Goal: Task Accomplishment & Management: Manage account settings

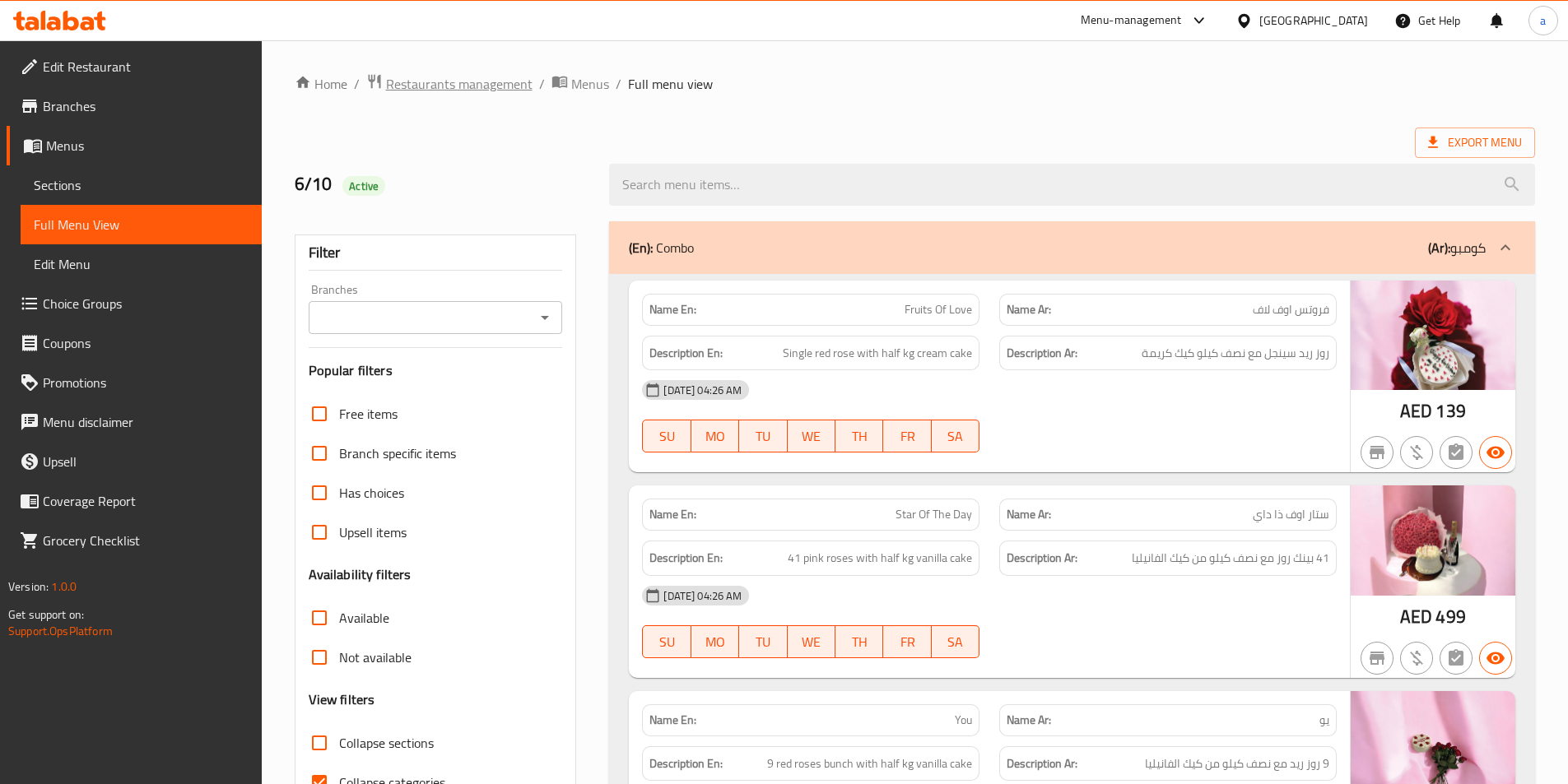
click at [500, 85] on span "Restaurants management" at bounding box center [458, 84] width 146 height 20
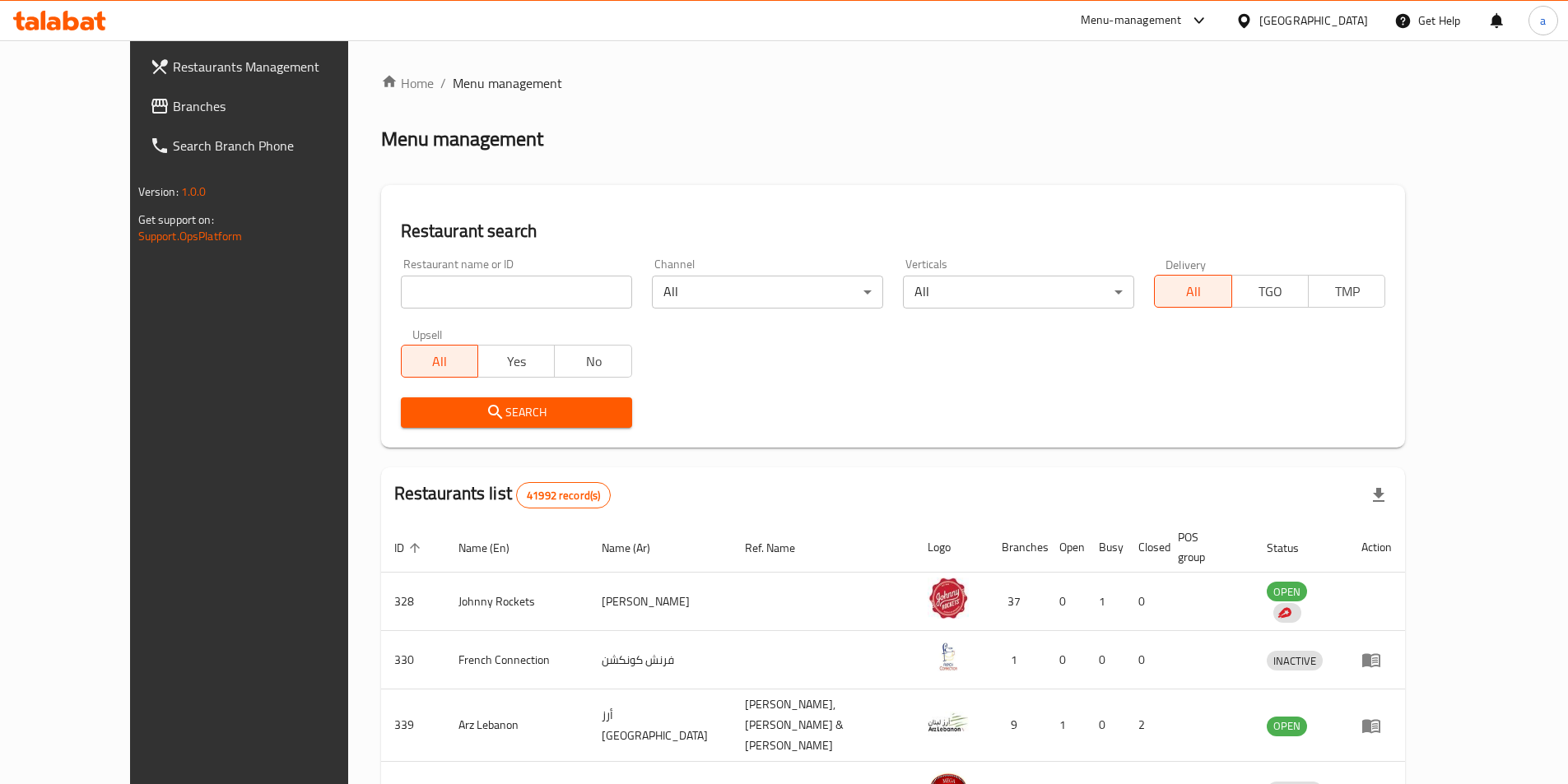
click at [173, 111] on span "Branches" at bounding box center [275, 106] width 206 height 20
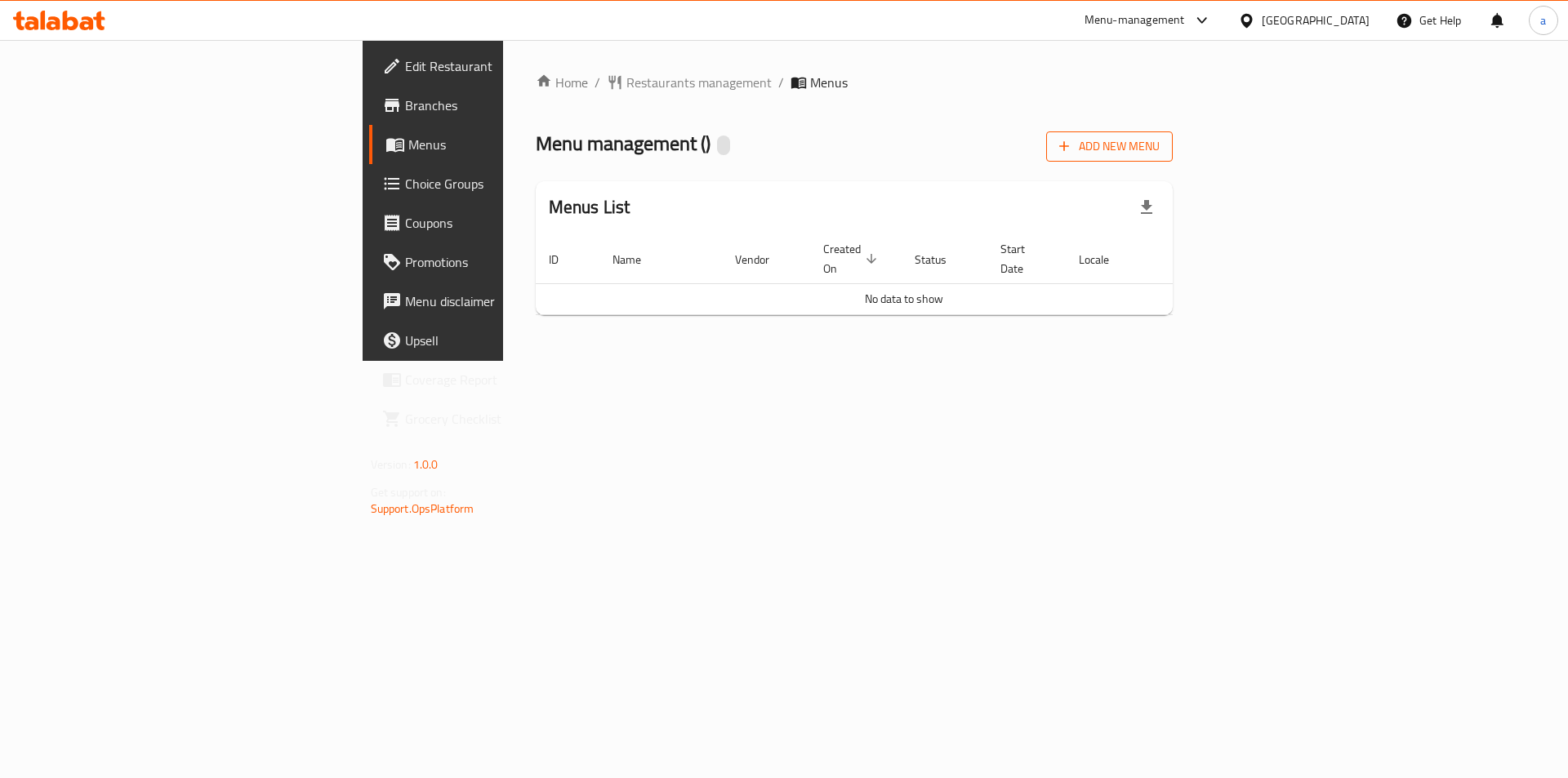
click at [1160, 156] on span "Add New Menu" at bounding box center [1110, 146] width 101 height 20
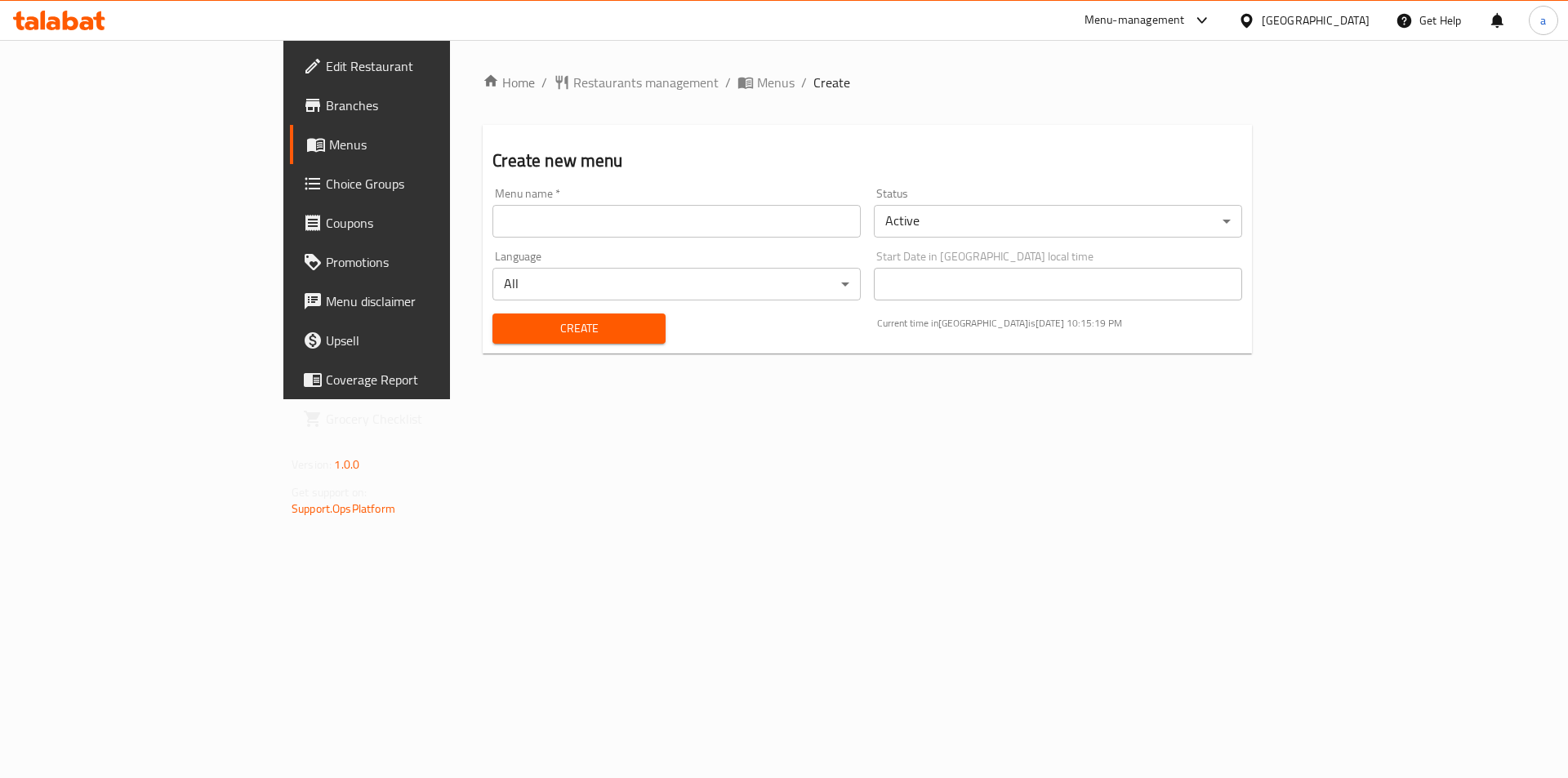
click at [578, 213] on input "text" at bounding box center [677, 222] width 369 height 33
type input "menu"
click at [505, 326] on span "Create" at bounding box center [578, 328] width 146 height 20
click at [757, 89] on span "Menus" at bounding box center [776, 83] width 37 height 20
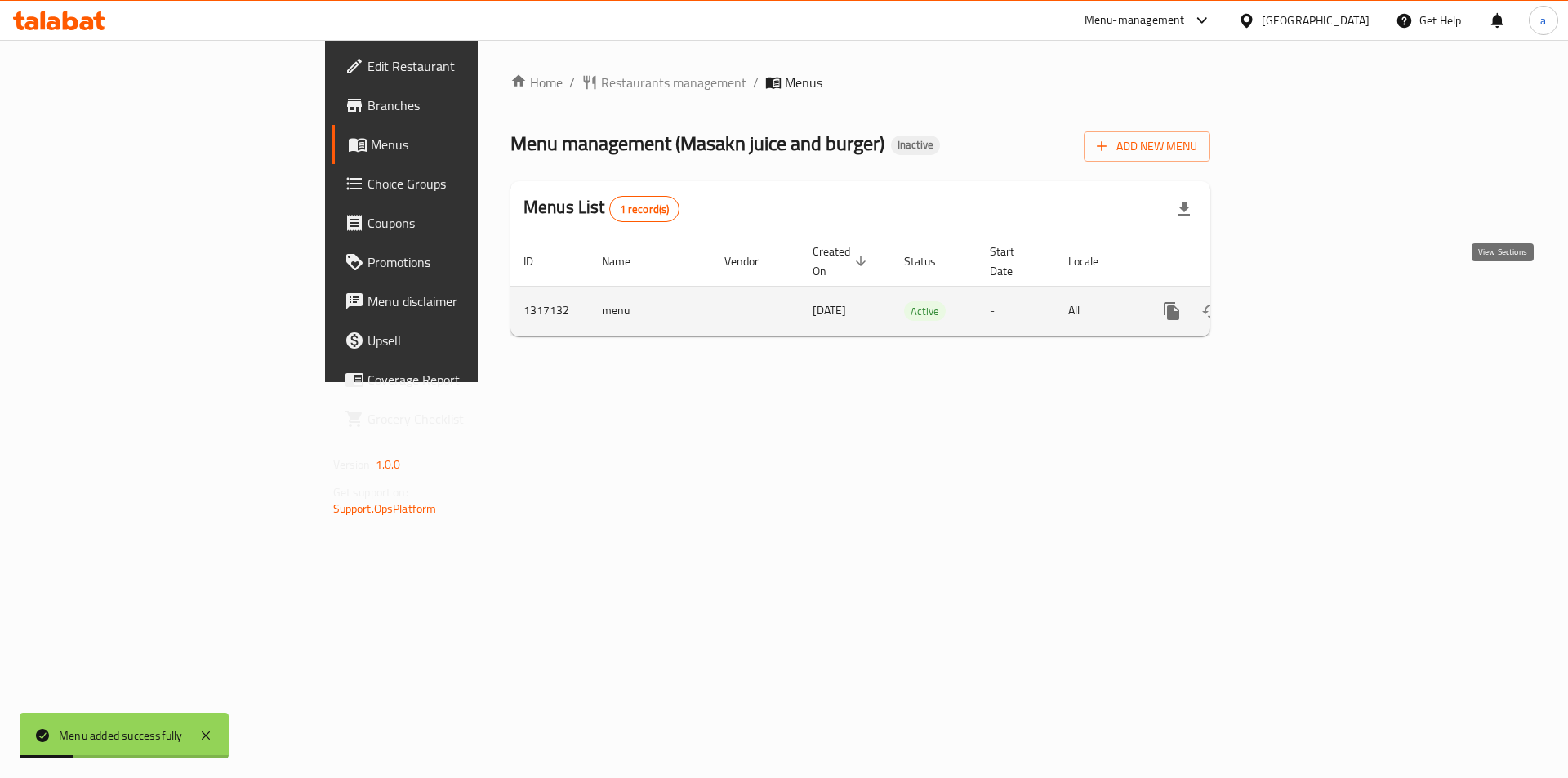
click at [1299, 302] on icon "enhanced table" at bounding box center [1290, 311] width 20 height 20
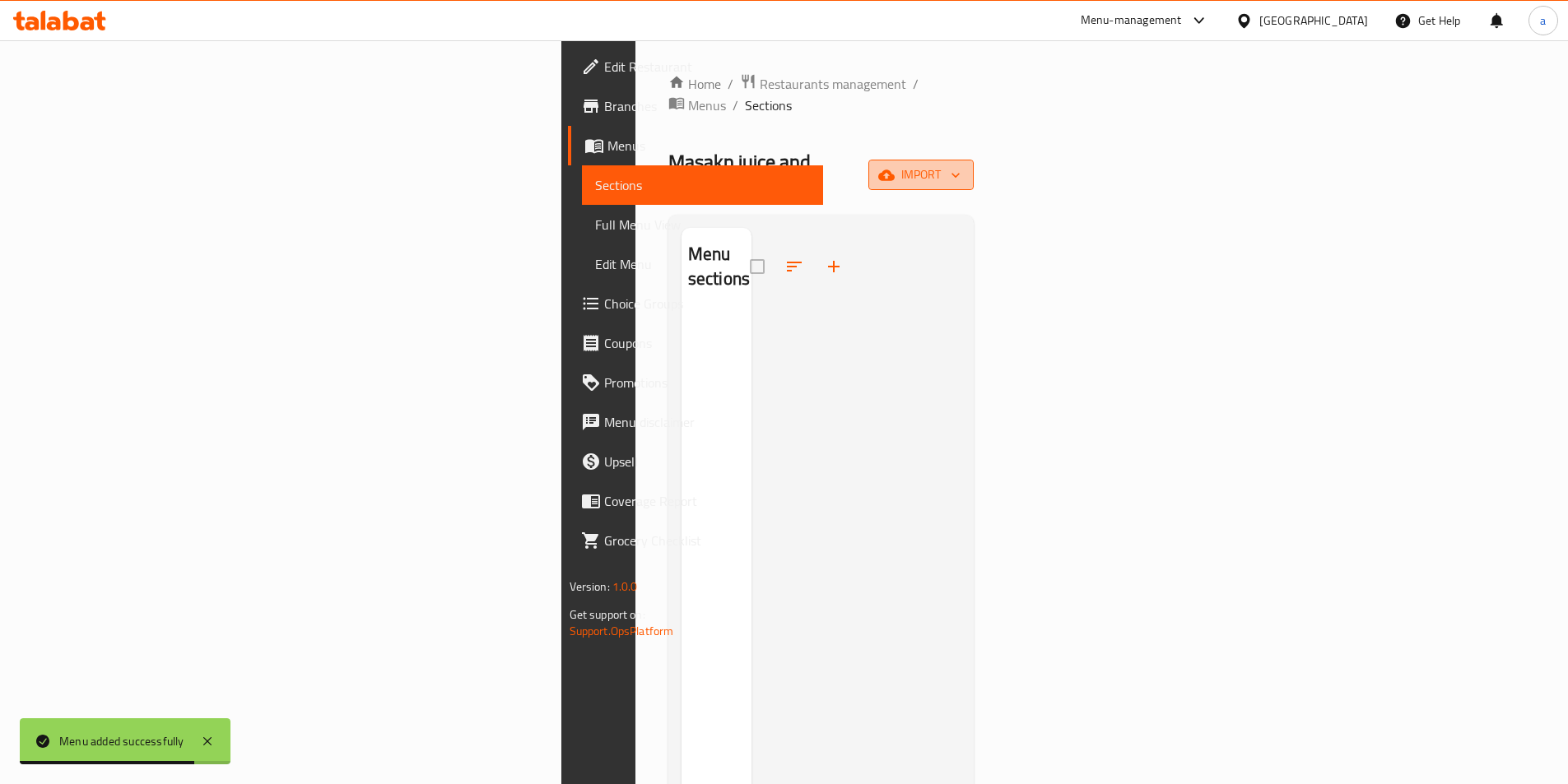
click at [961, 165] on span "import" at bounding box center [921, 174] width 79 height 20
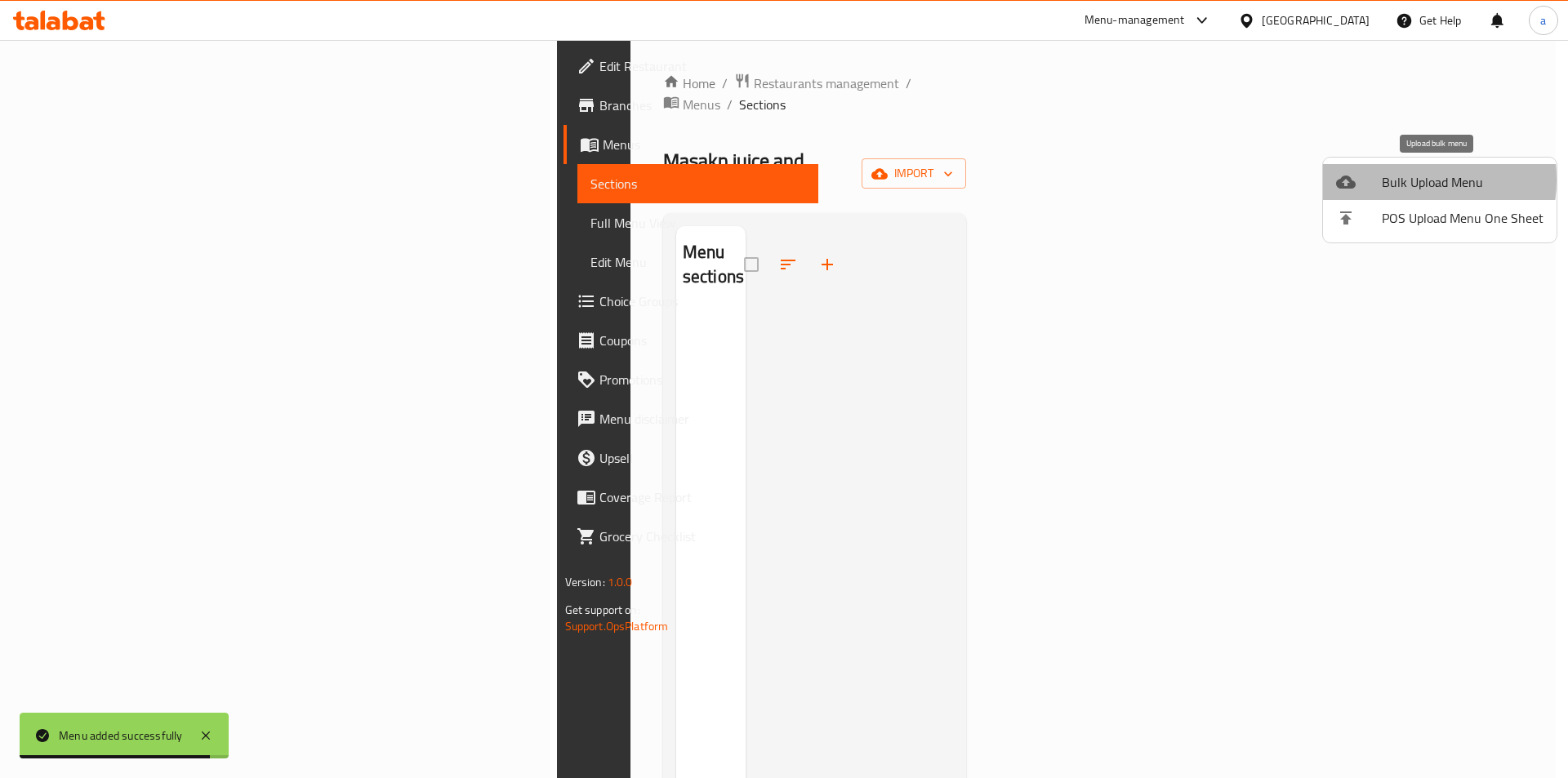
click at [1394, 180] on span "Bulk Upload Menu" at bounding box center [1463, 182] width 162 height 20
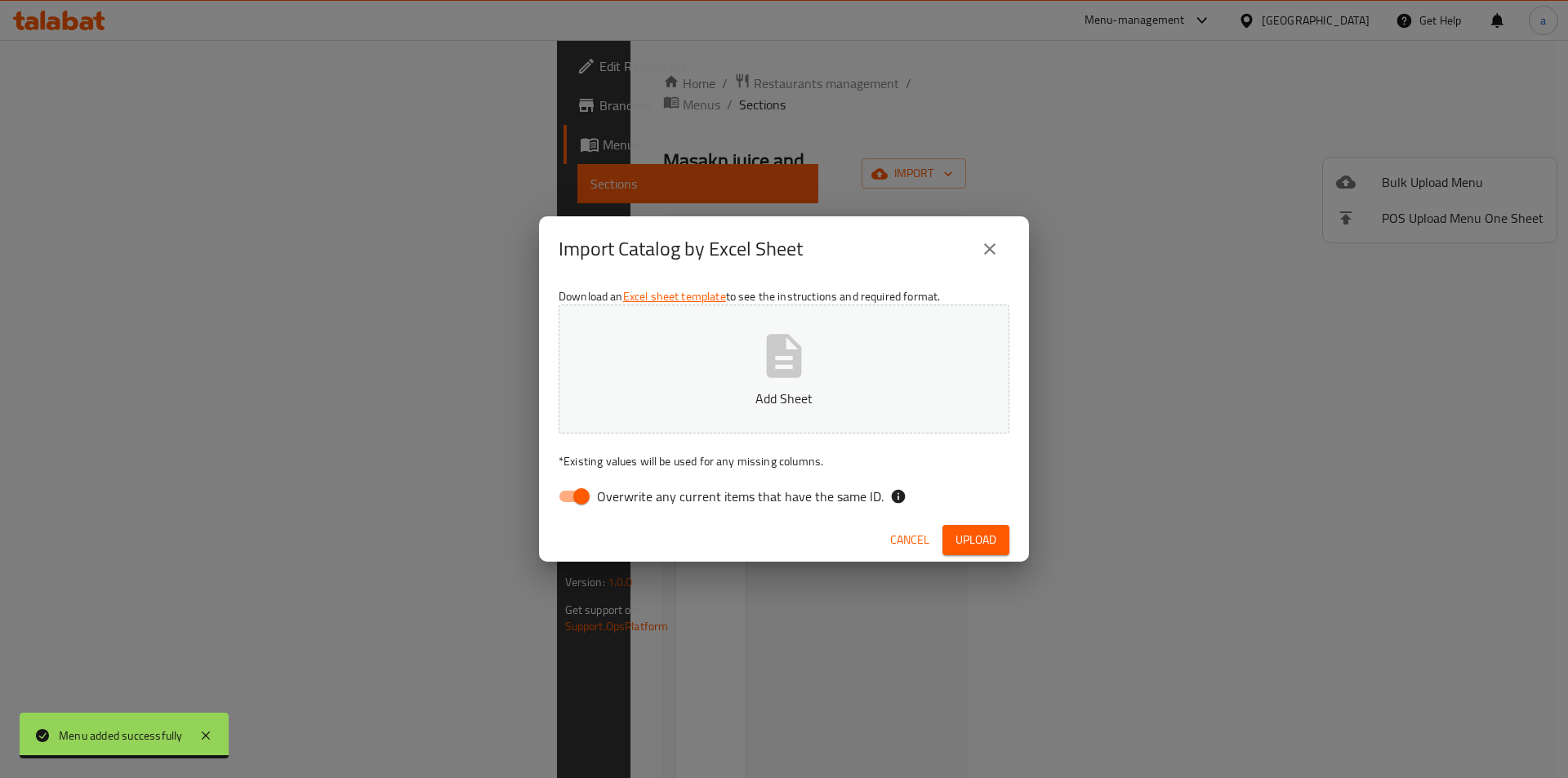
click at [645, 509] on label "Overwrite any current items that have the same ID." at bounding box center [717, 496] width 334 height 31
click at [628, 509] on input "Overwrite any current items that have the same ID." at bounding box center [581, 496] width 93 height 31
checkbox input "false"
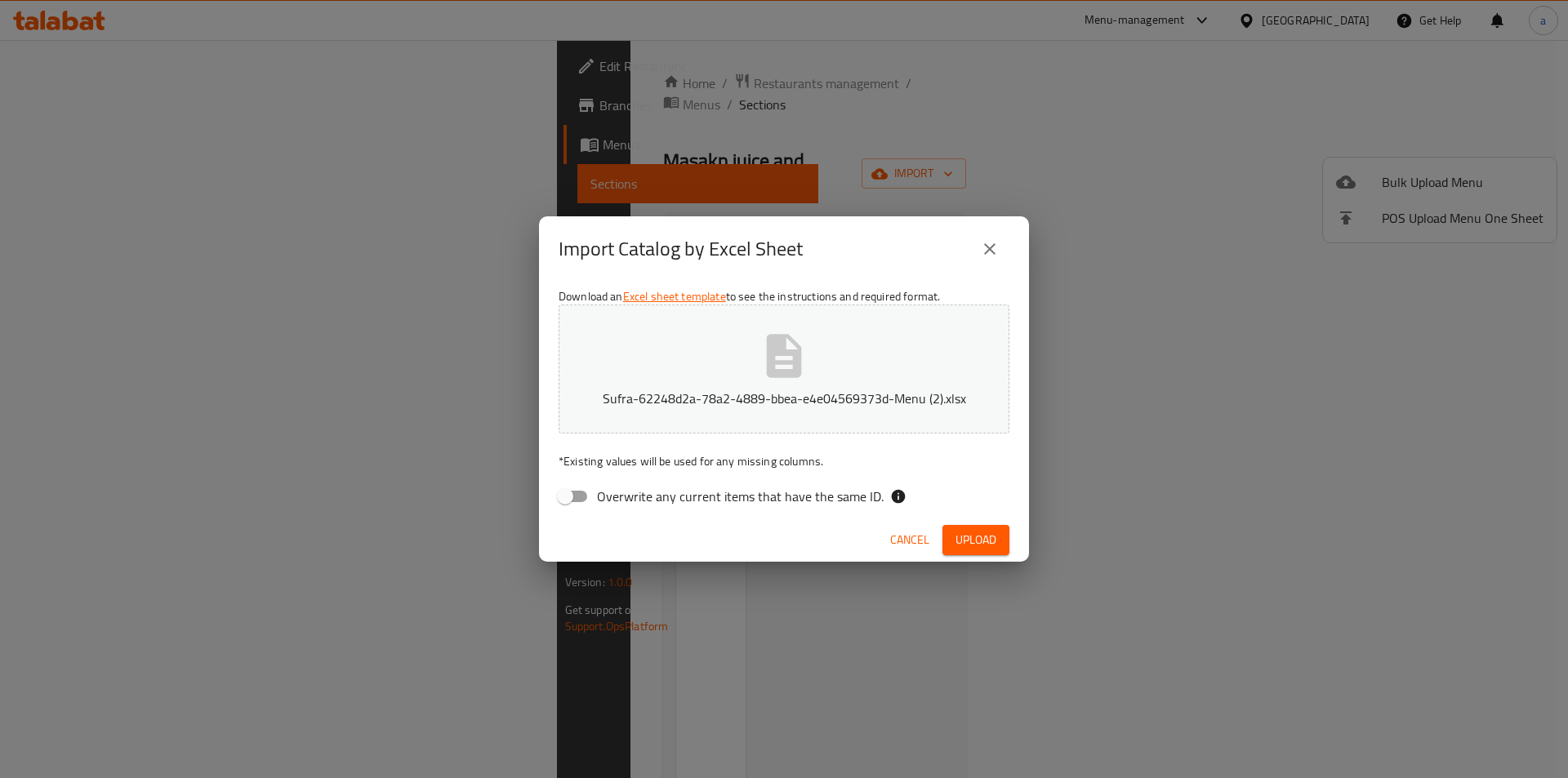
click at [807, 445] on div "Download an Excel sheet template to see the instructions and required format. S…" at bounding box center [784, 400] width 490 height 236
click at [980, 532] on span "Upload" at bounding box center [976, 540] width 41 height 20
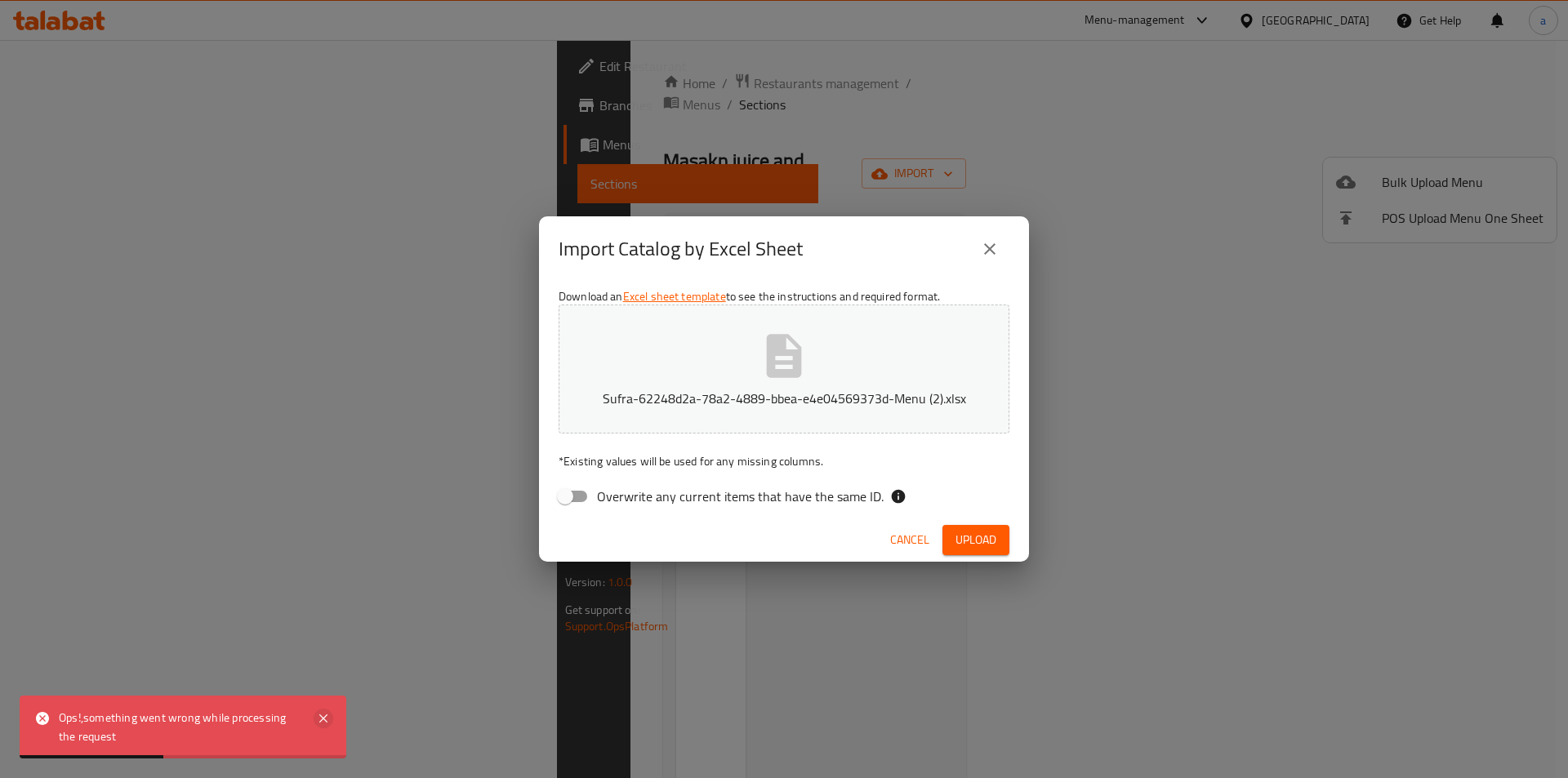
click at [317, 721] on icon at bounding box center [324, 718] width 20 height 20
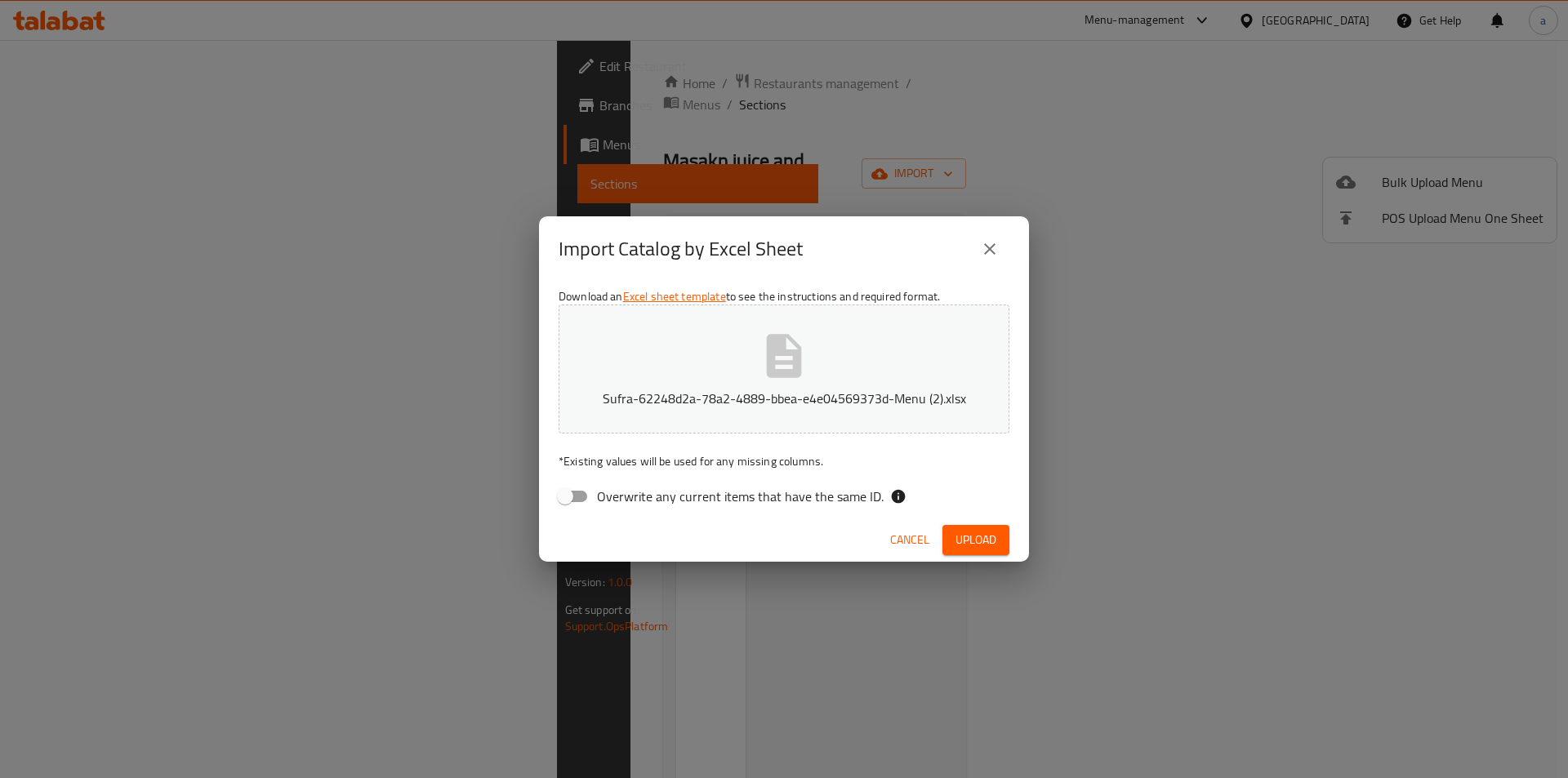
click at [991, 249] on icon "close" at bounding box center [990, 249] width 11 height 11
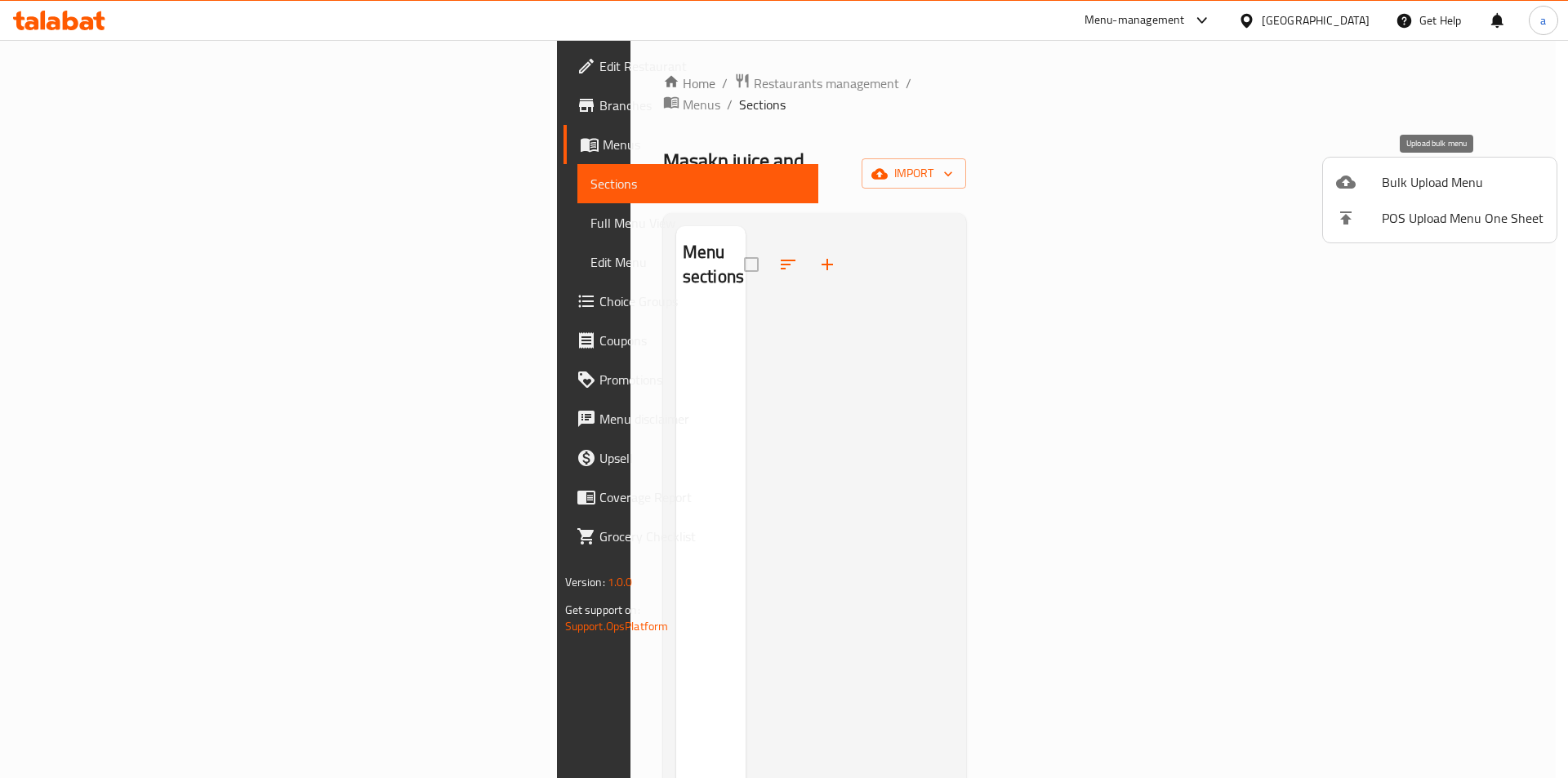
click at [1430, 173] on span "Bulk Upload Menu" at bounding box center [1463, 182] width 162 height 20
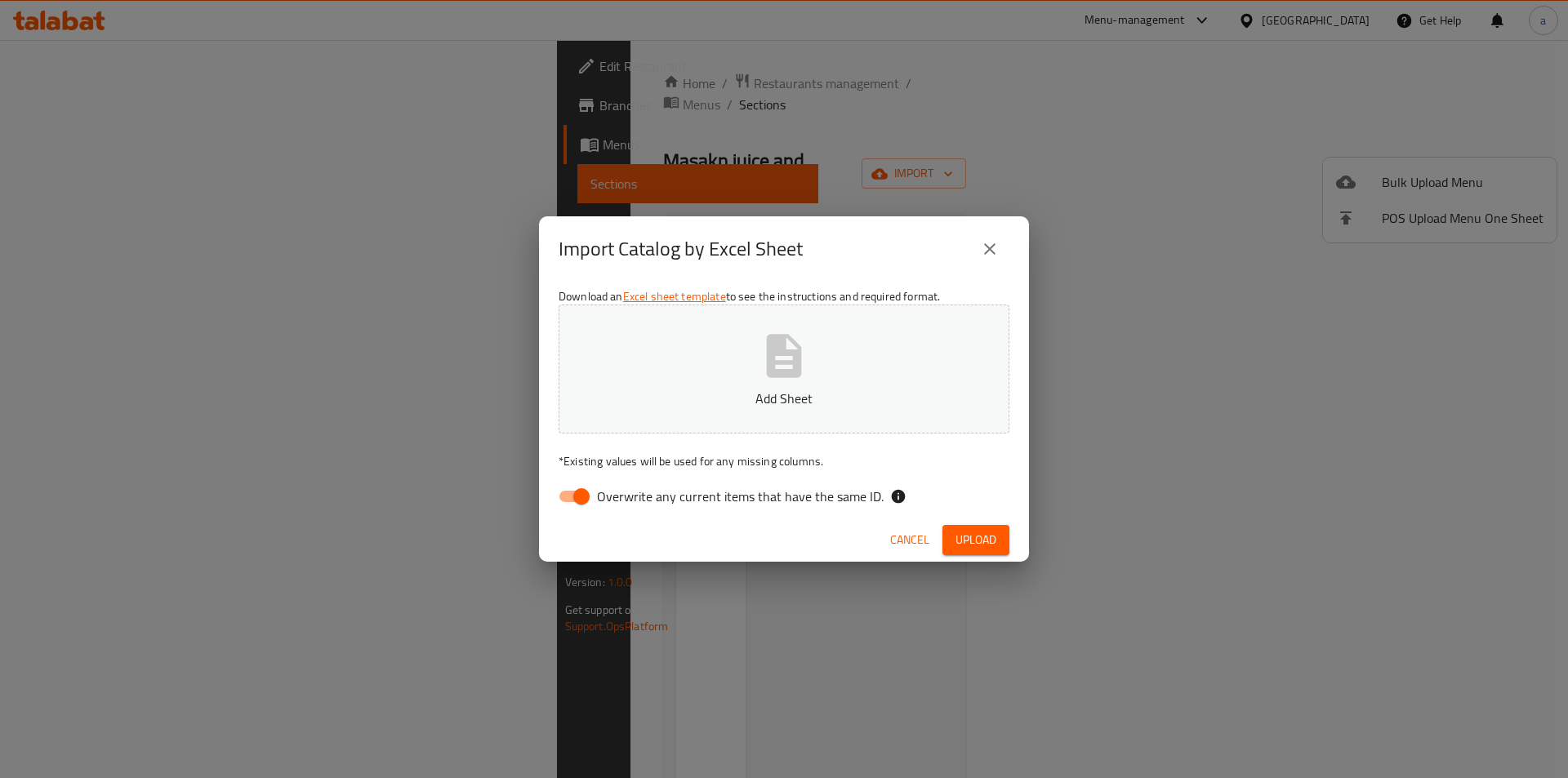
click at [631, 512] on label "Overwrite any current items that have the same ID." at bounding box center [717, 496] width 334 height 31
click at [628, 512] on input "Overwrite any current items that have the same ID." at bounding box center [581, 496] width 93 height 31
checkbox input "false"
click at [785, 362] on icon "button" at bounding box center [784, 356] width 35 height 43
click at [984, 531] on span "Upload" at bounding box center [976, 540] width 41 height 20
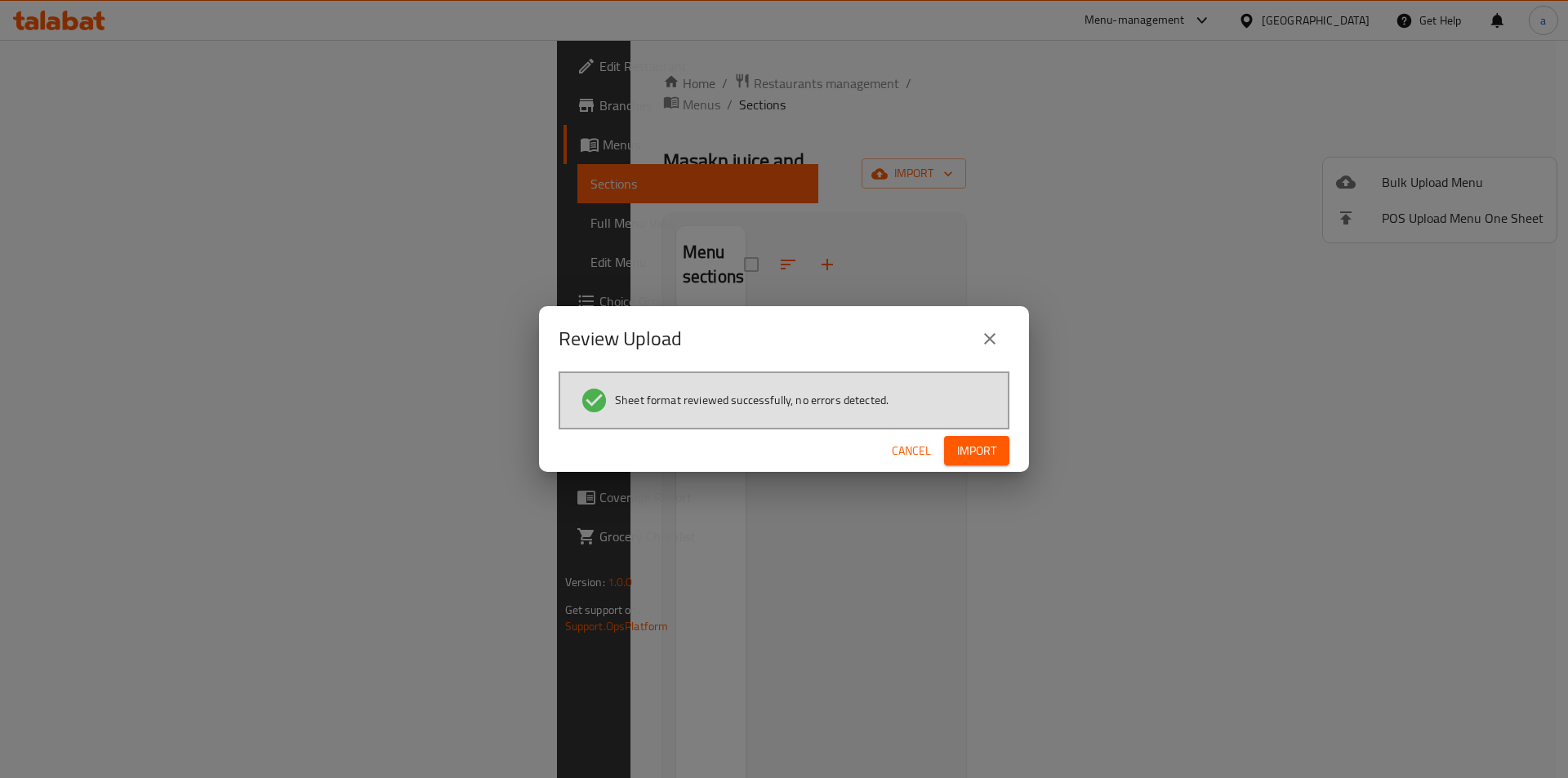
click at [1000, 452] on button "Import" at bounding box center [977, 451] width 65 height 30
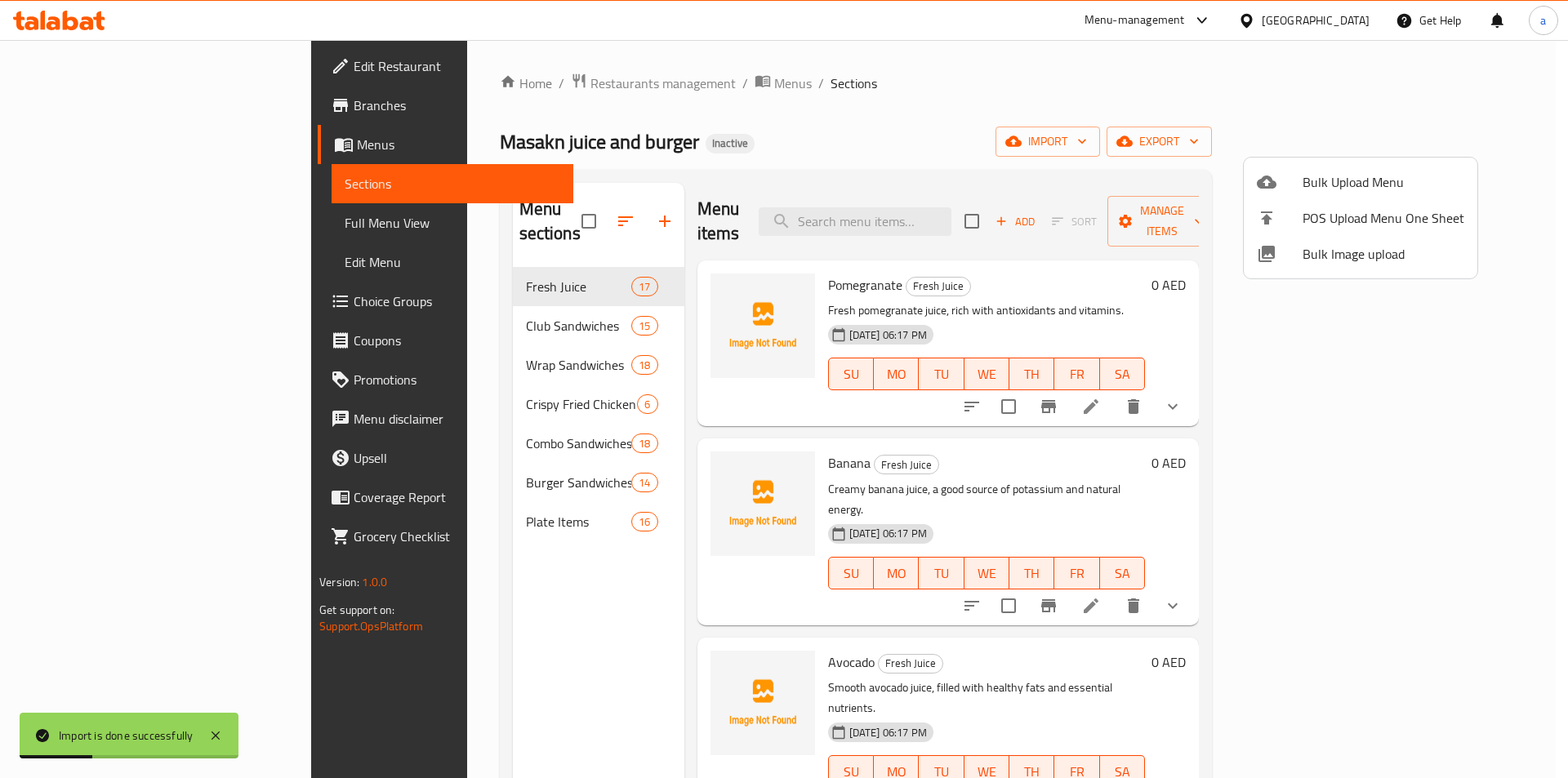
click at [121, 231] on div at bounding box center [784, 389] width 1568 height 778
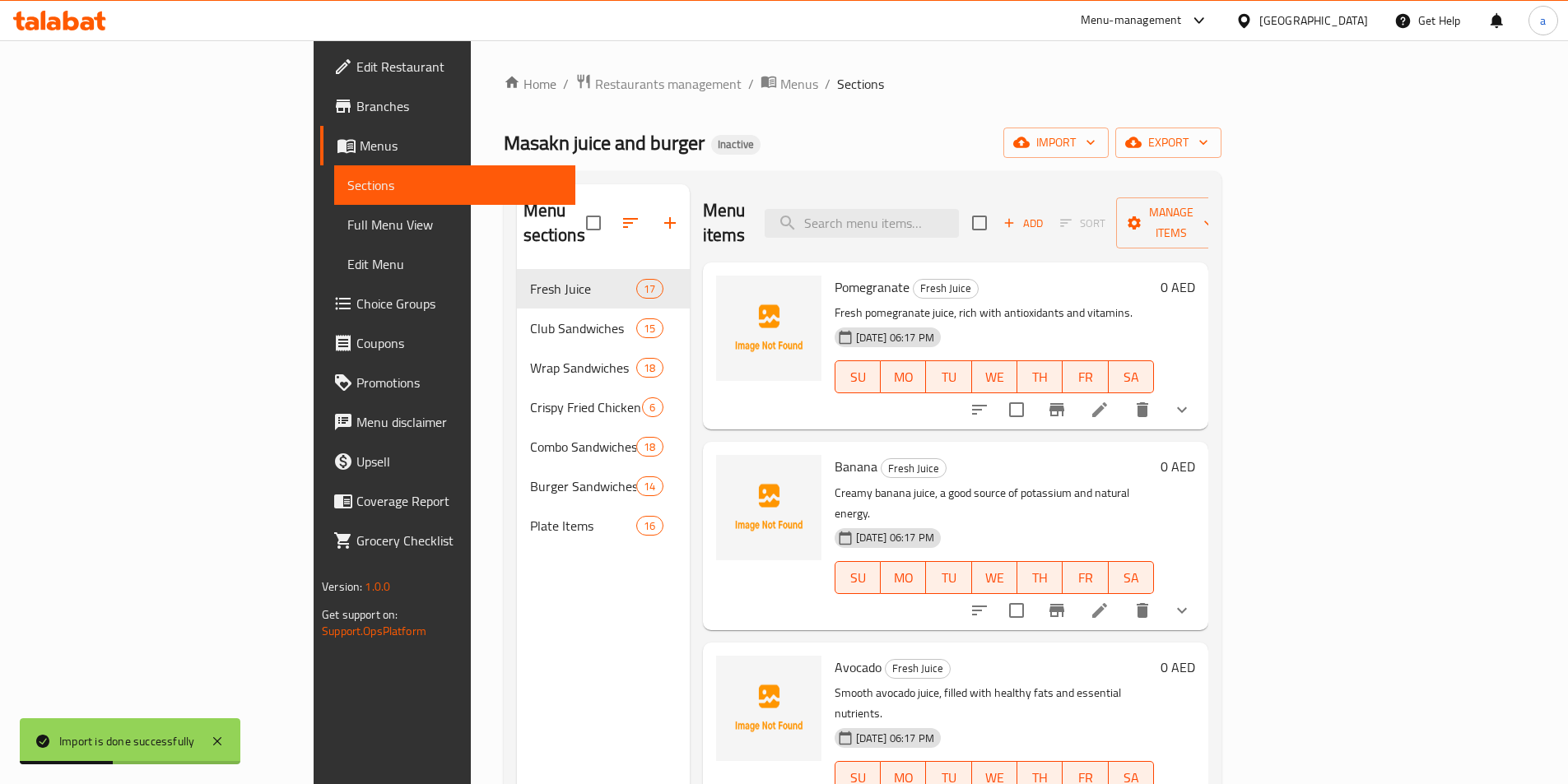
click at [347, 230] on span "Full Menu View" at bounding box center [454, 224] width 215 height 20
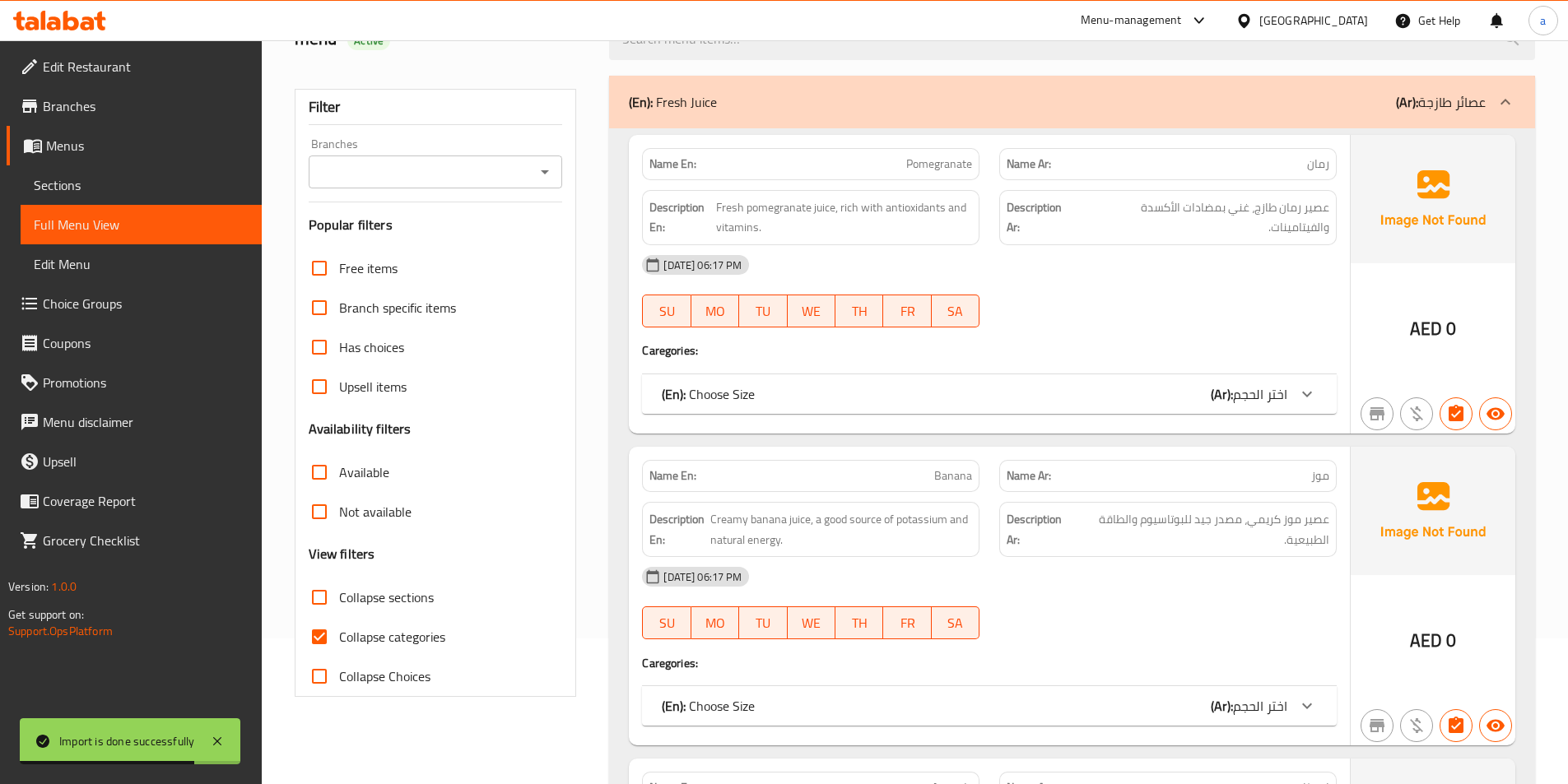
scroll to position [165, 0]
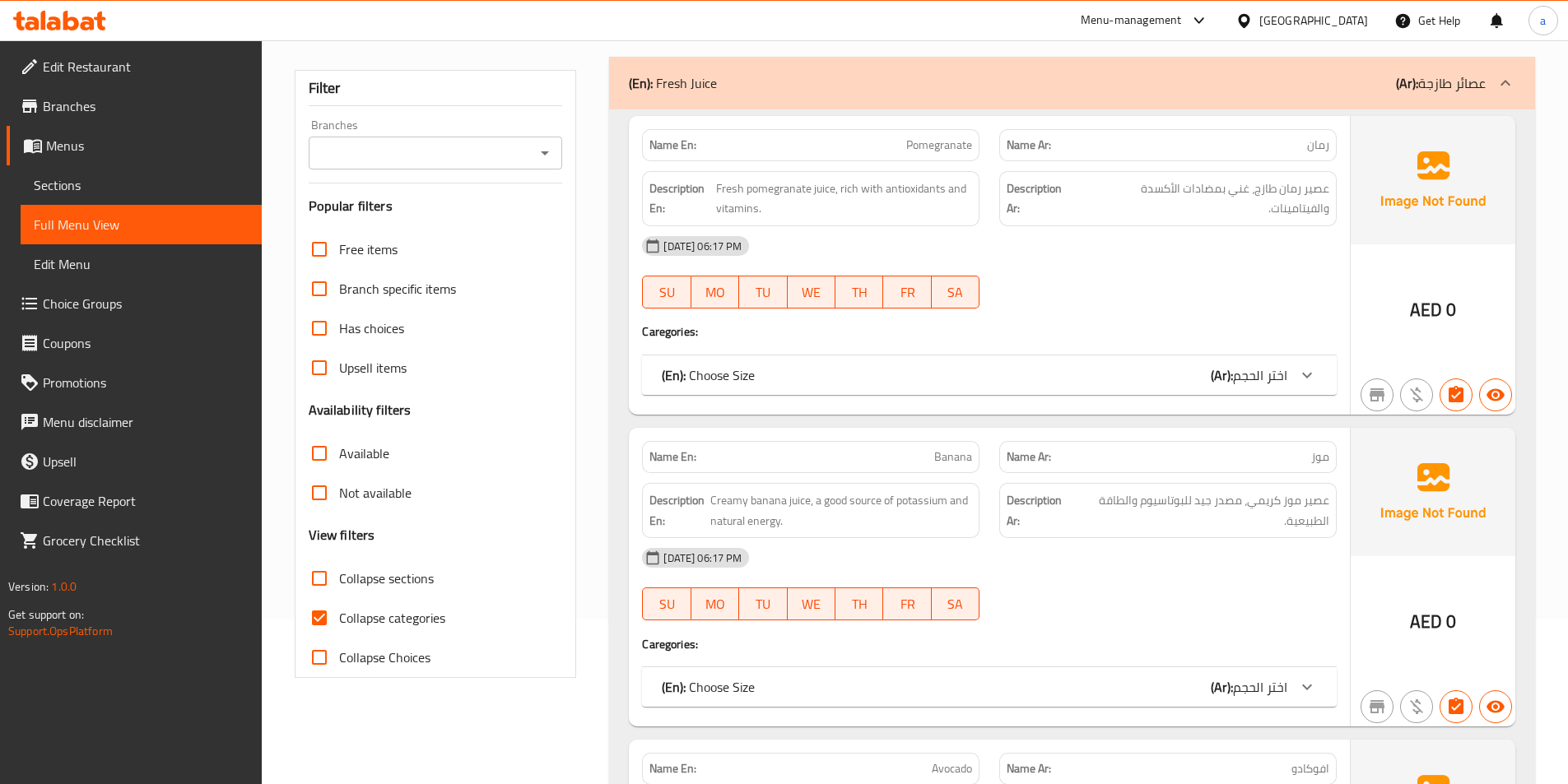
click at [323, 625] on input "Collapse categories" at bounding box center [319, 618] width 39 height 39
checkbox input "false"
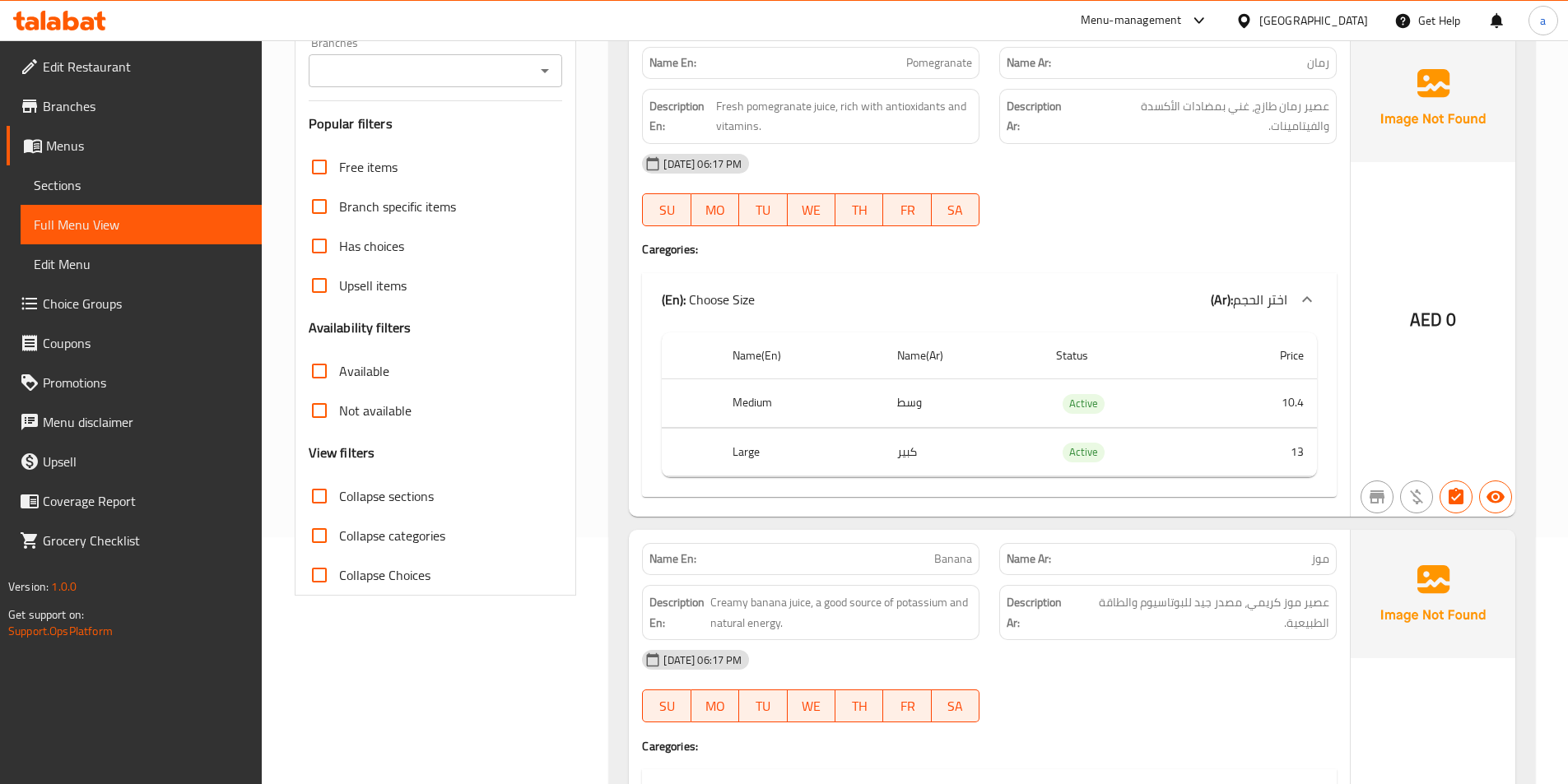
scroll to position [0, 0]
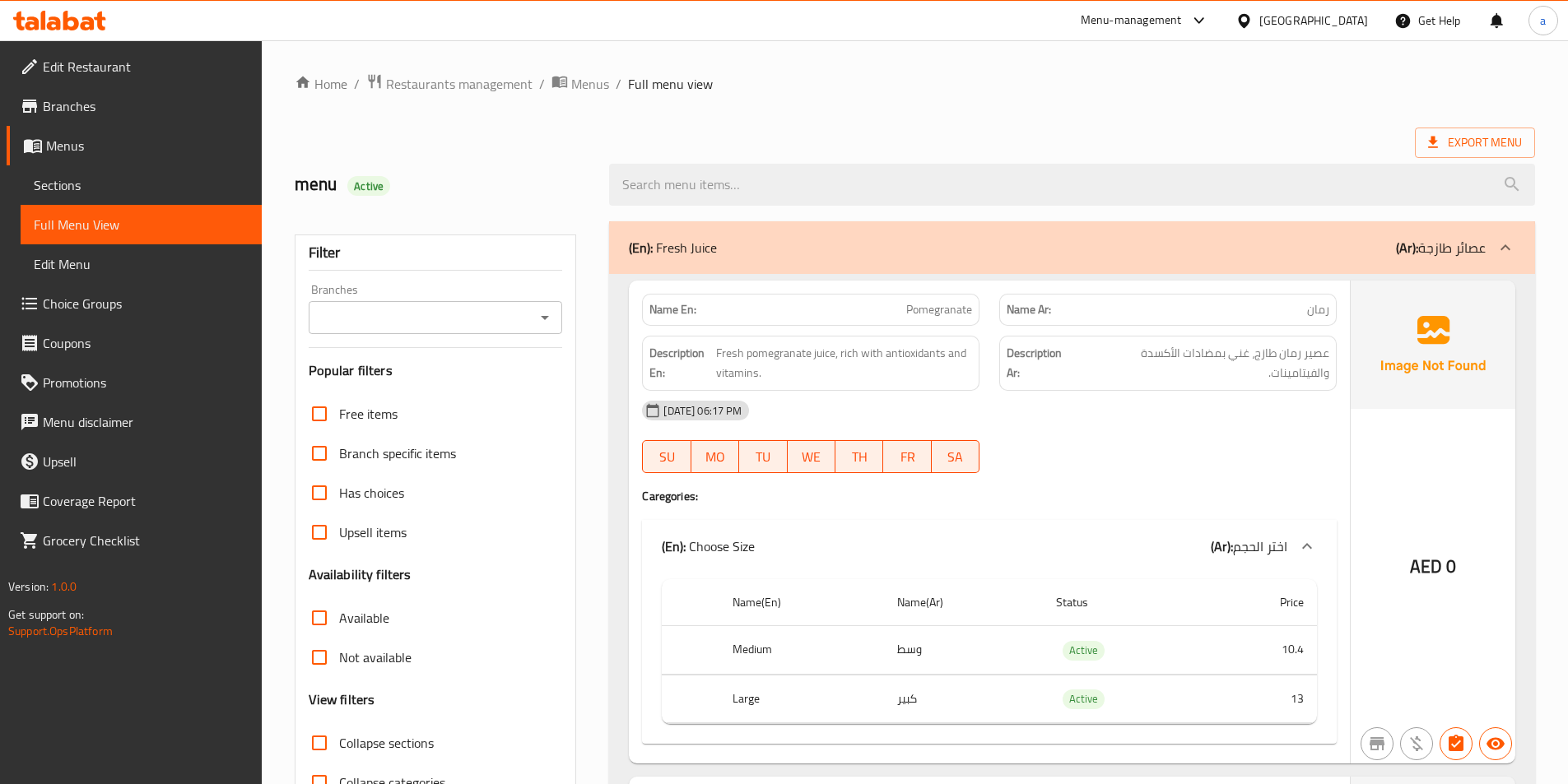
drag, startPoint x: 756, startPoint y: 454, endPoint x: 926, endPoint y: 465, distance: 170.4
click at [926, 465] on div "SU MO TU WE TH FR SA" at bounding box center [811, 456] width 337 height 33
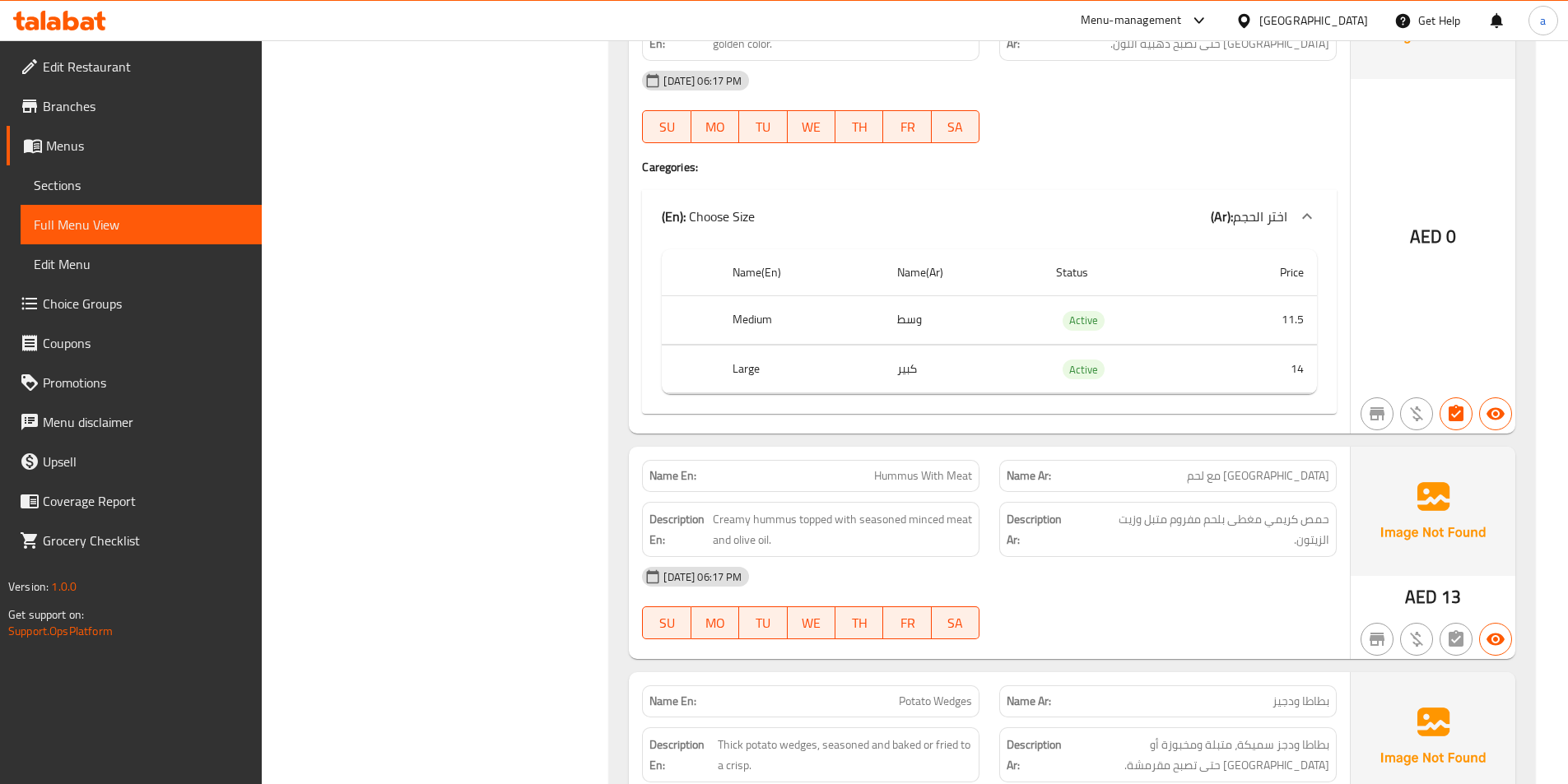
scroll to position [29781, 0]
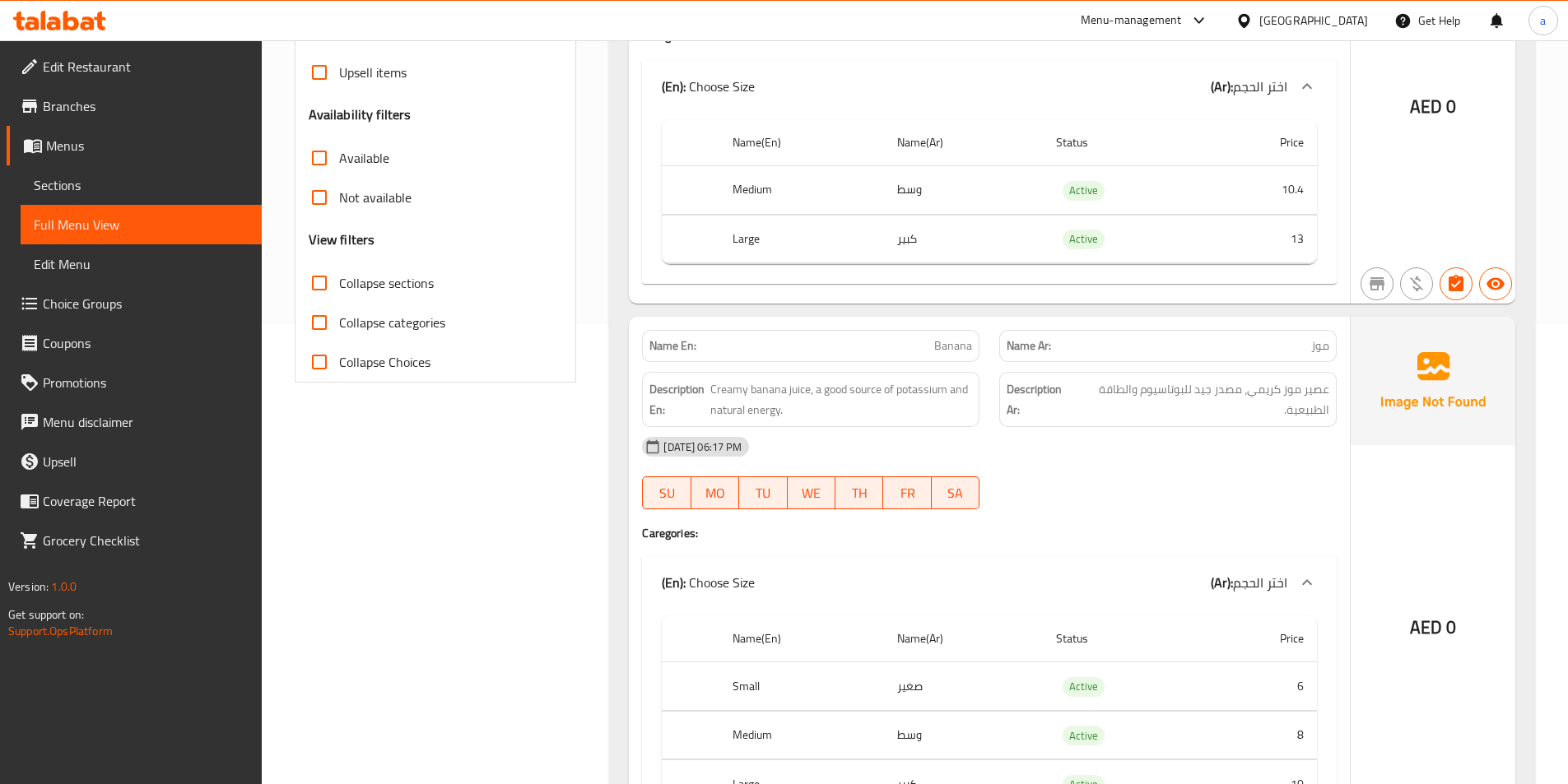
scroll to position [0, 0]
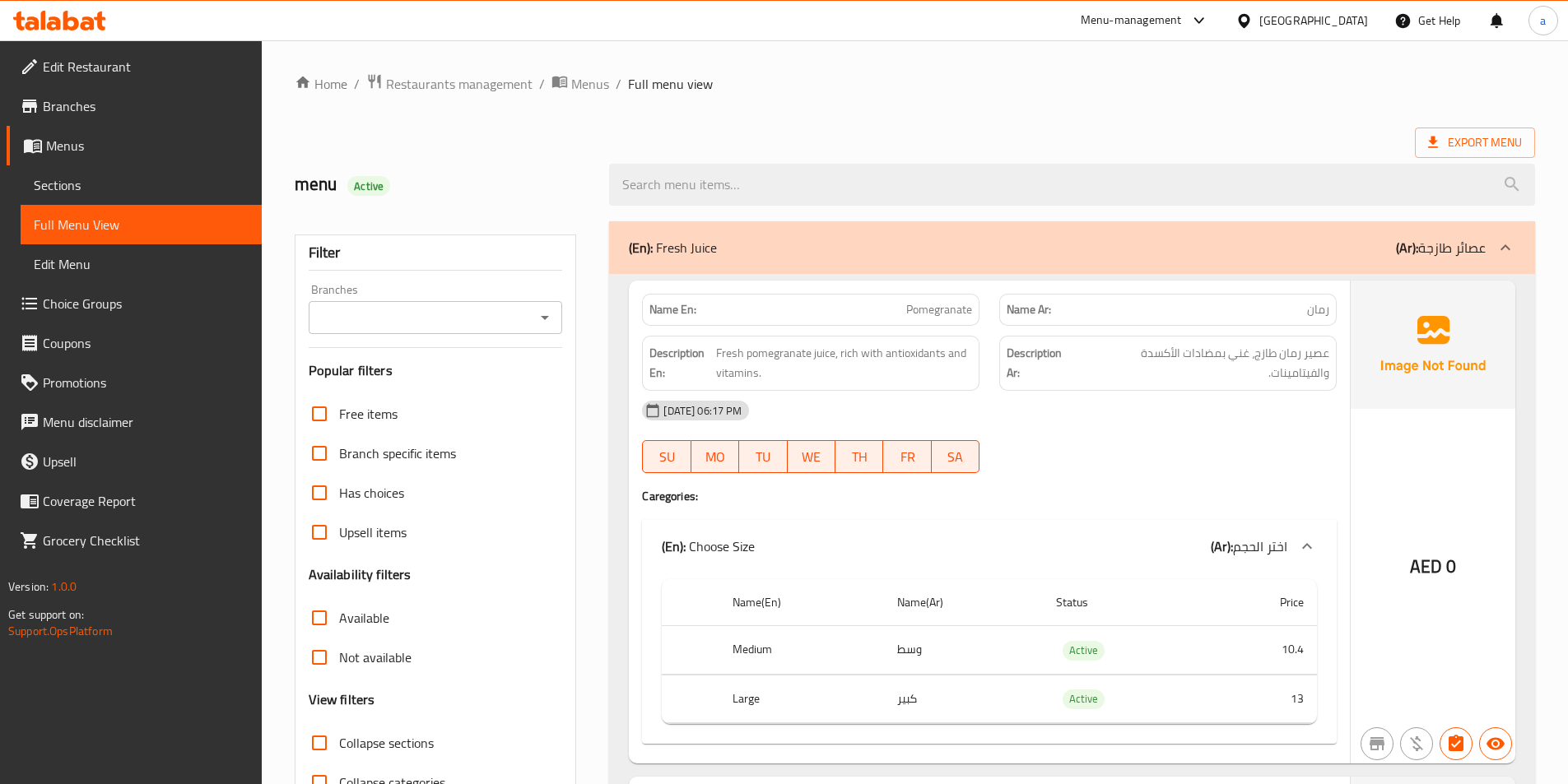
click at [85, 107] on span "Branches" at bounding box center [145, 106] width 206 height 20
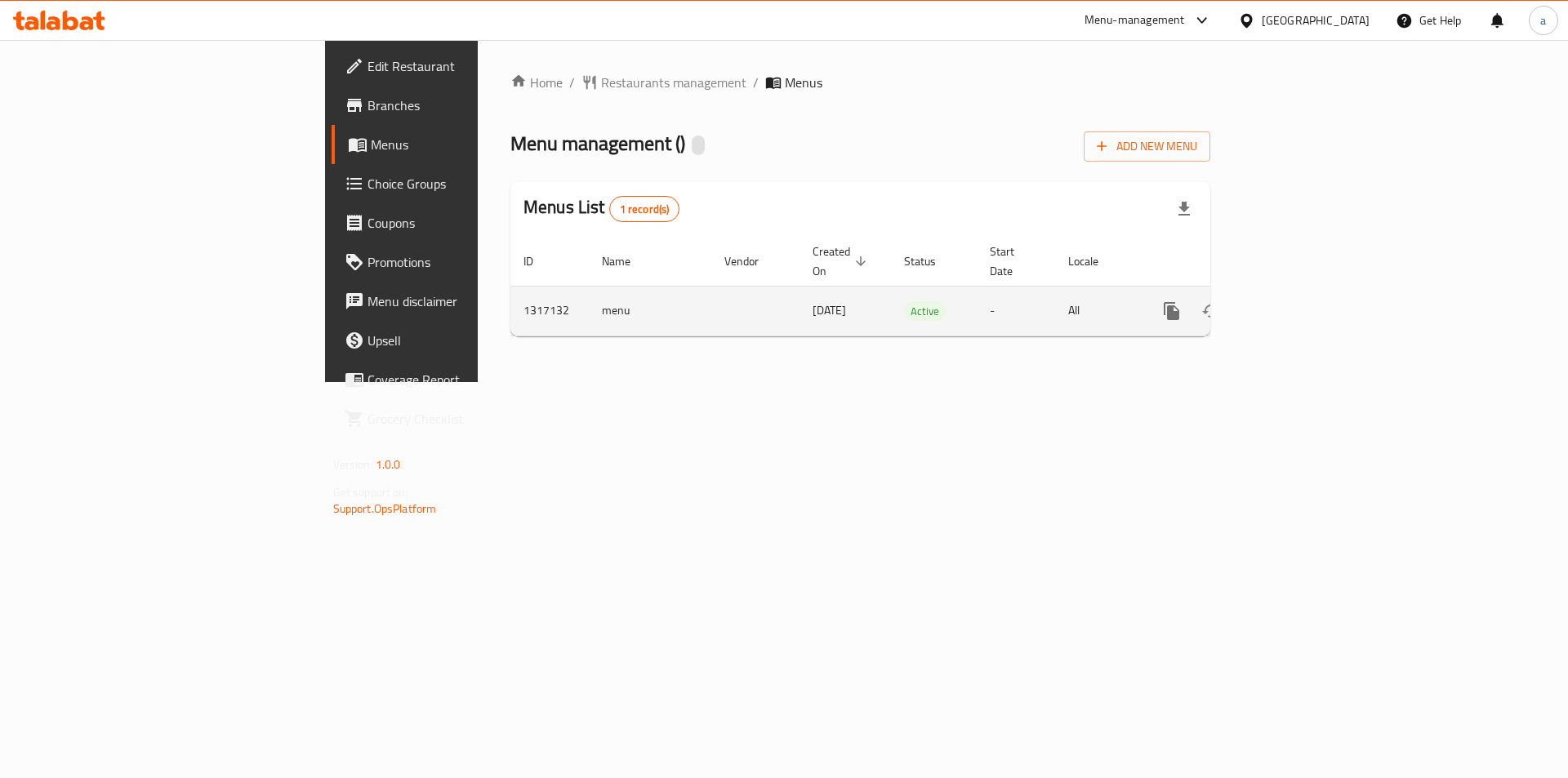
click at [1299, 302] on icon "enhanced table" at bounding box center [1290, 311] width 20 height 20
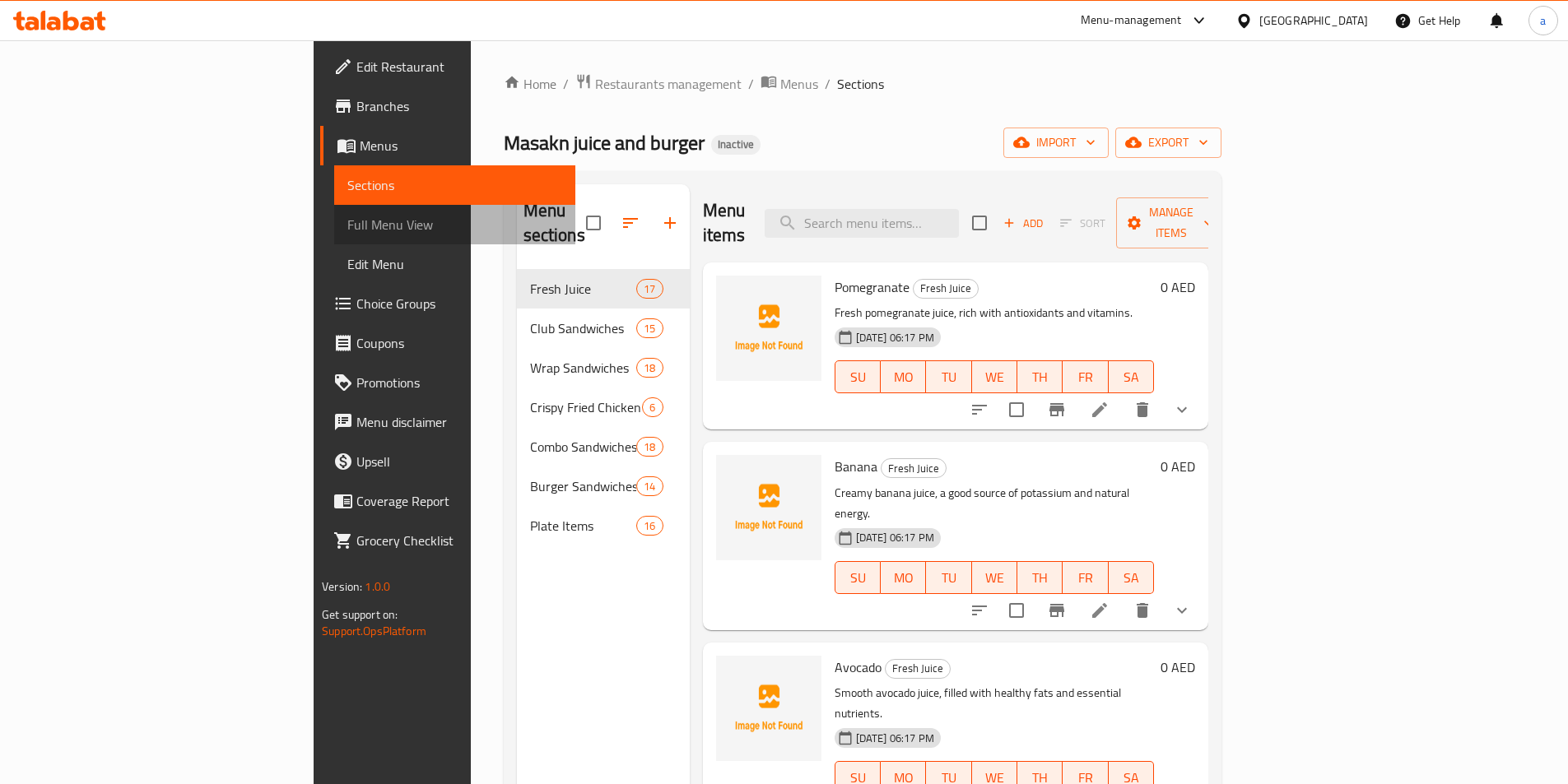
click at [334, 210] on link "Full Menu View" at bounding box center [454, 224] width 241 height 39
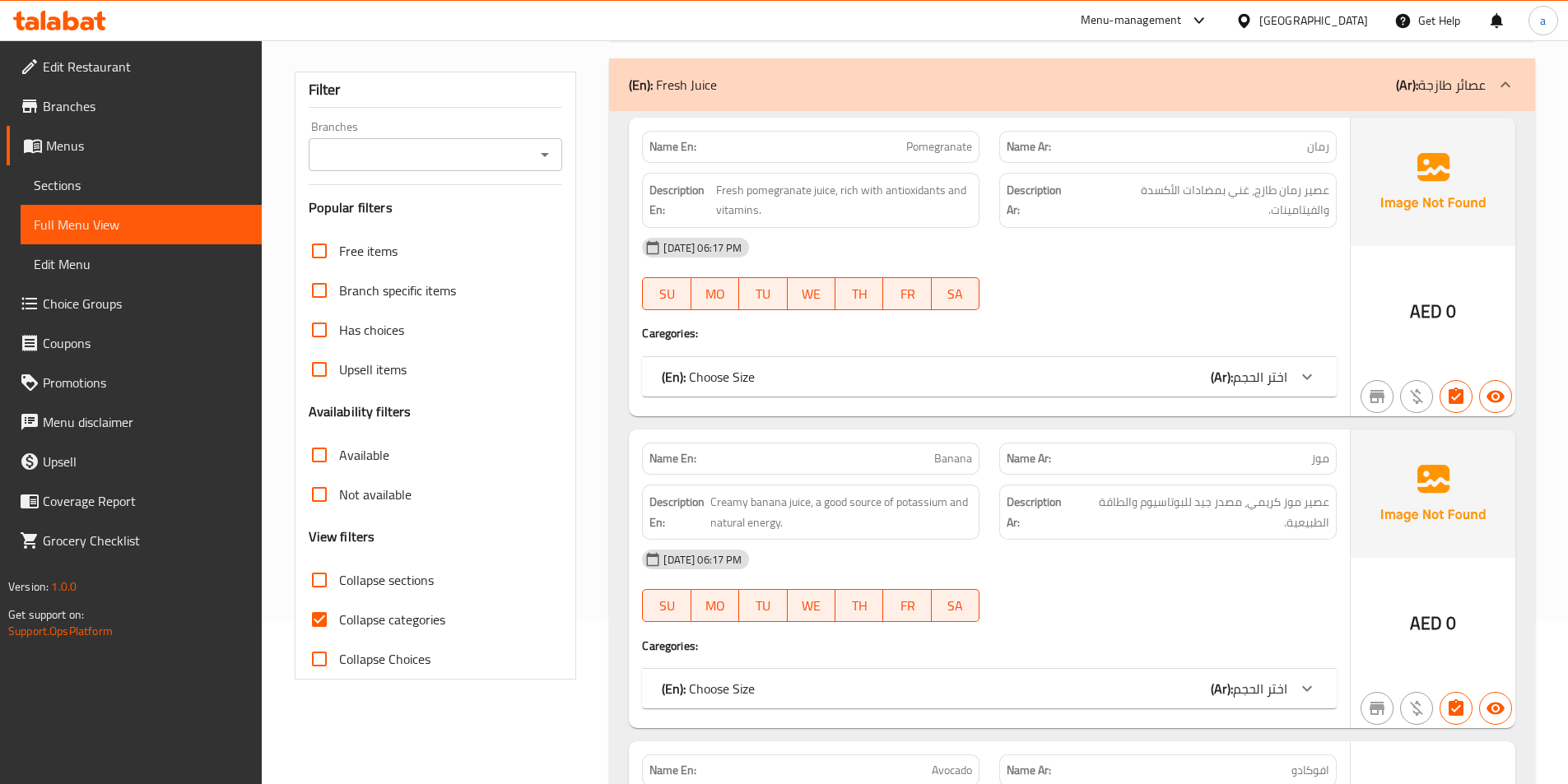
scroll to position [165, 0]
click at [328, 614] on input "Collapse categories" at bounding box center [319, 618] width 39 height 39
checkbox input "false"
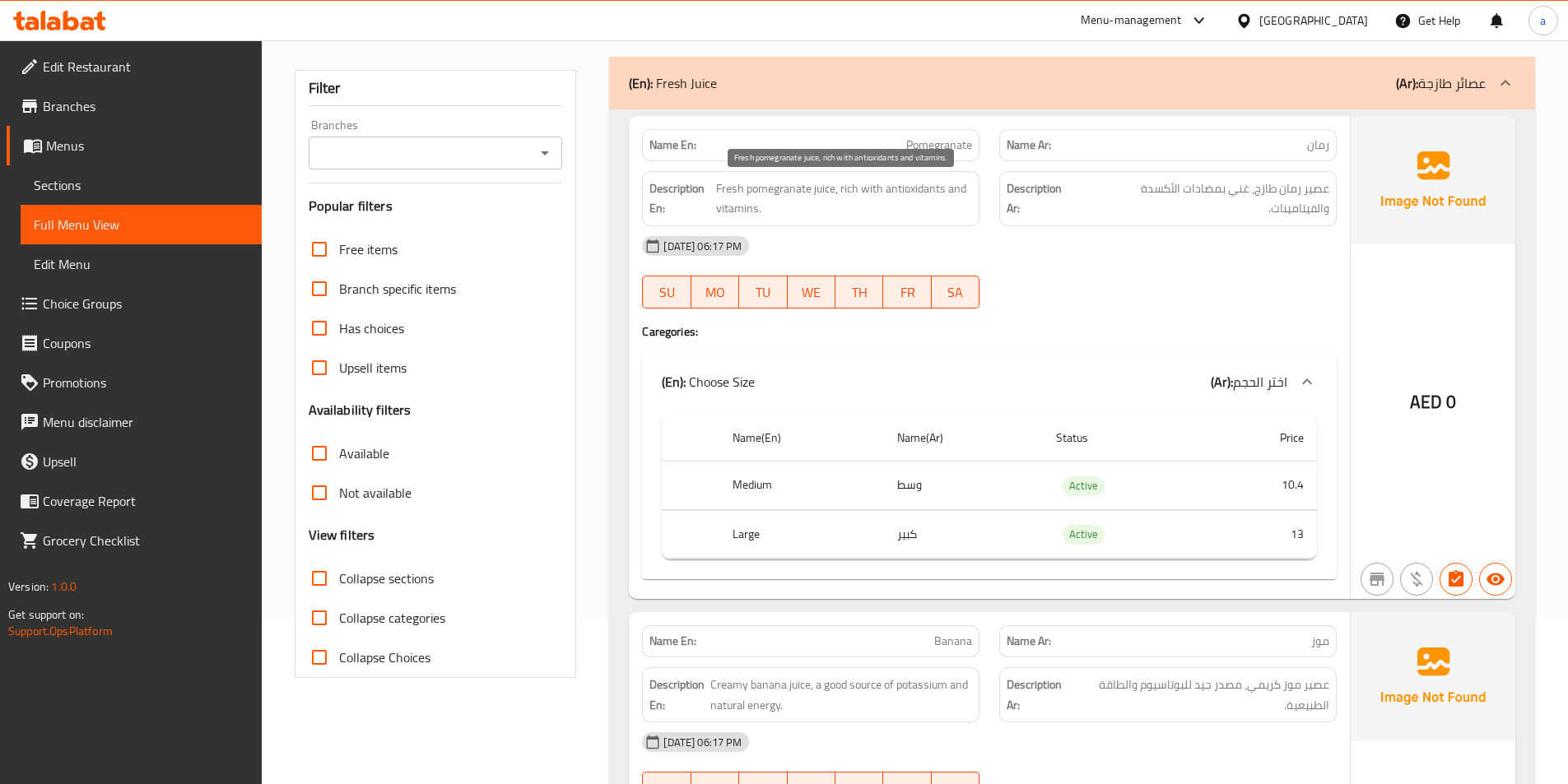
click at [726, 205] on span "Fresh pomegranate juice, rich with antioxidants and vitamins." at bounding box center [844, 199] width 256 height 40
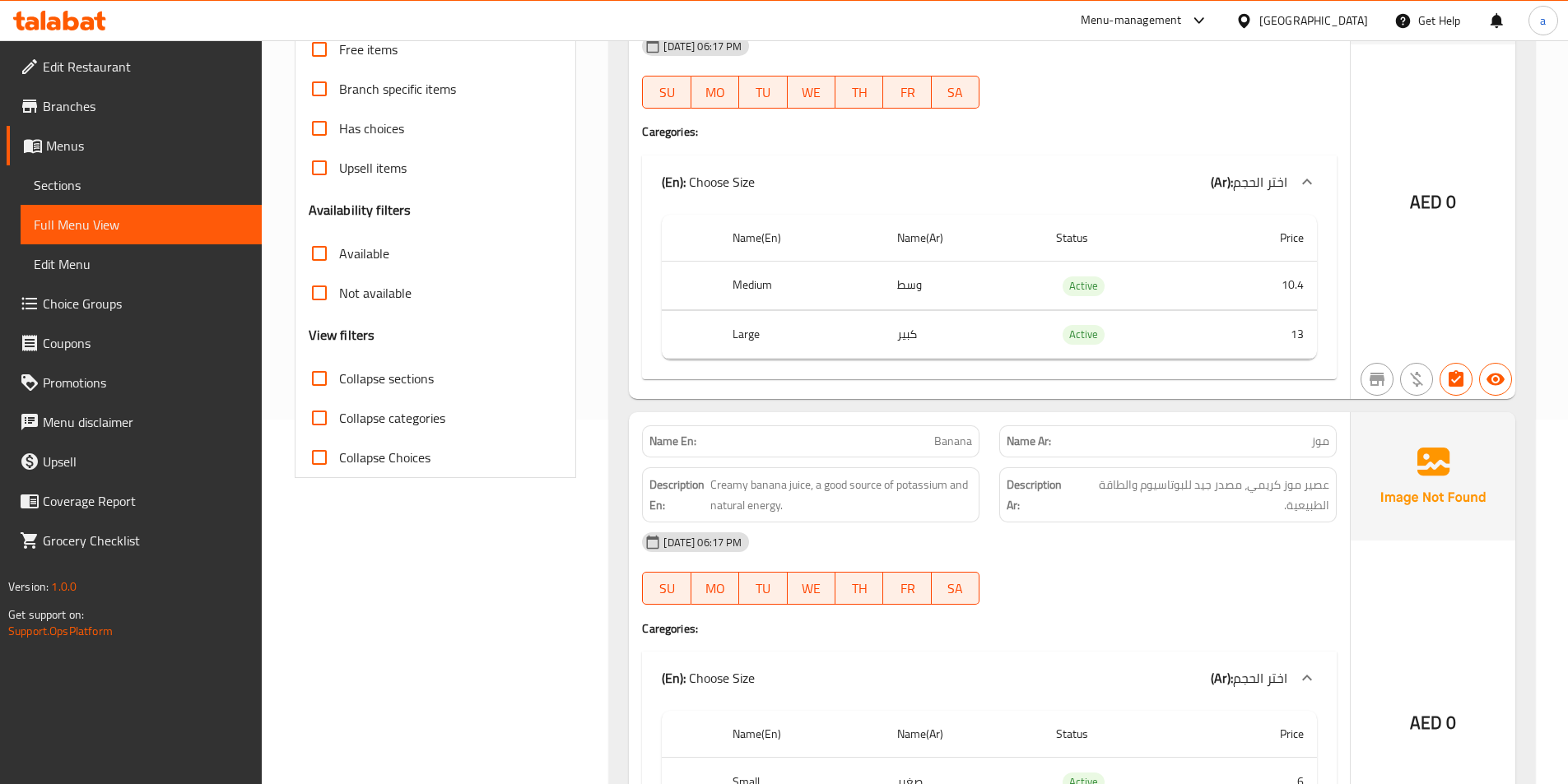
scroll to position [412, 0]
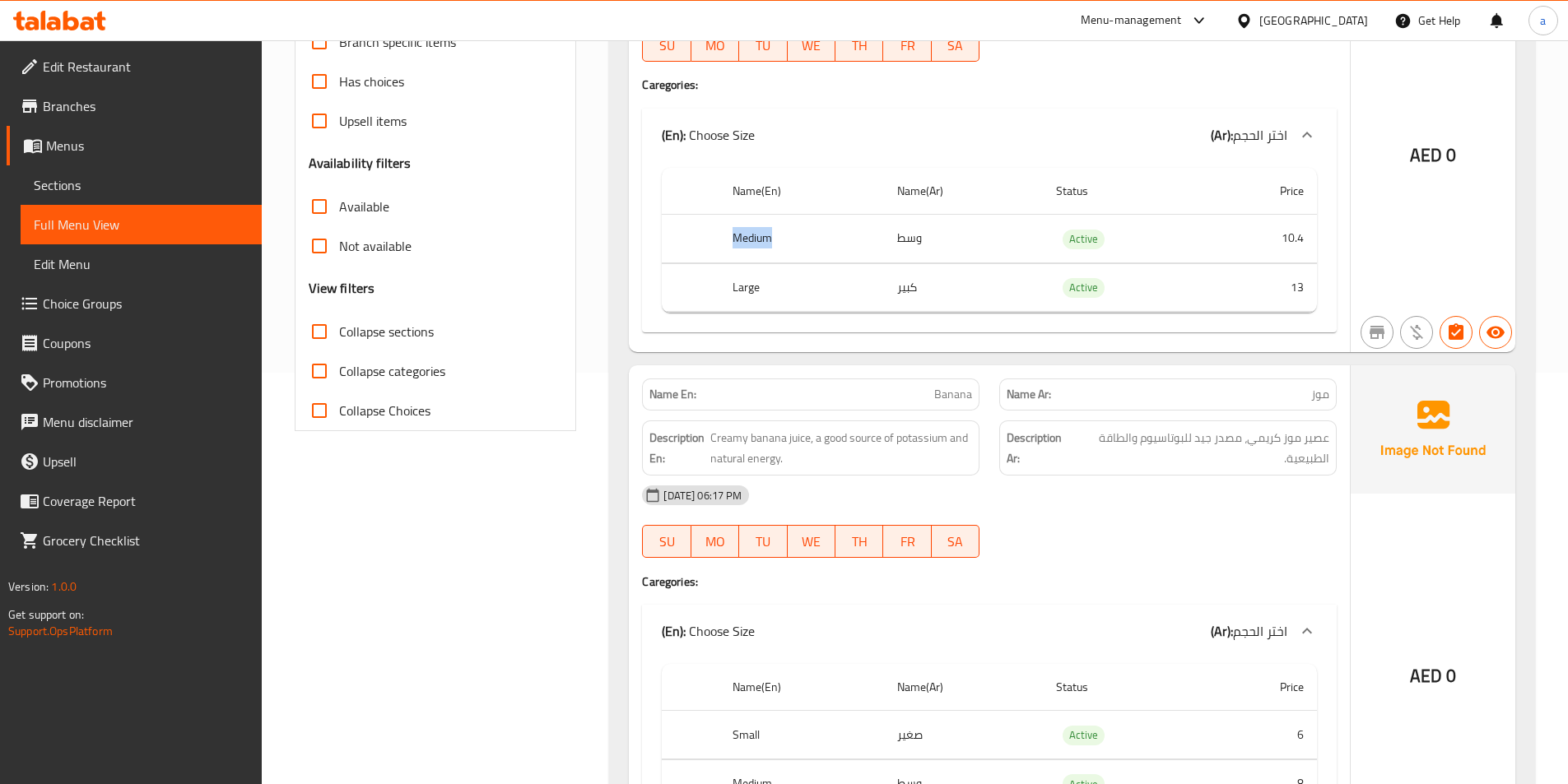
drag, startPoint x: 784, startPoint y: 234, endPoint x: 724, endPoint y: 251, distance: 62.4
click at [724, 251] on th "Medium" at bounding box center [801, 238] width 164 height 48
click at [728, 292] on th "Large" at bounding box center [801, 287] width 164 height 48
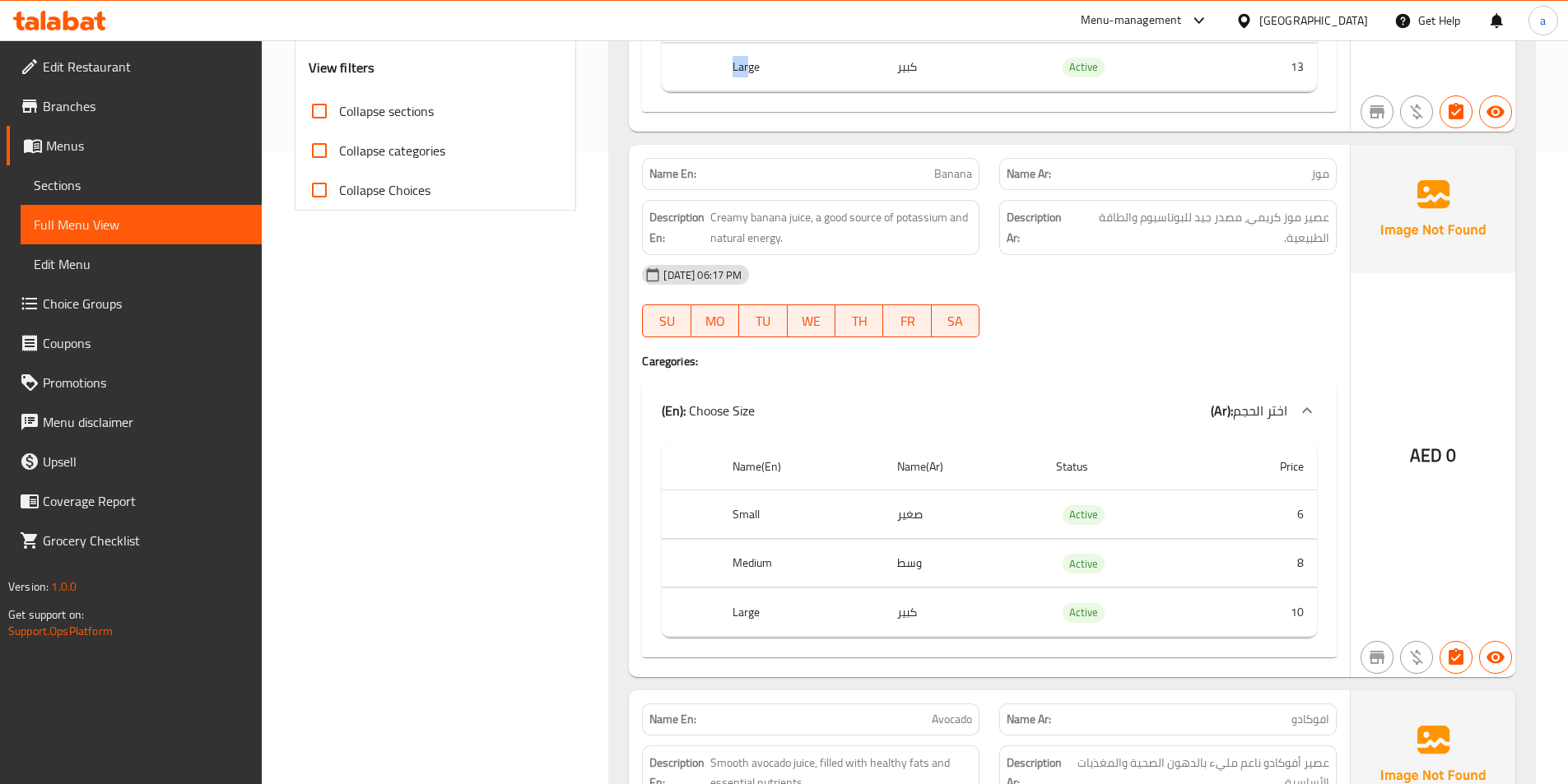
scroll to position [658, 0]
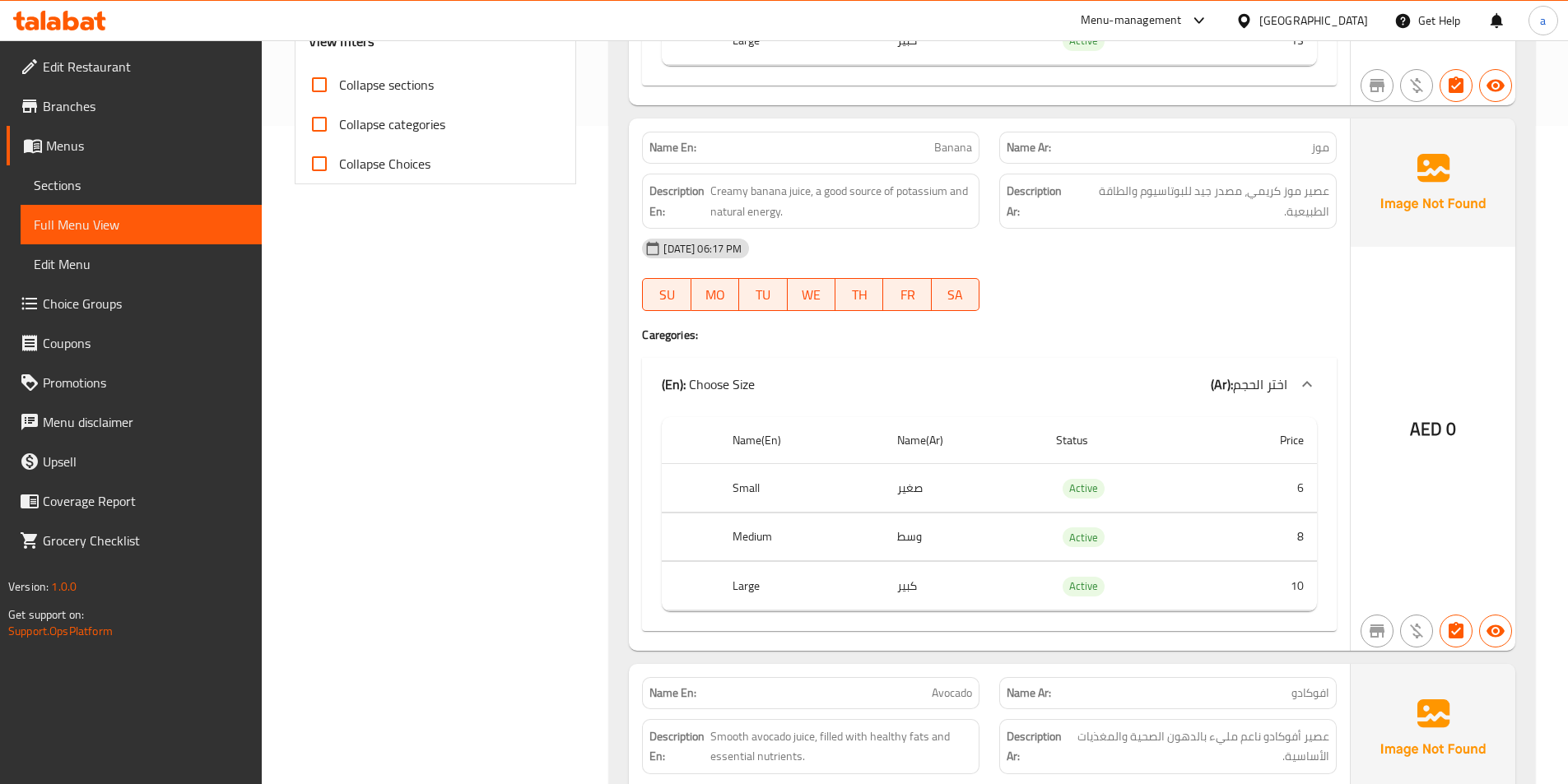
click at [953, 148] on span "Banana" at bounding box center [953, 148] width 38 height 18
click at [728, 189] on span "Creamy banana juice, a good source of potassium and natural energy." at bounding box center [841, 201] width 262 height 40
click at [793, 188] on span "Creamy banana juice, a good source of potassium and natural energy." at bounding box center [841, 201] width 262 height 40
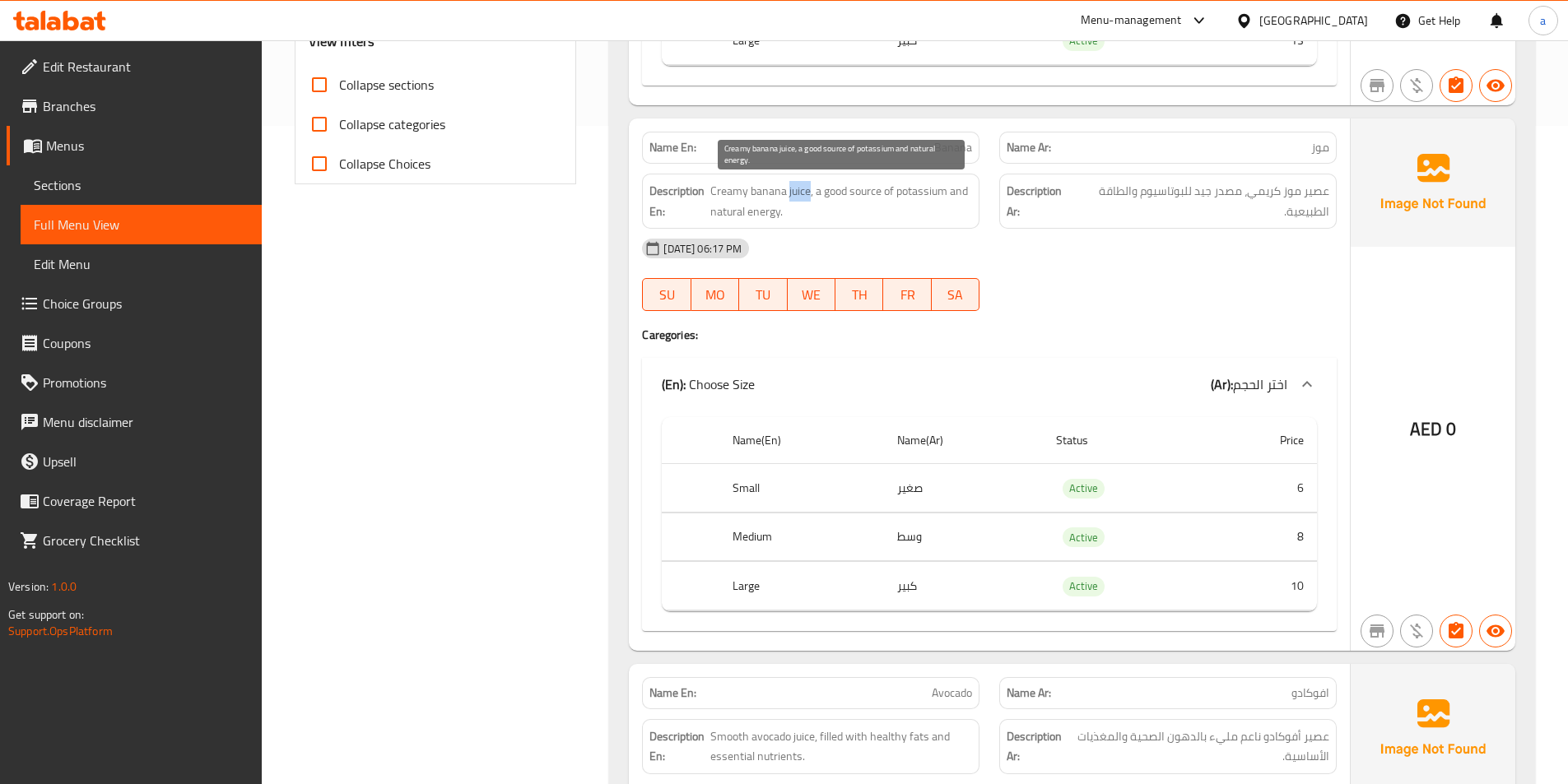
click at [793, 188] on span "Creamy banana juice, a good source of potassium and natural energy." at bounding box center [841, 201] width 262 height 40
click at [837, 190] on span "Creamy banana juice, a good source of potassium and natural energy." at bounding box center [841, 201] width 262 height 40
click at [1267, 303] on div at bounding box center [1168, 311] width 358 height 20
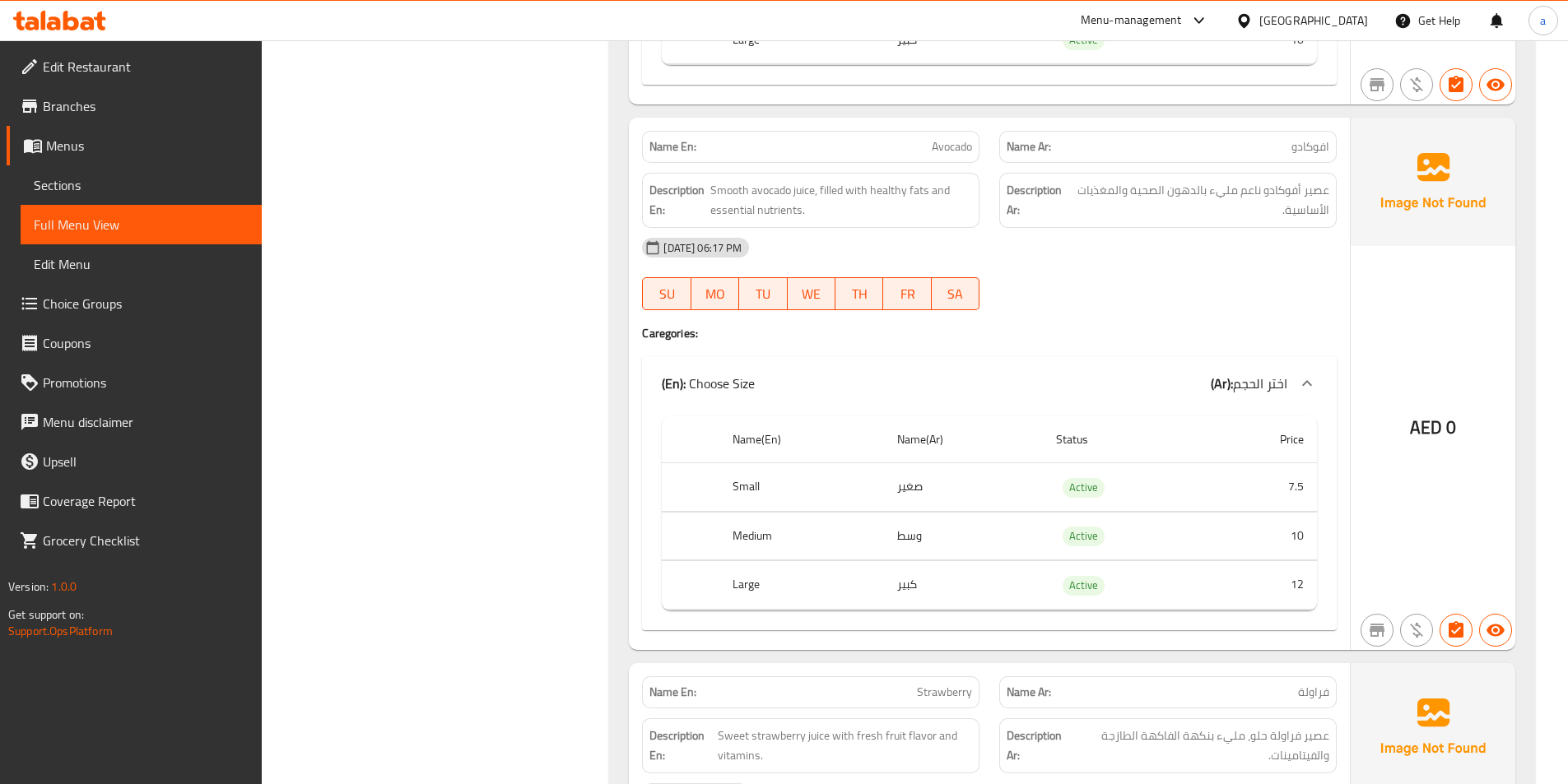
scroll to position [1234, 0]
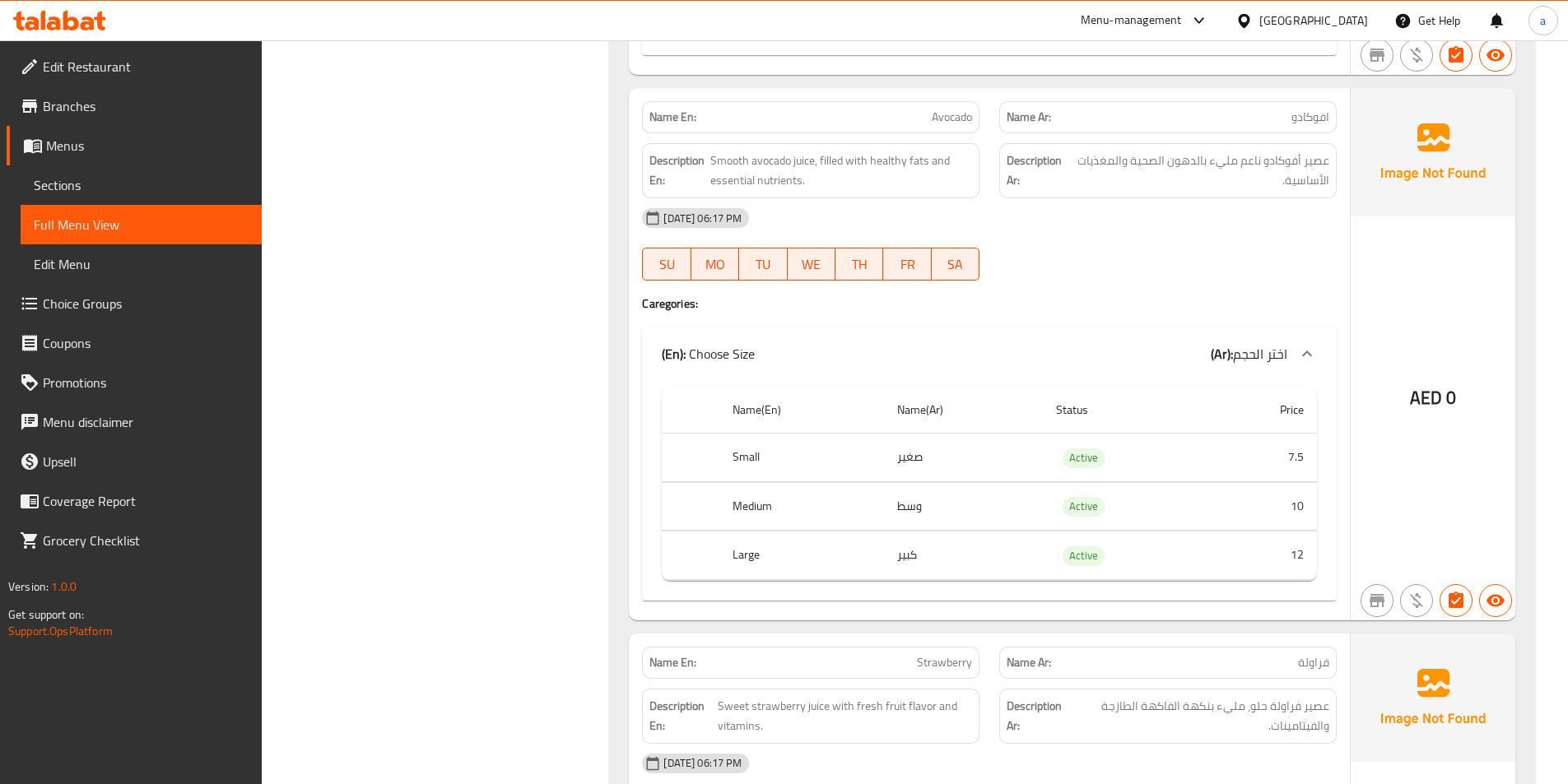
click at [1070, 291] on div "Name En: Avocado Name Ar: افوكادو Description En: Smooth avocado juice, filled …" at bounding box center [990, 354] width 721 height 533
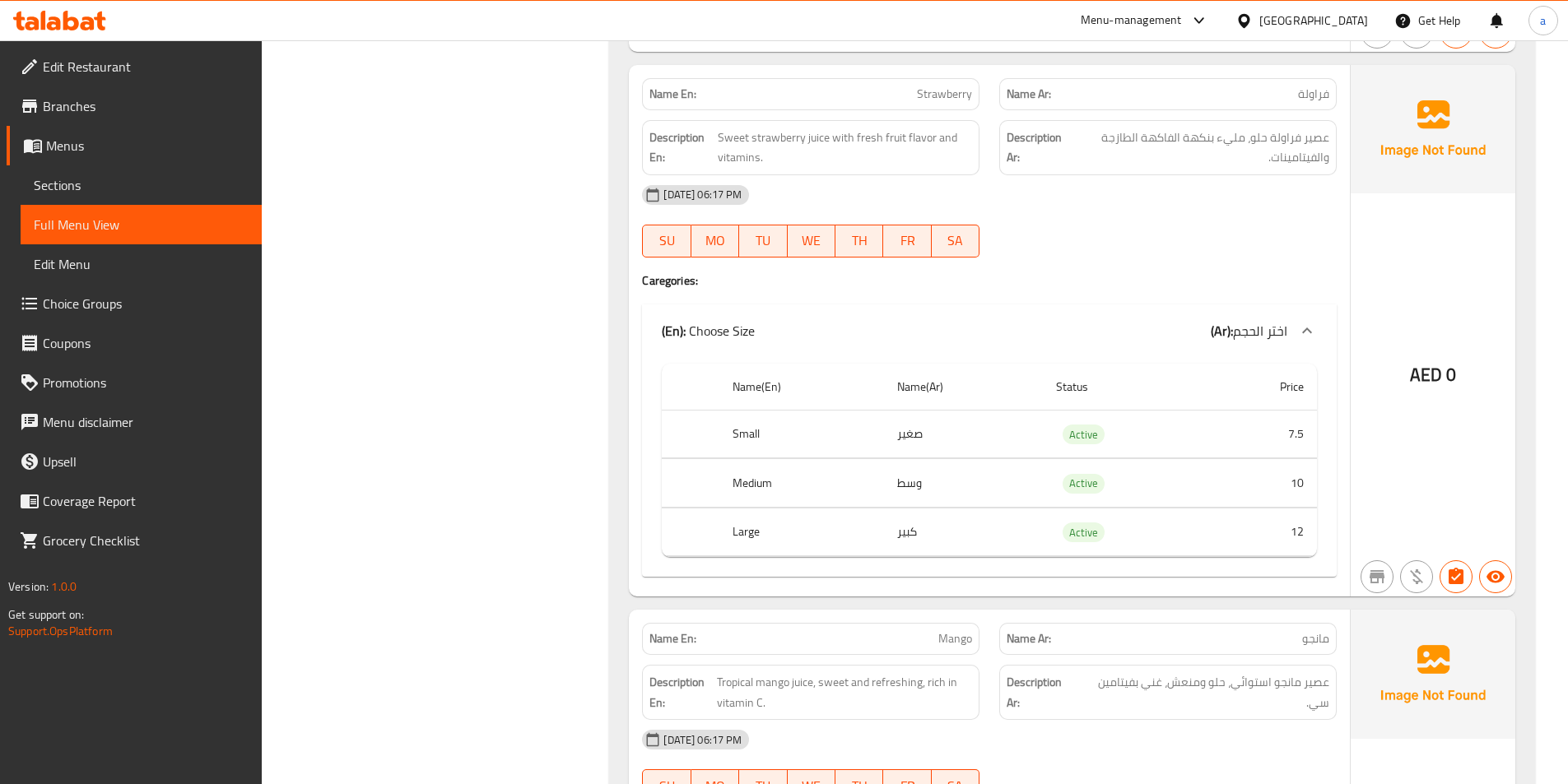
scroll to position [1727, 0]
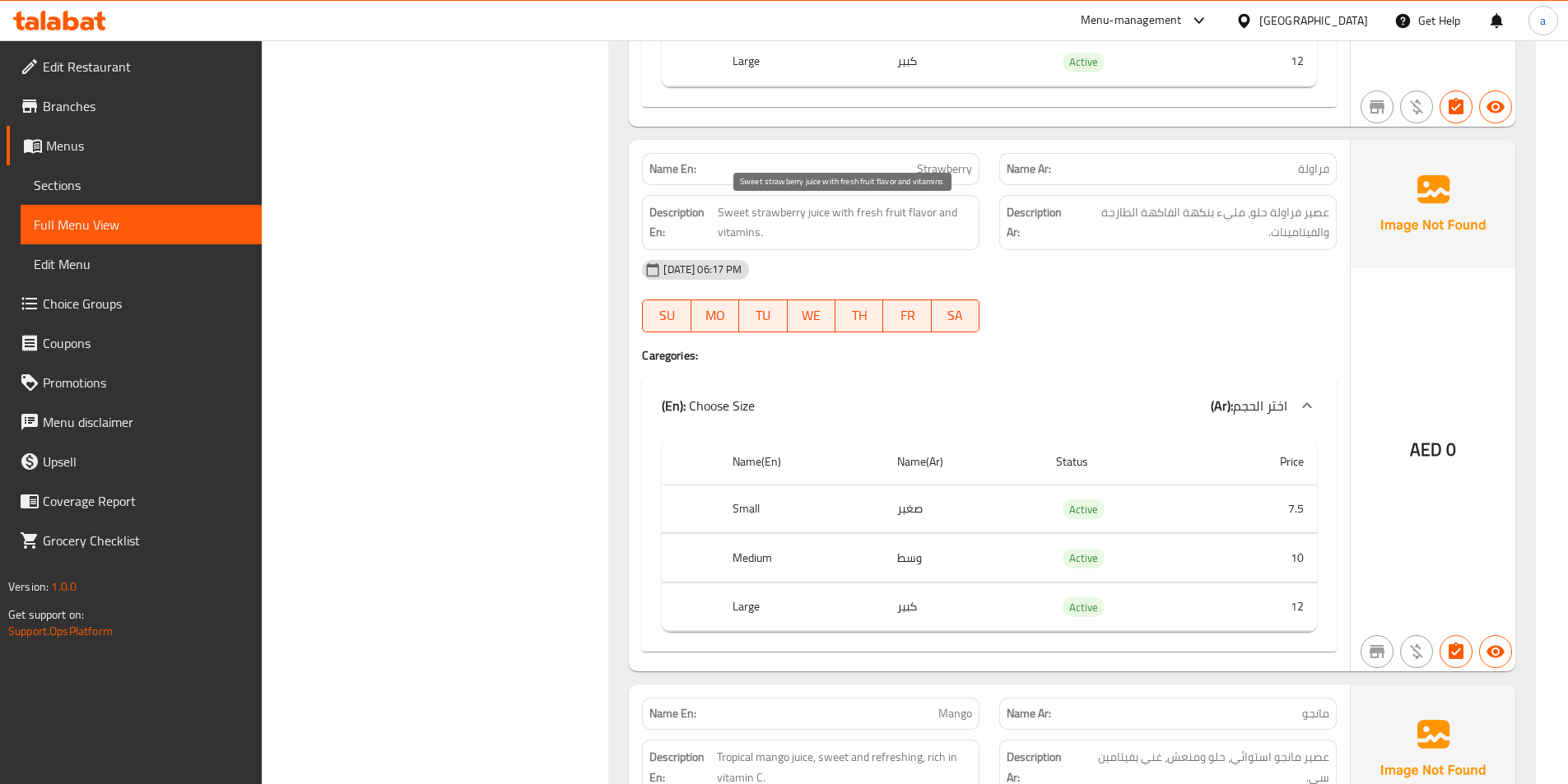
click at [910, 215] on span "Sweet strawberry juice with fresh fruit flavor and vitamins." at bounding box center [845, 222] width 254 height 40
click at [936, 162] on span "Strawberry" at bounding box center [944, 169] width 55 height 18
copy span "Strawberry"
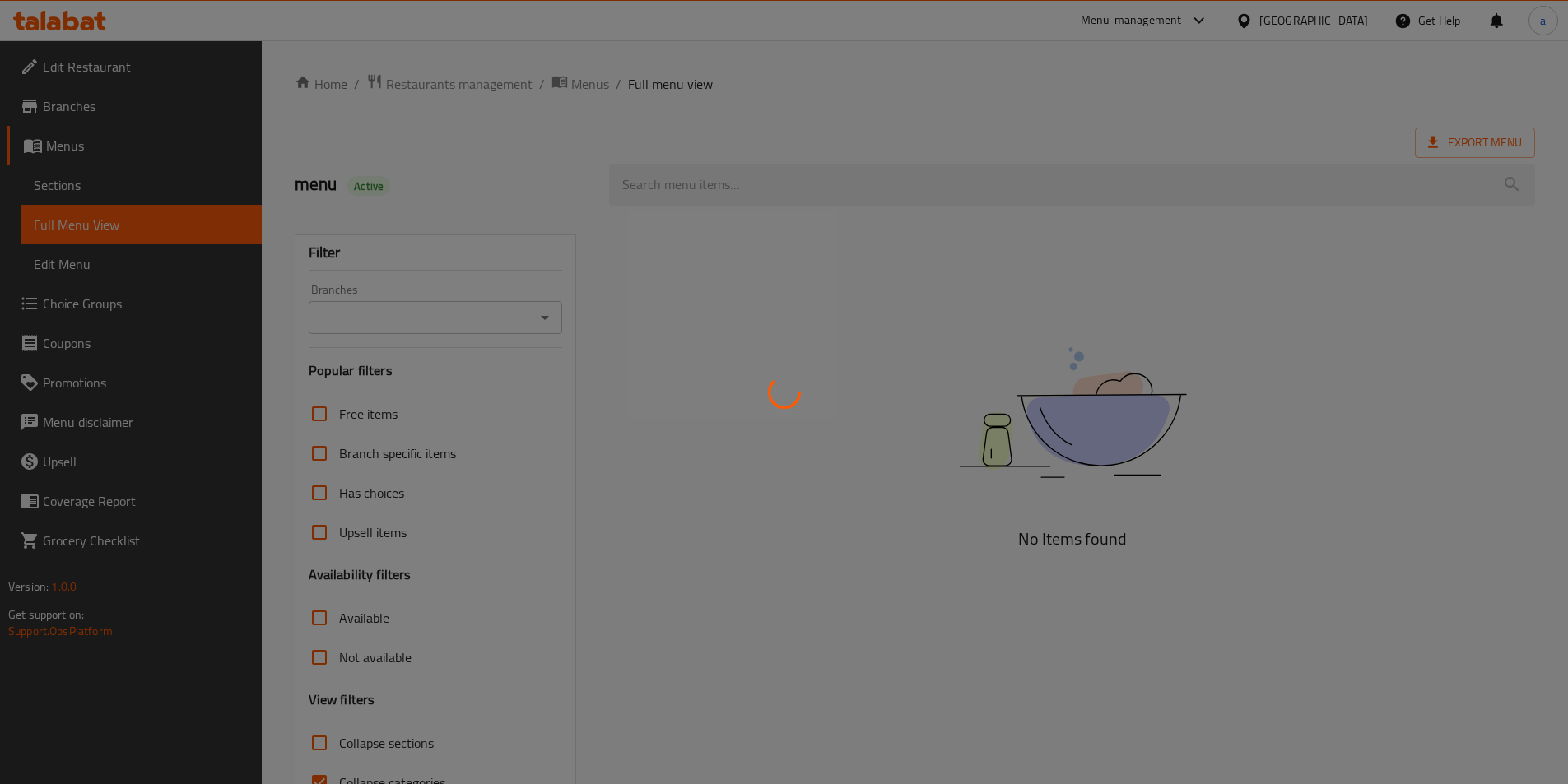
click at [130, 182] on div at bounding box center [784, 392] width 1568 height 784
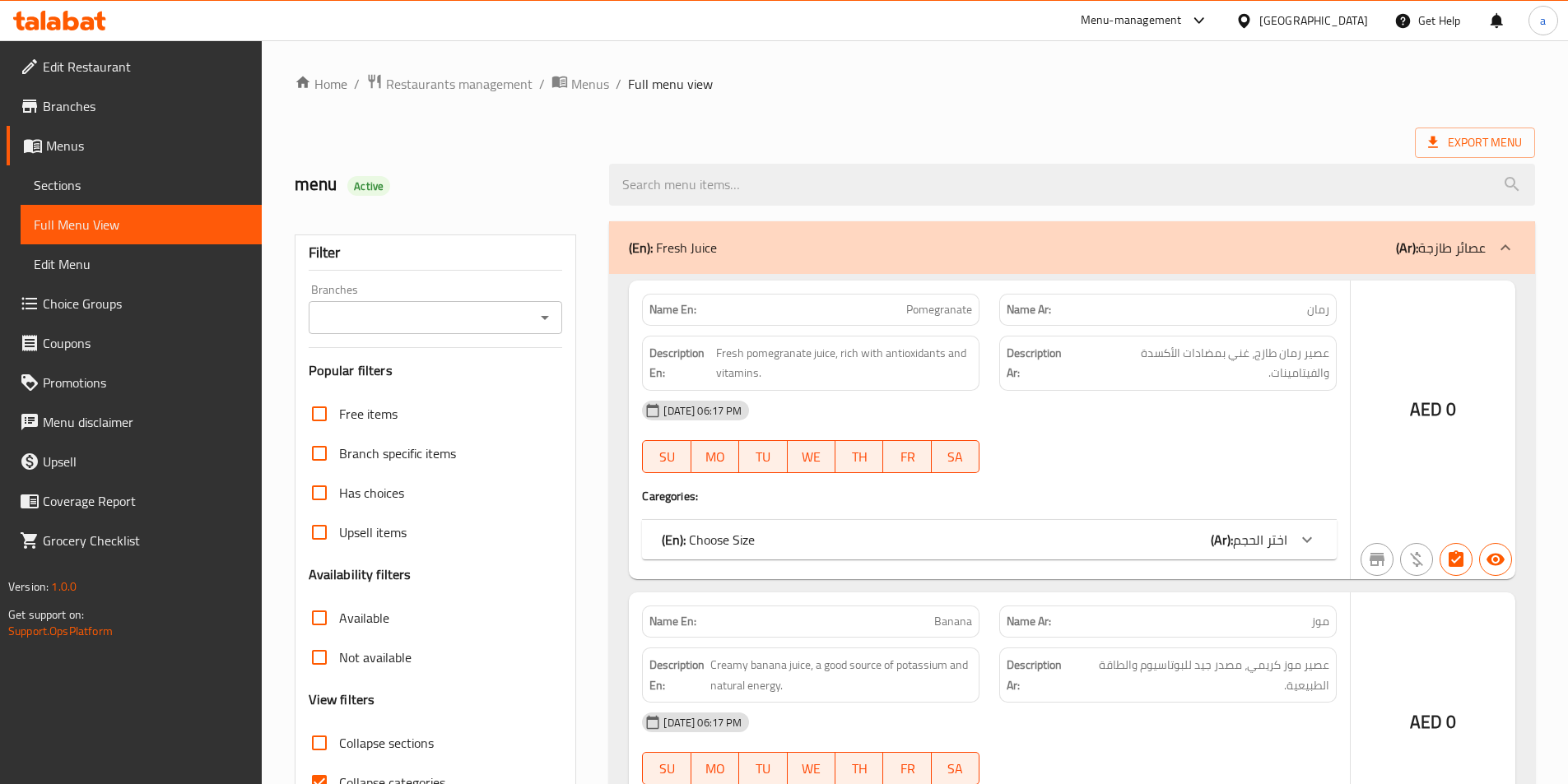
click at [130, 183] on div at bounding box center [784, 392] width 1568 height 784
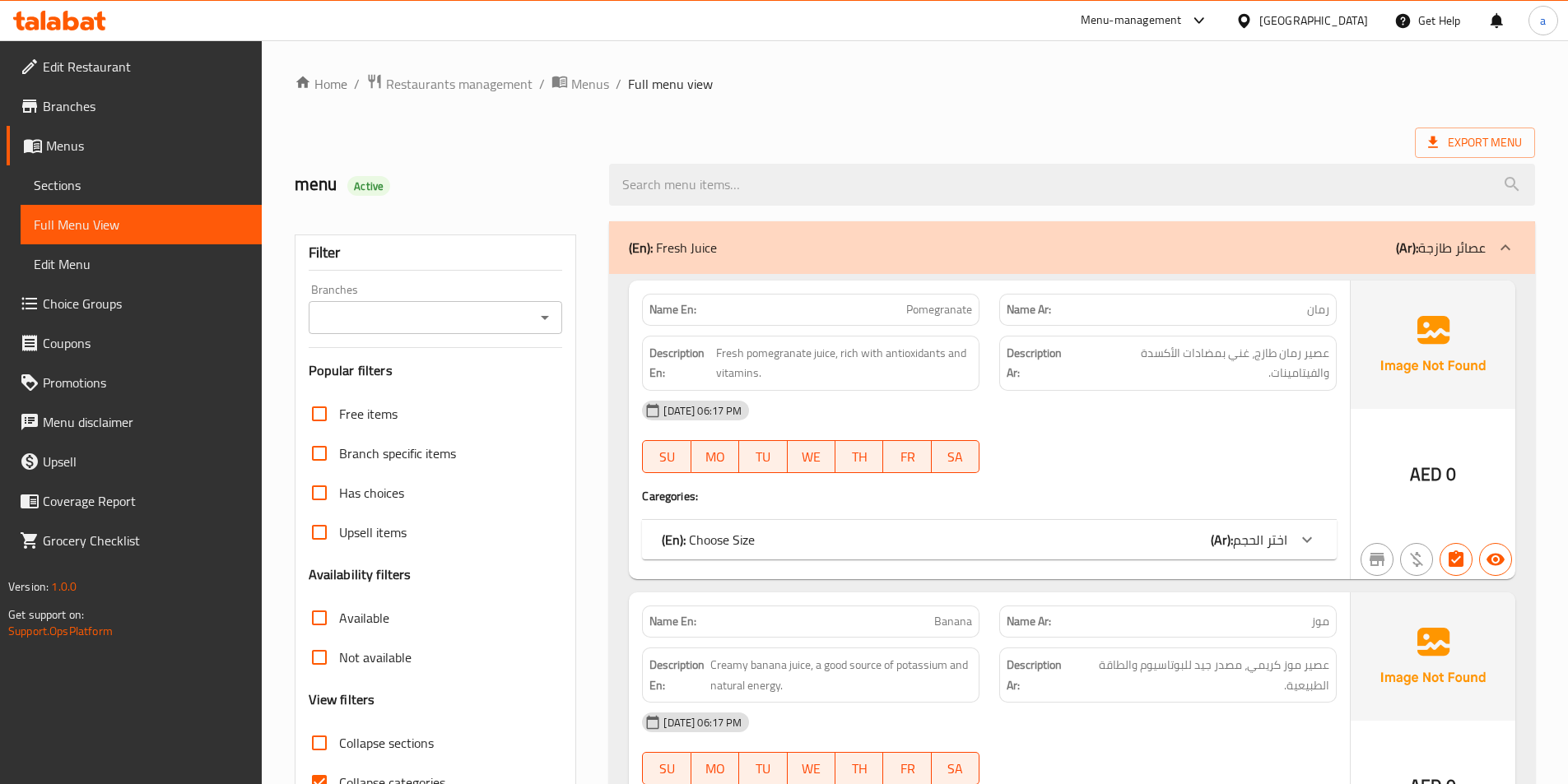
click at [102, 178] on span "Sections" at bounding box center [141, 185] width 215 height 20
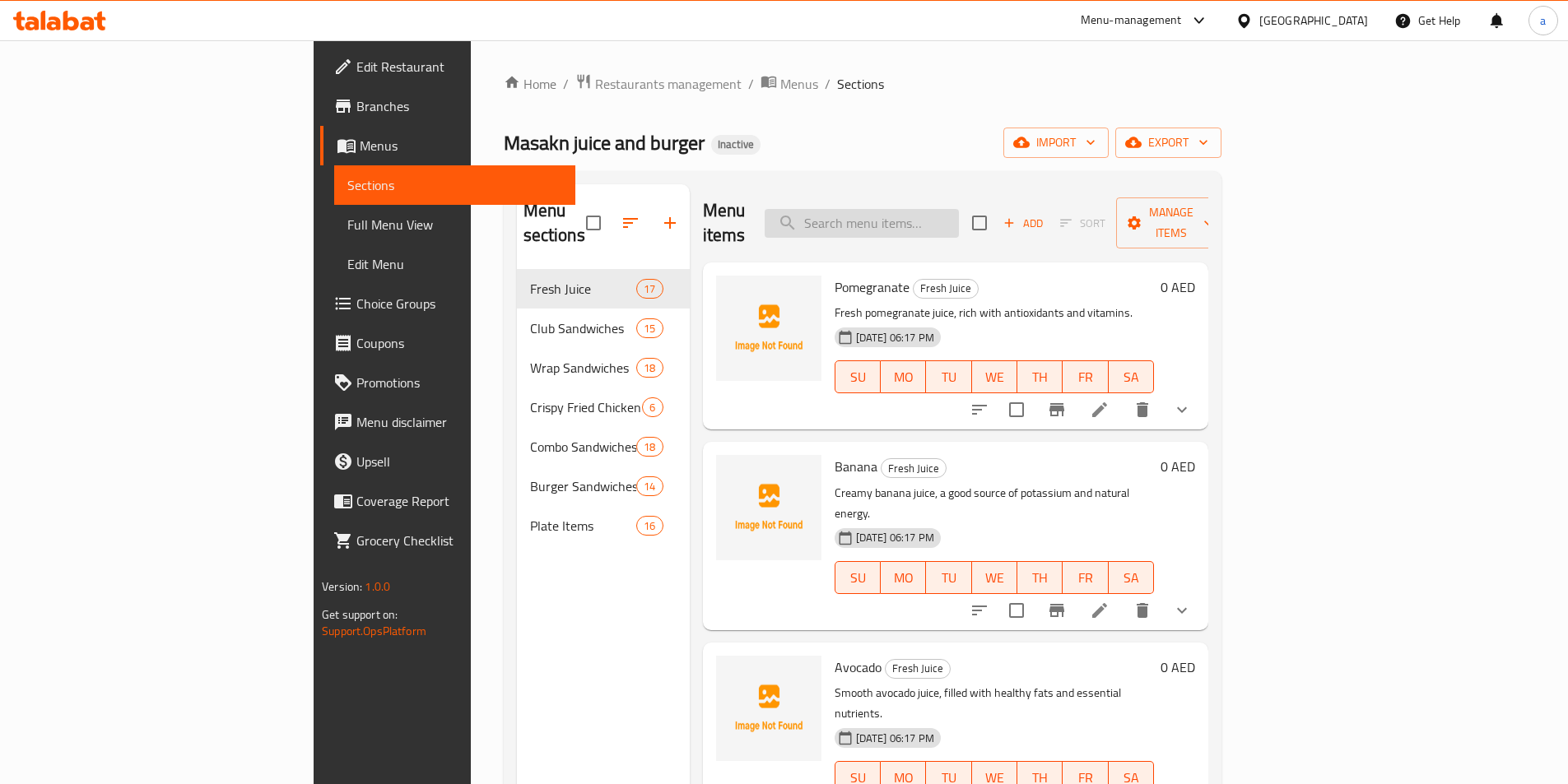
click at [959, 221] on input "search" at bounding box center [862, 223] width 195 height 29
paste input "Strawberry"
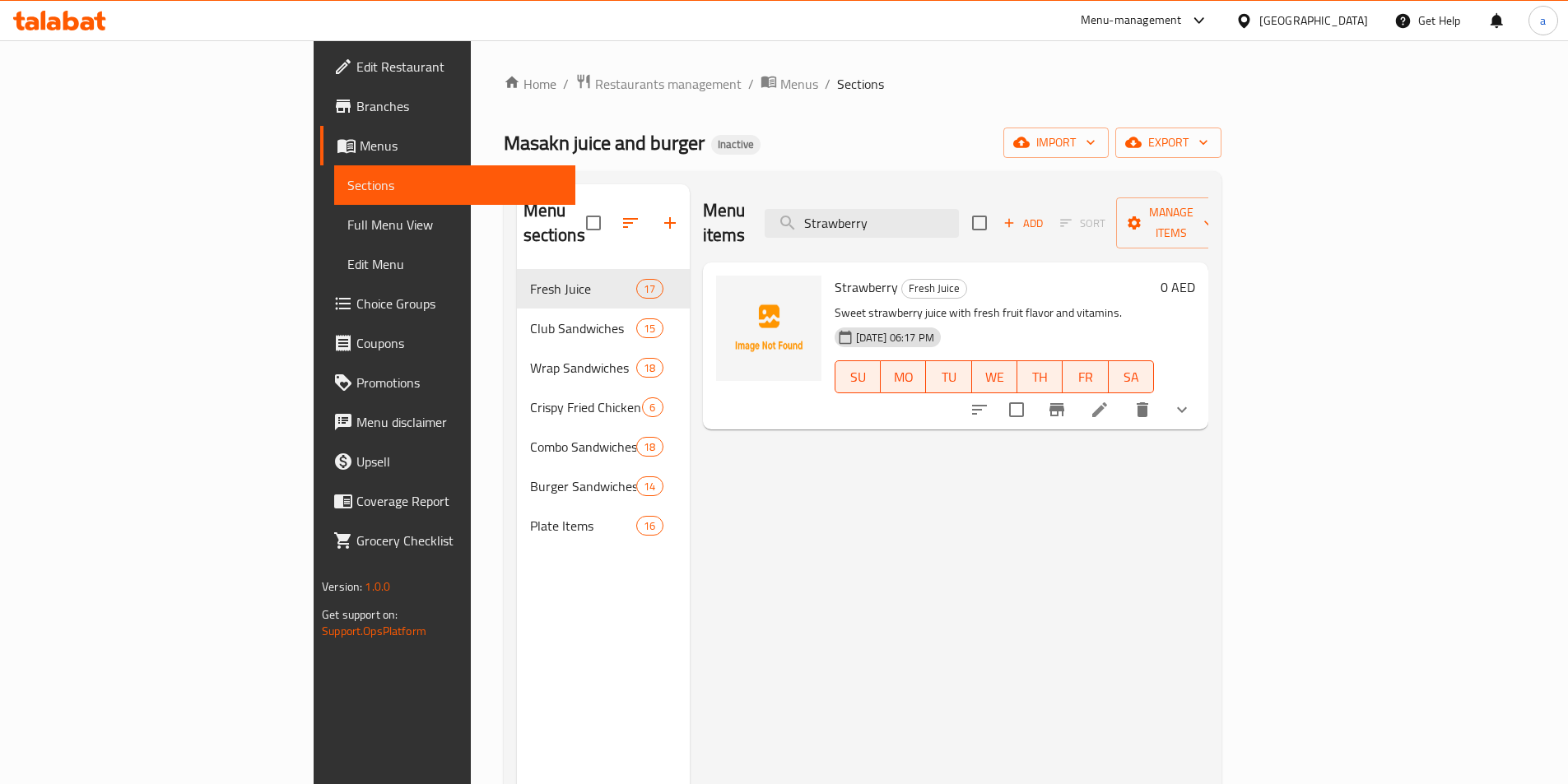
type input "Strawberry"
click at [1123, 395] on li at bounding box center [1099, 410] width 46 height 30
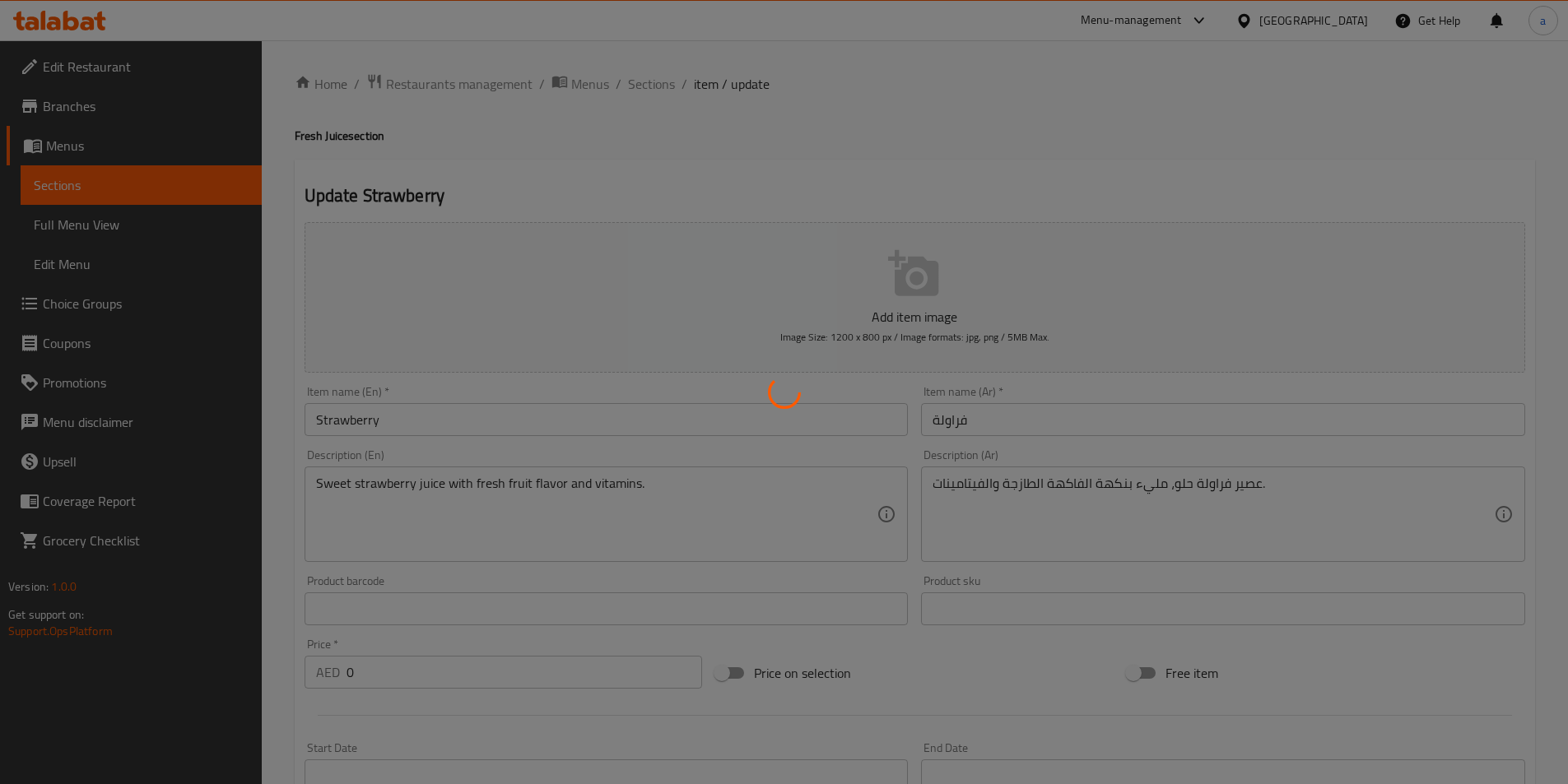
click at [443, 483] on div at bounding box center [784, 392] width 1568 height 784
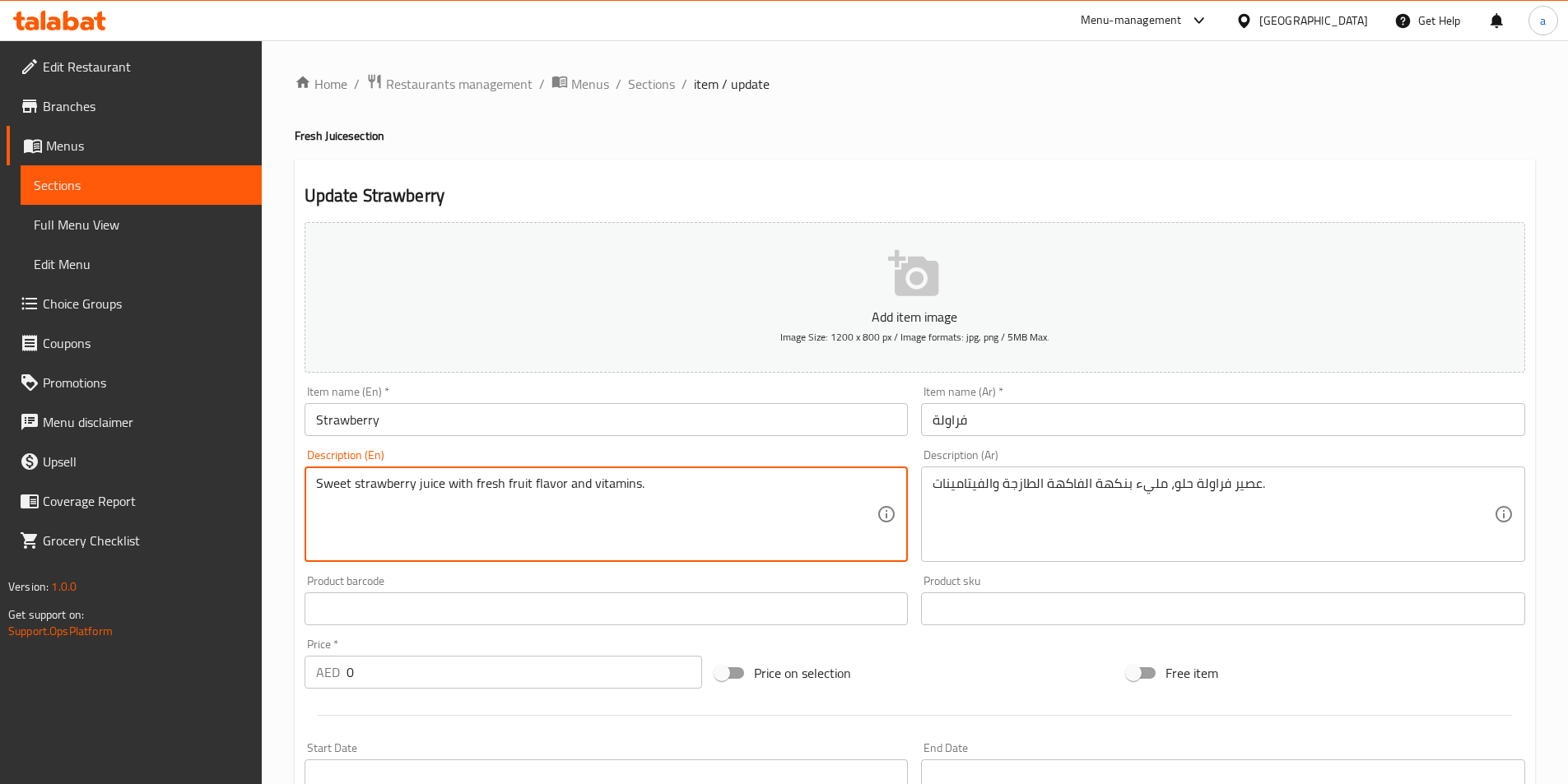
click at [443, 483] on textarea "Sweet strawberry juice with fresh fruit flavor and vitamins." at bounding box center [597, 514] width 562 height 78
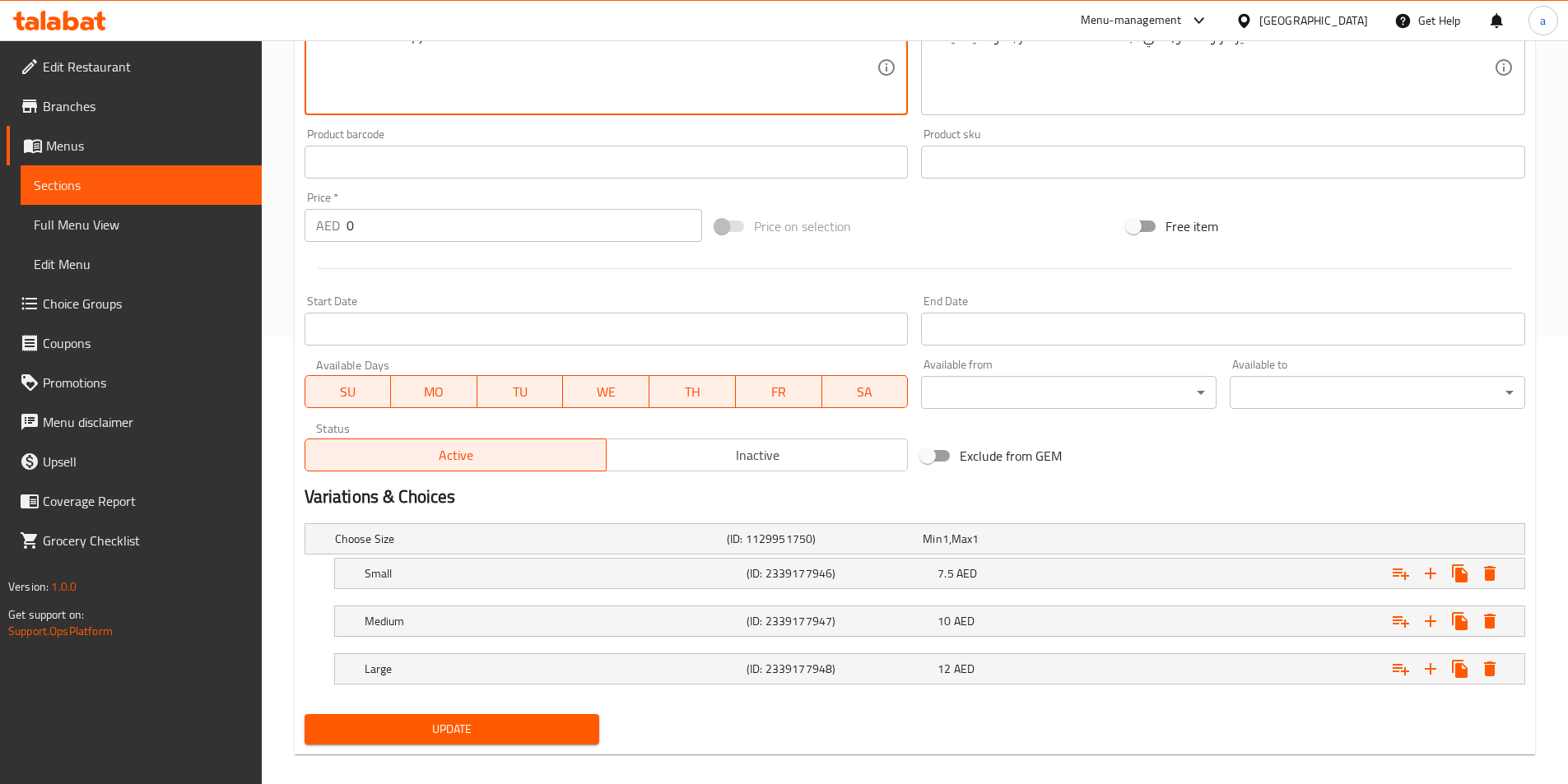
scroll to position [463, 0]
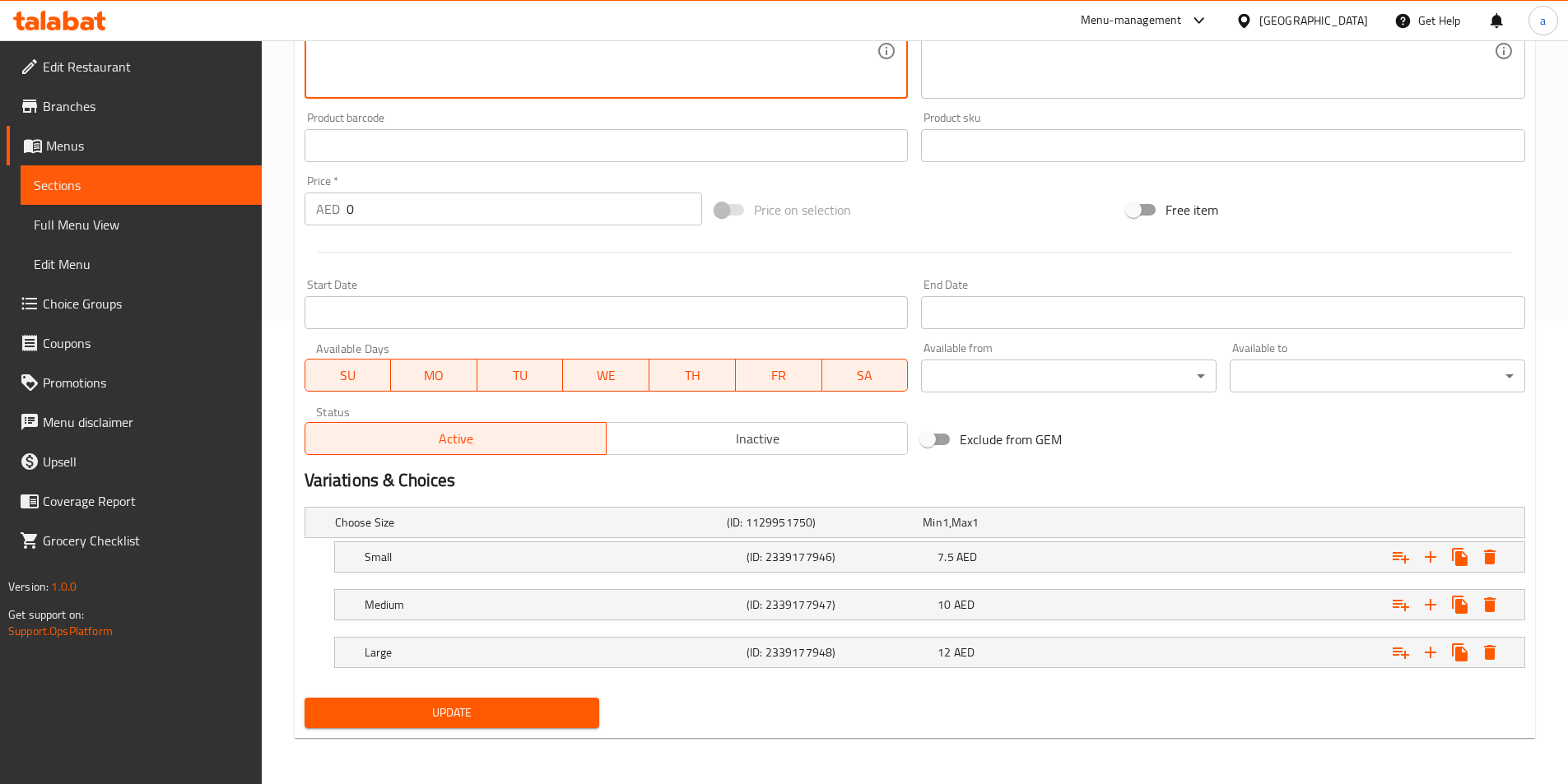
type textarea "Sweet strawberry juice filled with fresh fruit flavor and vitamins."
click at [537, 698] on button "Update" at bounding box center [451, 712] width 295 height 31
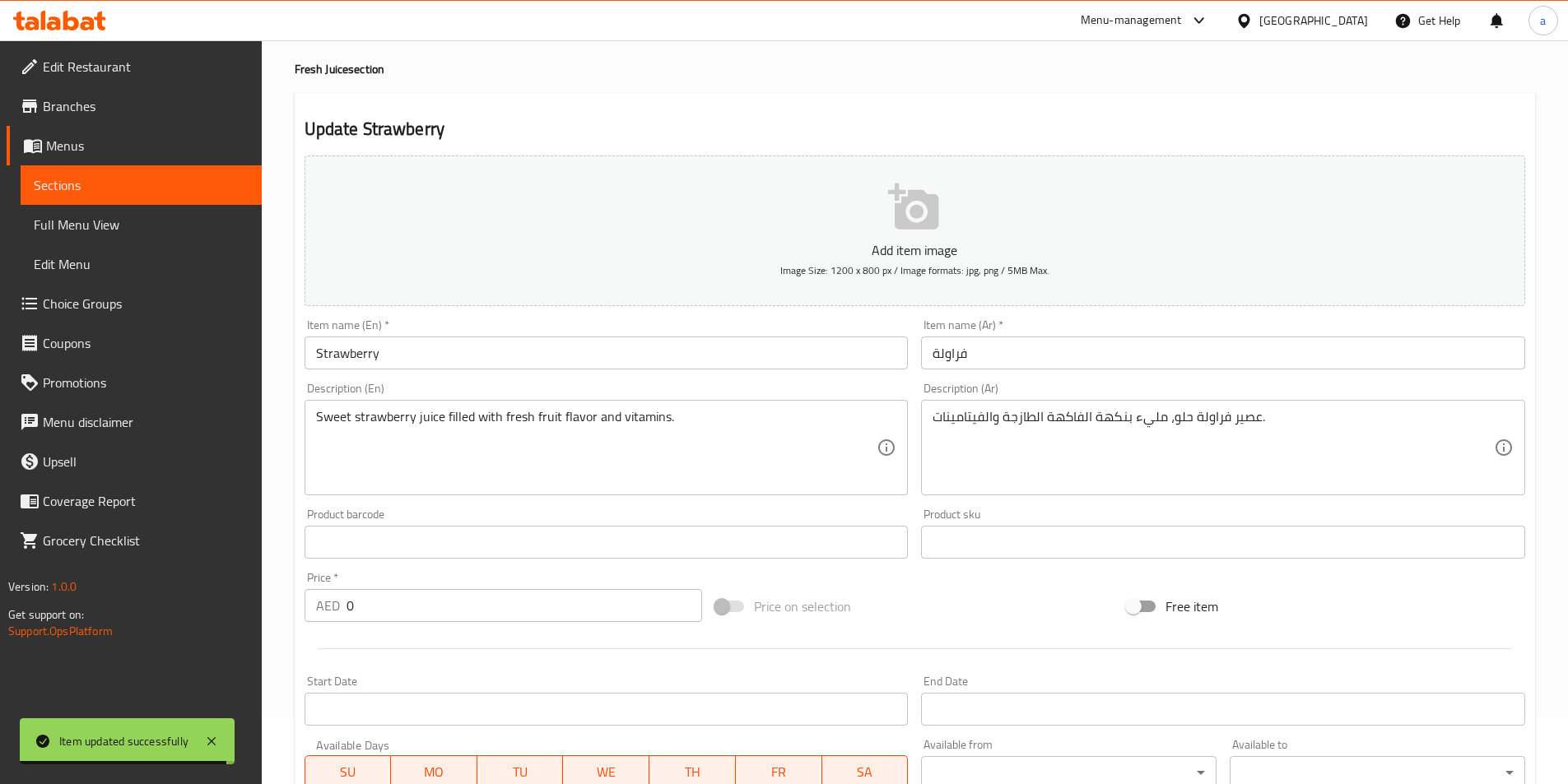
scroll to position [0, 0]
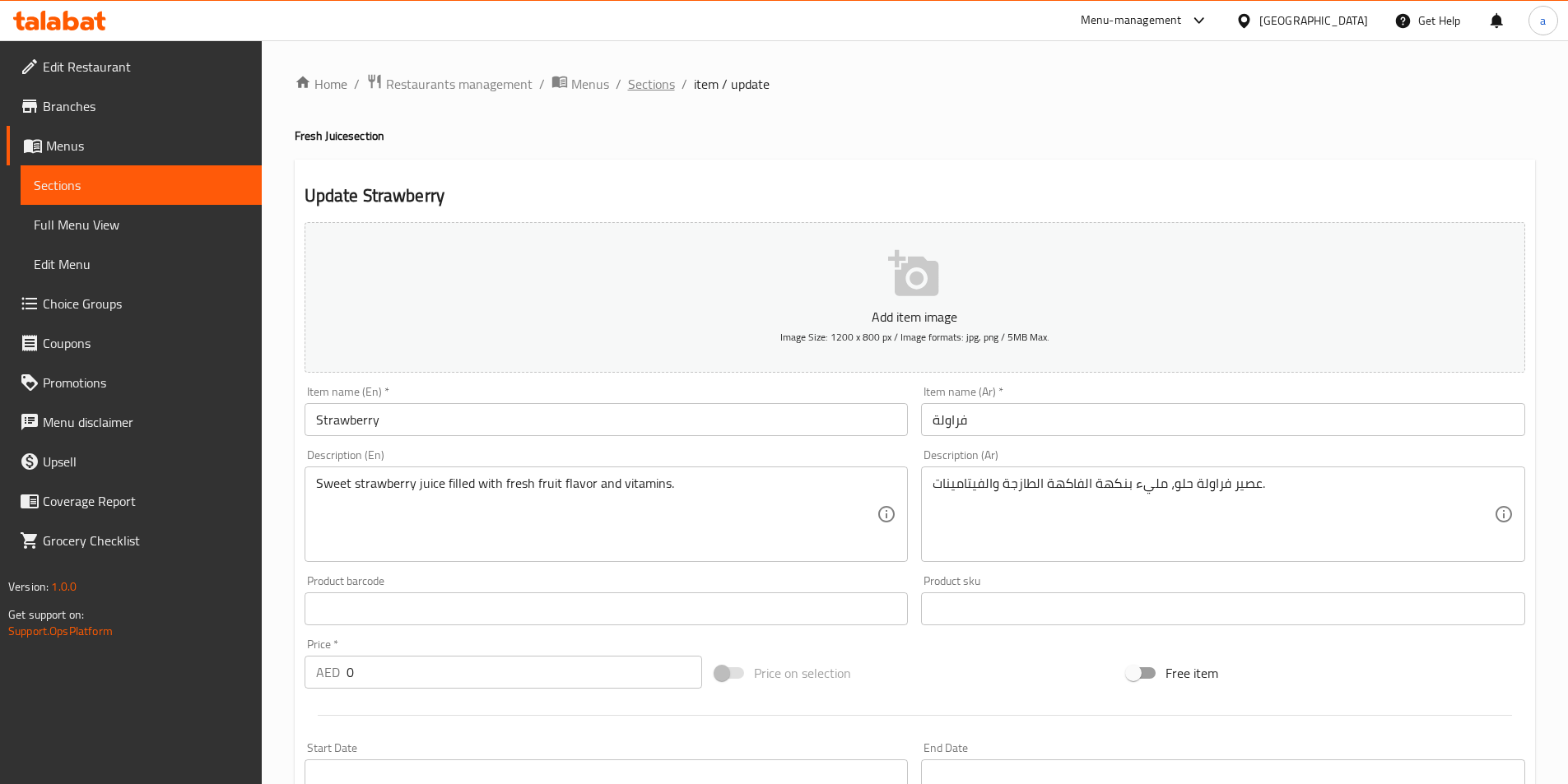
click at [669, 83] on span "Sections" at bounding box center [652, 84] width 47 height 20
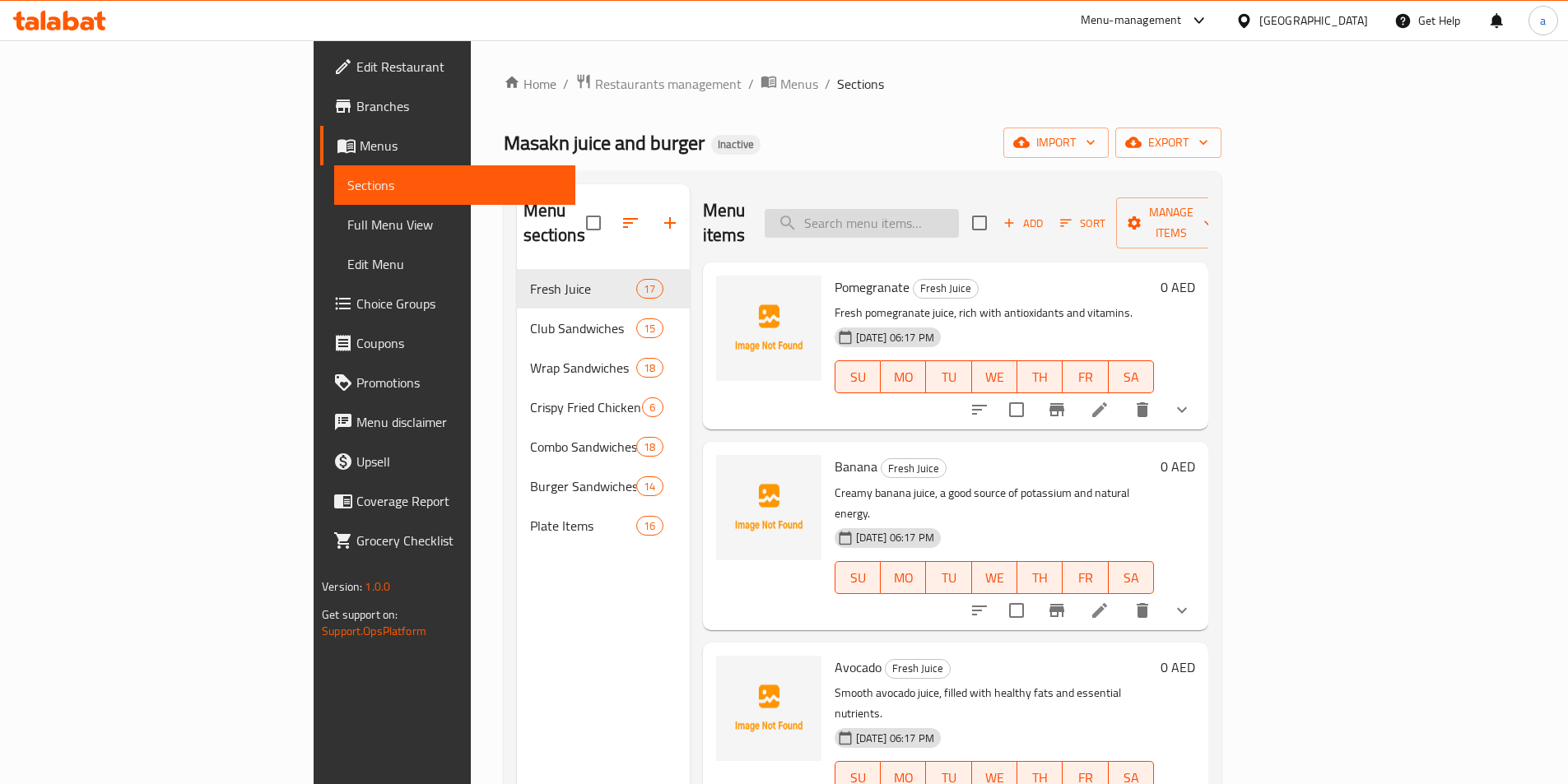
click at [959, 215] on input "search" at bounding box center [862, 223] width 195 height 29
paste input "Masakn Special Club"
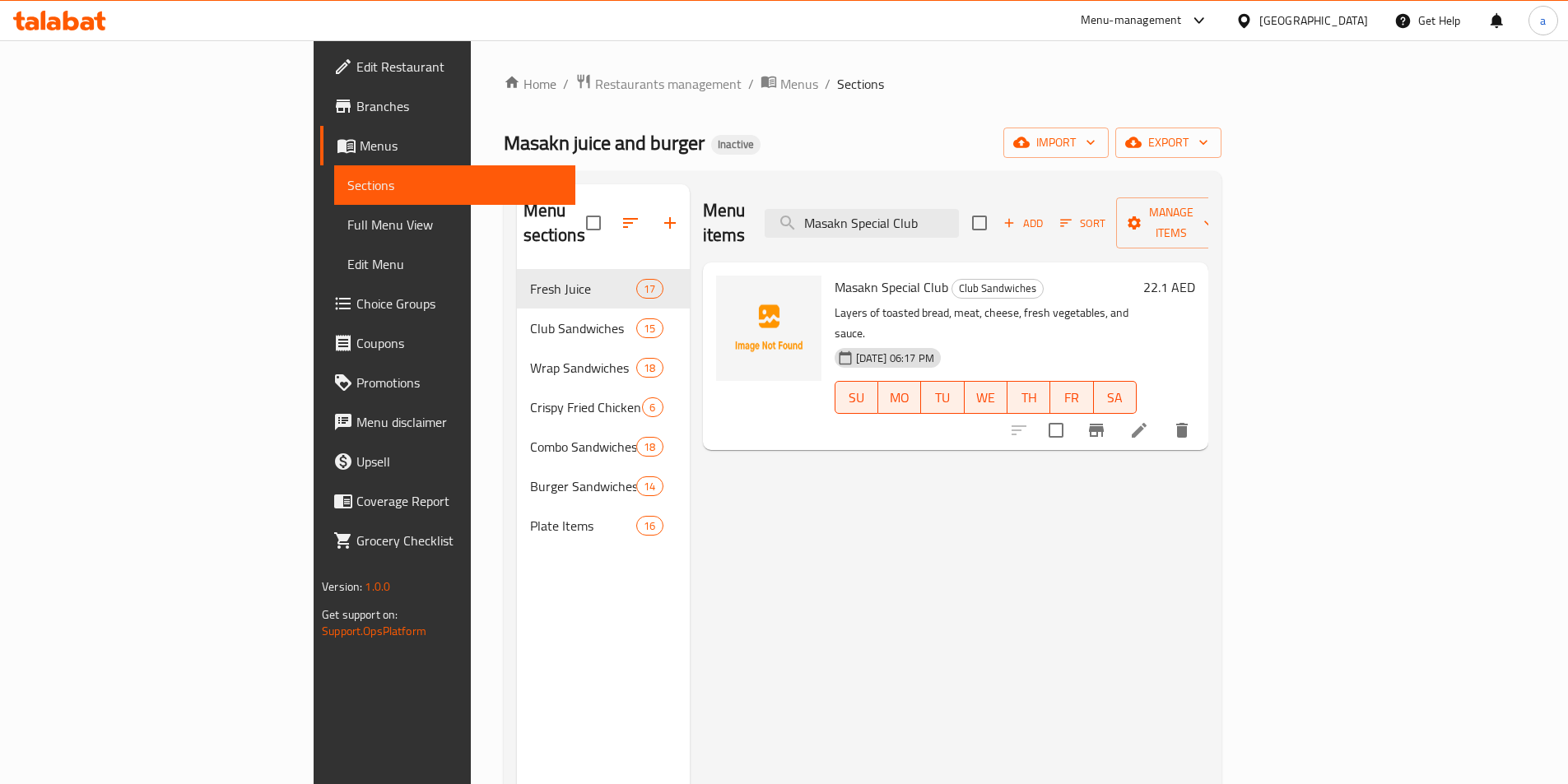
type input "Masakn Special Club"
click at [1162, 415] on li at bounding box center [1139, 430] width 46 height 30
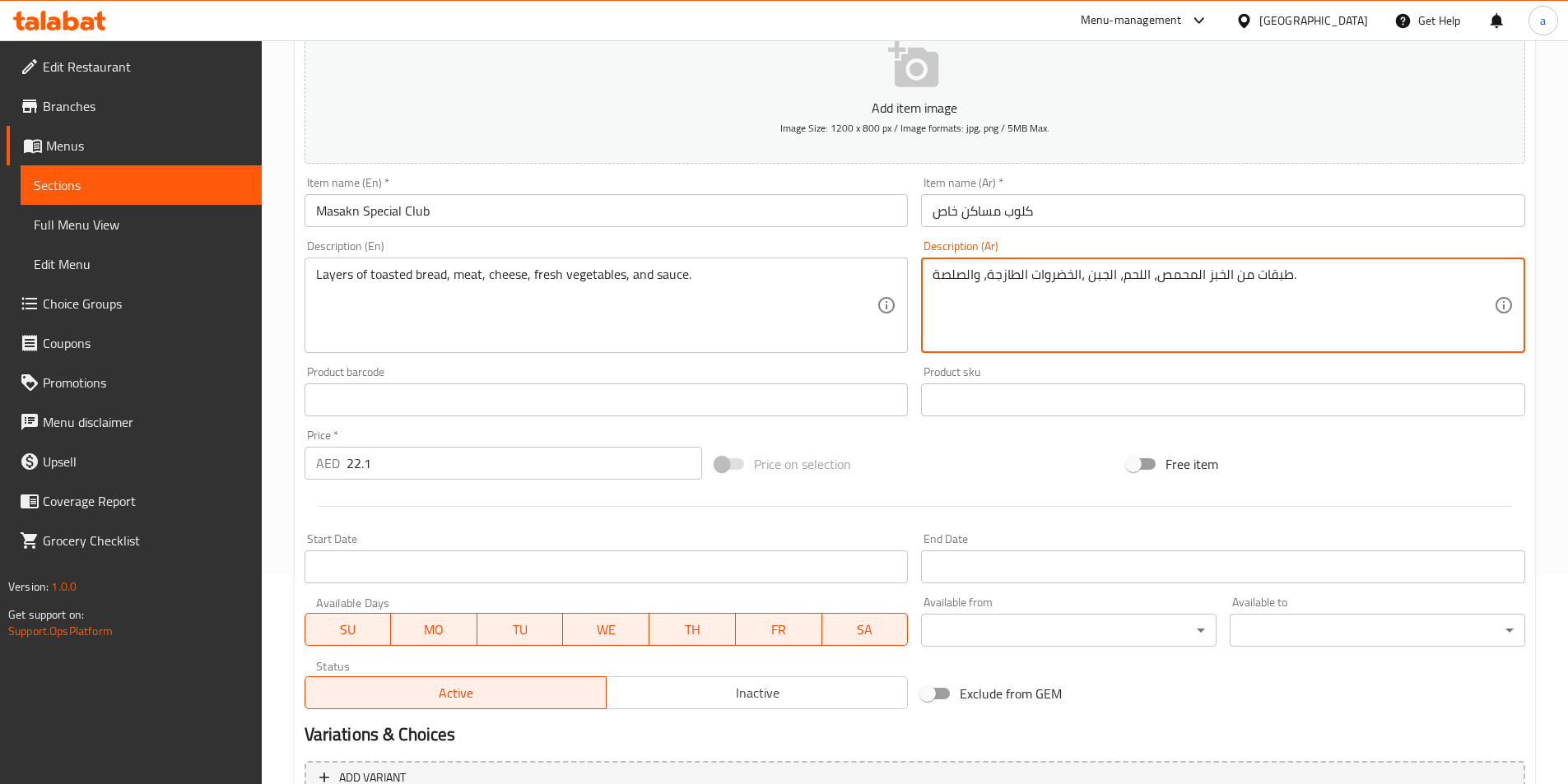
scroll to position [378, 0]
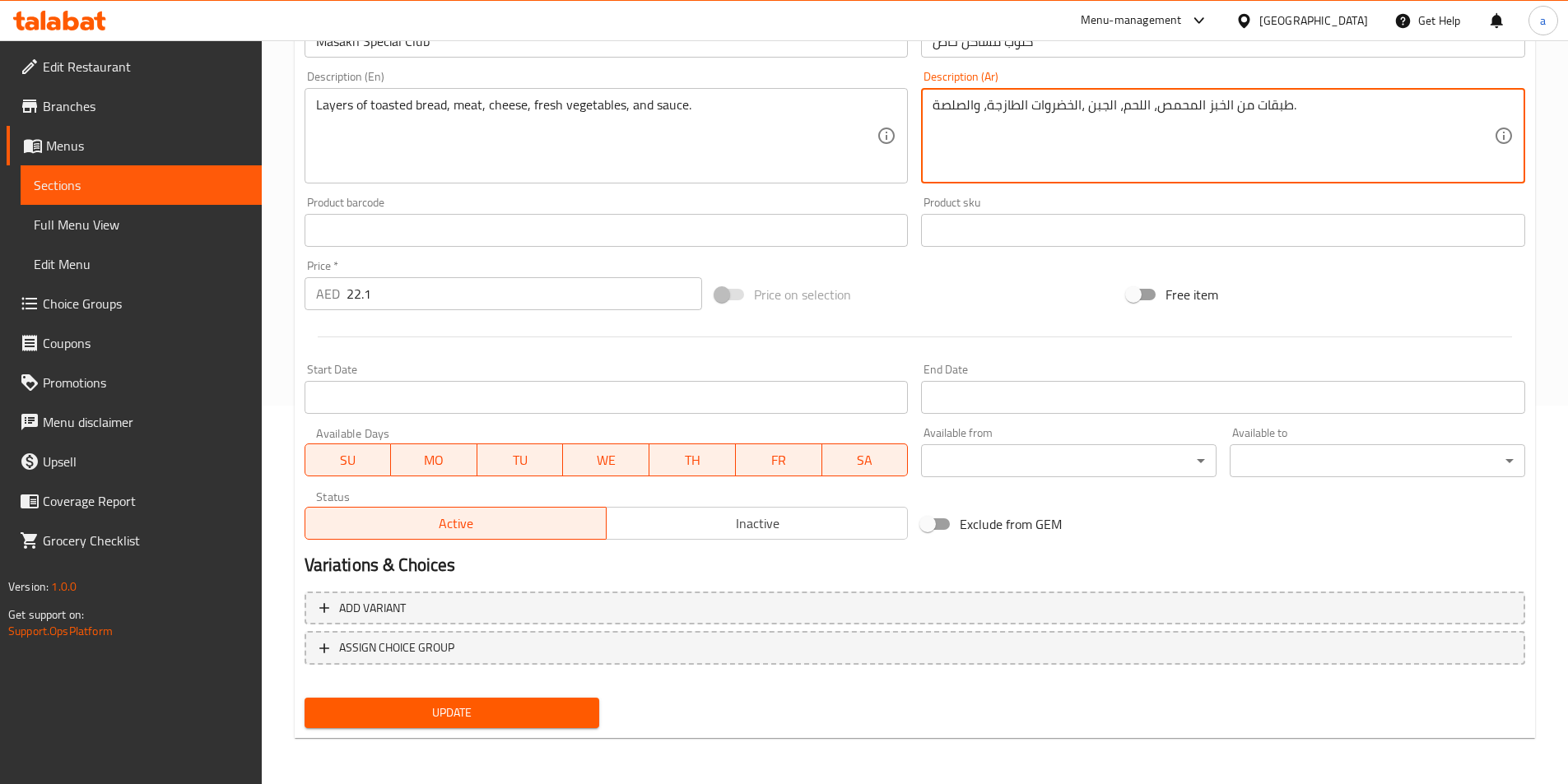
type textarea "طبقات من الخبز المحمص، اللحم، الجبن ،الخضروات الطازجة، والصلصة."
click at [486, 717] on span "Update" at bounding box center [452, 712] width 269 height 20
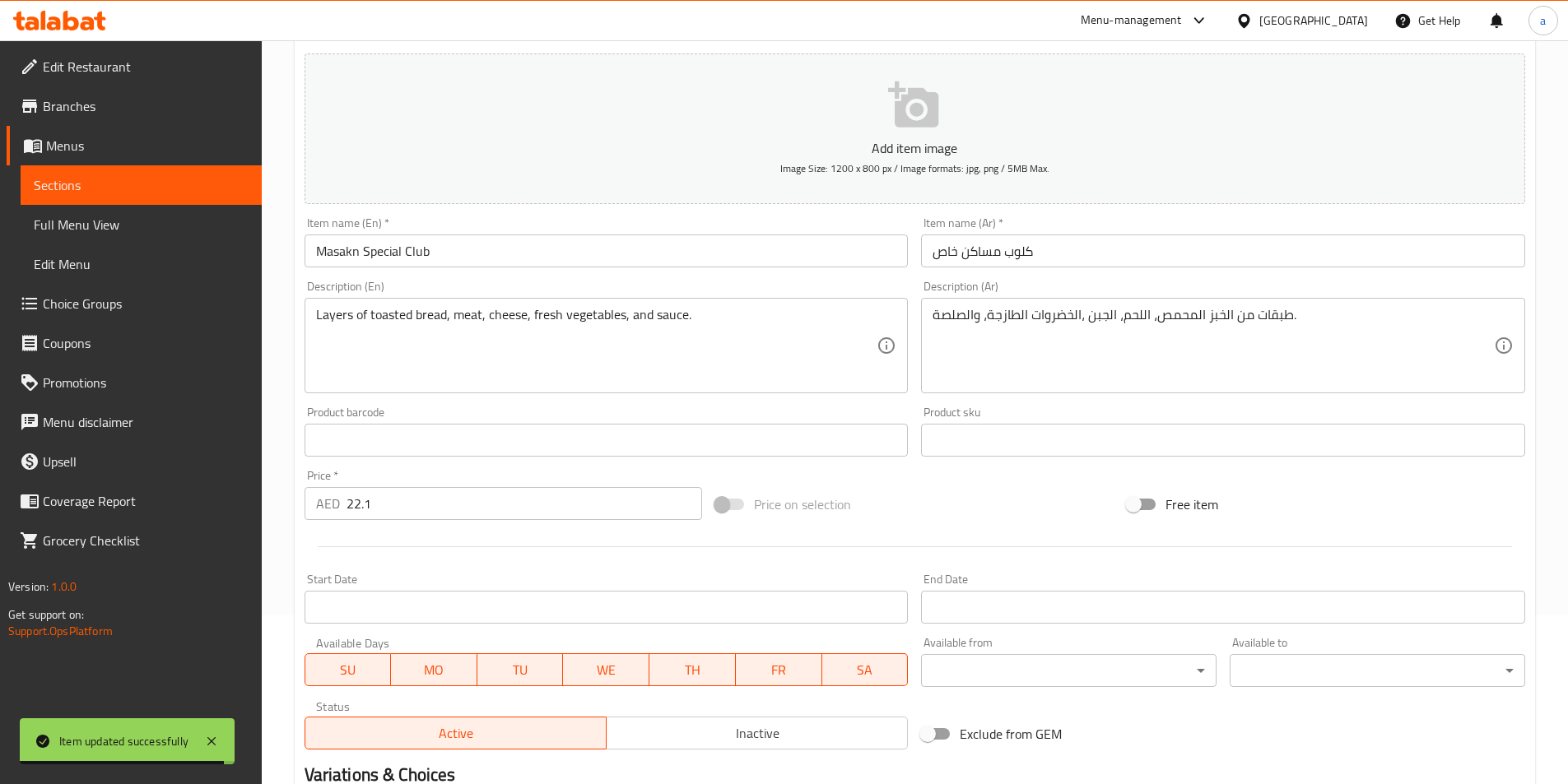
scroll to position [0, 0]
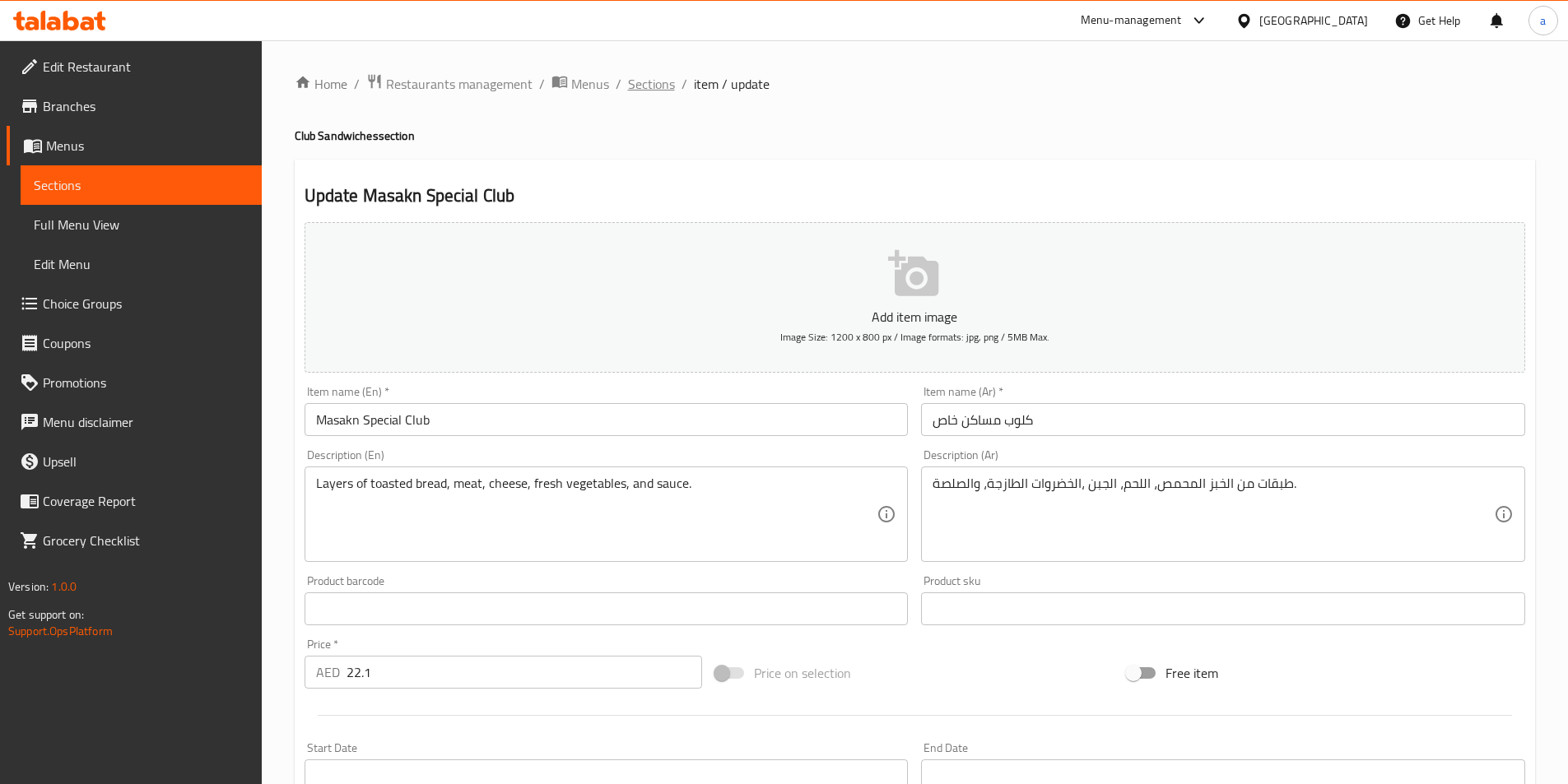
click at [672, 83] on span "Sections" at bounding box center [652, 84] width 47 height 20
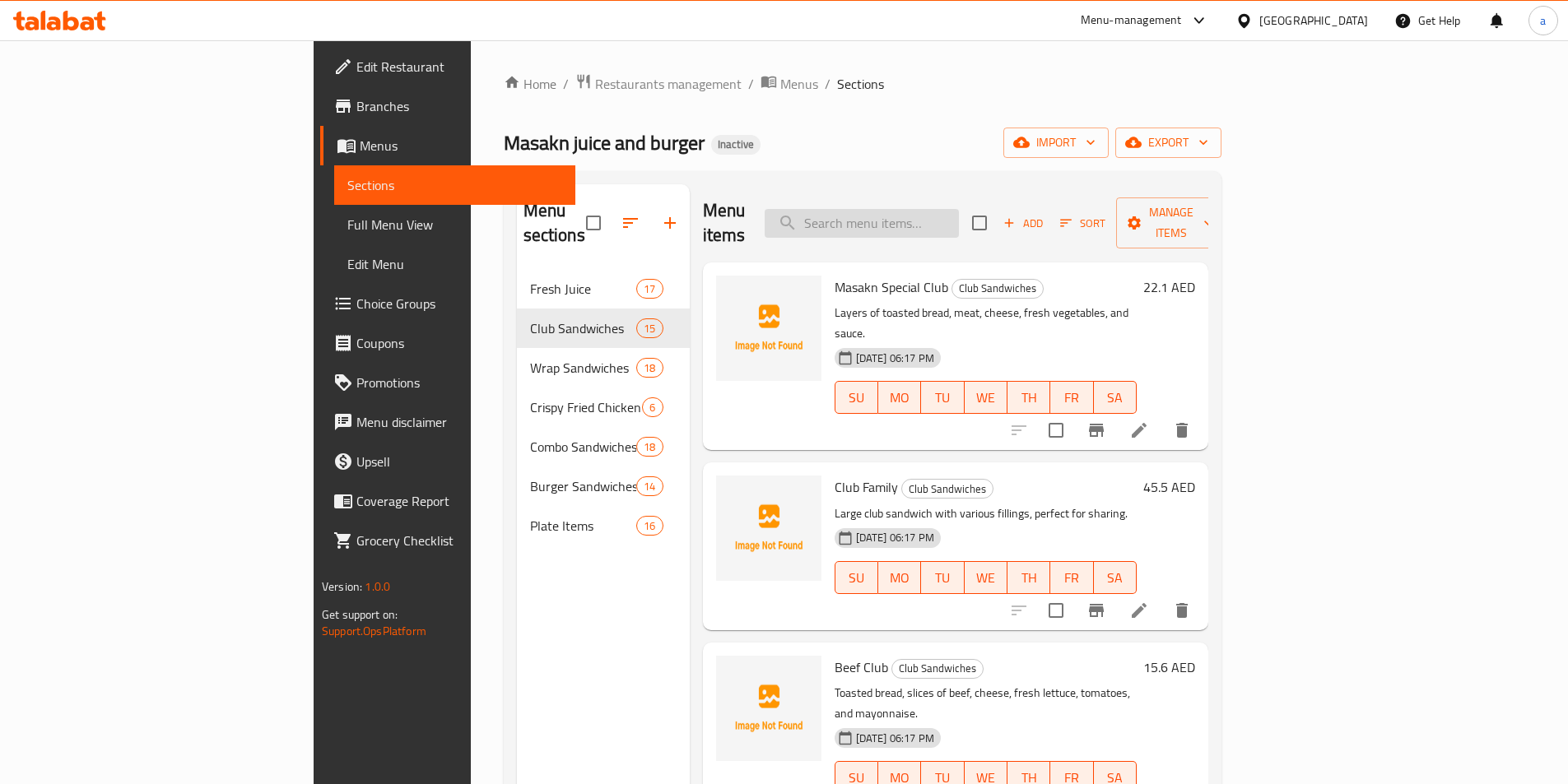
click at [959, 218] on input "search" at bounding box center [862, 223] width 195 height 29
paste input "Kabab Club ([GEOGRAPHIC_DATA])"
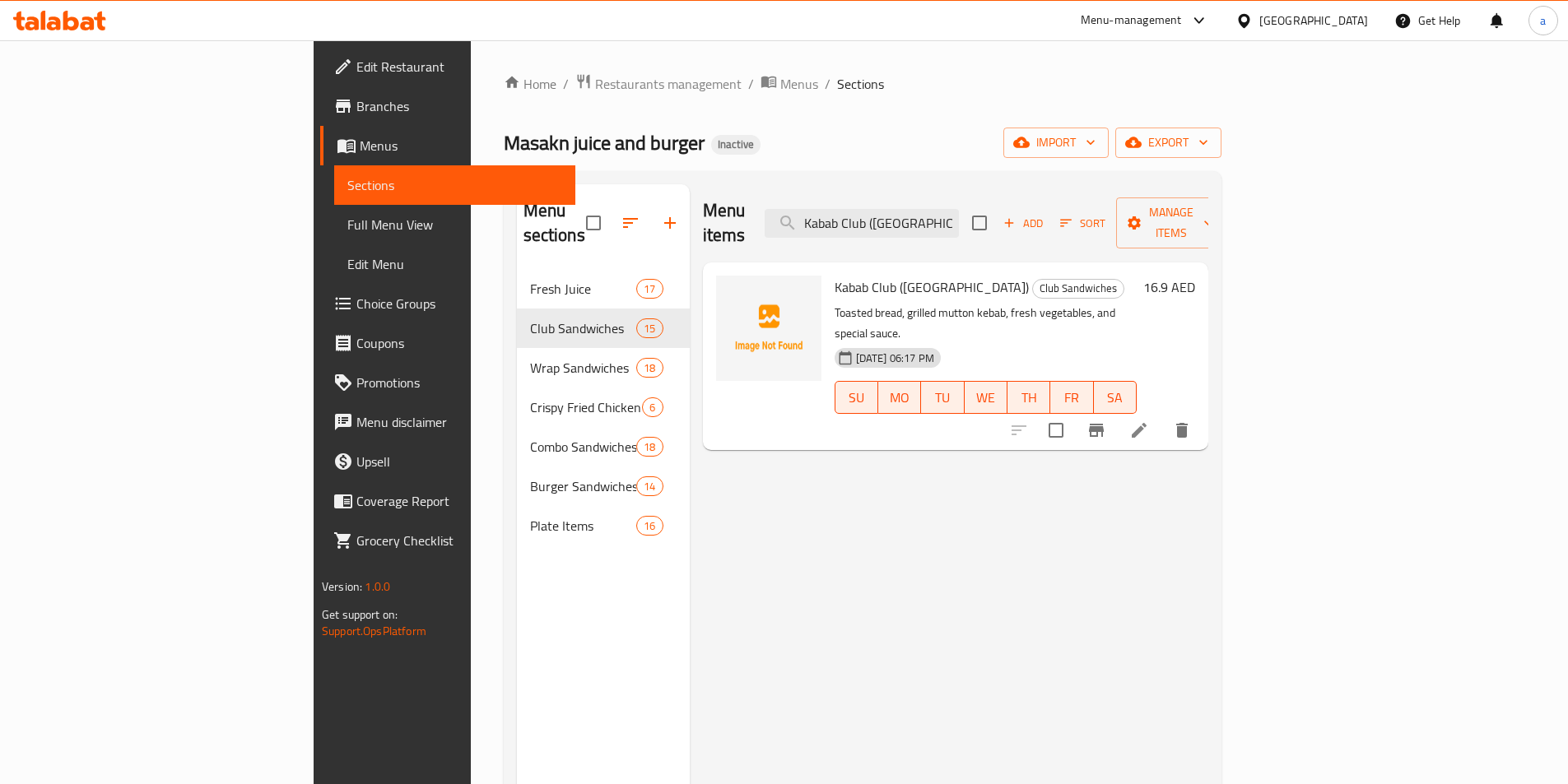
type input "Kabab Club ([GEOGRAPHIC_DATA])"
click at [1162, 415] on li at bounding box center [1139, 430] width 46 height 30
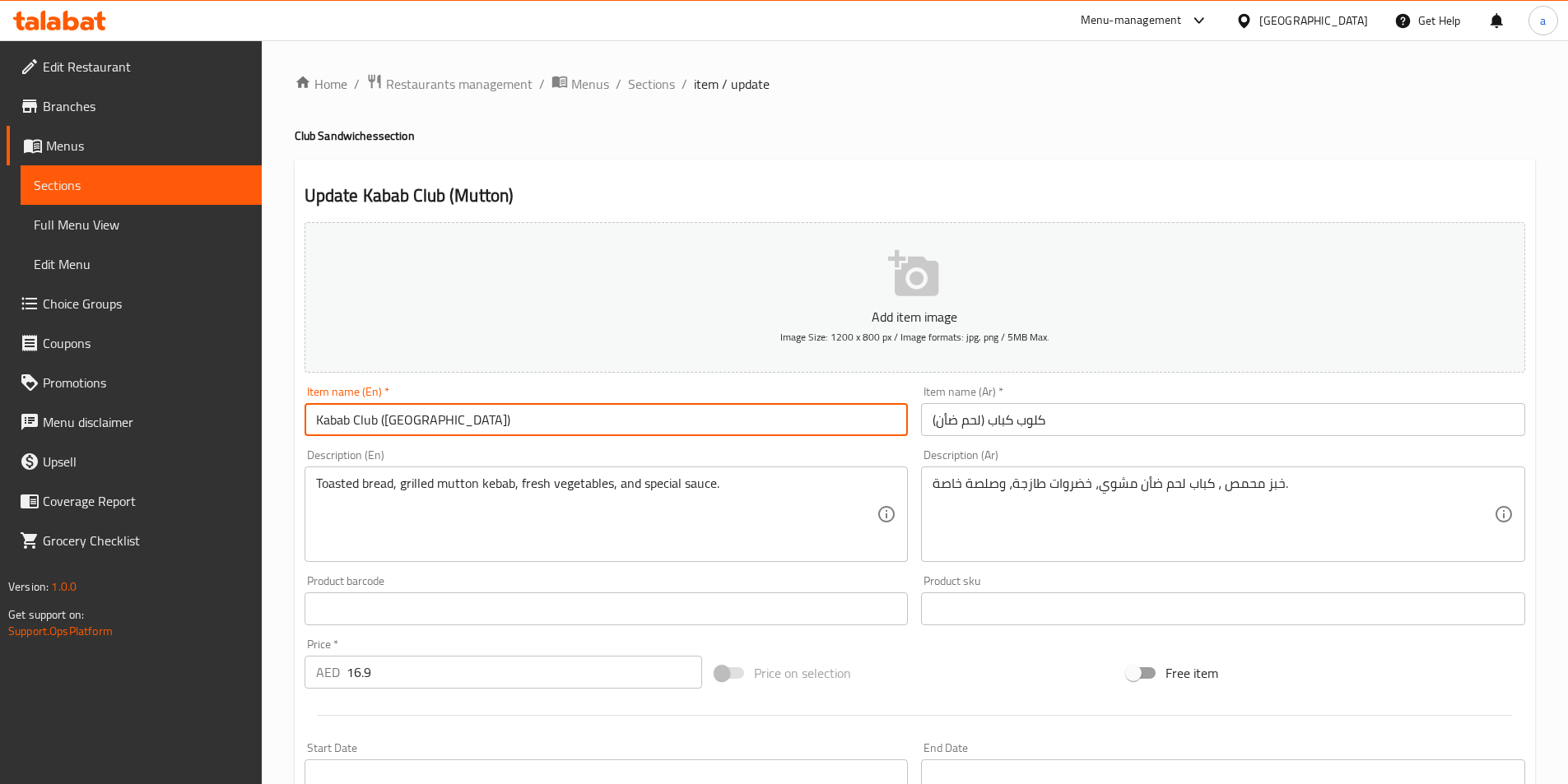
click at [412, 418] on input "Kabab Club ([GEOGRAPHIC_DATA])" at bounding box center [606, 420] width 604 height 33
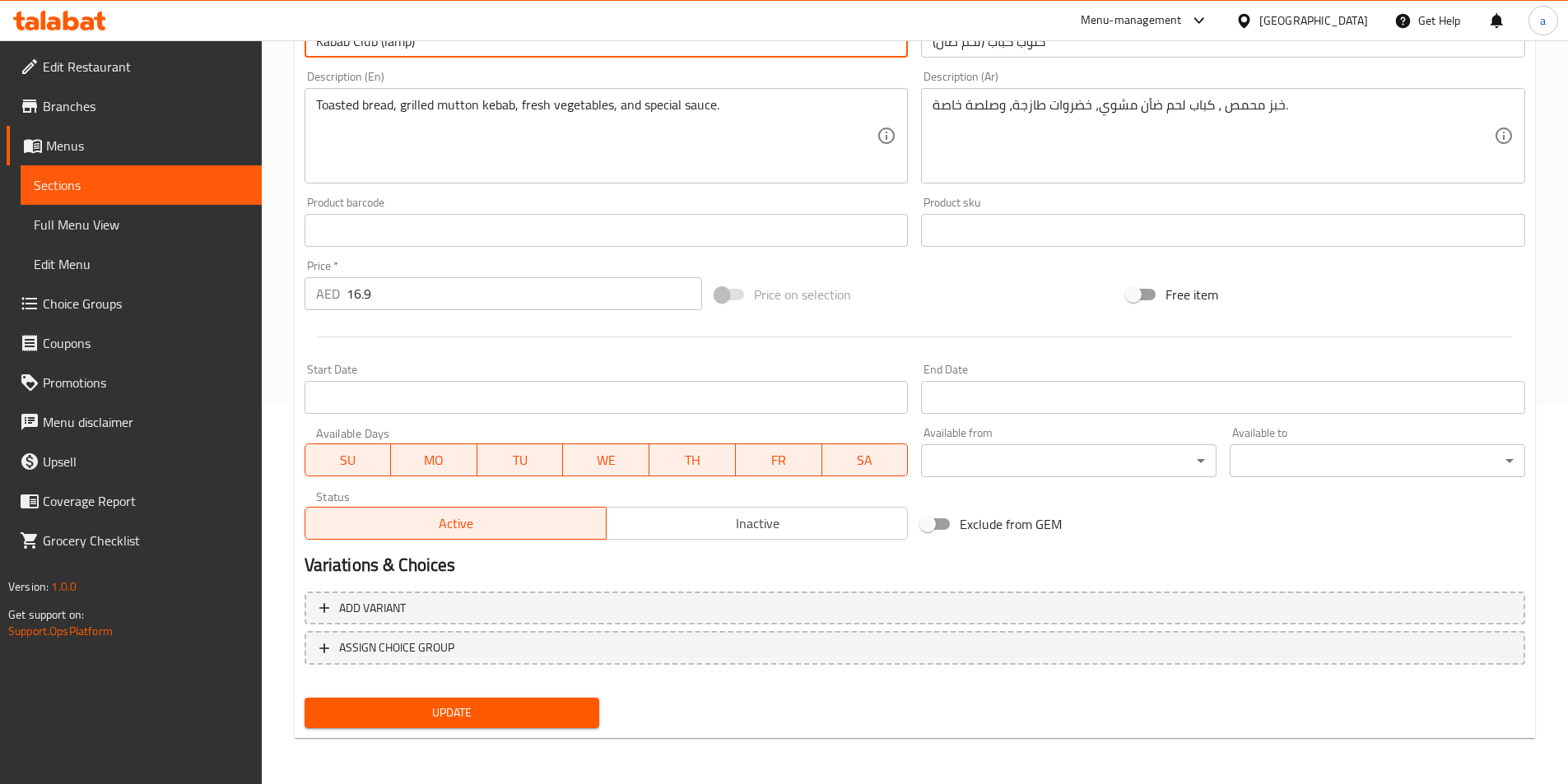
scroll to position [214, 0]
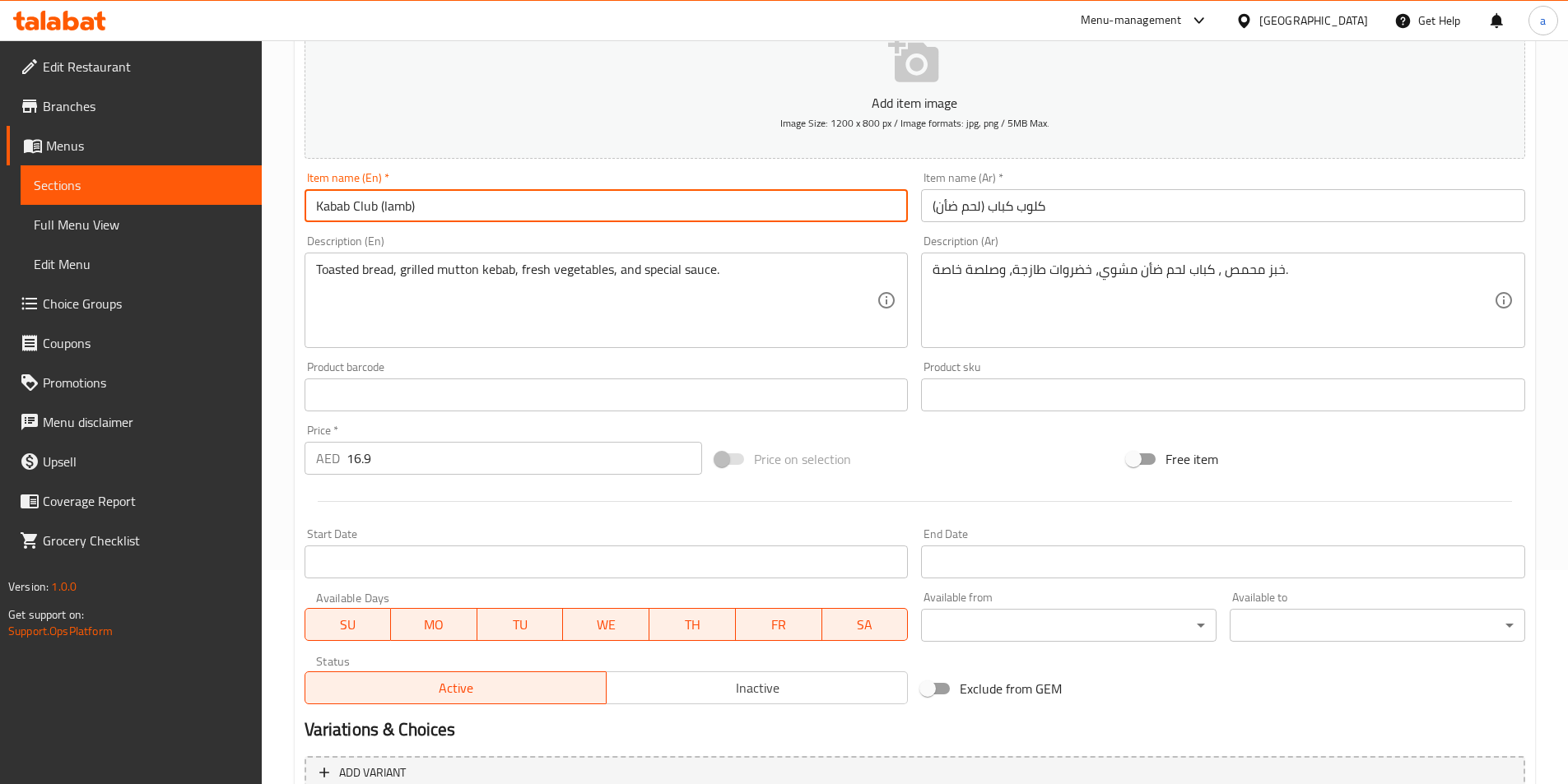
type input "Kabab Club (lamb)"
click at [454, 269] on textarea "Toasted bread, grilled mutton kebab, fresh vegetables, and special sauce." at bounding box center [597, 300] width 562 height 78
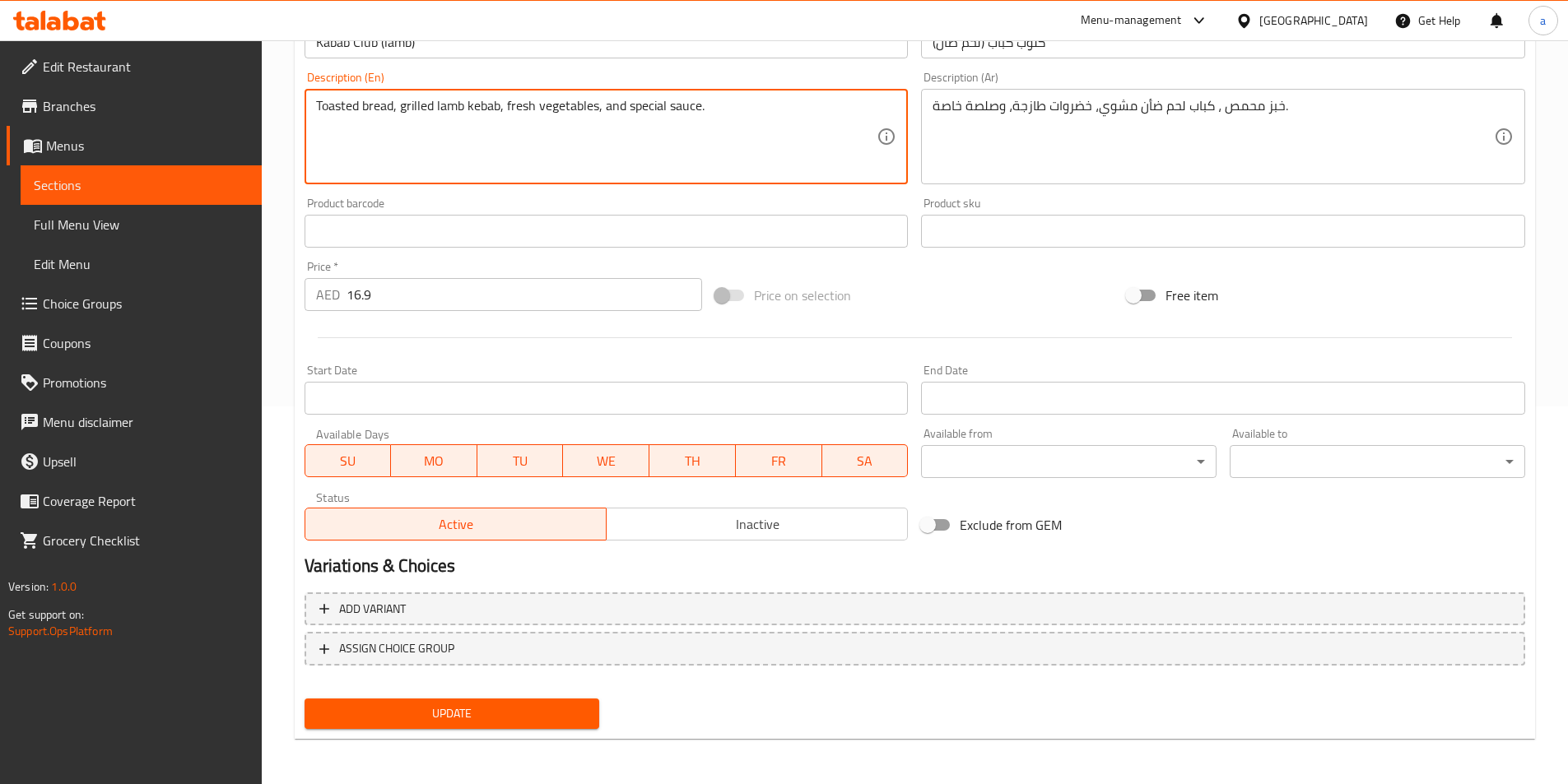
scroll to position [378, 0]
type textarea "Toasted bread, grilled lamb kebab, fresh vegetables, and special sauce."
click at [498, 710] on span "Update" at bounding box center [452, 712] width 269 height 20
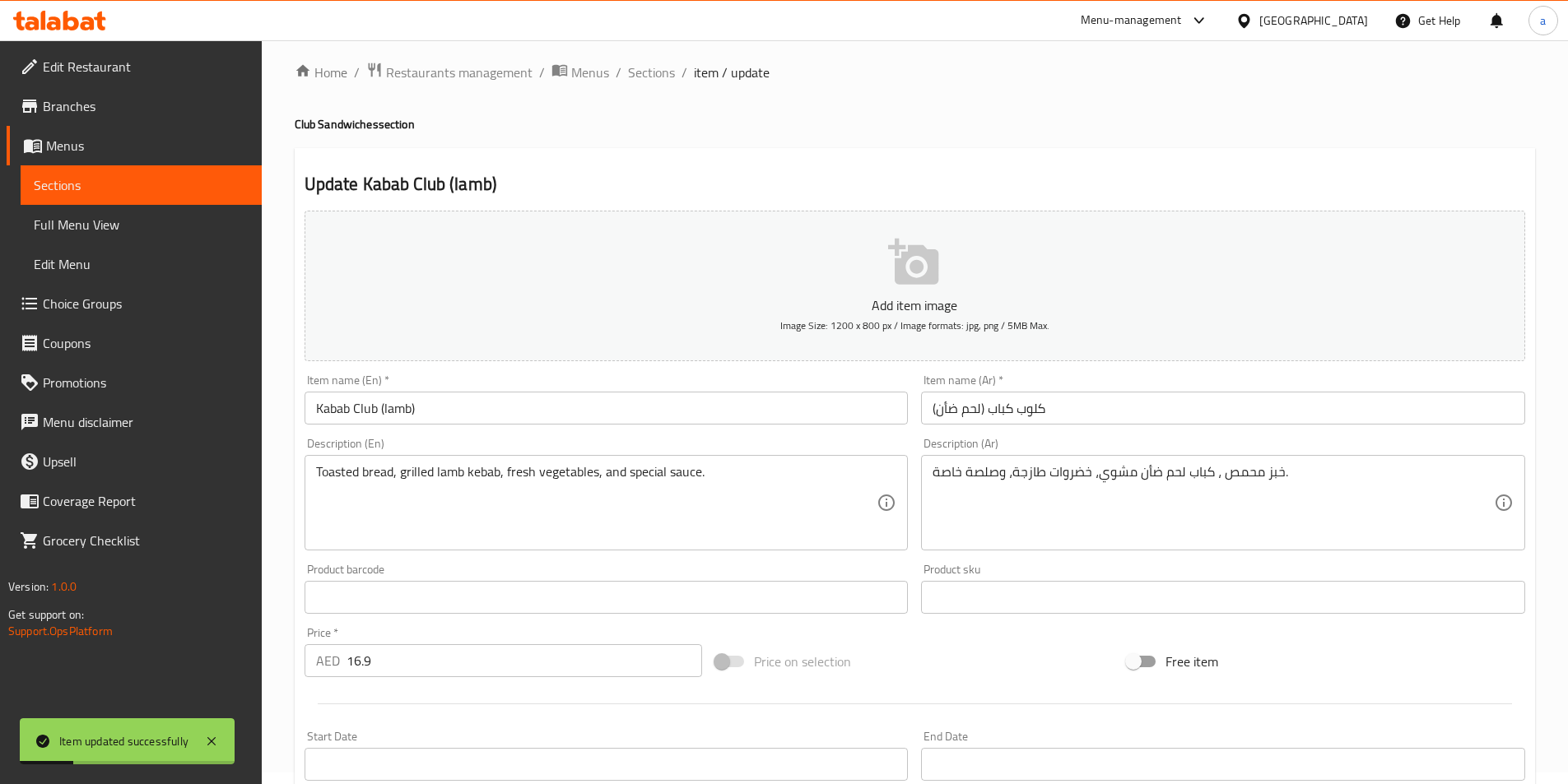
scroll to position [0, 0]
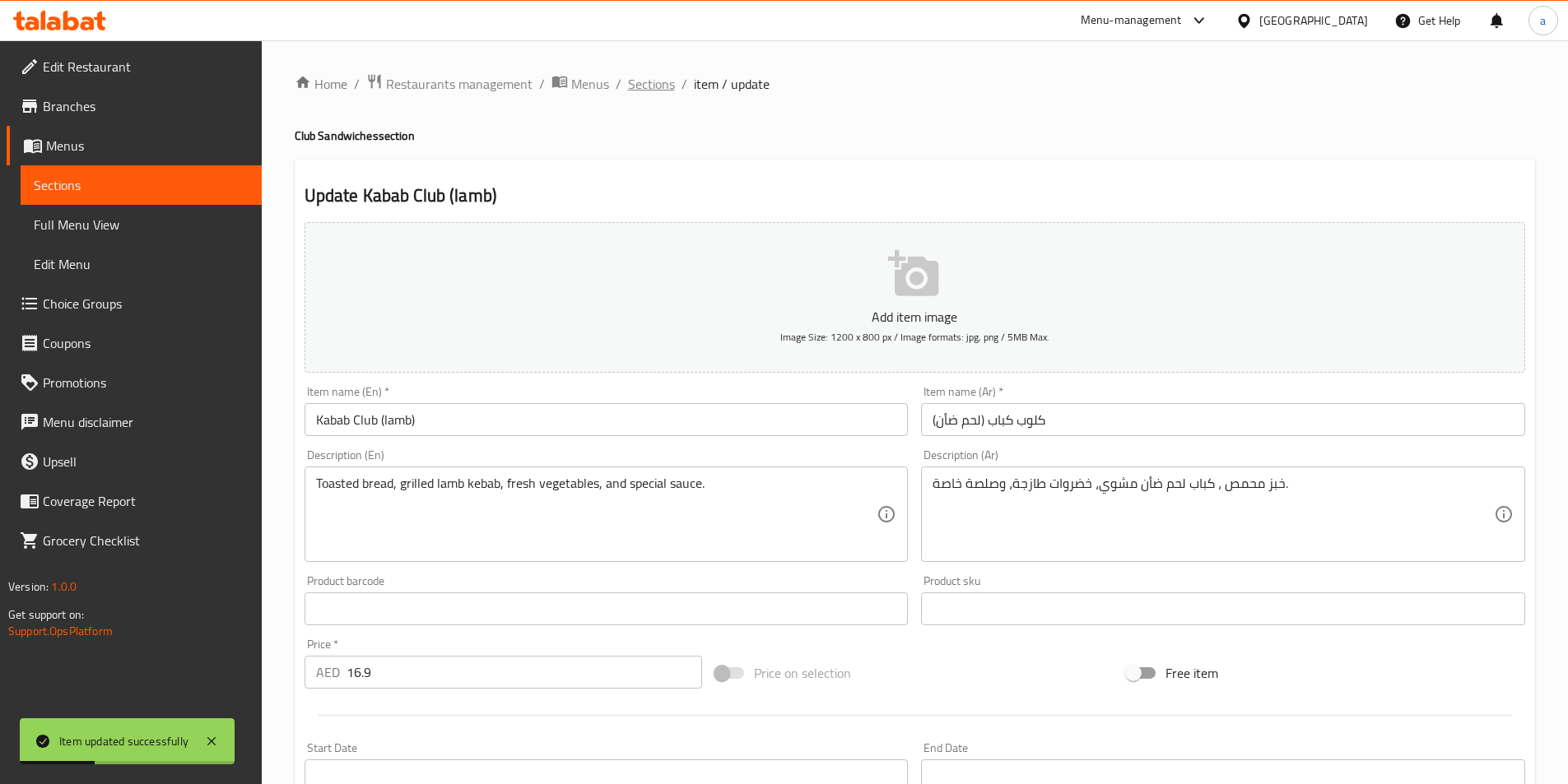
click at [662, 78] on span "Sections" at bounding box center [652, 84] width 47 height 20
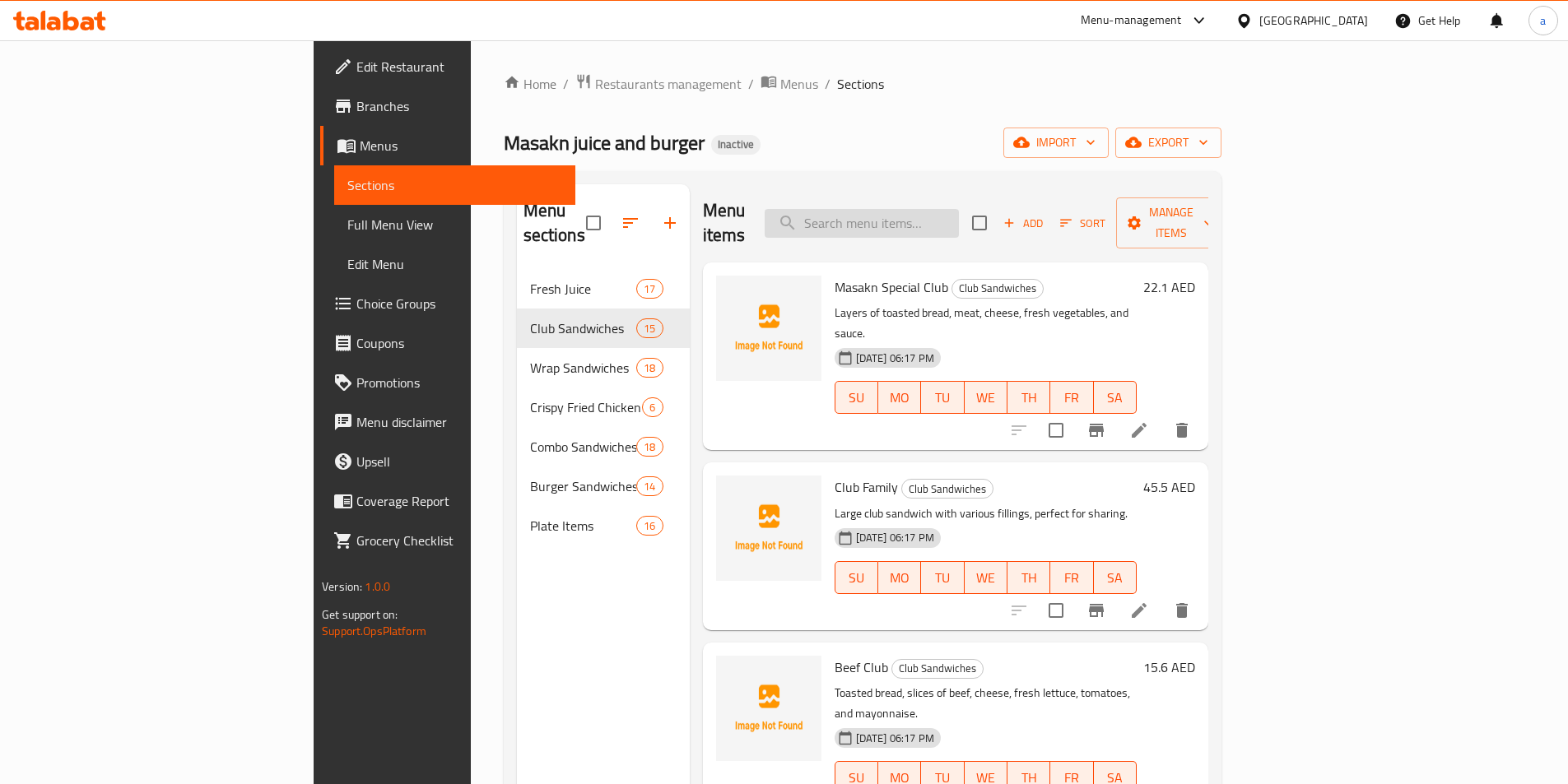
click at [898, 212] on input "search" at bounding box center [862, 223] width 195 height 29
paste input "[DEMOGRAPHIC_DATA][PERSON_NAME]"
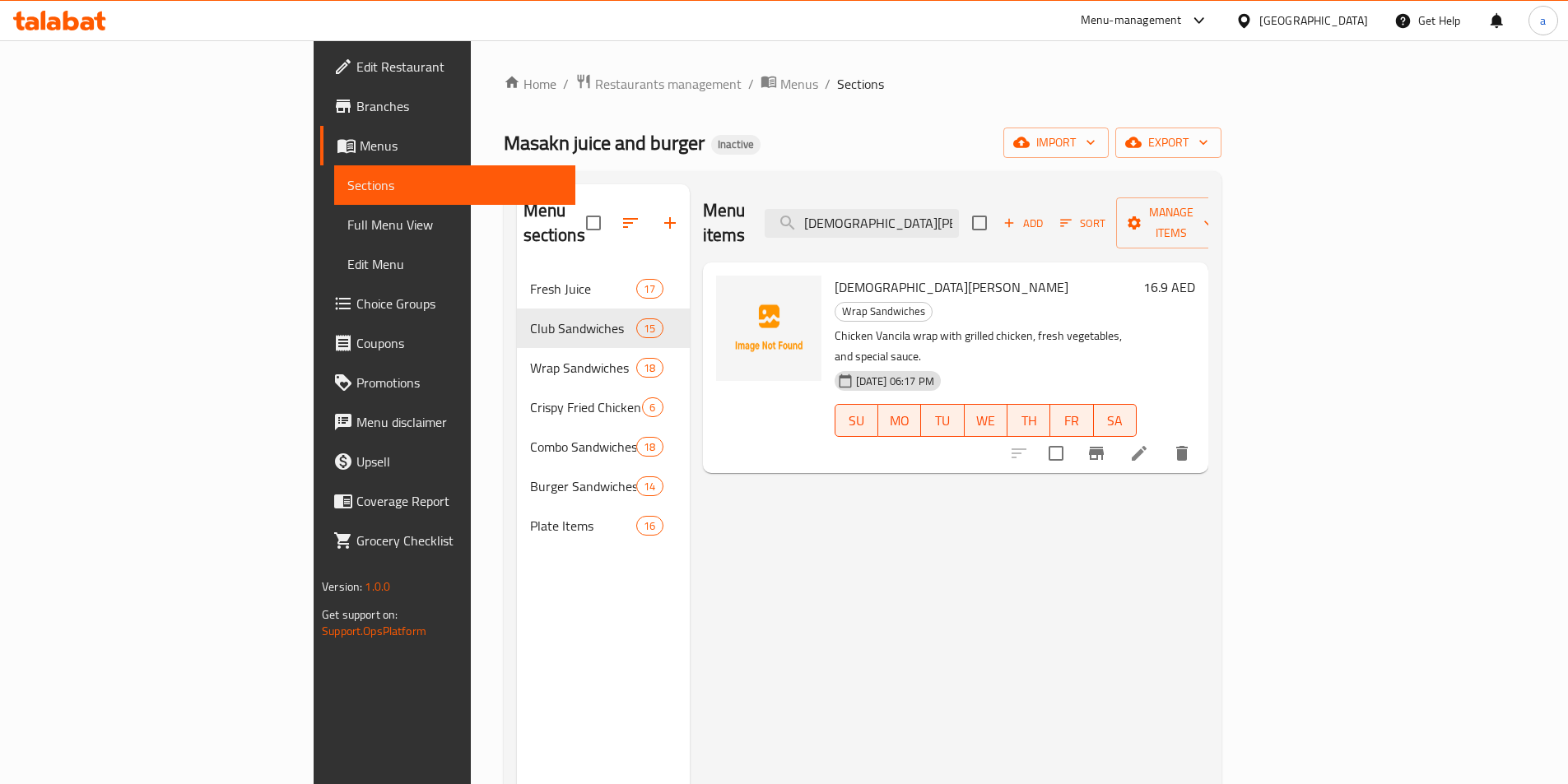
type input "[DEMOGRAPHIC_DATA][PERSON_NAME]"
click at [1162, 439] on li at bounding box center [1139, 454] width 46 height 30
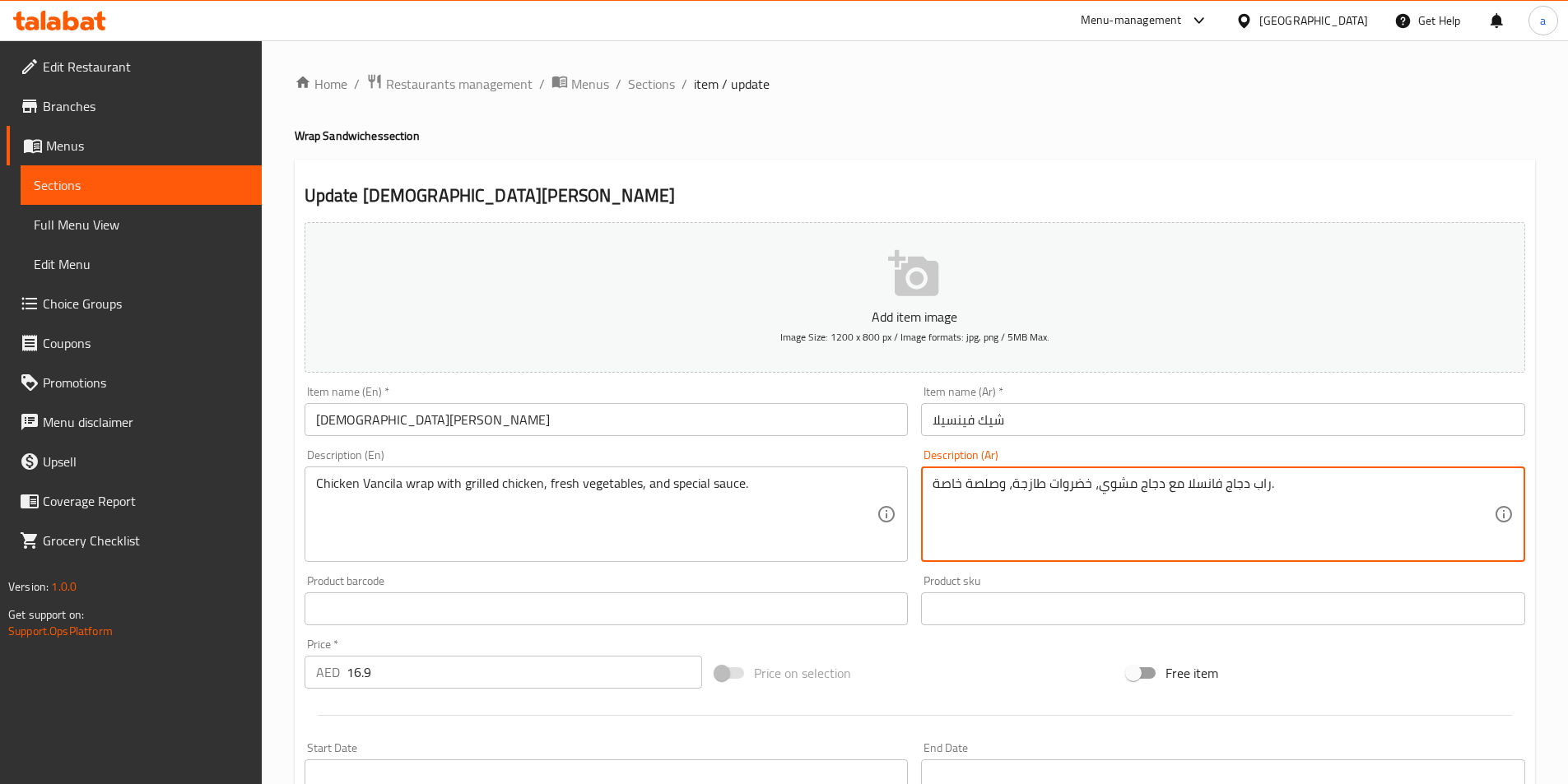
click at [1198, 482] on textarea "راب دجاج فانسلا مع دجاج مشوي، خضروات طازجة، وصلصة خاصة." at bounding box center [1213, 514] width 562 height 78
click at [959, 419] on input "شيك فینسیلا" at bounding box center [1223, 420] width 604 height 33
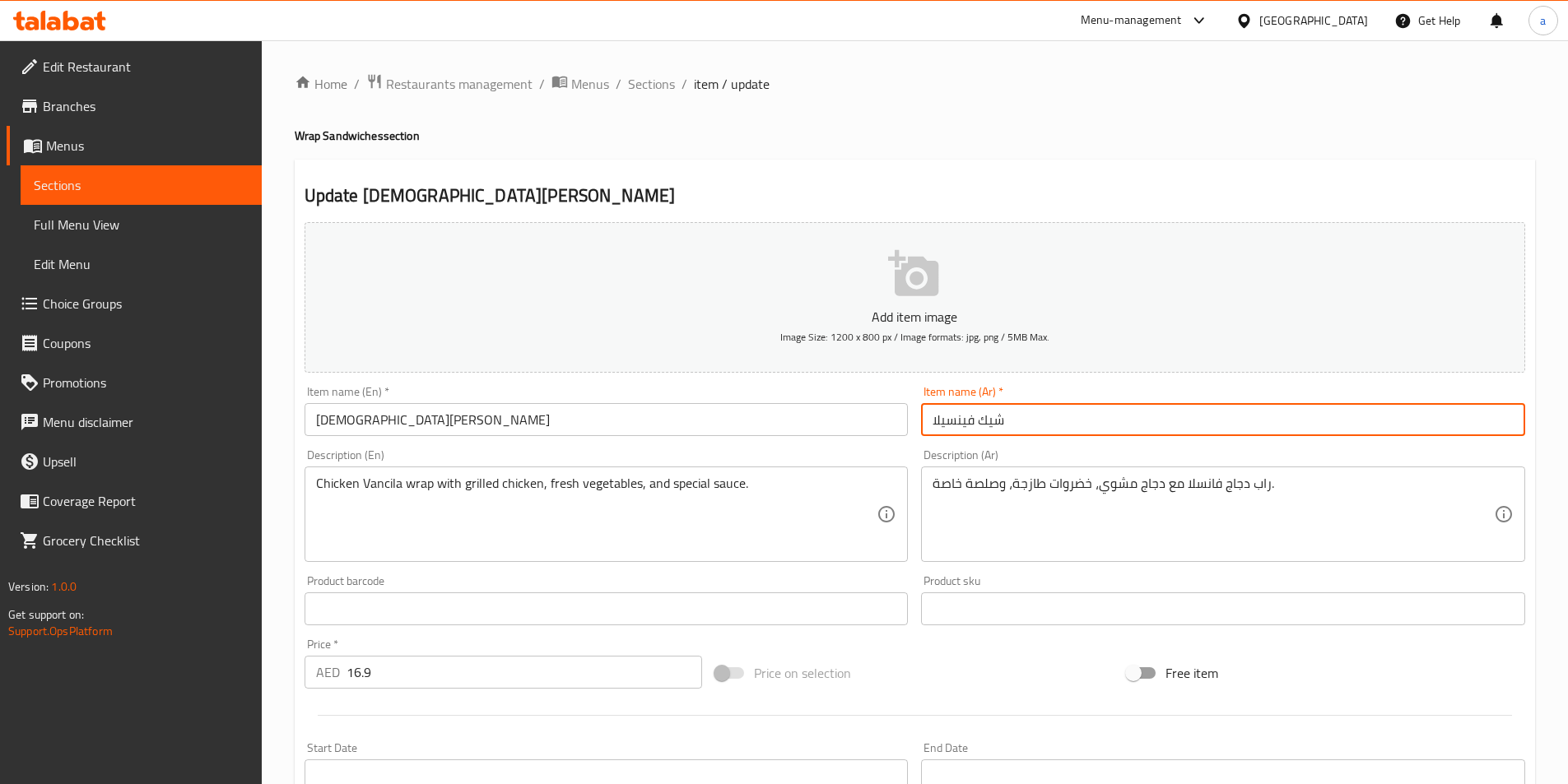
click at [959, 419] on input "شيك فینسیلا" at bounding box center [1223, 420] width 604 height 33
paste input "انسلا"
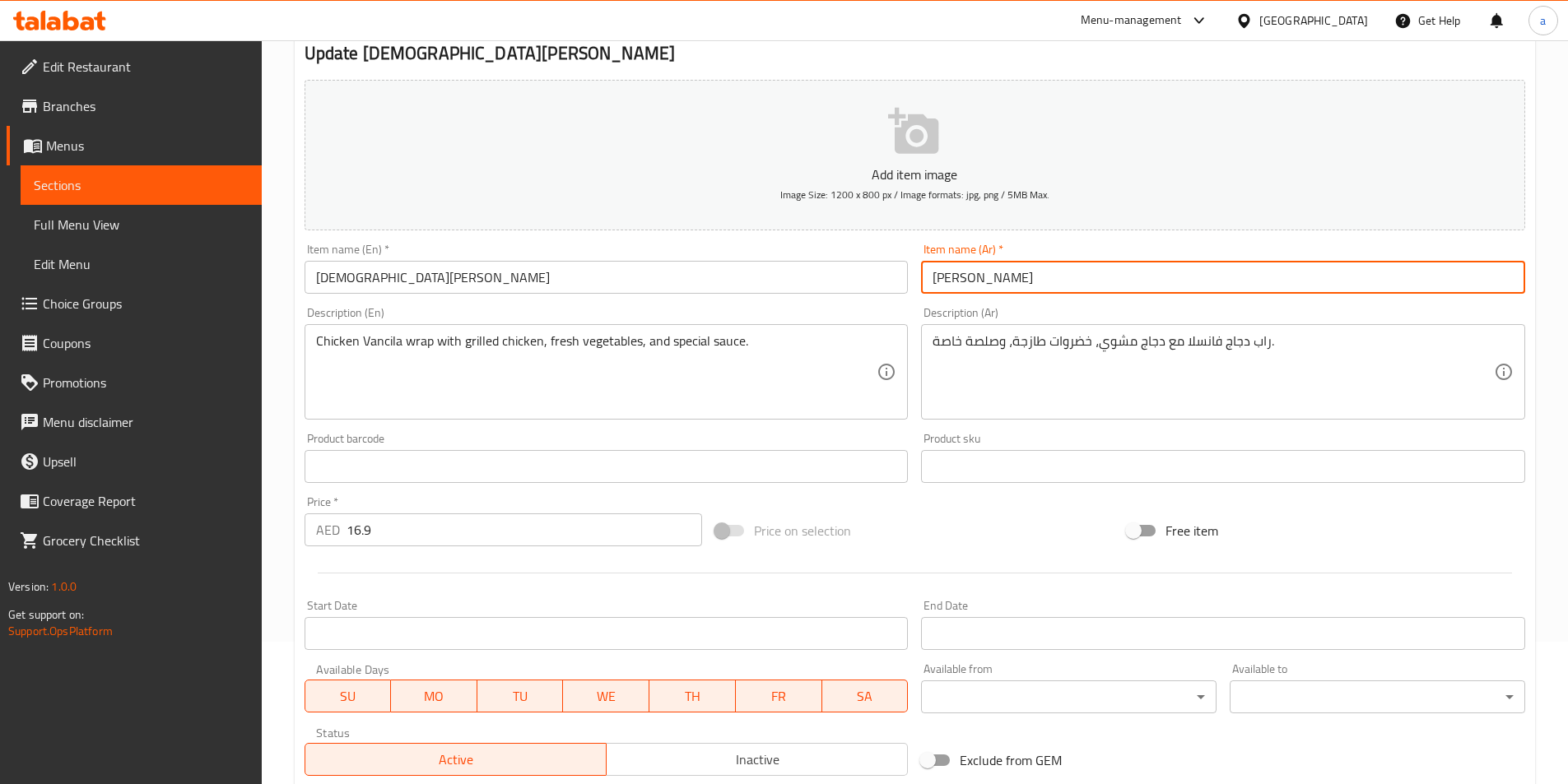
scroll to position [378, 0]
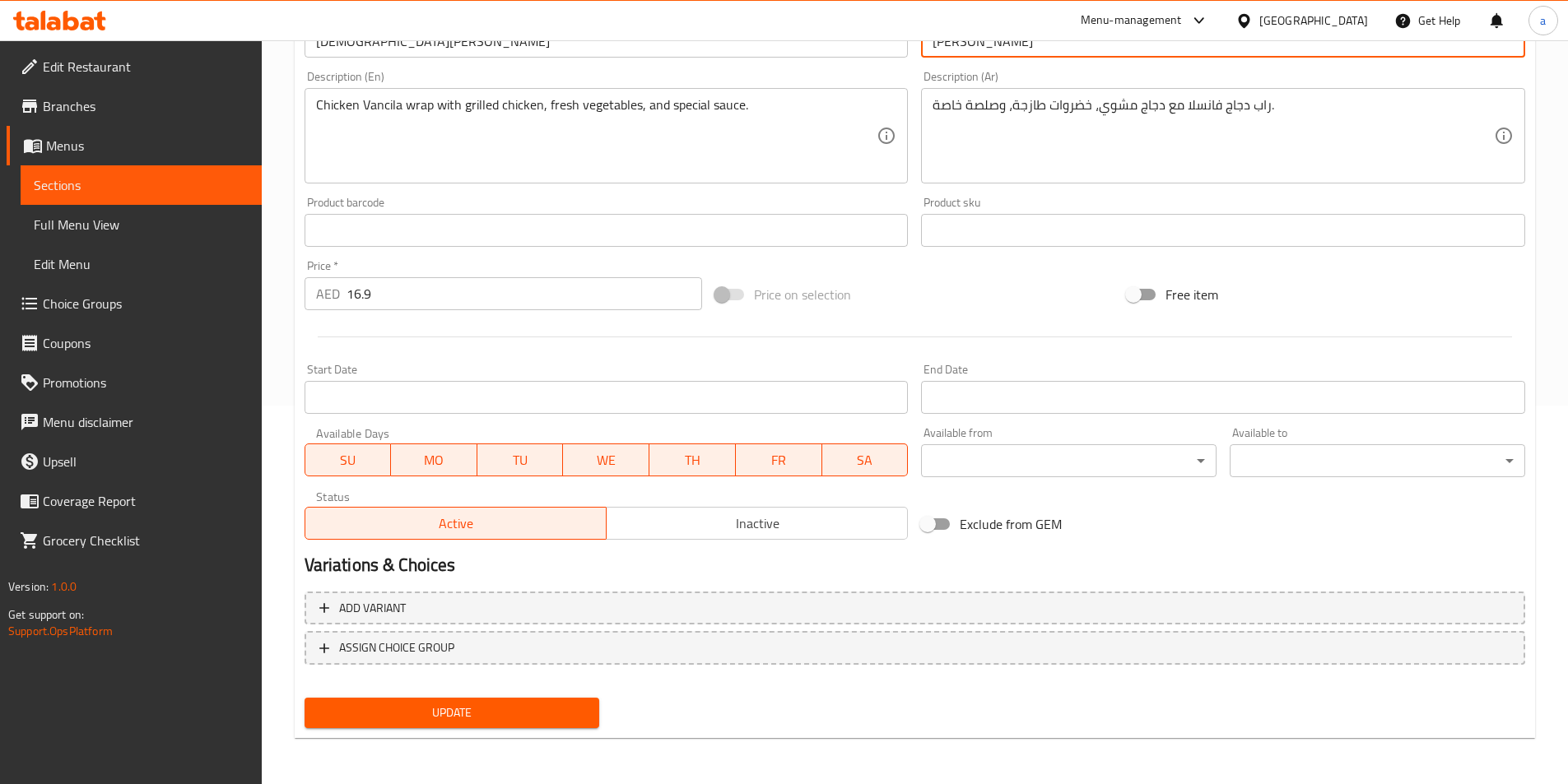
type input "شيك فانسلا"
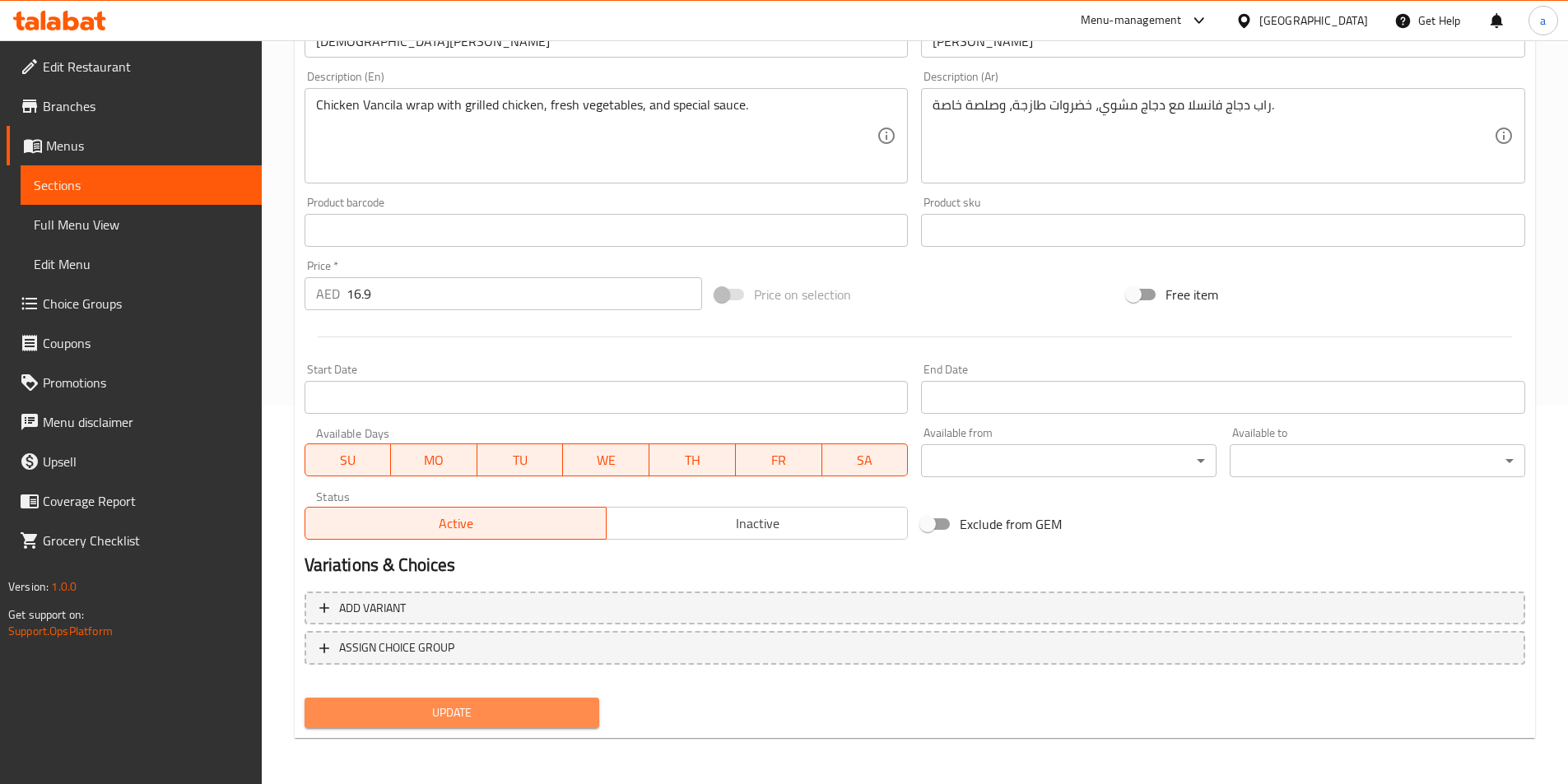
drag, startPoint x: 458, startPoint y: 703, endPoint x: 684, endPoint y: 237, distance: 517.9
click at [460, 703] on span "Update" at bounding box center [452, 712] width 269 height 20
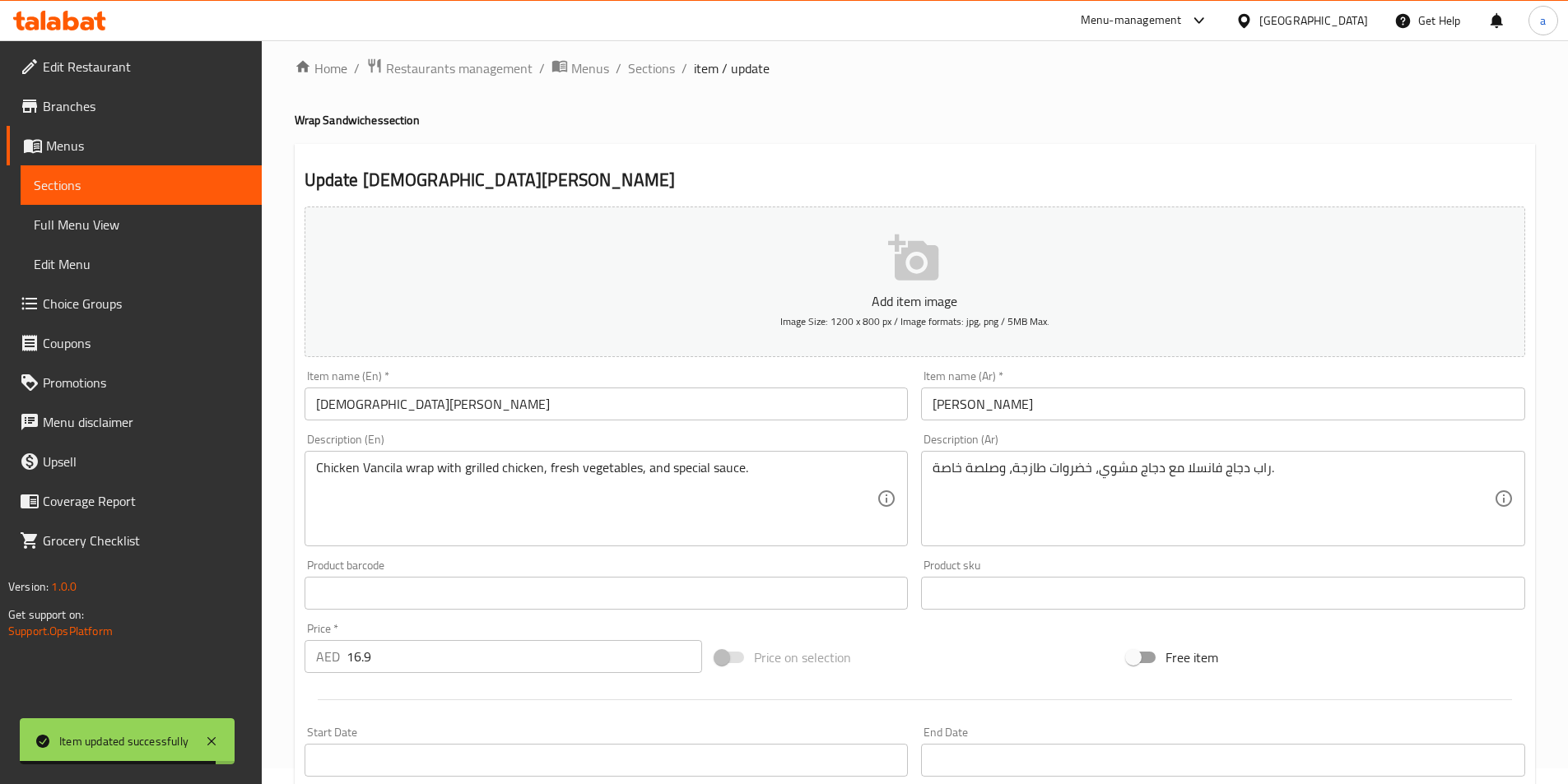
scroll to position [0, 0]
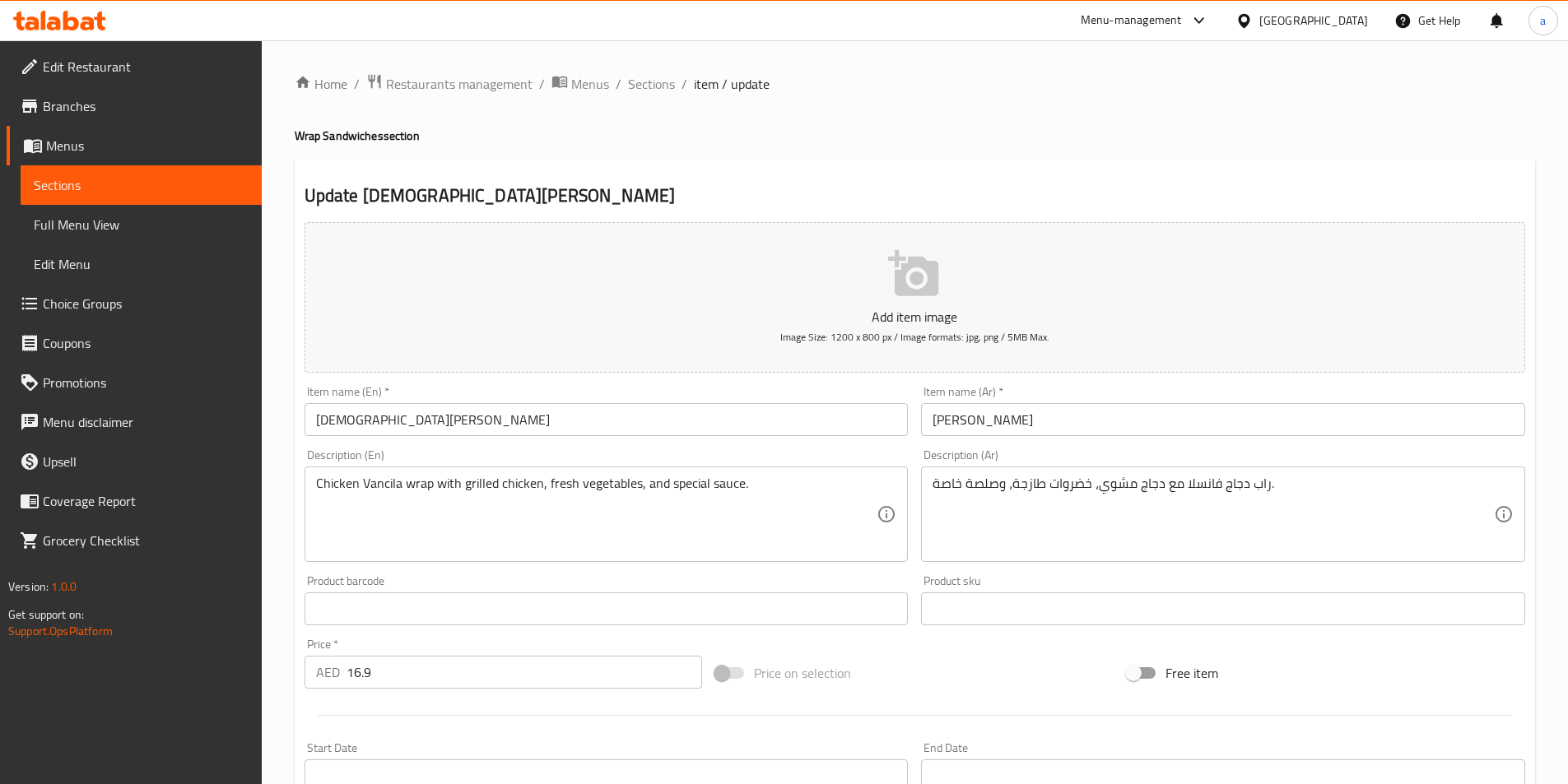
click at [682, 88] on li "/" at bounding box center [685, 84] width 6 height 20
click at [629, 88] on span "Sections" at bounding box center [652, 84] width 47 height 20
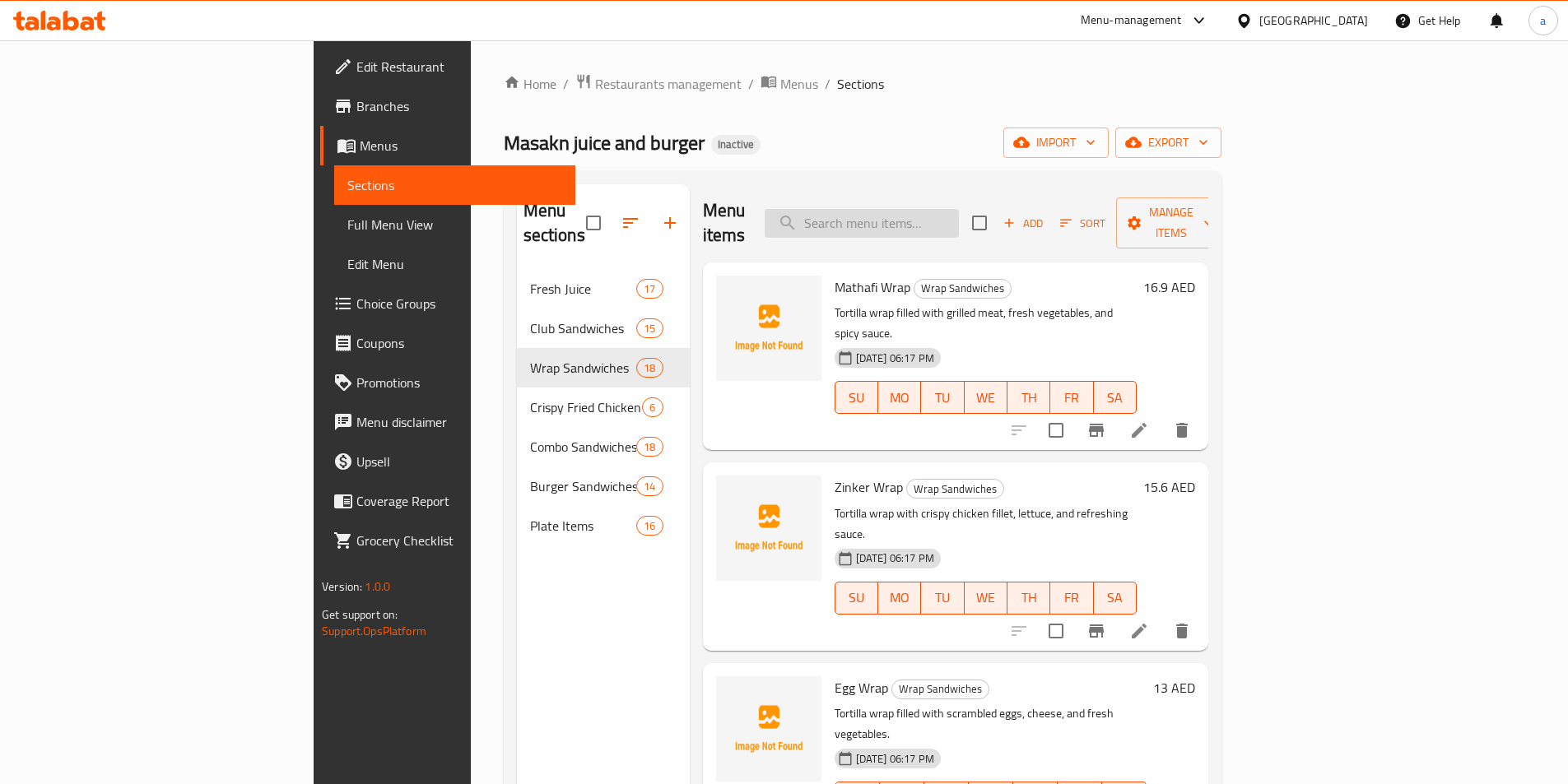
click at [941, 218] on input "search" at bounding box center [862, 223] width 195 height 29
paste input "Italian Burger"
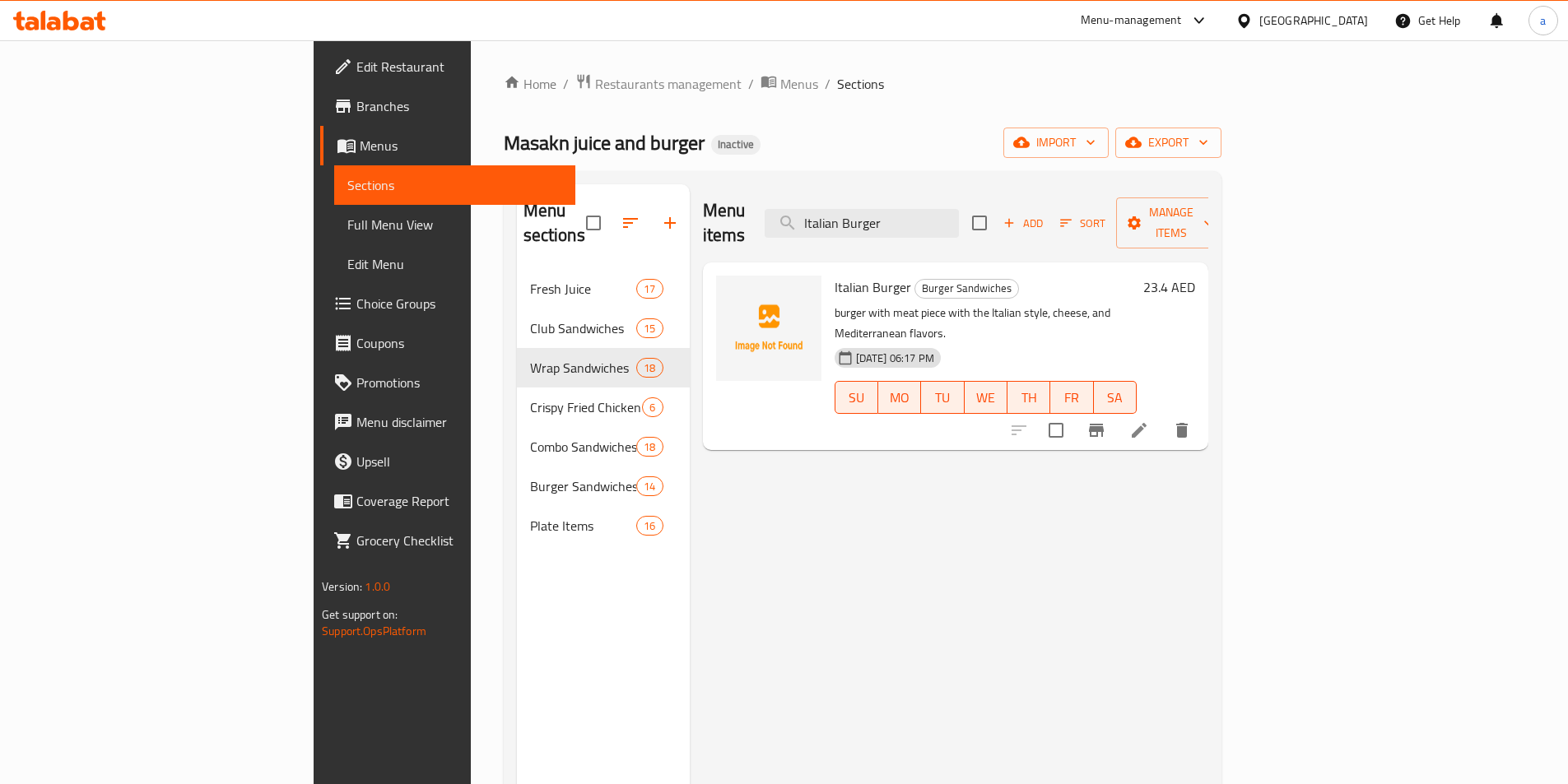
type input "Italian Burger"
click at [1162, 415] on li at bounding box center [1139, 430] width 46 height 30
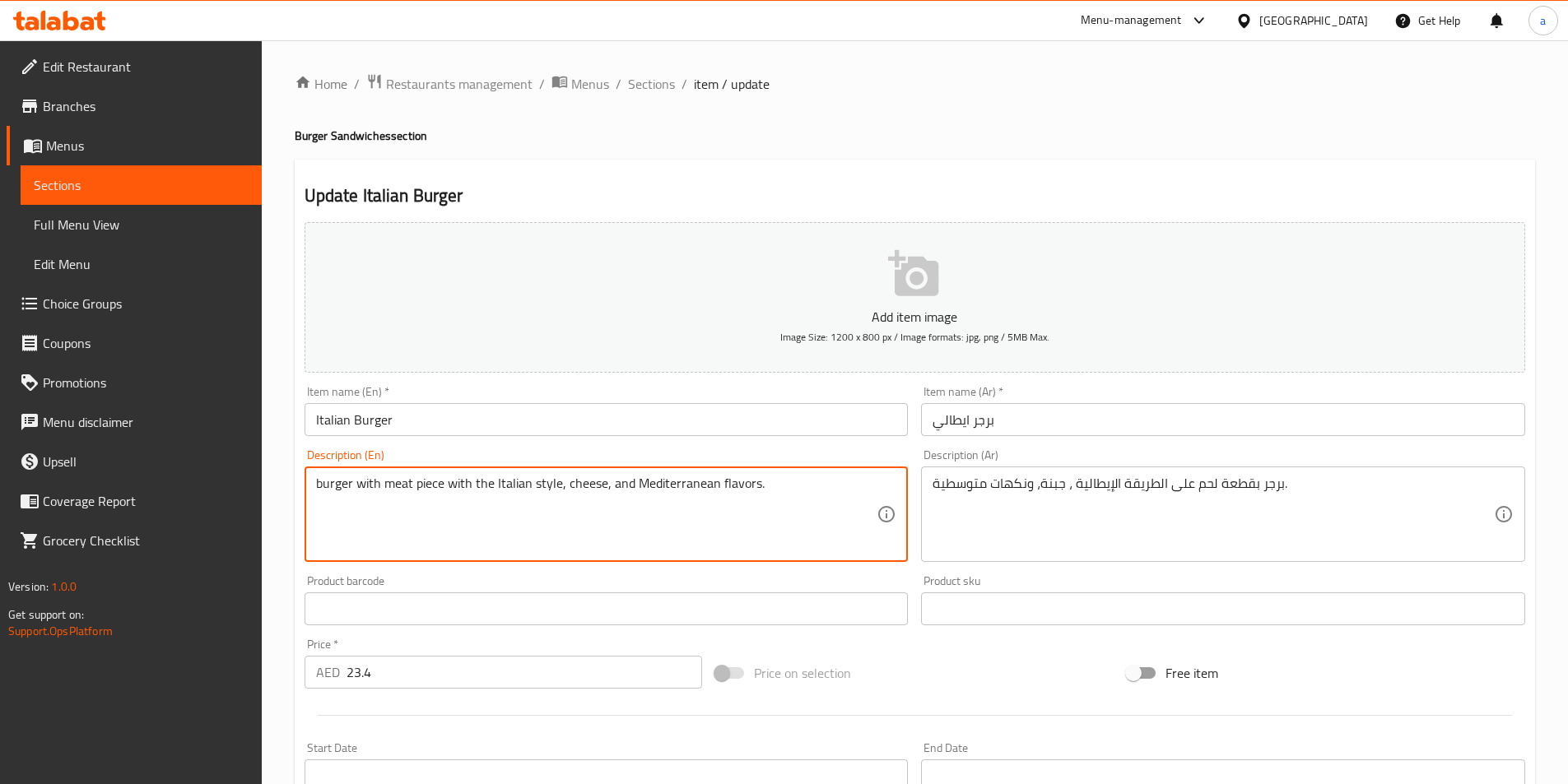
click at [453, 491] on textarea "burger with meat piece with the Italian style, cheese, and Mediterranean flavor…" at bounding box center [597, 514] width 562 height 78
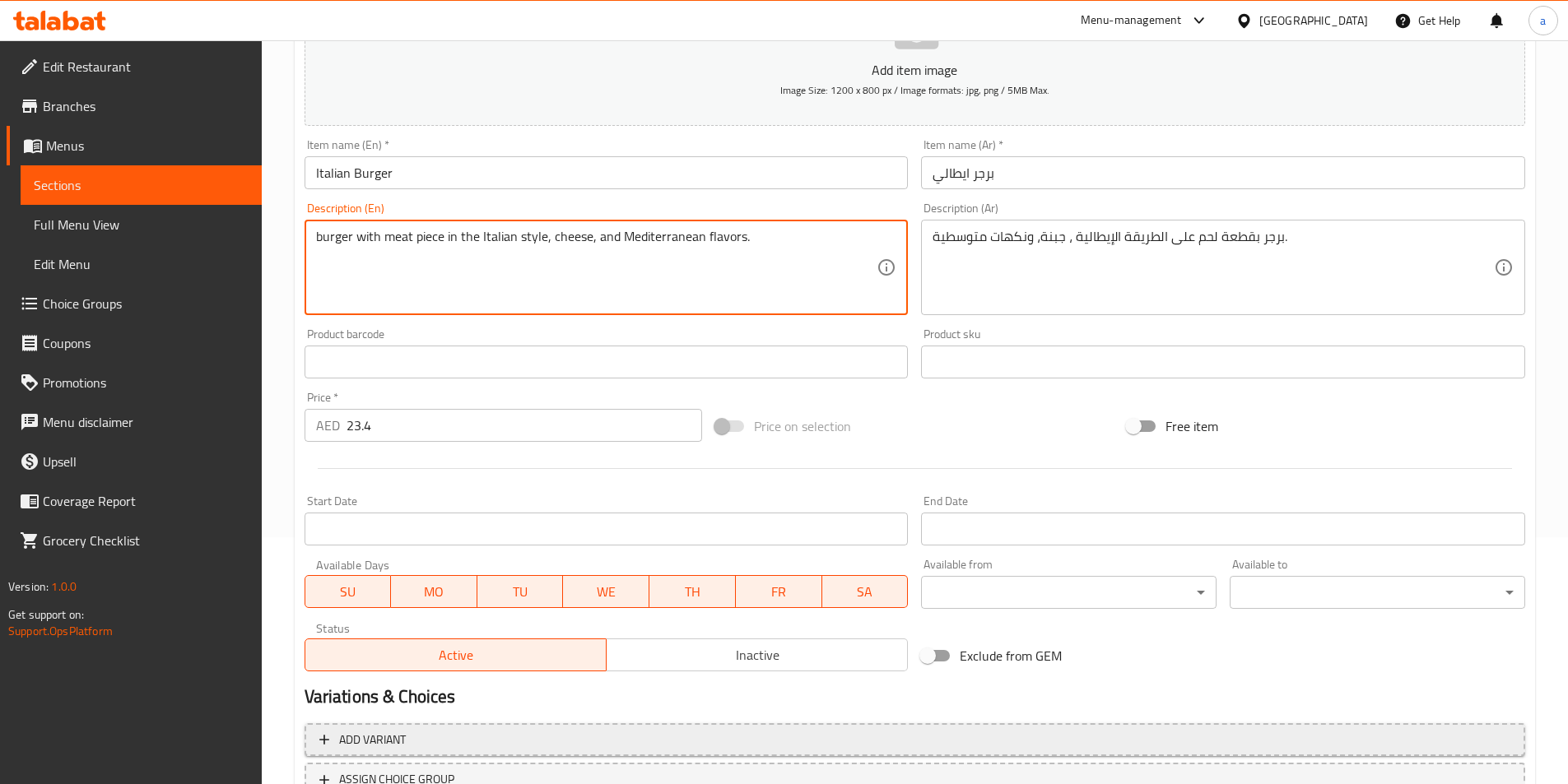
scroll to position [378, 0]
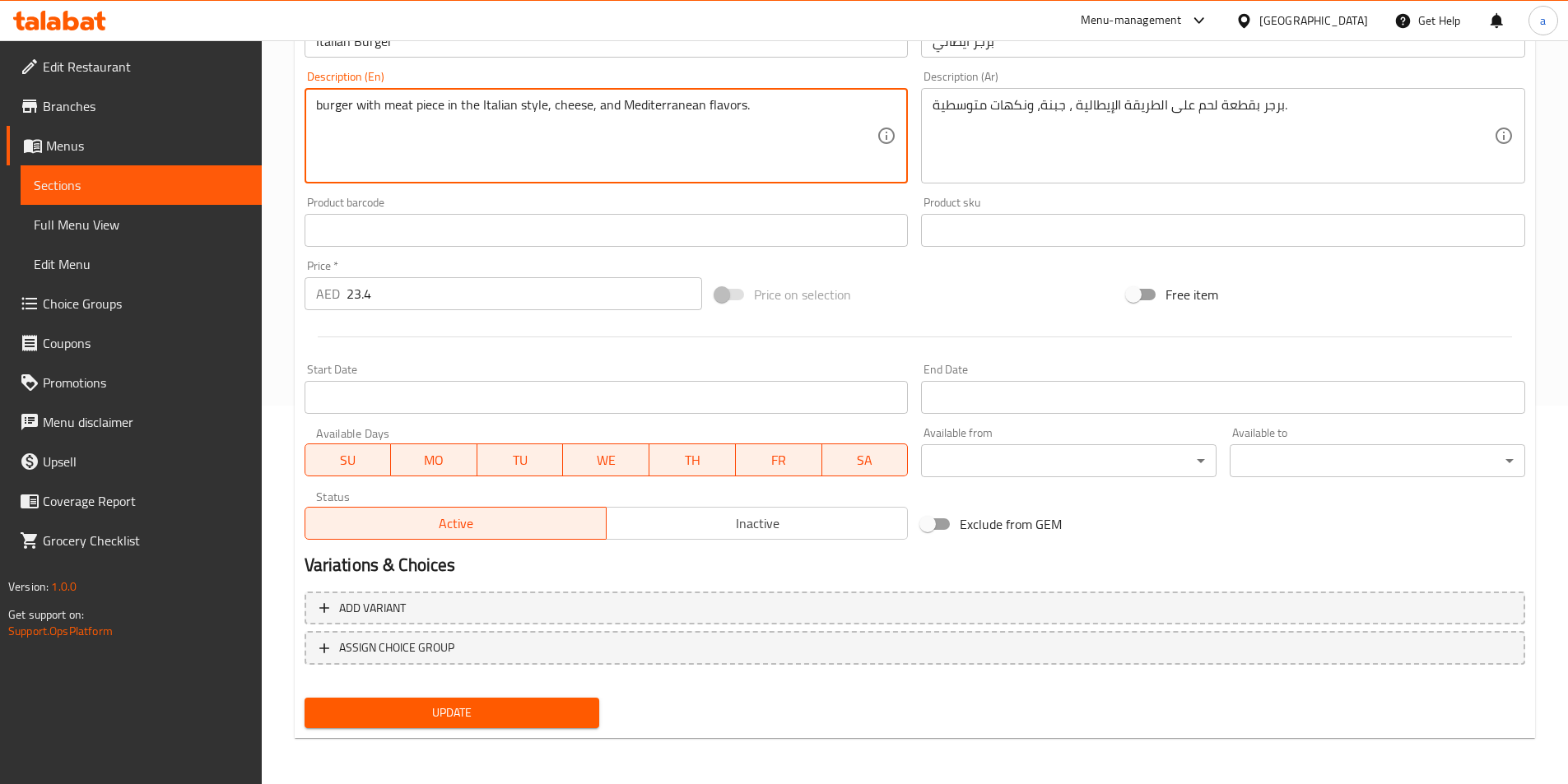
type textarea "burger with meat piece in the Italian style, cheese, and Mediterranean flavors."
click at [476, 712] on span "Update" at bounding box center [452, 712] width 269 height 20
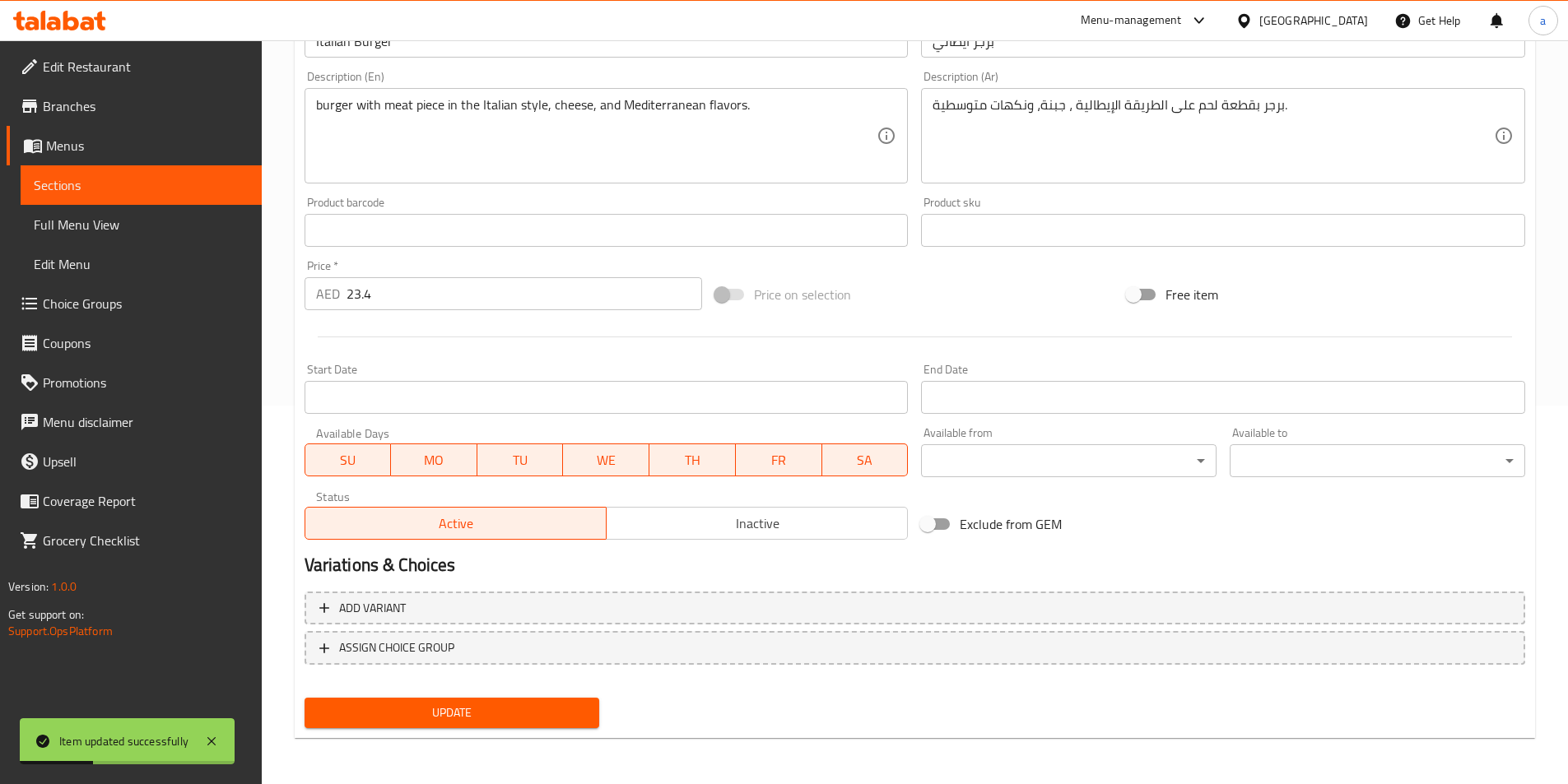
scroll to position [0, 0]
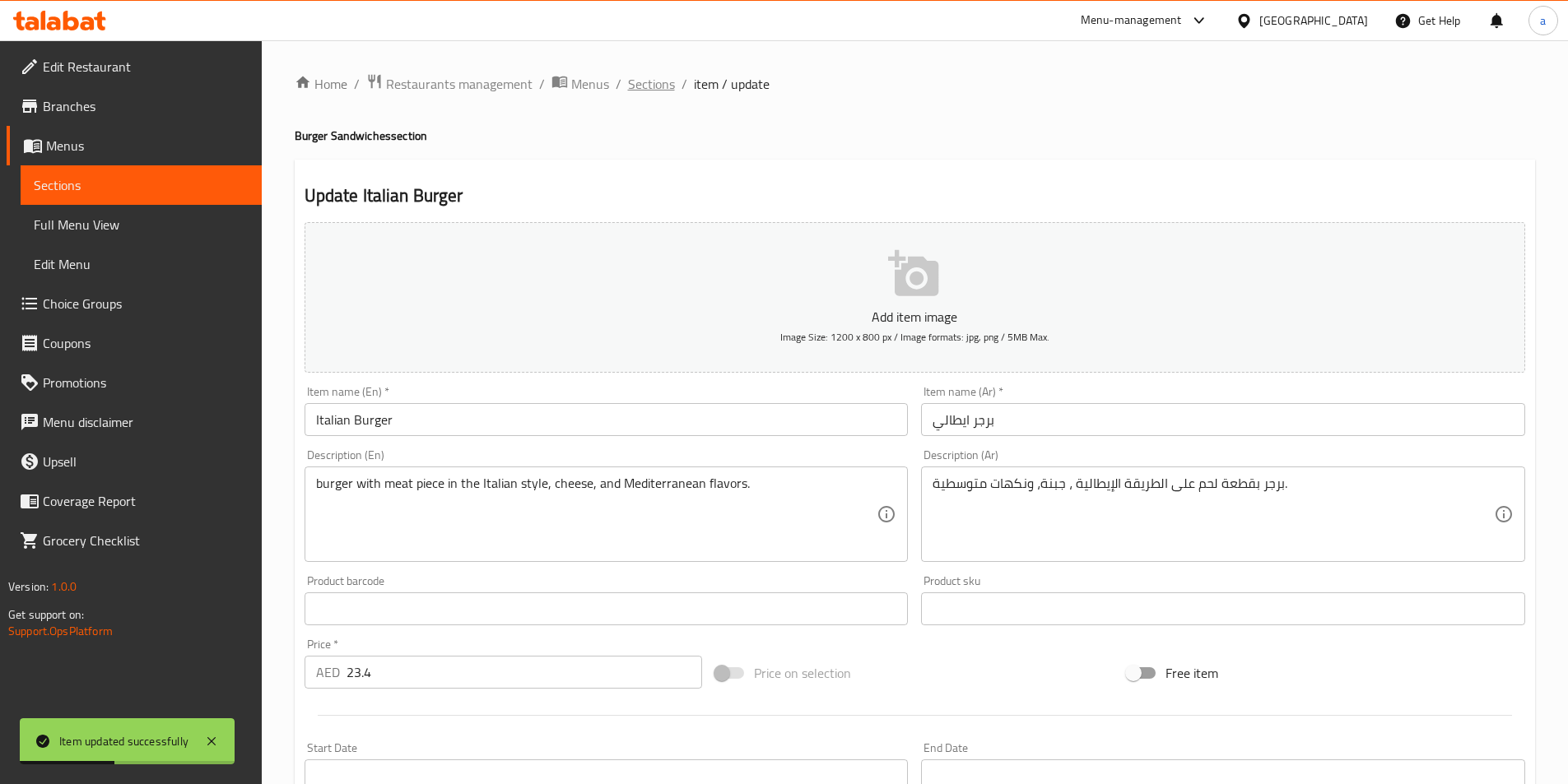
click at [642, 74] on span "Sections" at bounding box center [652, 84] width 47 height 20
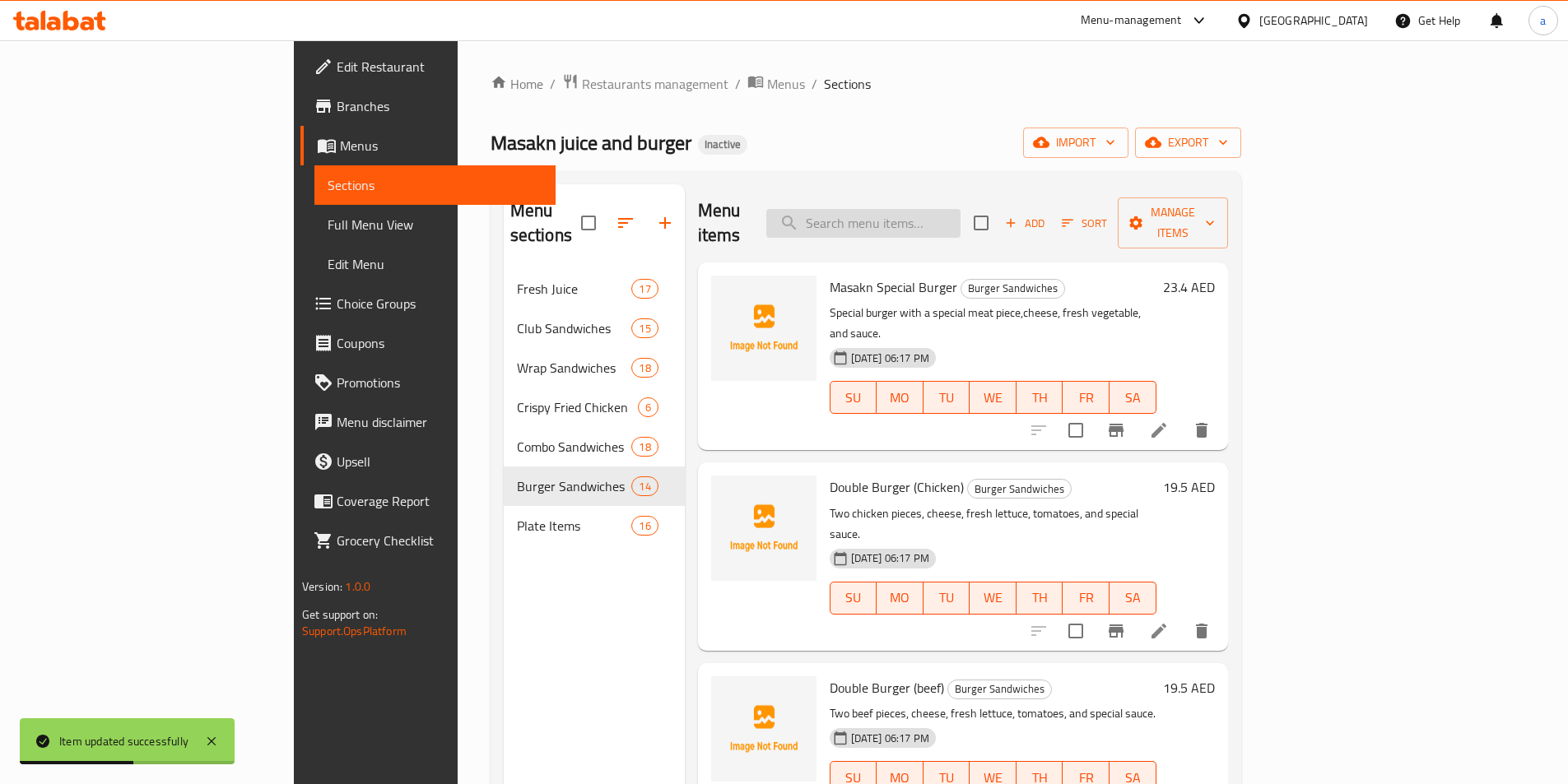
paste input "Zinker Burger"
click at [957, 214] on input "Zinker Burger" at bounding box center [863, 223] width 195 height 29
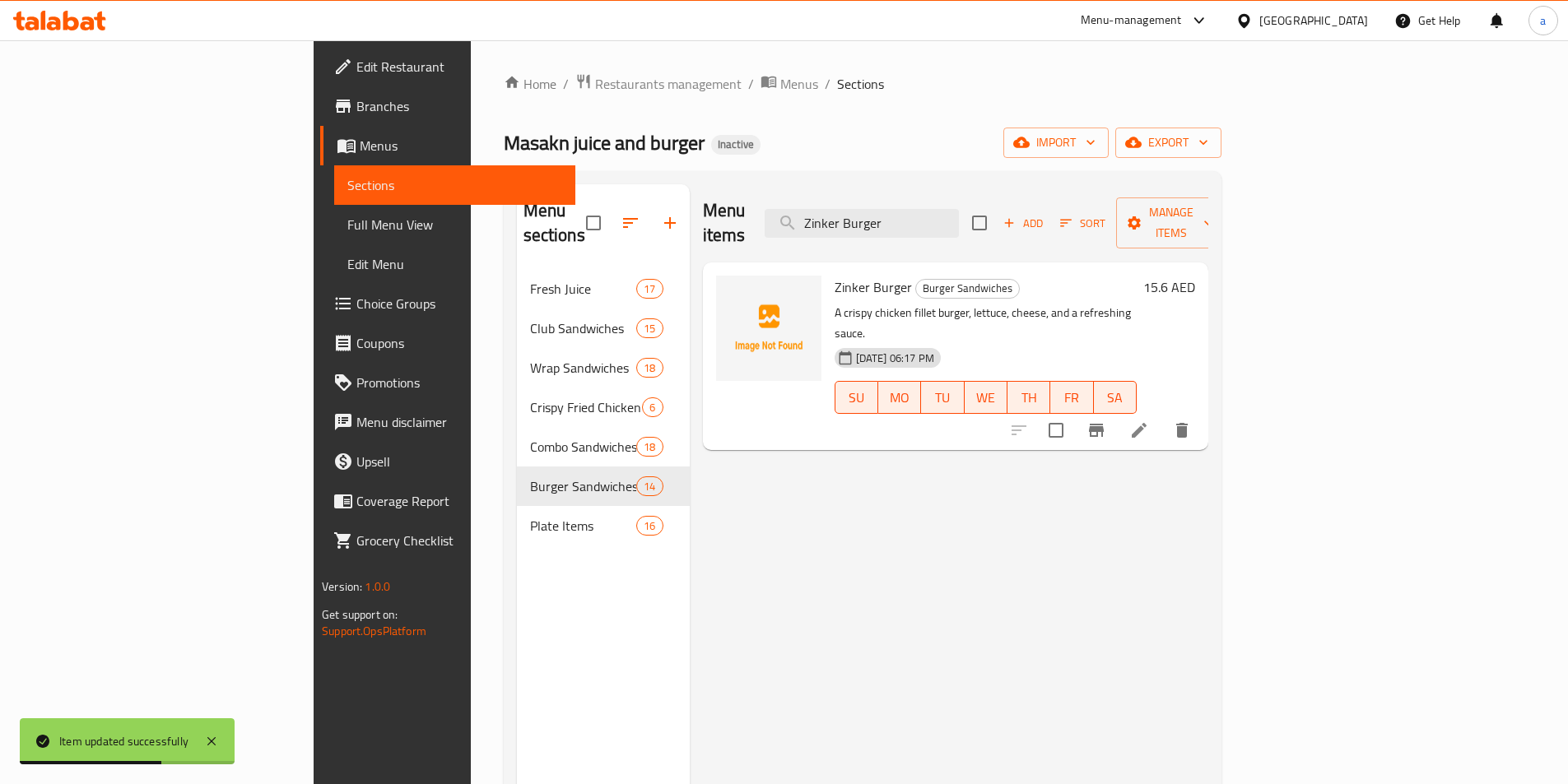
type input "Zinker Burger"
click at [1149, 420] on icon at bounding box center [1139, 430] width 20 height 20
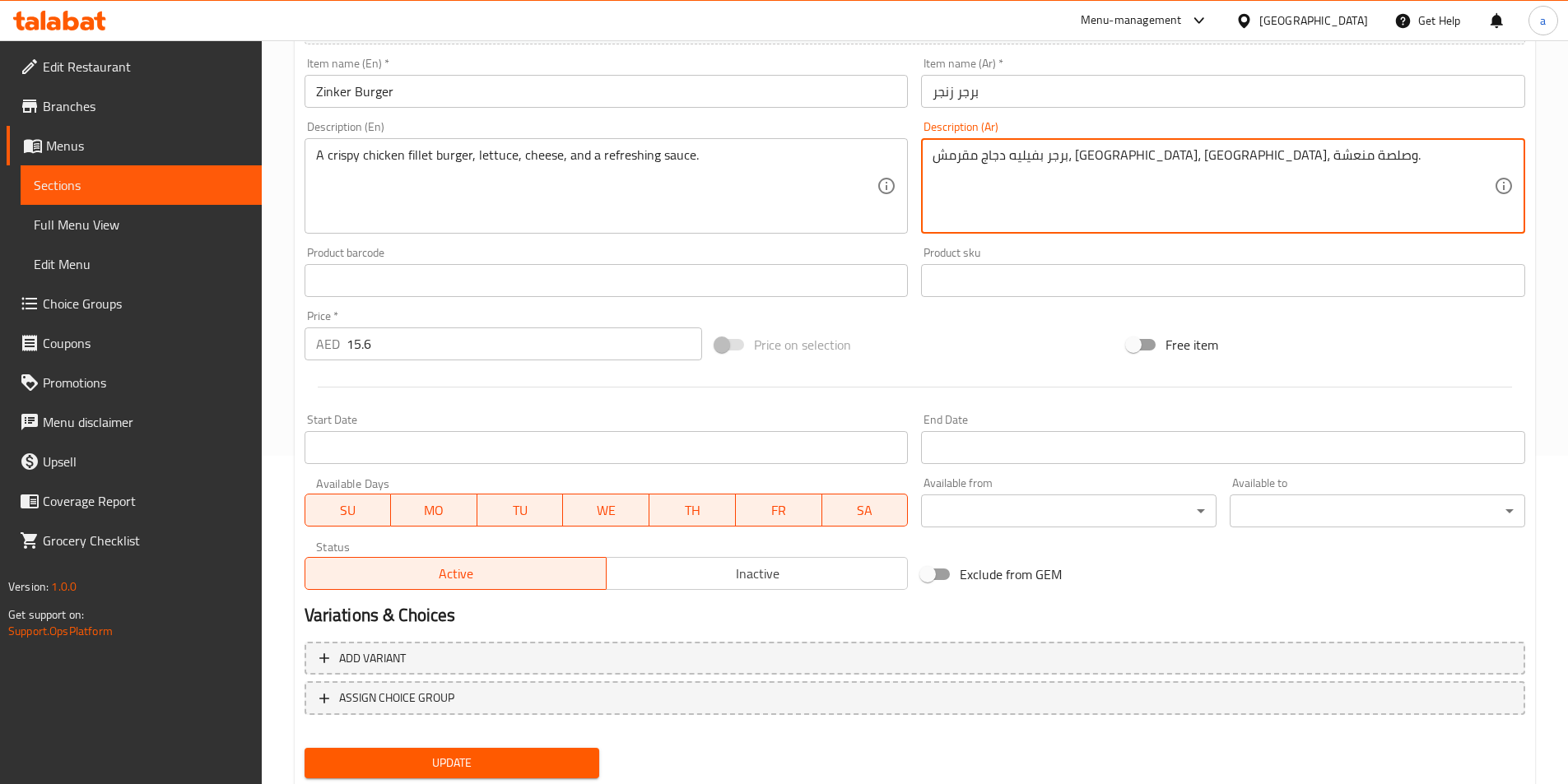
scroll to position [329, 0]
type textarea "برجر بفيليه دجاج مقرمش، [GEOGRAPHIC_DATA]، [GEOGRAPHIC_DATA]، وصلصة منعشة."
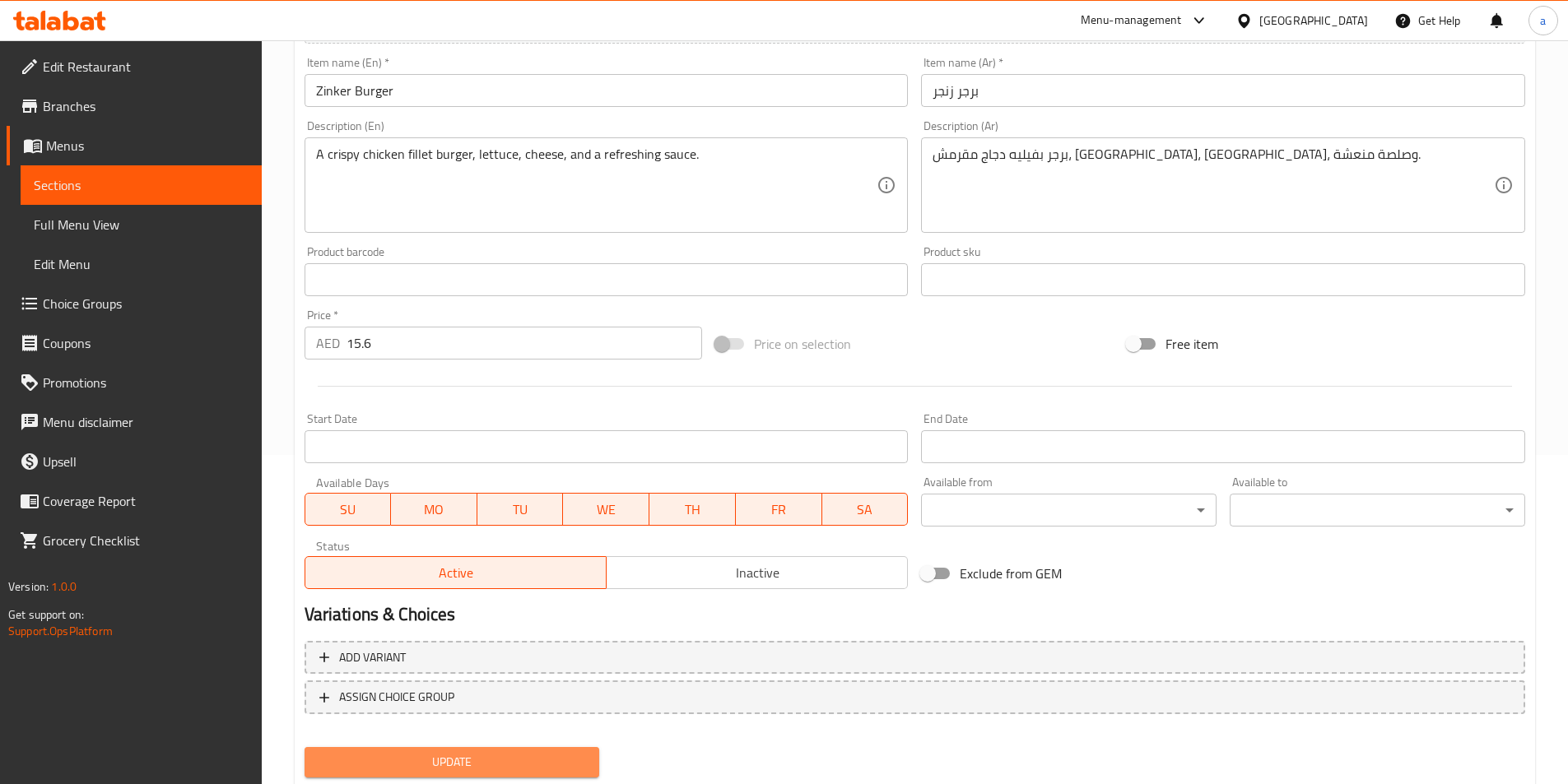
click at [545, 749] on button "Update" at bounding box center [451, 762] width 295 height 31
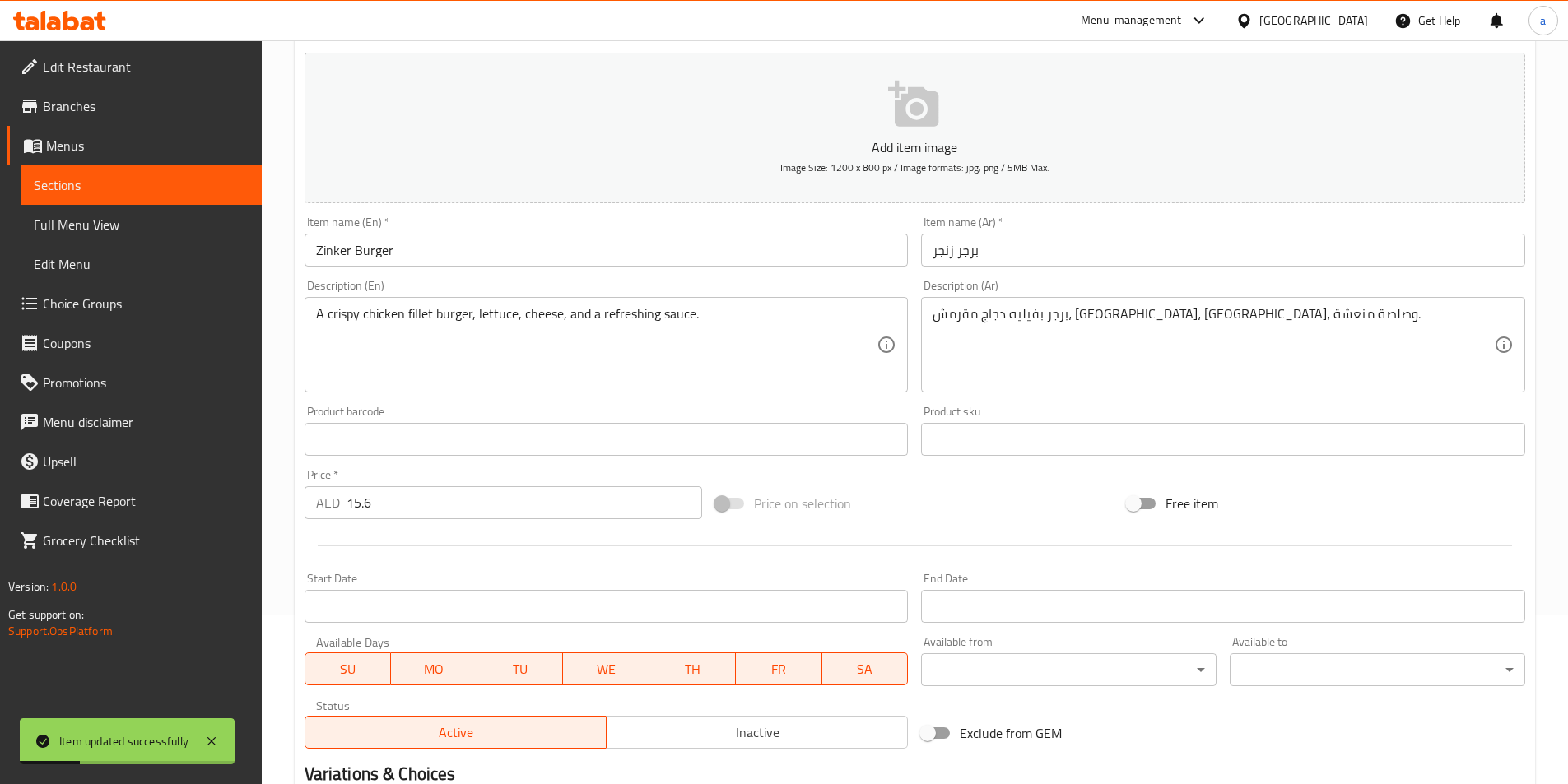
scroll to position [0, 0]
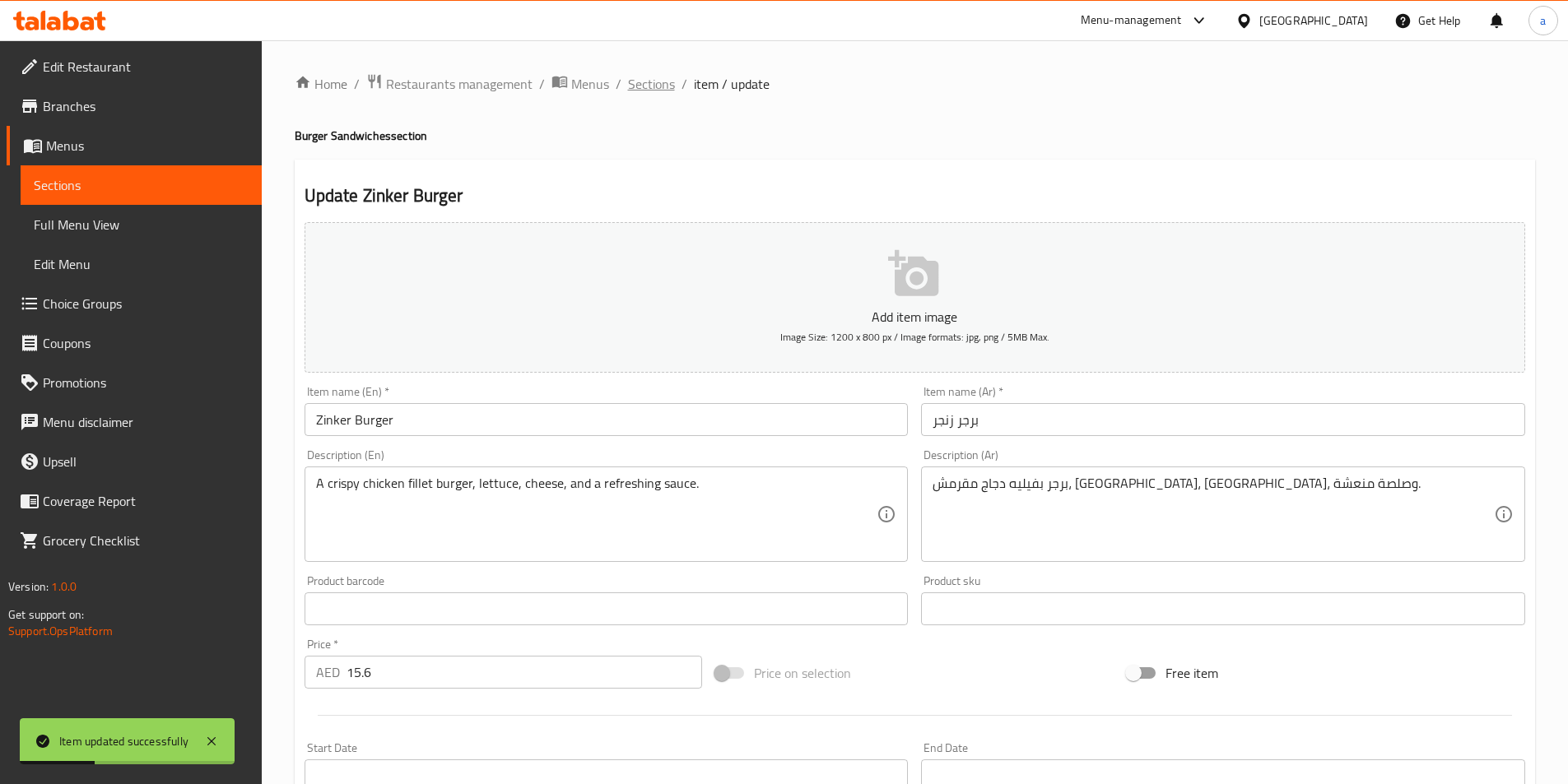
click at [659, 82] on span "Sections" at bounding box center [652, 84] width 47 height 20
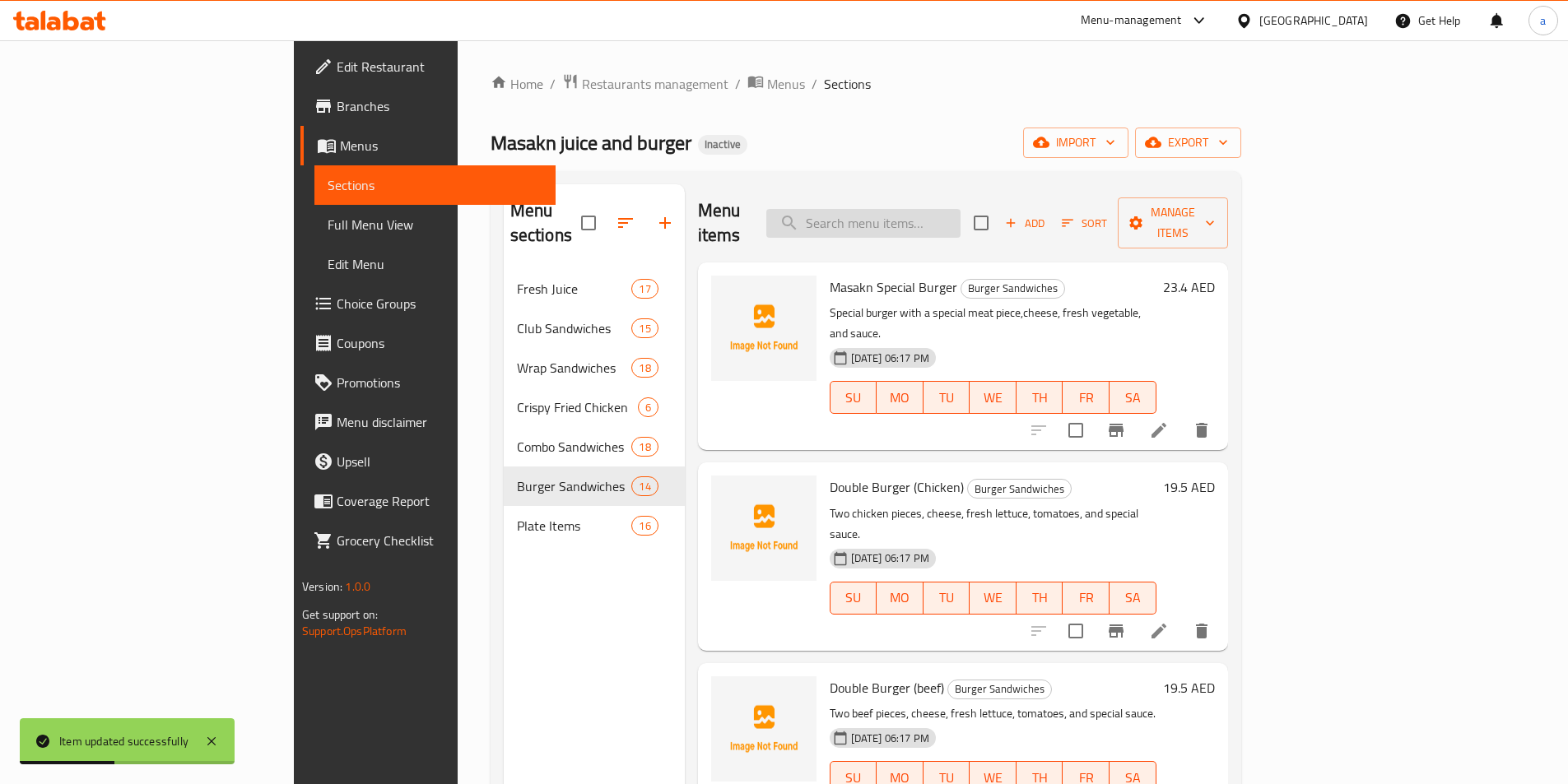
click at [961, 215] on input "search" at bounding box center [863, 223] width 195 height 29
paste input "Tandoori Burger"
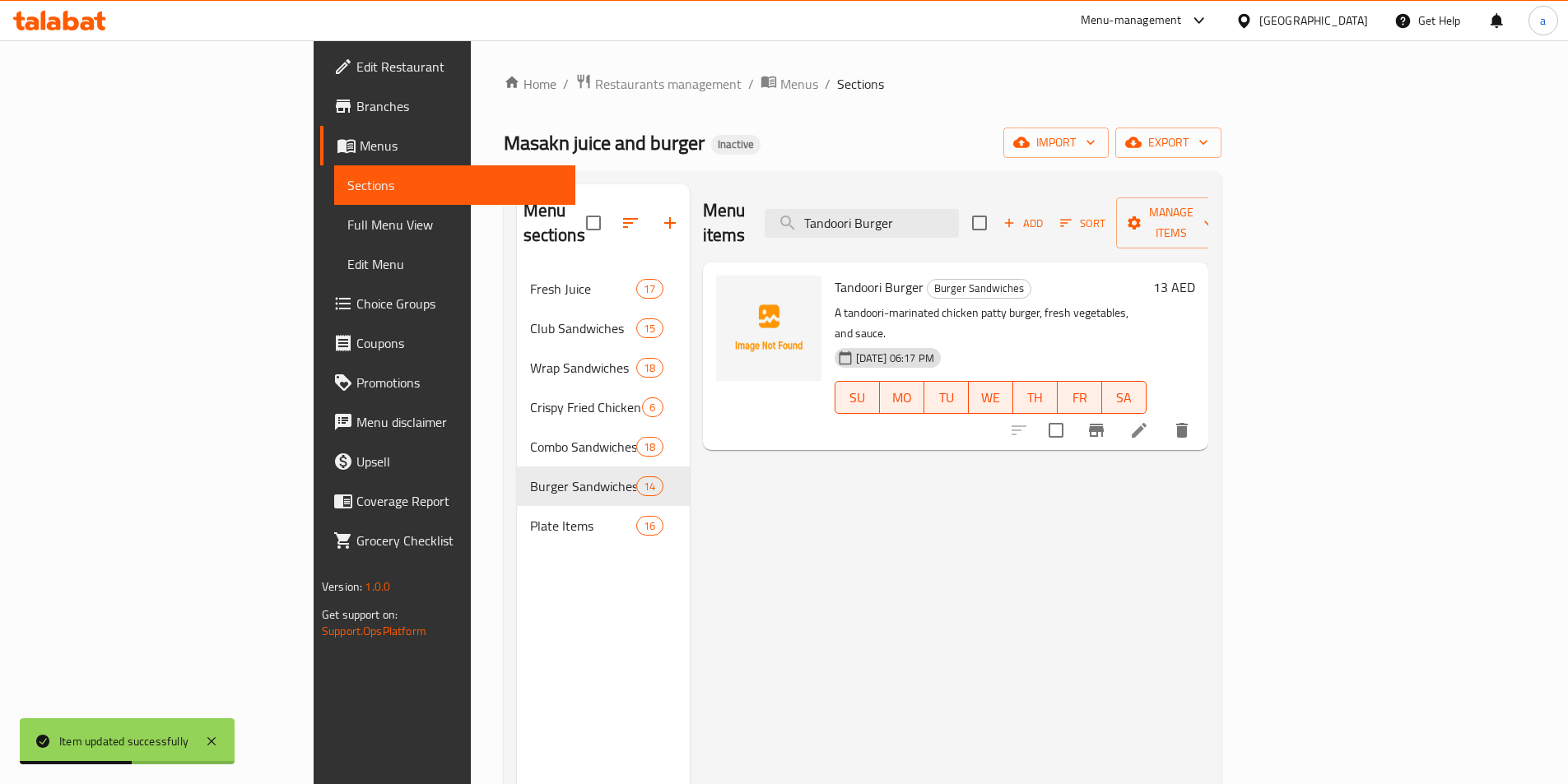
type input "Tandoori Burger"
click at [1146, 423] on icon at bounding box center [1139, 430] width 15 height 15
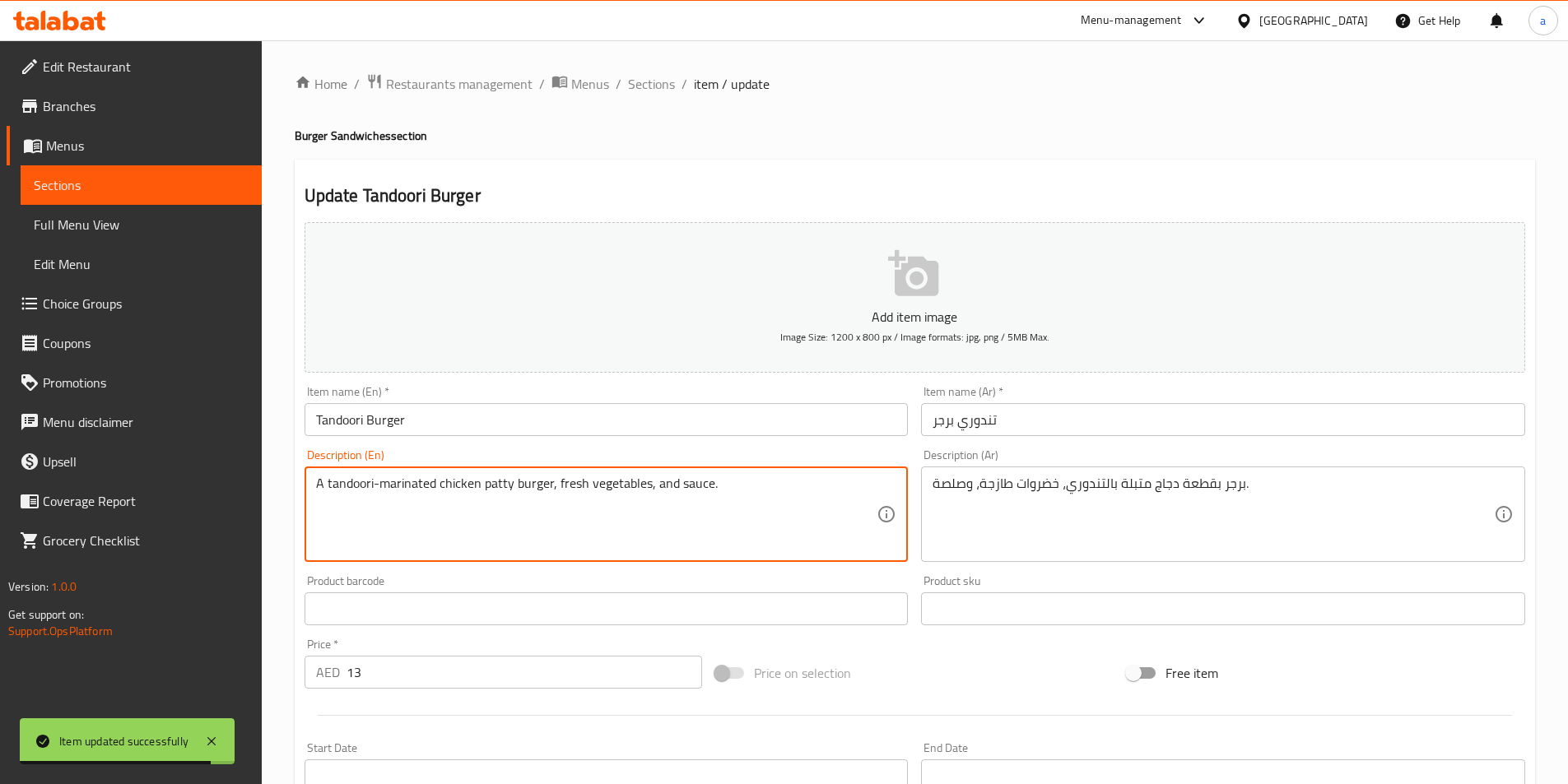
drag, startPoint x: 515, startPoint y: 488, endPoint x: 493, endPoint y: 487, distance: 22.0
click at [542, 487] on textarea "A tandoori-marinated chicken patty burger, fresh vegetables, and sauce." at bounding box center [597, 514] width 562 height 78
paste textarea "burger"
click at [530, 485] on textarea "A burger with tandoori-marinated chicken patty, fresh vegetables, and sauce." at bounding box center [597, 514] width 562 height 78
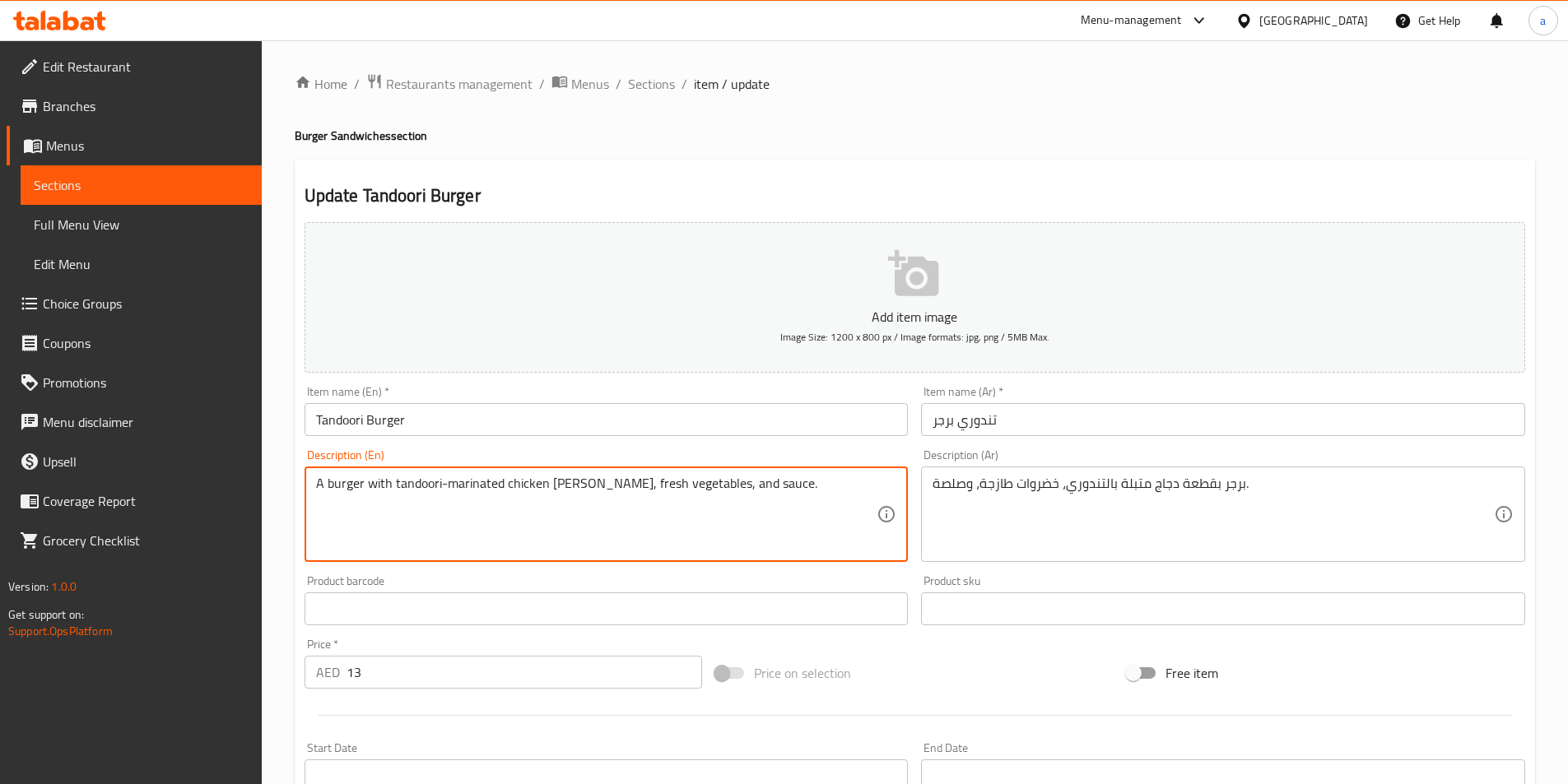
click at [530, 485] on textarea "A burger with tandoori-marinated chicken patty, fresh vegetables, and sauce." at bounding box center [597, 514] width 562 height 78
click at [563, 489] on textarea "A burger with tandoori-marinated chicken patty, fresh vegetables, and sauce." at bounding box center [597, 514] width 562 height 78
click at [528, 486] on textarea "A burger with tandoori-marinated chicken patty, fresh vegetables, and sauce." at bounding box center [597, 514] width 562 height 78
click at [386, 488] on textarea "A burger with tandoori-marinated, fresh vegetables, and sauce." at bounding box center [597, 514] width 562 height 78
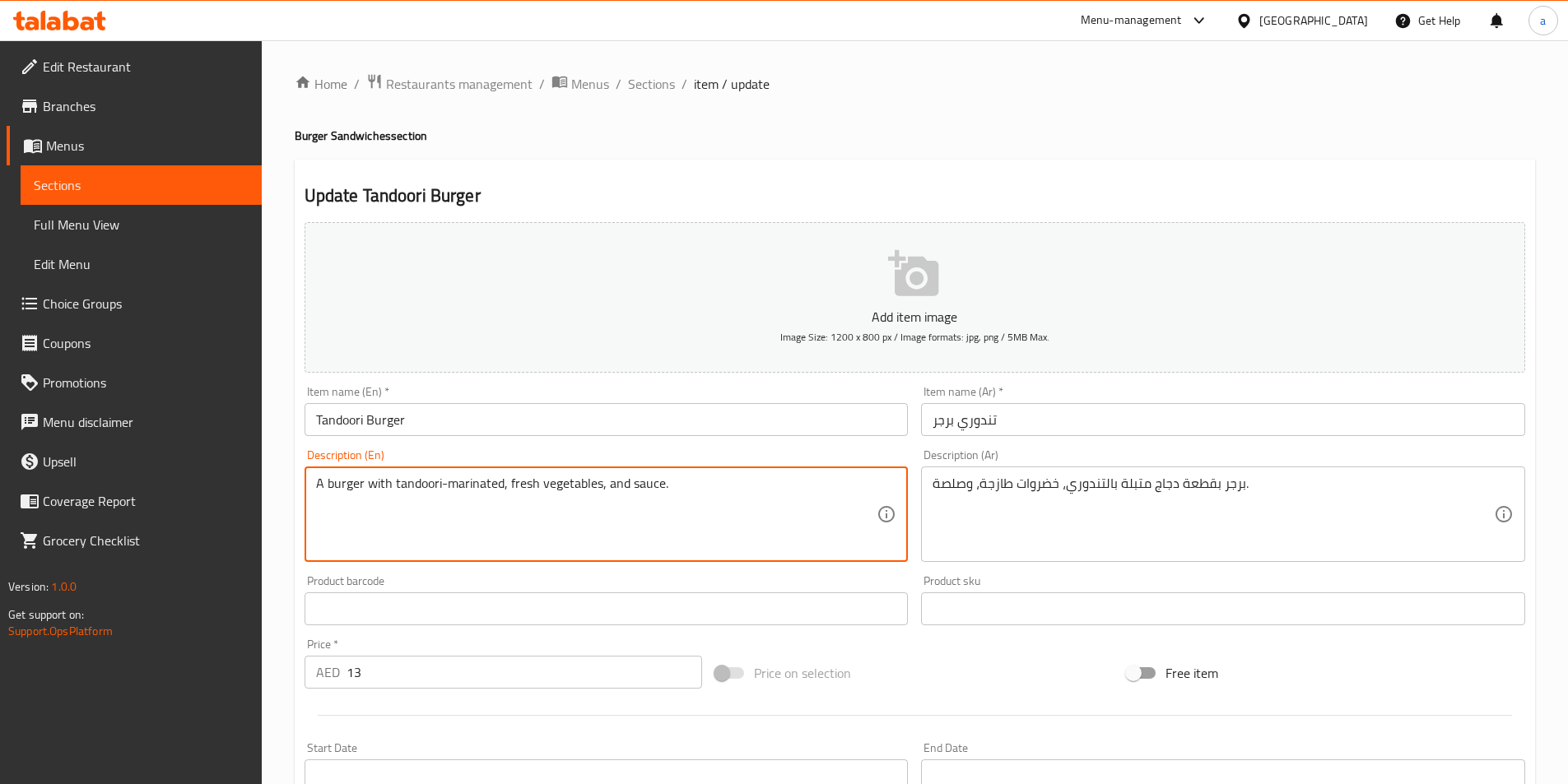
click at [395, 487] on textarea "A burger with tandoori-marinated, fresh vegetables, and sauce." at bounding box center [597, 514] width 562 height 78
paste textarea "chicken"
click at [532, 486] on textarea "A burger with chicken piece tandoori-marinated, fresh vegetables, and sauce." at bounding box center [597, 514] width 562 height 78
paste textarea "marinated"
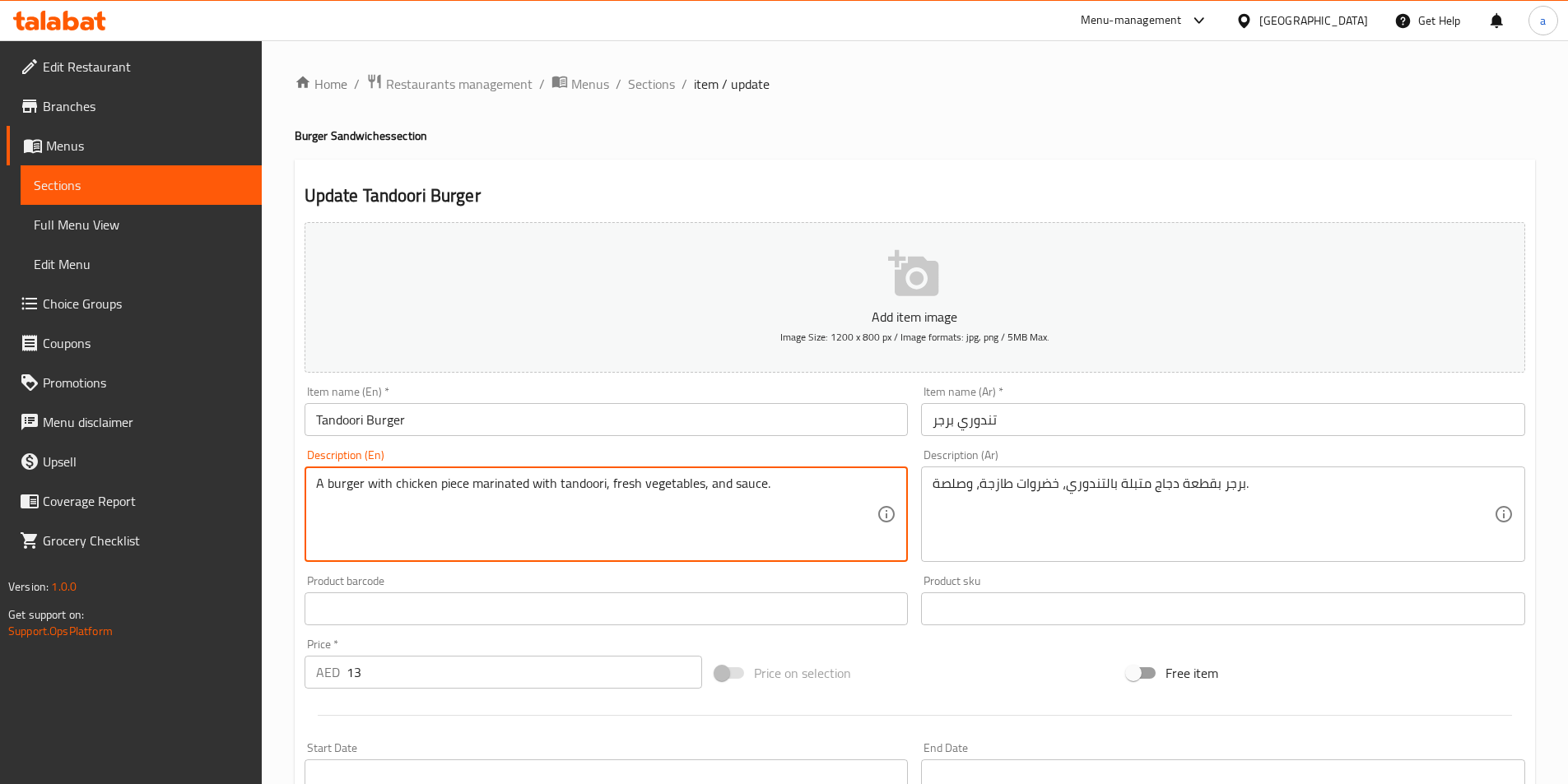
click at [444, 483] on textarea "A burger with chicken piece marinated with tandoori, fresh vegetables, and sauc…" at bounding box center [597, 514] width 562 height 78
click at [427, 482] on textarea "A burger with chicken piece marinated with tandoori, fresh vegetables, and sauc…" at bounding box center [597, 514] width 562 height 78
type textarea "A burger with chicken piece marinated with tandoori, fresh vegetables, and sauc…"
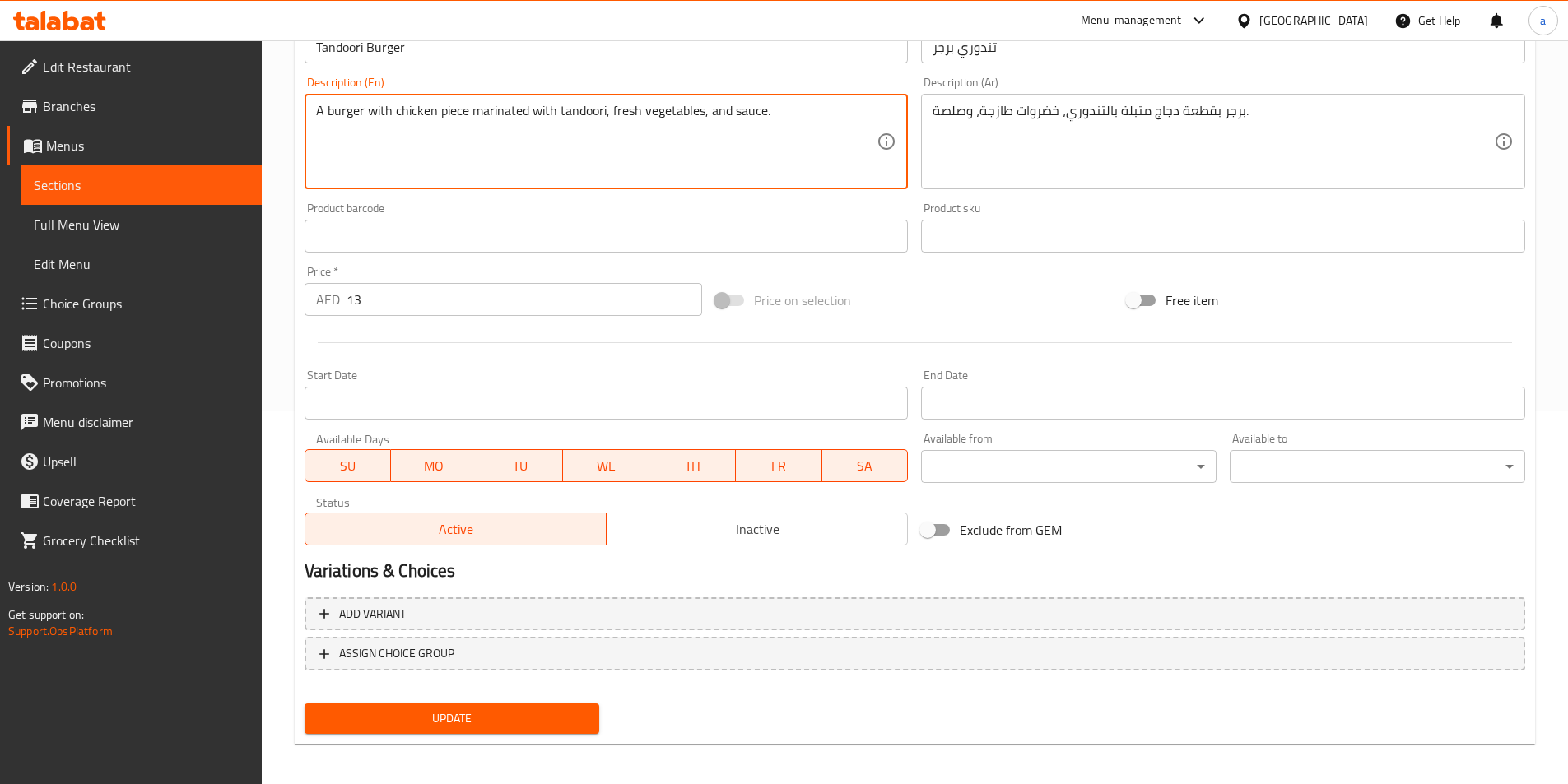
scroll to position [378, 0]
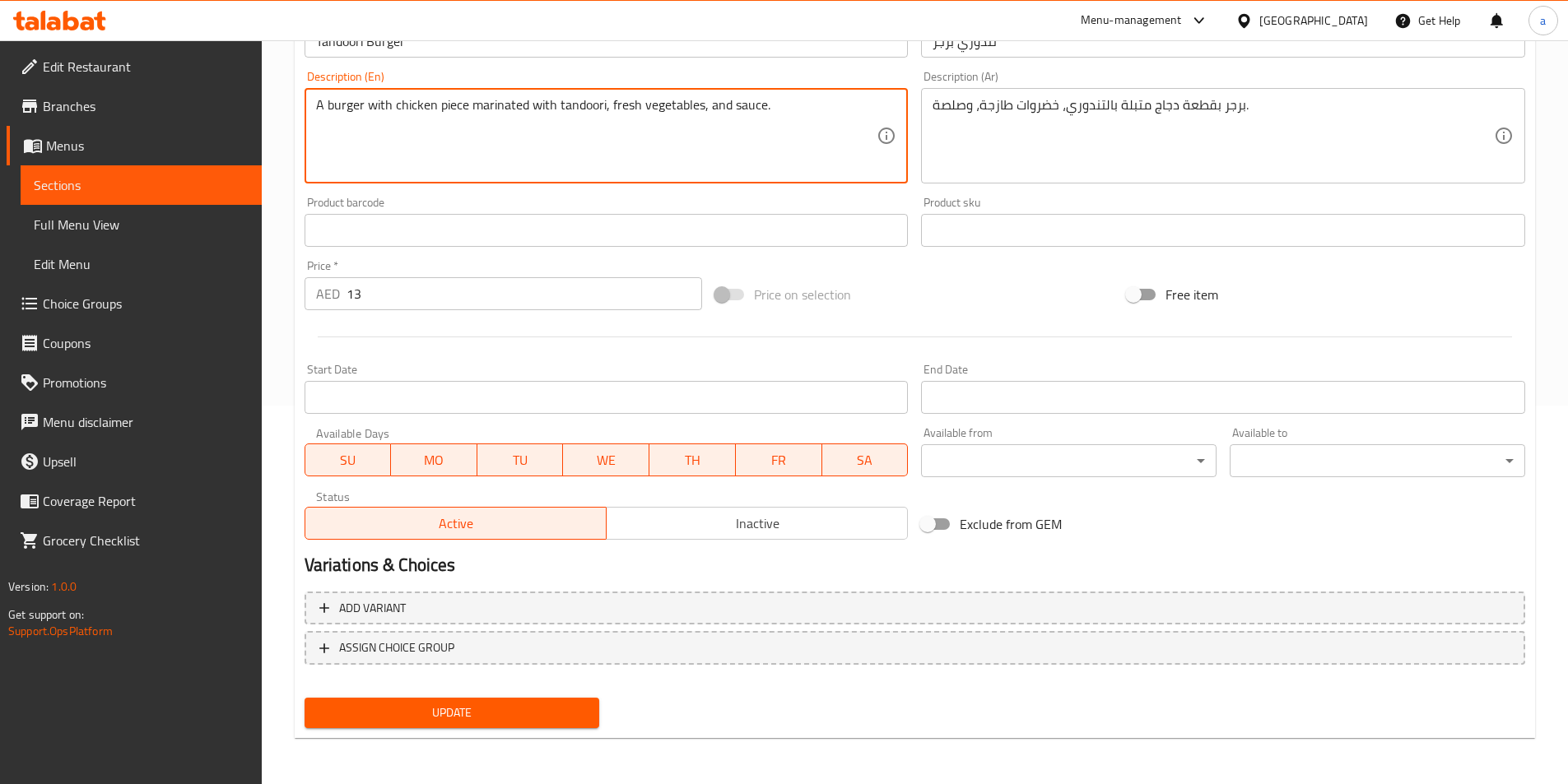
click at [493, 721] on span "Update" at bounding box center [452, 712] width 269 height 20
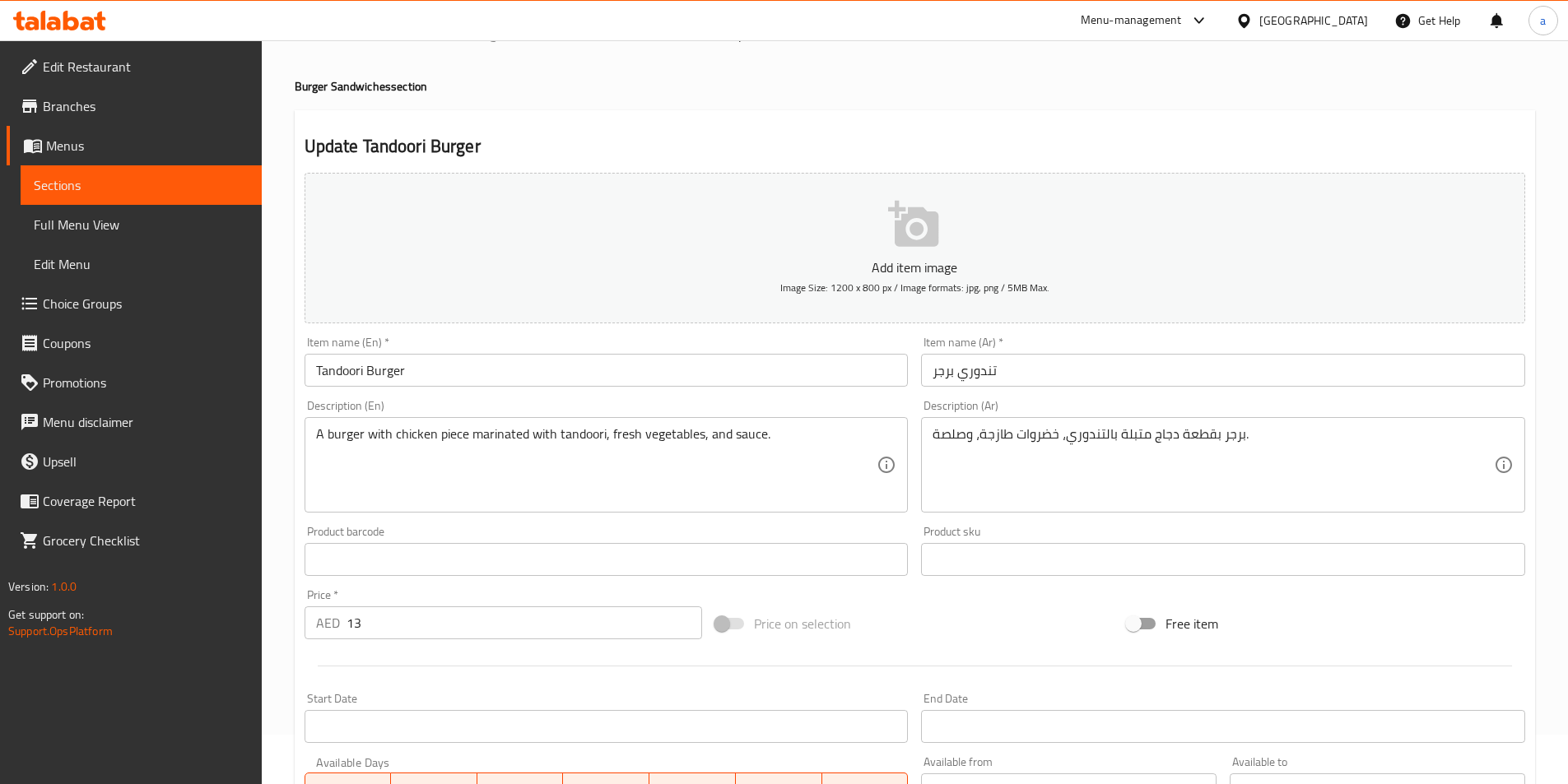
scroll to position [0, 0]
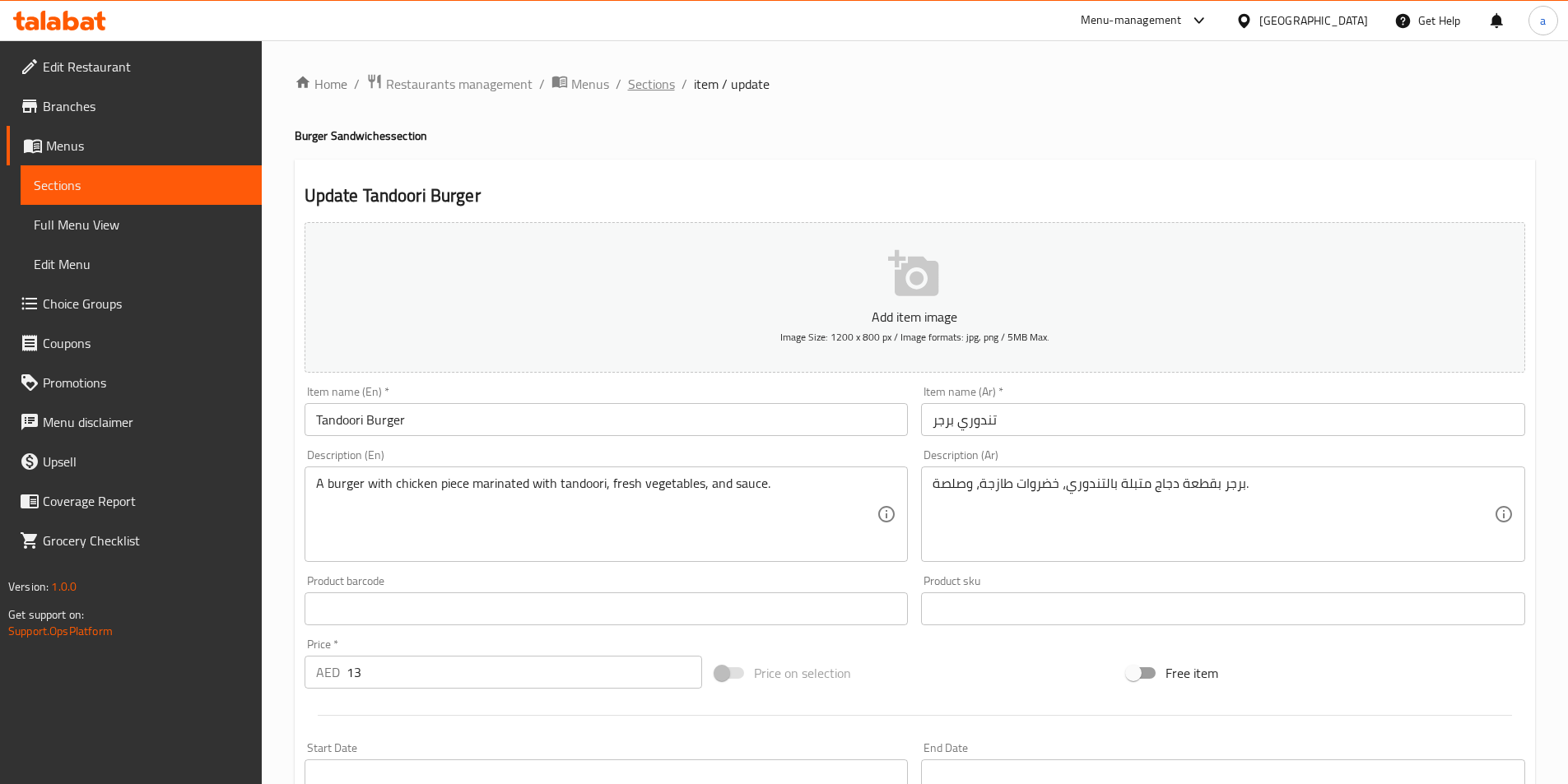
click at [663, 80] on span "Sections" at bounding box center [652, 84] width 47 height 20
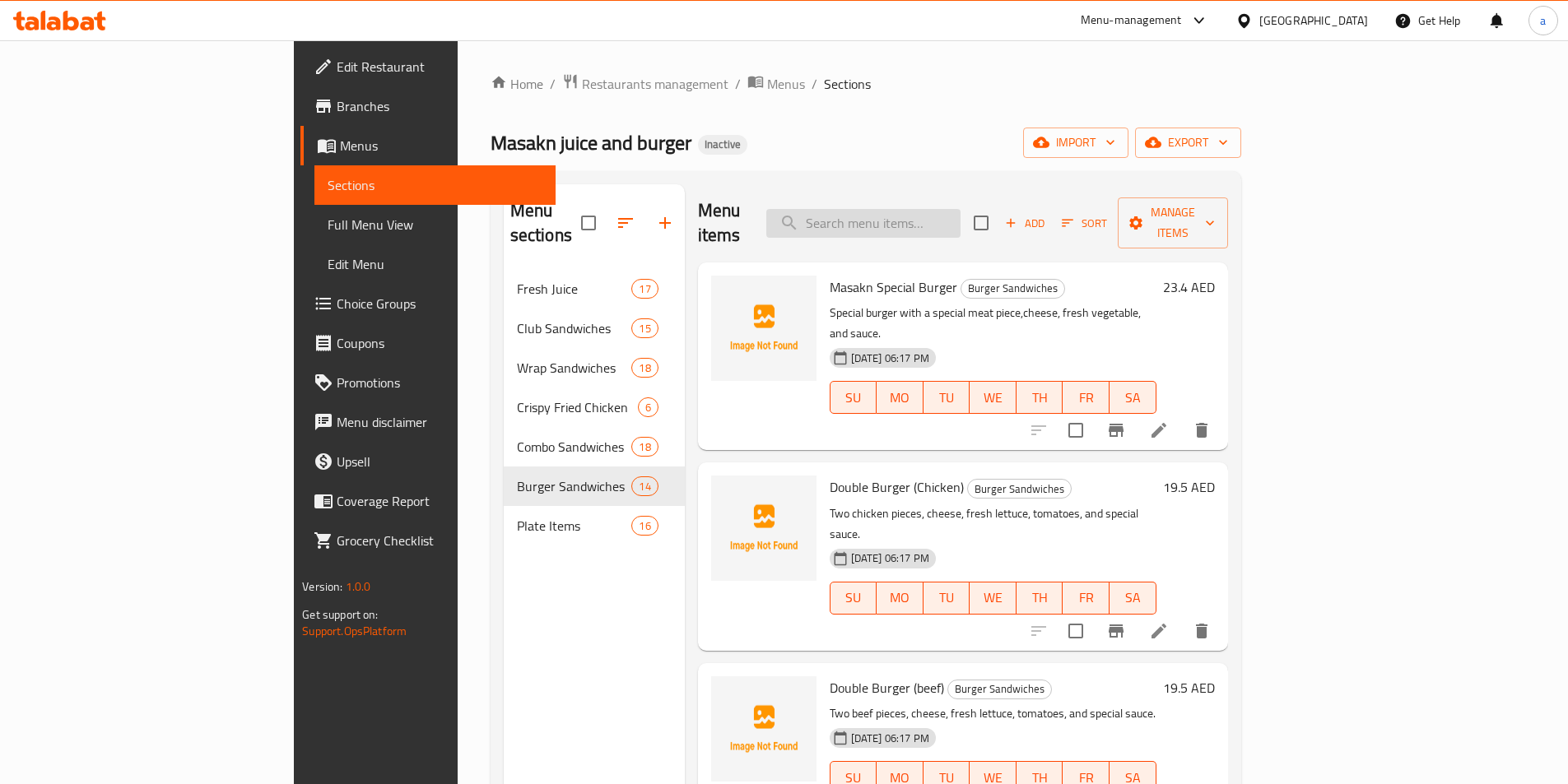
click at [961, 218] on input "search" at bounding box center [863, 223] width 195 height 29
paste input "Onion Rings"
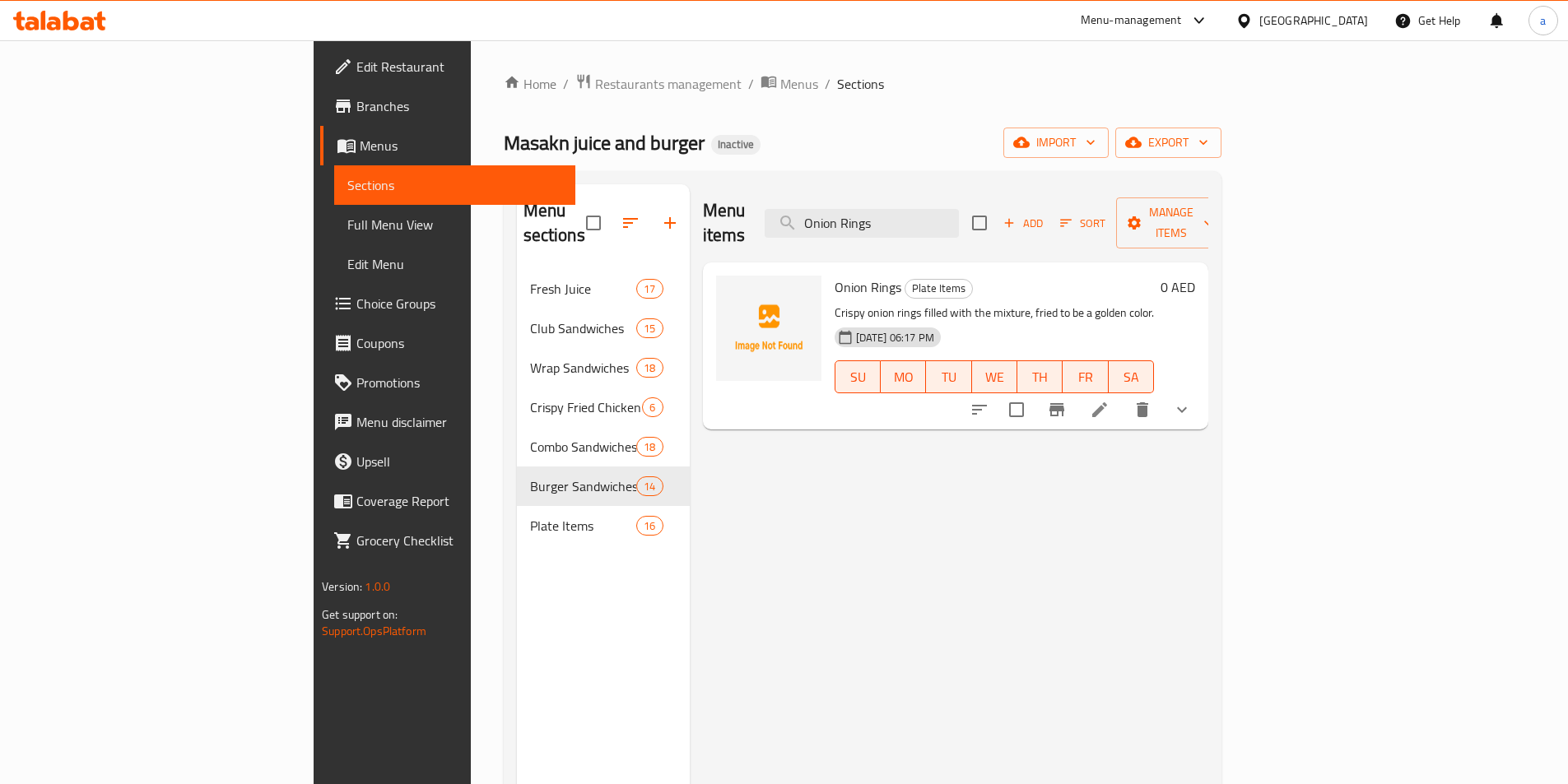
type input "Onion Rings"
click at [1123, 395] on li at bounding box center [1099, 410] width 46 height 30
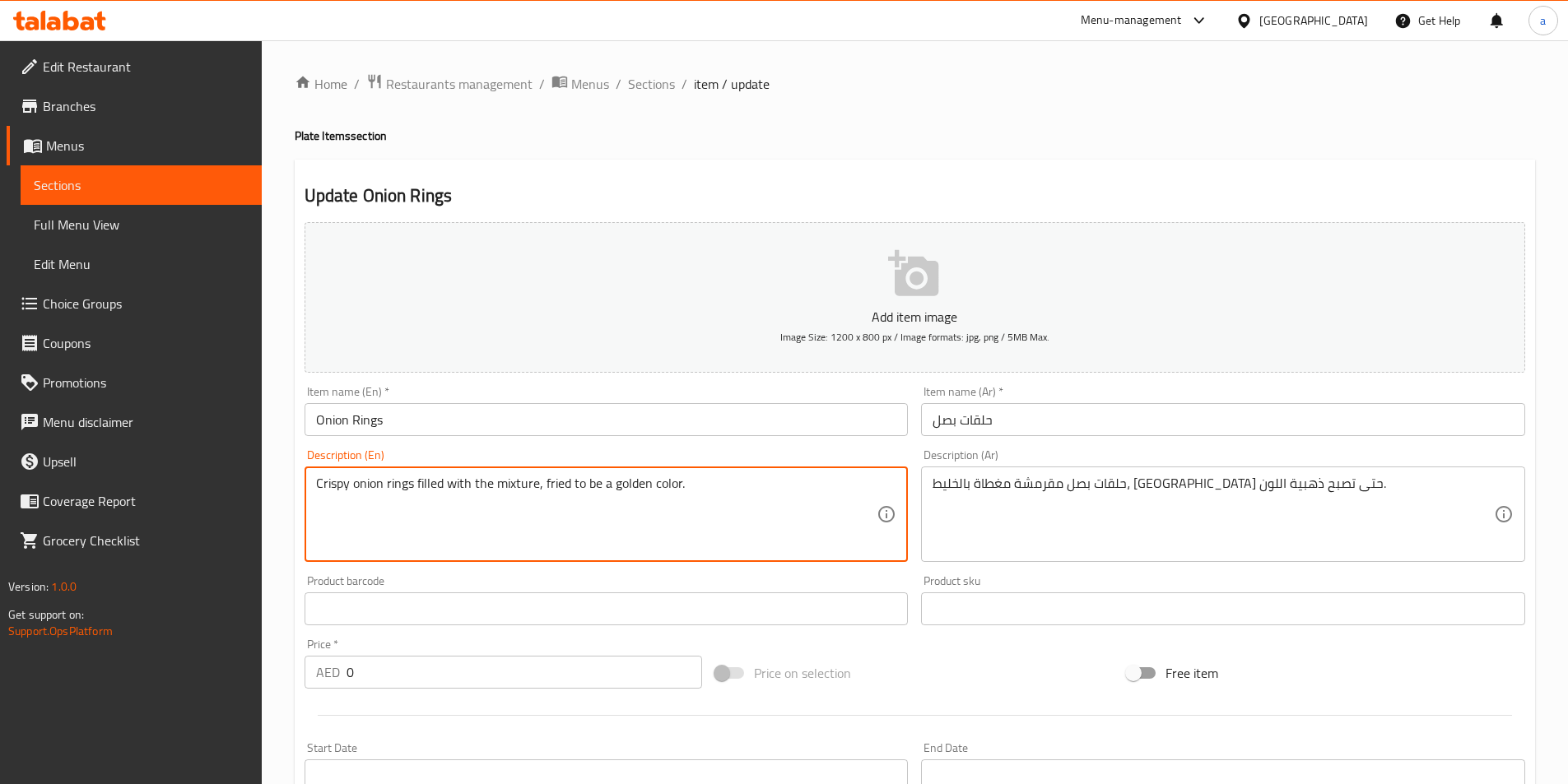
click at [427, 480] on textarea "Crispy onion rings filled with the mixture, fried to be a golden color." at bounding box center [597, 514] width 562 height 78
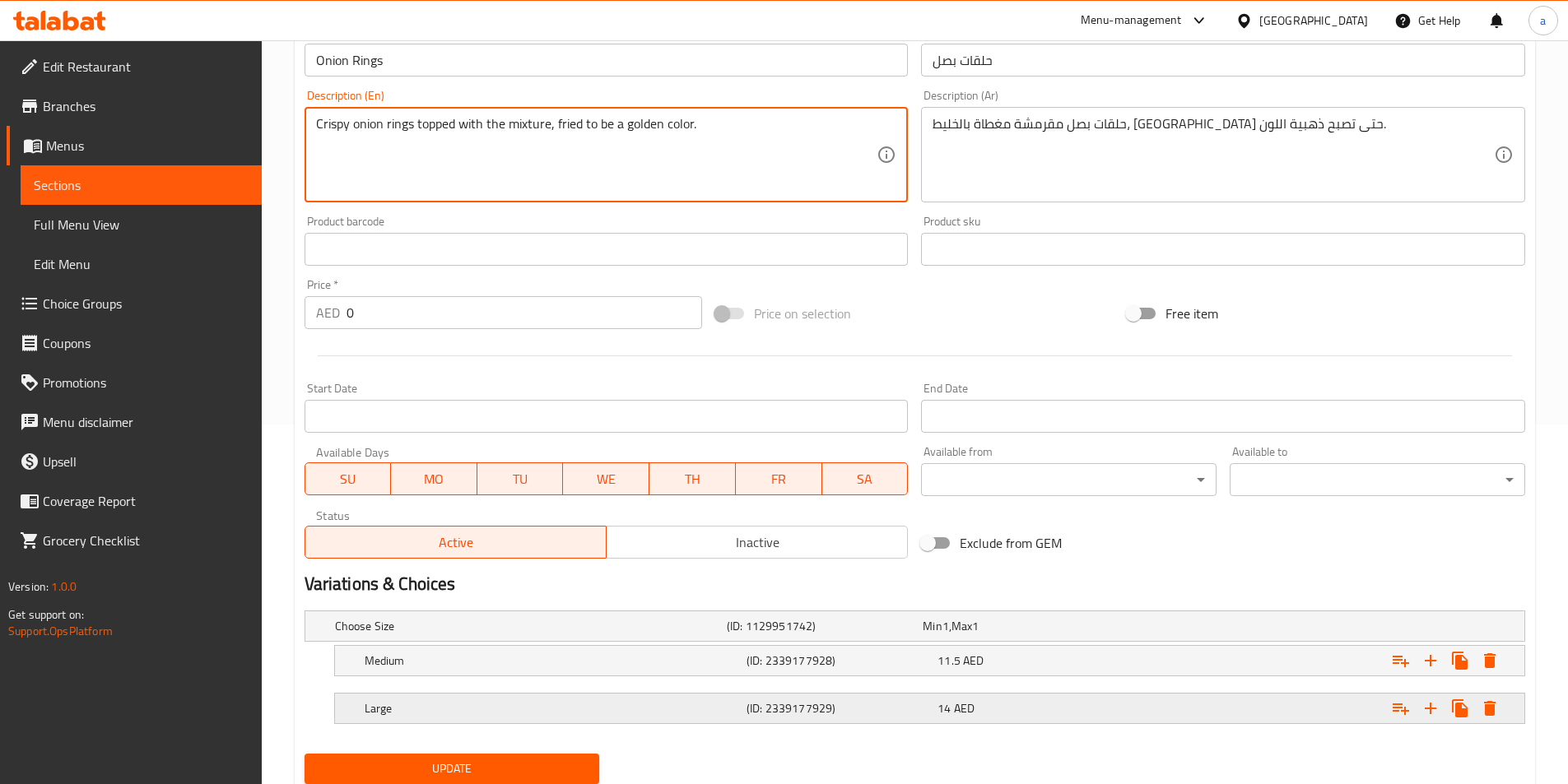
scroll to position [412, 0]
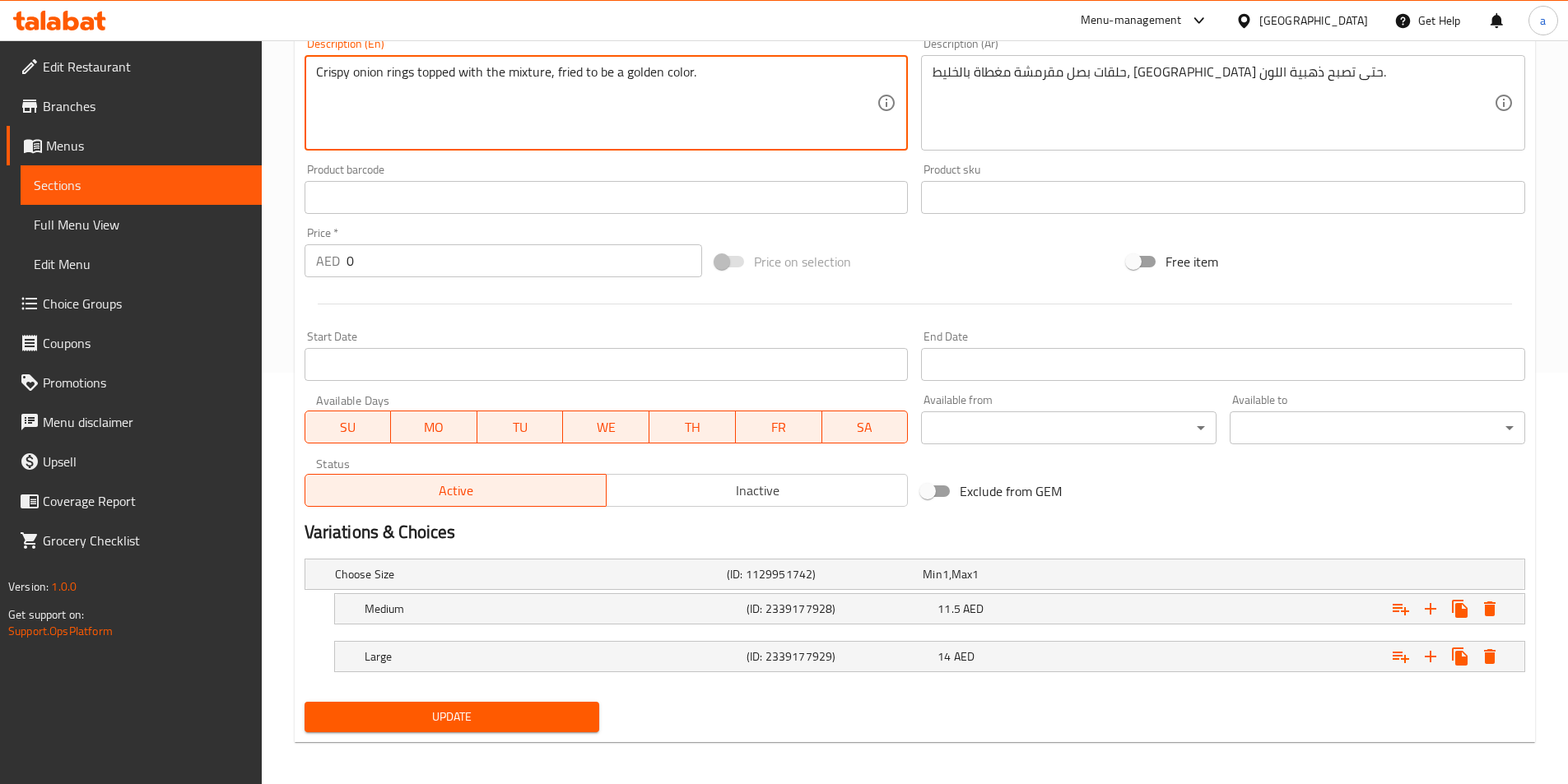
type textarea "Crispy onion rings topped with the mixture, fried to be a golden color."
click at [499, 722] on span "Update" at bounding box center [452, 717] width 269 height 20
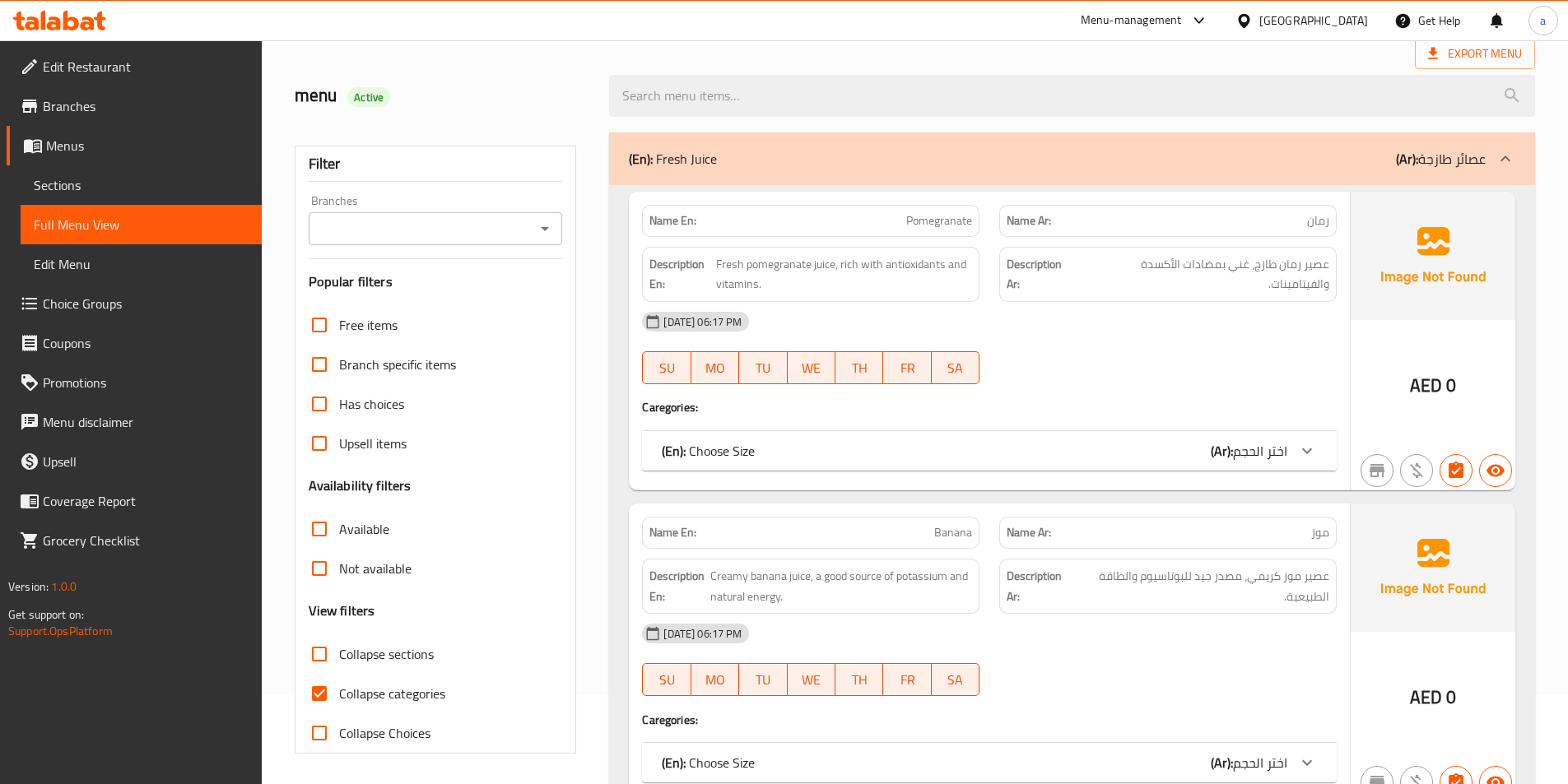
scroll to position [247, 0]
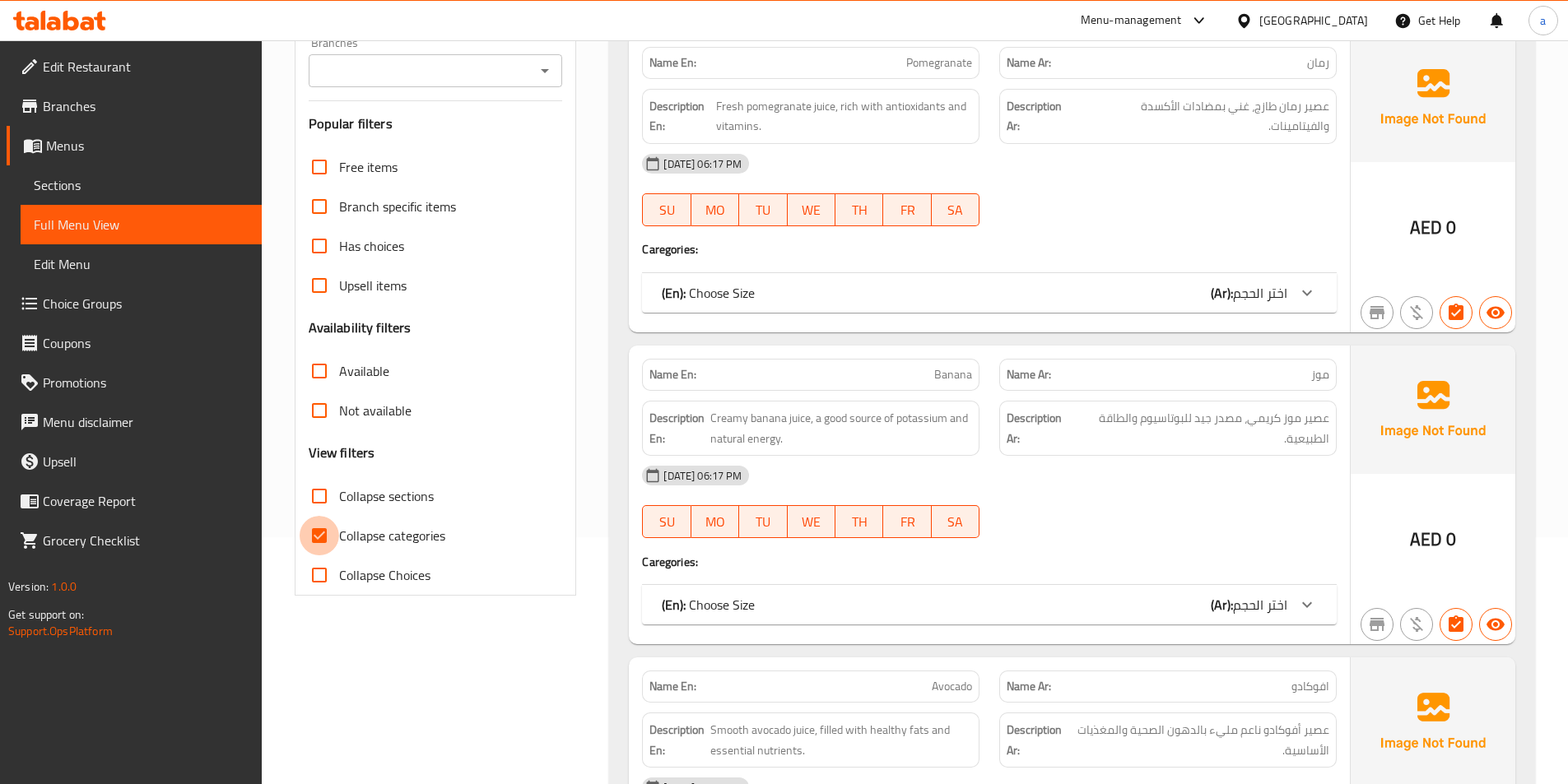
click at [321, 531] on input "Collapse categories" at bounding box center [319, 535] width 39 height 39
checkbox input "false"
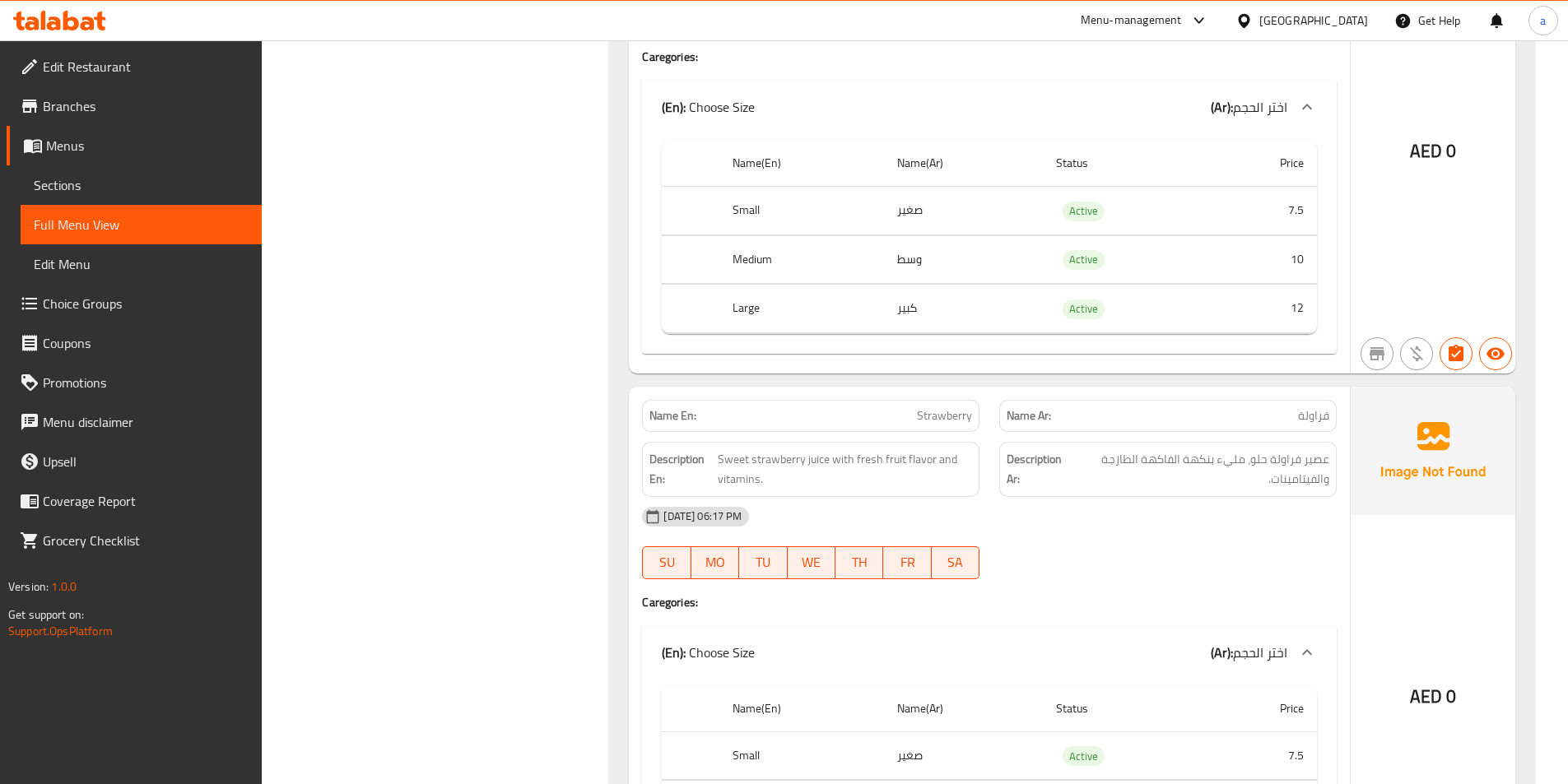
scroll to position [1645, 0]
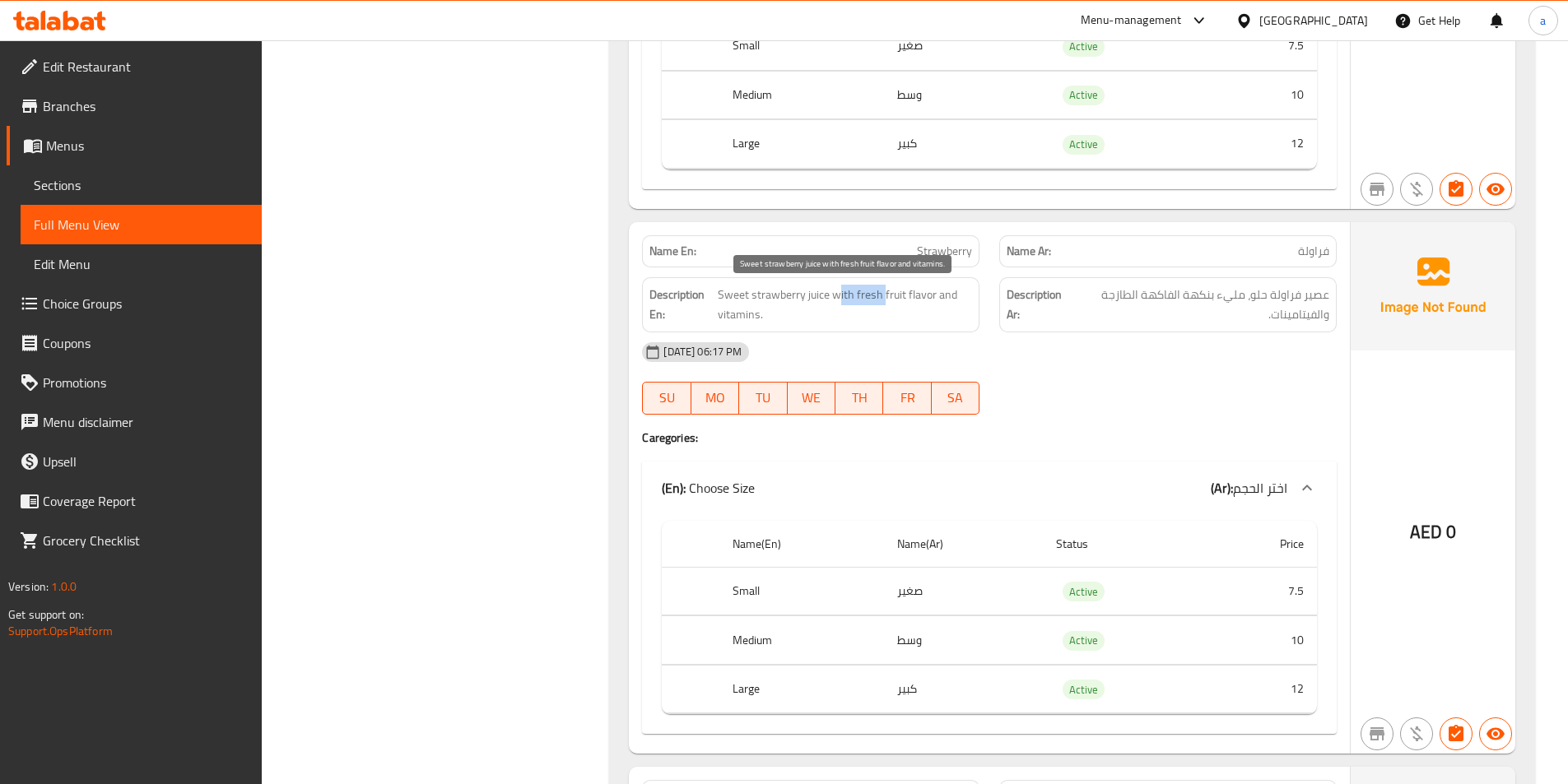
drag, startPoint x: 840, startPoint y: 295, endPoint x: 885, endPoint y: 297, distance: 45.0
click at [885, 297] on span "Sweet strawberry juice with fresh fruit flavor and vitamins." at bounding box center [845, 305] width 254 height 40
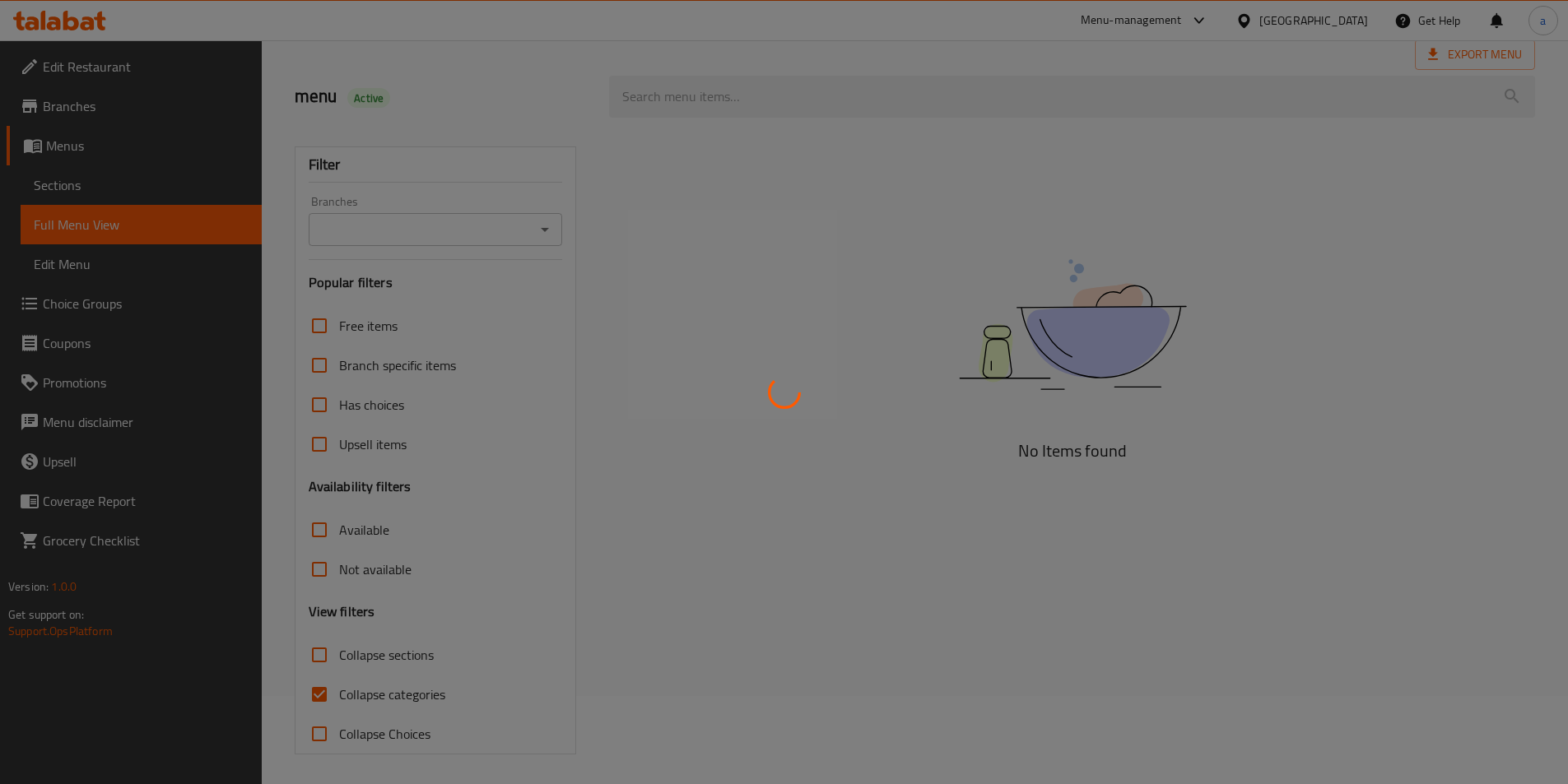
scroll to position [91, 0]
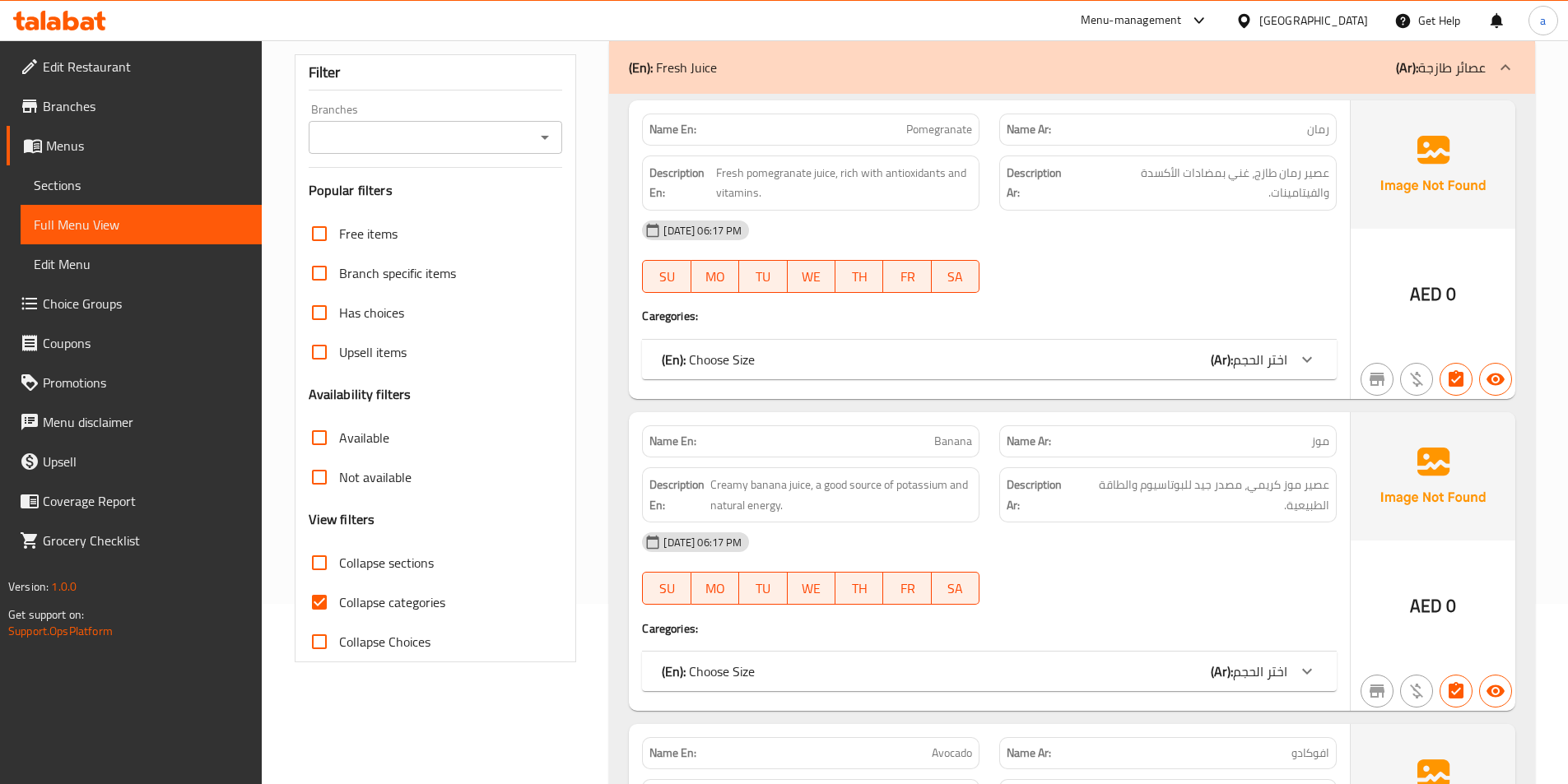
scroll to position [247, 0]
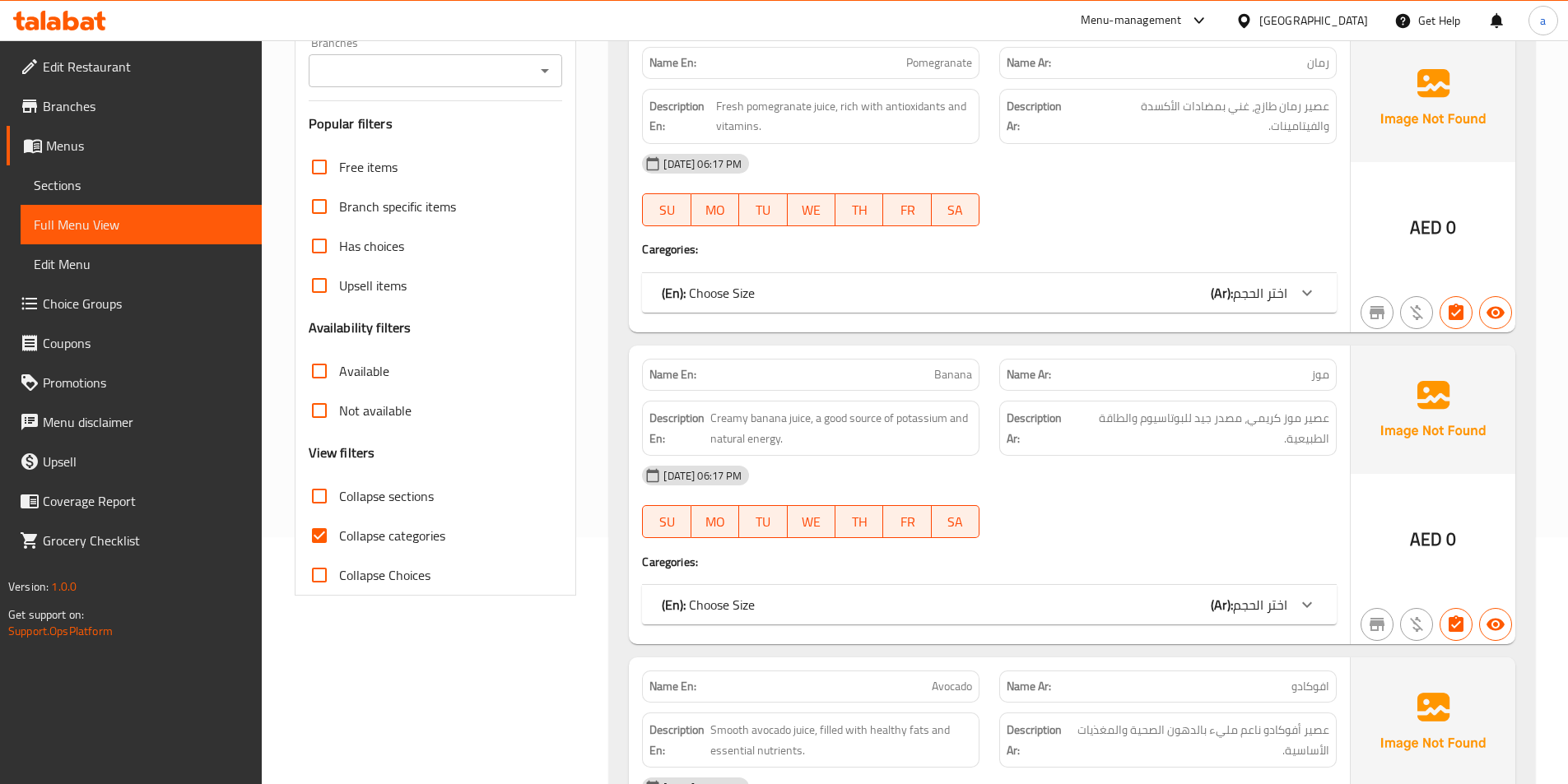
click at [333, 543] on input "Collapse categories" at bounding box center [319, 535] width 39 height 39
checkbox input "false"
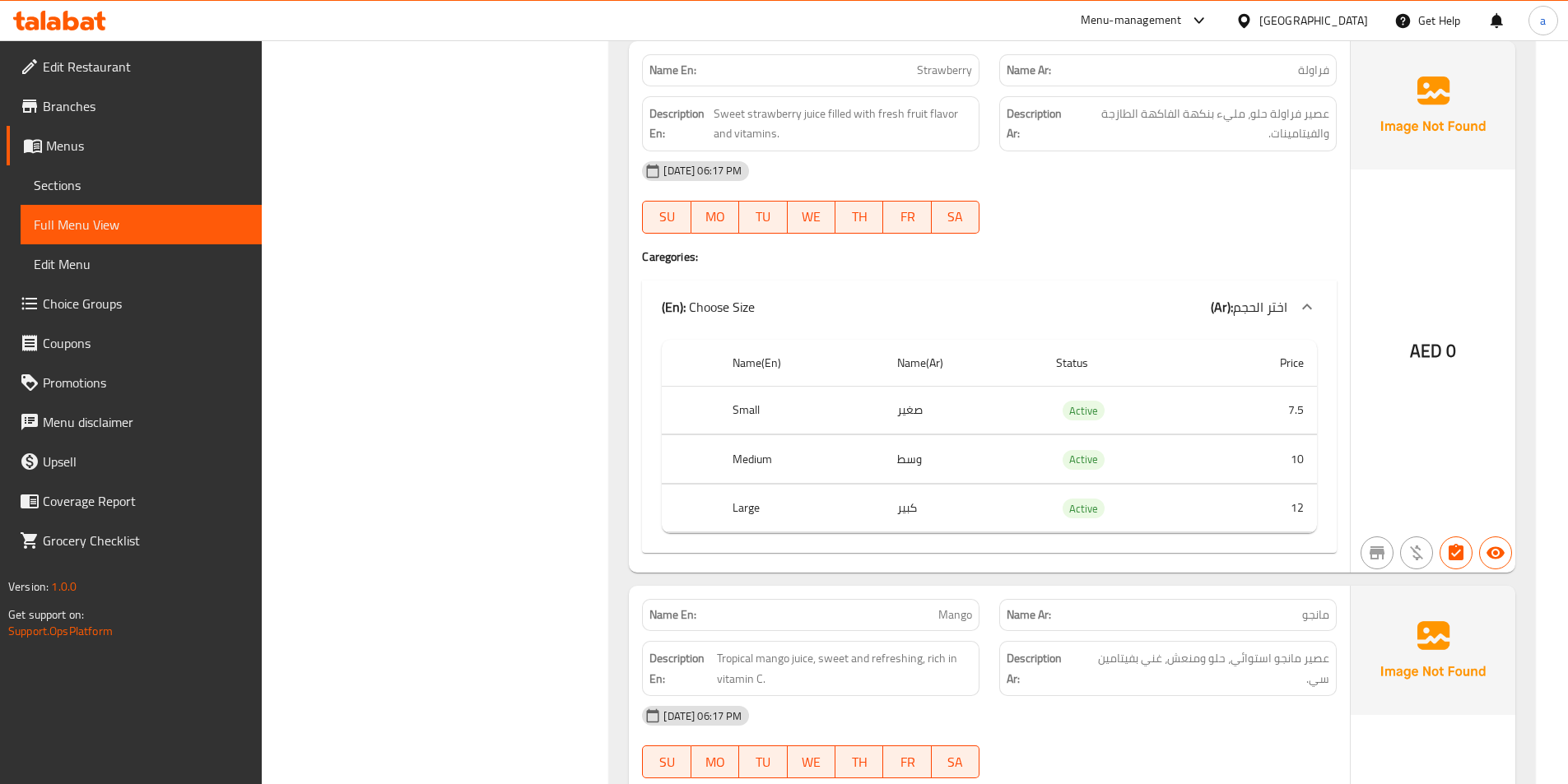
scroll to position [1810, 0]
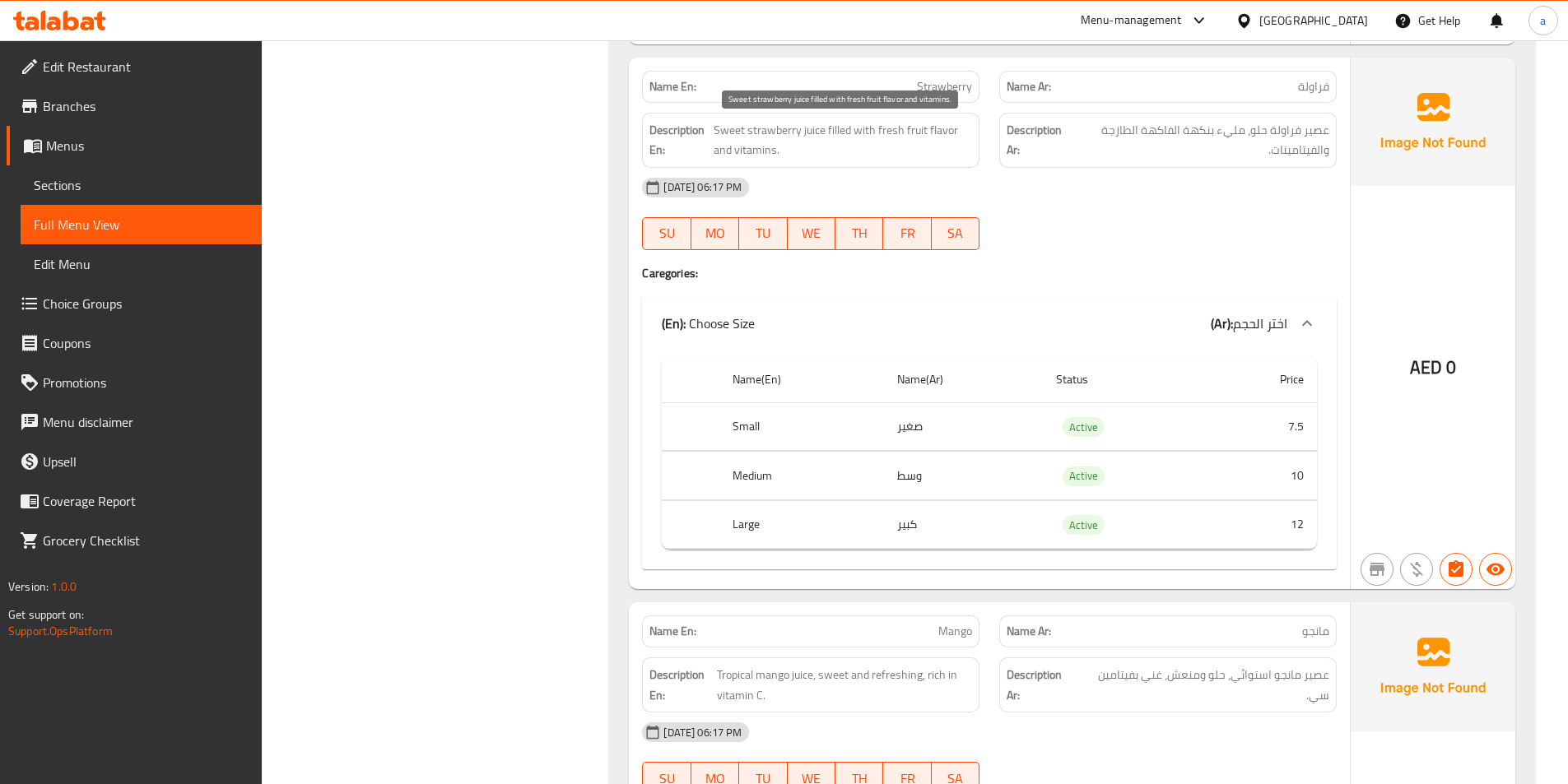
drag, startPoint x: 839, startPoint y: 132, endPoint x: 922, endPoint y: 155, distance: 86.1
click at [903, 147] on span "Sweet strawberry juice filled with fresh fruit flavor and vitamins." at bounding box center [842, 140] width 259 height 40
click at [914, 177] on div "[DATE] 06:17 PM" at bounding box center [989, 187] width 714 height 39
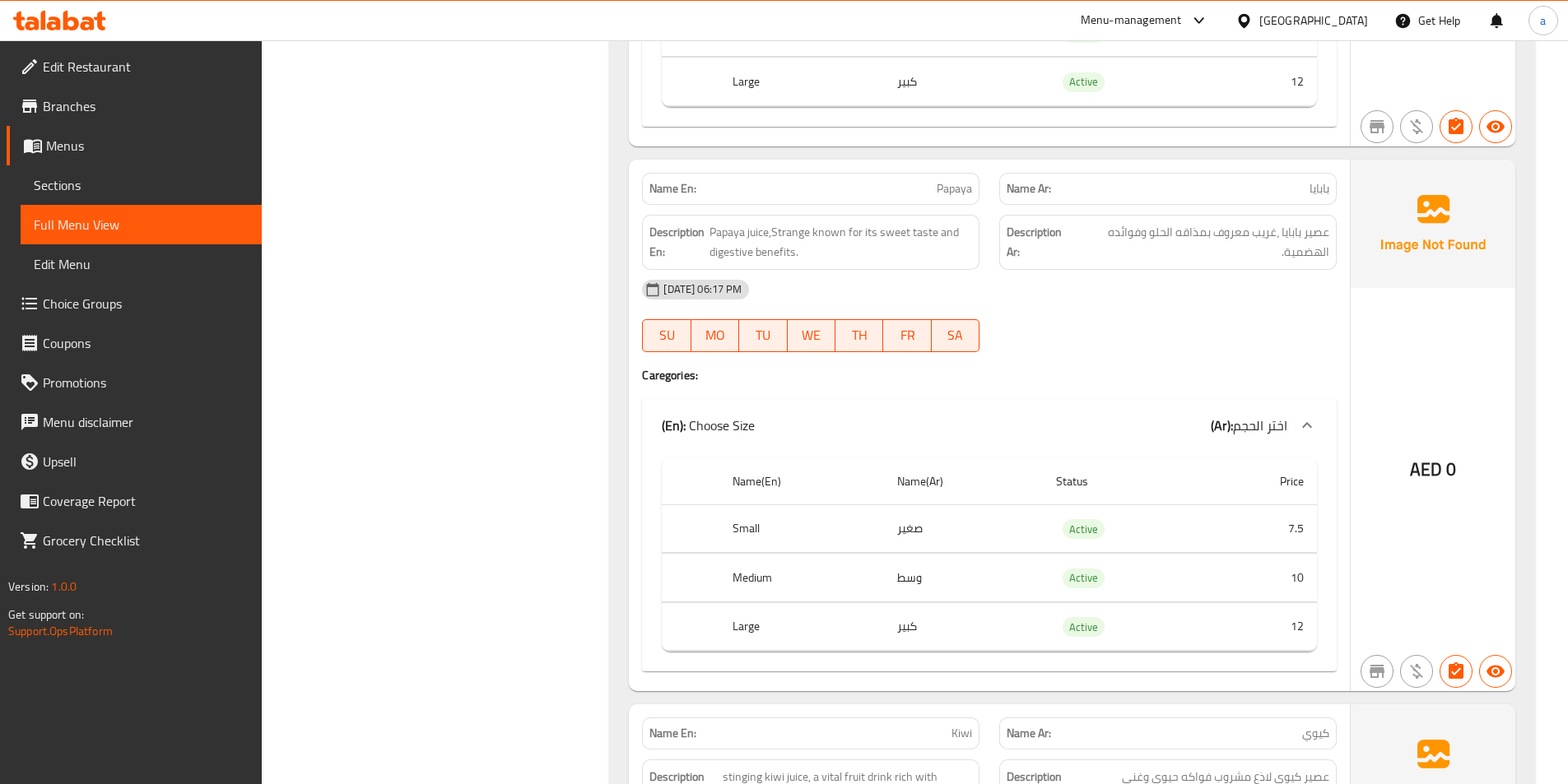
scroll to position [3373, 0]
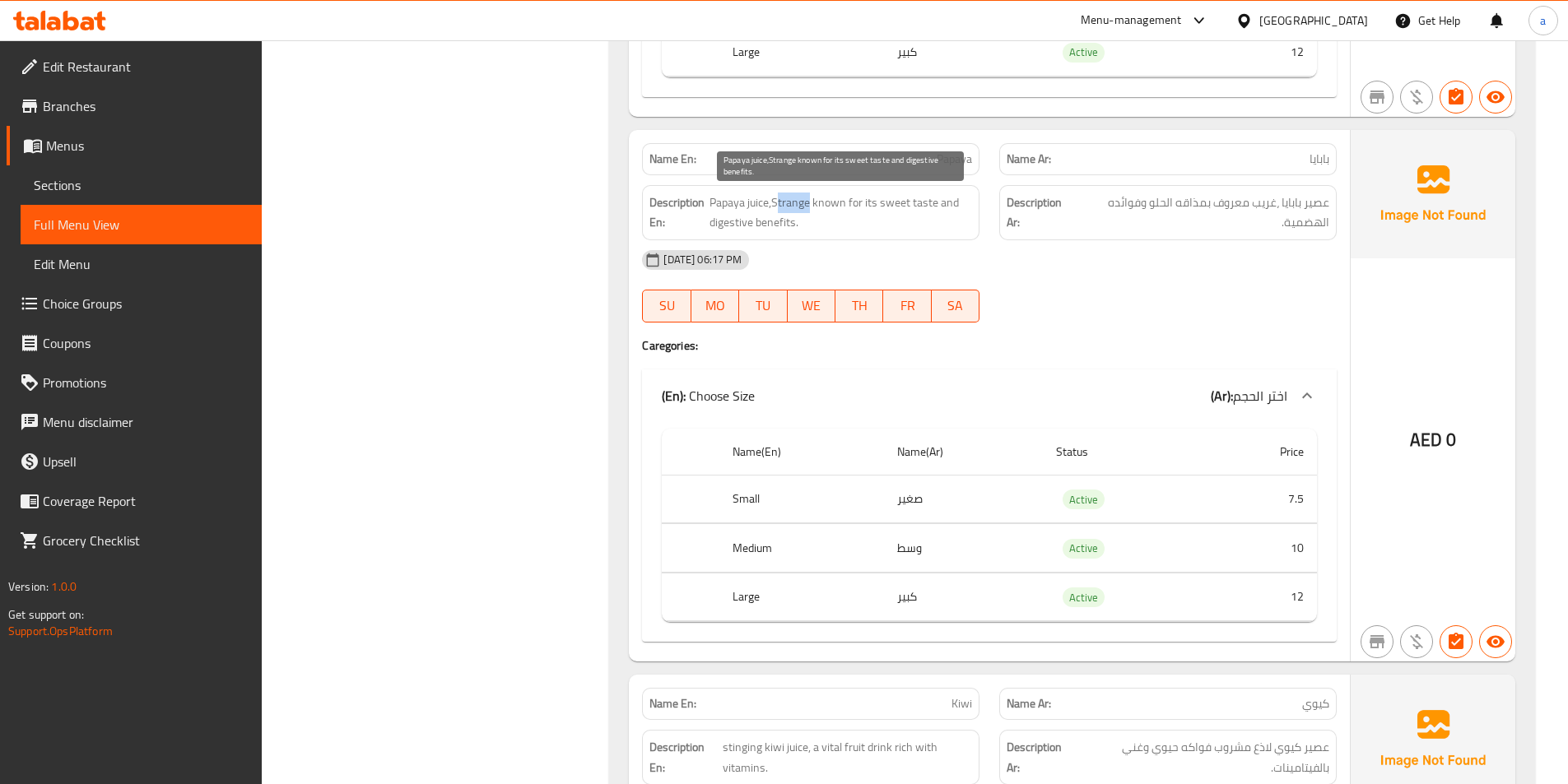
drag, startPoint x: 779, startPoint y: 206, endPoint x: 811, endPoint y: 205, distance: 32.0
click at [811, 205] on span "Papaya juice,Strange known for its sweet taste and digestive benefits." at bounding box center [841, 213] width 263 height 40
drag, startPoint x: 832, startPoint y: 207, endPoint x: 859, endPoint y: 207, distance: 27.0
click at [859, 207] on span "Papaya juice,Strange known for its sweet taste and digestive benefits." at bounding box center [841, 213] width 263 height 40
click at [926, 275] on div "[DATE] 06:17 PM" at bounding box center [989, 259] width 714 height 39
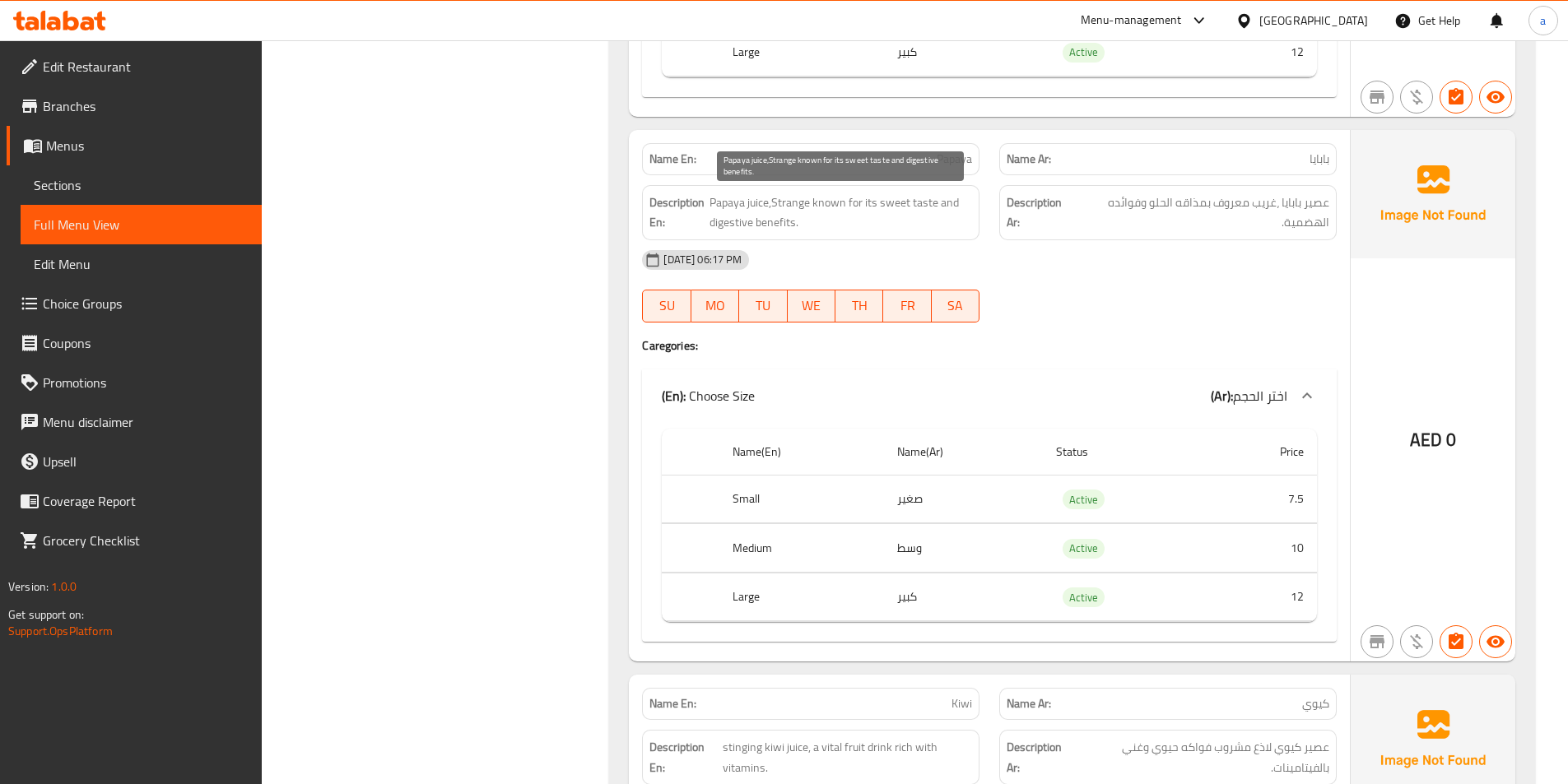
click at [781, 209] on span "Papaya juice,Strange known for its sweet taste and digestive benefits." at bounding box center [841, 213] width 263 height 40
click at [777, 205] on span "Papaya juice,Strange known for its sweet taste and digestive benefits." at bounding box center [841, 213] width 263 height 40
click at [779, 223] on span "Papaya juice,Strange known for its sweet taste and digestive benefits." at bounding box center [841, 213] width 263 height 40
copy span "Strange known for its sweet taste and digestive benefits"
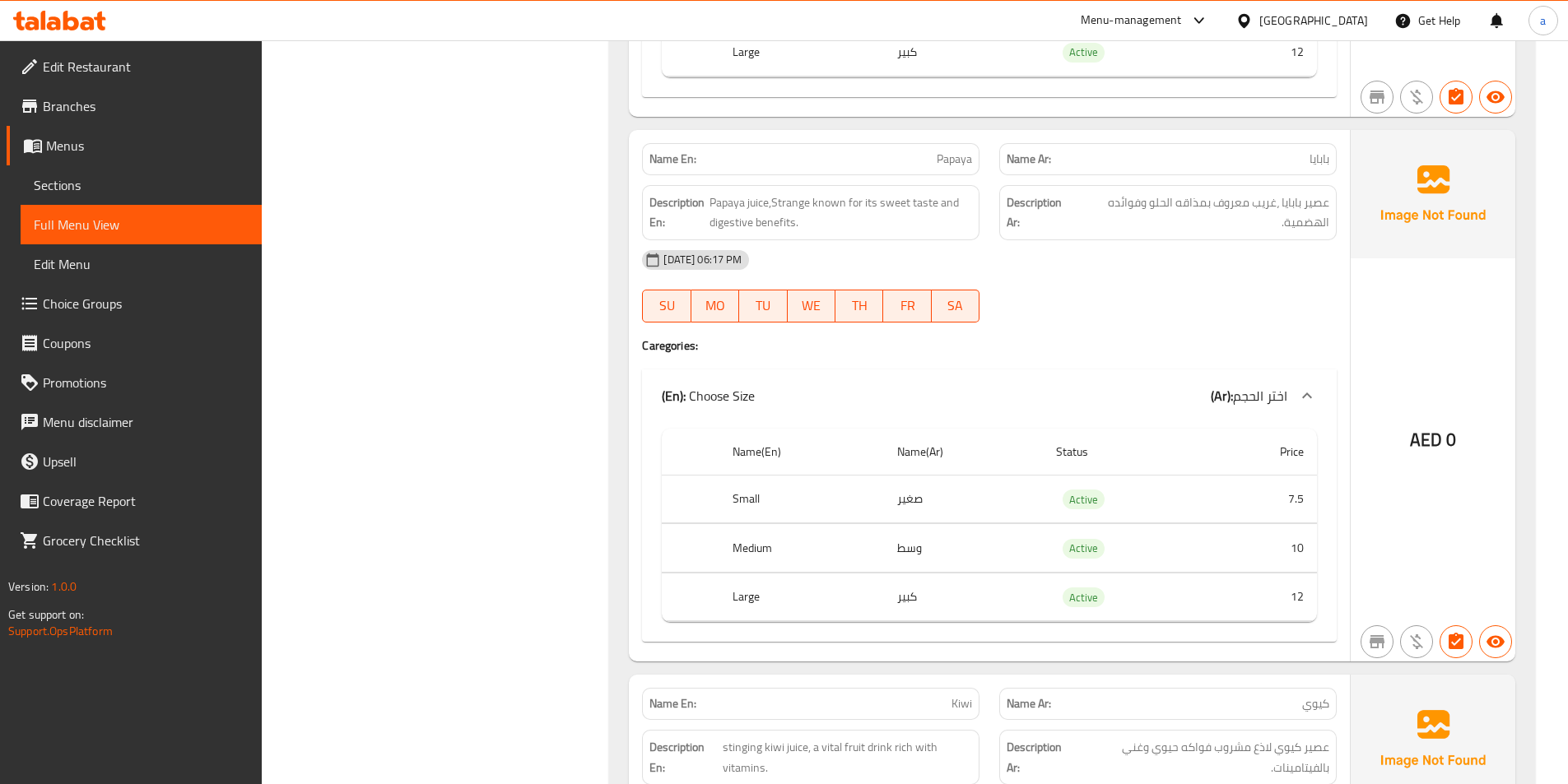
click at [1138, 330] on div at bounding box center [1168, 322] width 358 height 20
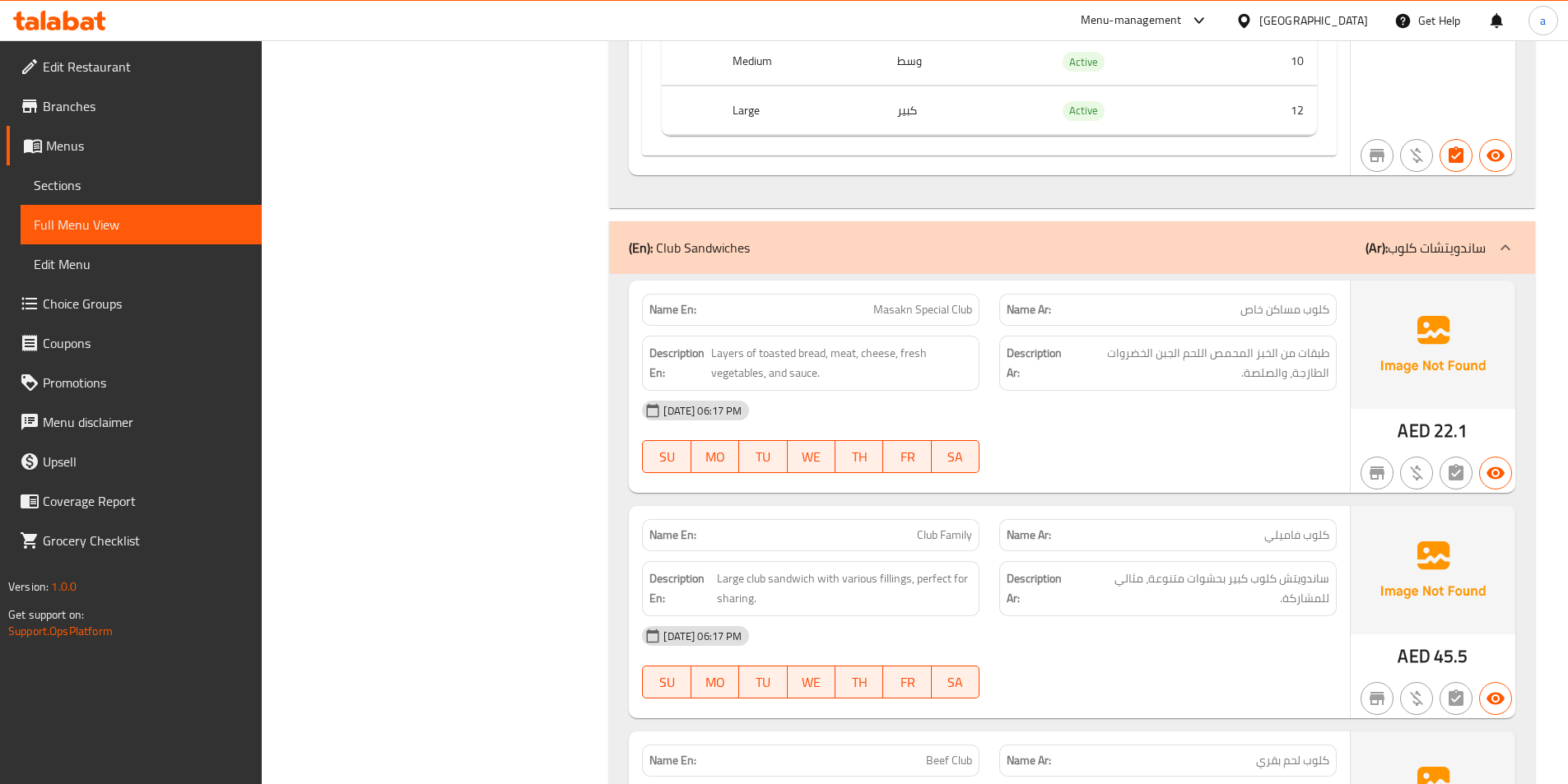
scroll to position [9296, 0]
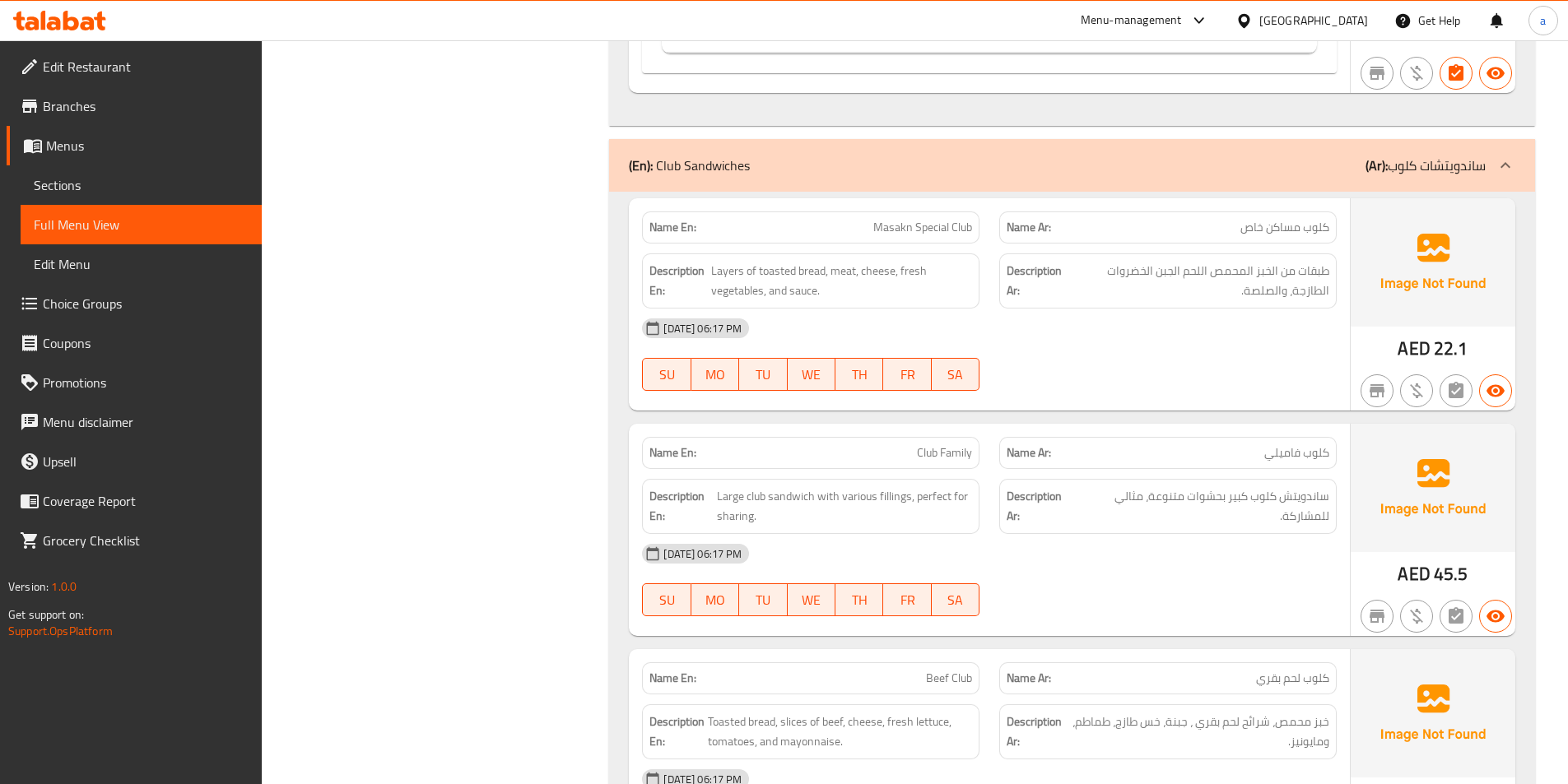
click at [921, 222] on span "Masakn Special Club" at bounding box center [922, 228] width 99 height 18
copy span "Masakn Special Club"
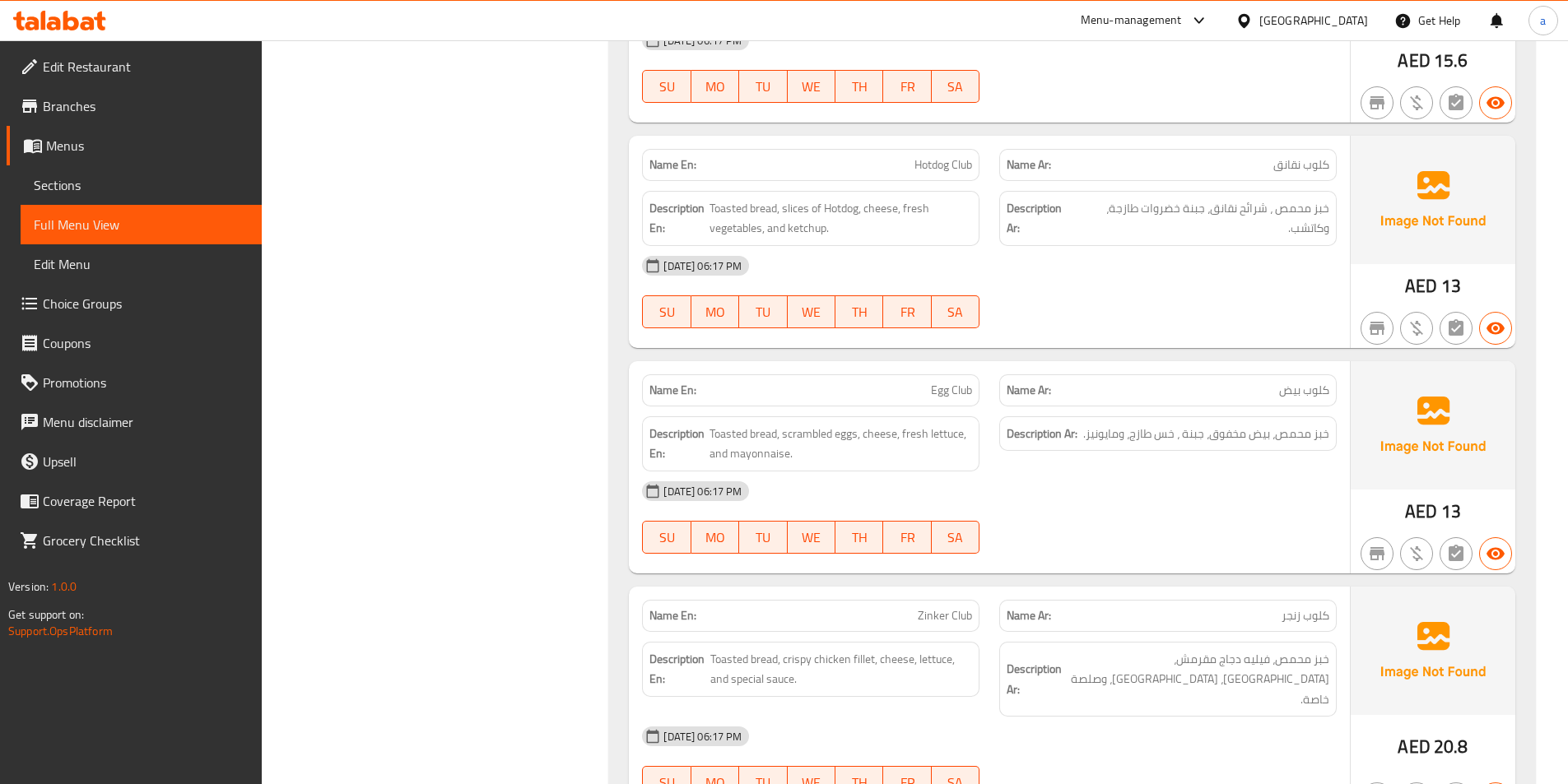
scroll to position [10037, 0]
click at [1291, 163] on span "كلوب نقانق" at bounding box center [1302, 164] width 56 height 18
click at [1290, 163] on span "كلوب نقانق" at bounding box center [1302, 164] width 56 height 18
copy span "كلوب نقانق"
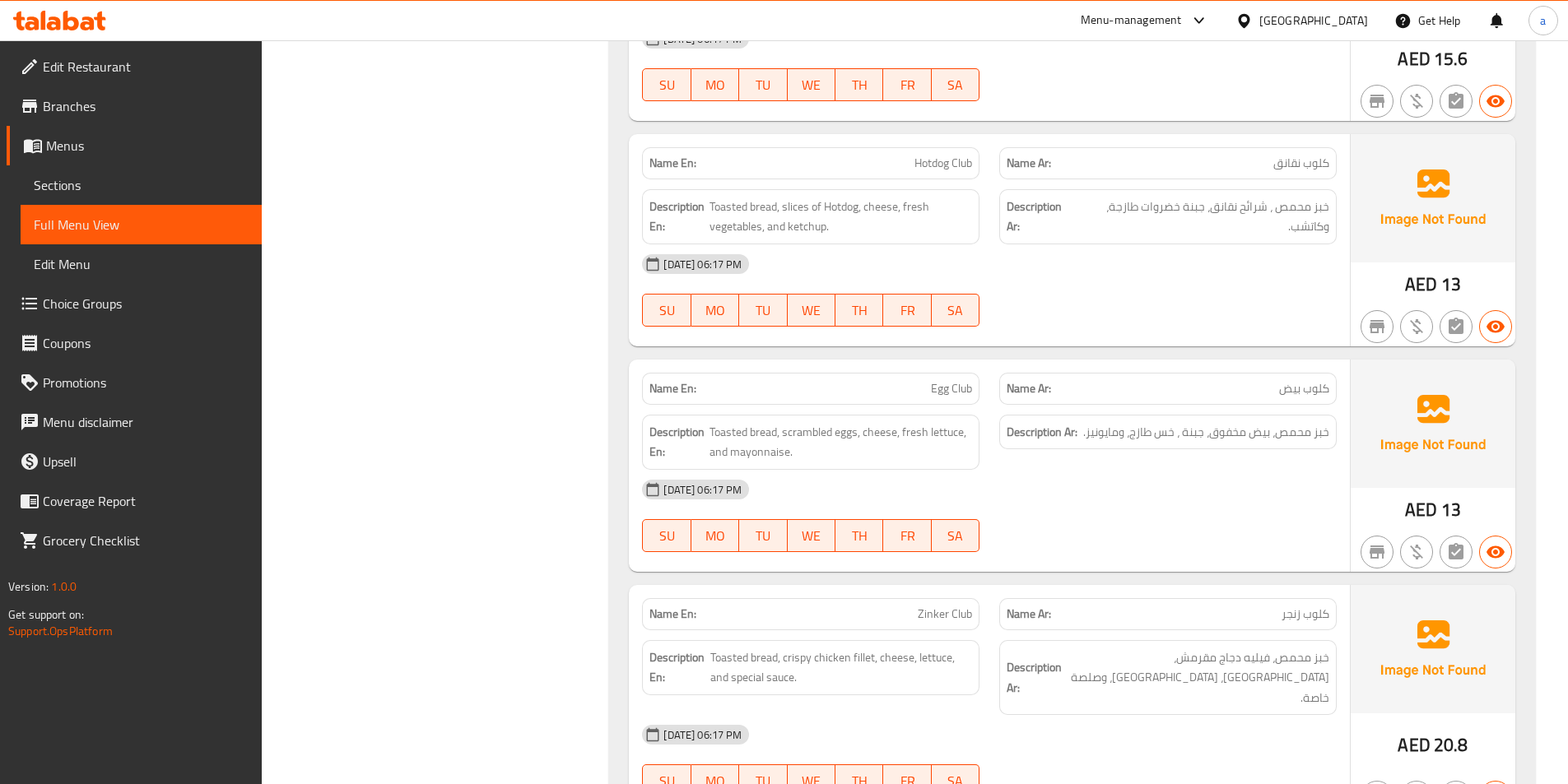
click at [1133, 237] on div "Description Ar: خبز محمص ، شرائح نقانق، جبنة خضروات طازجة، وكاتشب." at bounding box center [1167, 216] width 337 height 55
drag, startPoint x: 771, startPoint y: 217, endPoint x: 969, endPoint y: 208, distance: 198.2
click at [969, 208] on span "Toasted bread, slices of Hotdog, cheese, fresh vegetables, and ketchup." at bounding box center [841, 216] width 263 height 40
click at [920, 444] on span "Toasted bread, scrambled eggs, cheese, fresh lettuce, and mayonnaise." at bounding box center [841, 442] width 263 height 40
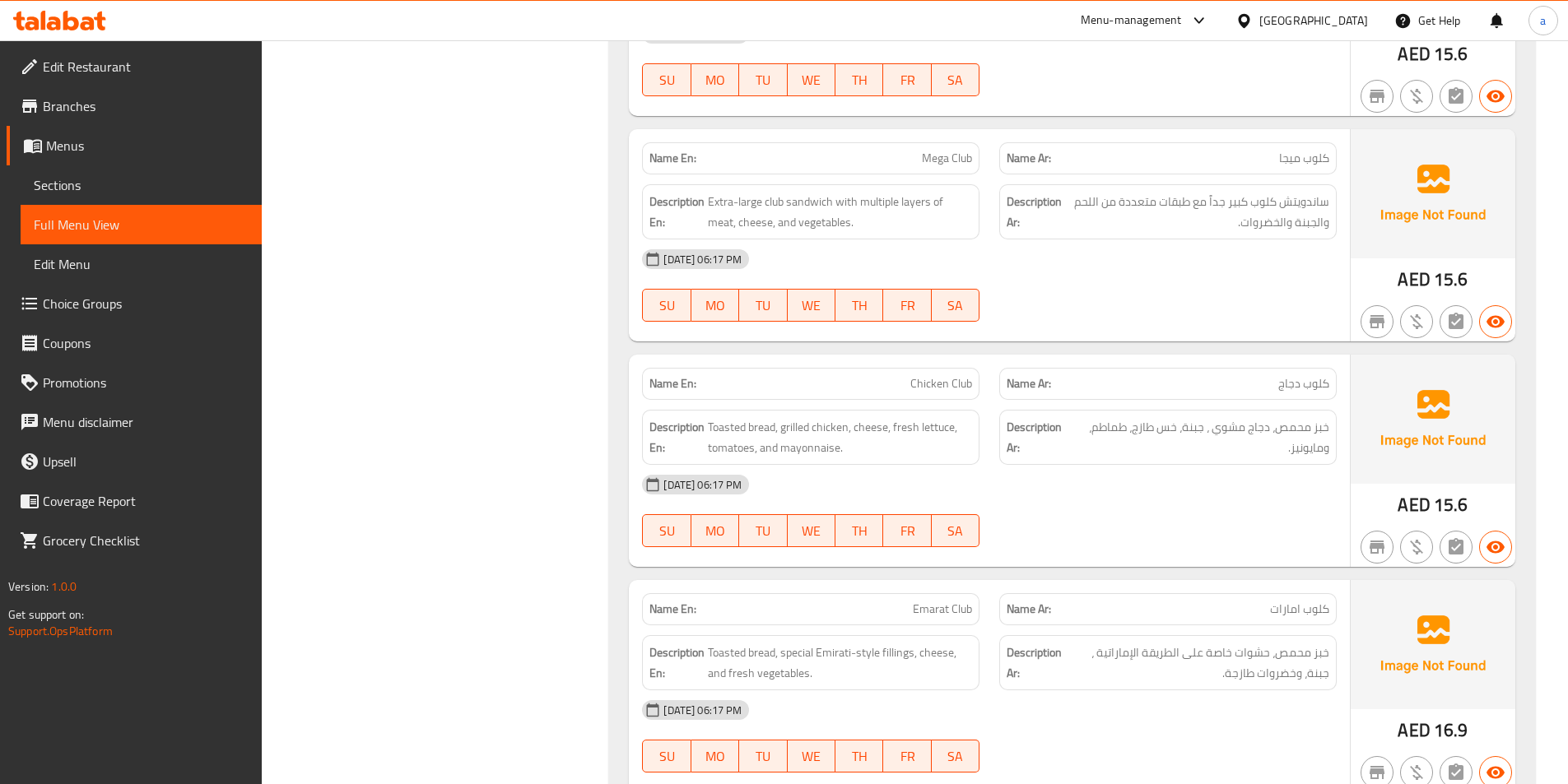
scroll to position [11270, 0]
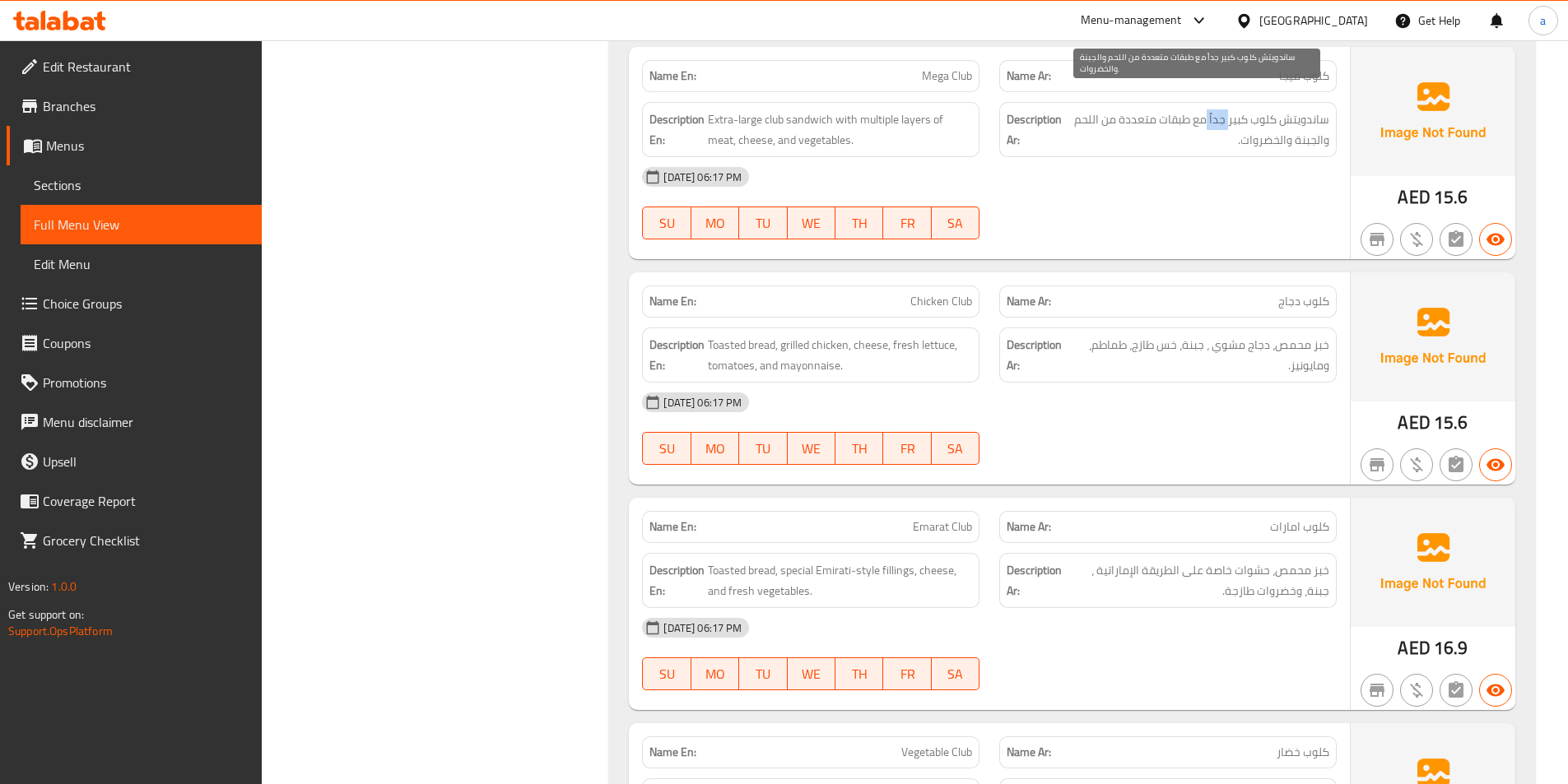
drag, startPoint x: 1208, startPoint y: 107, endPoint x: 1232, endPoint y: 107, distance: 24.0
click at [1232, 109] on span "ساندويتش كلوب كبير جداً مع طبقات متعددة من اللحم والجبنة والخضروات." at bounding box center [1196, 130] width 264 height 40
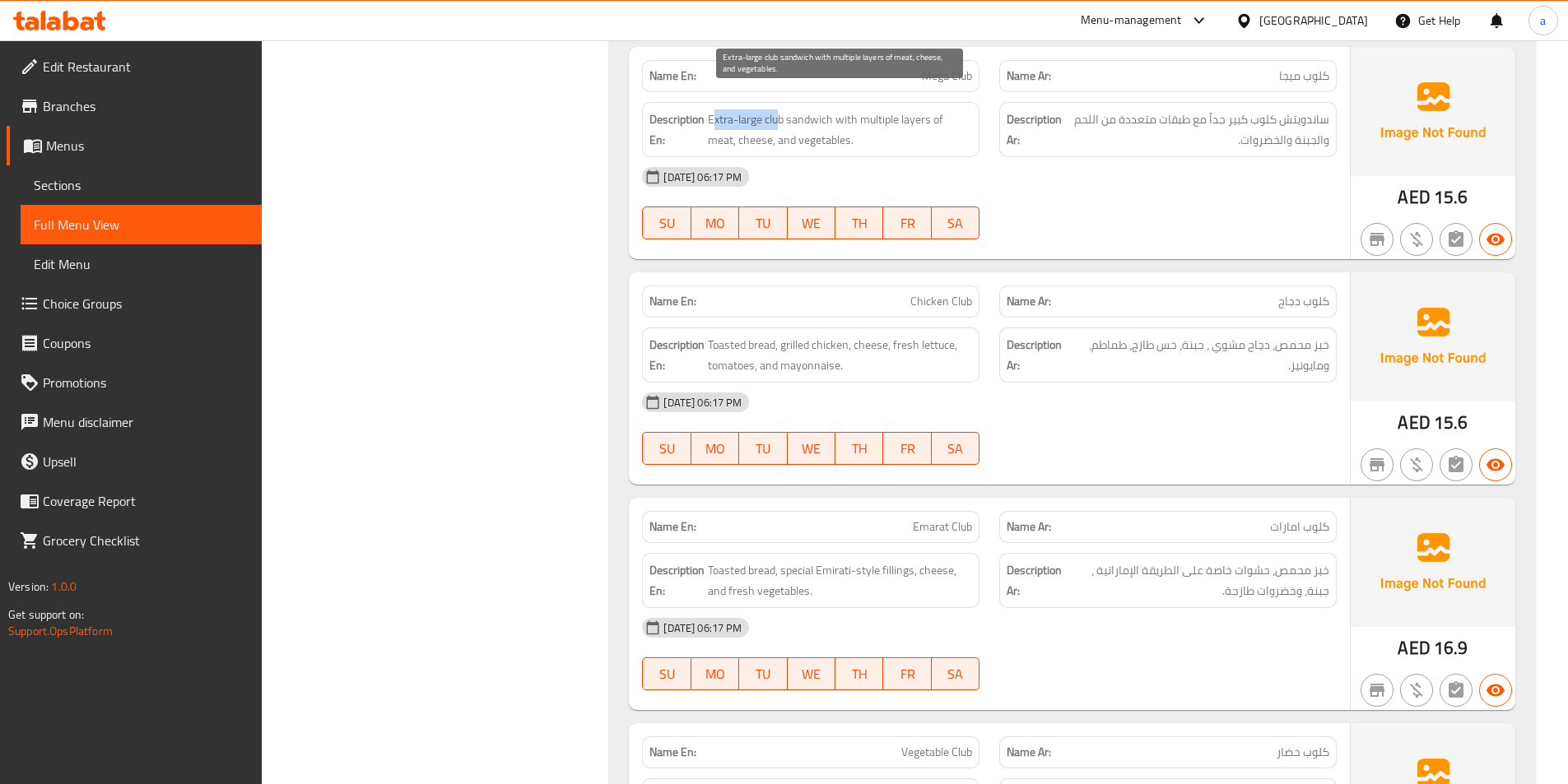
drag, startPoint x: 711, startPoint y: 95, endPoint x: 778, endPoint y: 95, distance: 67.0
click at [778, 109] on span "Extra-large club sandwich with multiple layers of meat, cheese, and vegetables." at bounding box center [840, 130] width 264 height 40
click at [896, 157] on div "[DATE] 06:17 PM" at bounding box center [989, 176] width 714 height 39
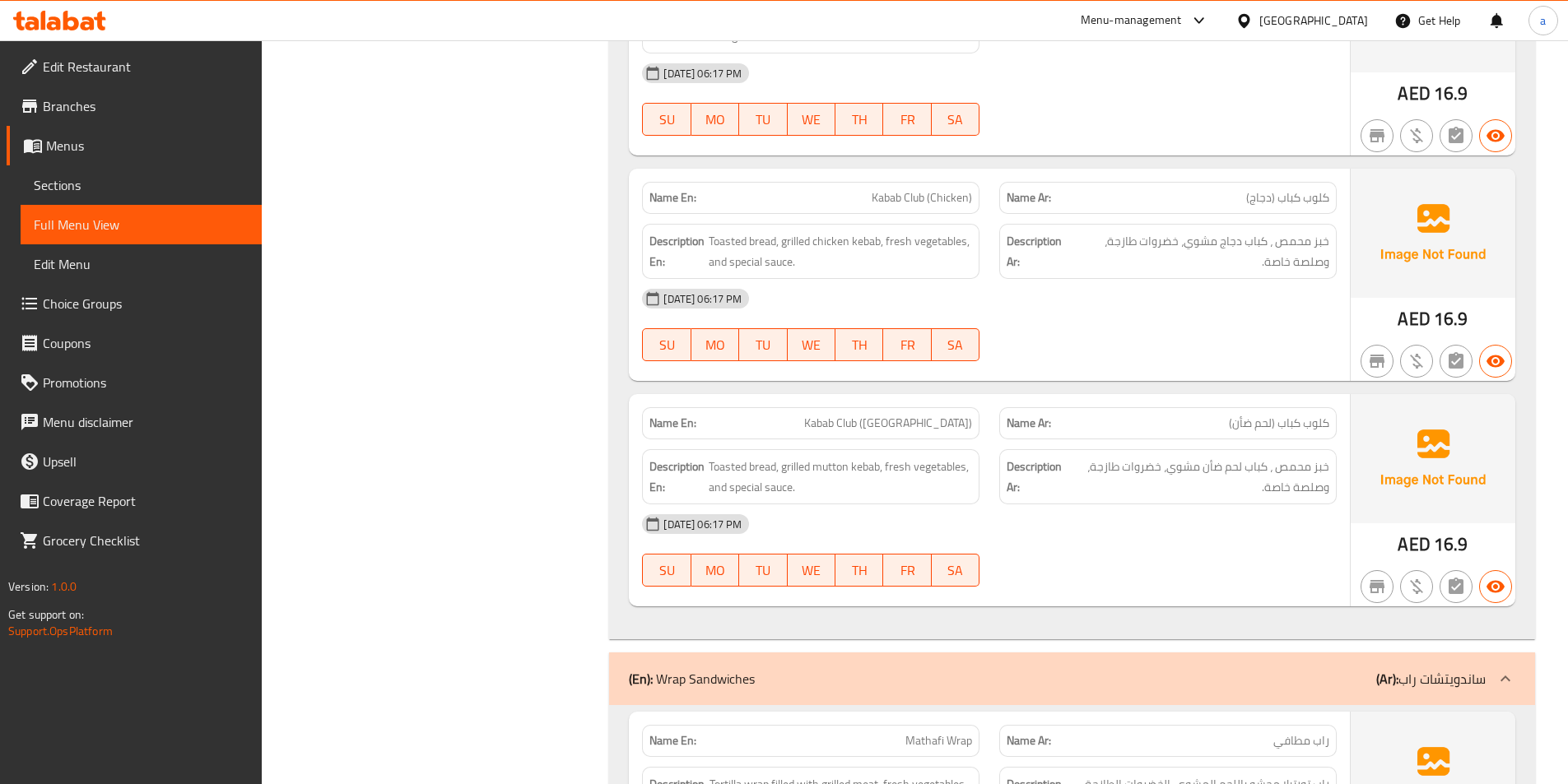
scroll to position [12340, 0]
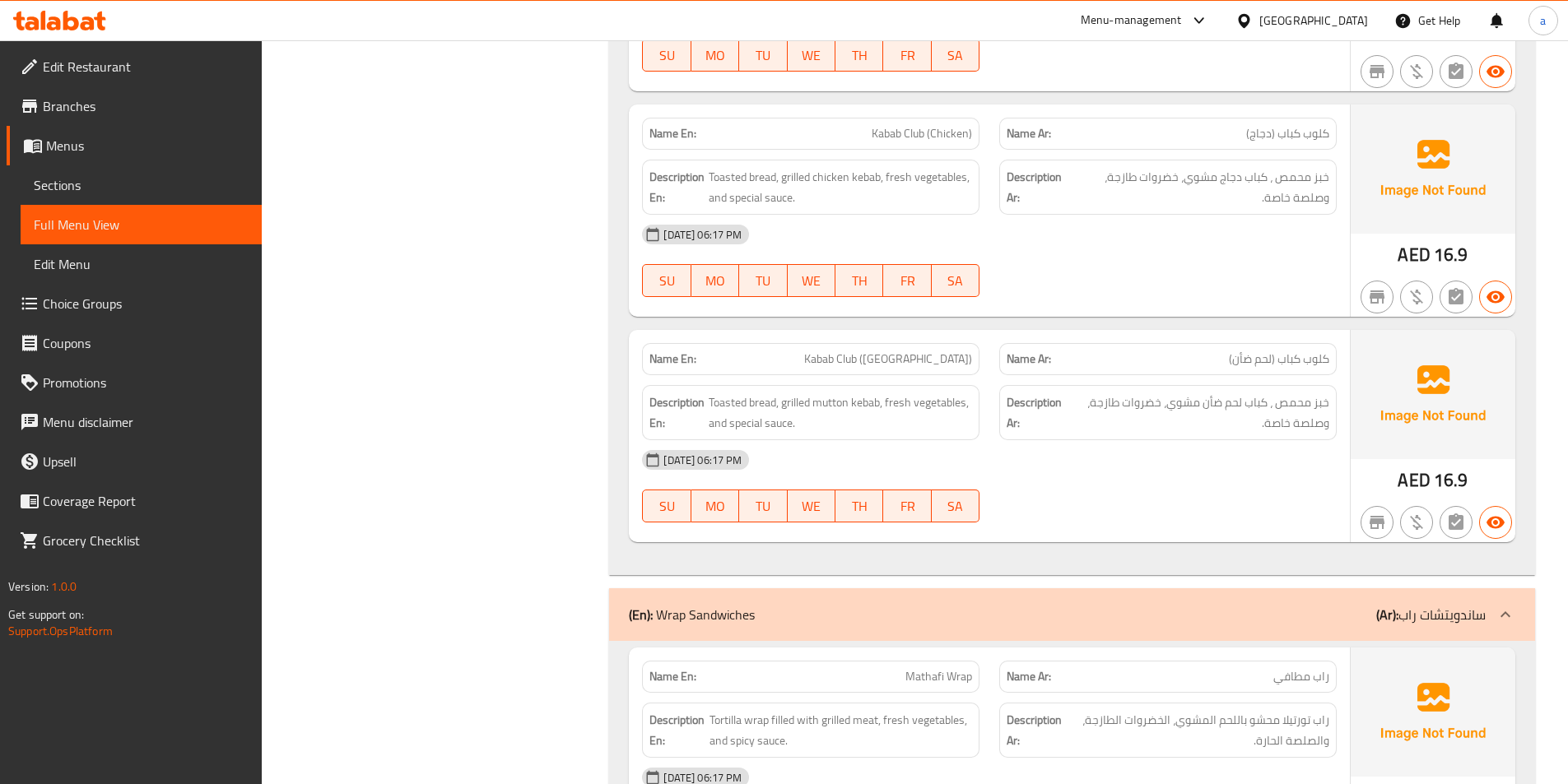
click at [943, 350] on span "Kabab Club (Mutton)" at bounding box center [889, 359] width 168 height 18
copy span "Mutton"
click at [954, 350] on span "Kabab Club (Mutton)" at bounding box center [889, 359] width 168 height 18
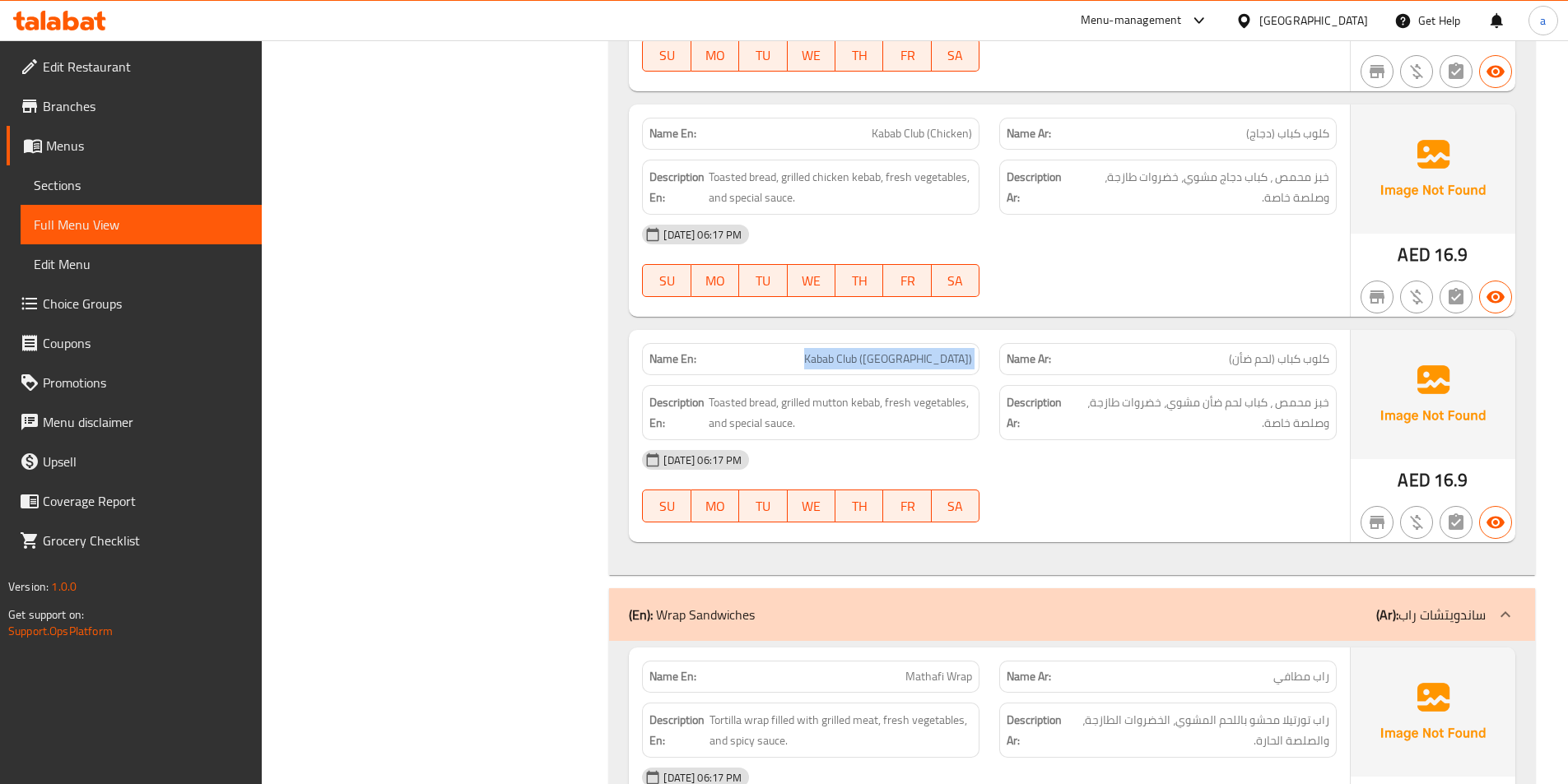
click at [954, 350] on span "Kabab Club (Mutton)" at bounding box center [889, 359] width 168 height 18
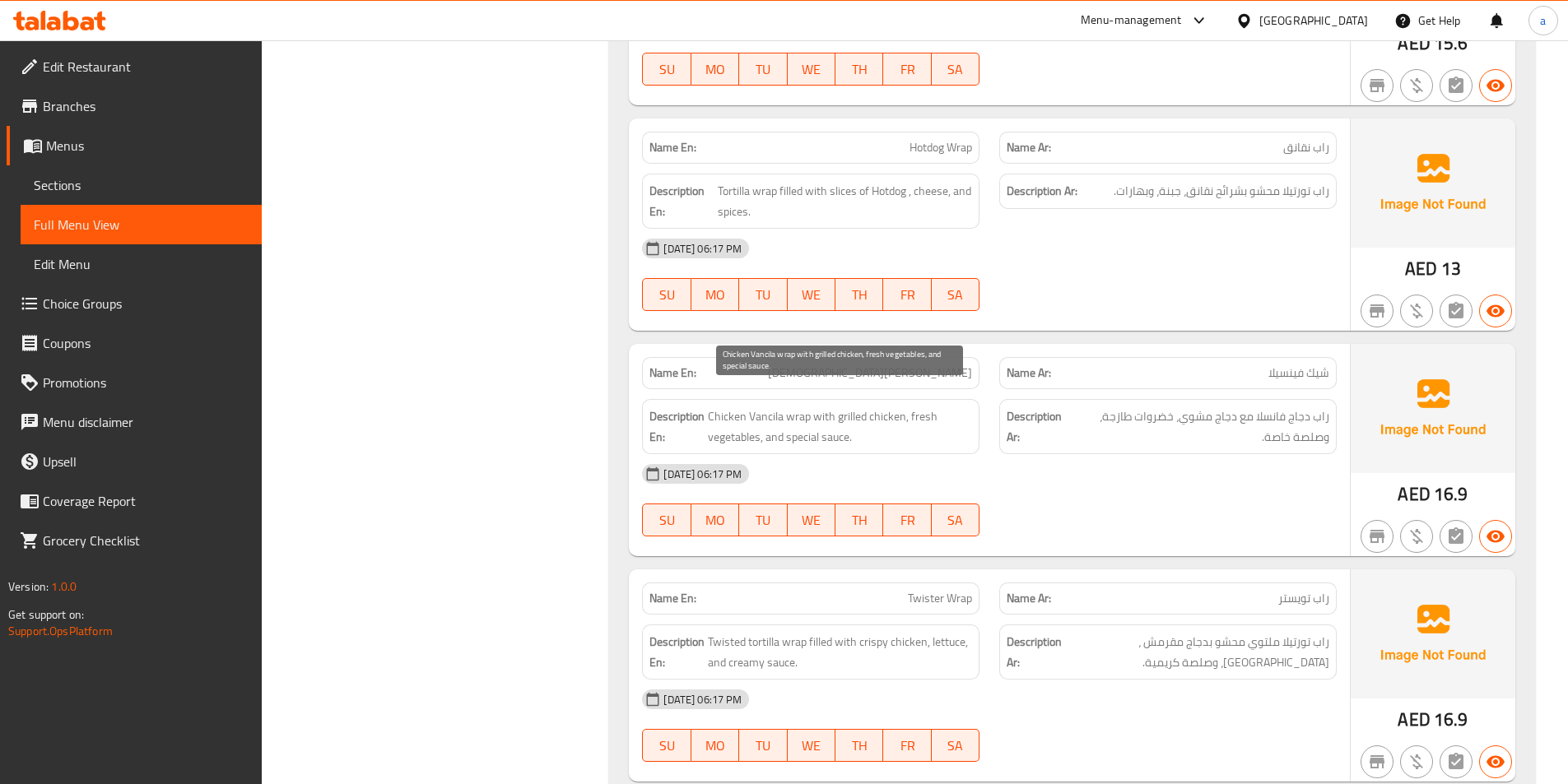
scroll to position [14232, 0]
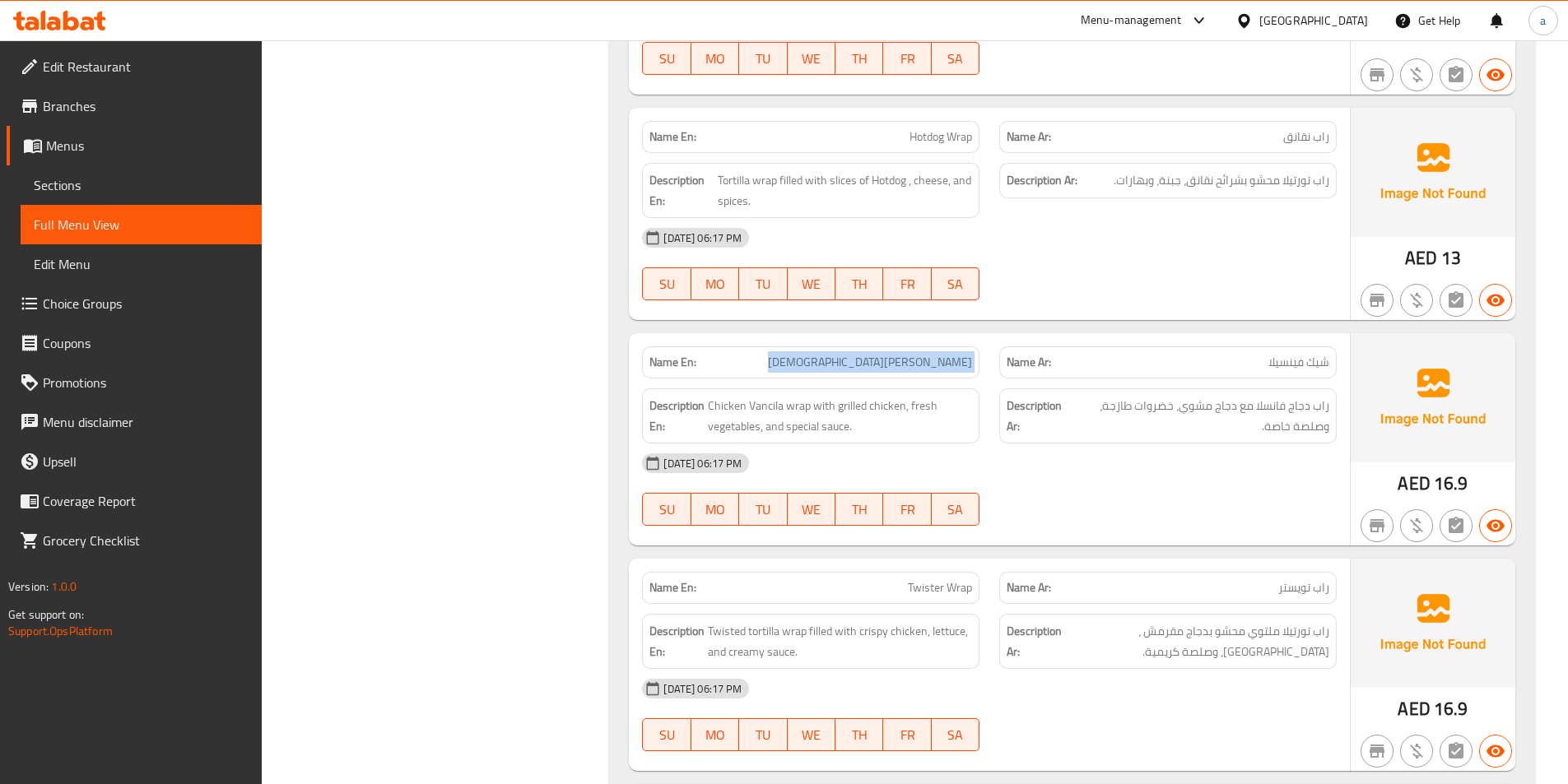
drag, startPoint x: 895, startPoint y: 334, endPoint x: 1004, endPoint y: 346, distance: 109.7
click at [1001, 346] on div "Name En: Chick Vancila Name Ar: شيك فینسیلا" at bounding box center [989, 362] width 714 height 52
click at [828, 396] on span "Chicken Vancila wrap with grilled chicken, fresh vegetables, and special sauce." at bounding box center [840, 416] width 264 height 40
click at [1281, 396] on span "راب دجاج فانسلا مع دجاج مشوي، خضروات طازجة، وصلصة خاصة." at bounding box center [1200, 416] width 259 height 40
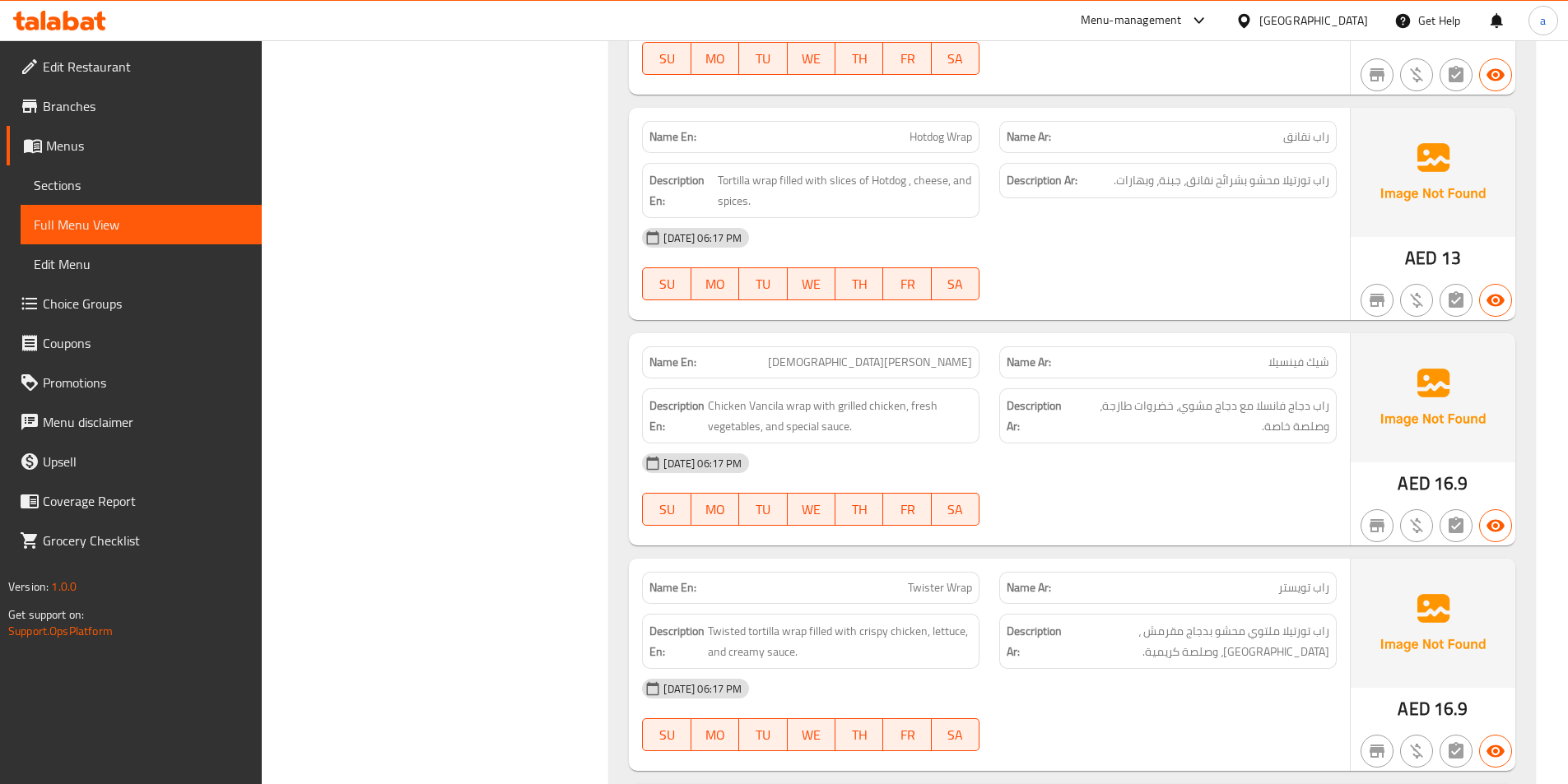
drag, startPoint x: 585, startPoint y: 750, endPoint x: 1288, endPoint y: 335, distance: 816.4
click at [1288, 354] on span "شيك فینسیلا" at bounding box center [1298, 363] width 60 height 18
click at [1285, 353] on div "Name Ar: شيك فینسیلا" at bounding box center [1167, 362] width 337 height 32
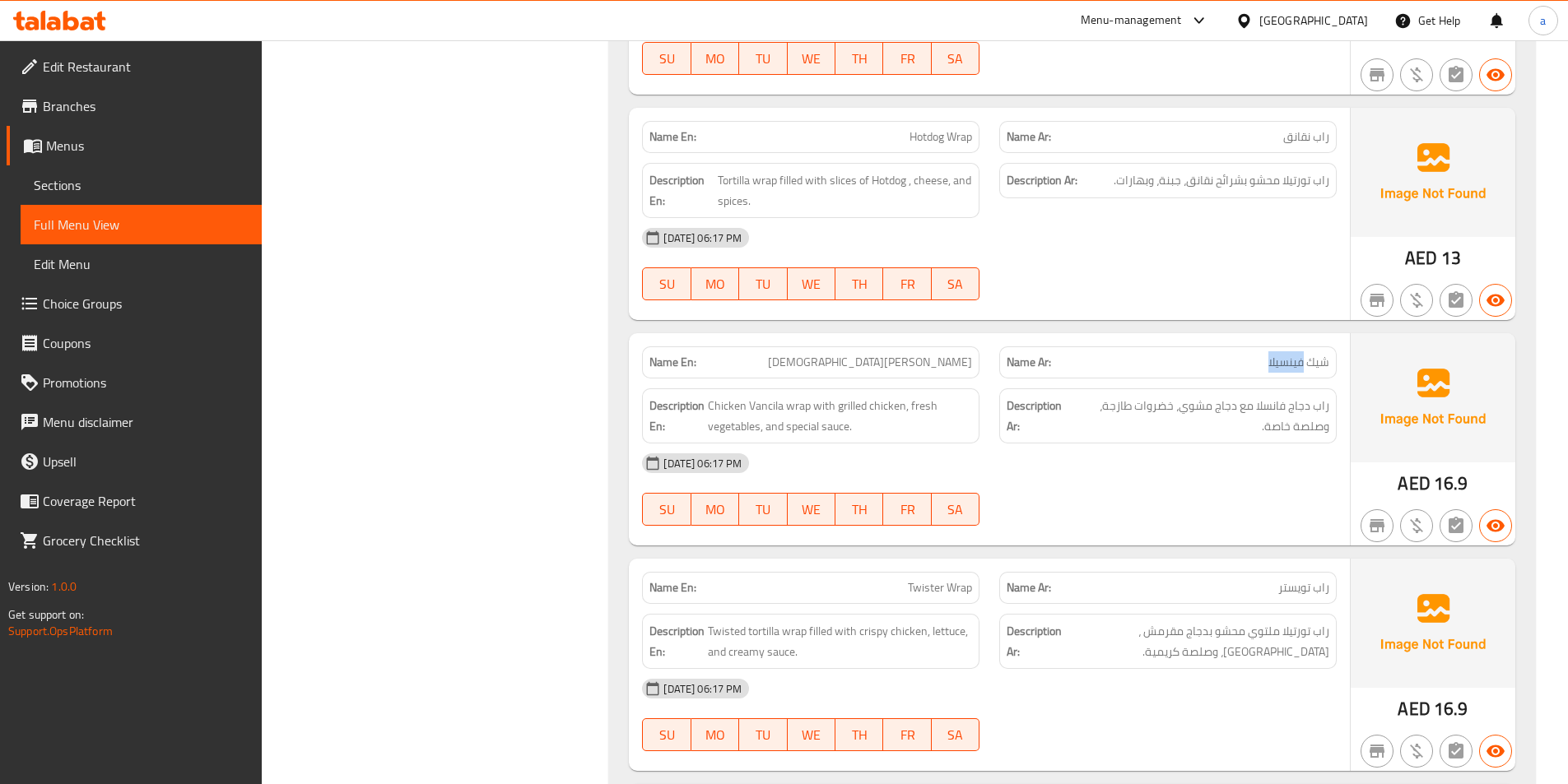
click at [1285, 353] on div "Name Ar: شيك فینسیلا" at bounding box center [1167, 362] width 337 height 32
click at [936, 354] on span "[DEMOGRAPHIC_DATA][PERSON_NAME]" at bounding box center [869, 363] width 204 height 18
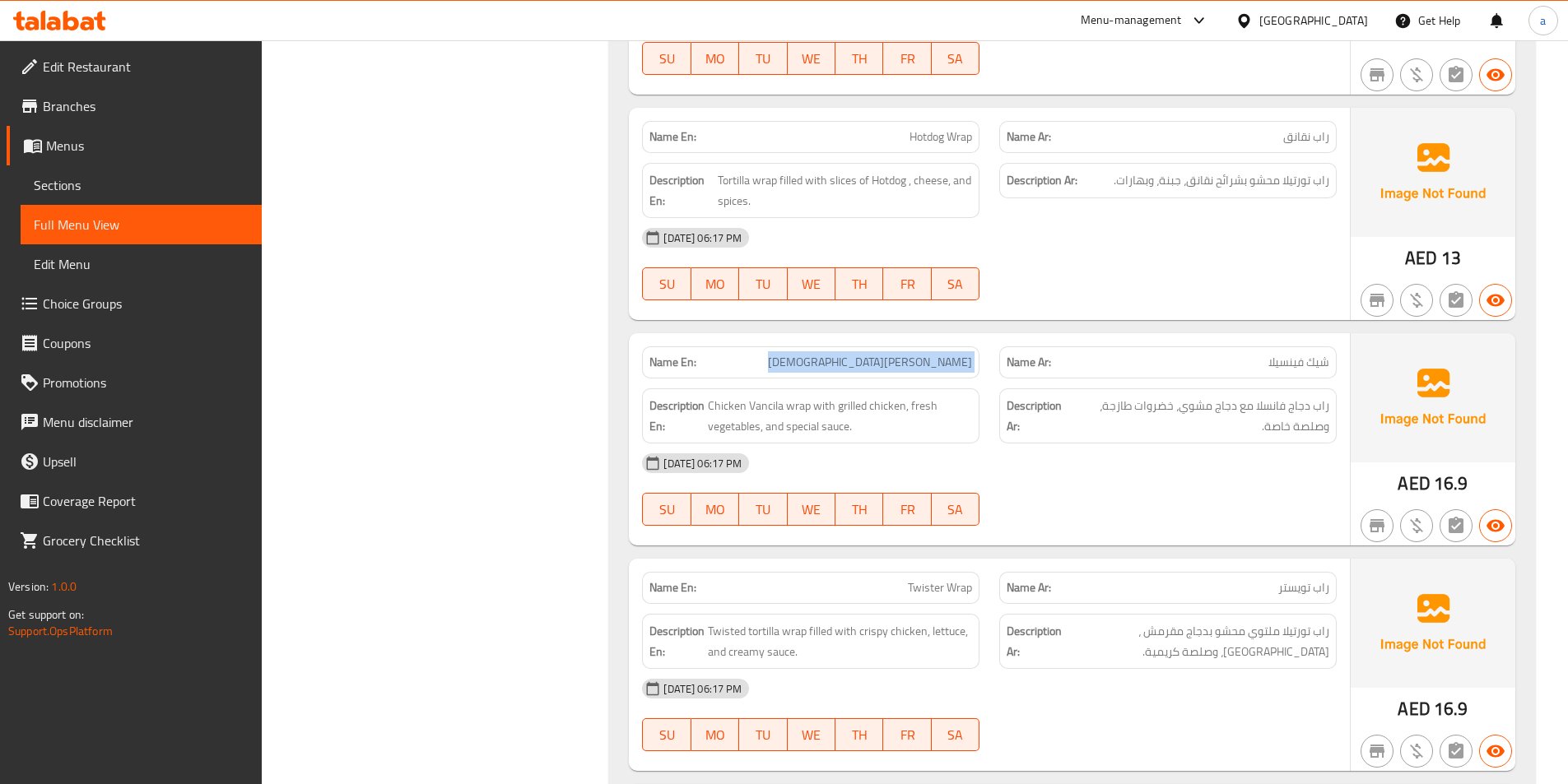
copy span "[DEMOGRAPHIC_DATA][PERSON_NAME]"
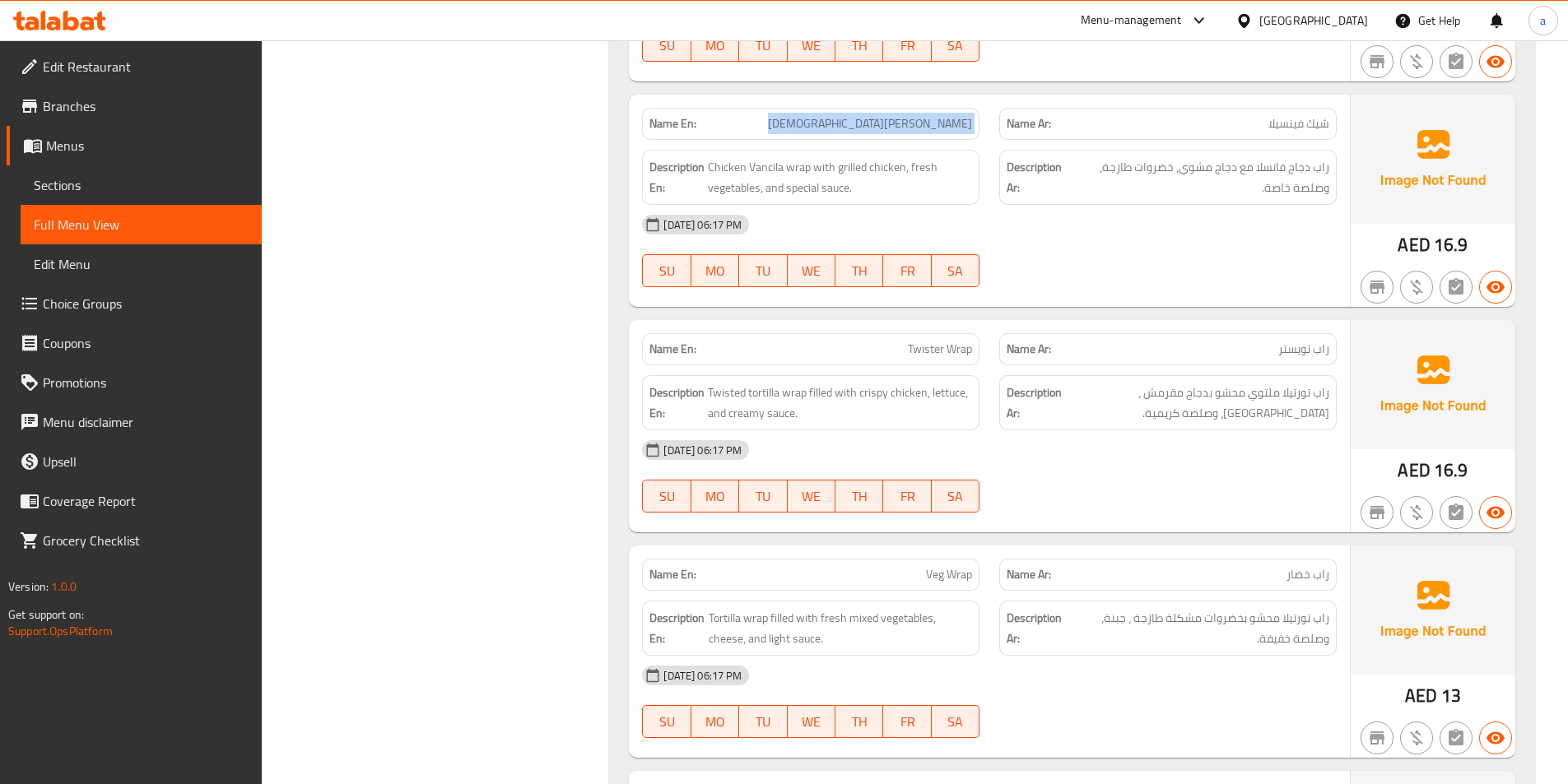
scroll to position [14479, 0]
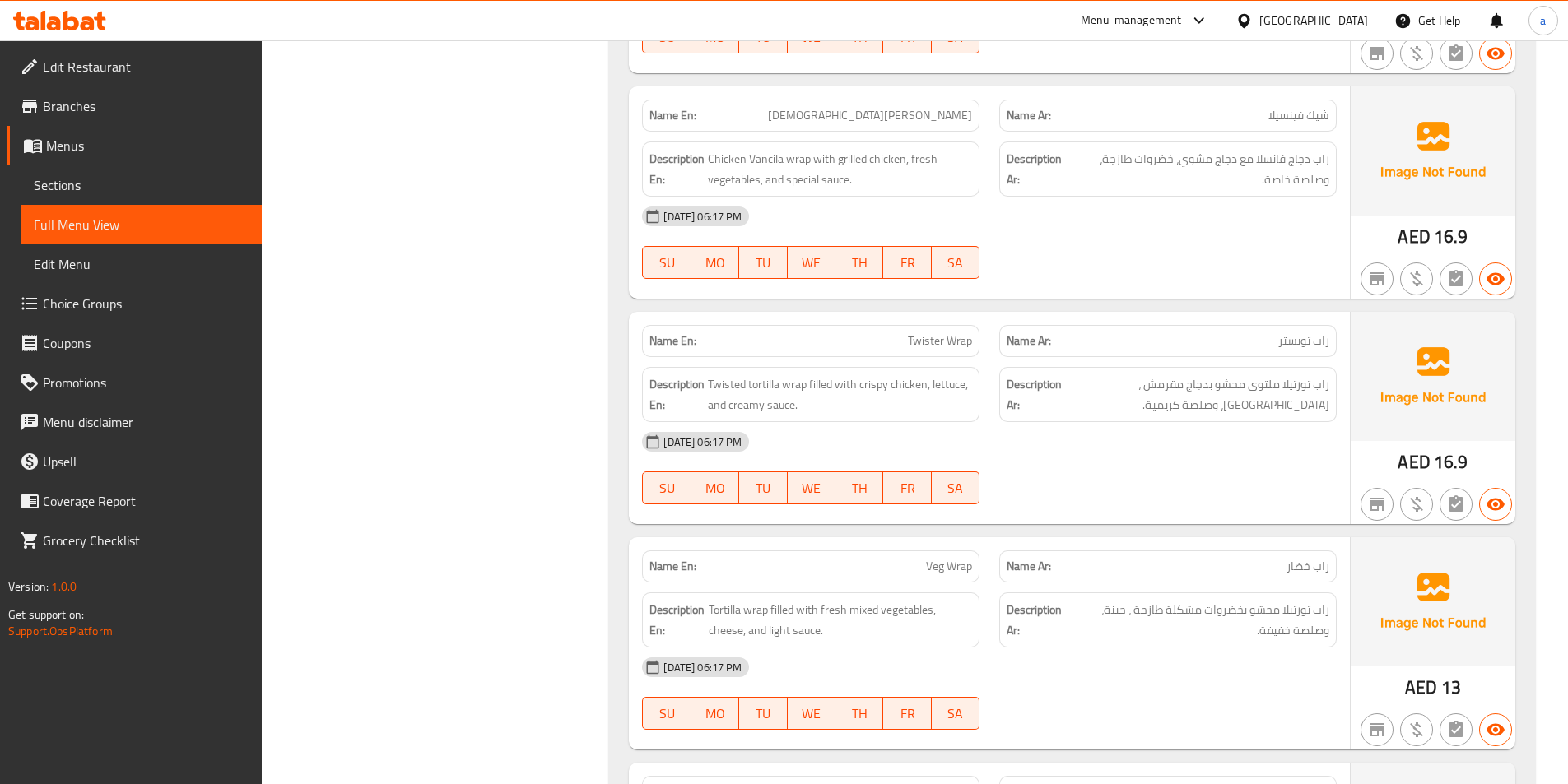
click at [1131, 449] on div "13-10-2025 06:17 PM SU MO TU WE TH FR SA" at bounding box center [989, 468] width 714 height 92
click at [704, 374] on strong "Description En:" at bounding box center [677, 394] width 55 height 40
click at [718, 374] on span "Twisted tortilla wrap filled with crispy chicken, lettuce, and creamy sauce." at bounding box center [840, 394] width 264 height 40
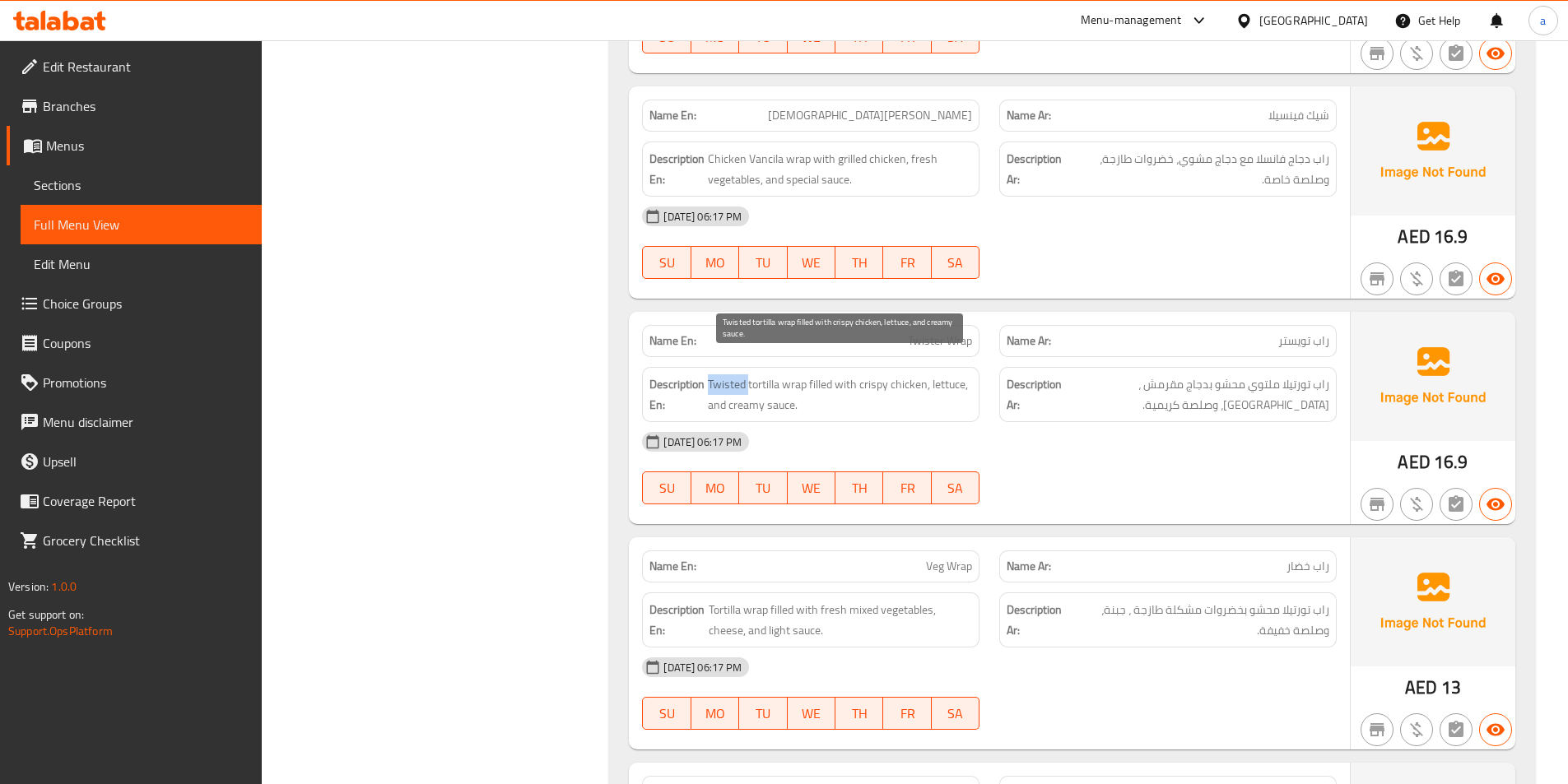
click at [718, 374] on span "Twisted tortilla wrap filled with crispy chicken, lettuce, and creamy sauce." at bounding box center [840, 394] width 264 height 40
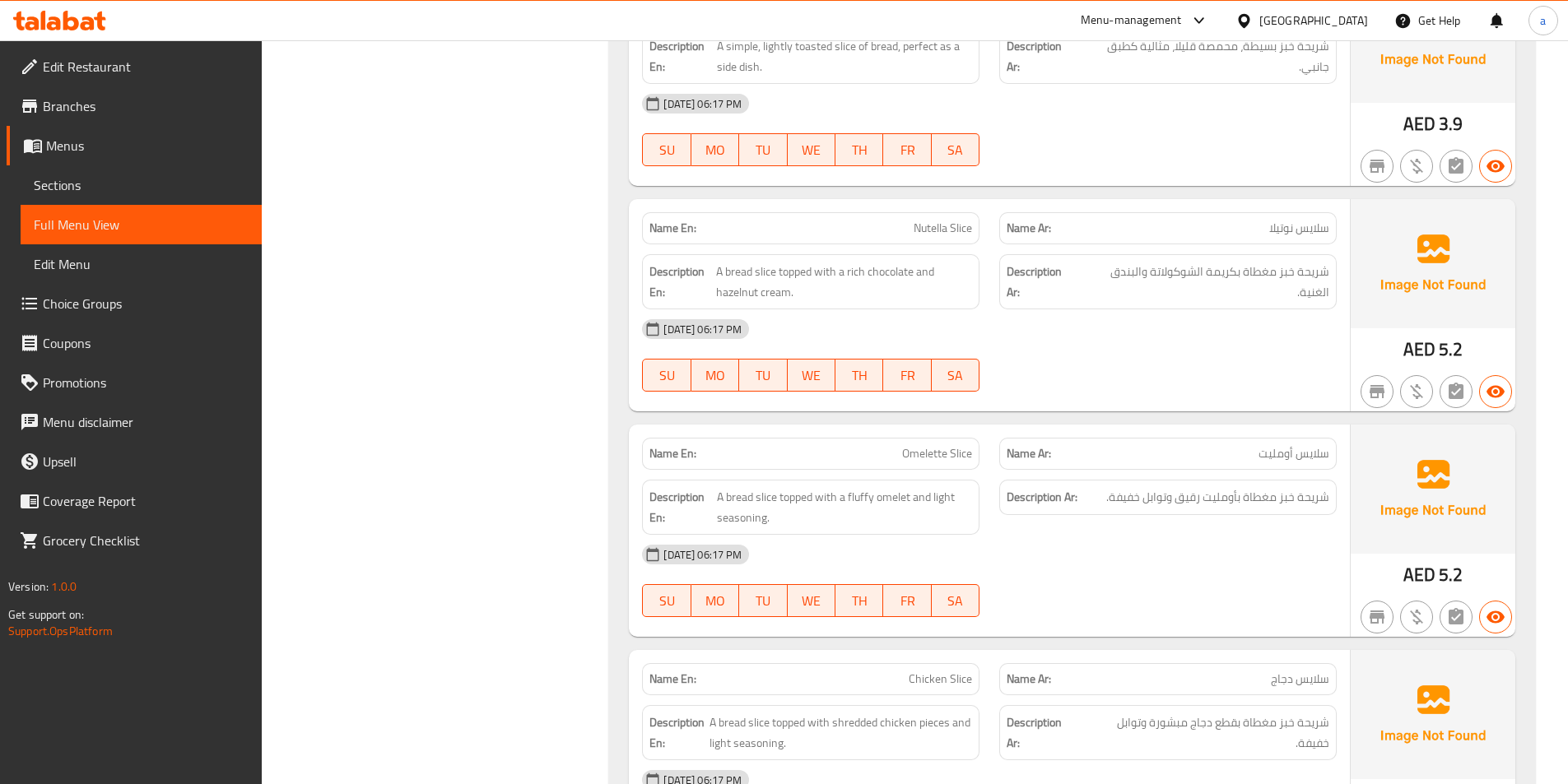
scroll to position [15384, 0]
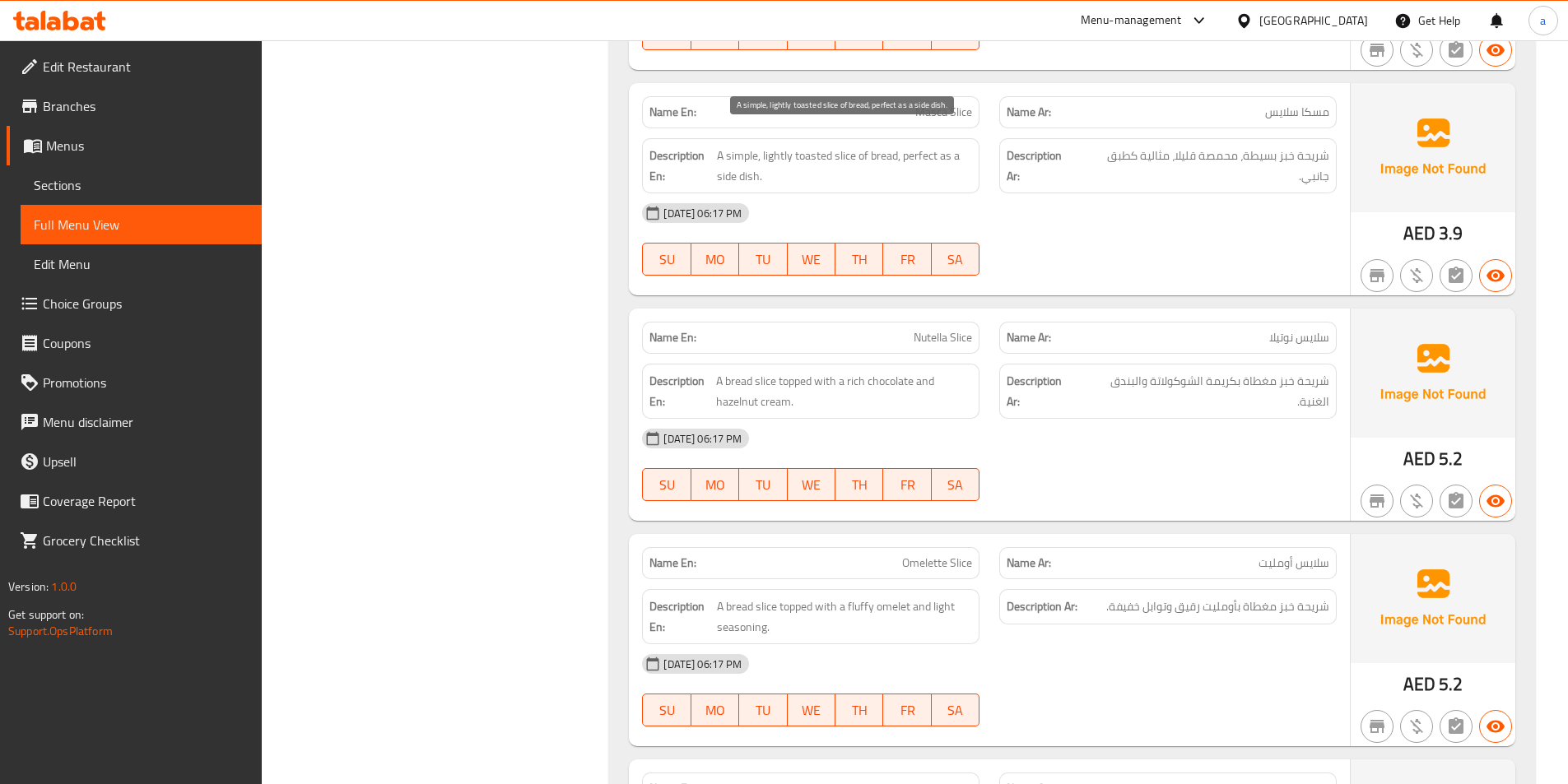
click at [855, 145] on span "A simple, lightly toasted slice of bread, perfect as a side dish." at bounding box center [844, 166] width 255 height 40
click at [880, 145] on span "A simple, lightly toasted slice of bread, perfect as a side dish." at bounding box center [844, 166] width 255 height 40
click at [882, 145] on span "A simple, lightly toasted slice of bread, perfect as a side dish." at bounding box center [844, 166] width 255 height 40
click at [740, 145] on span "A simple, lightly toasted slice of bread, perfect as a side dish." at bounding box center [844, 166] width 255 height 40
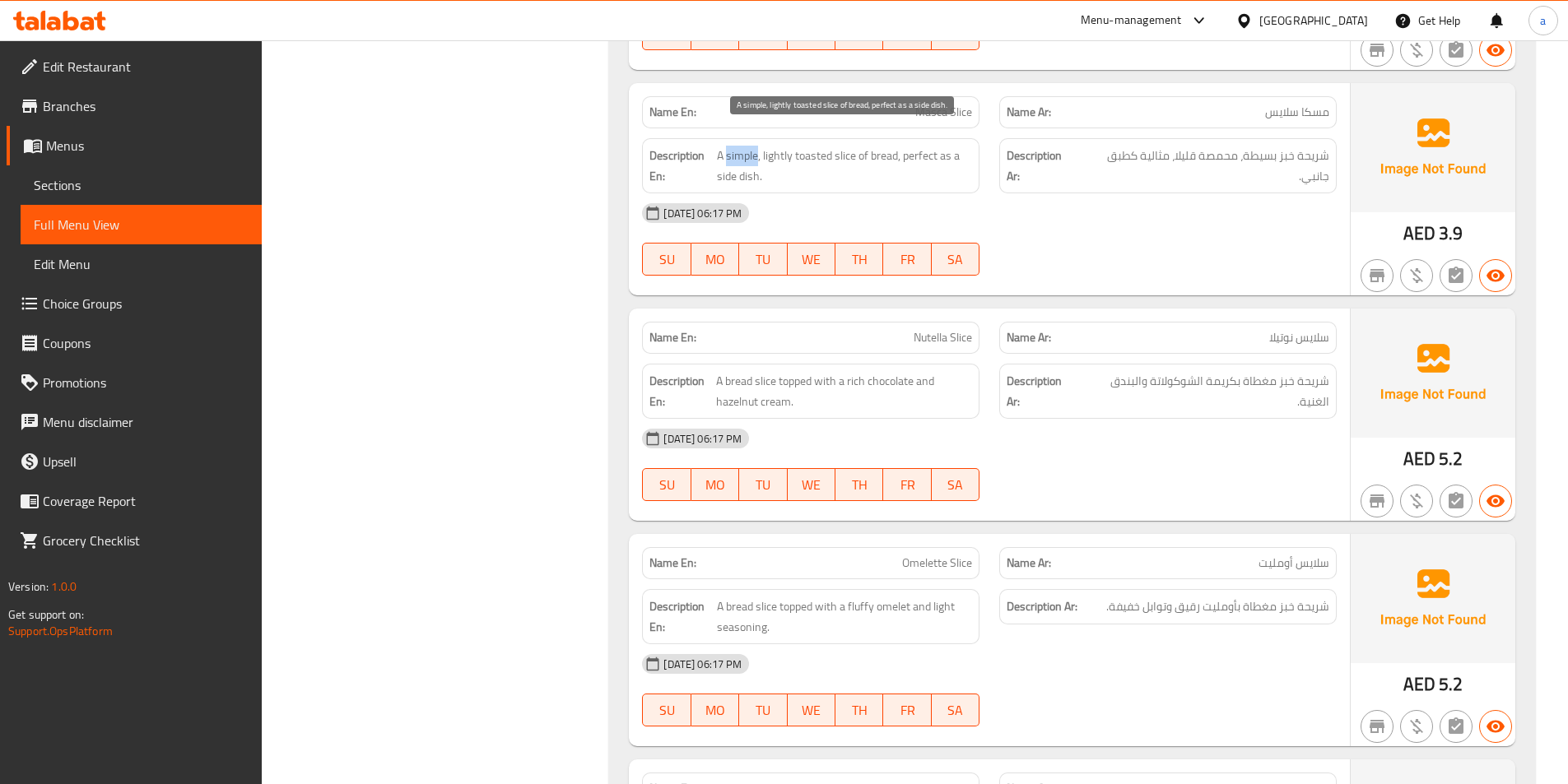
click at [740, 145] on span "A simple, lightly toasted slice of bread, perfect as a side dish." at bounding box center [844, 166] width 255 height 40
click at [783, 145] on span "A simple, lightly toasted slice of bread, perfect as a side dish." at bounding box center [844, 166] width 255 height 40
click at [803, 145] on span "A simple, lightly toasted slice of bread, perfect as a side dish." at bounding box center [844, 166] width 255 height 40
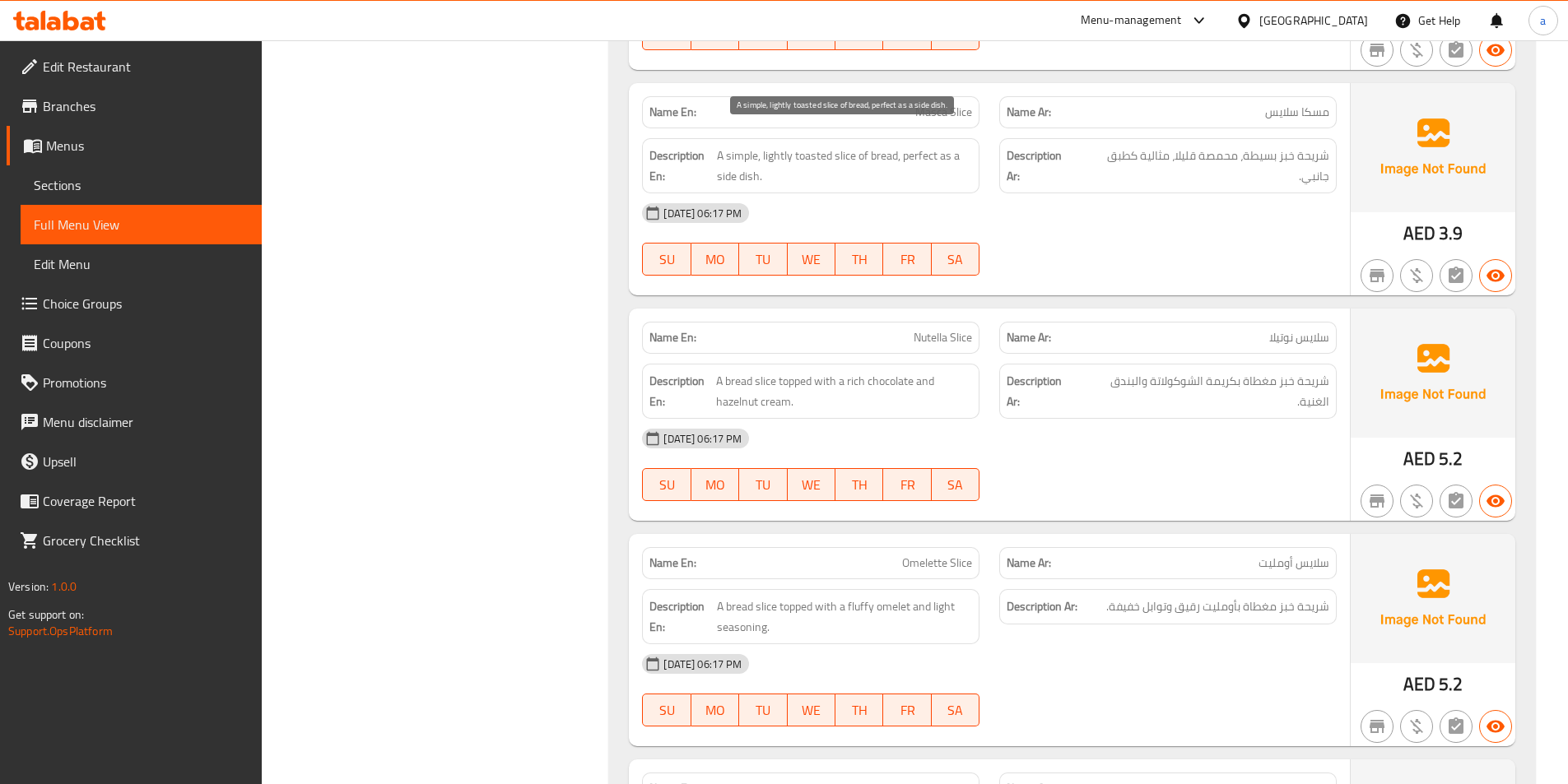
click at [777, 145] on span "A simple, lightly toasted slice of bread, perfect as a side dish." at bounding box center [844, 166] width 255 height 40
click at [924, 145] on span "A simple, lightly toasted slice of bread, perfect as a side dish." at bounding box center [844, 166] width 255 height 40
click at [956, 145] on span "A simple, lightly toasted slice of bread, perfect as a side dish." at bounding box center [844, 166] width 255 height 40
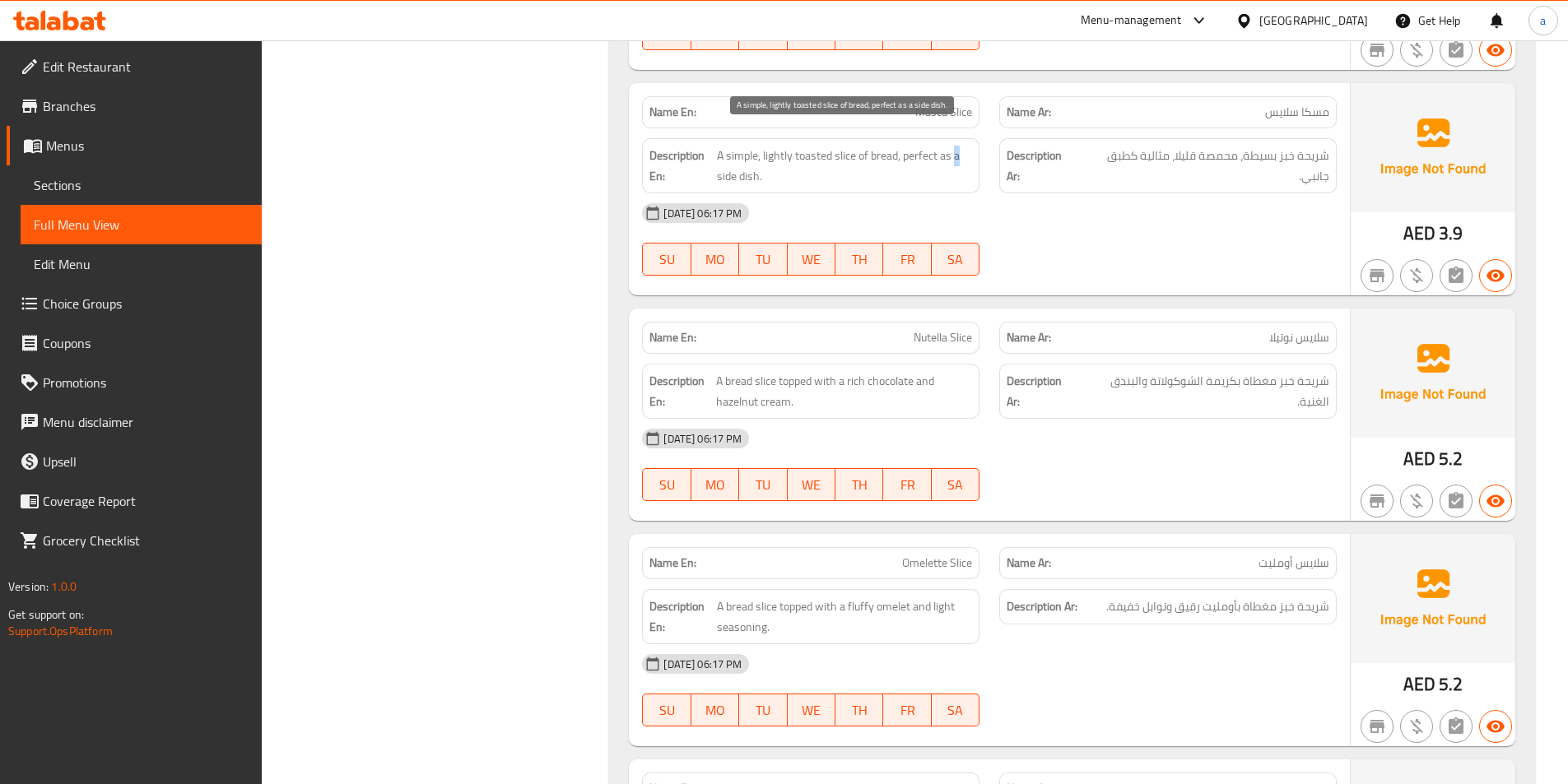
click at [956, 145] on span "A simple, lightly toasted slice of bread, perfect as a side dish." at bounding box center [844, 166] width 255 height 40
click at [732, 166] on span "A simple, lightly toasted slice of bread, perfect as a side dish." at bounding box center [844, 166] width 255 height 40
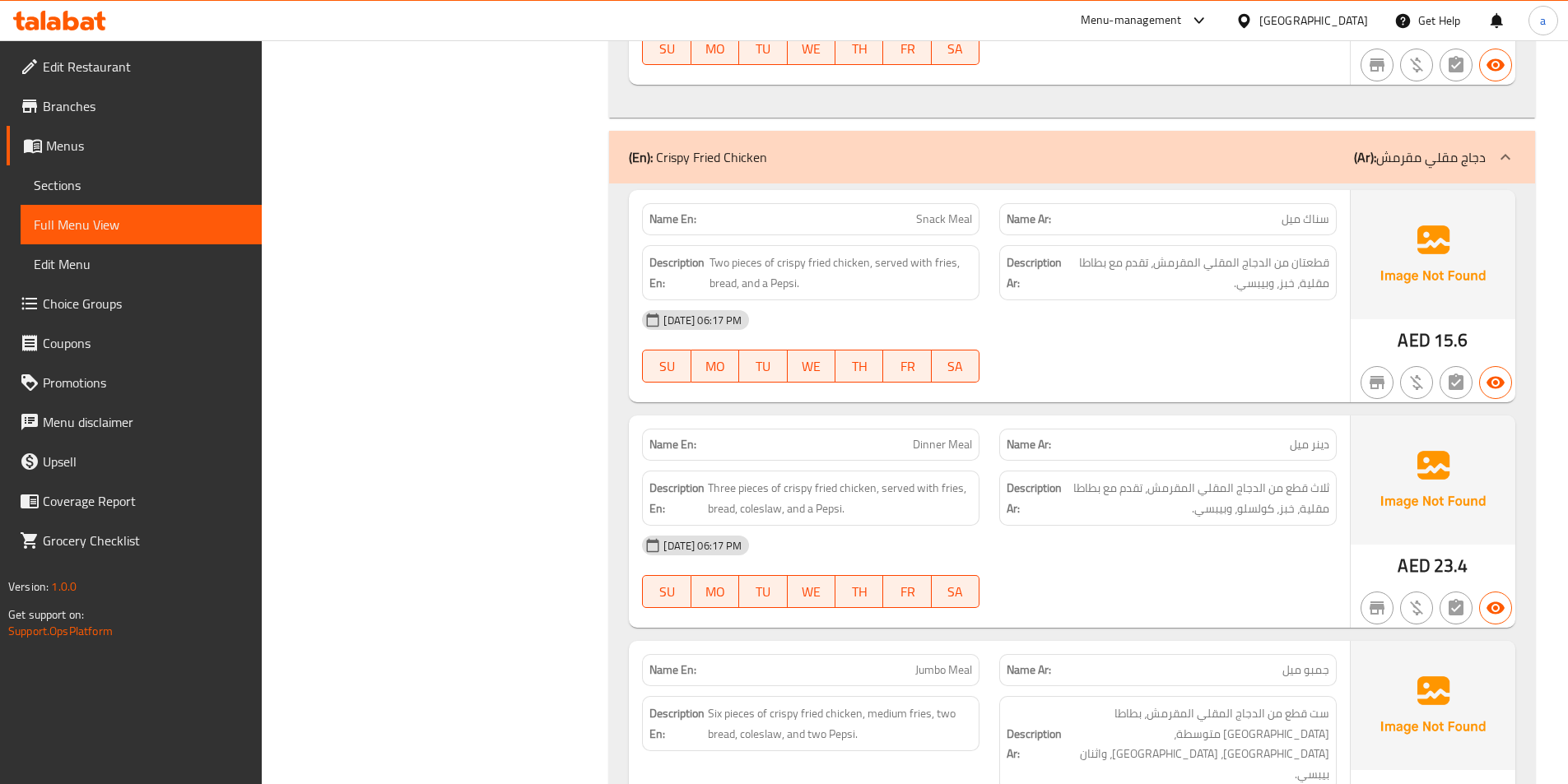
scroll to position [17030, 0]
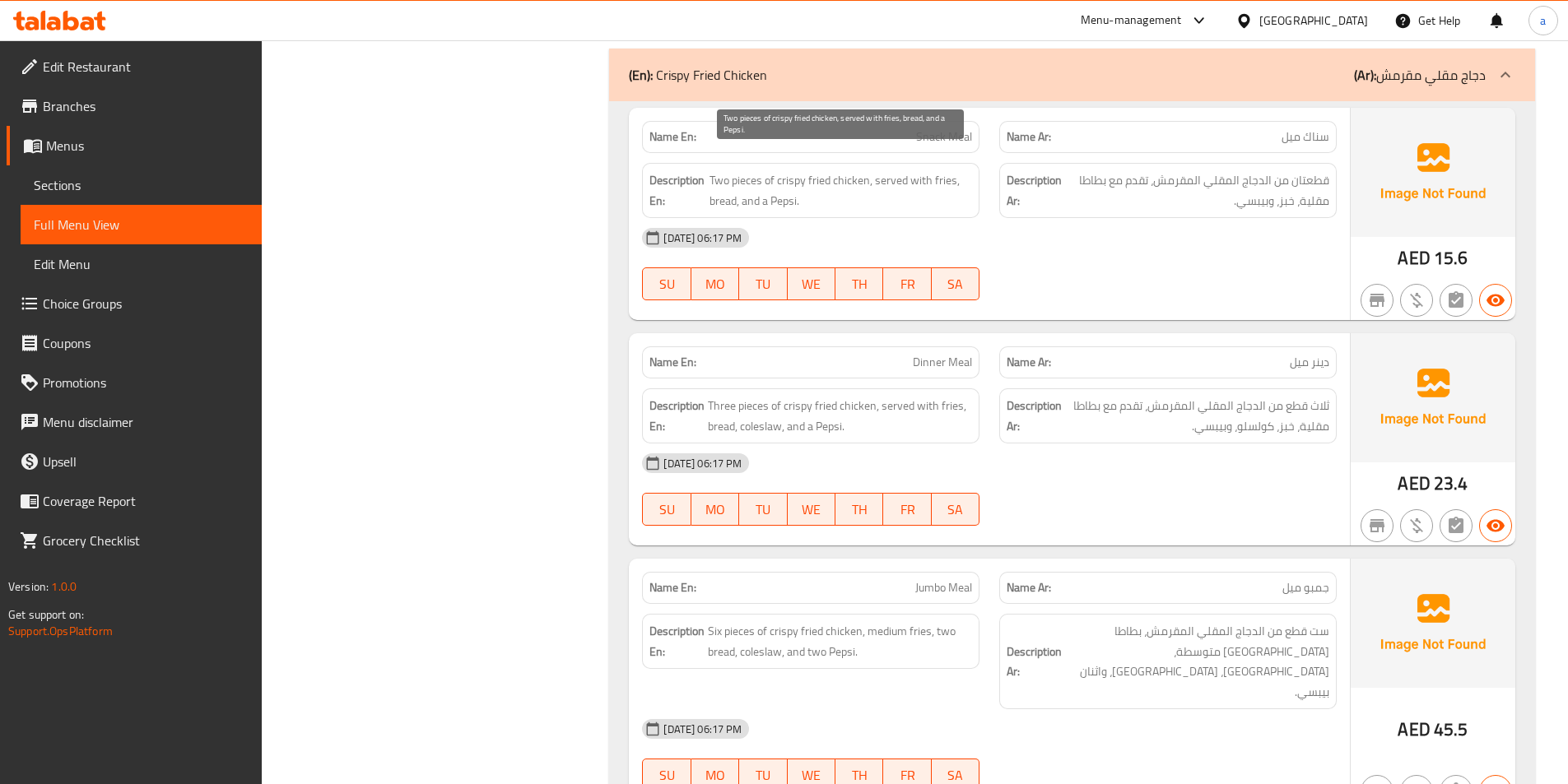
click at [847, 170] on span "Two pieces of crispy fried chicken, served with fries, bread, and a Pepsi." at bounding box center [841, 190] width 263 height 40
click at [816, 170] on span "Two pieces of crispy fried chicken, served with fries, bread, and a Pepsi." at bounding box center [841, 190] width 263 height 40
click at [784, 170] on span "Two pieces of crispy fried chicken, served with fries, bread, and a Pepsi." at bounding box center [841, 190] width 263 height 40
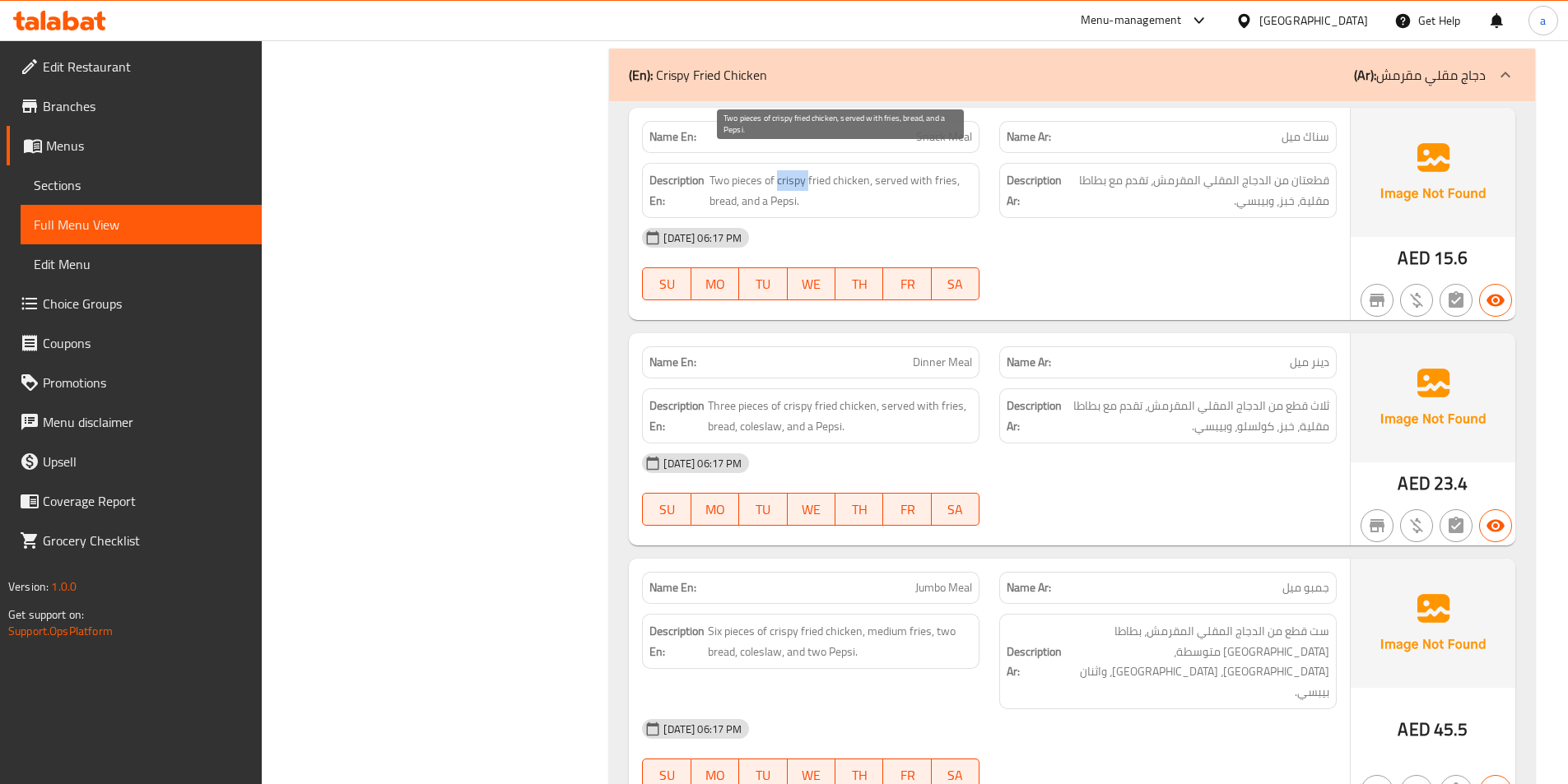
click at [784, 170] on span "Two pieces of crispy fried chicken, served with fries, bread, and a Pepsi." at bounding box center [841, 190] width 263 height 40
click at [889, 170] on span "Two pieces of crispy fried chicken, served with fries, bread, and a Pepsi." at bounding box center [841, 190] width 263 height 40
click at [977, 166] on div "Description En: Two pieces of crispy fried chicken, served with fries, bread, a…" at bounding box center [811, 190] width 337 height 55
click at [964, 170] on span "Two pieces of crispy fried chicken, served with fries, bread, and a Pepsi." at bounding box center [841, 190] width 263 height 40
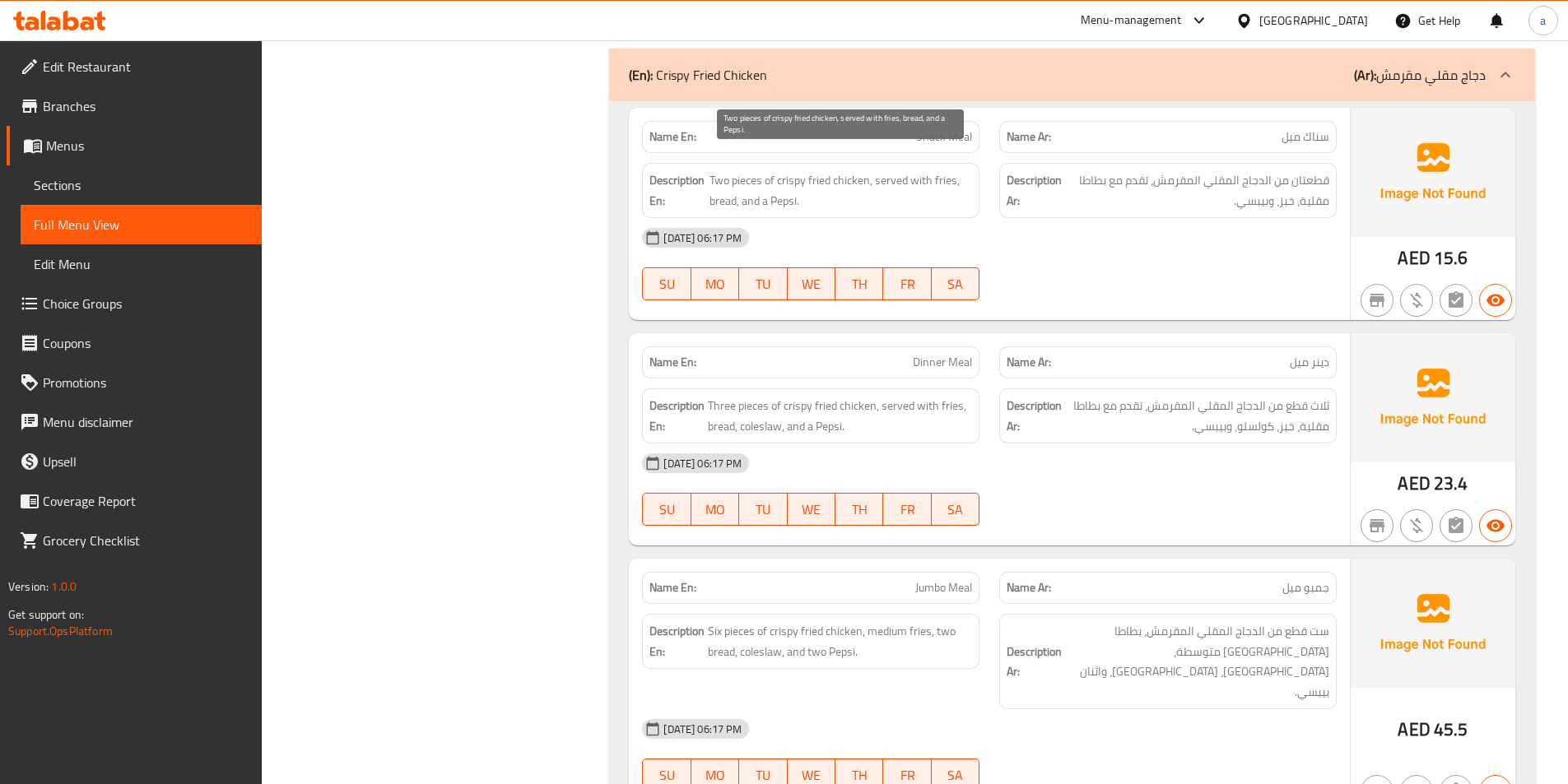
click at [960, 170] on span "Two pieces of crispy fried chicken, served with fries, bread, and a Pepsi." at bounding box center [841, 190] width 263 height 40
click at [724, 182] on span "Two pieces of crispy fried chicken, served with fries, bread, and a Pepsi." at bounding box center [841, 190] width 263 height 40
click at [832, 187] on span "Two pieces of crispy fried chicken, served with fries, bread, and a Pepsi." at bounding box center [841, 190] width 263 height 40
click at [794, 183] on span "Two pieces of crispy fried chicken, served with fries, bread, and a Pepsi." at bounding box center [841, 190] width 263 height 40
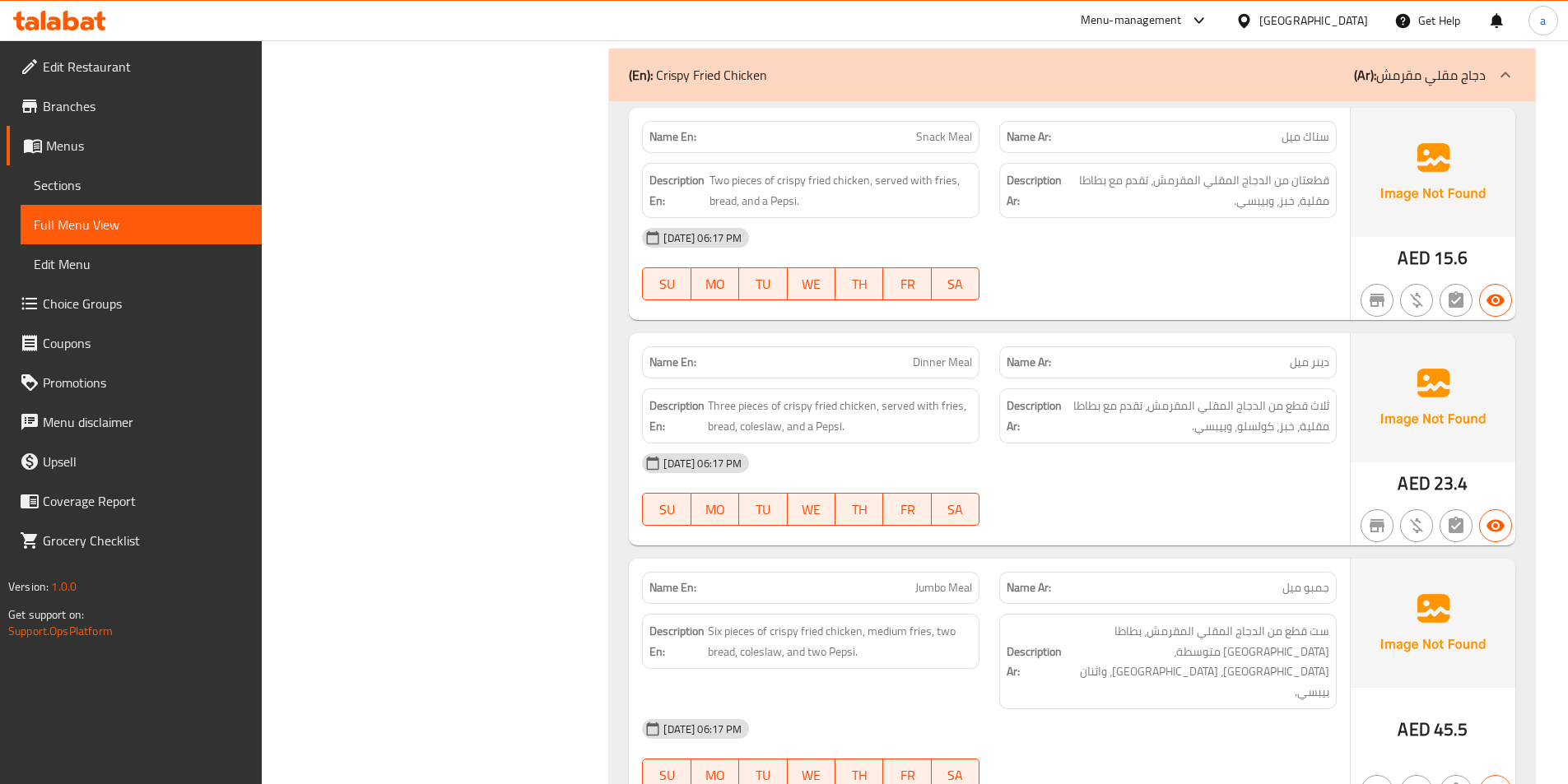
click at [933, 354] on span "Dinner Meal" at bounding box center [943, 363] width 60 height 18
click at [980, 346] on div "Name En: Dinner Meal" at bounding box center [811, 362] width 337 height 32
click at [976, 346] on div "Name En: Dinner Meal" at bounding box center [811, 362] width 337 height 32
click at [734, 396] on span "Three pieces of crispy fried chicken, served with fries, bread, coleslaw, and a…" at bounding box center [840, 416] width 264 height 40
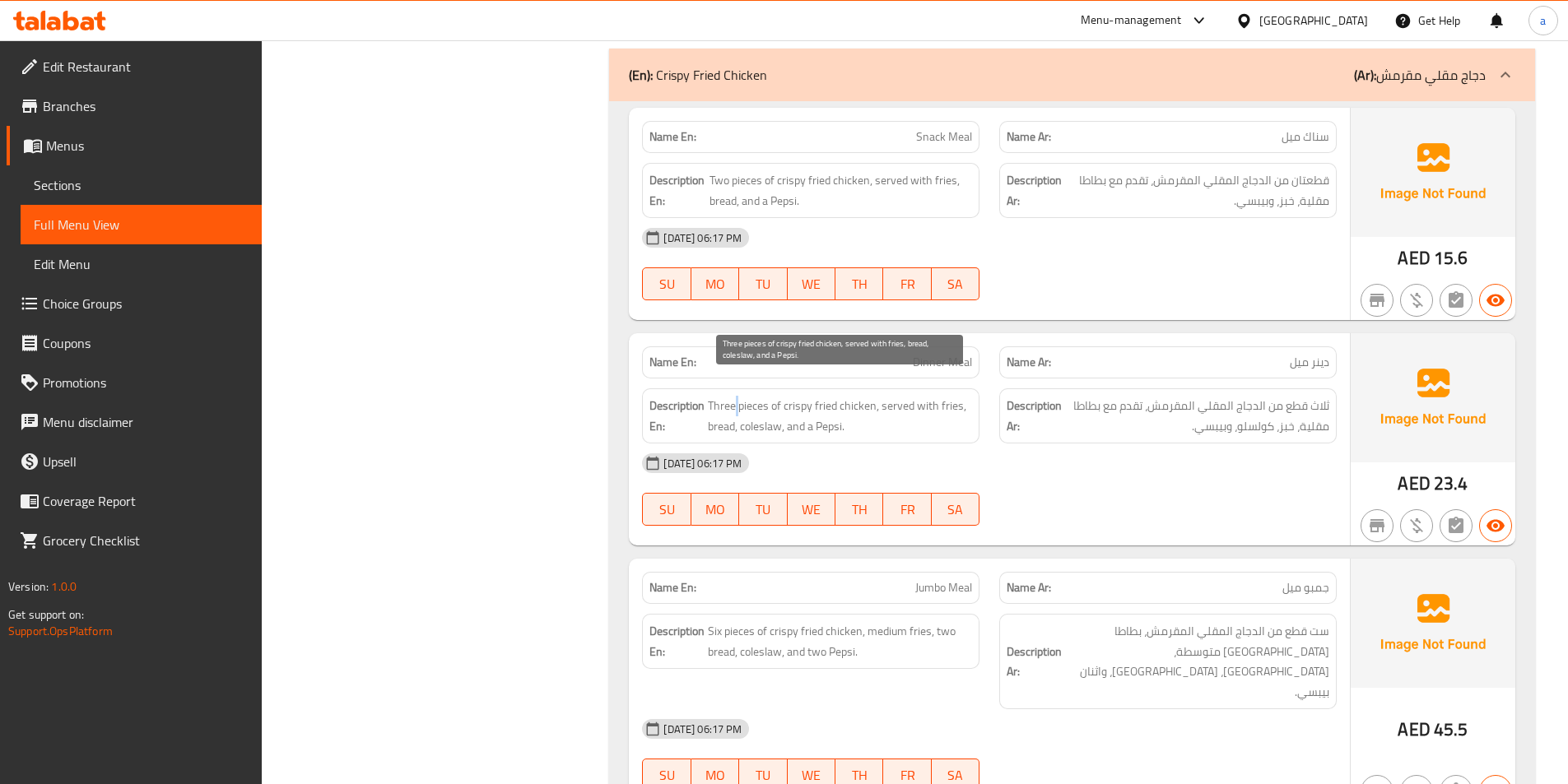
click at [734, 396] on span "Three pieces of crispy fried chicken, served with fries, bread, coleslaw, and a…" at bounding box center [840, 416] width 264 height 40
click at [823, 396] on span "Three pieces of crispy fried chicken, served with fries, bread, coleslaw, and a…" at bounding box center [840, 416] width 264 height 40
click at [872, 396] on span "Three pieces of crispy fried chicken, served with fries, bread, coleslaw, and a…" at bounding box center [840, 416] width 264 height 40
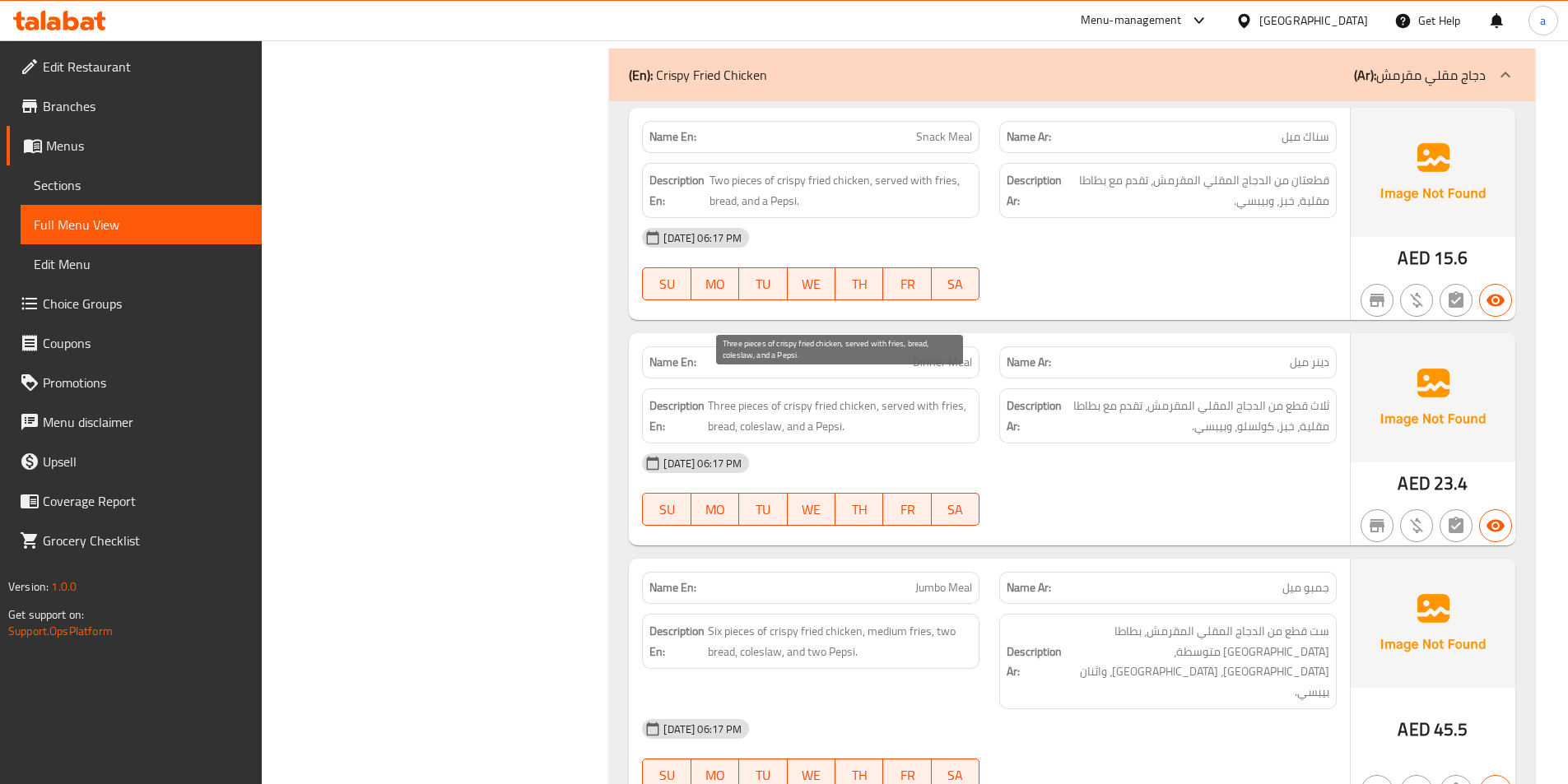
click at [829, 396] on span "Three pieces of crispy fried chicken, served with fries, bread, coleslaw, and a…" at bounding box center [840, 416] width 264 height 40
click at [791, 396] on span "Three pieces of crispy fried chicken, served with fries, bread, coleslaw, and a…" at bounding box center [840, 416] width 264 height 40
click at [906, 396] on span "Three pieces of crispy fried chicken, served with fries, bread, coleslaw, and a…" at bounding box center [840, 416] width 264 height 40
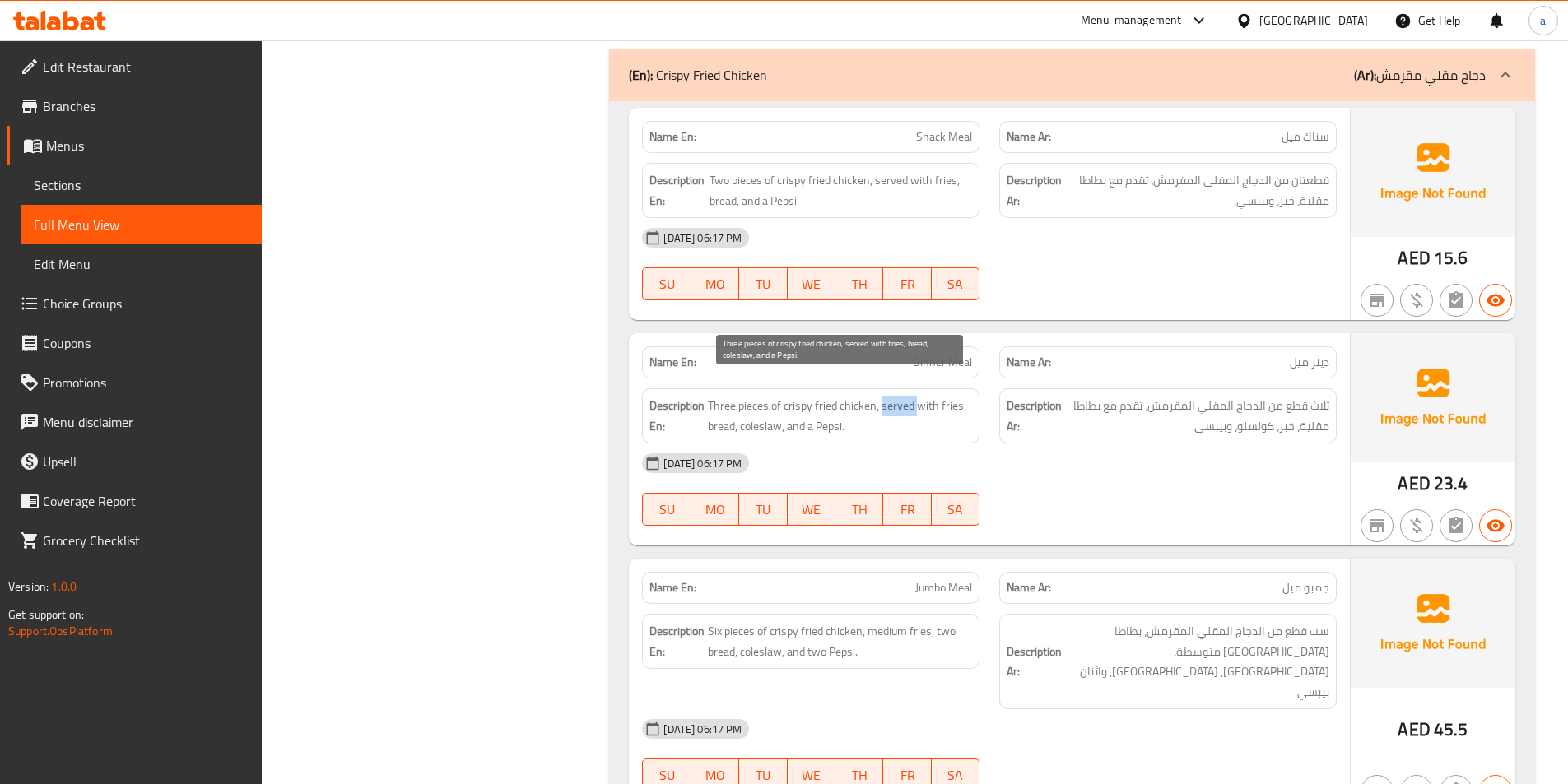
click at [906, 396] on span "Three pieces of crispy fried chicken, served with fries, bread, coleslaw, and a…" at bounding box center [840, 416] width 264 height 40
click at [949, 396] on span "Three pieces of crispy fried chicken, served with fries, bread, coleslaw, and a…" at bounding box center [840, 416] width 264 height 40
click at [719, 411] on span "Three pieces of crispy fried chicken, served with fries, bread, coleslaw, and a…" at bounding box center [840, 416] width 264 height 40
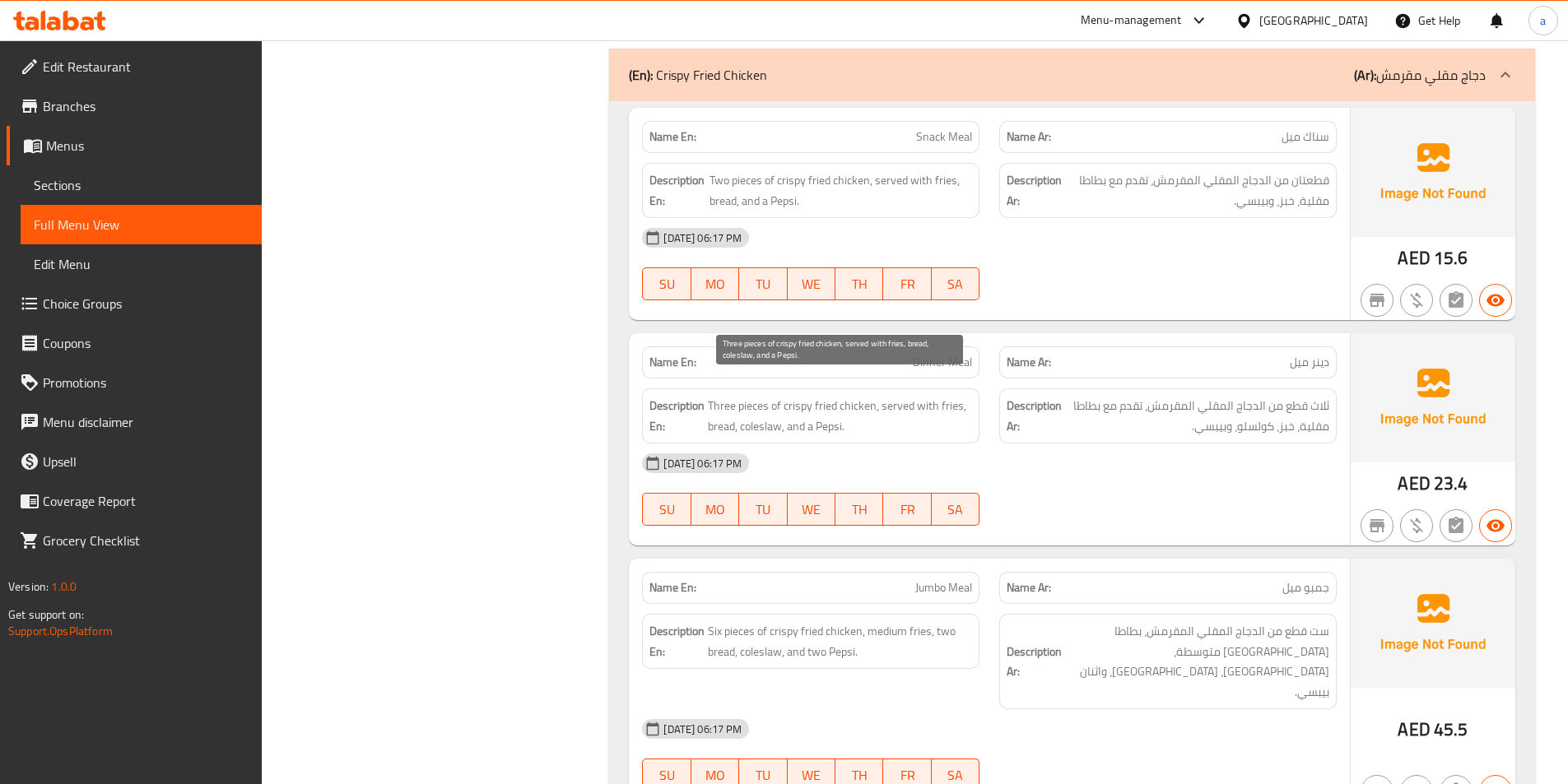
click at [759, 413] on span "Three pieces of crispy fried chicken, served with fries, bread, coleslaw, and a…" at bounding box center [840, 416] width 264 height 40
click at [711, 408] on span "Three pieces of crispy fried chicken, served with fries, bread, coleslaw, and a…" at bounding box center [840, 416] width 264 height 40
click at [778, 407] on span "Three pieces of crispy fried chicken, served with fries, bread, coleslaw, and a…" at bounding box center [840, 416] width 264 height 40
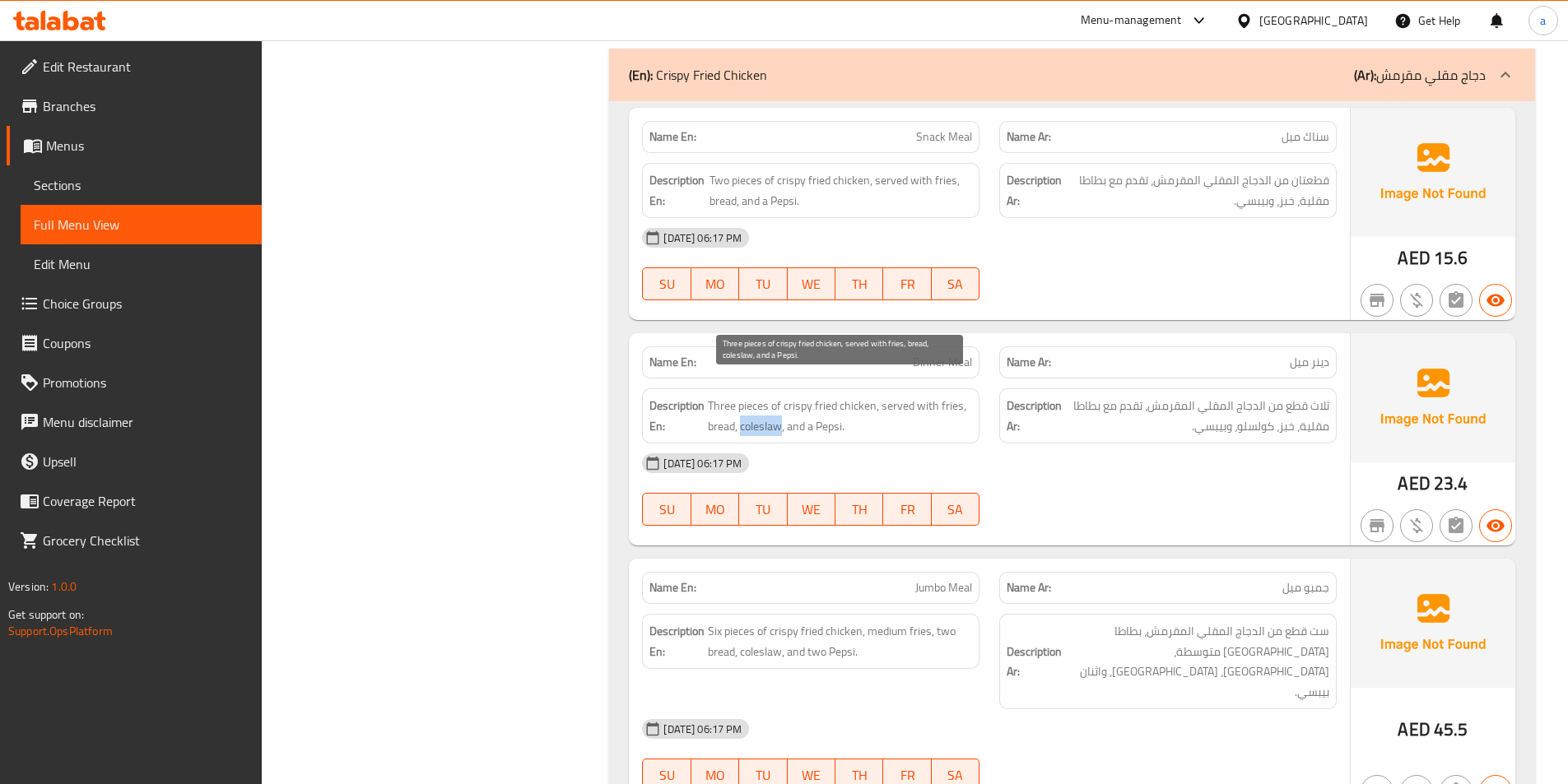
click at [778, 407] on span "Three pieces of crispy fried chicken, served with fries, bread, coleslaw, and a…" at bounding box center [840, 416] width 264 height 40
click at [835, 400] on span "Three pieces of crispy fried chicken, served with fries, bread, coleslaw, and a…" at bounding box center [840, 416] width 264 height 40
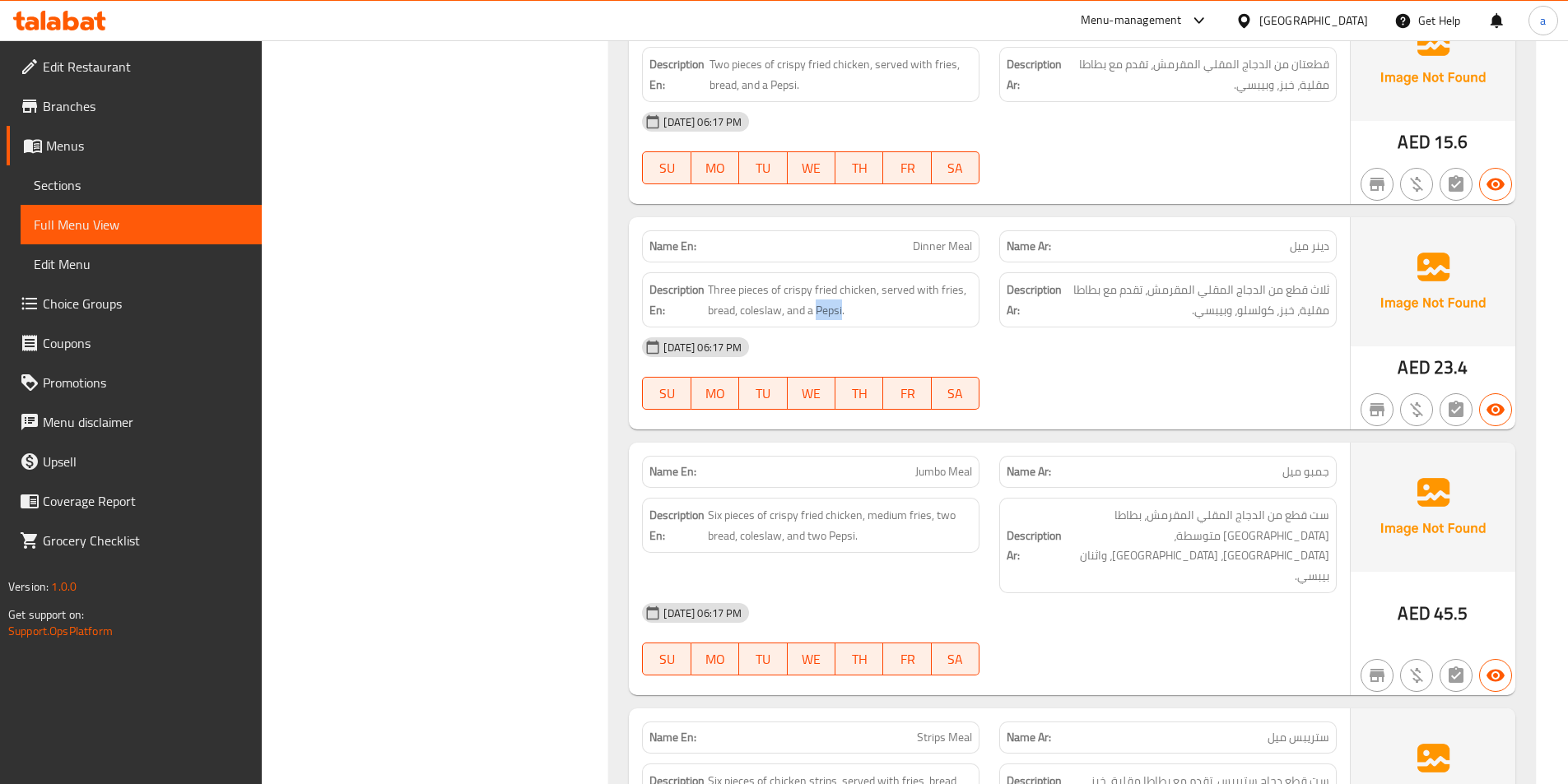
scroll to position [17276, 0]
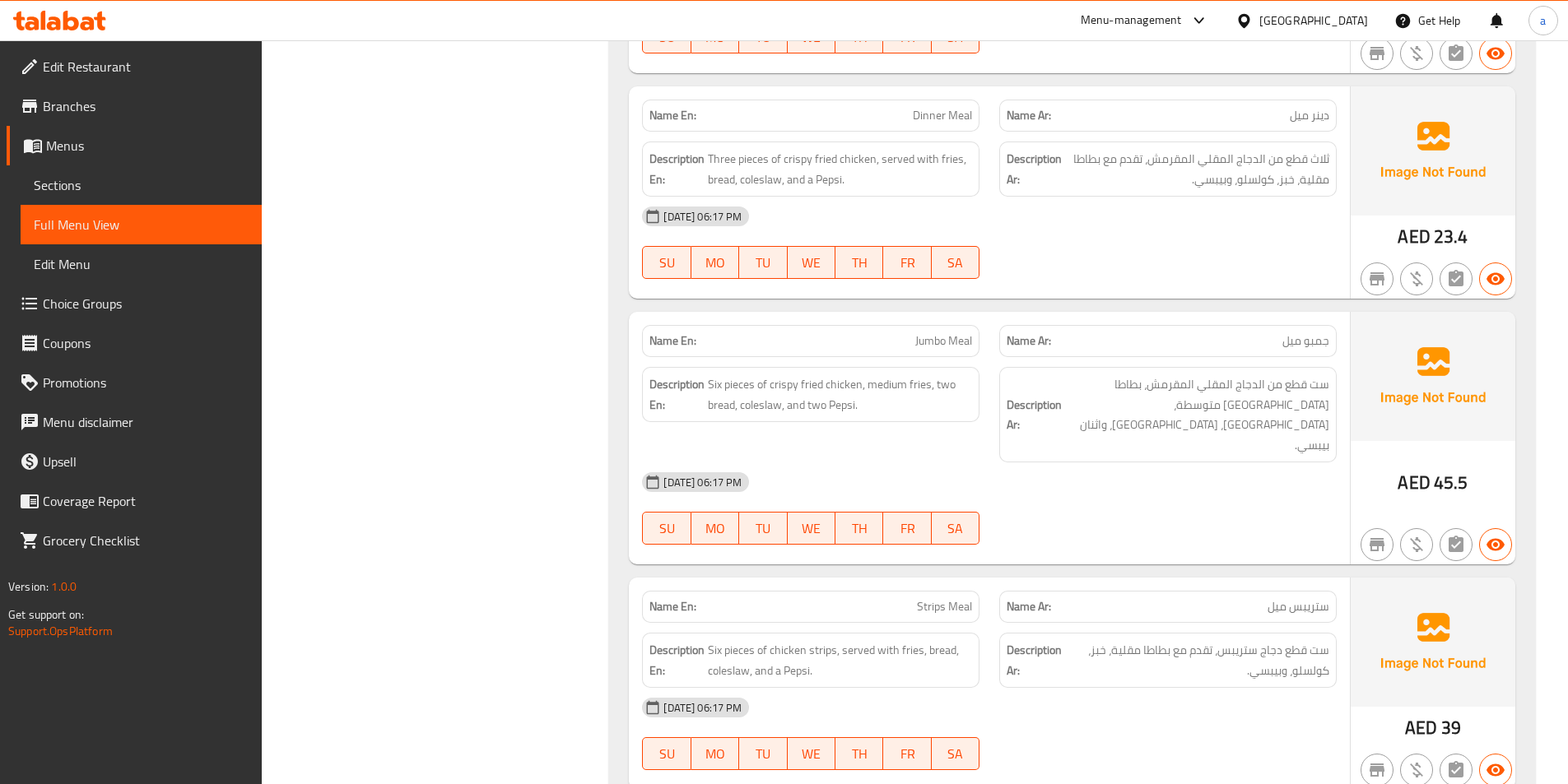
click at [932, 335] on div "Name En: Jumbo Meal" at bounding box center [811, 341] width 337 height 32
click at [943, 331] on div "Name En: Jumbo Meal" at bounding box center [811, 341] width 337 height 32
click at [969, 357] on div "Description En: Six pieces of crispy fried chicken, medium fries, two bread, co…" at bounding box center [811, 414] width 358 height 115
click at [714, 374] on span "Six pieces of crispy fried chicken, medium fries, two bread, coleslaw, and two …" at bounding box center [840, 394] width 264 height 40
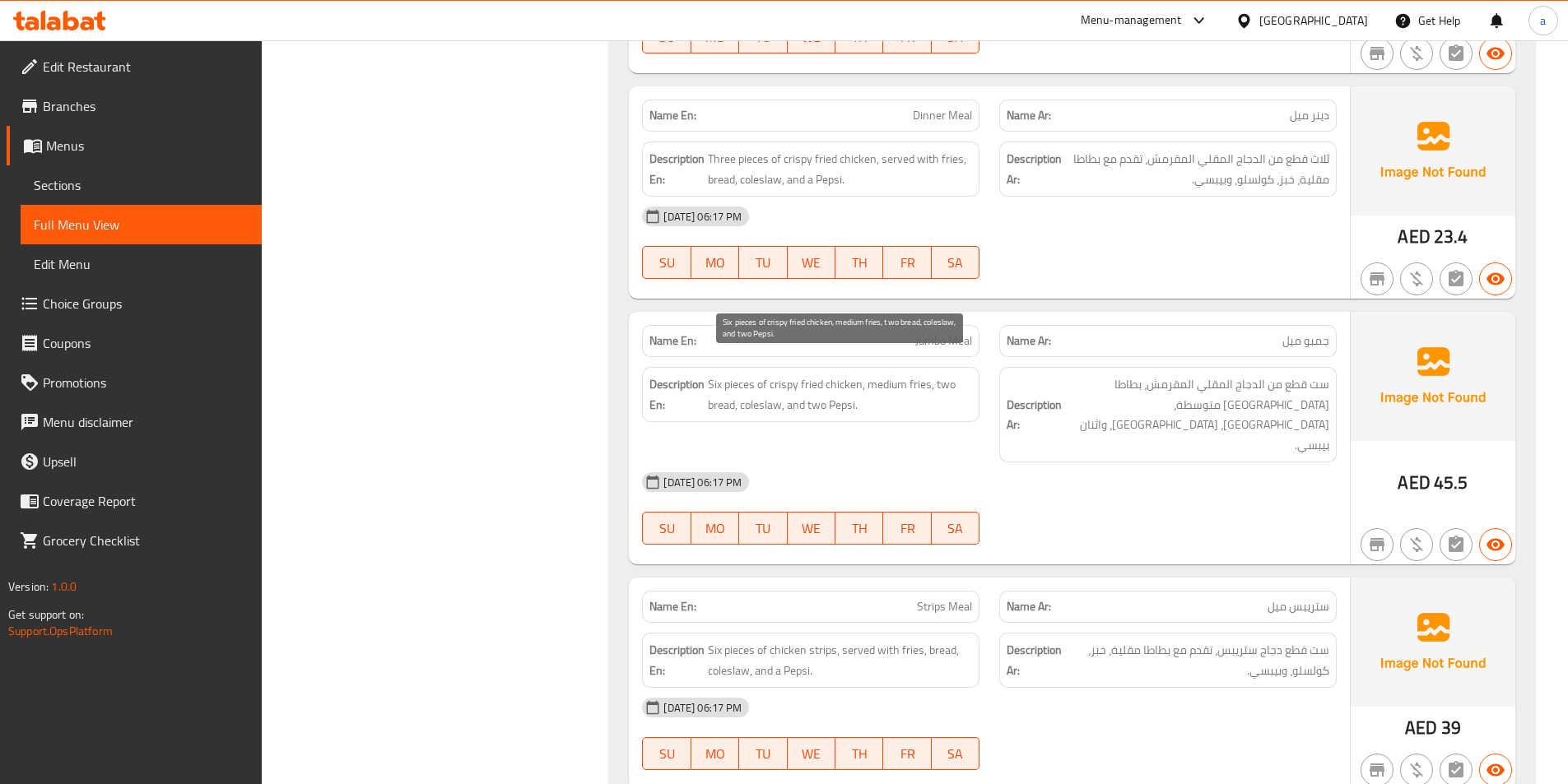
click at [744, 374] on span "Six pieces of crispy fried chicken, medium fries, two bread, coleslaw, and two …" at bounding box center [840, 394] width 264 height 40
click at [836, 374] on span "Six pieces of crispy fried chicken, medium fries, two bread, coleslaw, and two …" at bounding box center [840, 394] width 264 height 40
click at [802, 374] on span "Six pieces of crispy fried chicken, medium fries, two bread, coleslaw, and two …" at bounding box center [840, 394] width 264 height 40
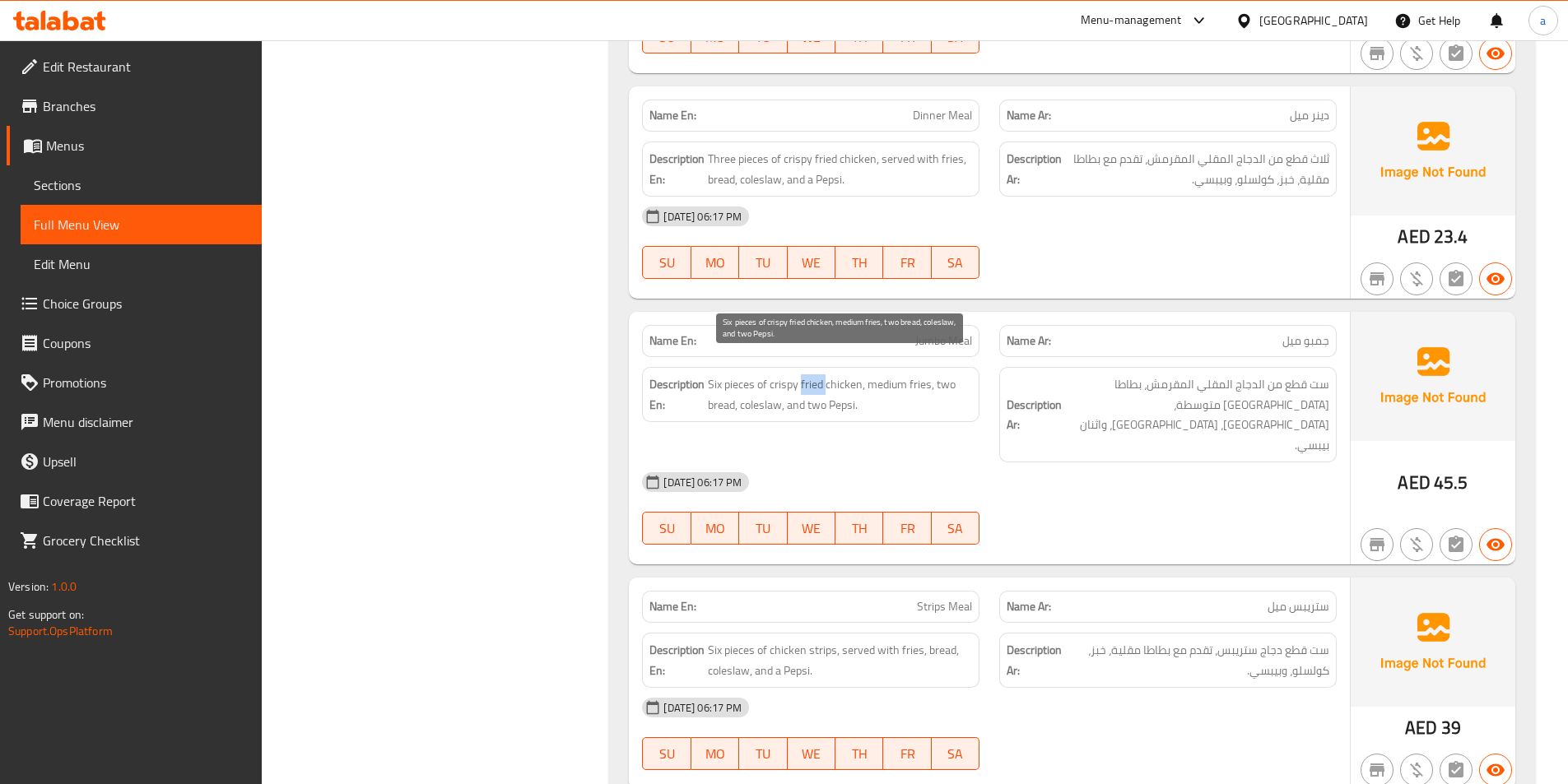
click at [802, 374] on span "Six pieces of crispy fried chicken, medium fries, two bread, coleslaw, and two …" at bounding box center [840, 394] width 264 height 40
click at [782, 374] on span "Six pieces of crispy fried chicken, medium fries, two bread, coleslaw, and two …" at bounding box center [840, 394] width 264 height 40
click at [889, 374] on span "Six pieces of crispy fried chicken, medium fries, two bread, coleslaw, and two …" at bounding box center [840, 394] width 264 height 40
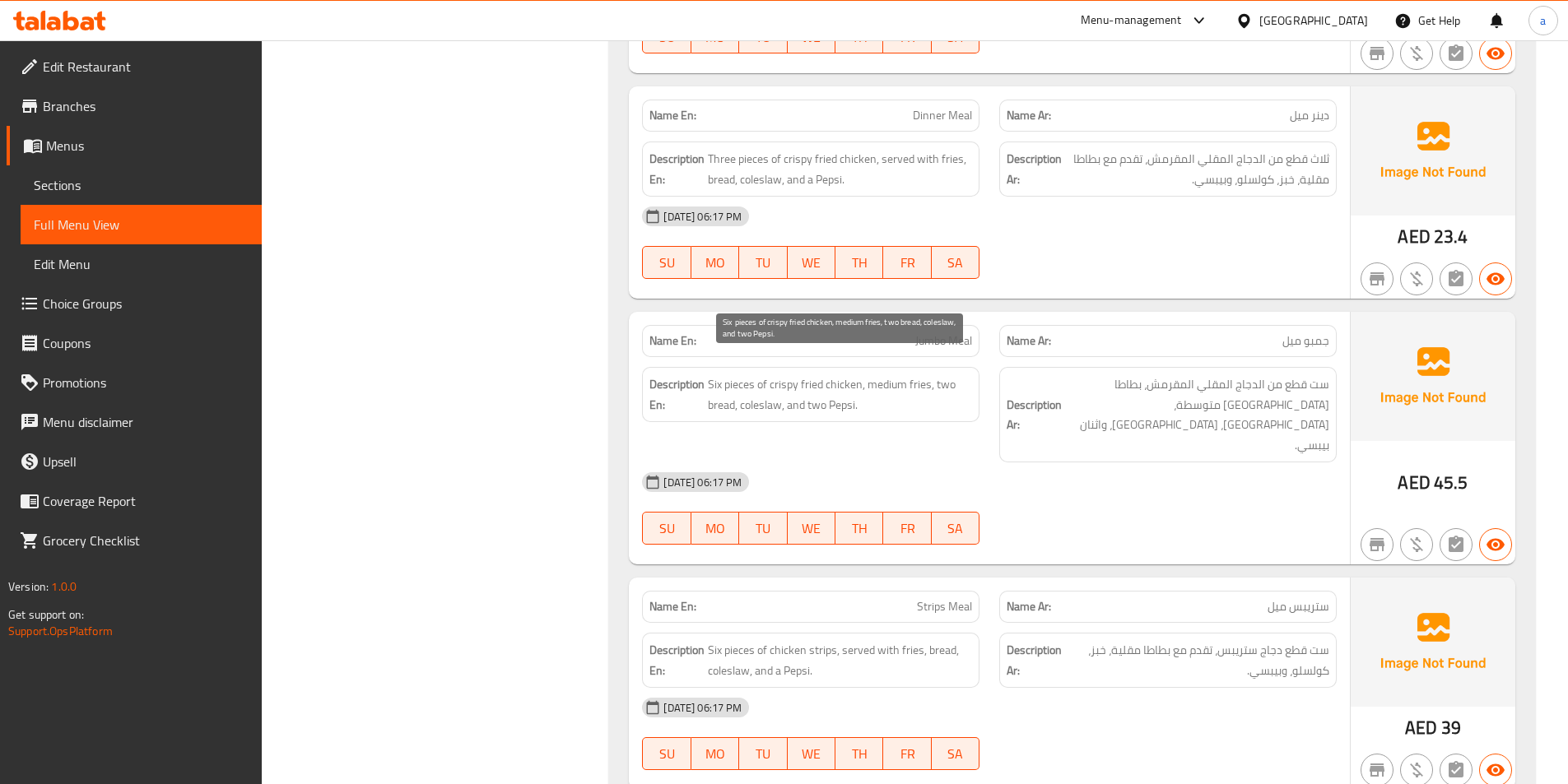
click at [915, 374] on span "Six pieces of crispy fried chicken, medium fries, two bread, coleslaw, and two …" at bounding box center [840, 394] width 264 height 40
click at [945, 332] on span "Jumbo Meal" at bounding box center [943, 341] width 57 height 18
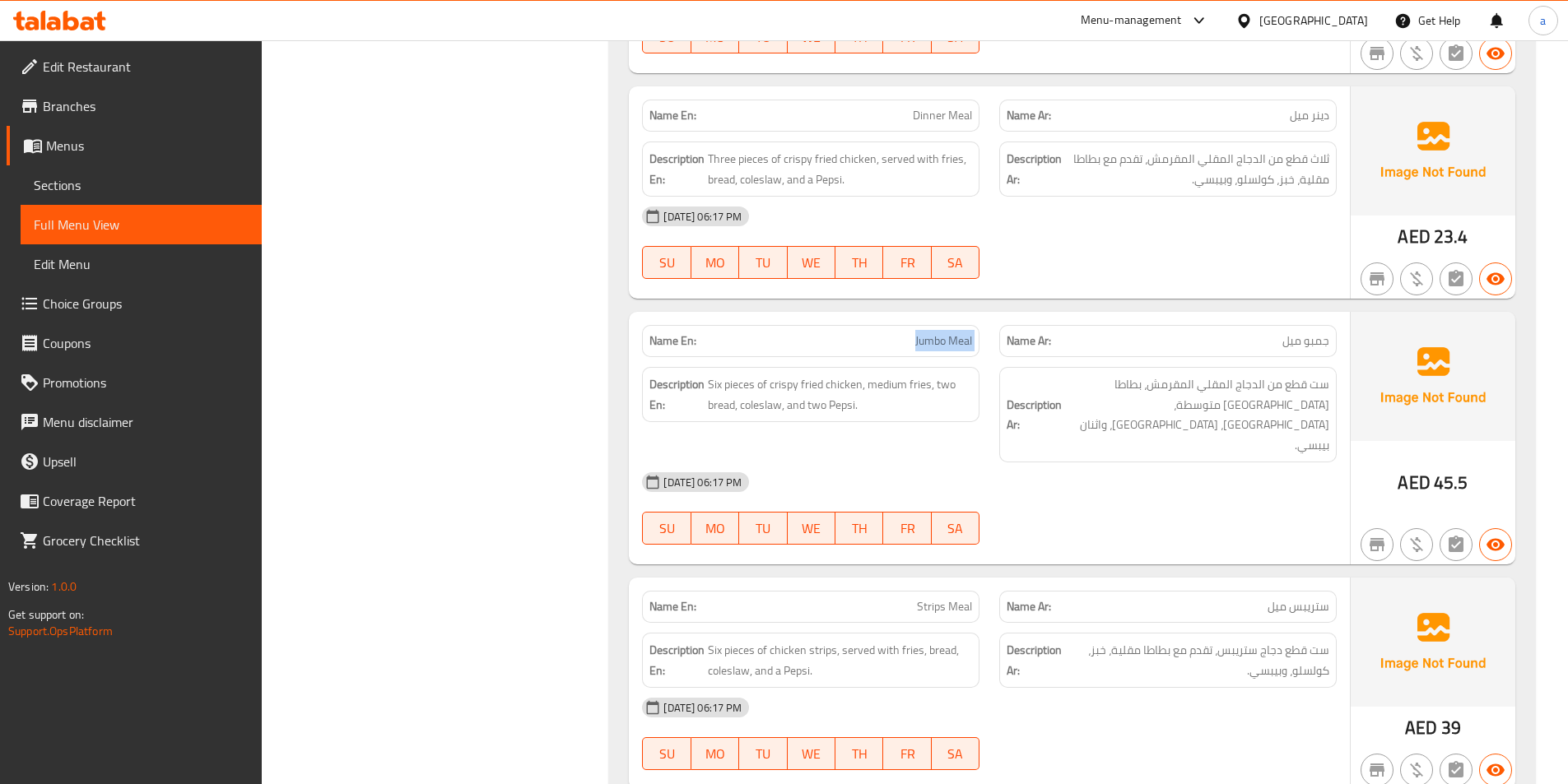
click at [945, 332] on span "Jumbo Meal" at bounding box center [943, 341] width 57 height 18
copy span "Jumbo Meal"
click at [740, 393] on span "Six pieces of crispy fried chicken, medium fries, two bread, coleslaw, and two …" at bounding box center [840, 394] width 264 height 40
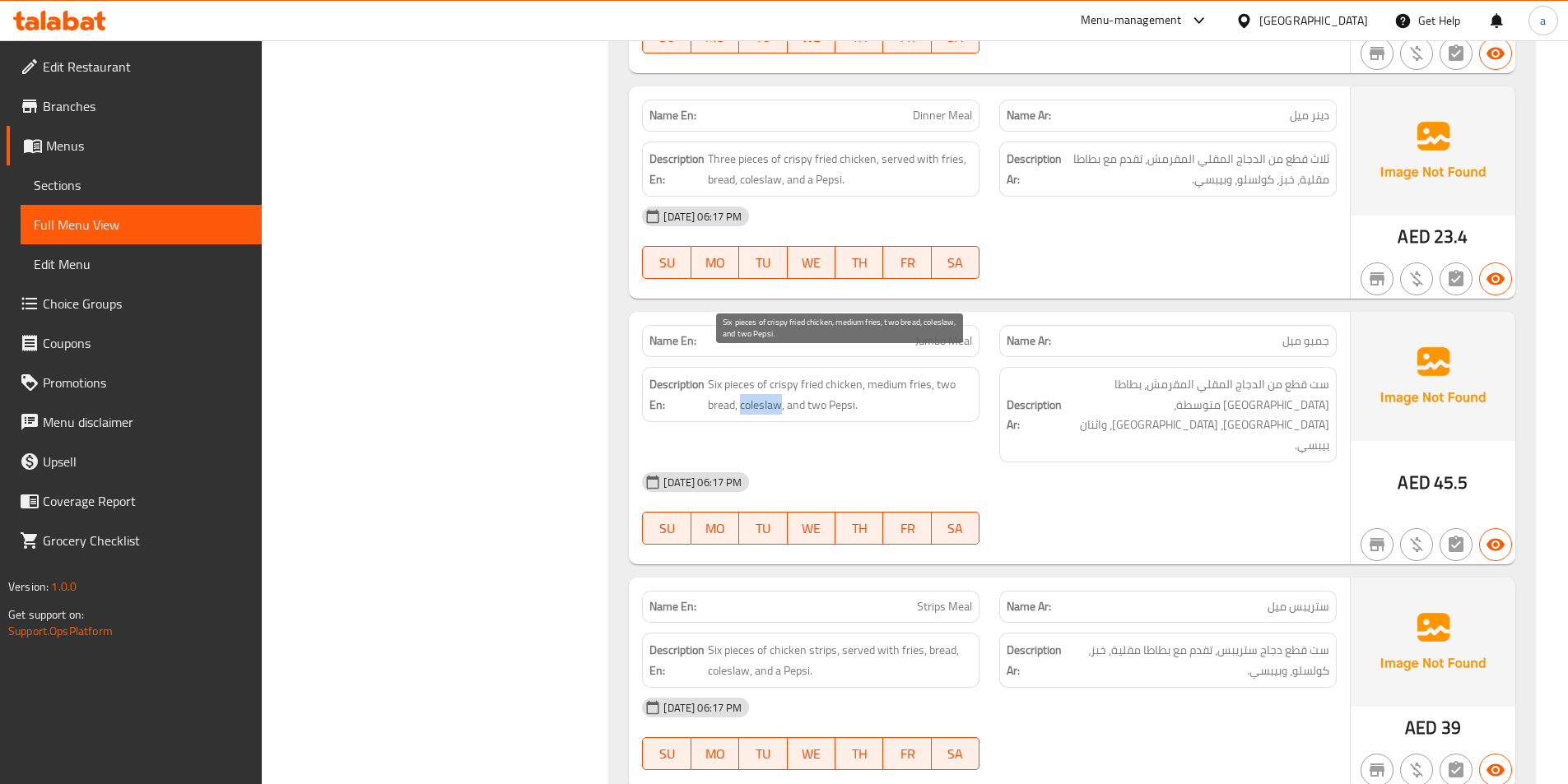
click at [740, 393] on span "Six pieces of crispy fried chicken, medium fries, two bread, coleslaw, and two …" at bounding box center [840, 394] width 264 height 40
click at [814, 391] on span "Six pieces of crispy fried chicken, medium fries, two bread, coleslaw, and two …" at bounding box center [840, 394] width 264 height 40
click at [861, 388] on span "Six pieces of crispy fried chicken, medium fries, two bread, coleslaw, and two …" at bounding box center [840, 394] width 264 height 40
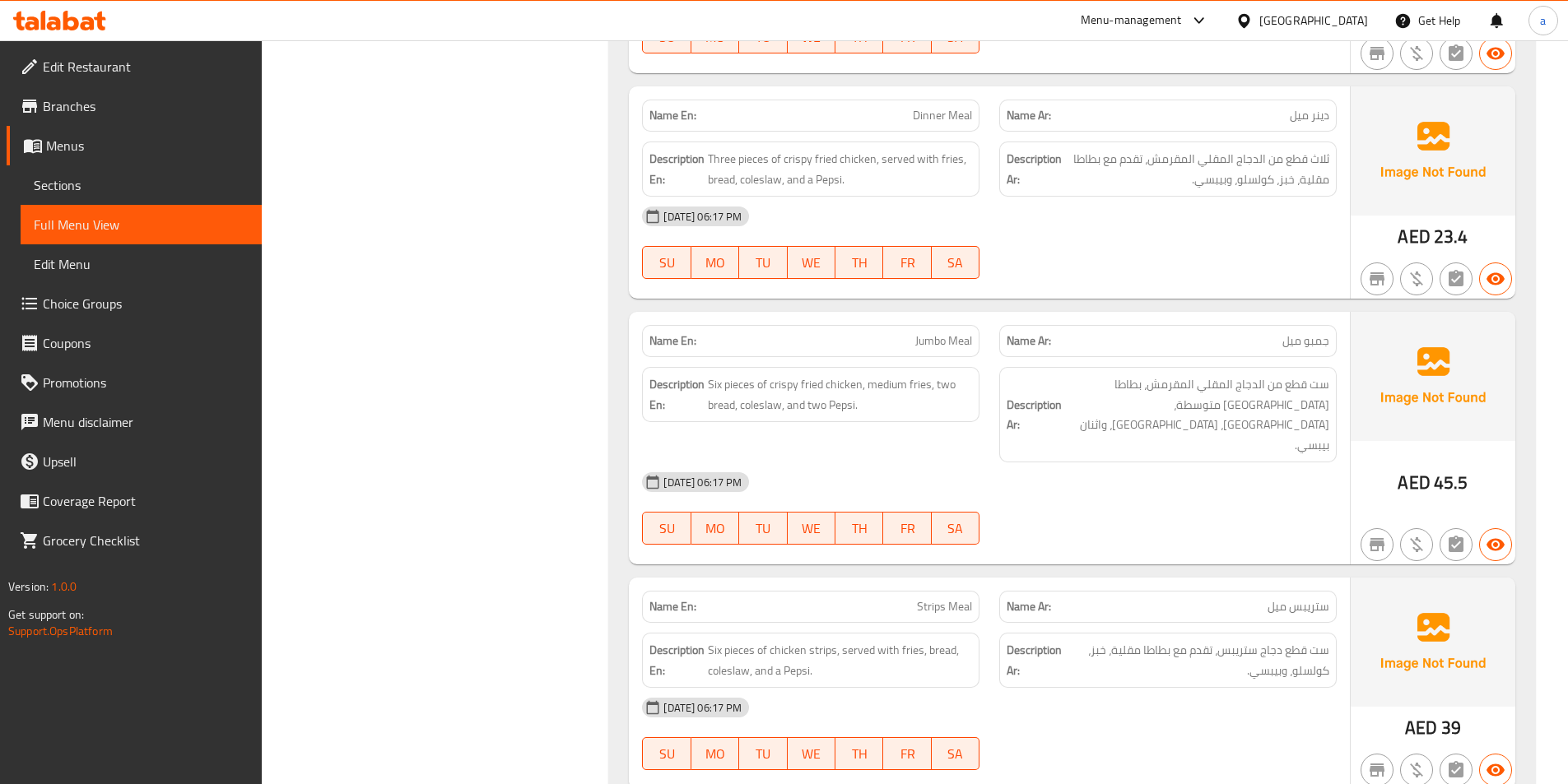
scroll to position [17688, 0]
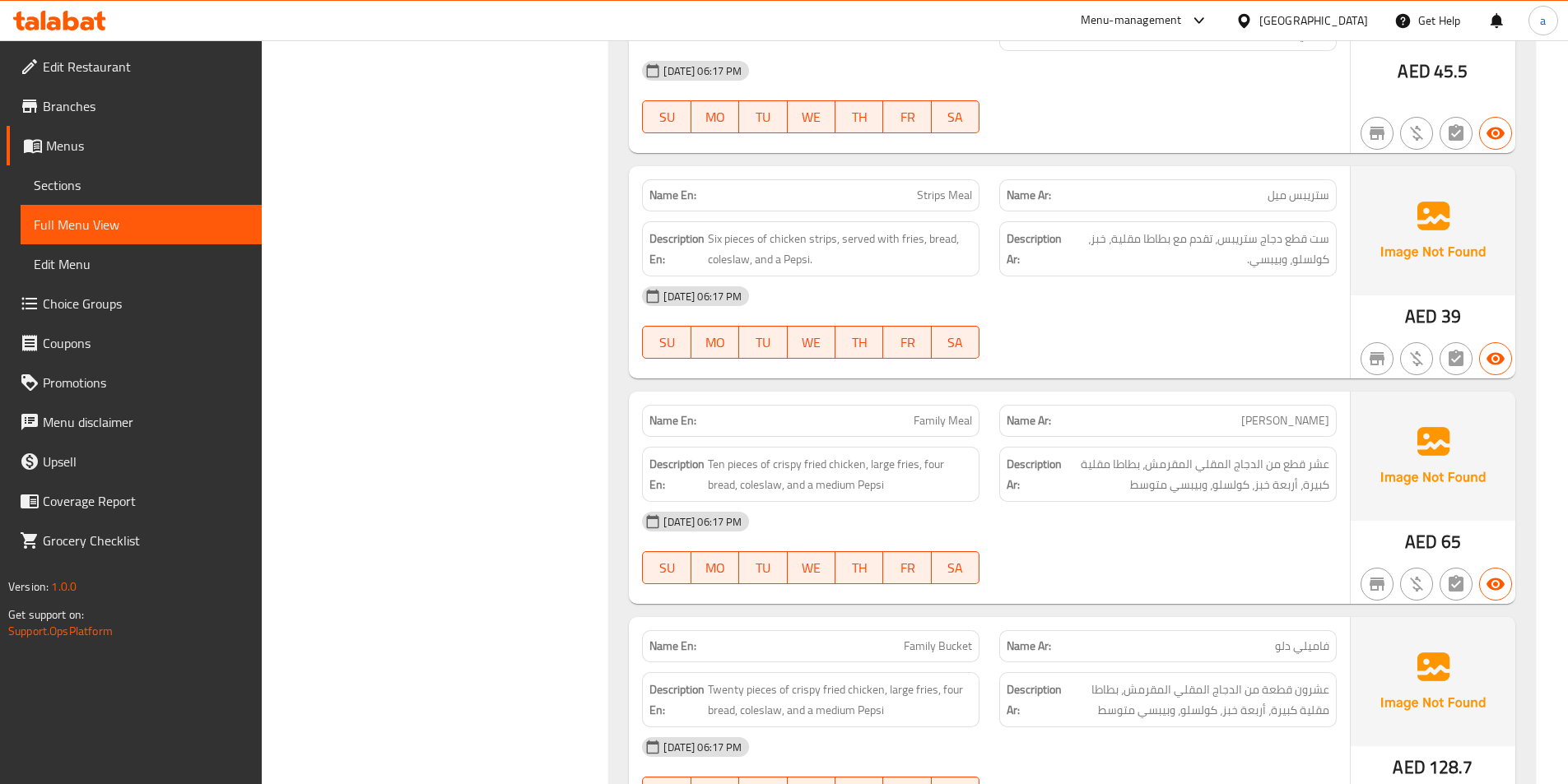
click at [940, 187] on span "Strips Meal" at bounding box center [944, 195] width 55 height 18
click at [1051, 187] on strong "Name Ar:" at bounding box center [1029, 195] width 45 height 18
click at [722, 229] on span "Six pieces of chicken strips, served with fries, bread, coleslaw, and a Pepsi." at bounding box center [840, 249] width 264 height 40
drag, startPoint x: 722, startPoint y: 180, endPoint x: 756, endPoint y: 172, distance: 34.9
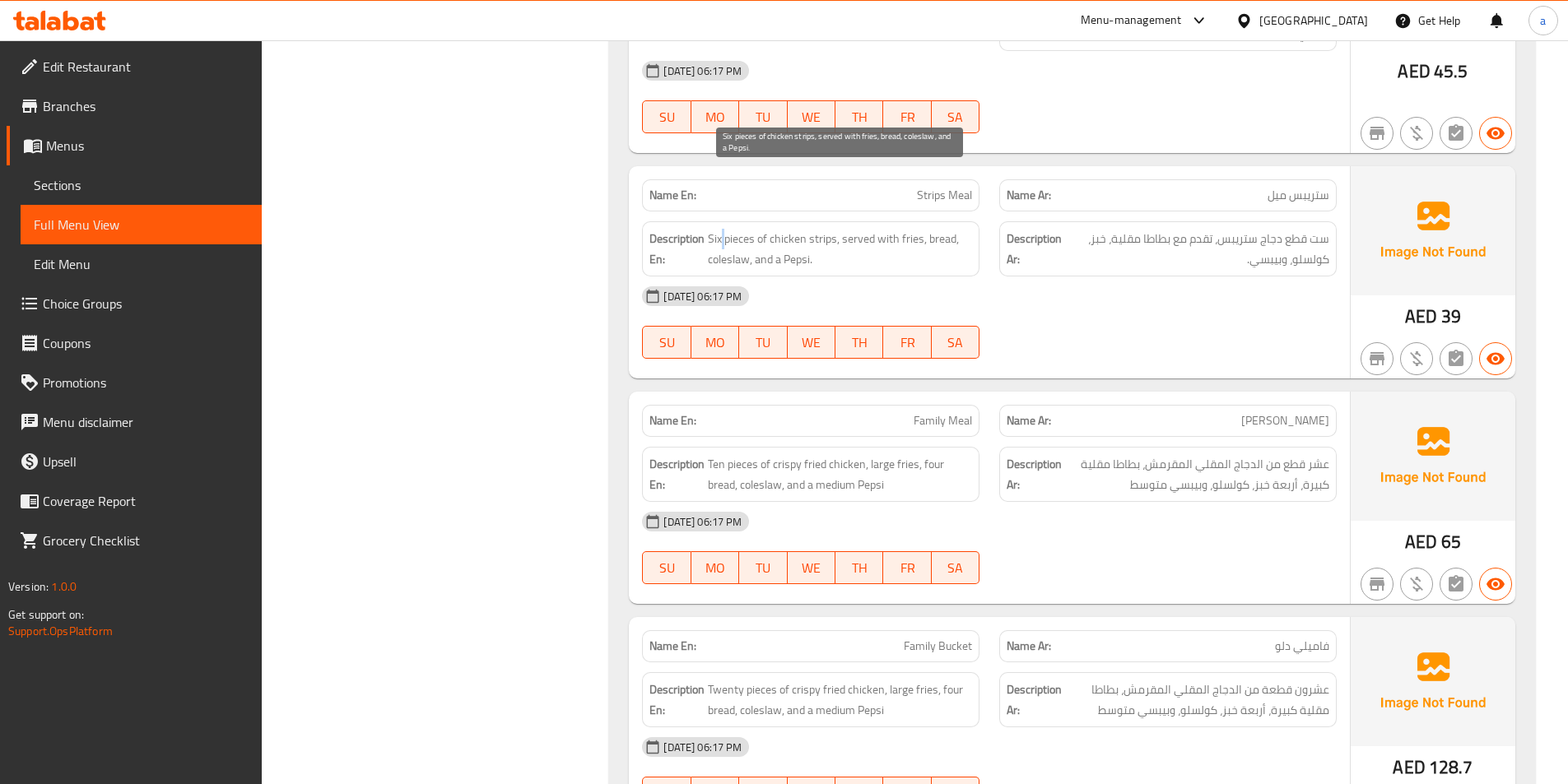
click at [724, 229] on span "Six pieces of chicken strips, served with fries, bread, coleslaw, and a Pepsi." at bounding box center [840, 249] width 264 height 40
click at [756, 229] on span "Six pieces of chicken strips, served with fries, bread, coleslaw, and a Pepsi." at bounding box center [840, 249] width 264 height 40
click at [811, 229] on span "Six pieces of chicken strips, served with fries, bread, coleslaw, and a Pepsi." at bounding box center [840, 249] width 264 height 40
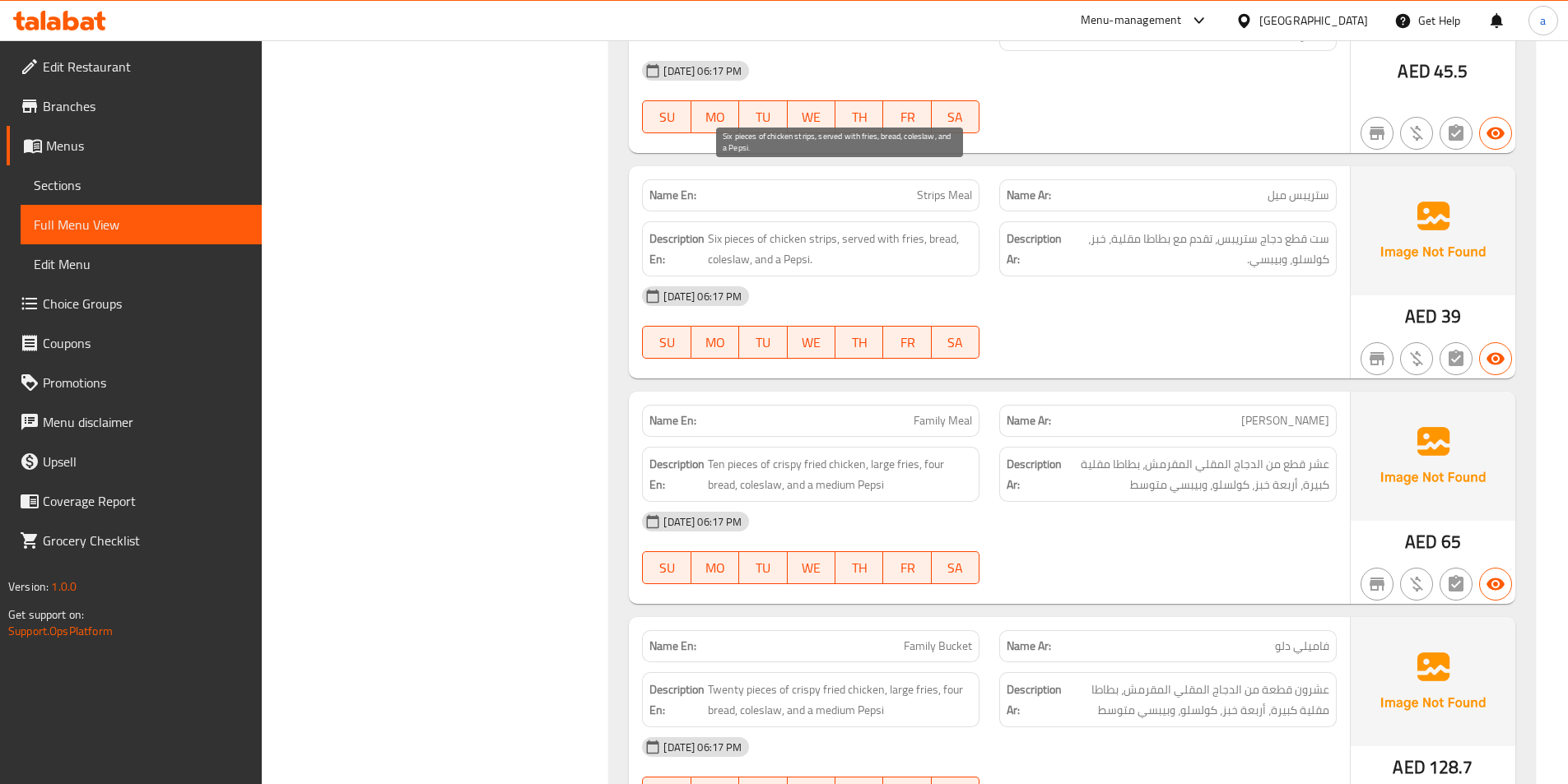
click at [795, 229] on span "Six pieces of chicken strips, served with fries, bread, coleslaw, and a Pepsi." at bounding box center [840, 249] width 264 height 40
click at [873, 229] on span "Six pieces of chicken strips, served with fries, bread, coleslaw, and a Pepsi." at bounding box center [840, 249] width 264 height 40
click at [911, 229] on span "Six pieces of chicken strips, served with fries, bread, coleslaw, and a Pepsi." at bounding box center [840, 249] width 264 height 40
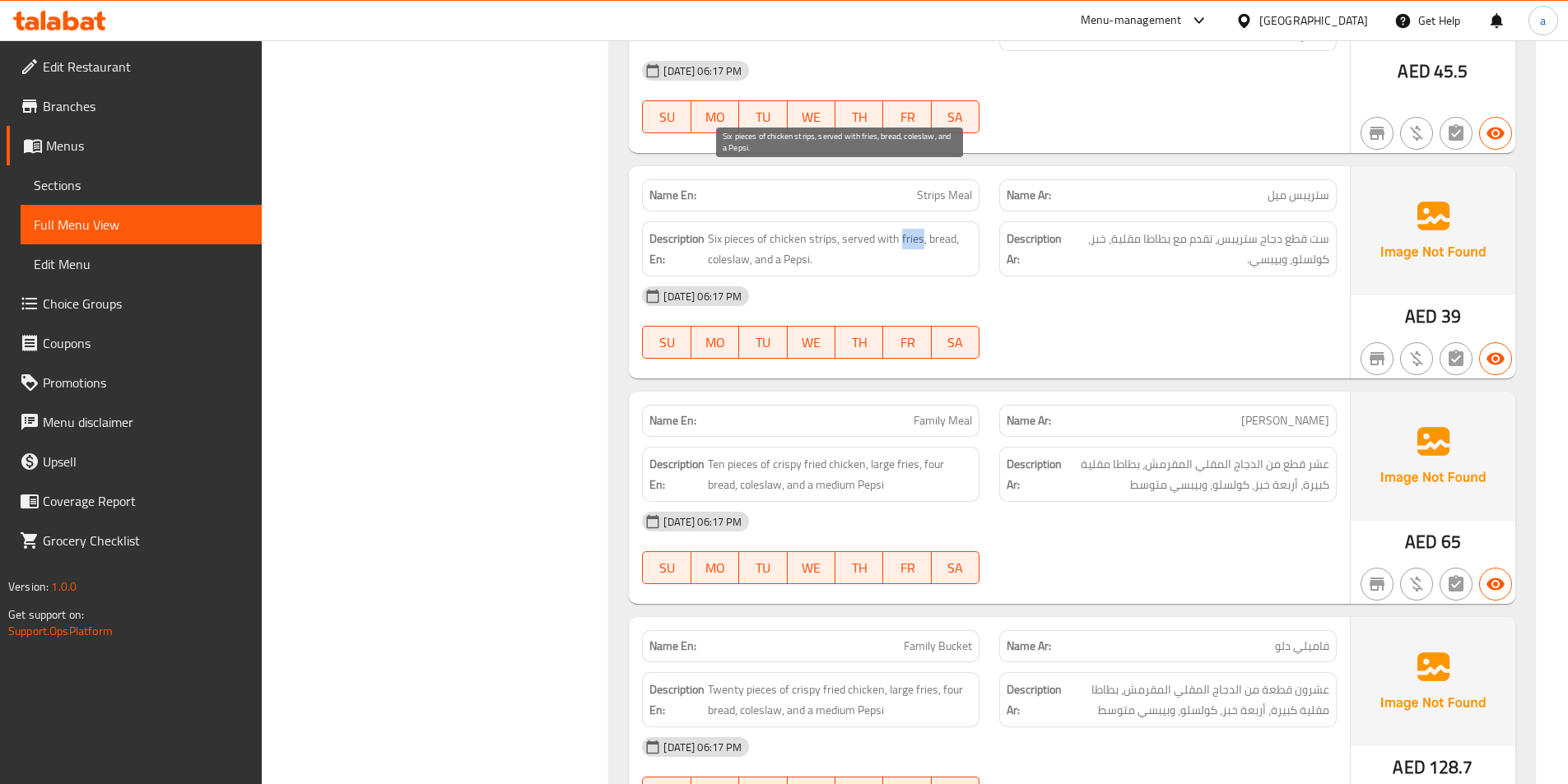
click at [911, 229] on span "Six pieces of chicken strips, served with fries, bread, coleslaw, and a Pepsi." at bounding box center [840, 249] width 264 height 40
click at [939, 229] on span "Six pieces of chicken strips, served with fries, bread, coleslaw, and a Pepsi." at bounding box center [840, 249] width 264 height 40
click at [738, 229] on span "Six pieces of chicken strips, served with fries, bread, coleslaw, and a Pepsi." at bounding box center [840, 249] width 264 height 40
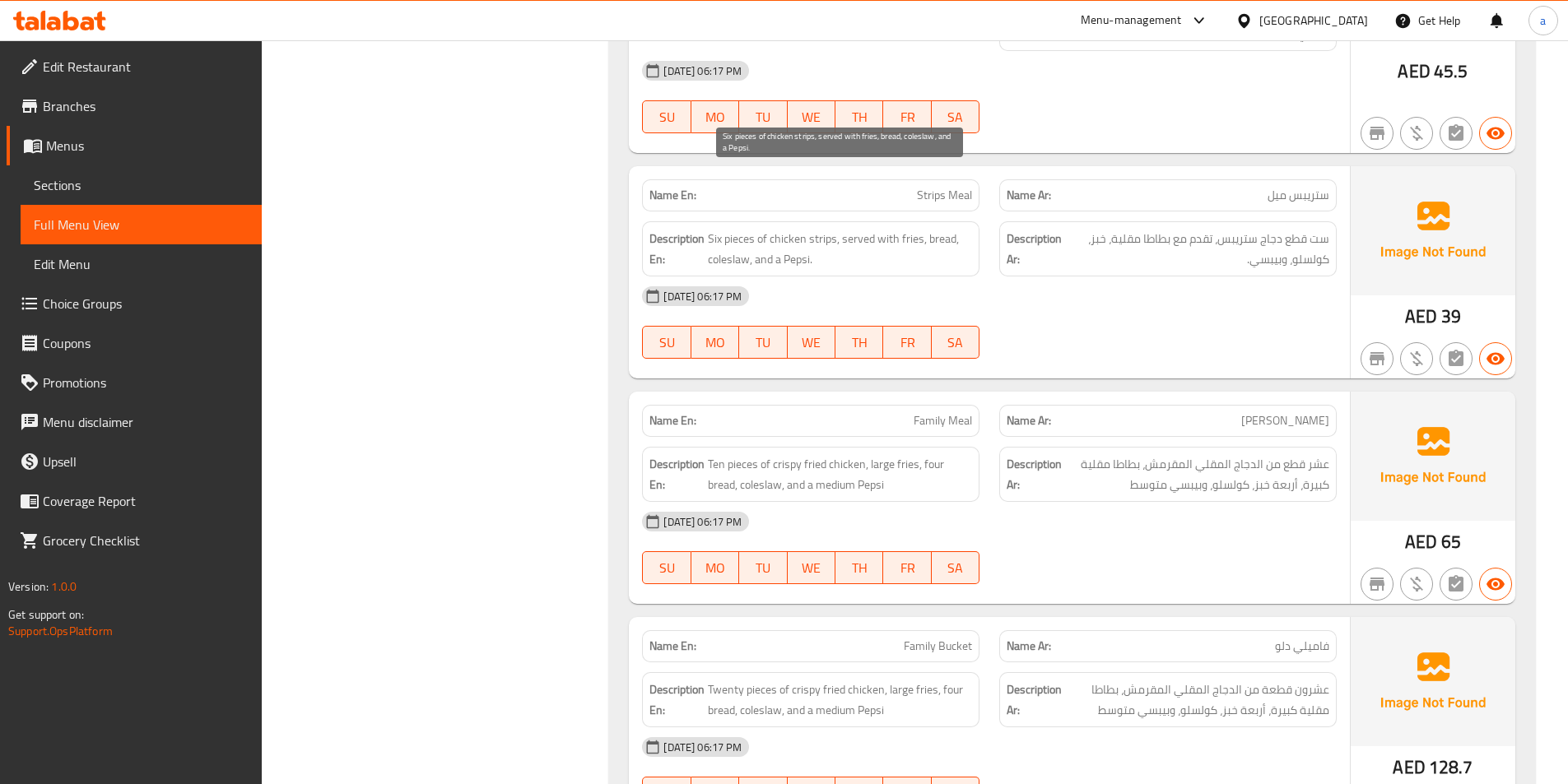
click at [794, 229] on span "Six pieces of chicken strips, served with fries, bread, coleslaw, and a Pepsi." at bounding box center [840, 249] width 264 height 40
click at [932, 413] on span "Family Meal" at bounding box center [942, 421] width 59 height 18
click at [937, 413] on span "Family Meal" at bounding box center [942, 421] width 59 height 18
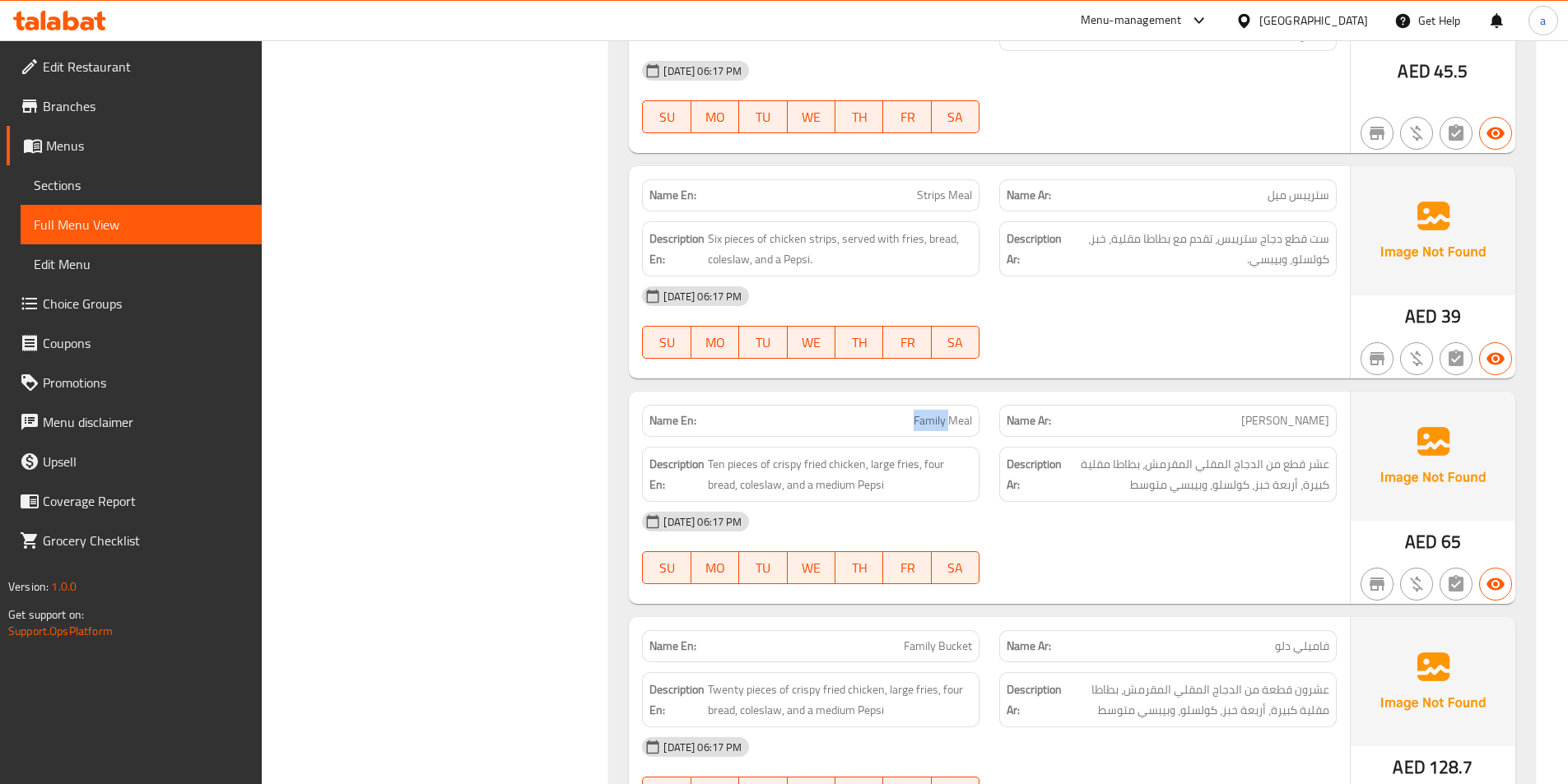
click at [937, 413] on span "Family Meal" at bounding box center [942, 421] width 59 height 18
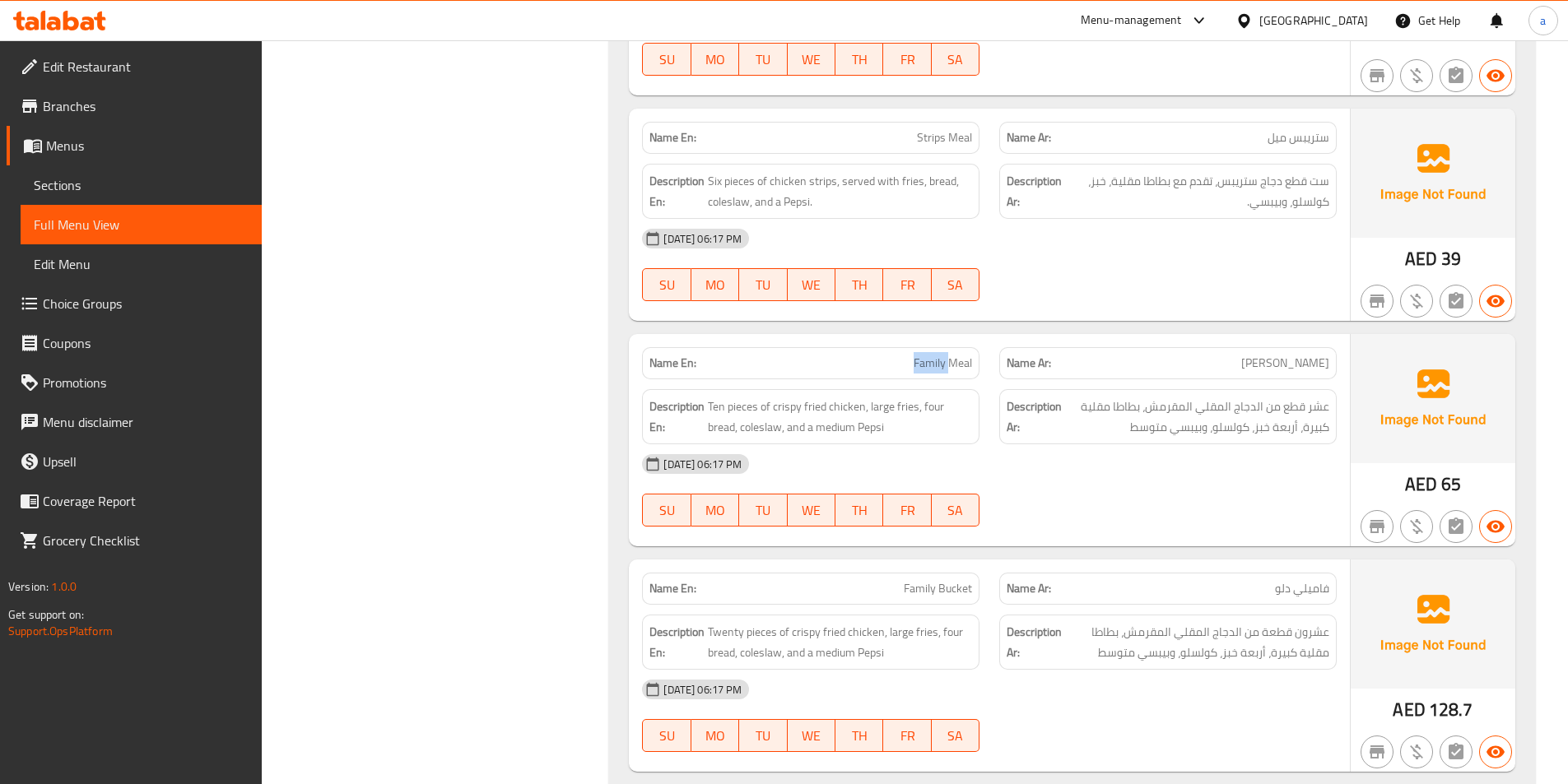
scroll to position [17852, 0]
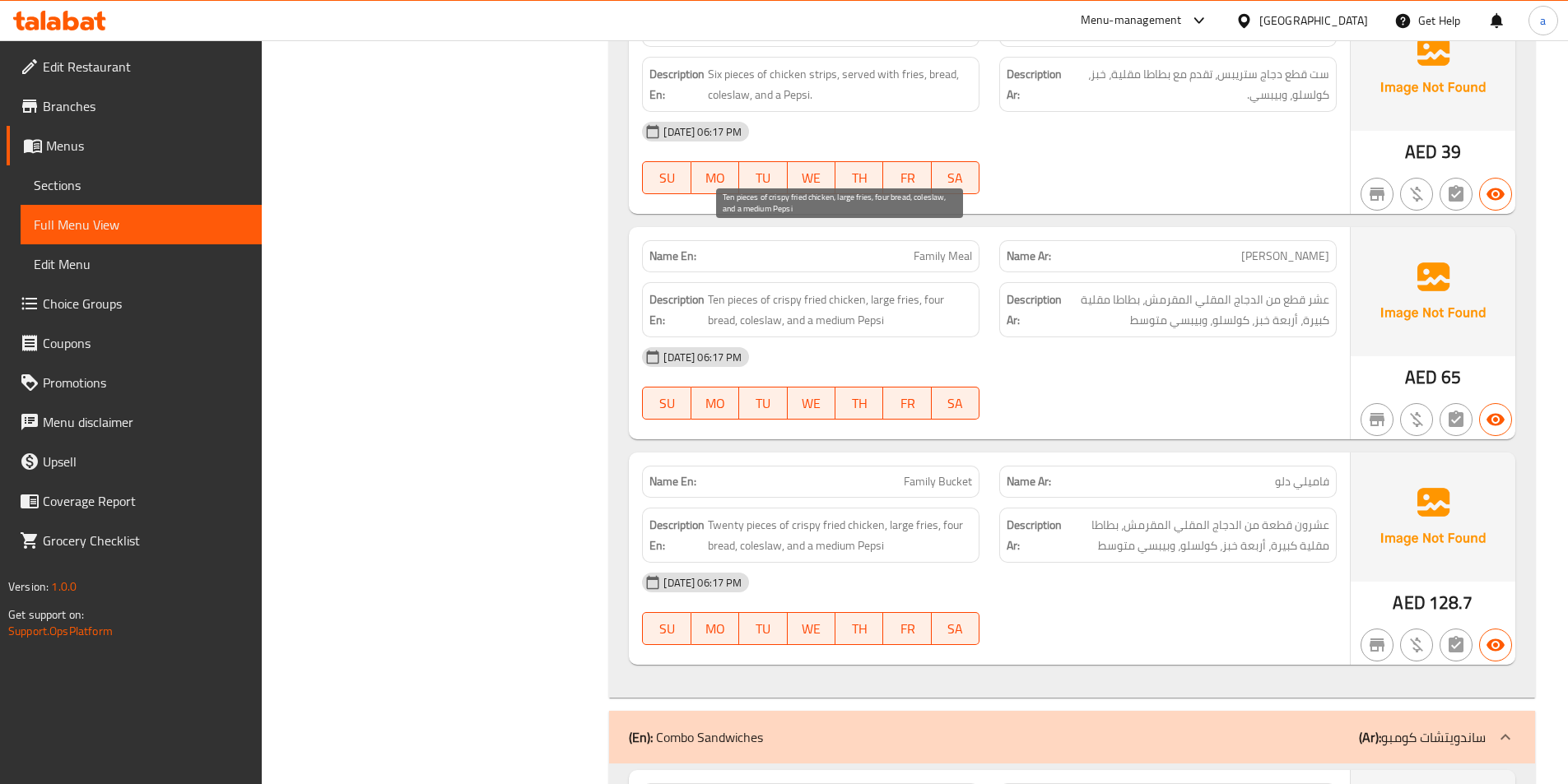
click at [882, 290] on span "Ten pieces of crispy fried chicken, large fries, four bread, coleslaw, and a me…" at bounding box center [840, 310] width 264 height 40
click at [906, 290] on span "Ten pieces of crispy fried chicken, large fries, four bread, coleslaw, and a me…" at bounding box center [840, 310] width 264 height 40
click at [935, 290] on span "Ten pieces of crispy fried chicken, large fries, four bread, coleslaw, and a me…" at bounding box center [840, 310] width 264 height 40
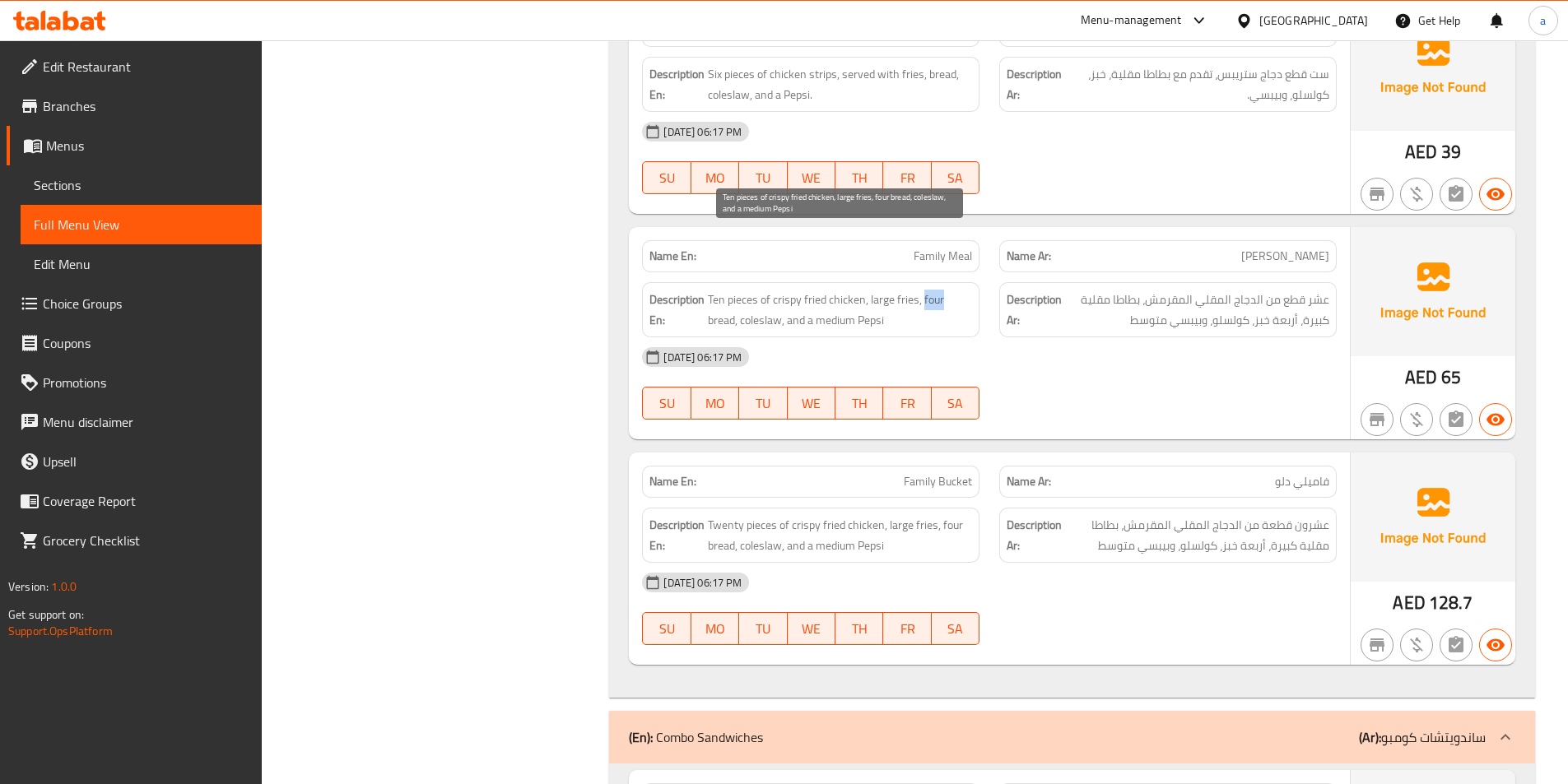
click at [935, 290] on span "Ten pieces of crispy fried chicken, large fries, four bread, coleslaw, and a me…" at bounding box center [840, 310] width 264 height 40
click at [708, 290] on span "Ten pieces of crispy fried chicken, large fries, four bread, coleslaw, and a me…" at bounding box center [840, 310] width 264 height 40
click at [741, 290] on span "Ten pieces of crispy fried chicken, large fries, four bread, coleslaw, and a me…" at bounding box center [840, 310] width 264 height 40
click at [753, 290] on span "Ten pieces of crispy fried chicken, large fries, four bread, coleslaw, and a me…" at bounding box center [840, 310] width 264 height 40
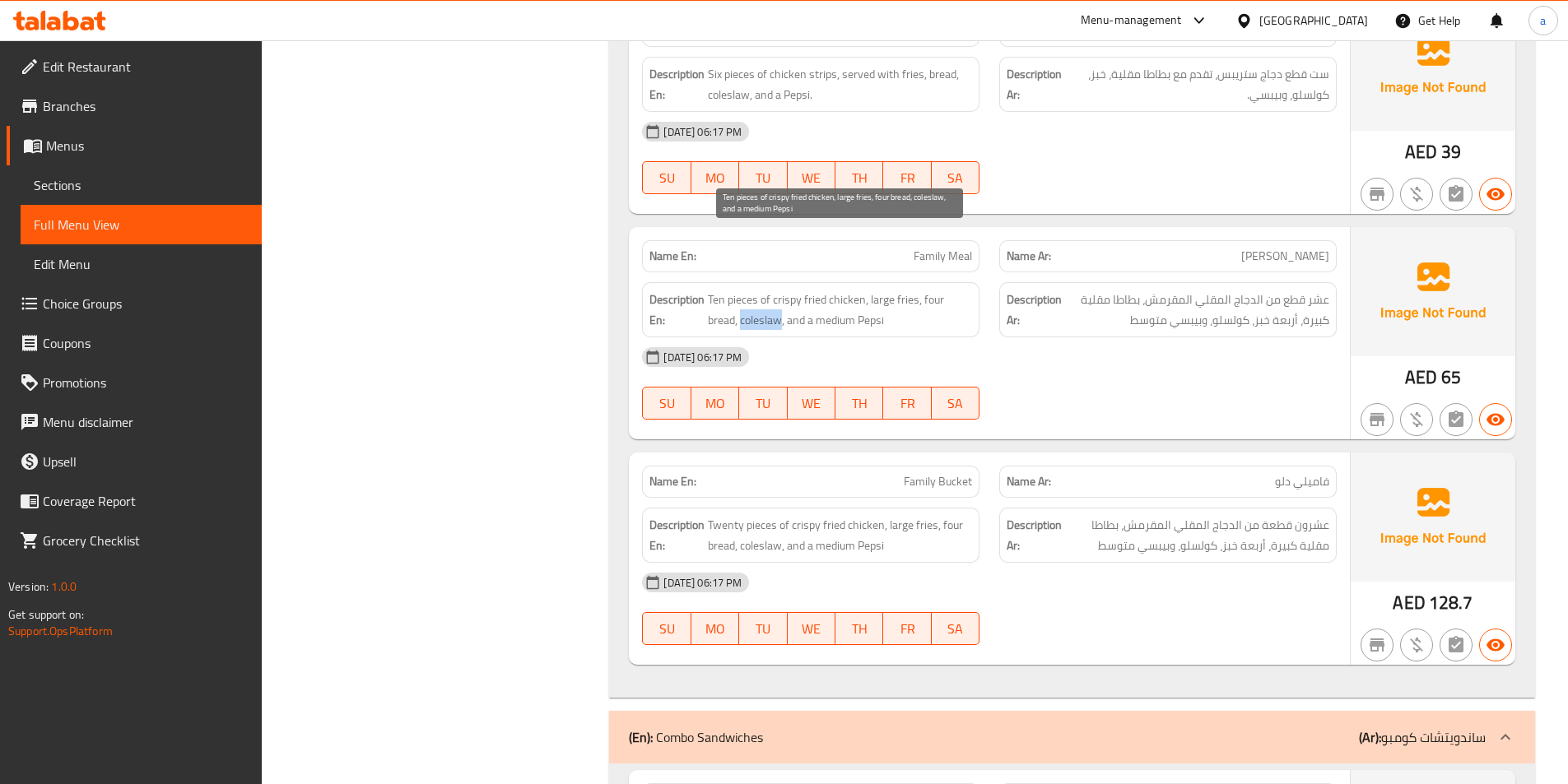
click at [753, 290] on span "Ten pieces of crispy fried chicken, large fries, four bread, coleslaw, and a me…" at bounding box center [840, 310] width 264 height 40
click at [883, 290] on span "Ten pieces of crispy fried chicken, large fries, four bread, coleslaw, and a me…" at bounding box center [840, 310] width 264 height 40
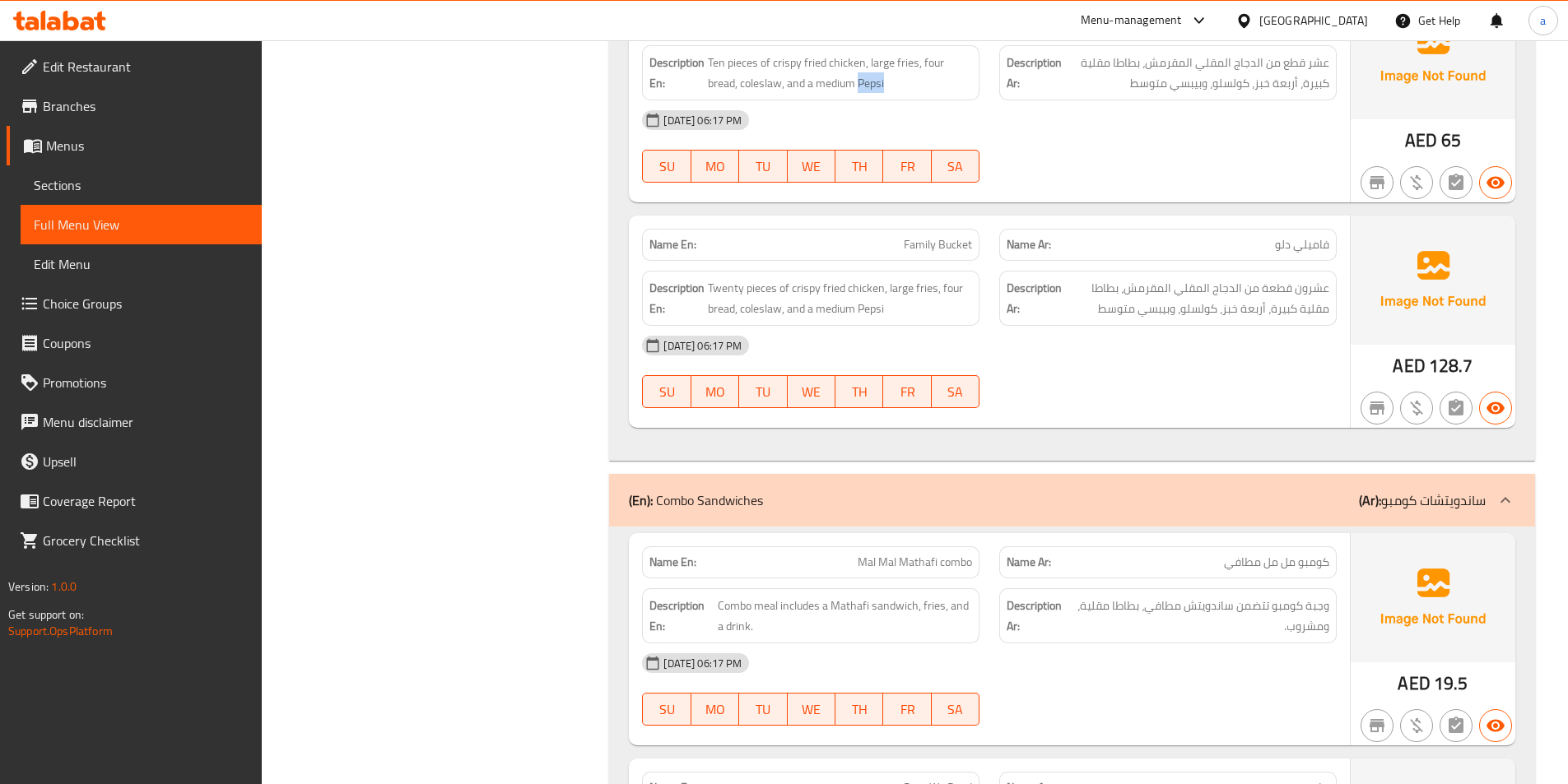
scroll to position [18099, 0]
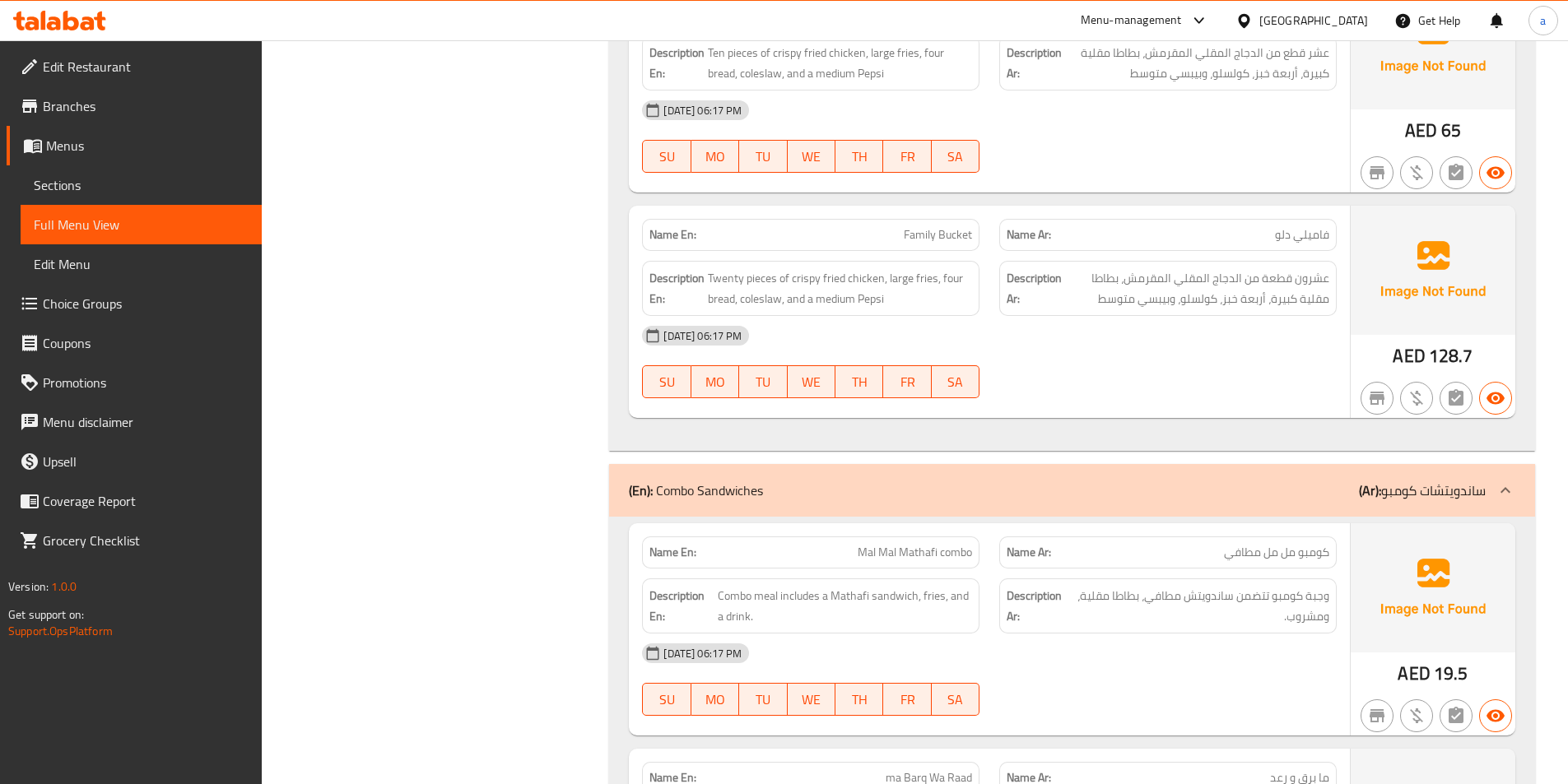
click at [920, 226] on span "Family Bucket" at bounding box center [938, 235] width 68 height 18
click at [937, 226] on span "Family Bucket" at bounding box center [938, 235] width 68 height 18
click at [971, 226] on span "Family Bucket" at bounding box center [938, 235] width 68 height 18
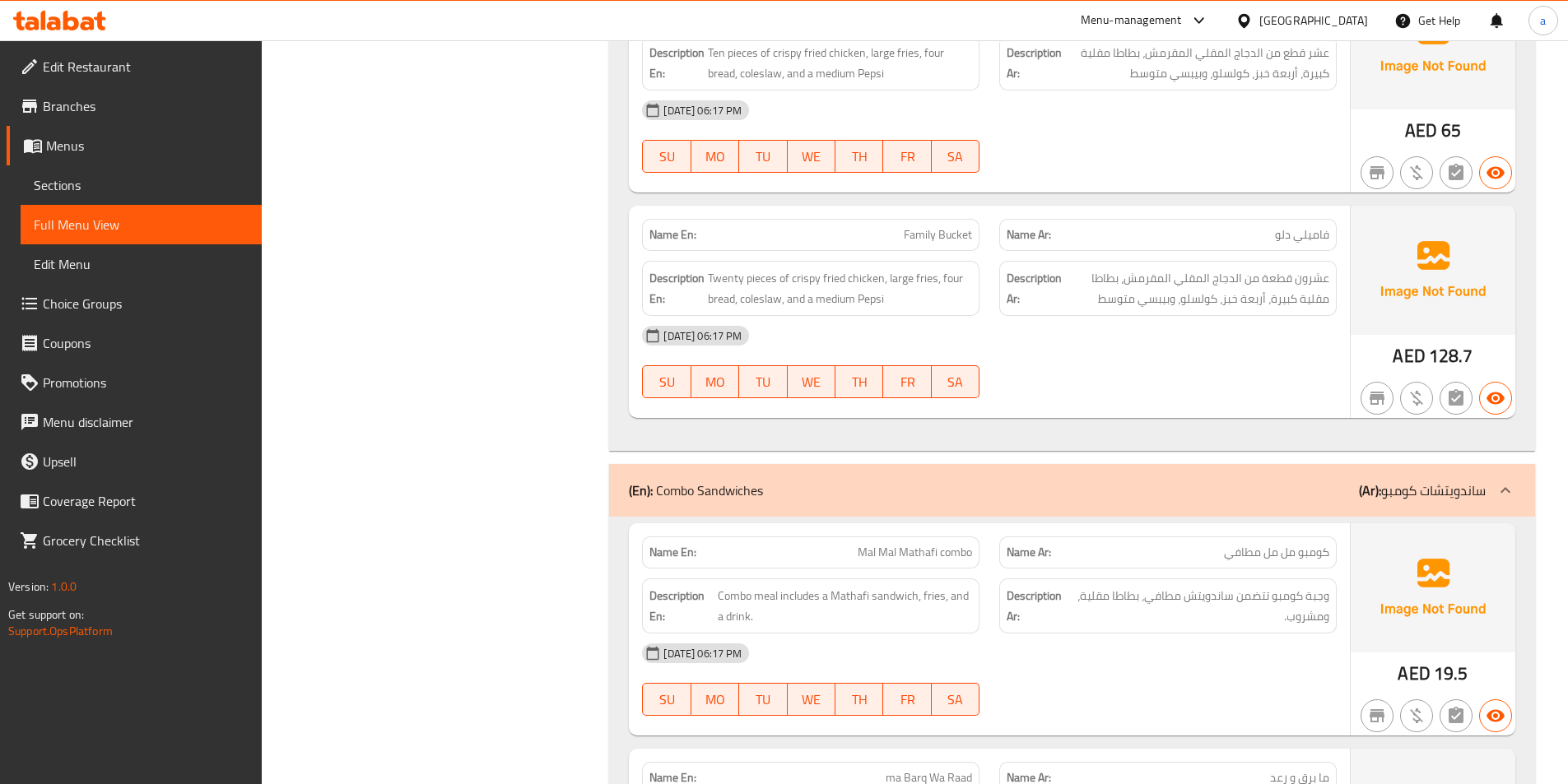
click at [971, 226] on span "Family Bucket" at bounding box center [938, 235] width 68 height 18
click at [729, 268] on span "Twenty pieces of crispy fried chicken, large fries, four bread, coleslaw, and a…" at bounding box center [840, 288] width 264 height 40
click at [744, 261] on div "Description En: Twenty pieces of crispy fried chicken, large fries, four bread,…" at bounding box center [811, 288] width 337 height 55
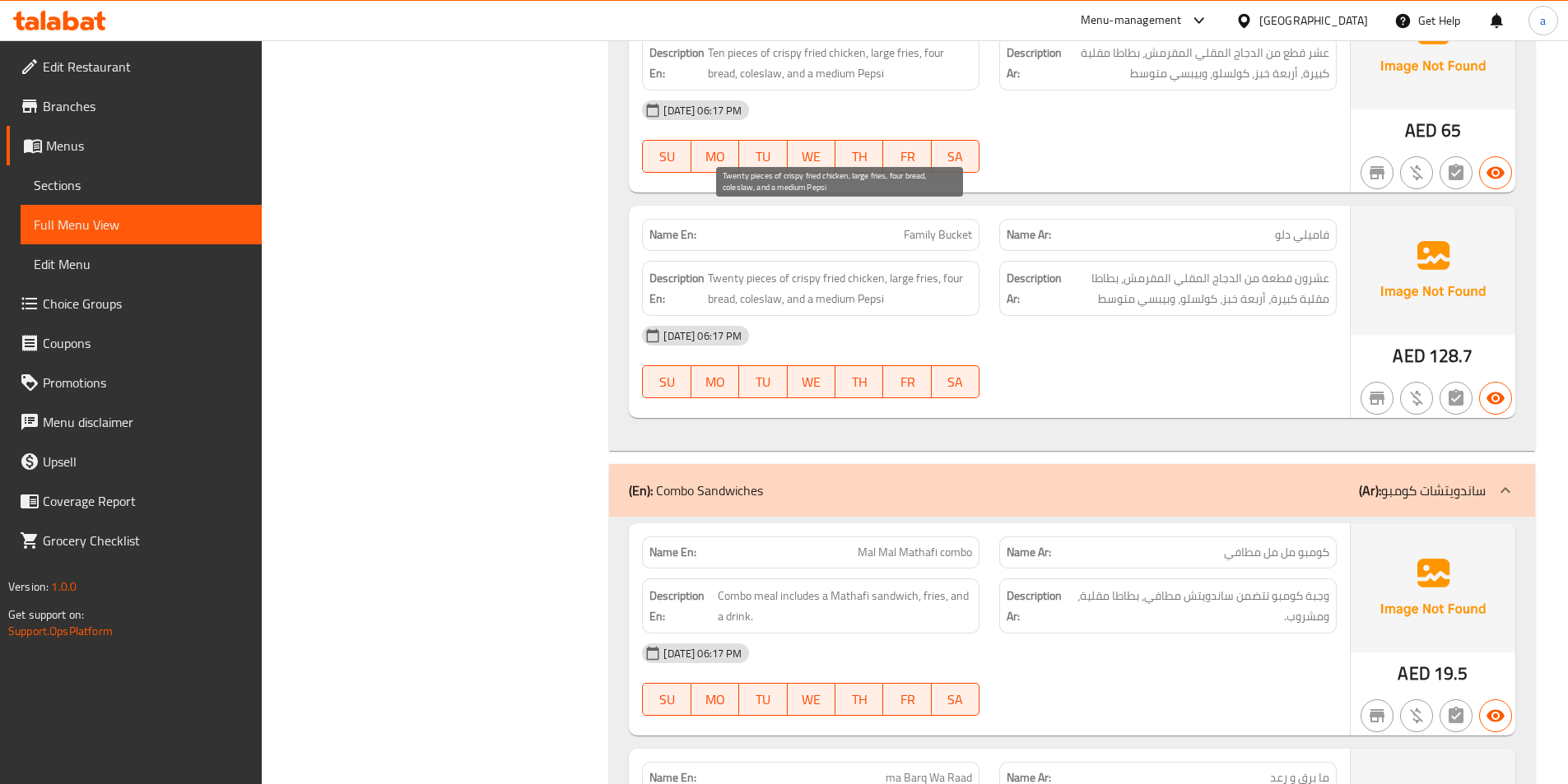
click at [856, 268] on span "Twenty pieces of crispy fried chicken, large fries, four bread, coleslaw, and a…" at bounding box center [840, 288] width 264 height 40
click at [819, 268] on span "Twenty pieces of crispy fried chicken, large fries, four bread, coleslaw, and a…" at bounding box center [840, 288] width 264 height 40
click at [816, 268] on span "Twenty pieces of crispy fried chicken, large fries, four bread, coleslaw, and a…" at bounding box center [840, 288] width 264 height 40
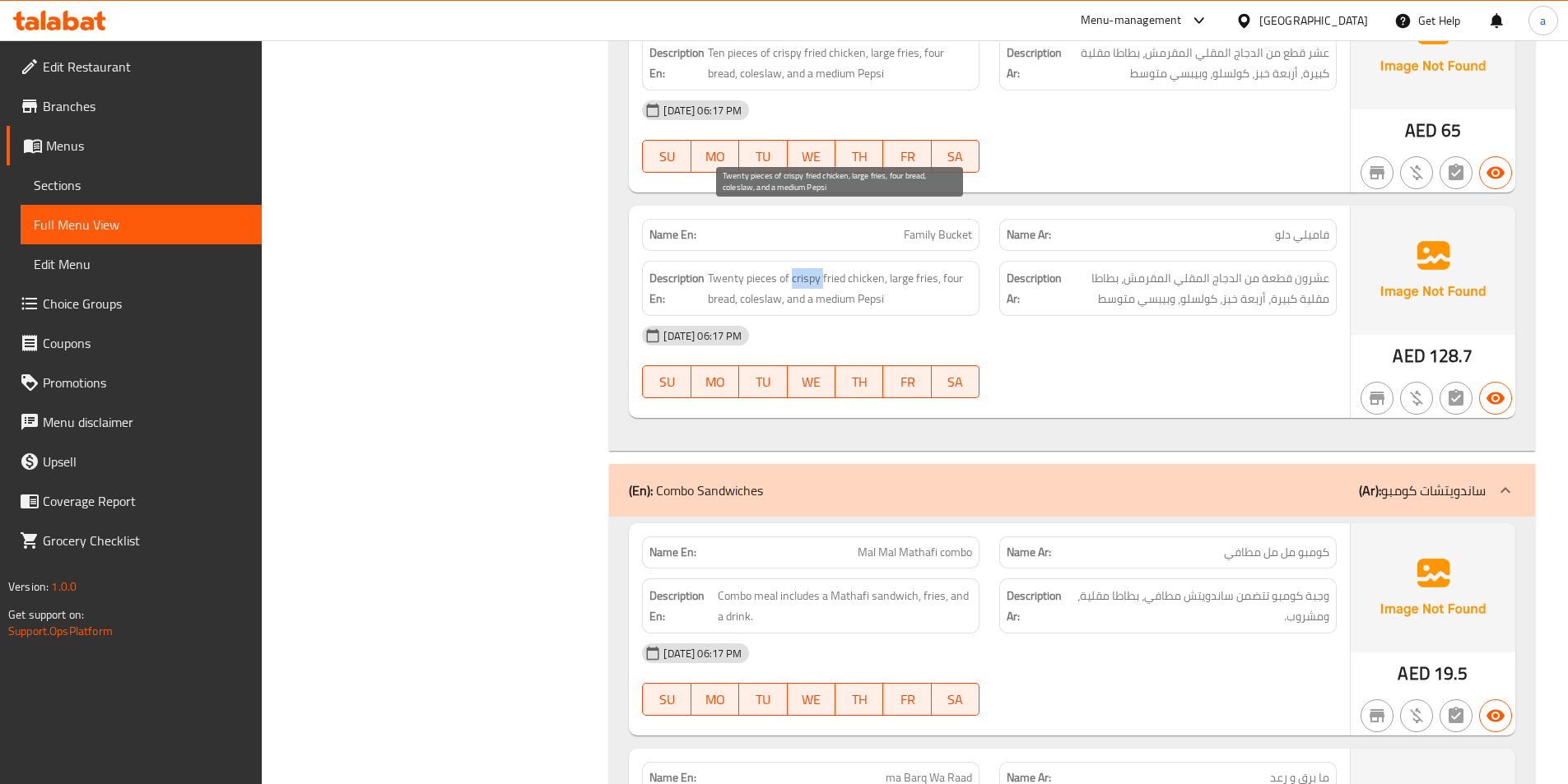
click at [816, 268] on span "Twenty pieces of crispy fried chicken, large fries, four bread, coleslaw, and a…" at bounding box center [840, 288] width 264 height 40
click at [898, 268] on span "Twenty pieces of crispy fried chicken, large fries, four bread, coleslaw, and a…" at bounding box center [840, 288] width 264 height 40
click at [929, 268] on span "Twenty pieces of crispy fried chicken, large fries, four bread, coleslaw, and a…" at bounding box center [840, 288] width 264 height 40
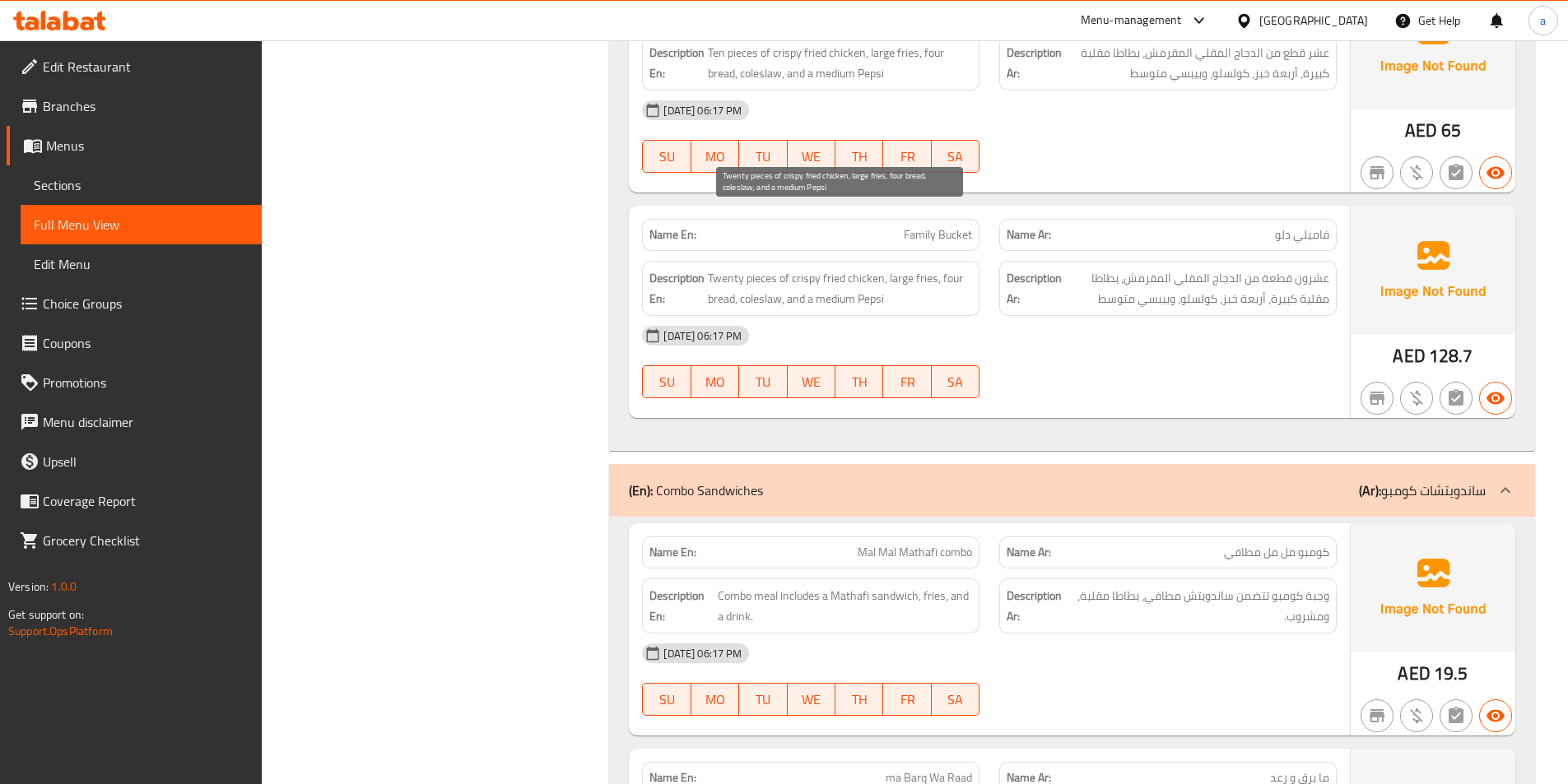
click at [952, 268] on span "Twenty pieces of crispy fried chicken, large fries, four bread, coleslaw, and a…" at bounding box center [840, 288] width 264 height 40
click at [721, 268] on span "Twenty pieces of crispy fried chicken, large fries, four bread, coleslaw, and a…" at bounding box center [840, 288] width 264 height 40
click at [781, 268] on span "Twenty pieces of crispy fried chicken, large fries, four bread, coleslaw, and a…" at bounding box center [840, 288] width 264 height 40
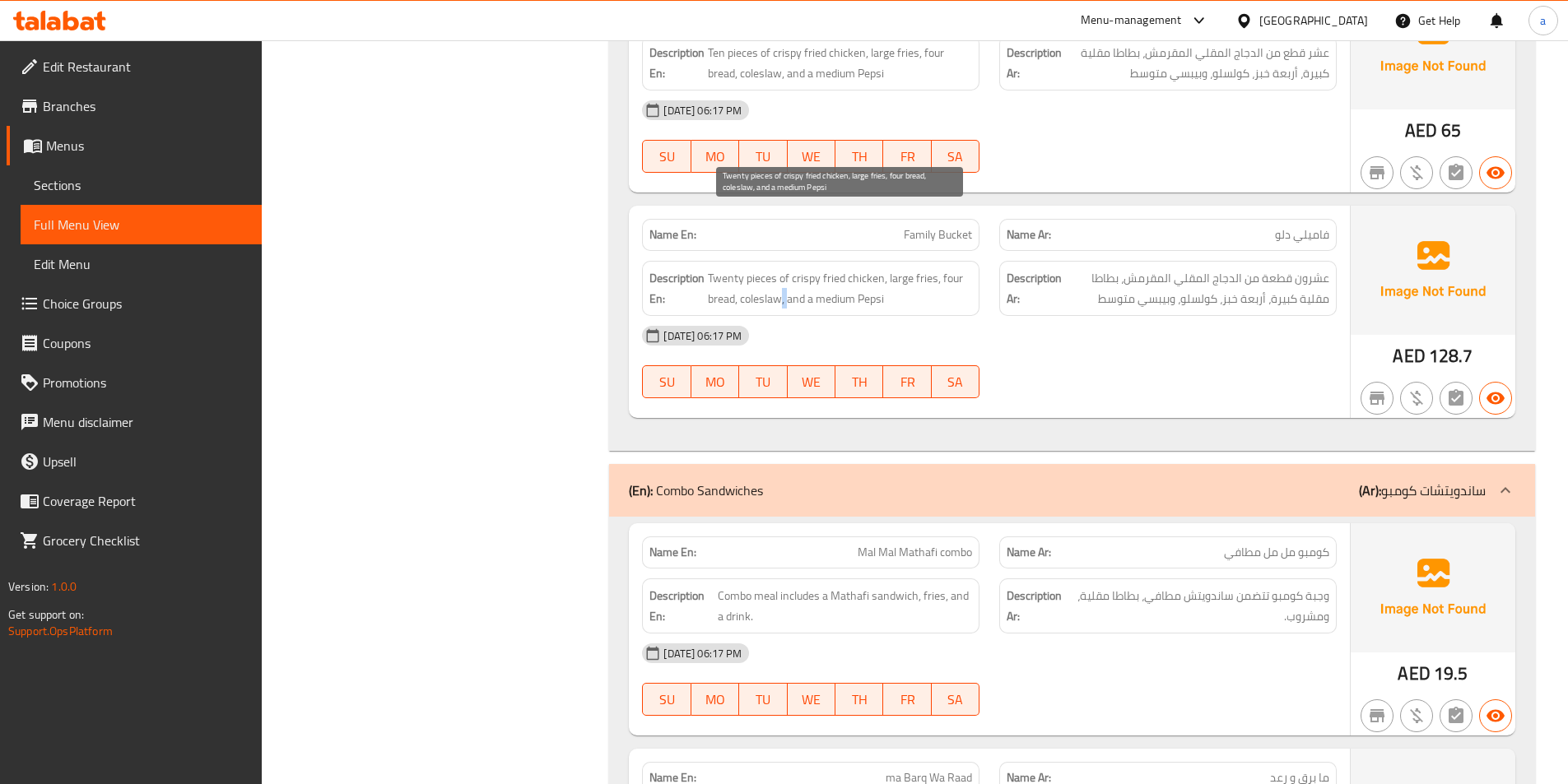
click at [781, 268] on span "Twenty pieces of crispy fried chicken, large fries, four bread, coleslaw, and a…" at bounding box center [840, 288] width 264 height 40
click at [864, 268] on span "Twenty pieces of crispy fried chicken, large fries, four bread, coleslaw, and a…" at bounding box center [840, 288] width 264 height 40
click at [833, 268] on span "Twenty pieces of crispy fried chicken, large fries, four bread, coleslaw, and a…" at bounding box center [840, 288] width 264 height 40
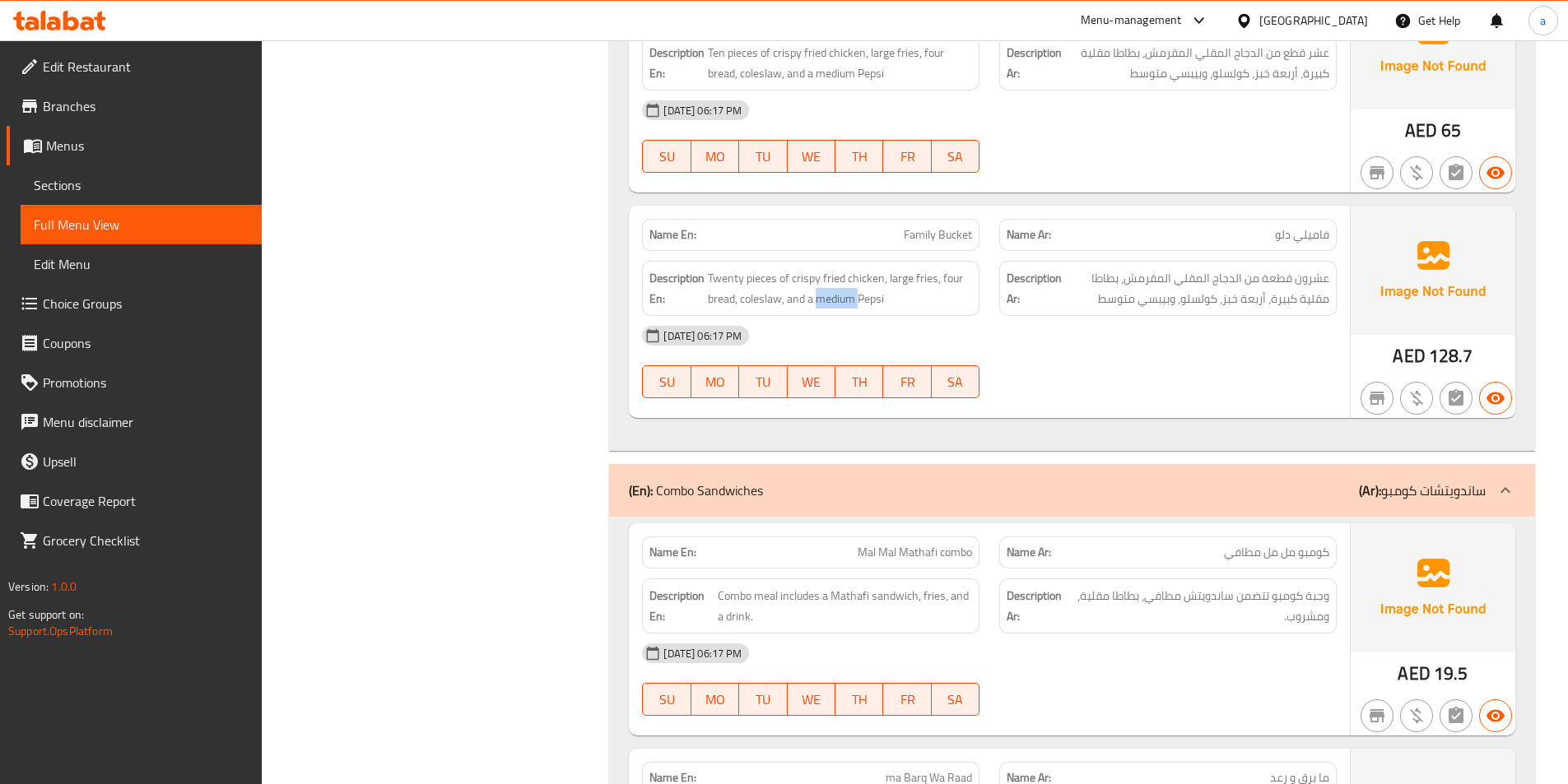
scroll to position [18510, 0]
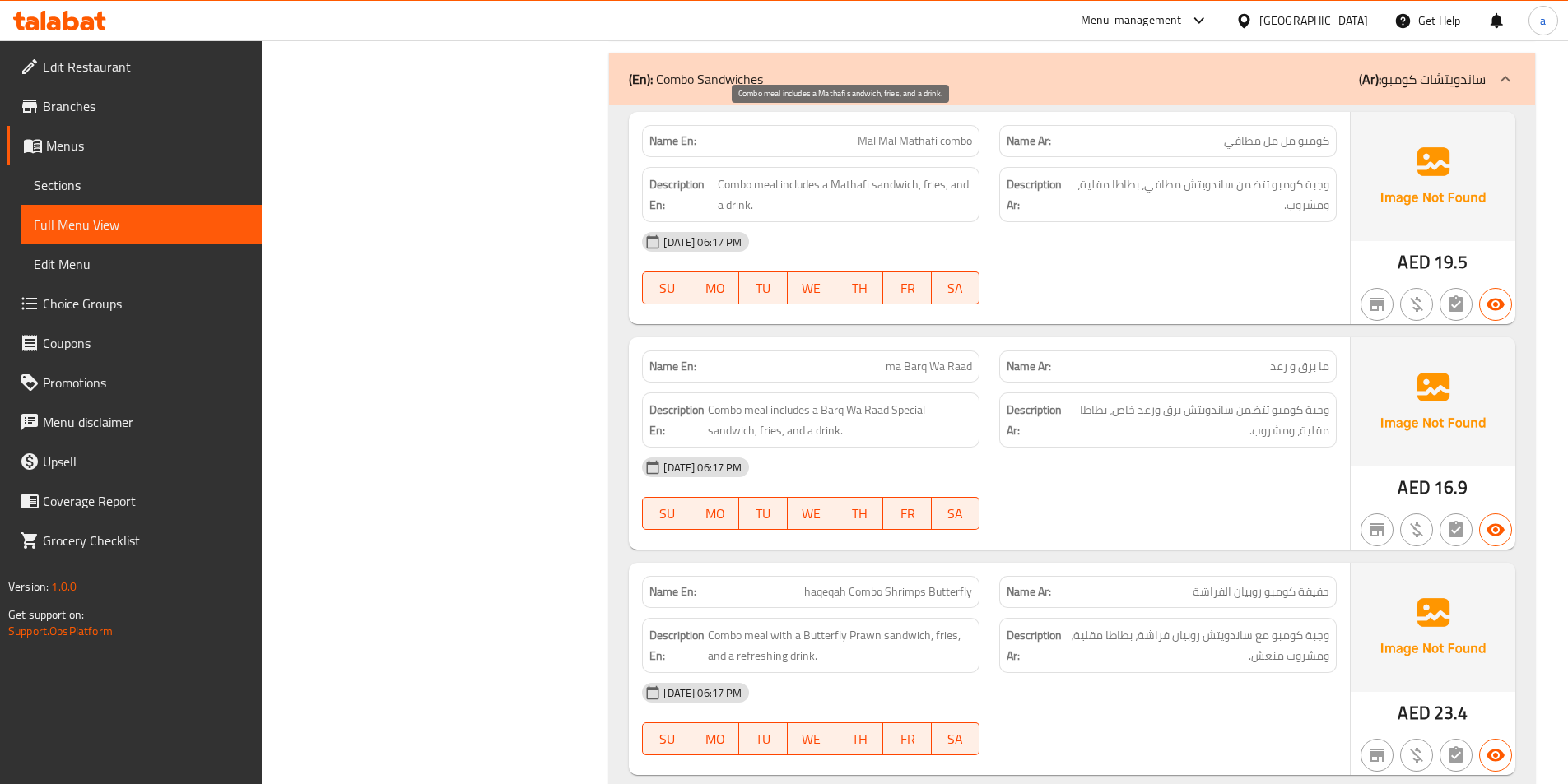
click at [933, 174] on span "Combo meal includes a Mathafi sandwich, fries, and a drink." at bounding box center [845, 194] width 254 height 40
click at [952, 174] on span "Combo meal includes a Mathafi sandwich, fries, and a drink." at bounding box center [845, 194] width 254 height 40
click at [739, 174] on span "Combo meal includes a Mathafi sandwich, fries, and a drink." at bounding box center [845, 194] width 254 height 40
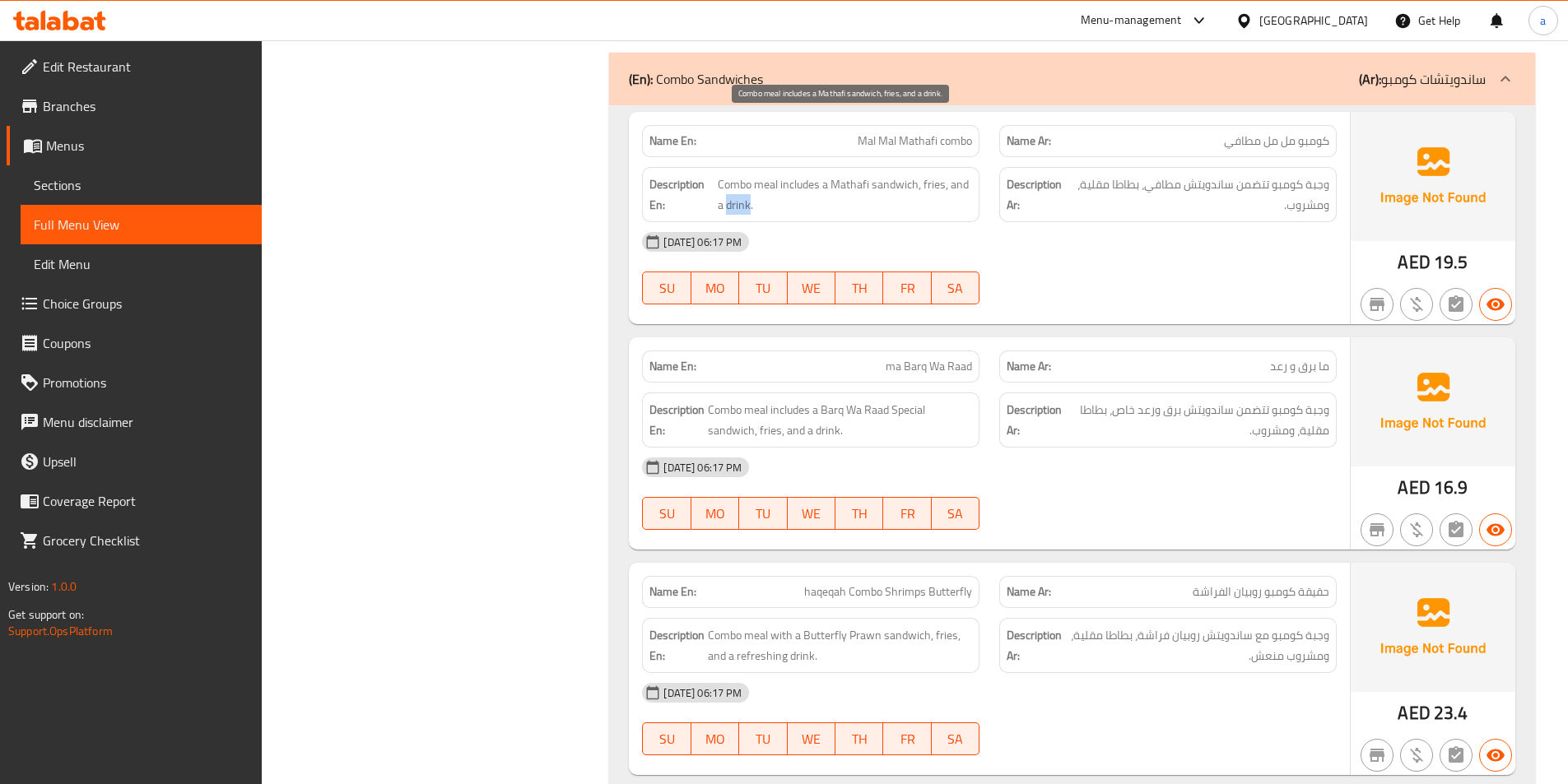
click at [739, 174] on span "Combo meal includes a Mathafi sandwich, fries, and a drink." at bounding box center [845, 194] width 254 height 40
click at [898, 358] on span "ma Barq Wa Raad" at bounding box center [929, 367] width 87 height 18
click at [899, 358] on span "ma Barq Wa Raad" at bounding box center [929, 367] width 87 height 18
click at [913, 358] on span "ma Barq Wa Raad" at bounding box center [929, 367] width 87 height 18
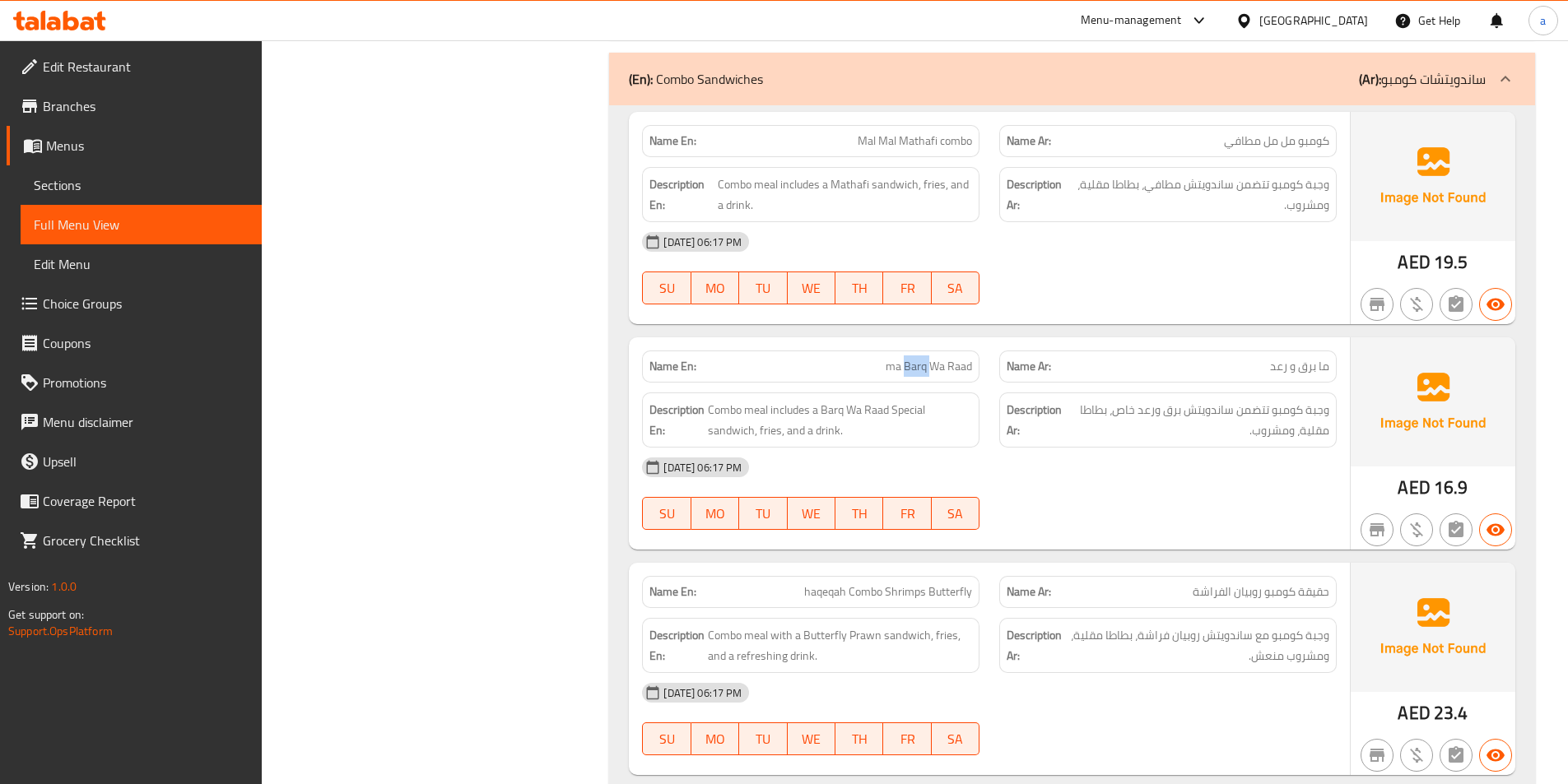
click at [913, 358] on span "ma Barq Wa Raad" at bounding box center [929, 367] width 87 height 18
click at [955, 358] on span "ma Barq Wa Raad" at bounding box center [929, 367] width 87 height 18
click at [719, 399] on span "Combo meal includes a Barq Wa Raad Special sandwich, fries, and a drink." at bounding box center [840, 420] width 264 height 40
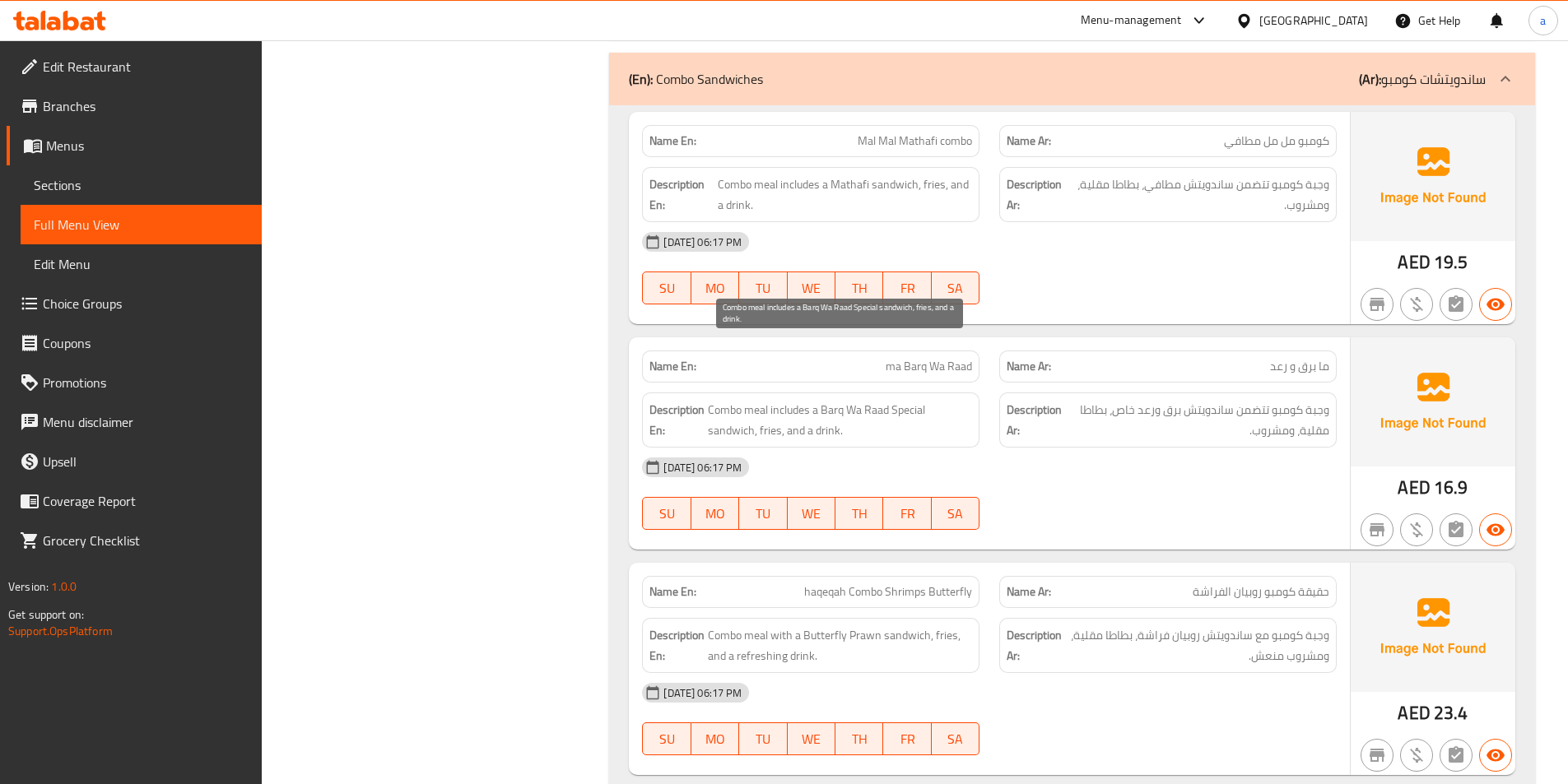
click at [757, 399] on span "Combo meal includes a Barq Wa Raad Special sandwich, fries, and a drink." at bounding box center [840, 420] width 264 height 40
click at [796, 399] on span "Combo meal includes a Barq Wa Raad Special sandwich, fries, and a drink." at bounding box center [840, 420] width 264 height 40
click at [742, 399] on span "Combo meal includes a Barq Wa Raad Special sandwich, fries, and a drink." at bounding box center [840, 420] width 264 height 40
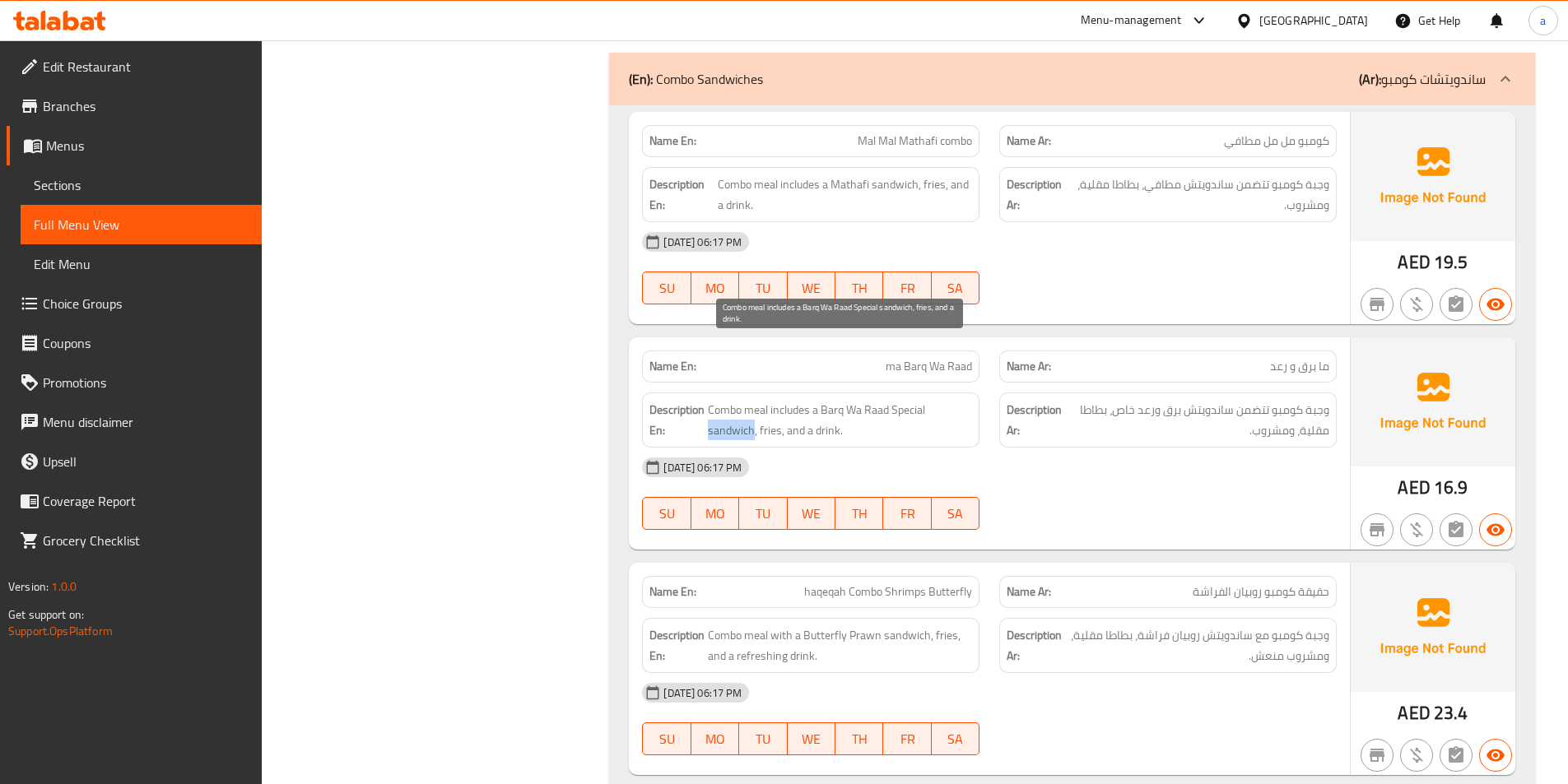
click at [742, 399] on span "Combo meal includes a Barq Wa Raad Special sandwich, fries, and a drink." at bounding box center [840, 420] width 264 height 40
click at [778, 399] on span "Combo meal includes a Barq Wa Raad Special sandwich, fries, and a drink." at bounding box center [840, 420] width 264 height 40
drag, startPoint x: 1279, startPoint y: 526, endPoint x: 1150, endPoint y: 545, distance: 130.4
click at [1117, 583] on p "Name Ar: حقیقة كومبو روبیان الفراشة" at bounding box center [1168, 592] width 323 height 18
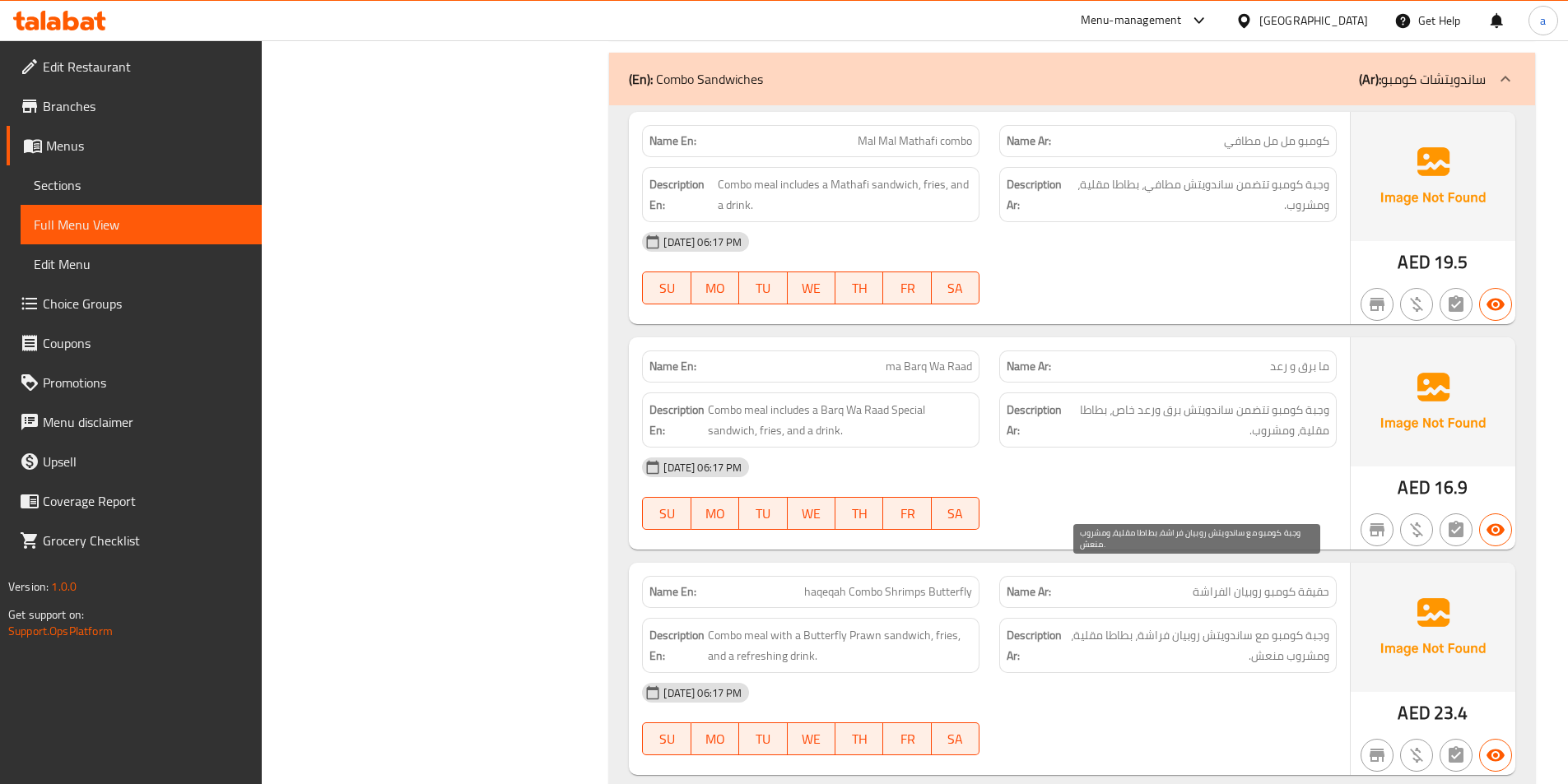
click at [1146, 576] on div "Name Ar: حقیقة كومبو روبیان الفراشة" at bounding box center [1167, 591] width 337 height 32
click at [919, 576] on div "Name En: haqeqah Combo Shrimps Butterfly" at bounding box center [811, 591] width 337 height 32
click at [934, 583] on span "haqeqah Combo Shrimps Butterfly" at bounding box center [889, 592] width 168 height 18
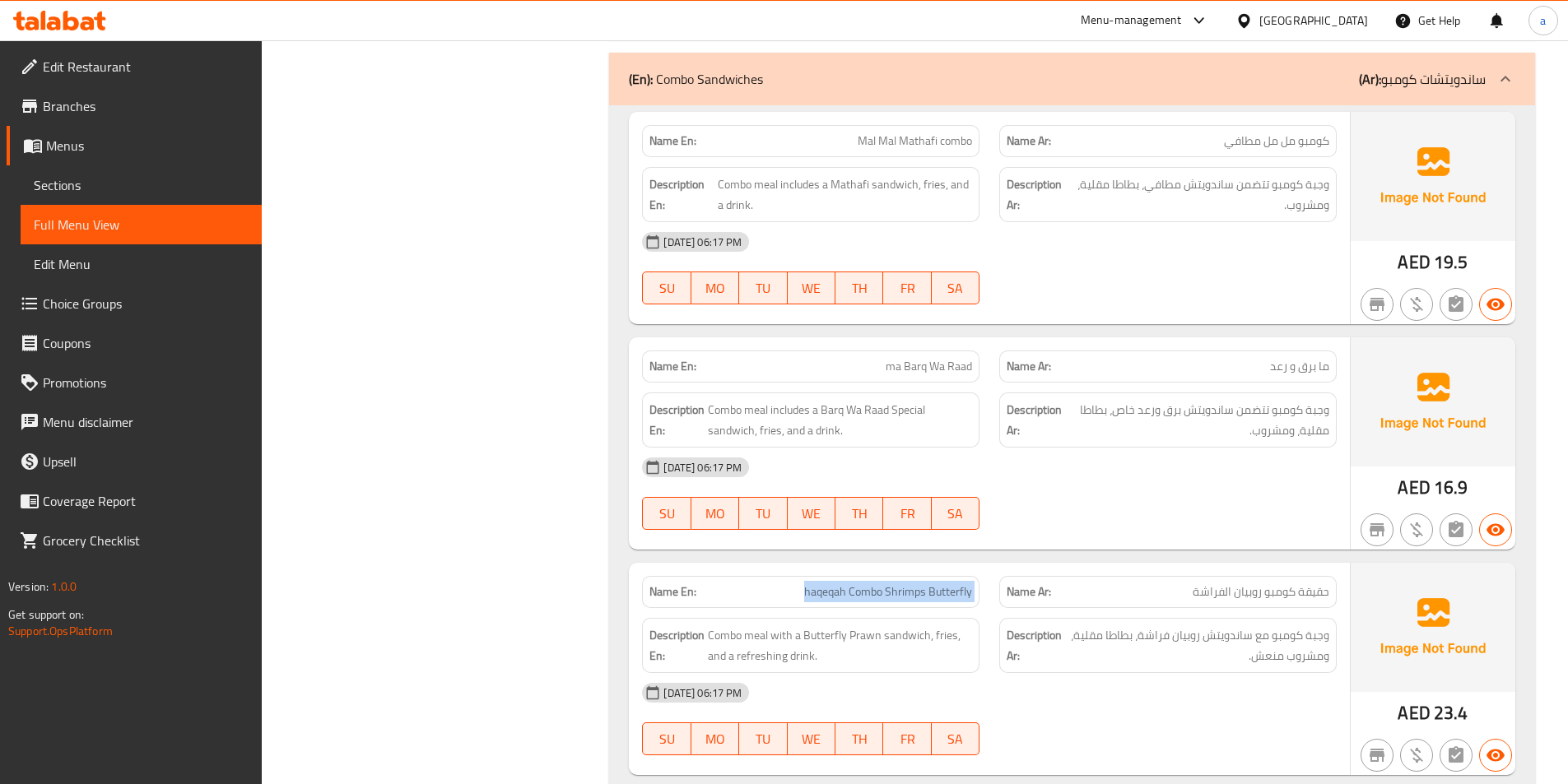
click at [934, 583] on span "haqeqah Combo Shrimps Butterfly" at bounding box center [889, 592] width 168 height 18
copy span "haqeqah Combo Shrimps Butterfly"
click at [819, 576] on div "Name En: haqeqah Combo Shrimps Butterfly" at bounding box center [811, 591] width 337 height 32
click at [1309, 583] on span "حقیقة كومبو روبیان الفراشة" at bounding box center [1261, 592] width 137 height 18
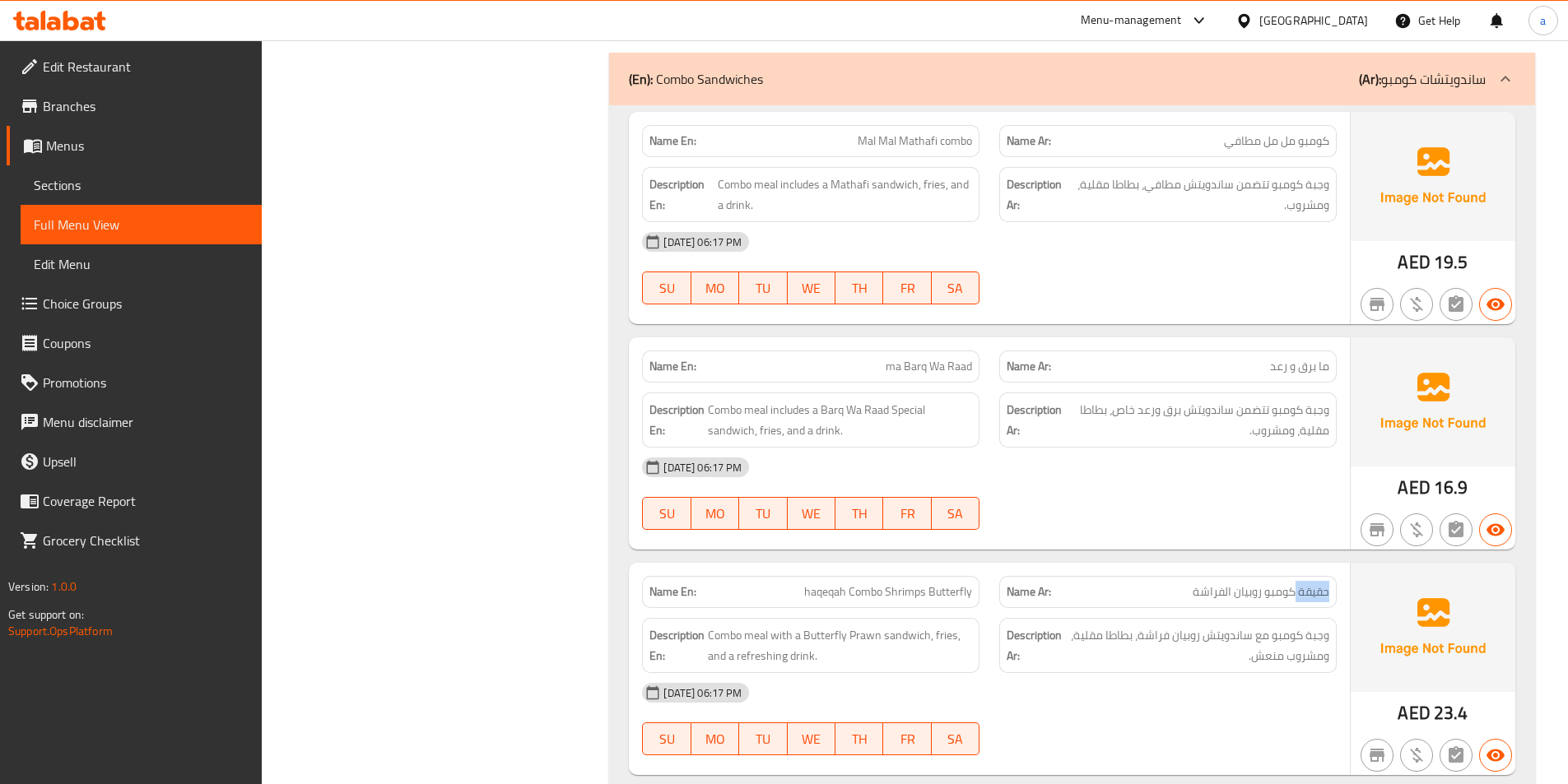
click at [1309, 583] on span "حقیقة كومبو روبیان الفراشة" at bounding box center [1261, 592] width 137 height 18
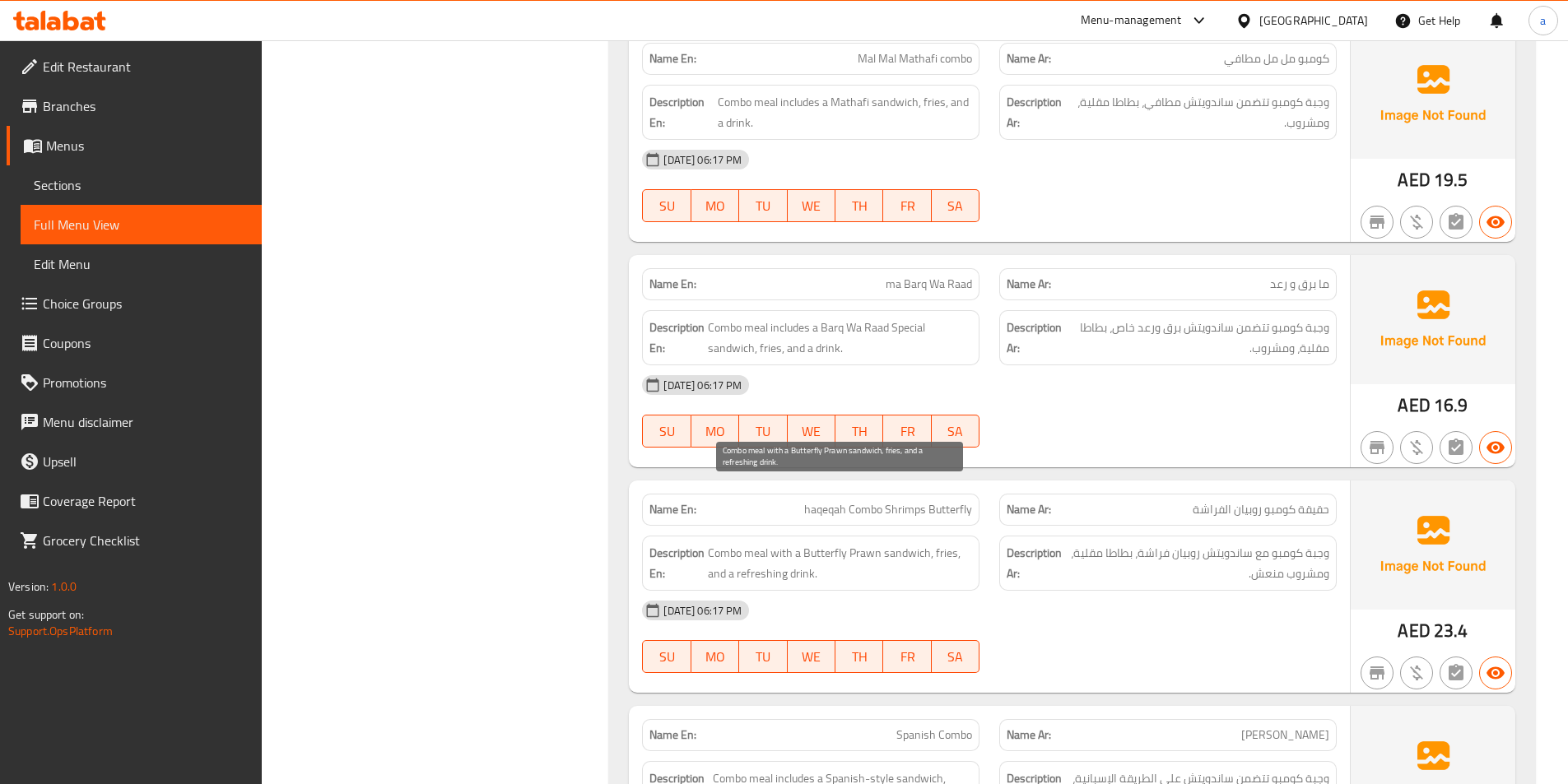
click at [755, 543] on span "Combo meal with a Butterfly Prawn sandwich, fries, and a refreshing drink." at bounding box center [840, 563] width 264 height 40
click at [751, 543] on span "Combo meal with a Butterfly Prawn sandwich, fries, and a refreshing drink." at bounding box center [840, 563] width 264 height 40
click at [896, 543] on span "Combo meal with a Butterfly Prawn sandwich, fries, and a refreshing drink." at bounding box center [840, 563] width 264 height 40
click at [889, 543] on span "Combo meal with a Butterfly Prawn sandwich, fries, and a refreshing drink." at bounding box center [840, 563] width 264 height 40
click at [827, 543] on span "Combo meal with a Butterfly Prawn sandwich, fries, and a refreshing drink." at bounding box center [840, 563] width 264 height 40
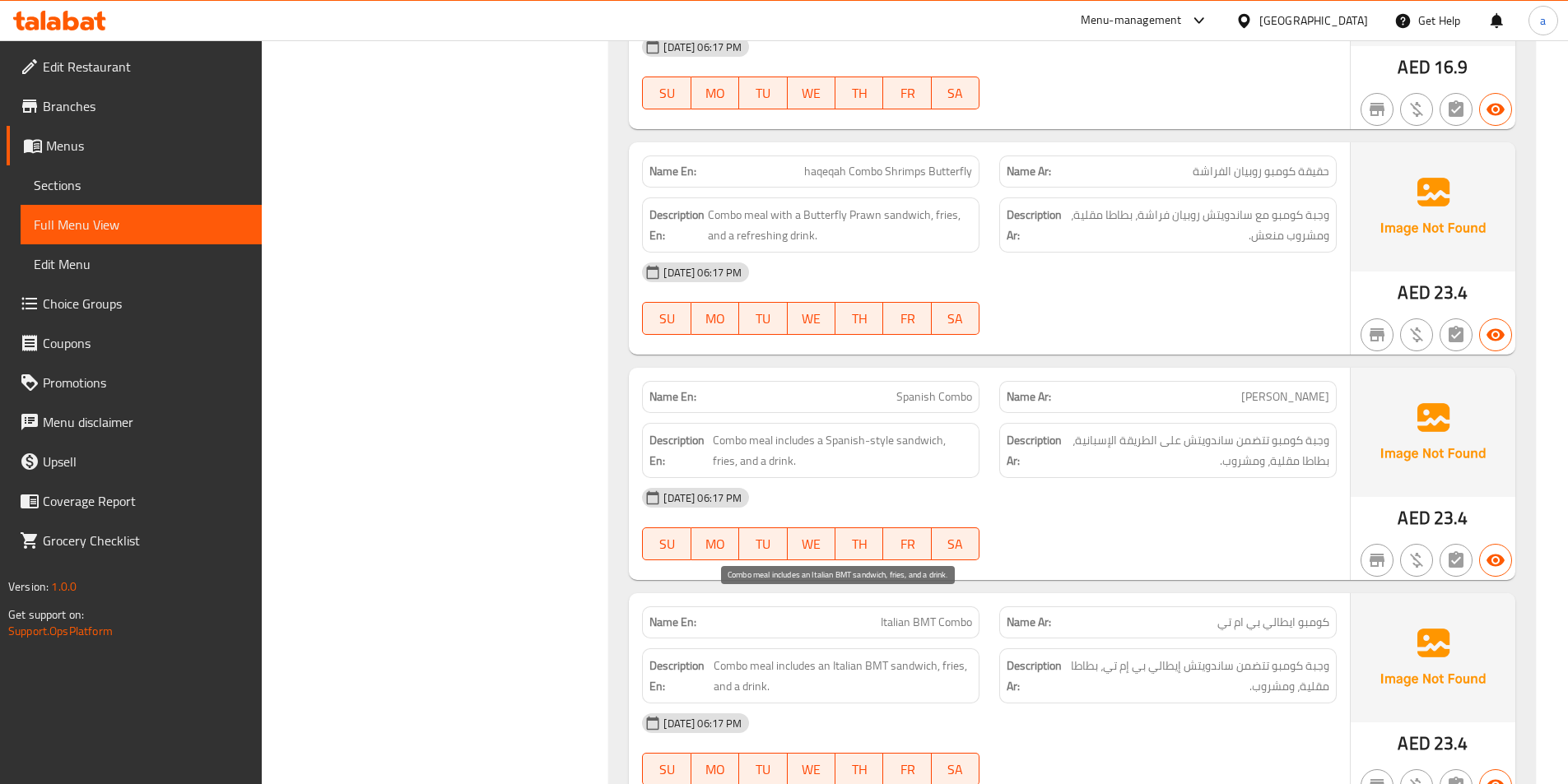
scroll to position [19004, 0]
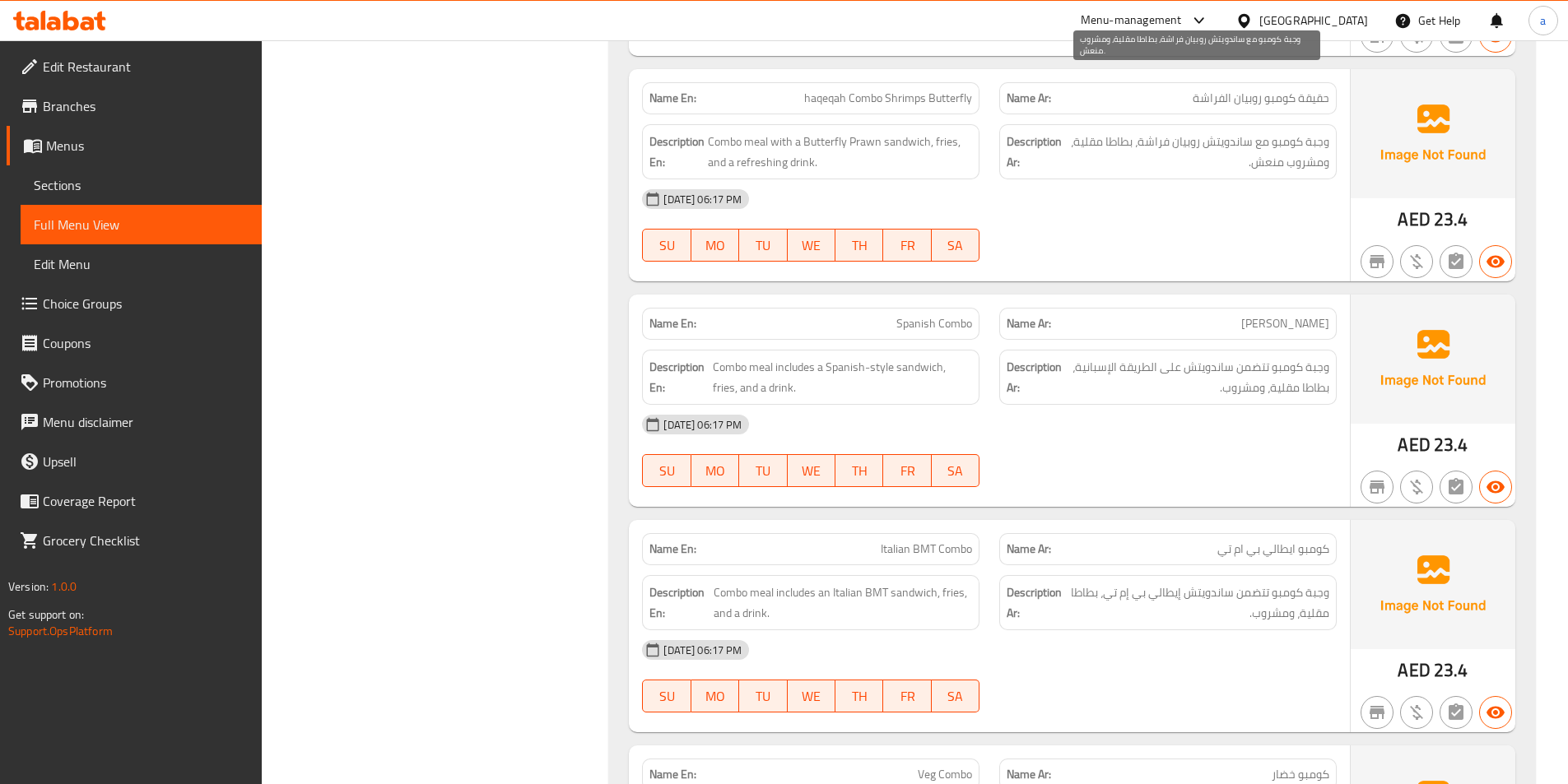
click at [1194, 131] on span "وجبة كومبو مع ساندويتش روبيان فراشة، بطاطا مقلية، ومشروب منعش." at bounding box center [1196, 152] width 264 height 40
click at [1167, 131] on span "وجبة كومبو مع ساندويتش روبيان فراشة، بطاطا مقلية، ومشروب منعش." at bounding box center [1196, 152] width 264 height 40
copy span "روبيان فراشة"
click at [903, 315] on span "Spanish Combo" at bounding box center [934, 324] width 75 height 18
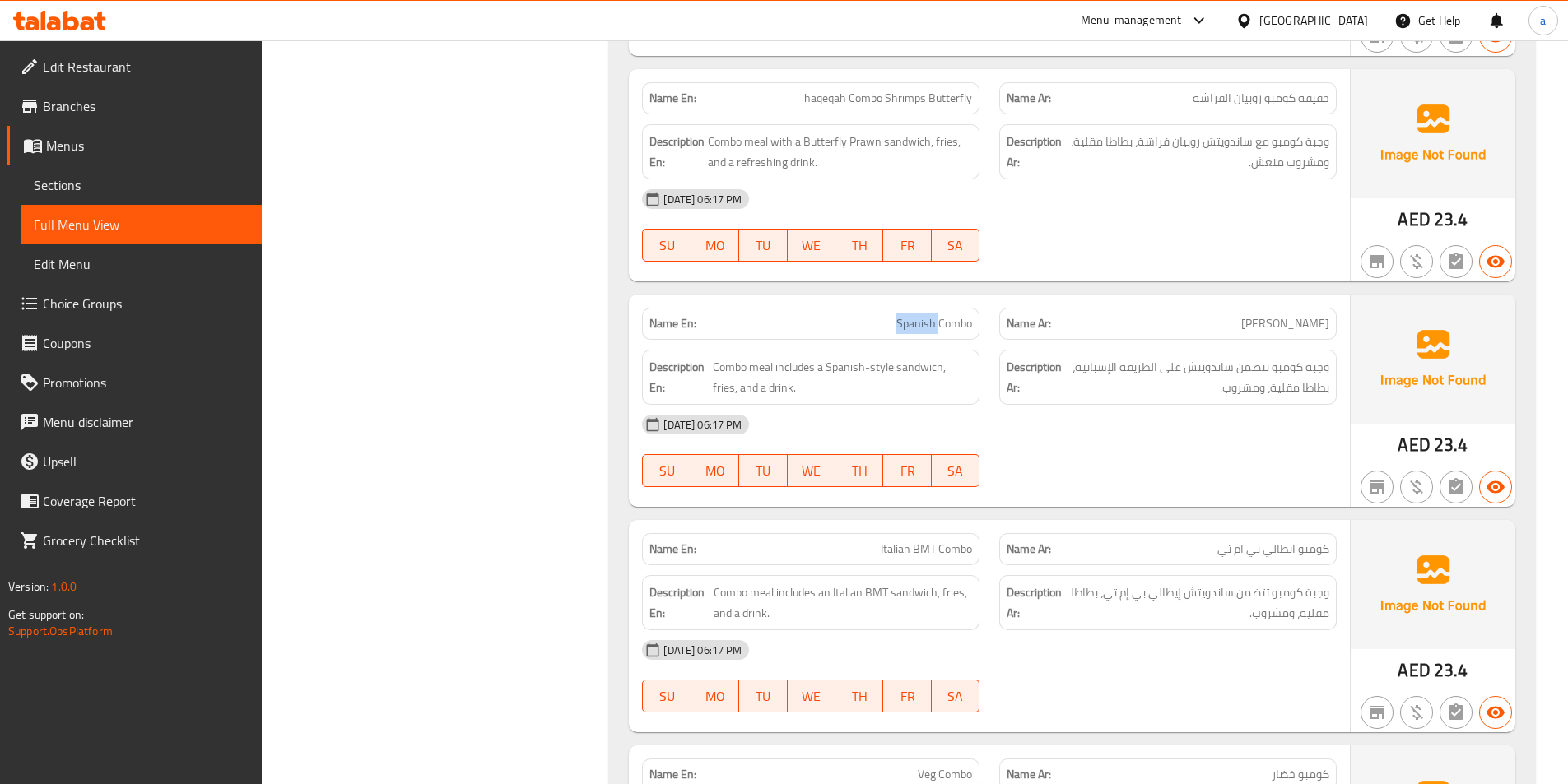
click at [903, 315] on span "Spanish Combo" at bounding box center [934, 324] width 75 height 18
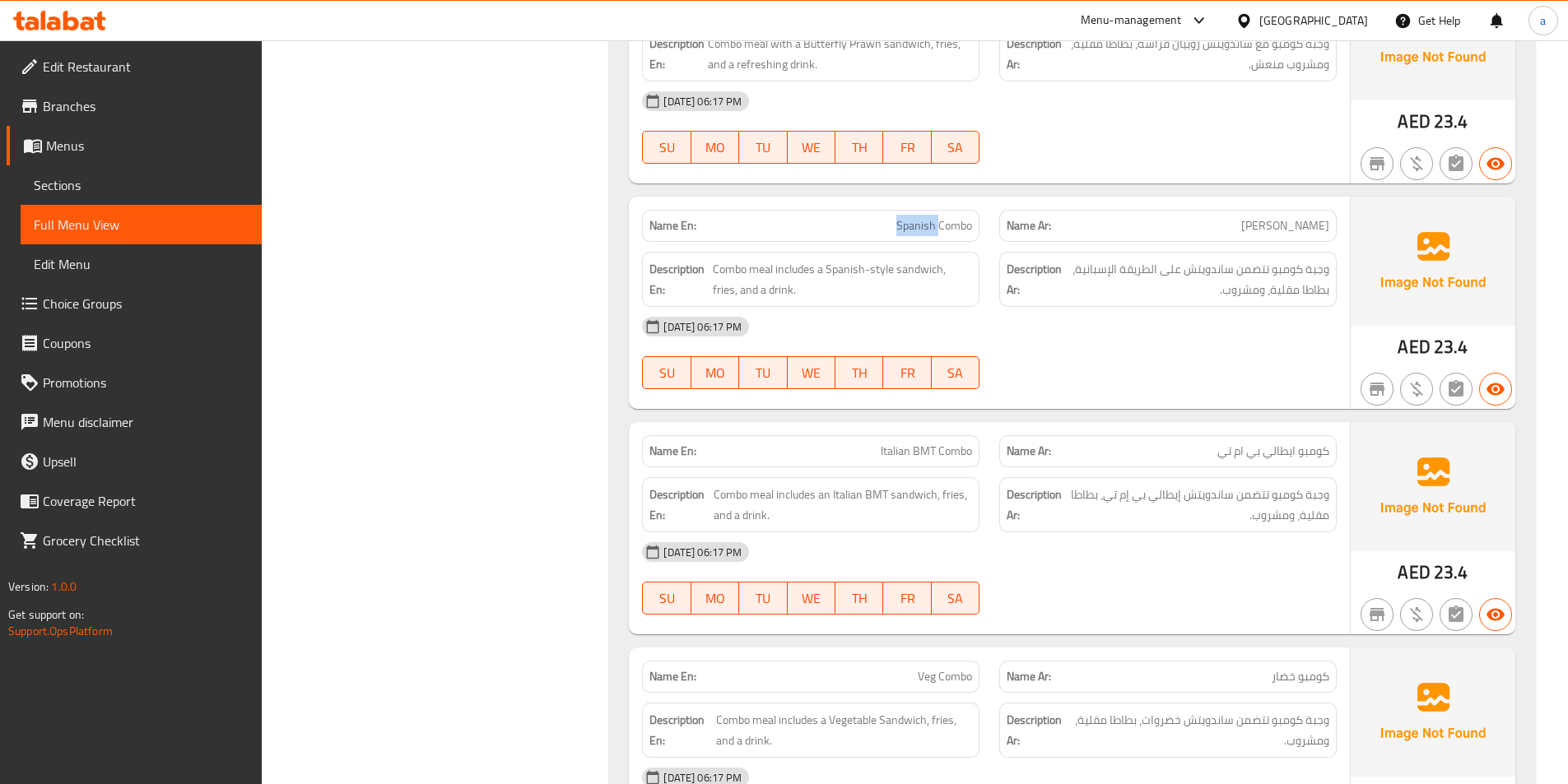
scroll to position [19168, 0]
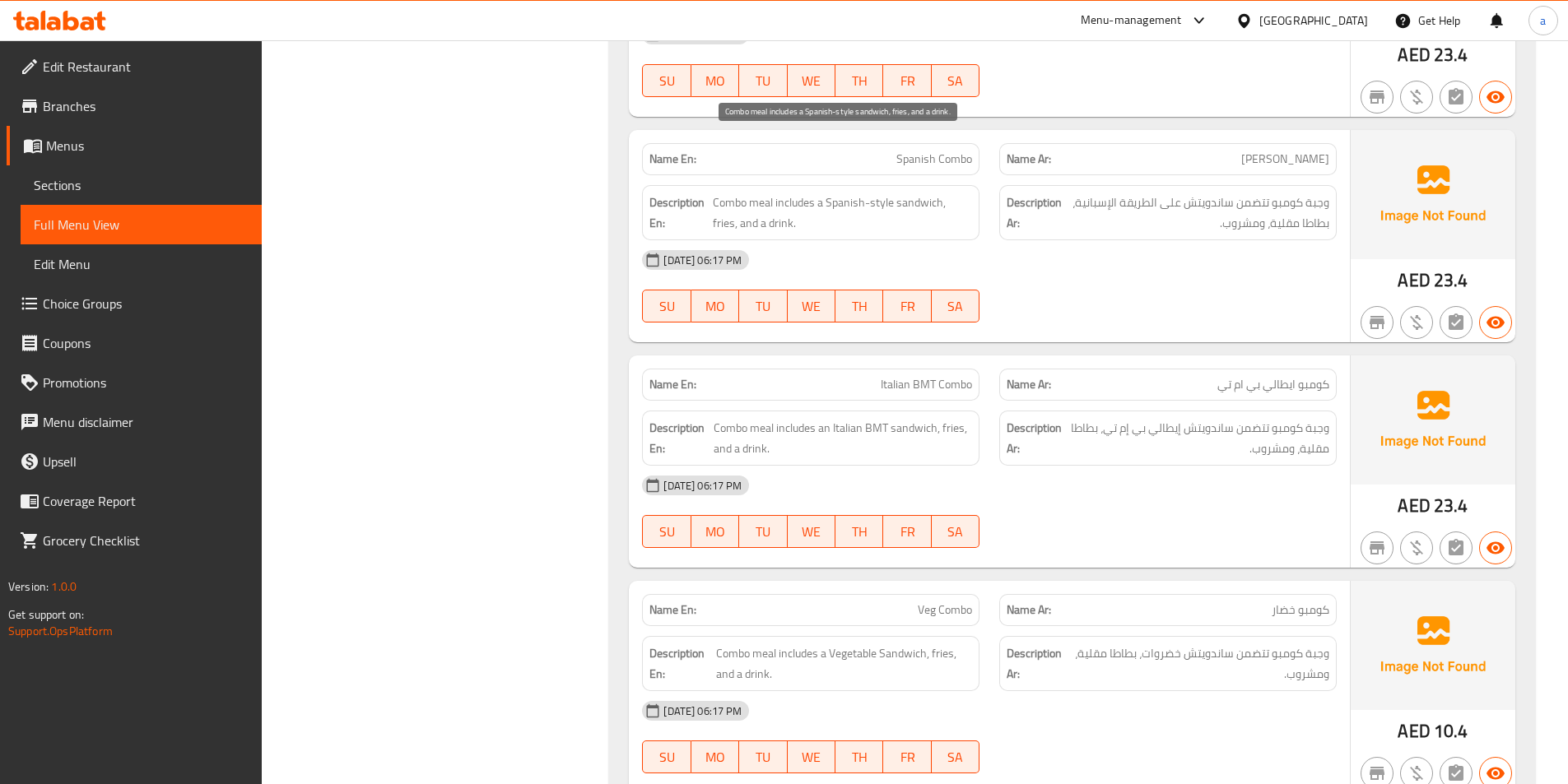
click at [917, 193] on span "Combo meal includes a Spanish-style sandwich, fries, and a drink." at bounding box center [842, 213] width 259 height 40
click at [820, 193] on span "Combo meal includes a Spanish-style sandwich, fries, and a drink." at bounding box center [842, 213] width 259 height 40
click at [819, 193] on span "Combo meal includes a Spanish-style sandwich, fries, and a drink." at bounding box center [842, 213] width 259 height 40
click at [954, 193] on span "Combo meal includes a Spanish-style sandwich, fries, and a drink." at bounding box center [842, 213] width 259 height 40
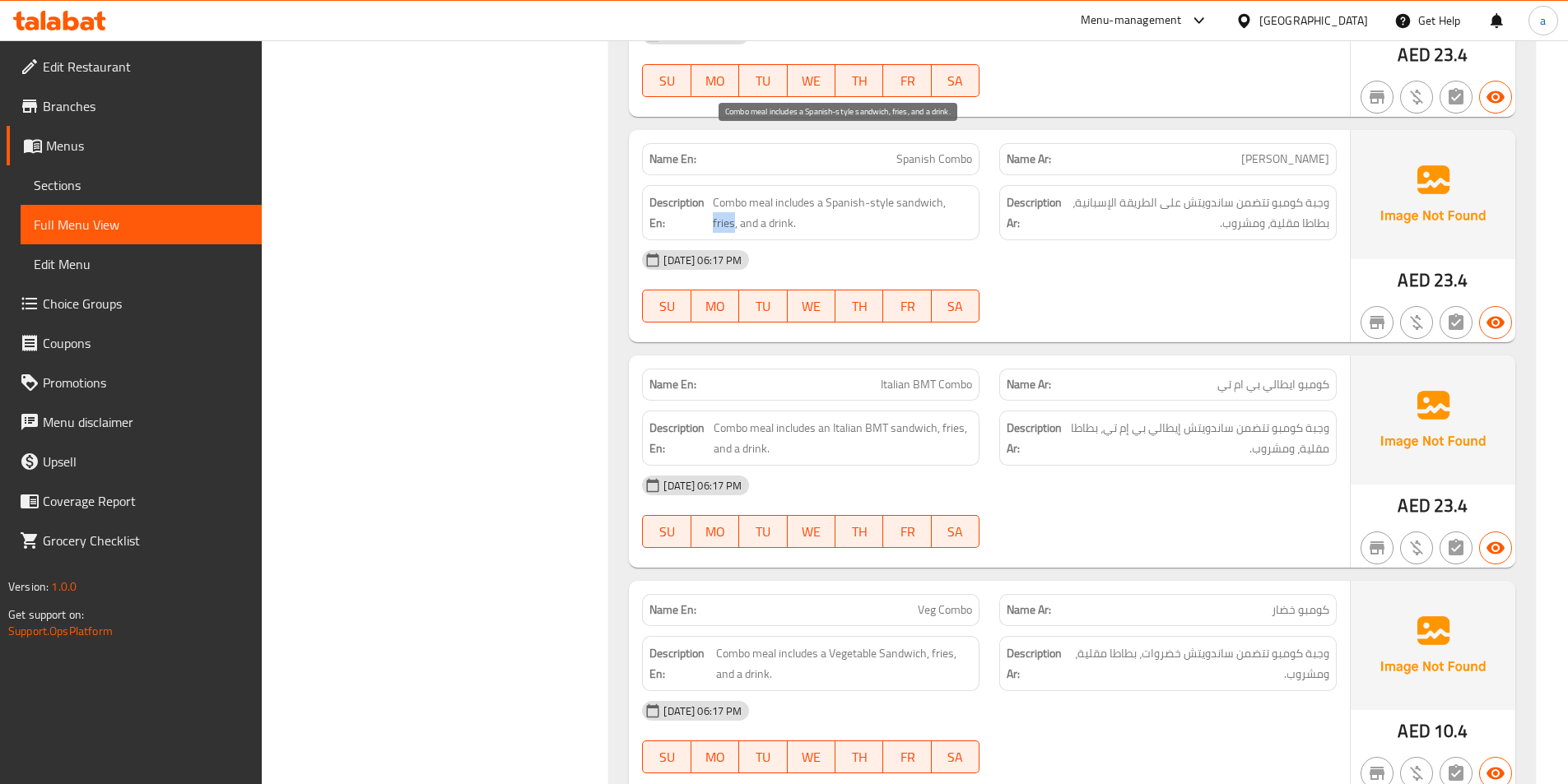
click at [954, 193] on span "Combo meal includes a Spanish-style sandwich, fries, and a drink." at bounding box center [842, 213] width 259 height 40
click at [729, 185] on div "Description En: Combo meal includes a Spanish-style sandwich, fries, and a drin…" at bounding box center [811, 212] width 337 height 55
click at [758, 193] on span "Combo meal includes a Spanish-style sandwich, fries, and a drink." at bounding box center [842, 213] width 259 height 40
drag, startPoint x: 758, startPoint y: 167, endPoint x: 853, endPoint y: 228, distance: 112.9
click at [761, 193] on span "Combo meal includes a Spanish-style sandwich, fries, and a drink." at bounding box center [842, 213] width 259 height 40
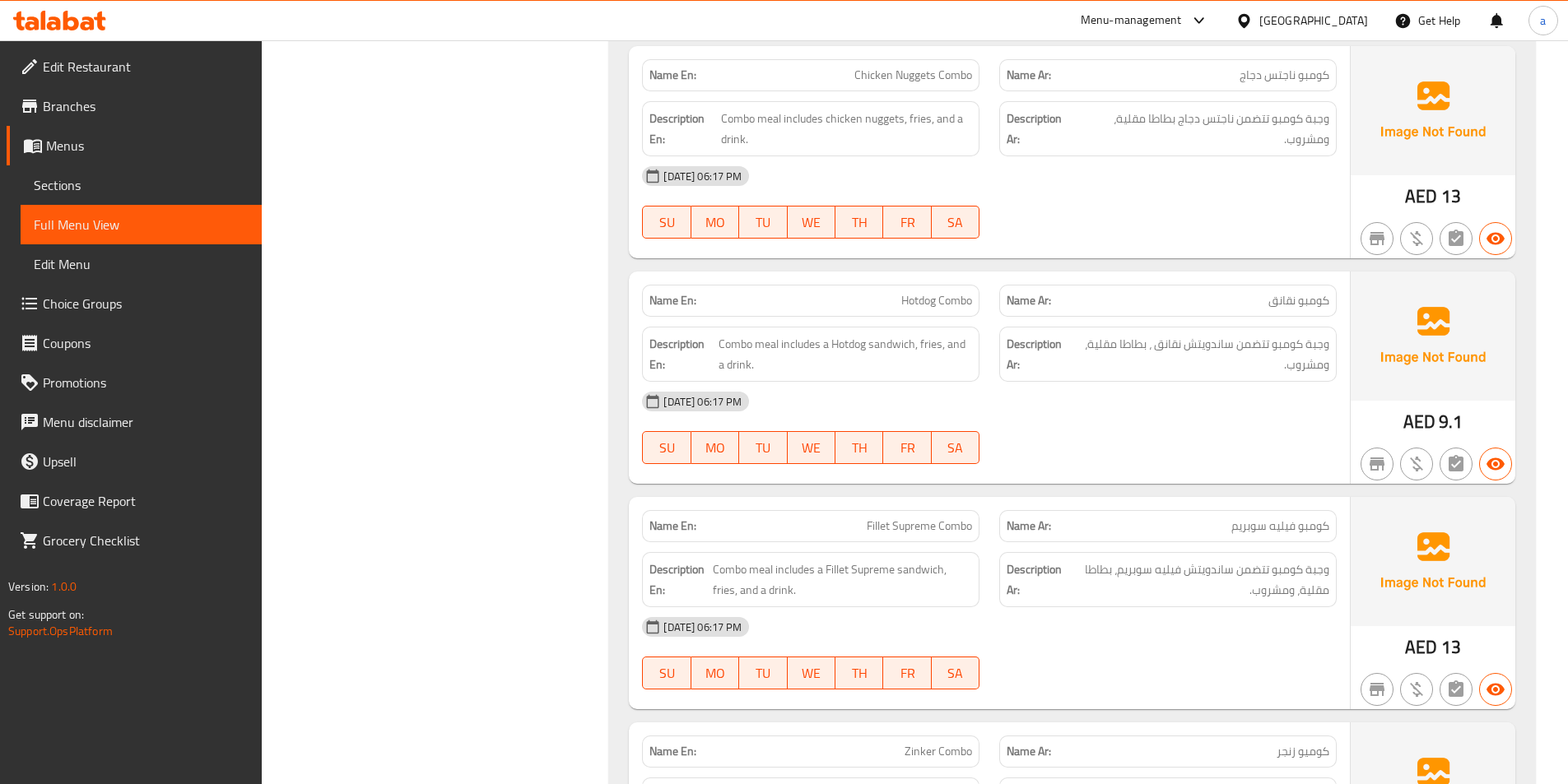
scroll to position [21060, 0]
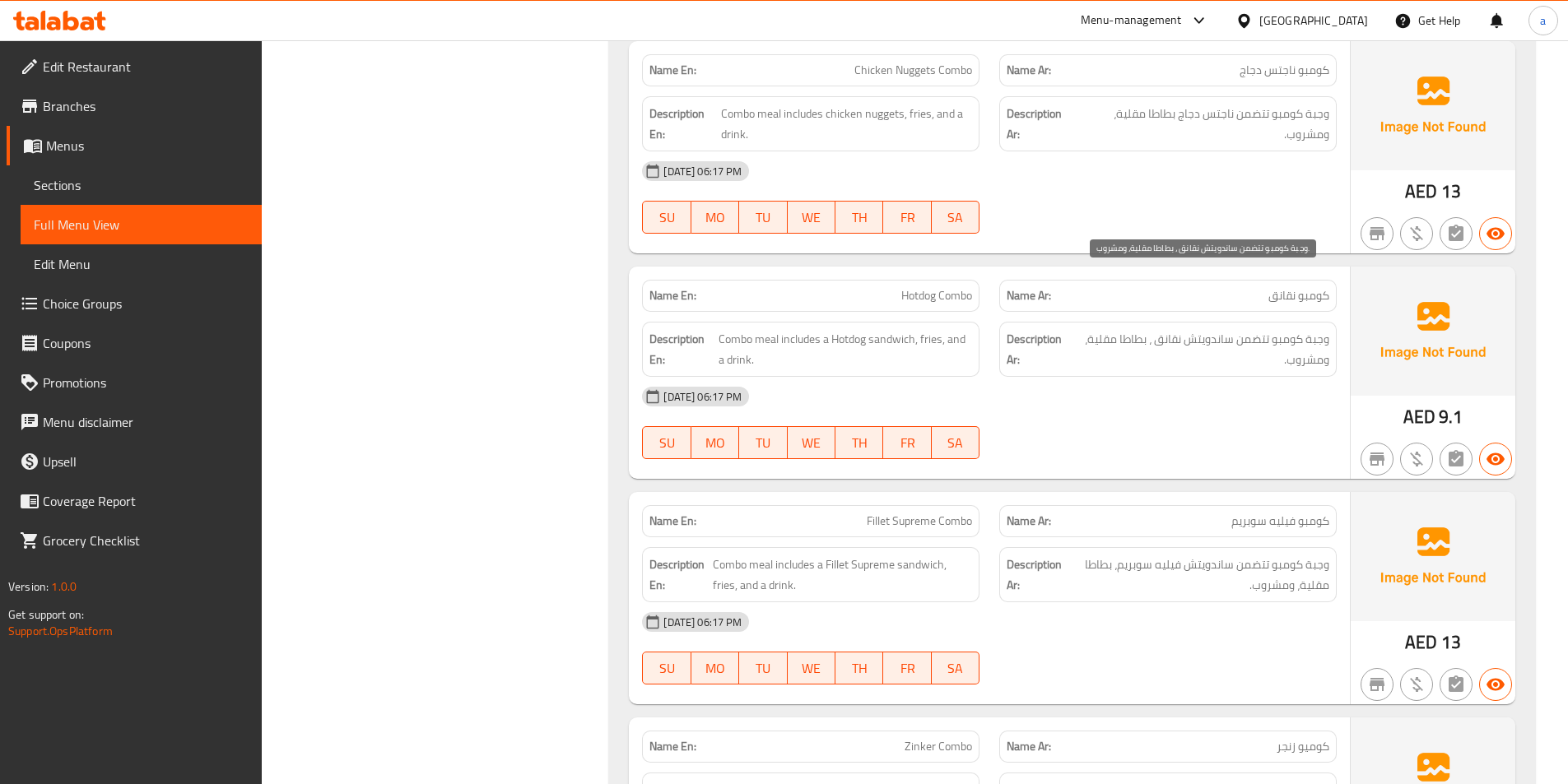
click at [1172, 329] on span "وجبة كومبو تتضمن ساندويتش نقانق ، بطاطا مقلية، ومشروب." at bounding box center [1201, 350] width 257 height 40
copy span "نقانق"
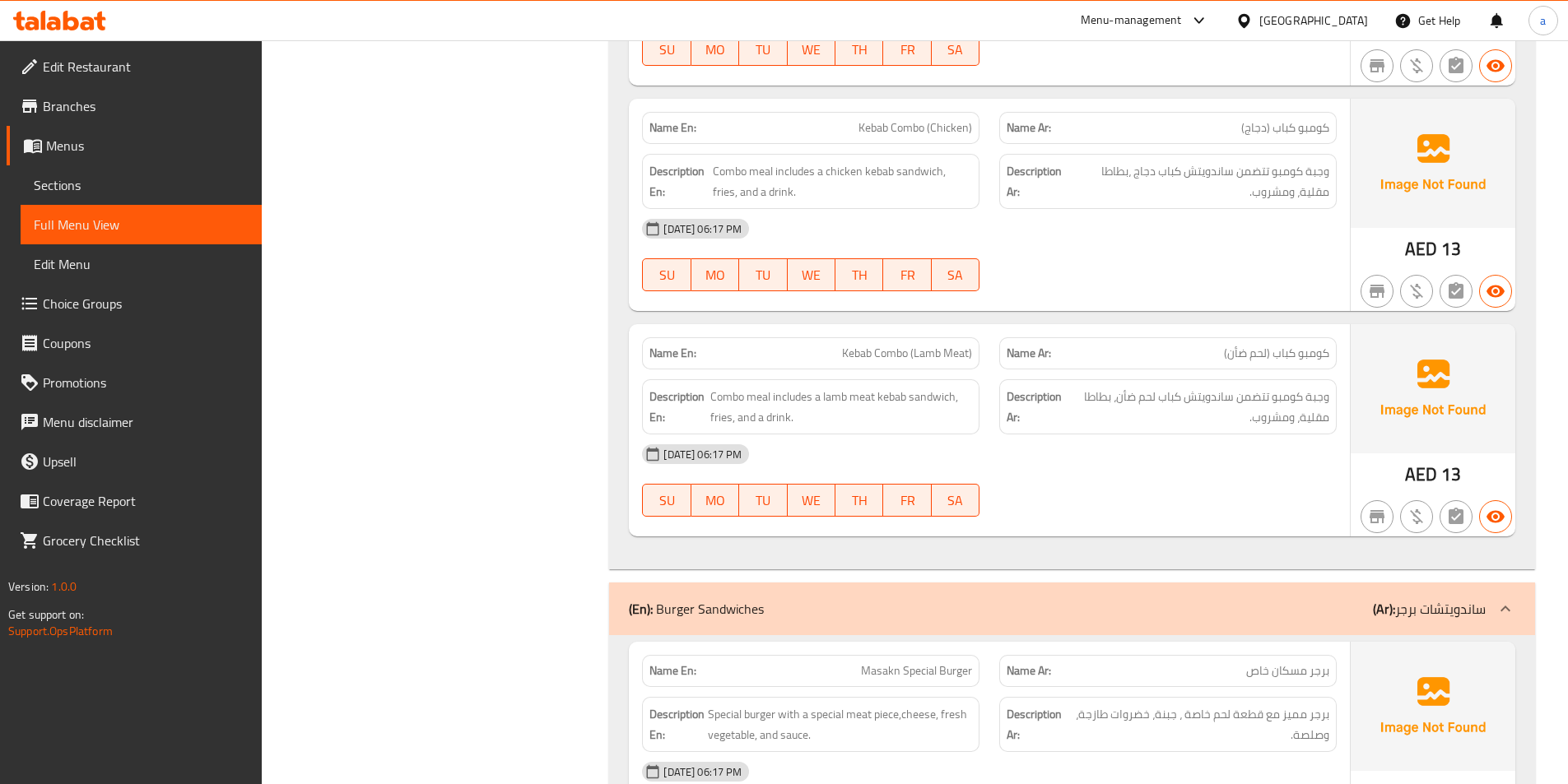
scroll to position [22212, 0]
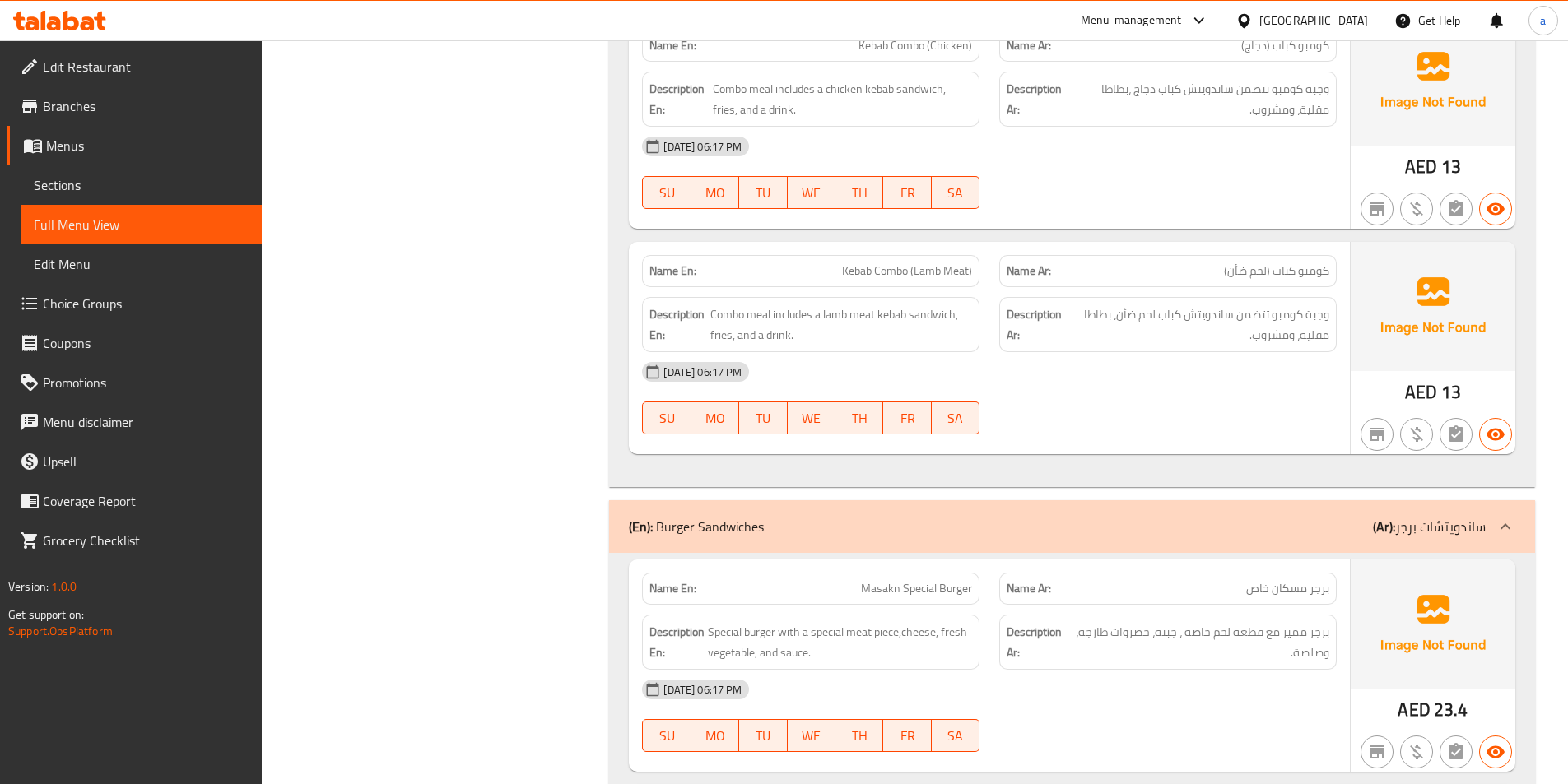
click at [942, 263] on span "Kebab Combo (Lamb Meat)" at bounding box center [907, 272] width 130 height 18
click at [1252, 263] on span "كومبو كباب (لحم ضأن)" at bounding box center [1277, 272] width 105 height 18
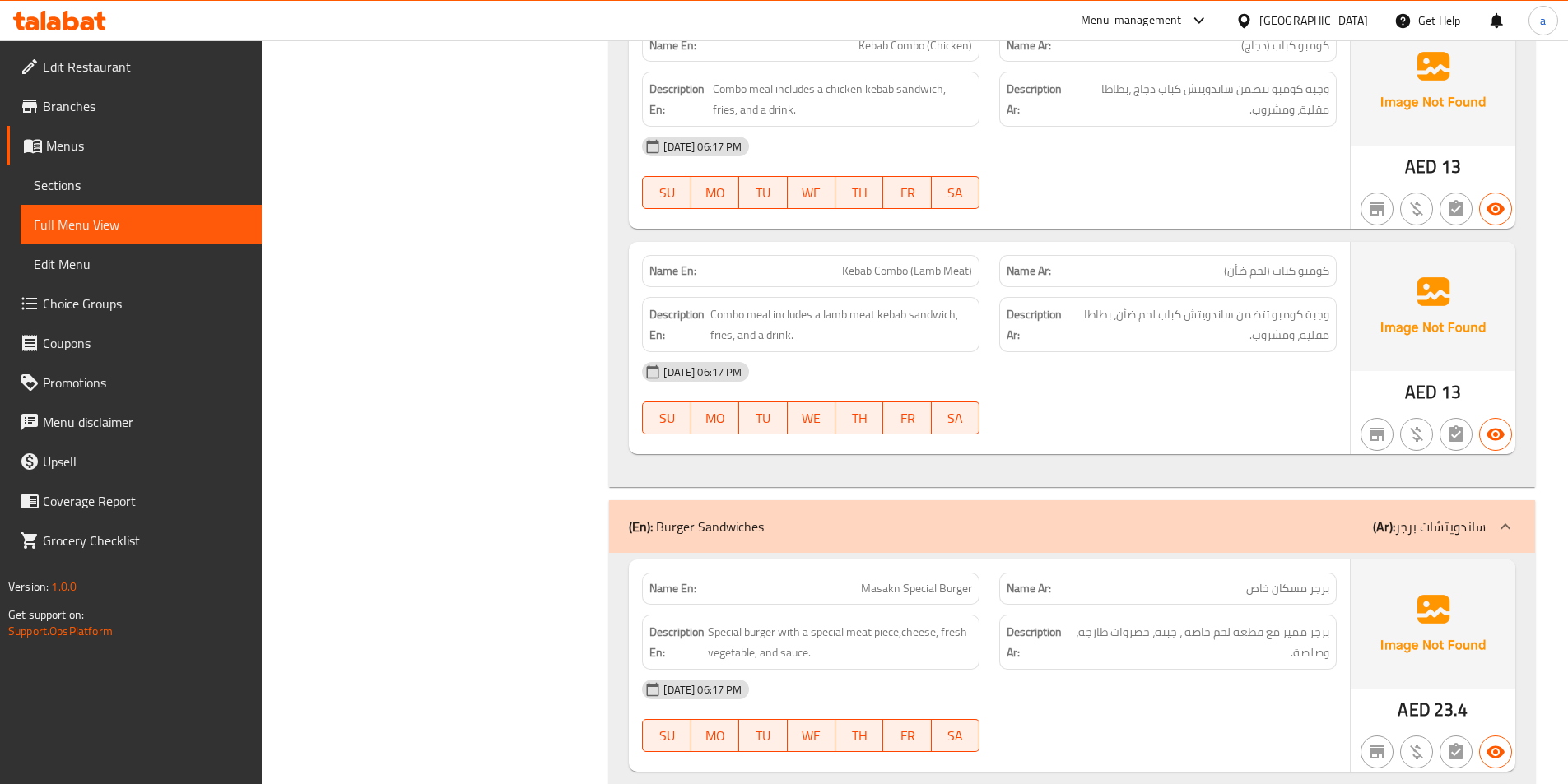
click at [1238, 263] on span "كومبو كباب (لحم ضأن)" at bounding box center [1277, 272] width 105 height 18
click at [1254, 263] on span "كومبو كباب (لحم ضأن)" at bounding box center [1277, 272] width 105 height 18
copy span "لحم ضأن"
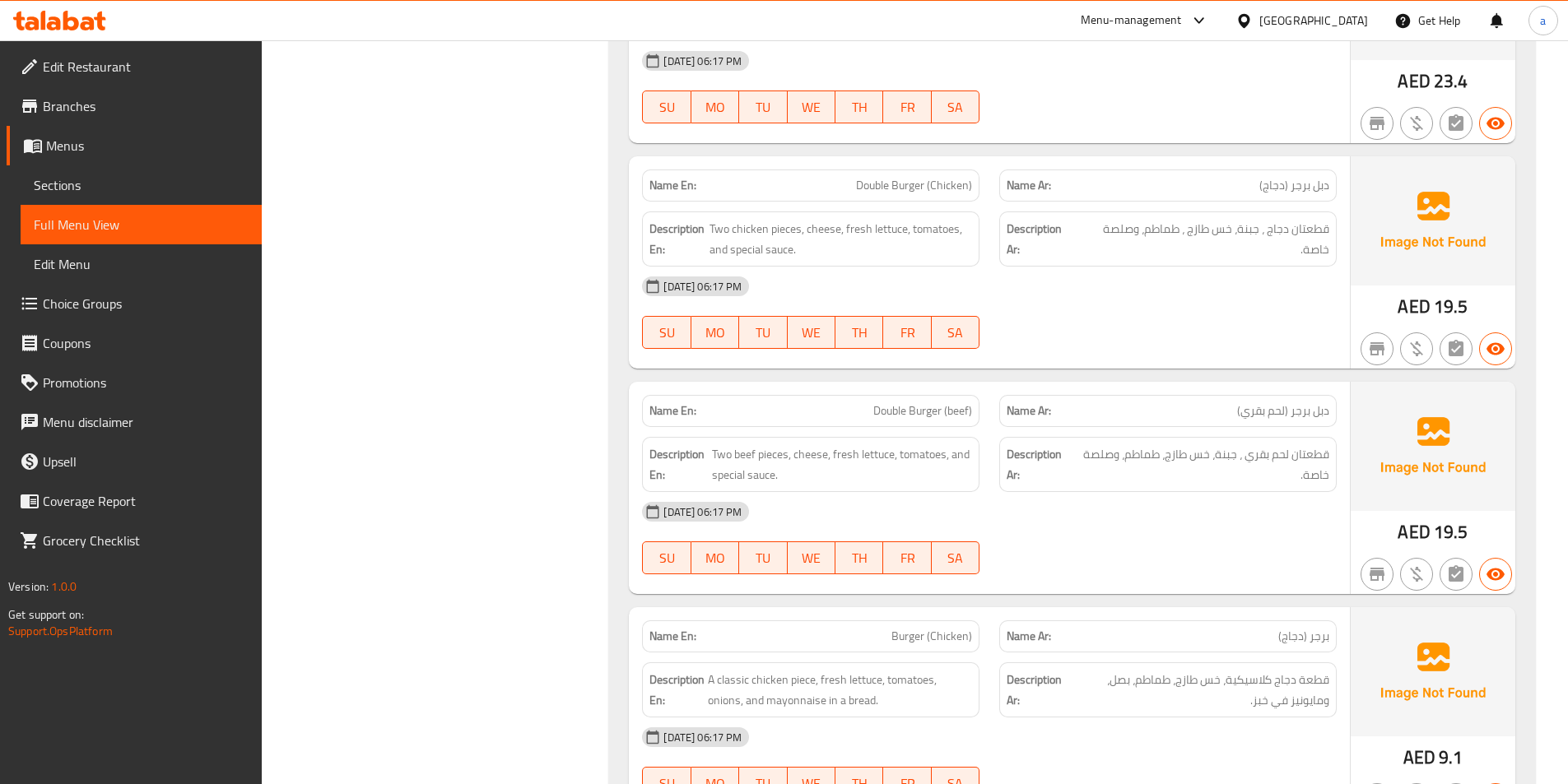
scroll to position [22871, 0]
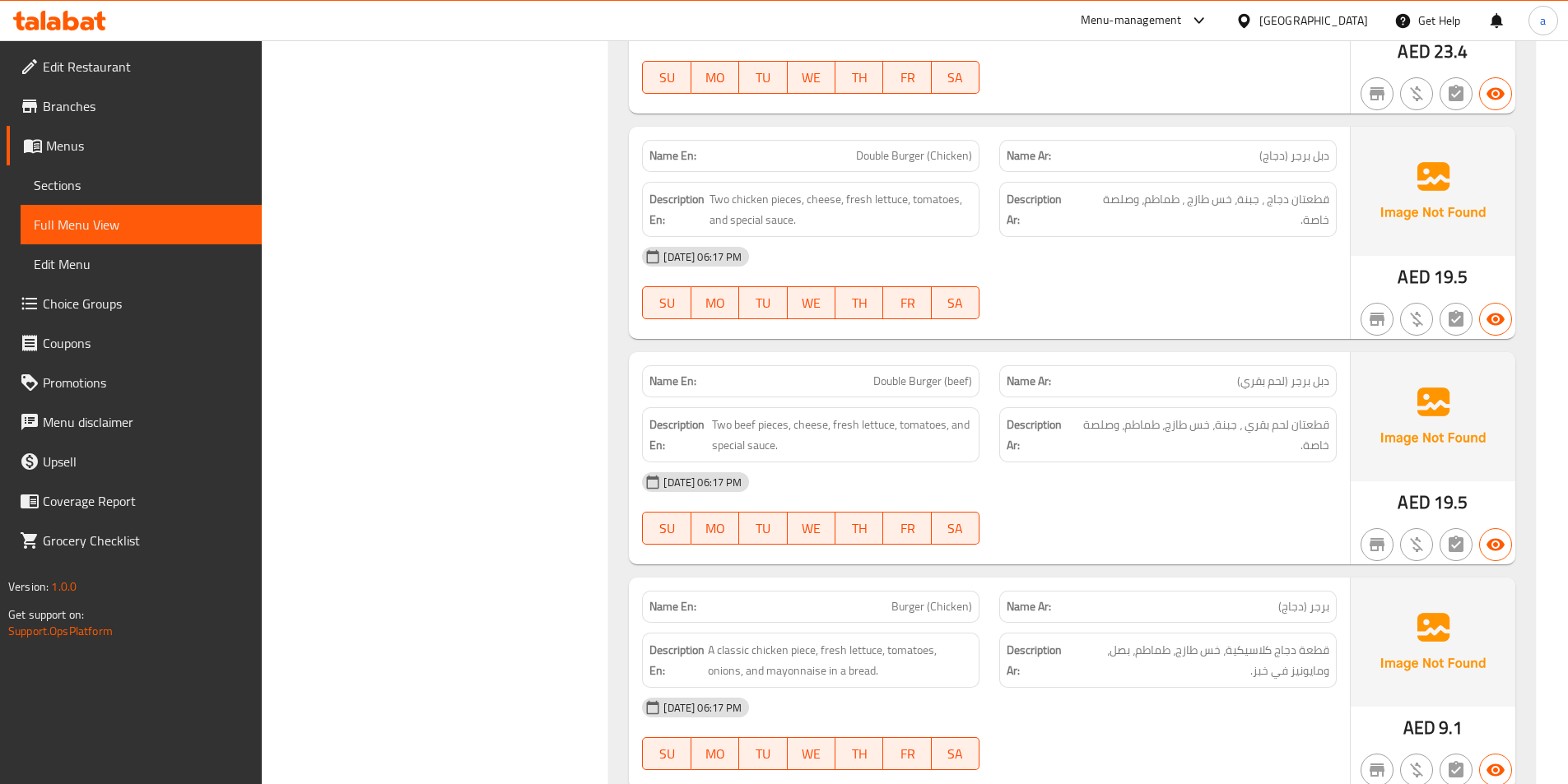
click at [1173, 237] on div "13-10-2025 06:17 PM SU MO TU WE TH FR SA" at bounding box center [989, 282] width 714 height 92
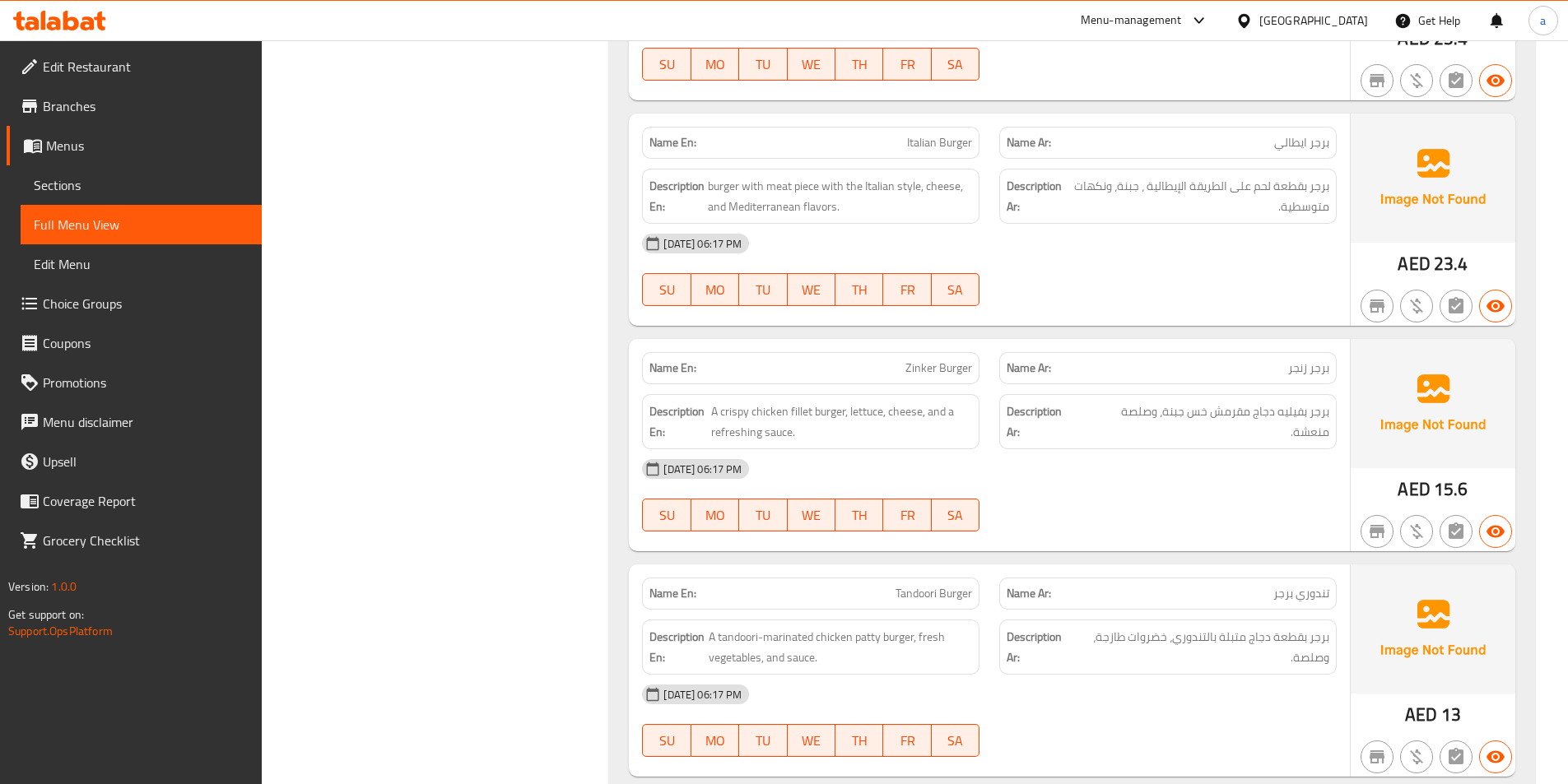
scroll to position [23940, 0]
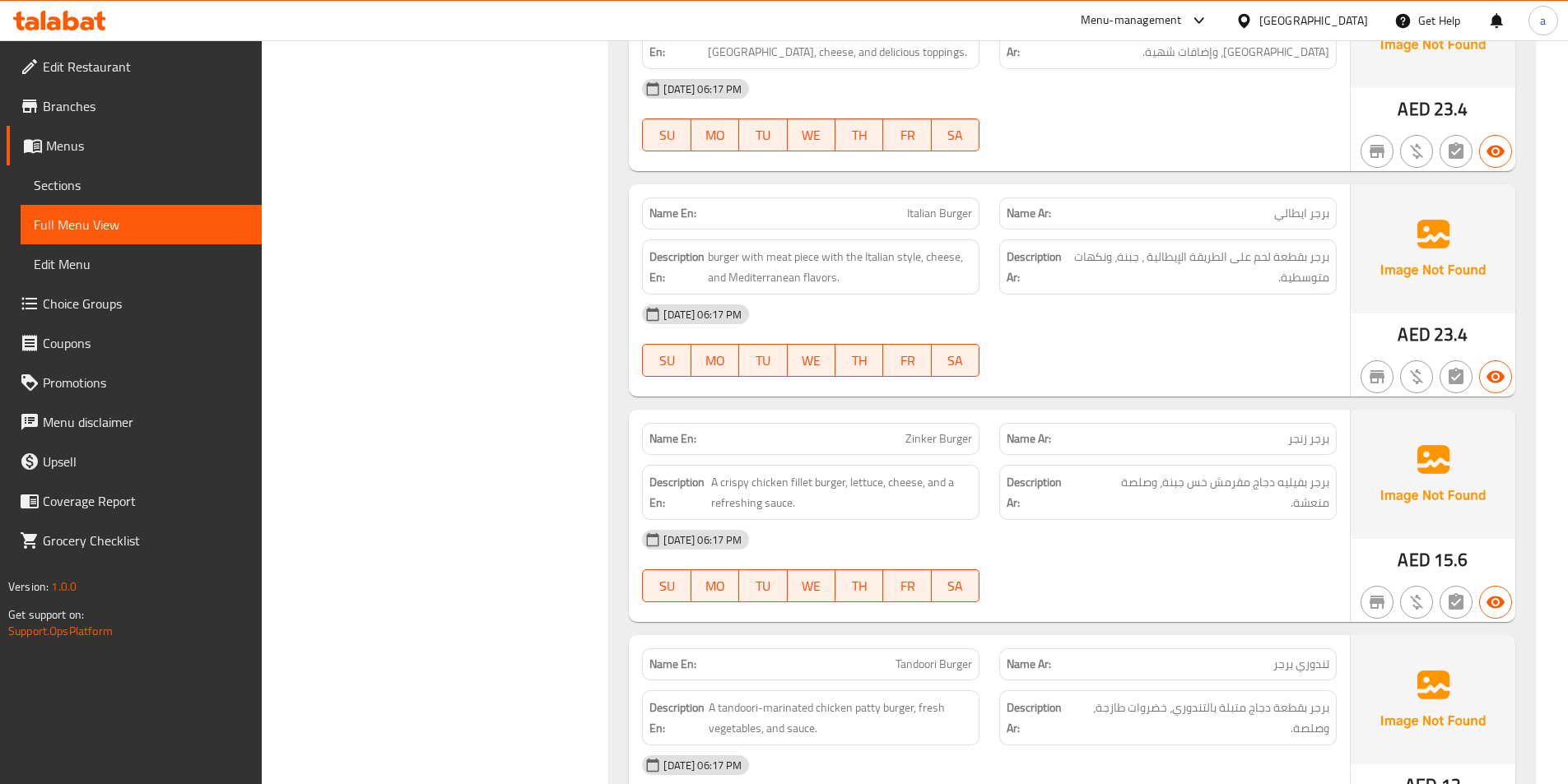
click at [908, 205] on p "Name En: Italian Burger" at bounding box center [811, 214] width 323 height 18
click at [908, 205] on span "Italian Burger" at bounding box center [940, 214] width 65 height 18
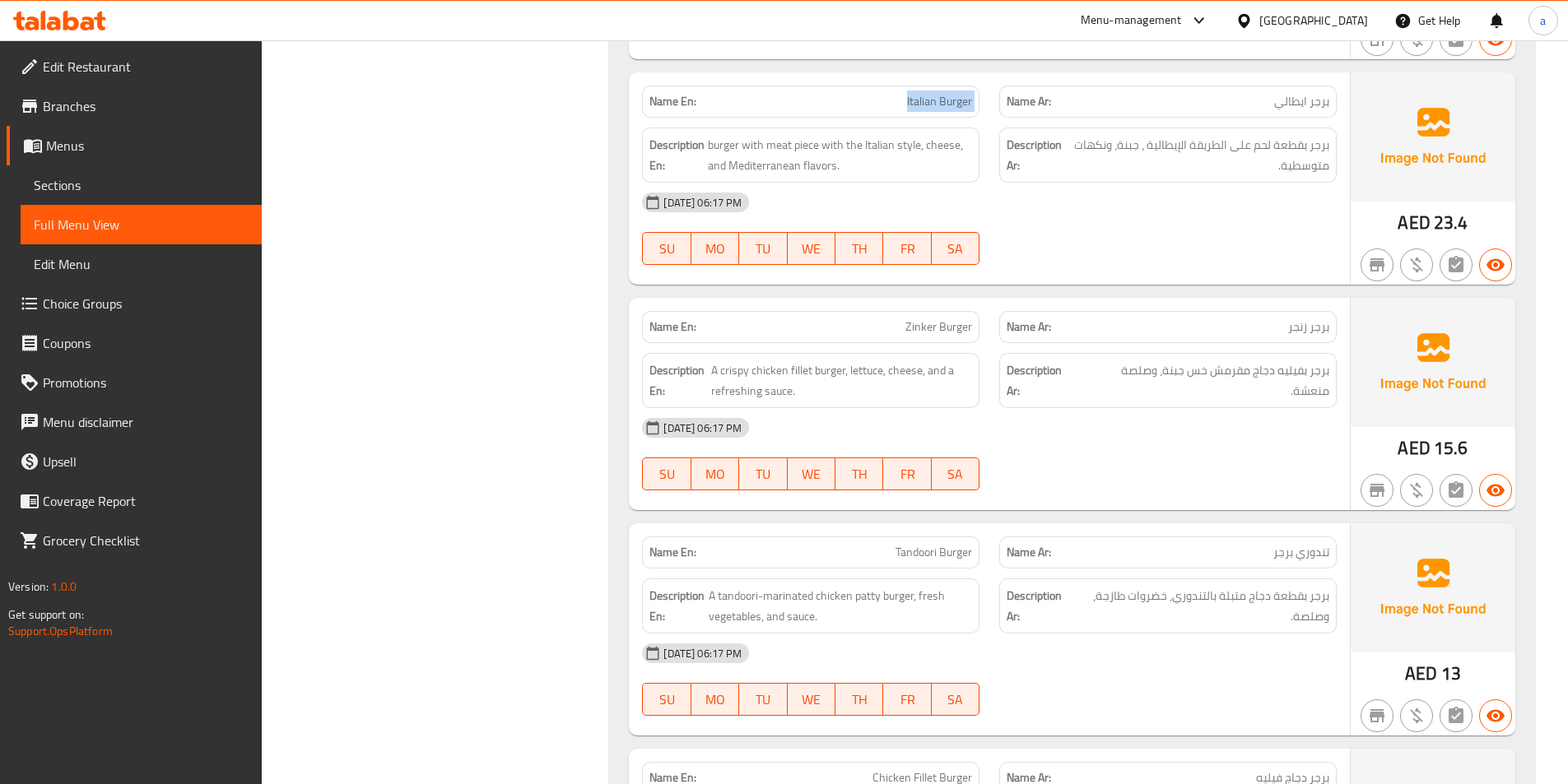
scroll to position [24022, 0]
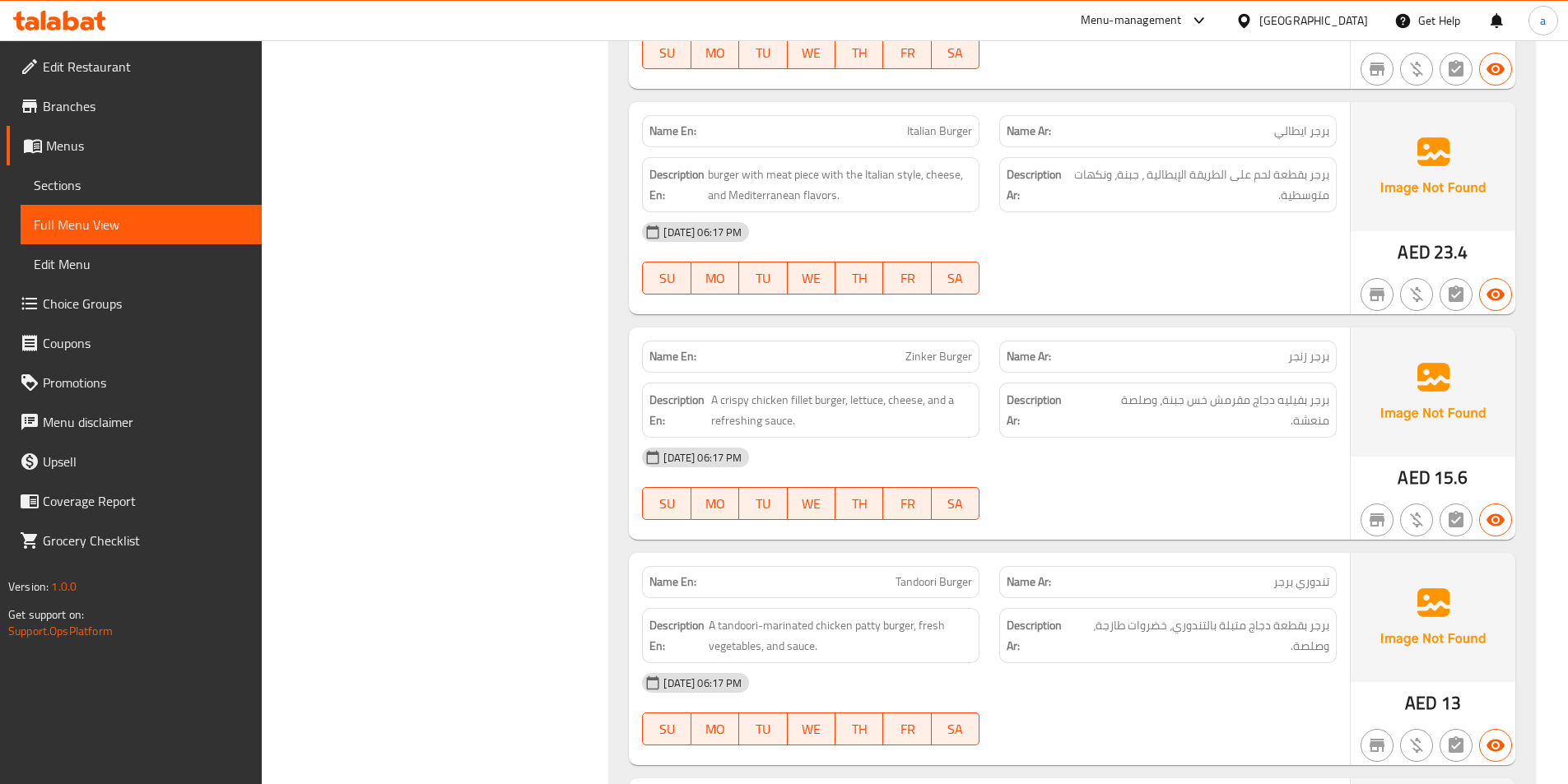
click at [932, 348] on span "Zinker Burger" at bounding box center [939, 357] width 67 height 18
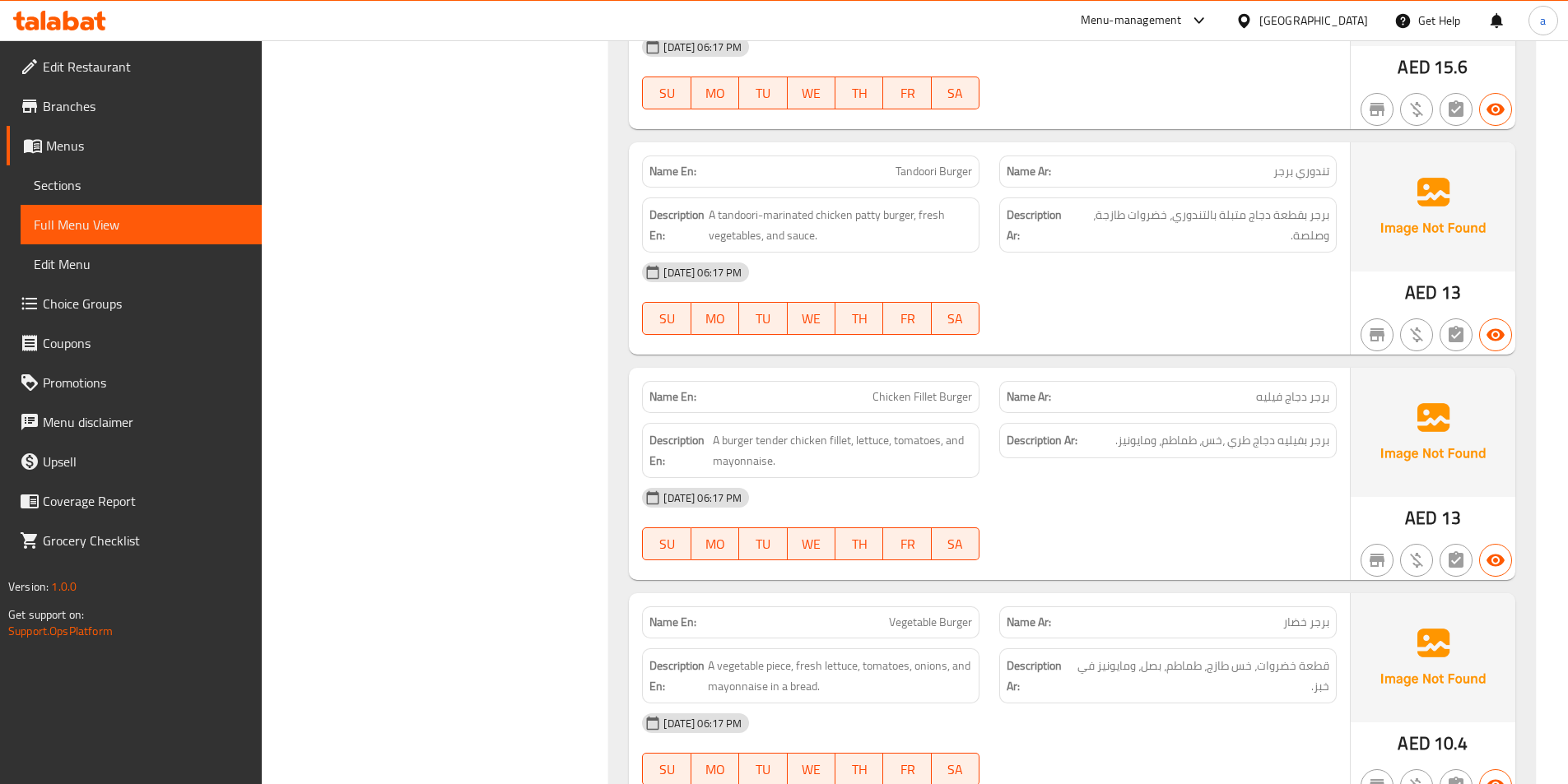
scroll to position [24434, 0]
click at [750, 204] on span "A tandoori-marinated chicken patty burger, fresh vegetables, and sauce." at bounding box center [841, 224] width 264 height 40
click at [898, 204] on span "A tandoori-marinated chicken patty burger, fresh vegetables, and sauce." at bounding box center [841, 224] width 264 height 40
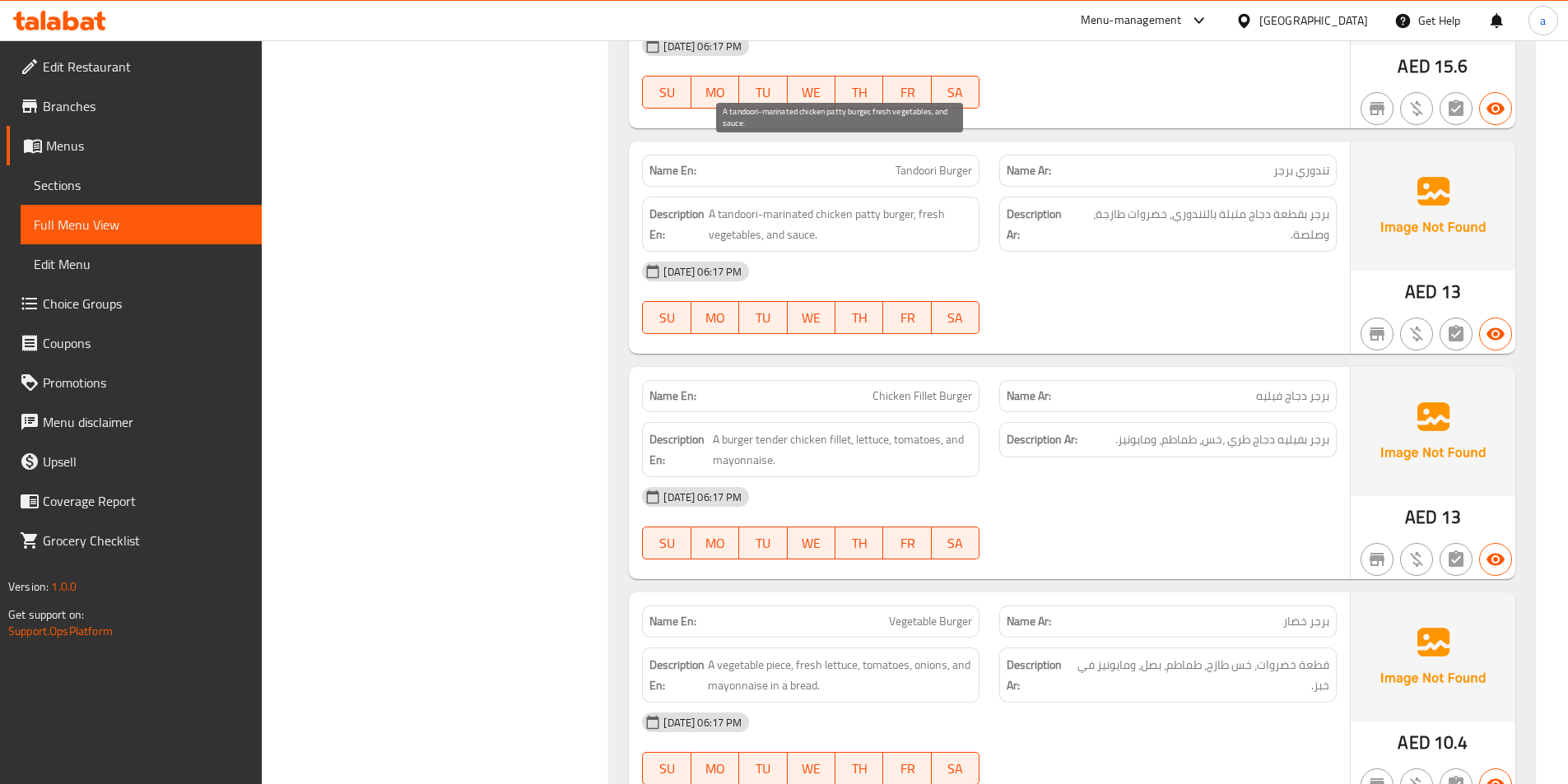
click at [834, 204] on span "A tandoori-marinated chicken patty burger, fresh vegetables, and sauce." at bounding box center [841, 224] width 264 height 40
click at [899, 204] on span "A tandoori-marinated chicken patty burger, fresh vegetables, and sauce." at bounding box center [841, 224] width 264 height 40
click at [873, 204] on span "A tandoori-marinated chicken patty burger, fresh vegetables, and sauce." at bounding box center [841, 224] width 264 height 40
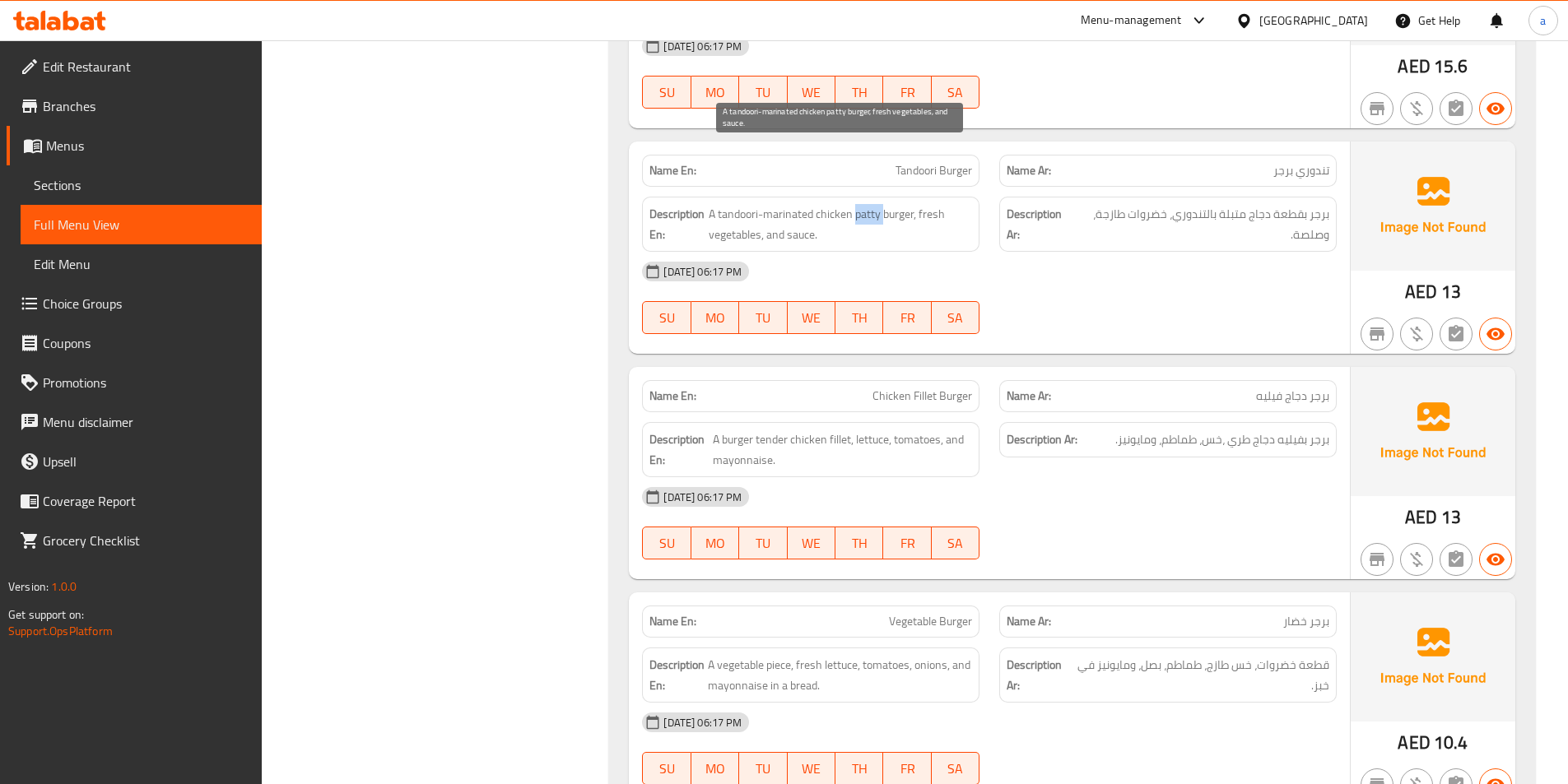
click at [873, 204] on span "A tandoori-marinated chicken patty burger, fresh vegetables, and sauce." at bounding box center [841, 224] width 264 height 40
click at [921, 162] on span "Tandoori Burger" at bounding box center [933, 171] width 76 height 18
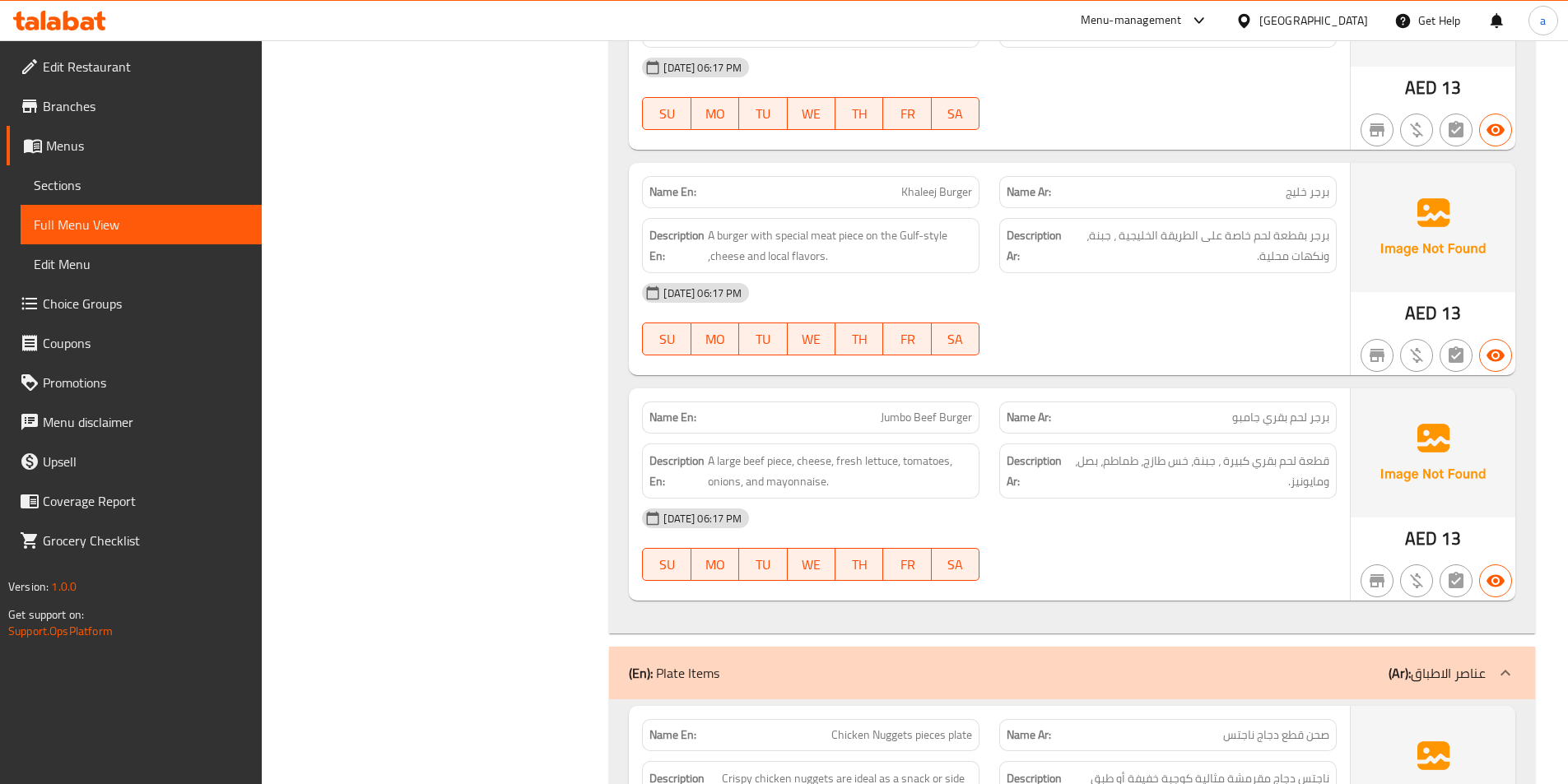
scroll to position [25339, 0]
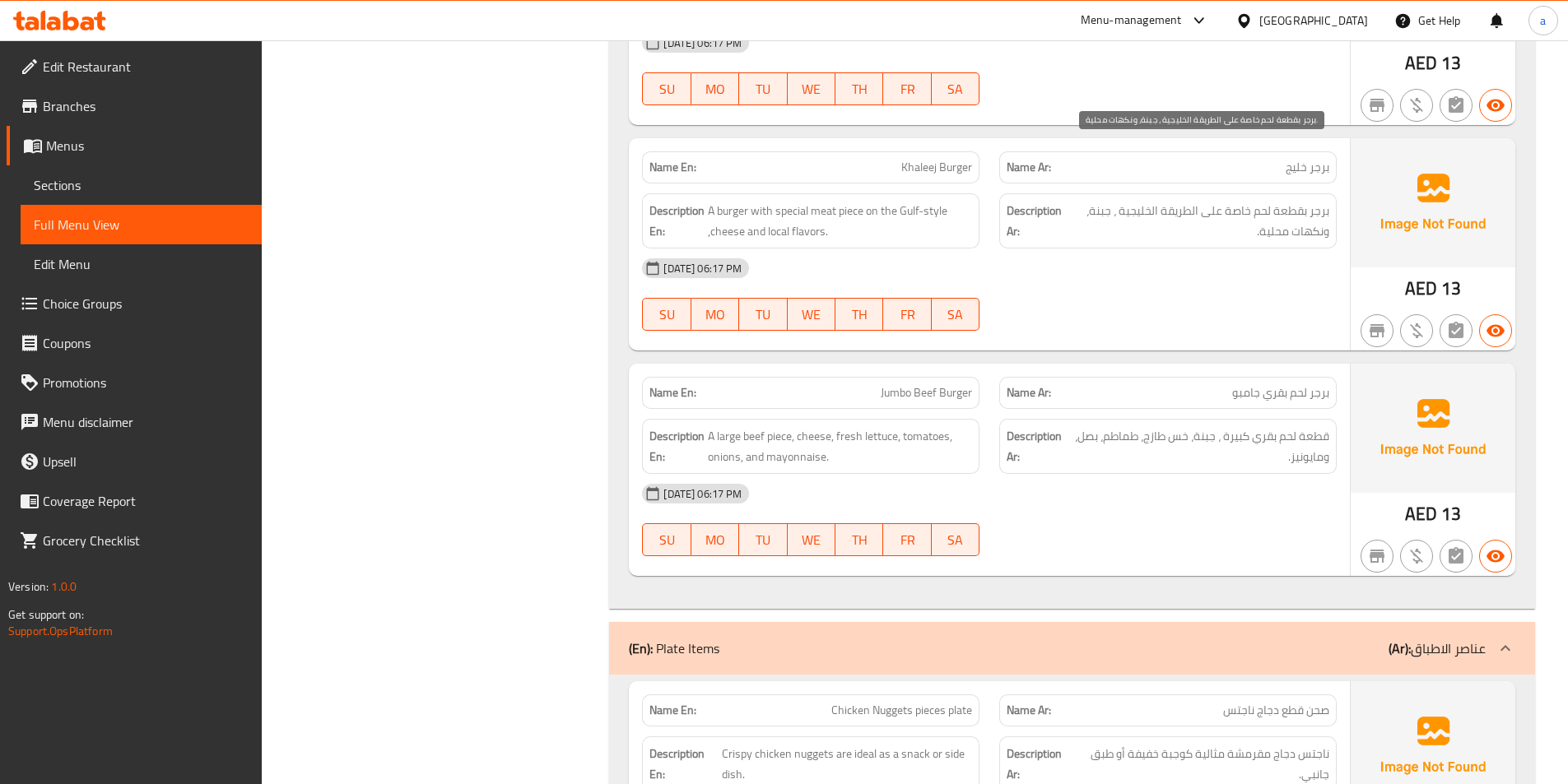
click at [1275, 201] on span "برجر بقطعة لحم خاصة على الطريقة الخليجية ، جبنة، ونكهات محلية." at bounding box center [1199, 221] width 261 height 40
click at [1310, 201] on span "برجر بقطعة لحم خاصة على الطريقة الخليجية ، جبنة، ونكهات محلية." at bounding box center [1199, 221] width 261 height 40
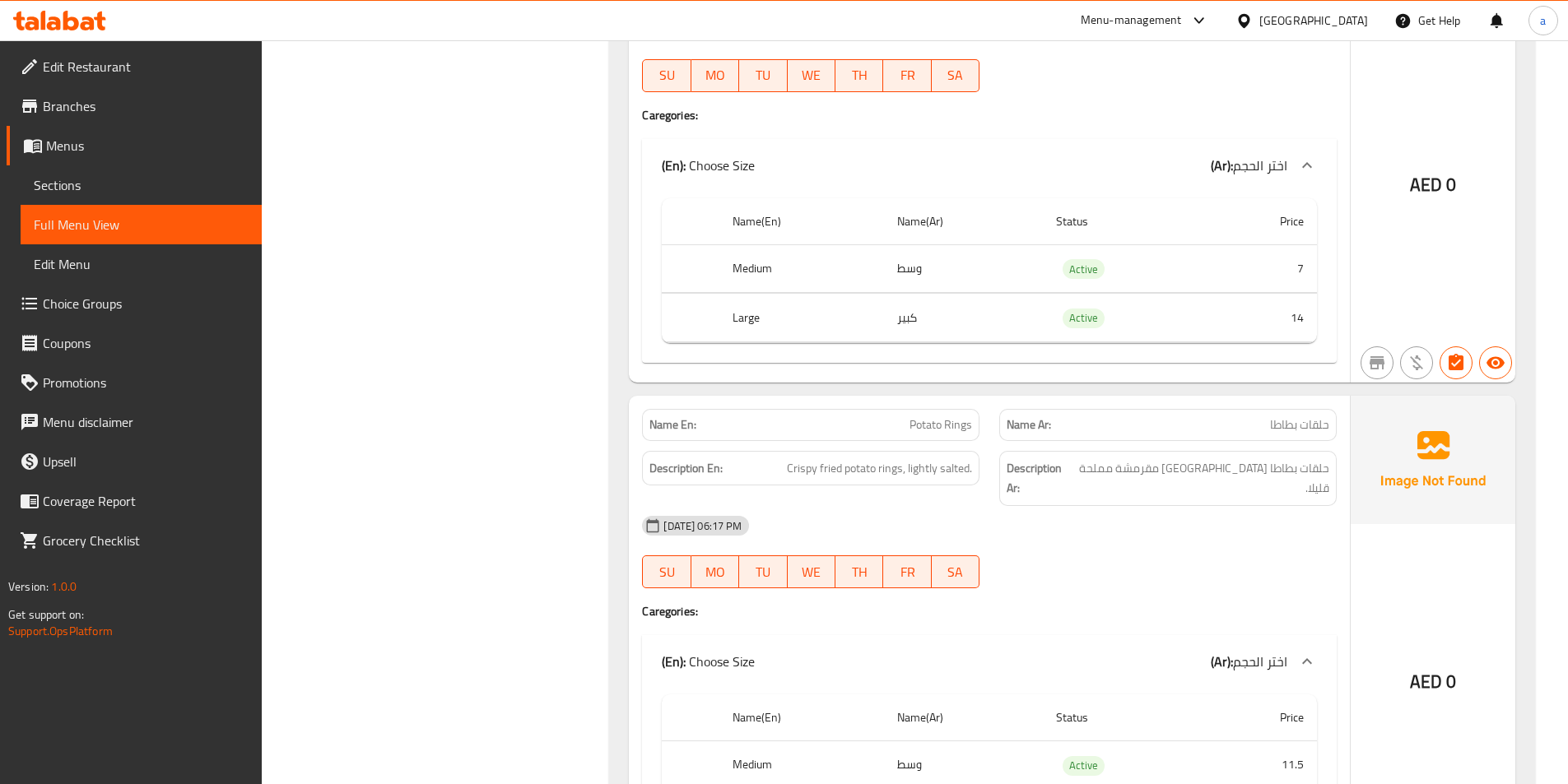
scroll to position [27148, 0]
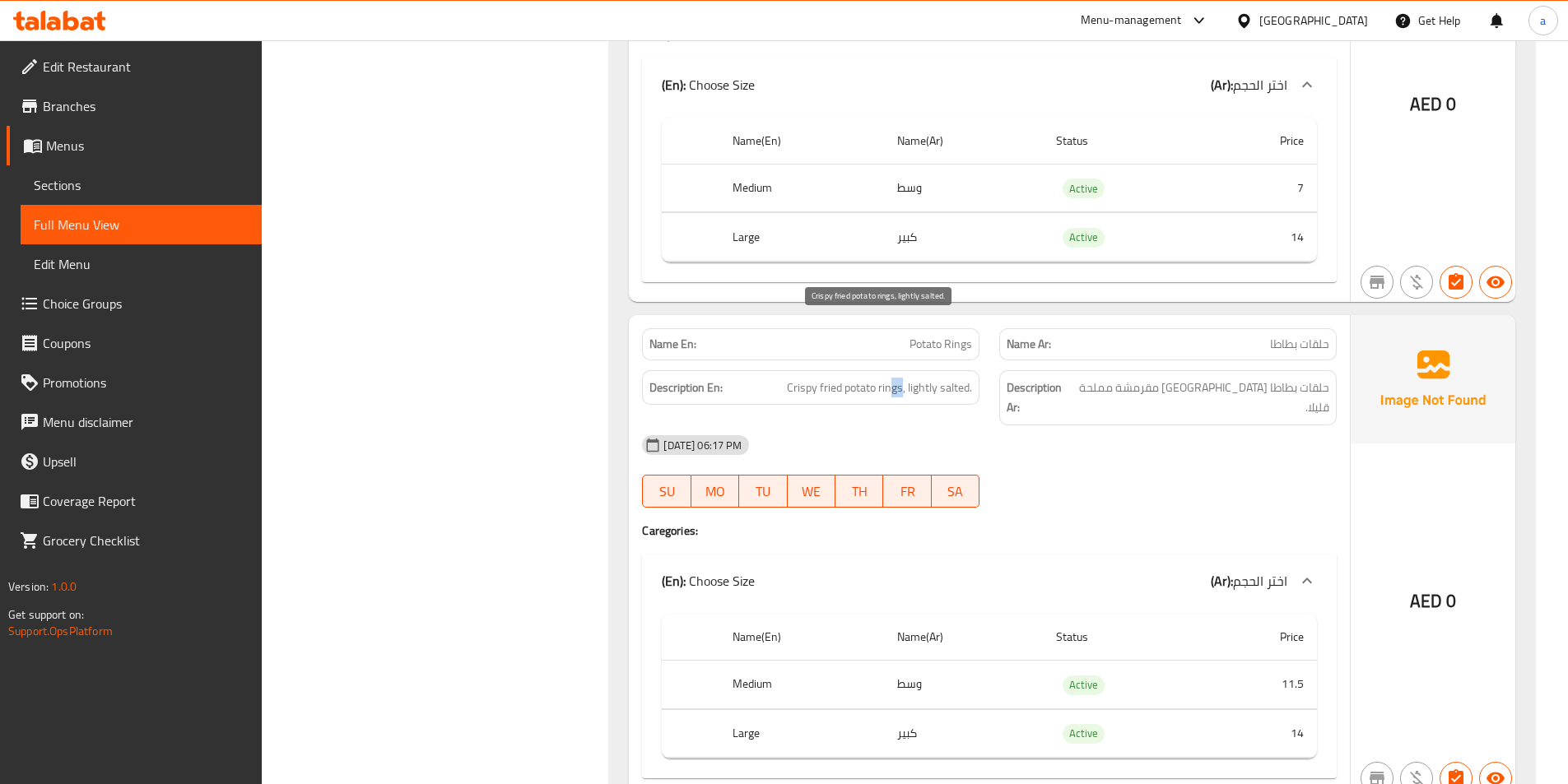
drag, startPoint x: 889, startPoint y: 332, endPoint x: 903, endPoint y: 331, distance: 14.0
click at [903, 378] on span "Crispy fried potato rings, lightly salted." at bounding box center [879, 387] width 185 height 20
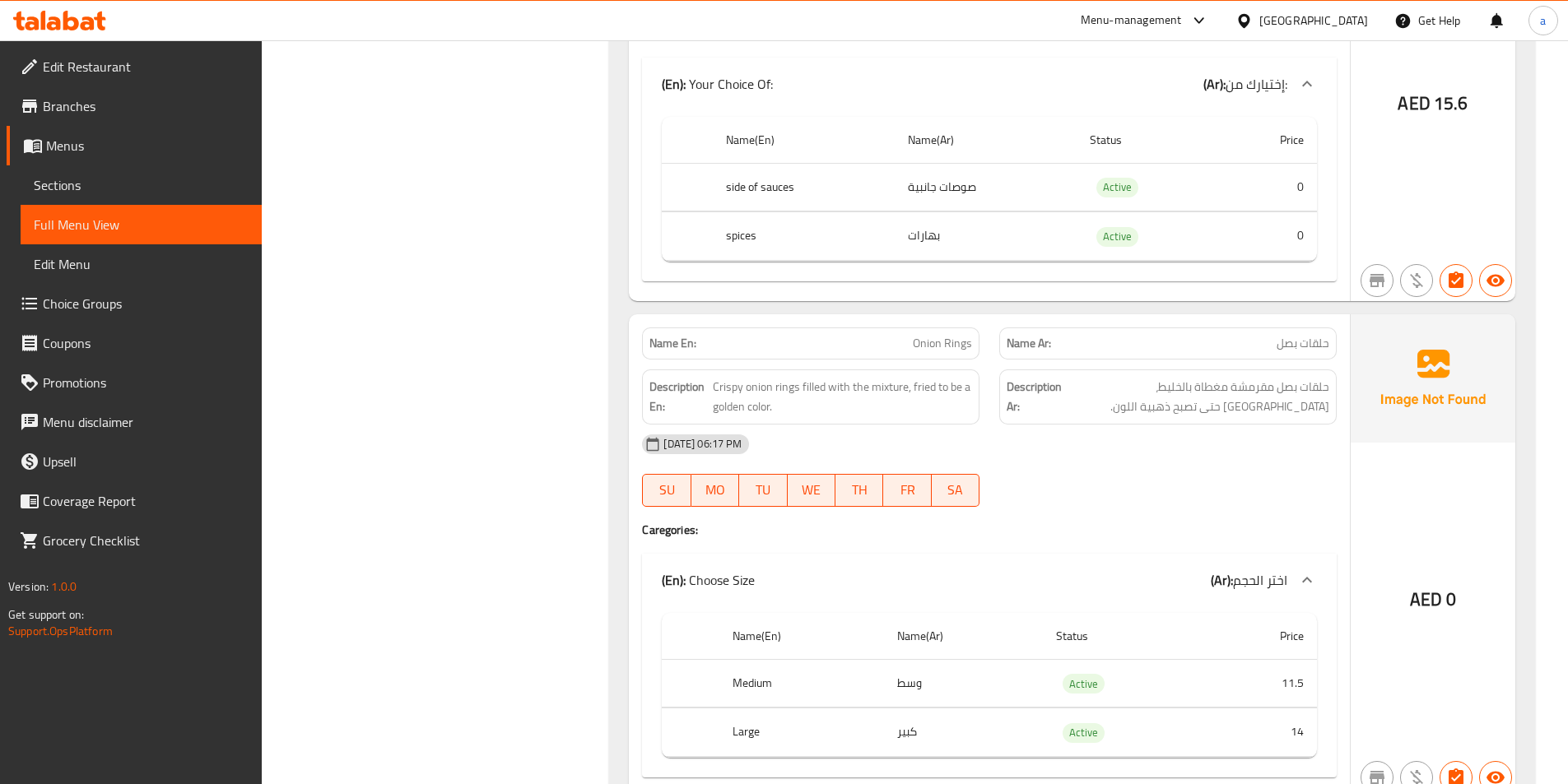
scroll to position [28958, 0]
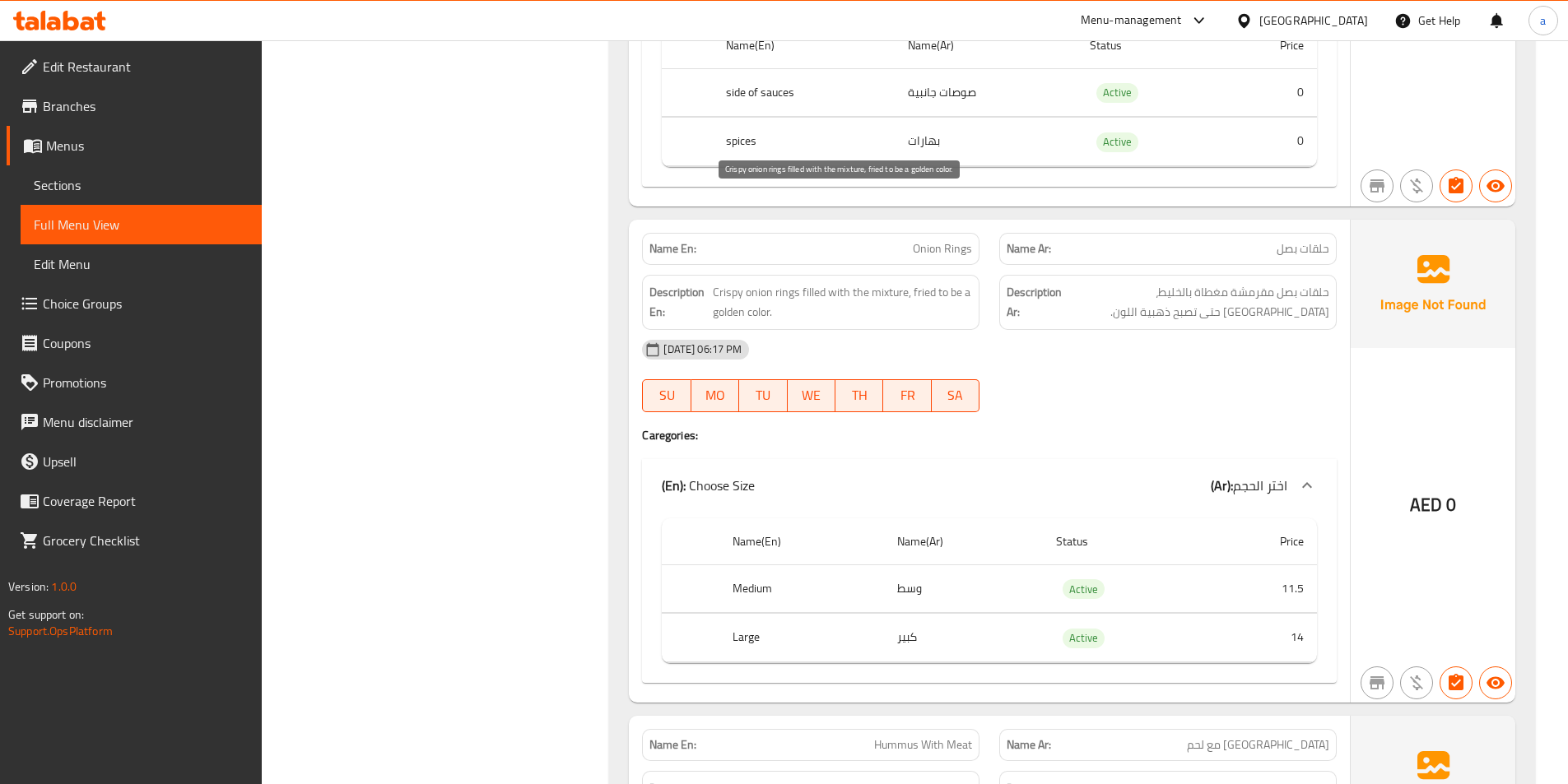
click at [813, 282] on span "Crispy onion rings filled with the mixture, fried to be a golden color." at bounding box center [842, 302] width 259 height 40
click at [931, 240] on span "Onion Rings" at bounding box center [943, 249] width 60 height 18
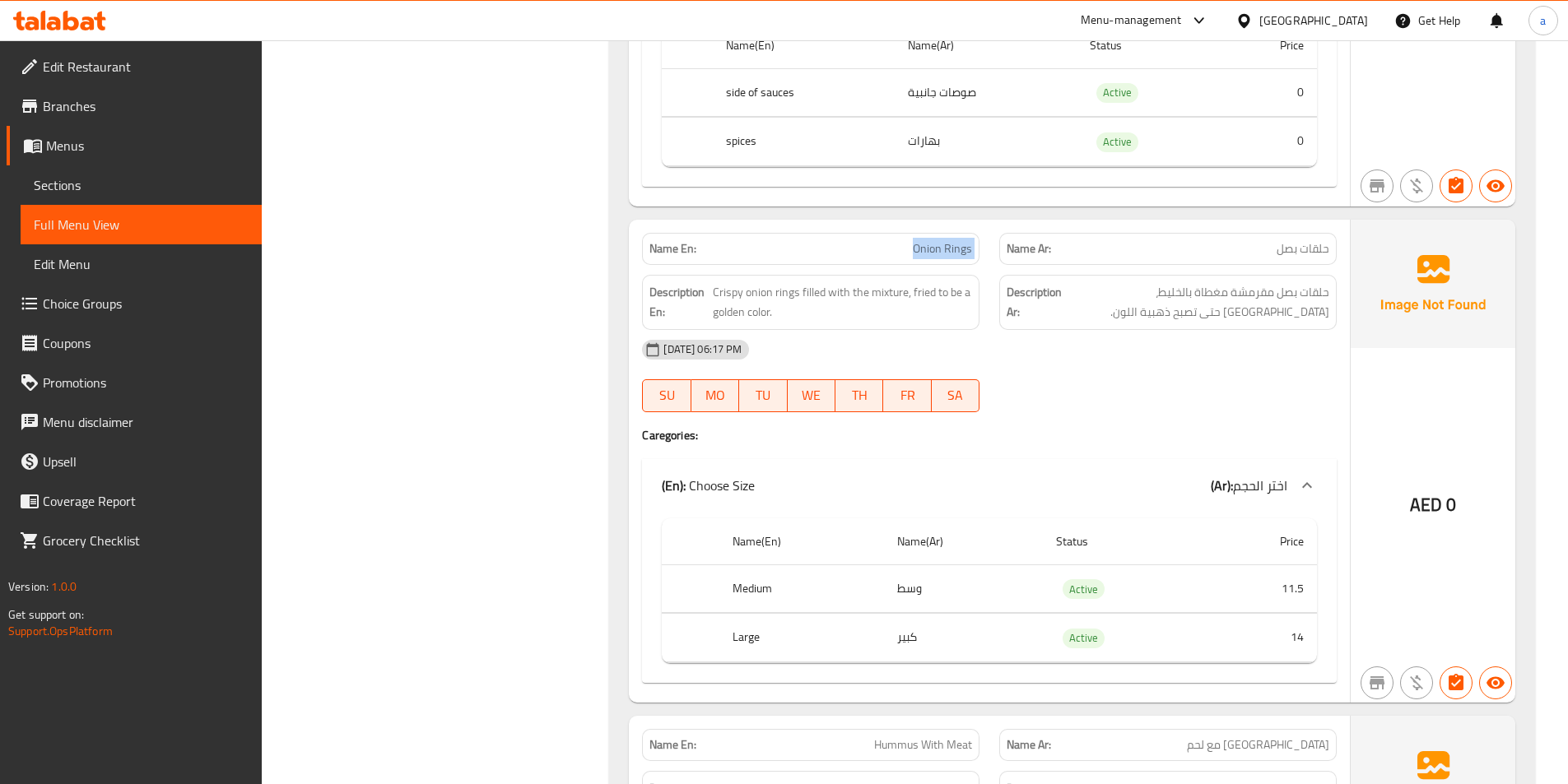
click at [931, 240] on span "Onion Rings" at bounding box center [943, 249] width 60 height 18
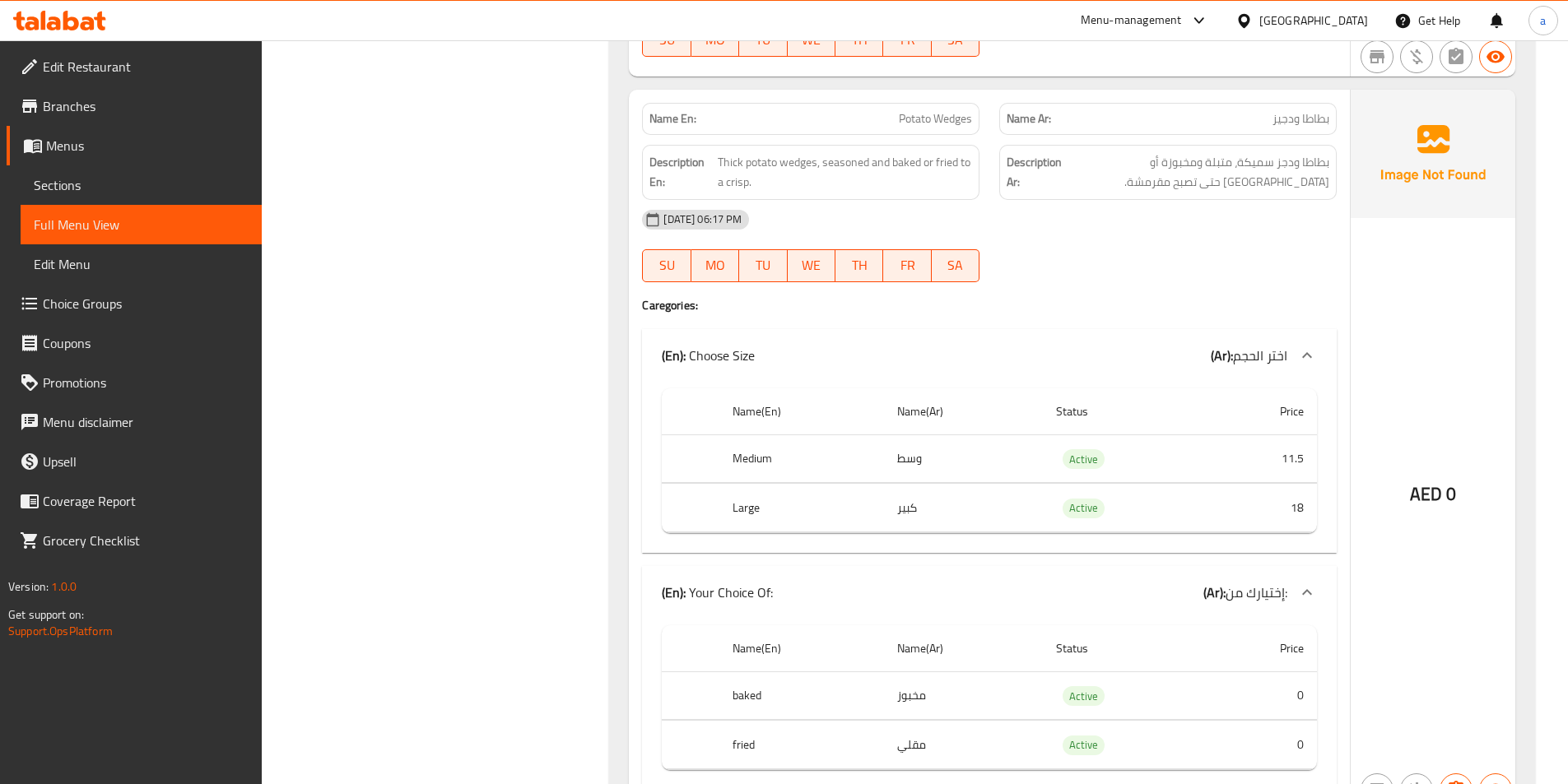
scroll to position [29781, 0]
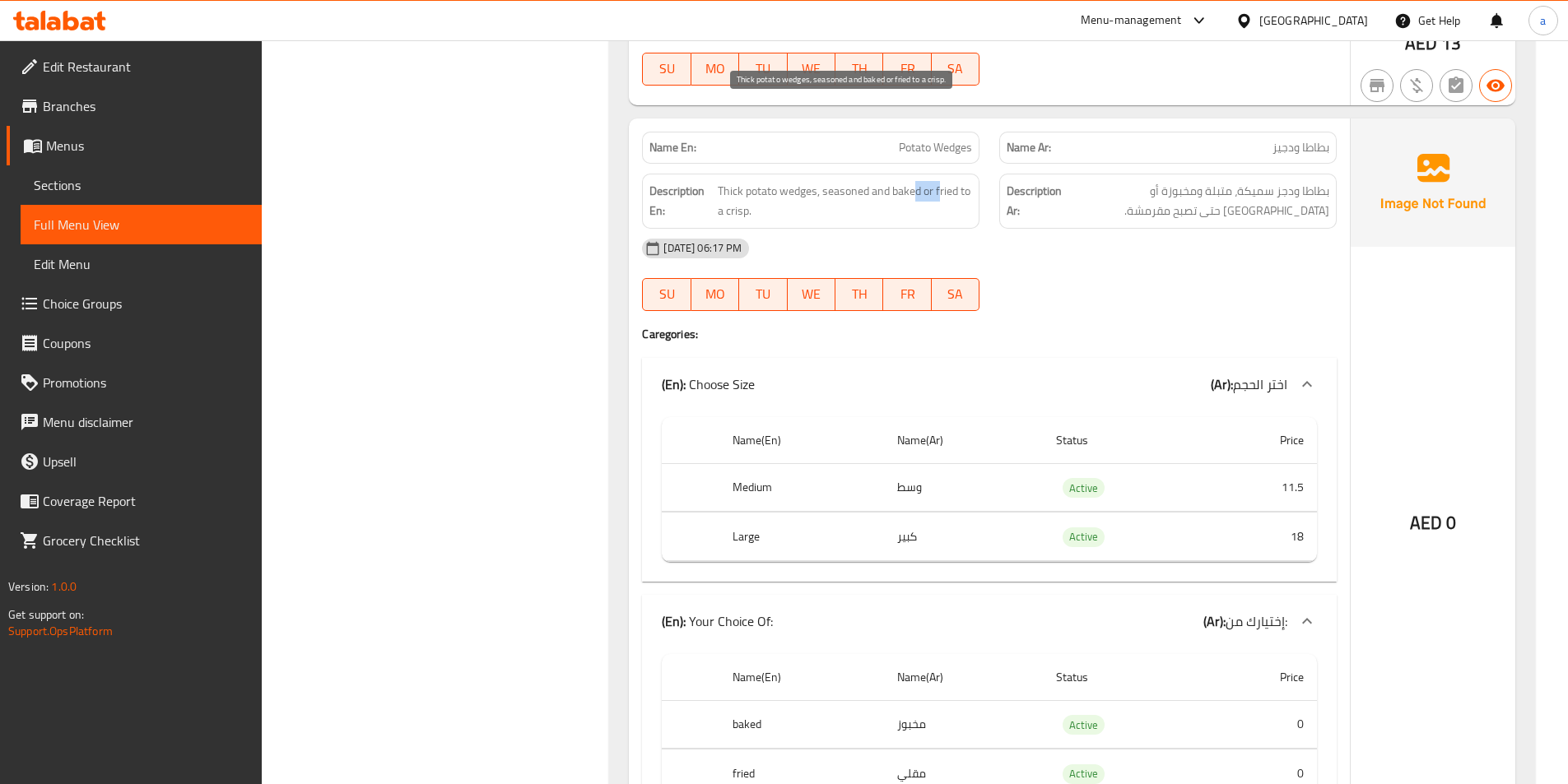
drag, startPoint x: 912, startPoint y: 117, endPoint x: 940, endPoint y: 117, distance: 28.0
click at [940, 181] on span "Thick potato wedges, seasoned and baked or fried to a crisp." at bounding box center [845, 201] width 254 height 40
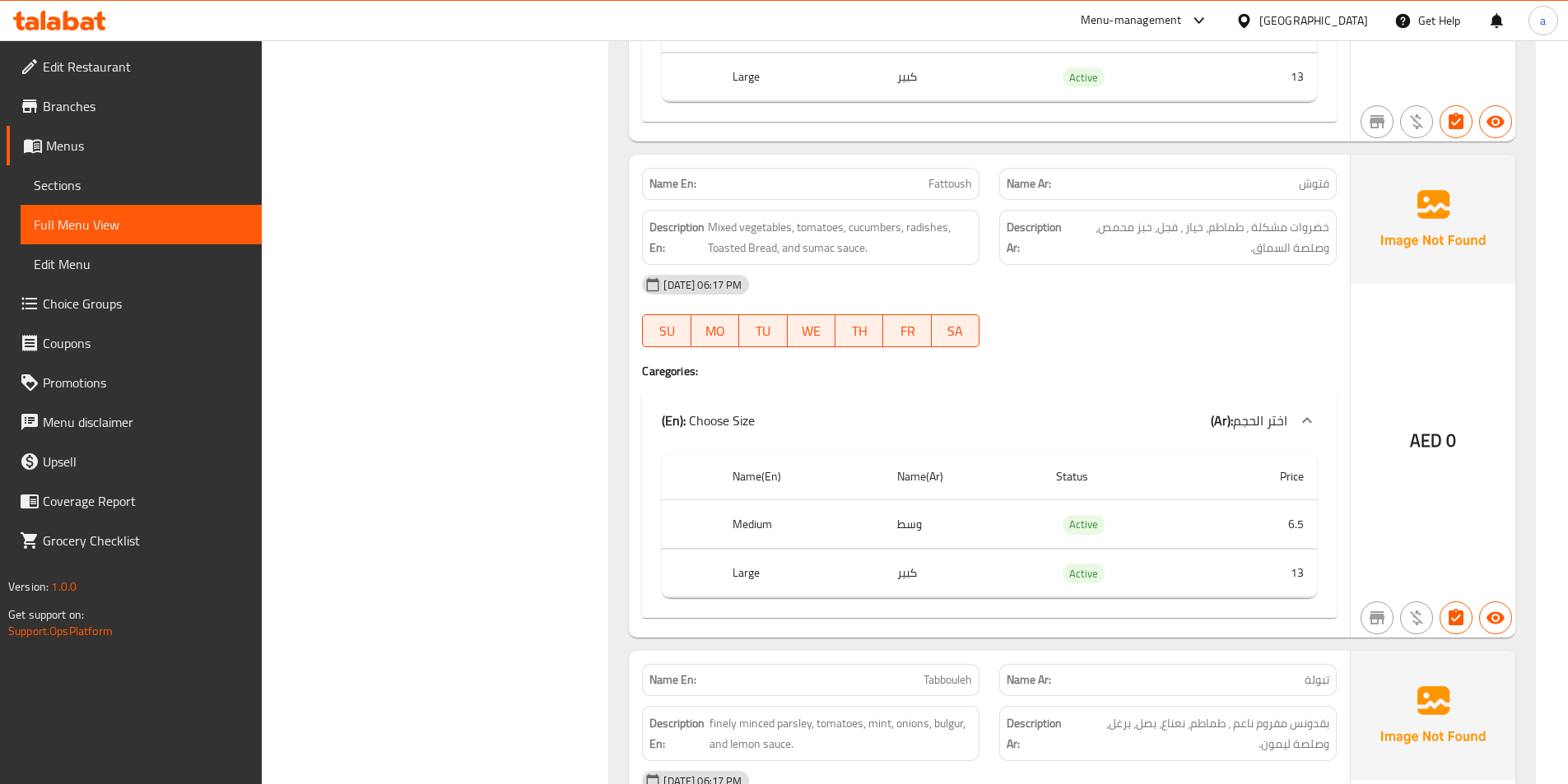
scroll to position [31015, 0]
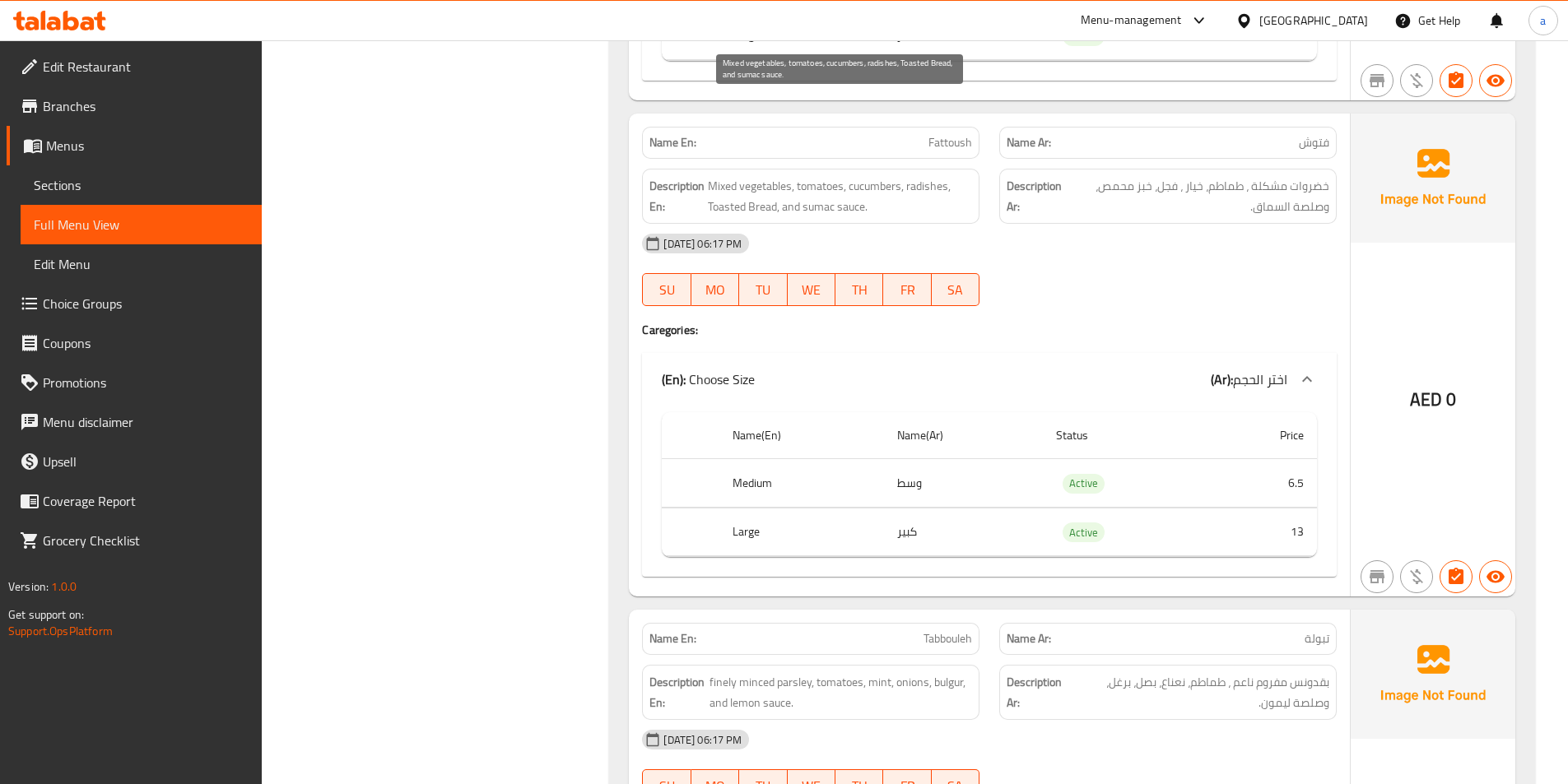
click at [938, 176] on span "Mixed vegetables, tomatoes, cucumbers, radishes, Toasted Bread, and sumac sauce." at bounding box center [840, 196] width 264 height 40
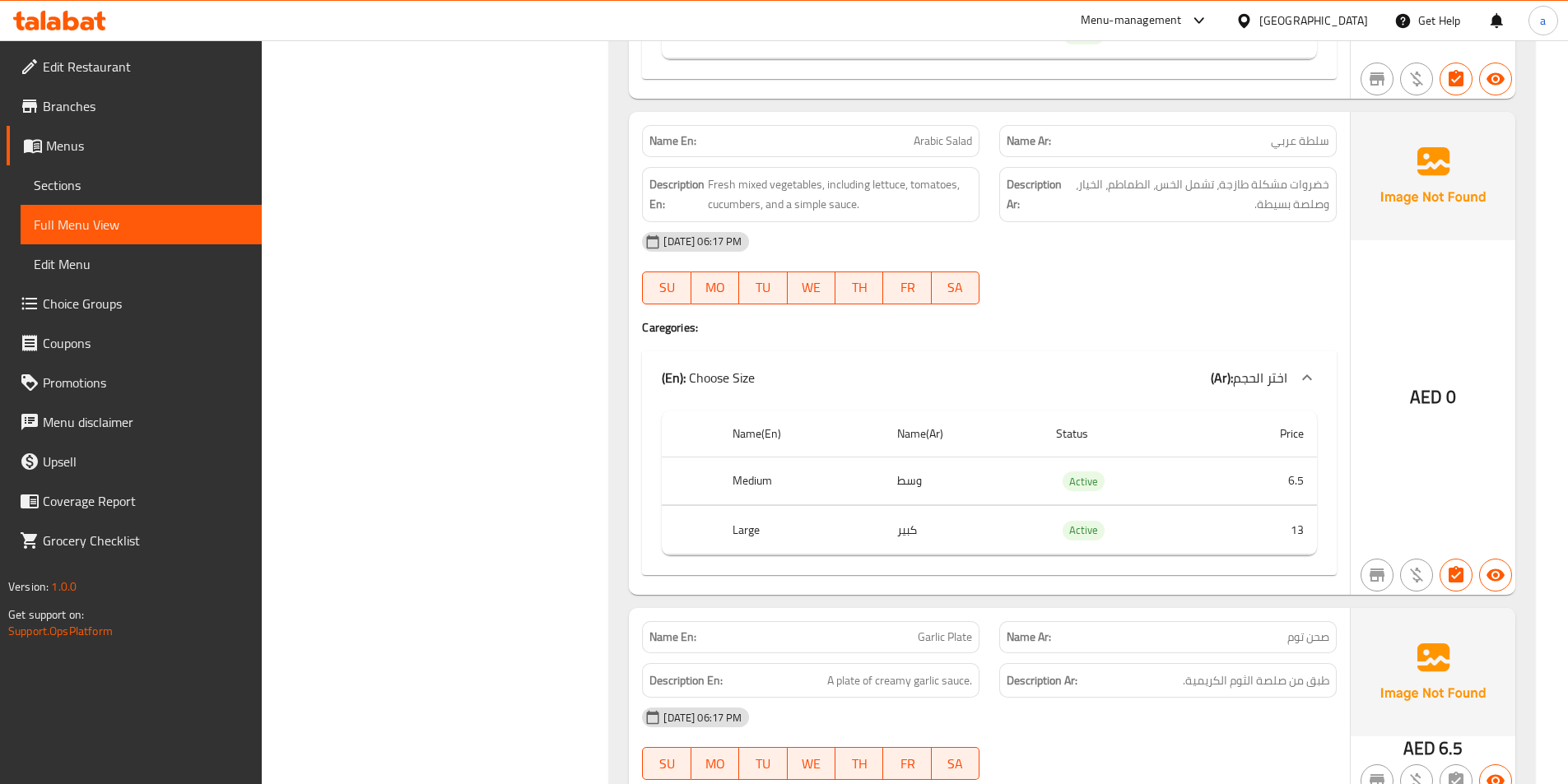
scroll to position [32012, 0]
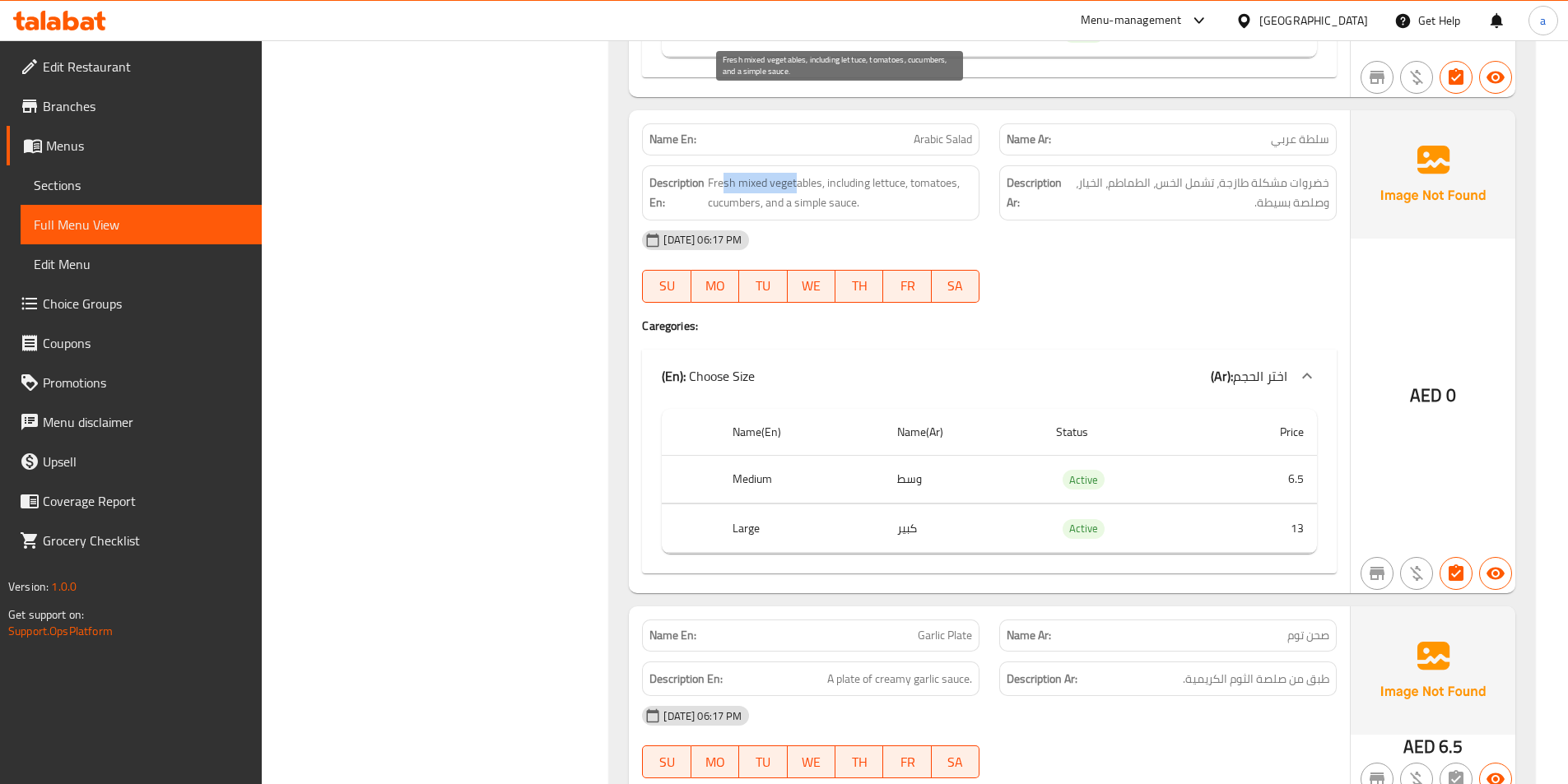
drag, startPoint x: 797, startPoint y: 106, endPoint x: 726, endPoint y: 102, distance: 71.1
click at [726, 173] on span "Fresh mixed vegetables, including lettuce, tomatoes, cucumbers, and a simple sa…" at bounding box center [840, 193] width 264 height 40
click at [850, 173] on span "Fresh mixed vegetables, including lettuce, tomatoes, cucumbers, and a simple sa…" at bounding box center [840, 193] width 264 height 40
click at [886, 173] on span "Fresh mixed vegetables, including lettuce, tomatoes, cucumbers, and a simple sa…" at bounding box center [840, 193] width 264 height 40
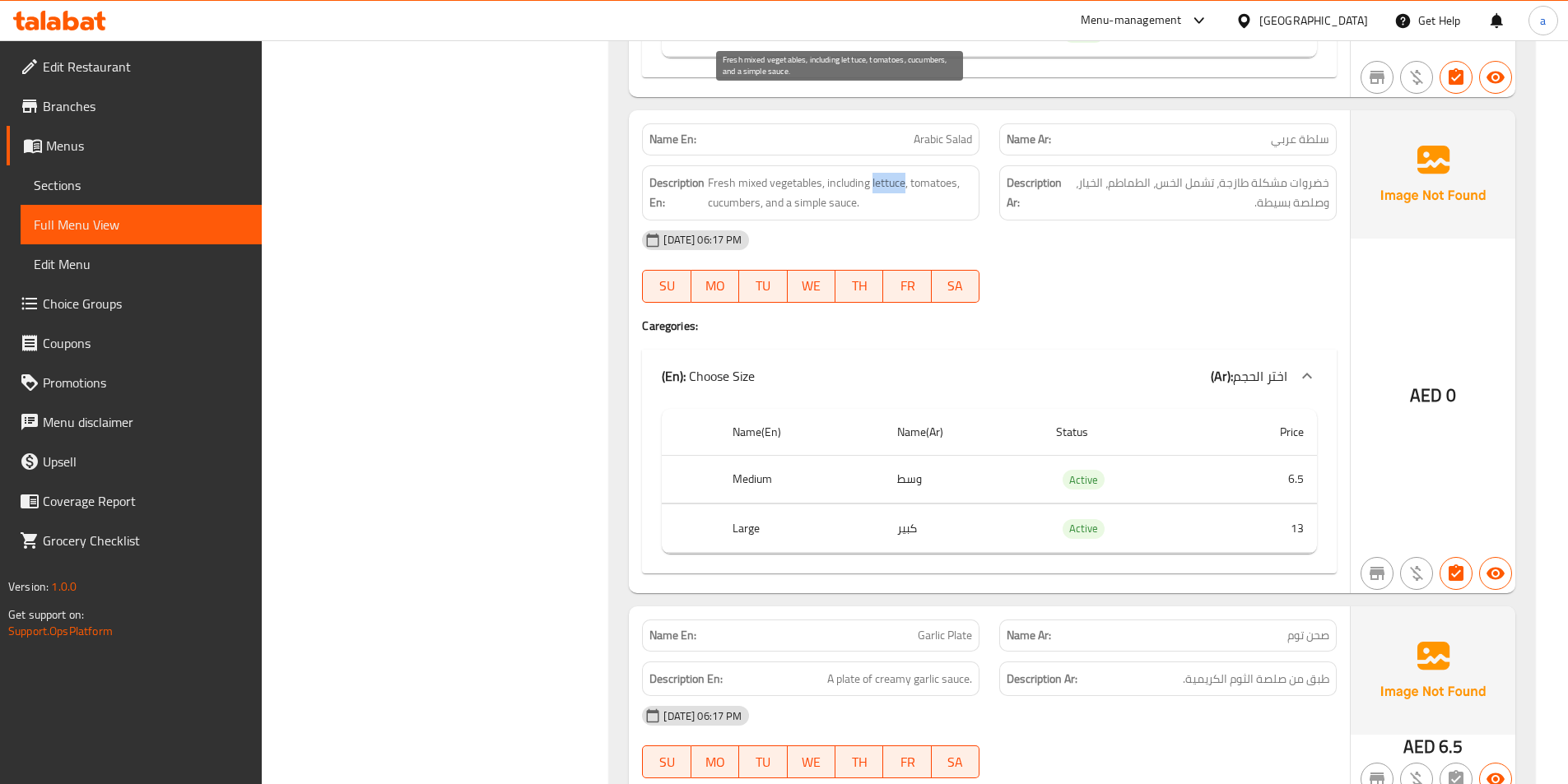
click at [886, 173] on span "Fresh mixed vegetables, including lettuce, tomatoes, cucumbers, and a simple sa…" at bounding box center [840, 193] width 264 height 40
click at [722, 173] on span "Fresh mixed vegetables, including lettuce, tomatoes, cucumbers, and a simple sa…" at bounding box center [840, 193] width 264 height 40
click at [849, 173] on span "Fresh mixed vegetables, including lettuce, tomatoes, cucumbers, and a simple sa…" at bounding box center [840, 193] width 264 height 40
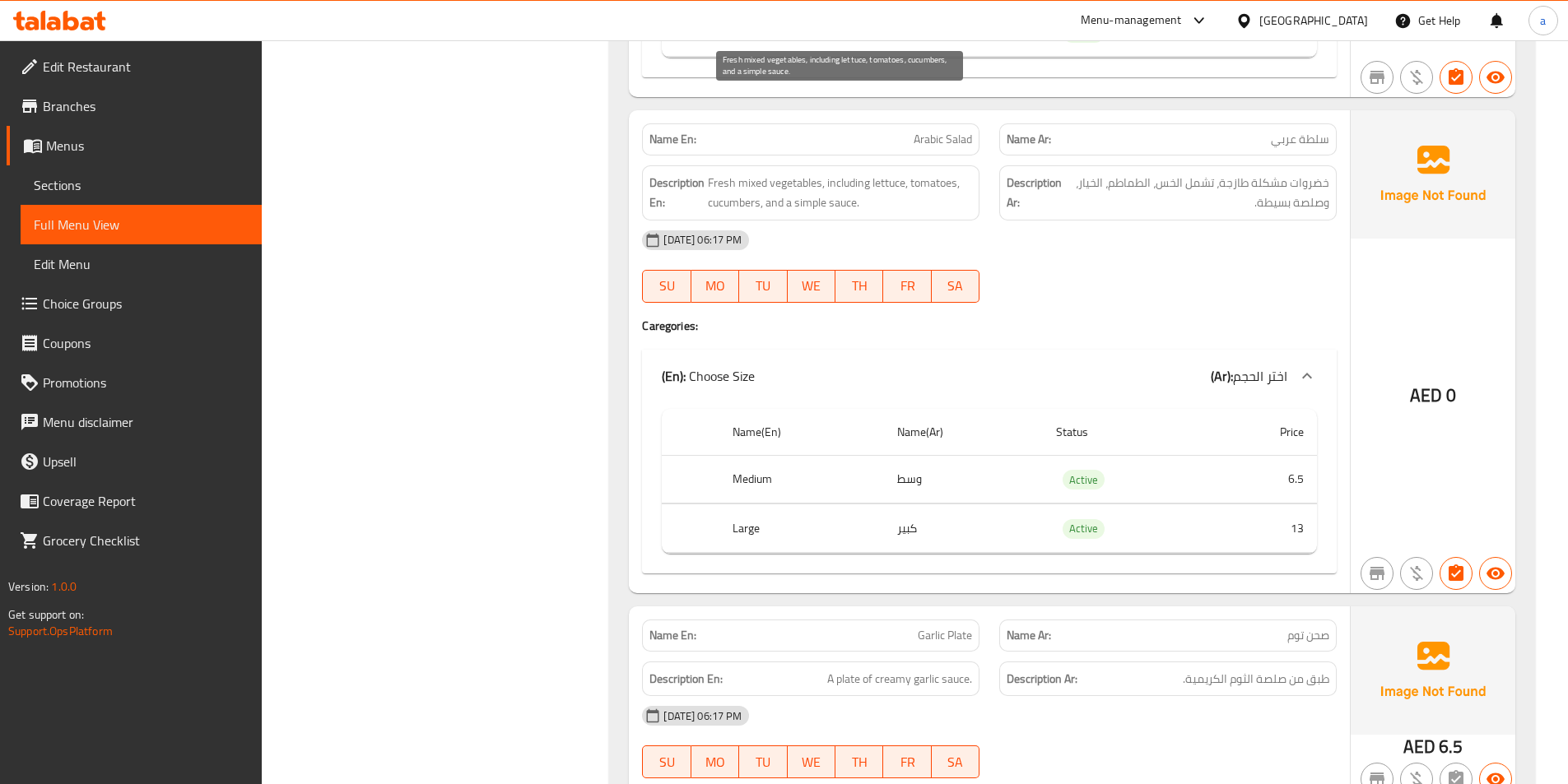
click at [824, 173] on span "Fresh mixed vegetables, including lettuce, tomatoes, cucumbers, and a simple sa…" at bounding box center [840, 193] width 264 height 40
click at [937, 619] on div "Name En: Garlic Plate" at bounding box center [811, 635] width 337 height 32
click at [952, 619] on div "Name En: Garlic Plate" at bounding box center [811, 635] width 337 height 32
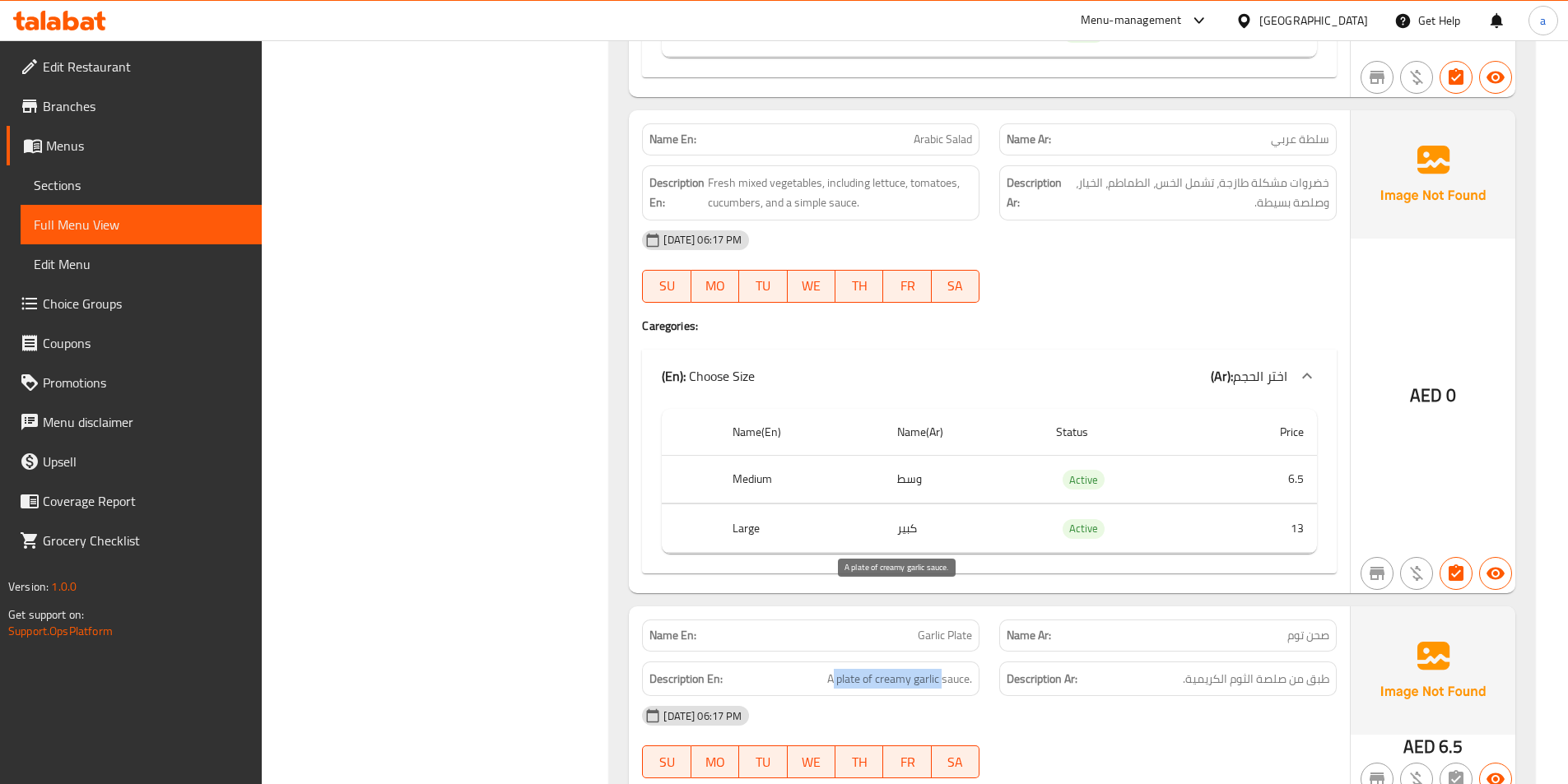
drag, startPoint x: 832, startPoint y: 597, endPoint x: 1055, endPoint y: 533, distance: 232.0
click at [981, 652] on div "Description En: A plate of creamy garlic sauce." at bounding box center [811, 679] width 358 height 55
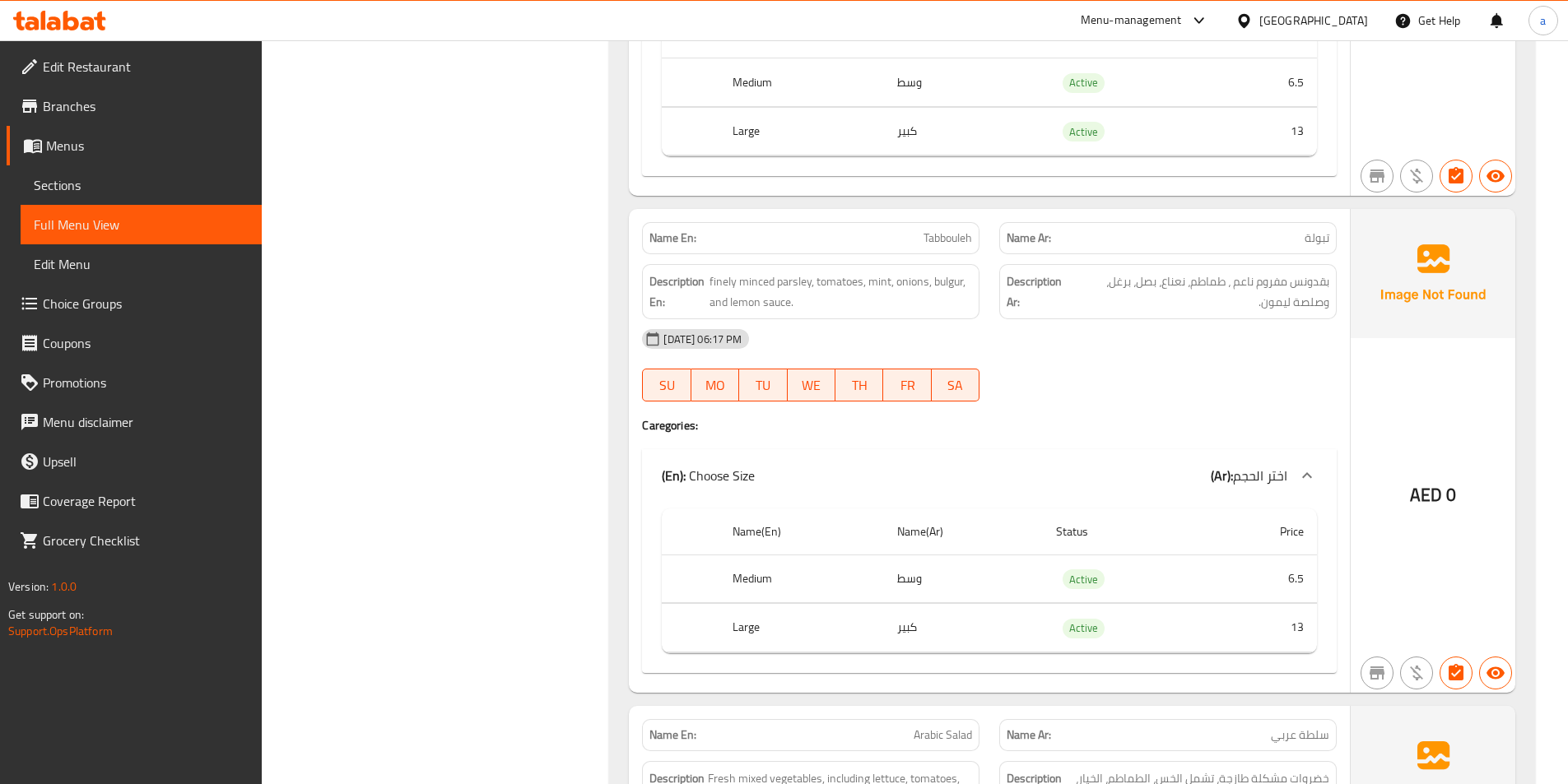
scroll to position [31025, 0]
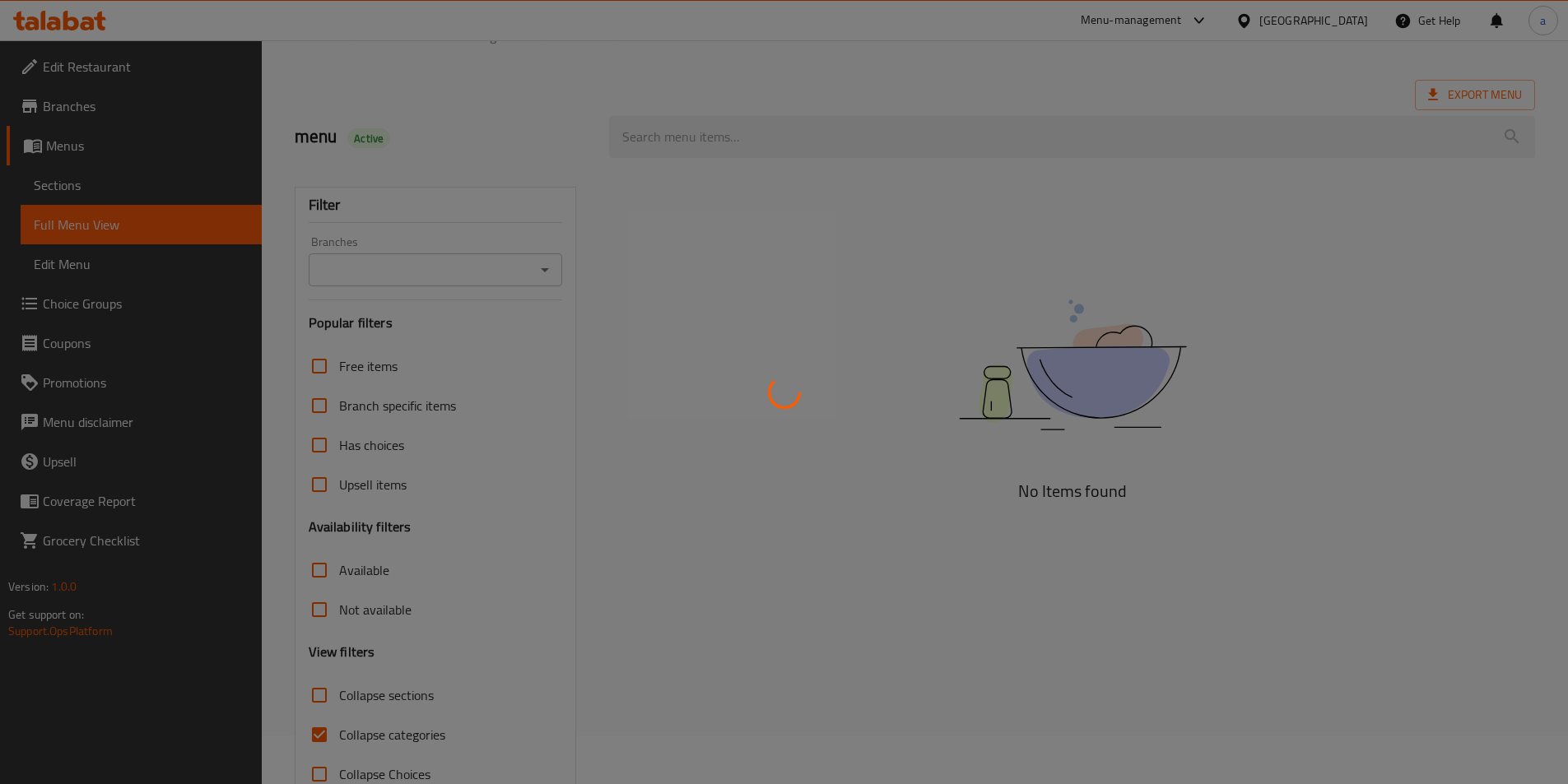
scroll to position [91, 0]
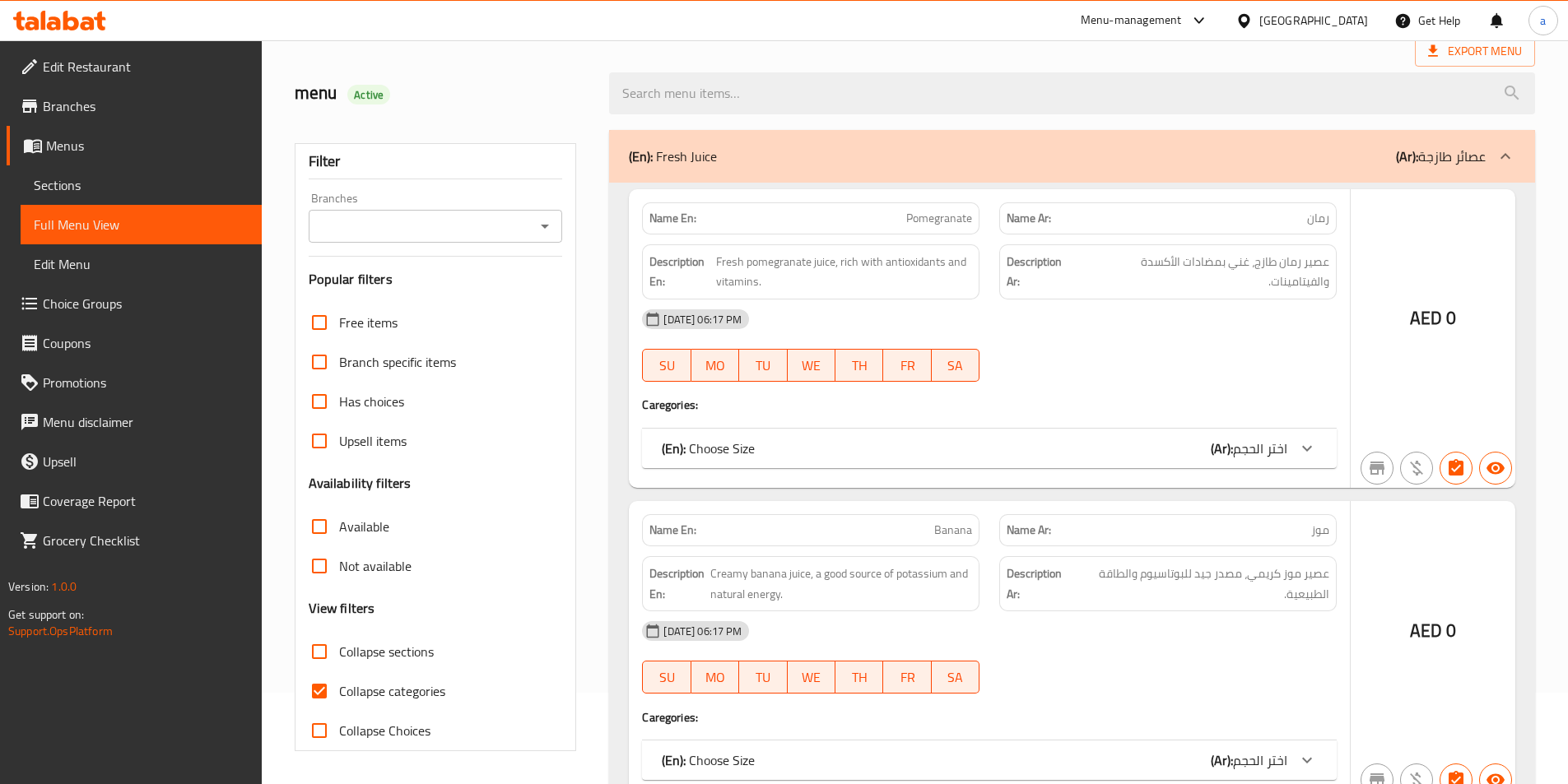
click at [332, 689] on div at bounding box center [784, 392] width 1568 height 784
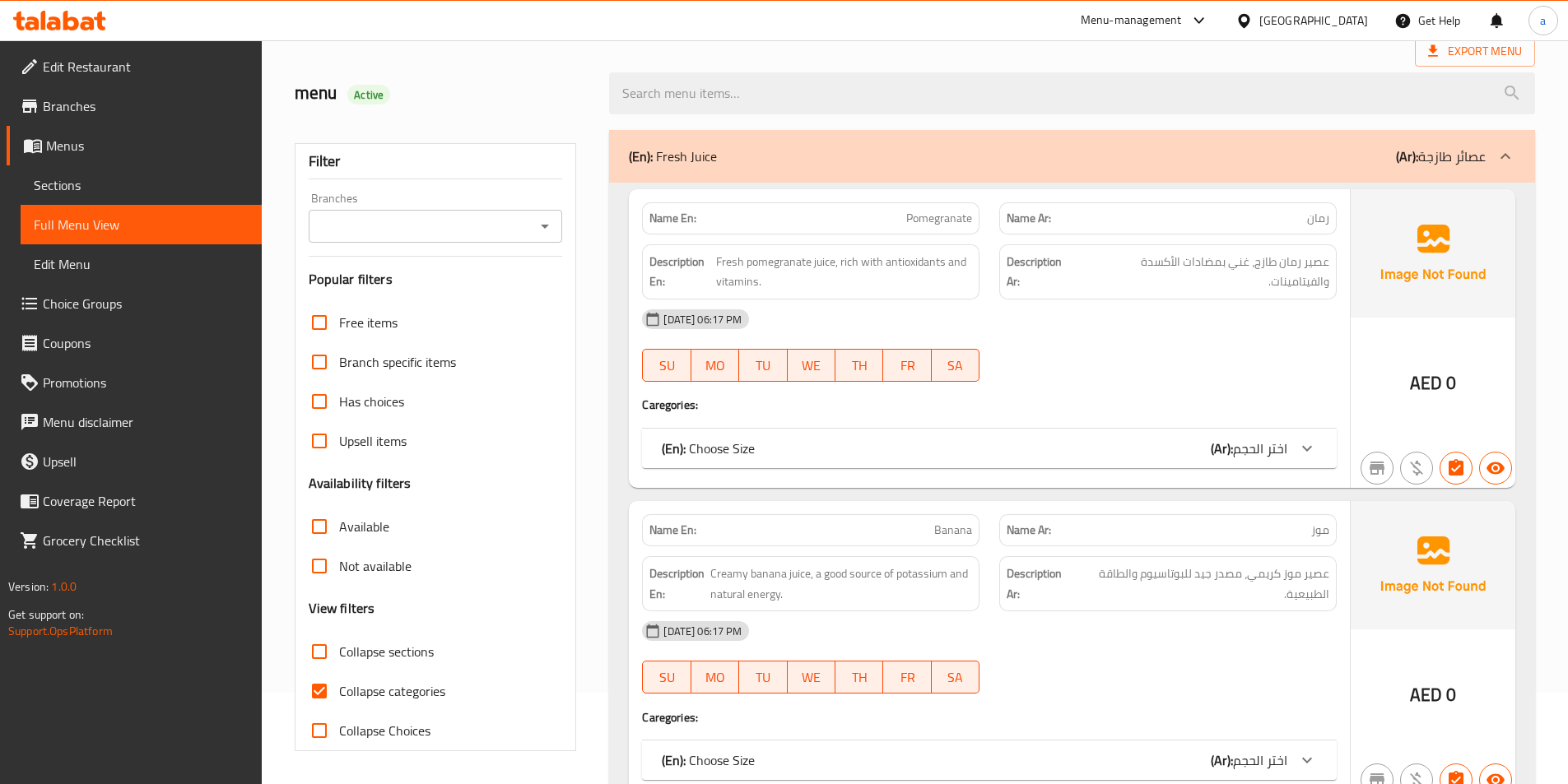
click at [334, 696] on input "Collapse categories" at bounding box center [319, 690] width 39 height 39
checkbox input "false"
click at [318, 646] on input "Collapse sections" at bounding box center [319, 651] width 39 height 39
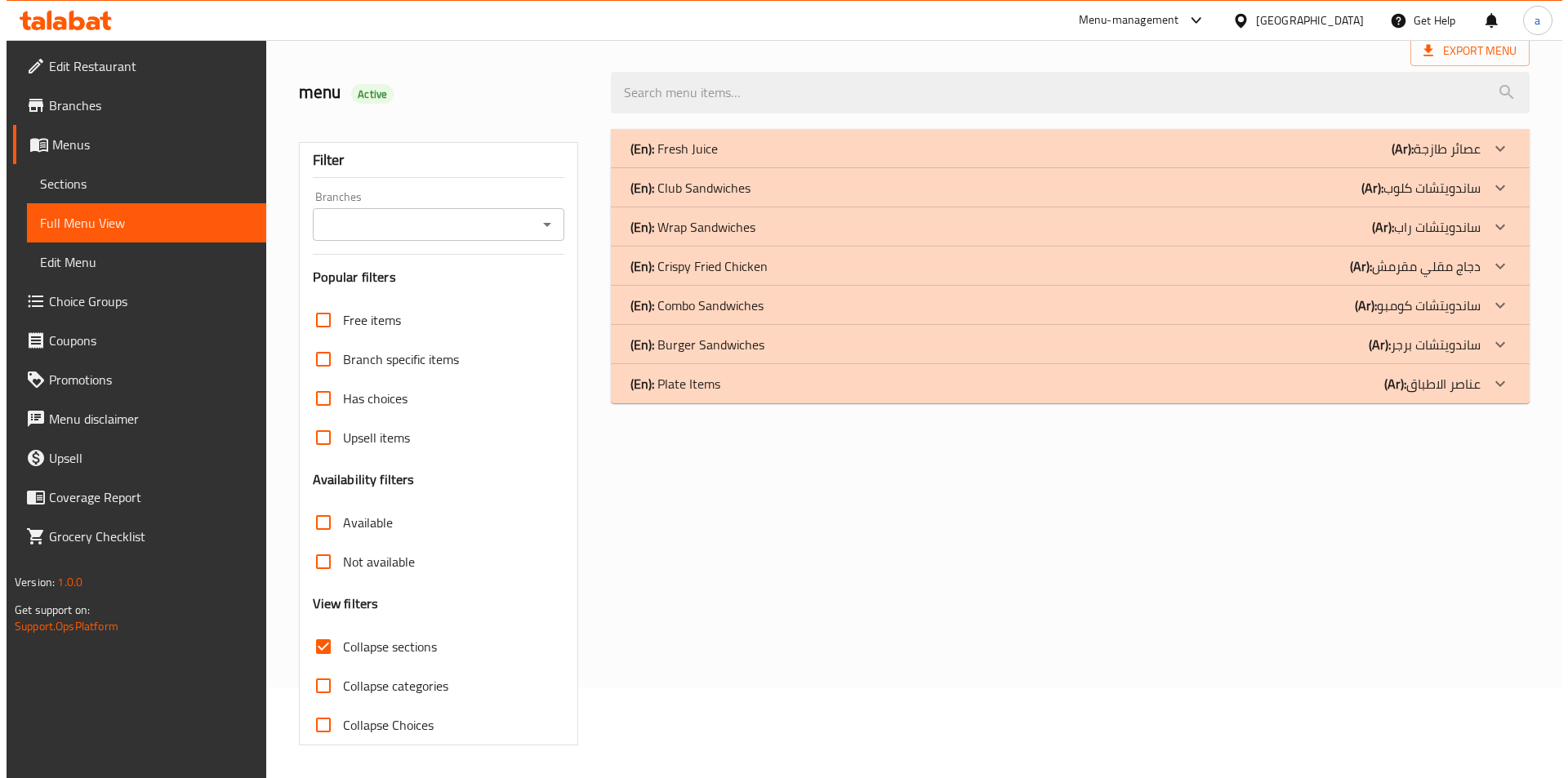
scroll to position [0, 0]
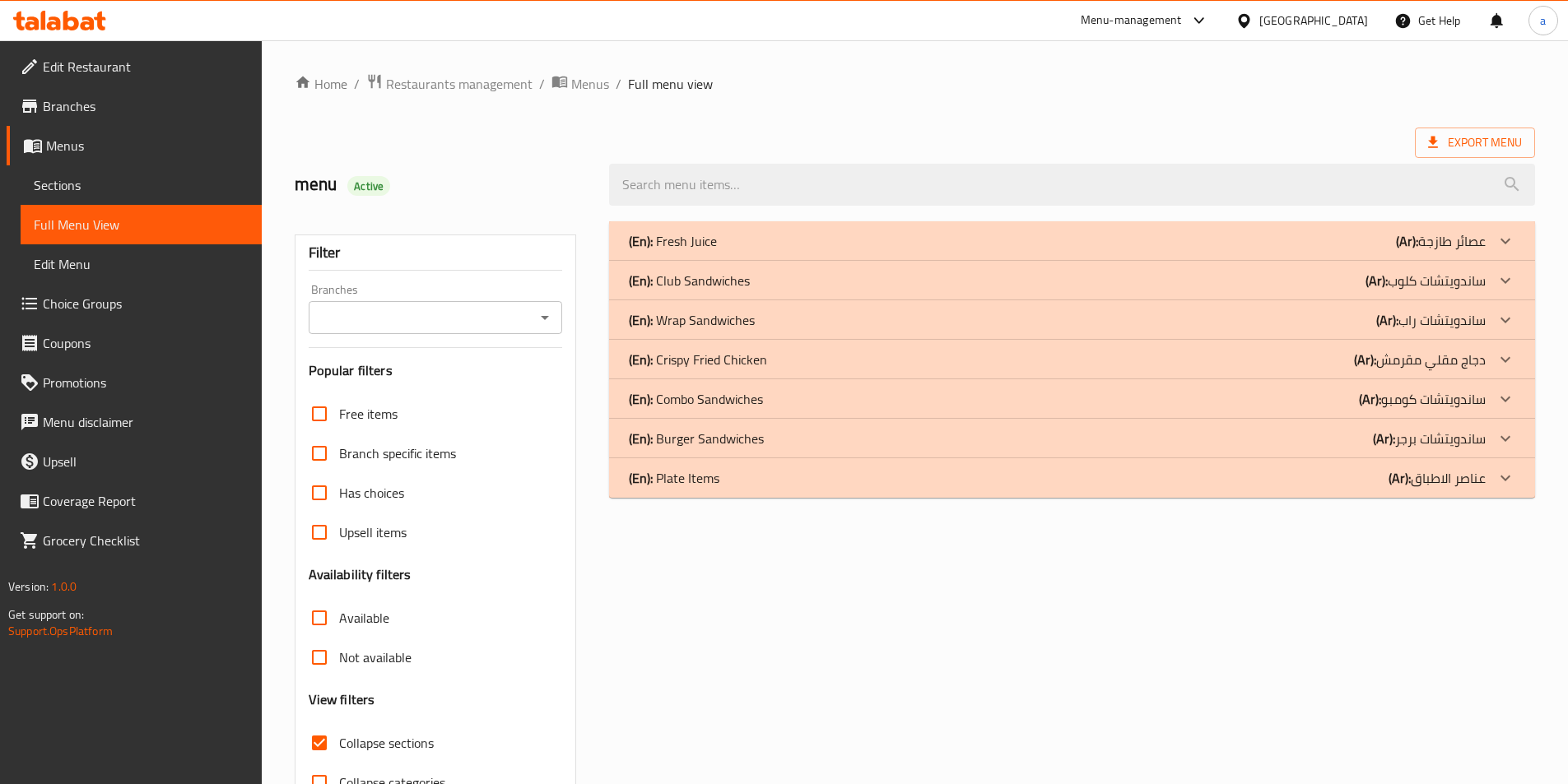
click at [323, 751] on input "Collapse sections" at bounding box center [319, 743] width 39 height 39
checkbox input "false"
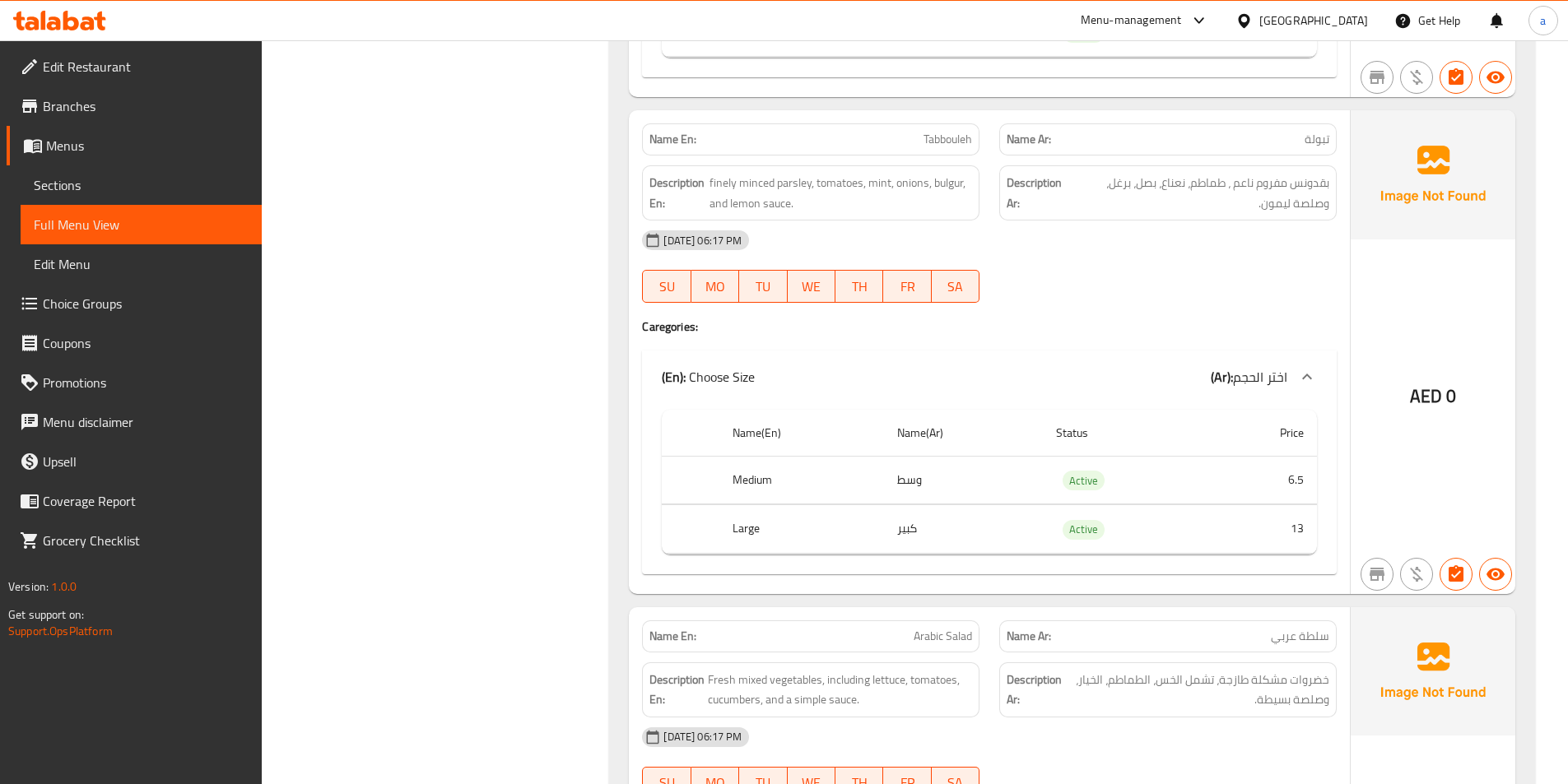
scroll to position [31434, 0]
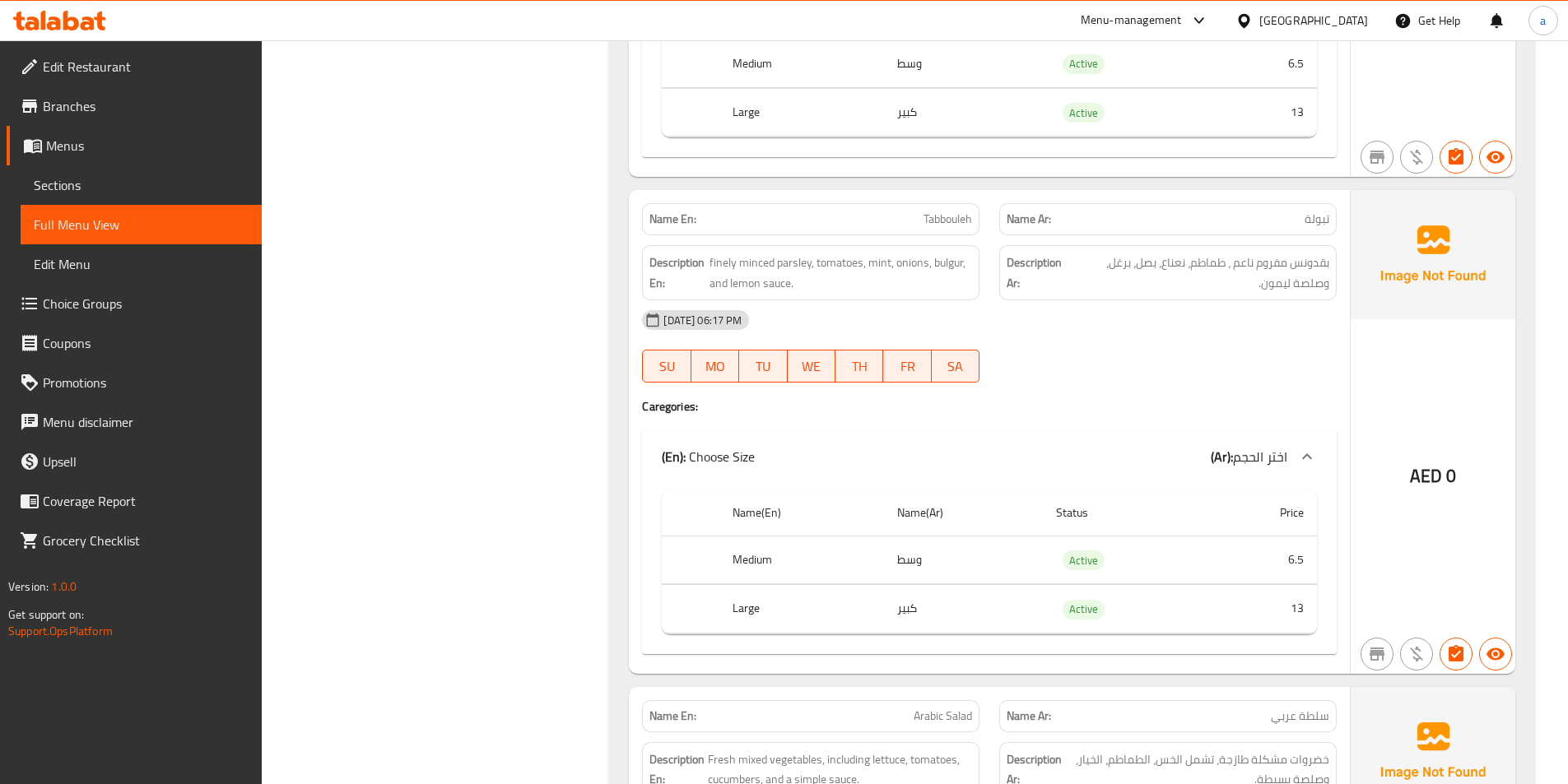
click at [1497, 190] on img at bounding box center [1433, 254] width 165 height 129
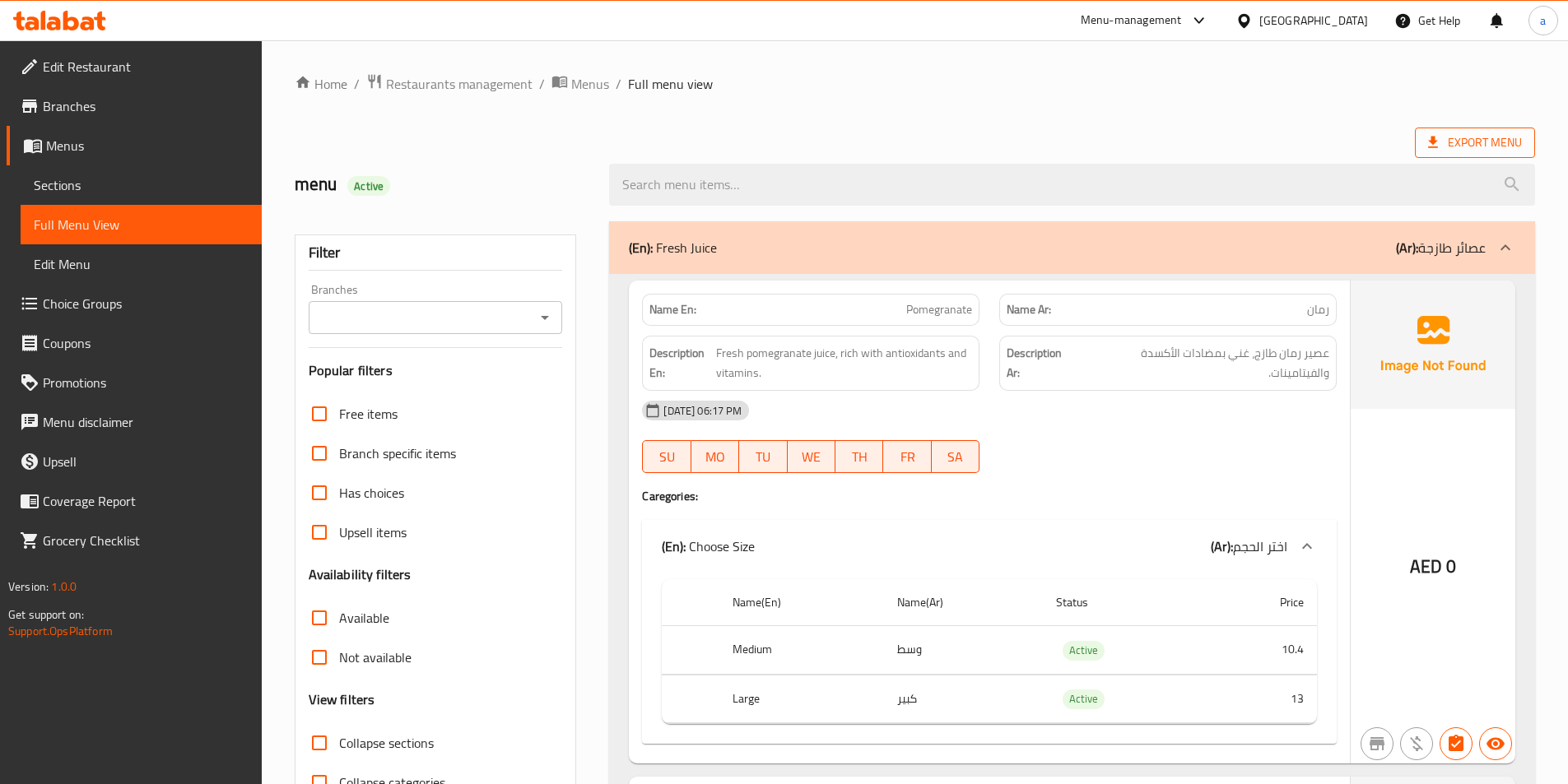
click at [1486, 132] on span "Export Menu" at bounding box center [1474, 142] width 94 height 20
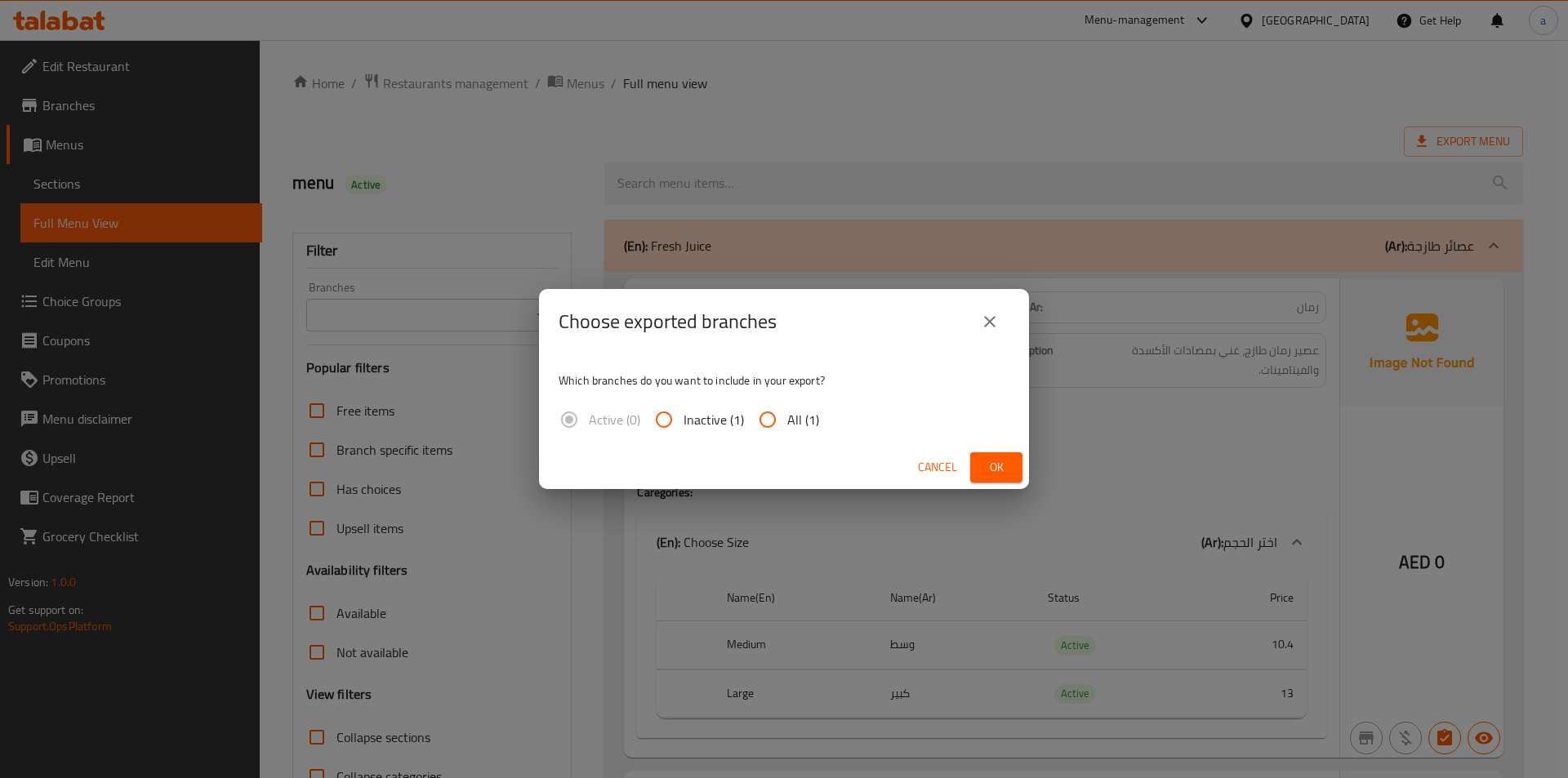
drag, startPoint x: 791, startPoint y: 430, endPoint x: 920, endPoint y: 443, distance: 129.7
click at [794, 429] on span "All (1)" at bounding box center [803, 419] width 32 height 20
click at [787, 430] on input "All (1)" at bounding box center [767, 419] width 39 height 39
radio input "true"
click at [979, 452] on button "Ok" at bounding box center [997, 467] width 52 height 30
